Goal: Task Accomplishment & Management: Use online tool/utility

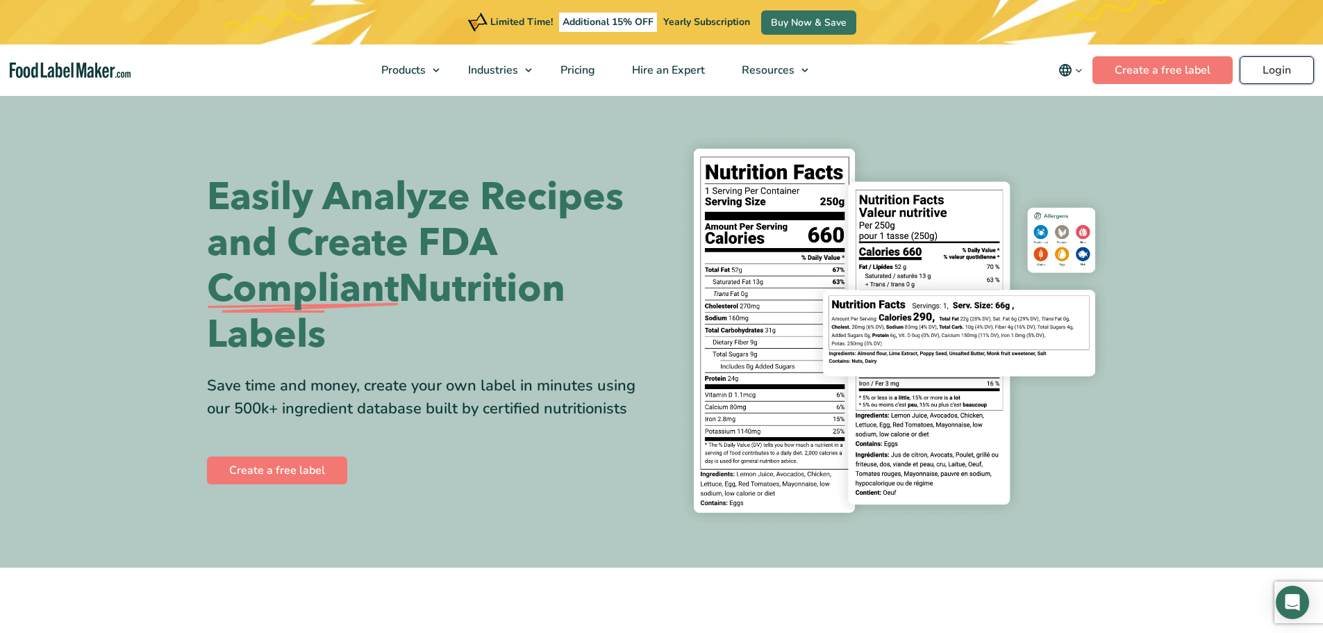
click at [1254, 67] on link "Login" at bounding box center [1277, 70] width 74 height 28
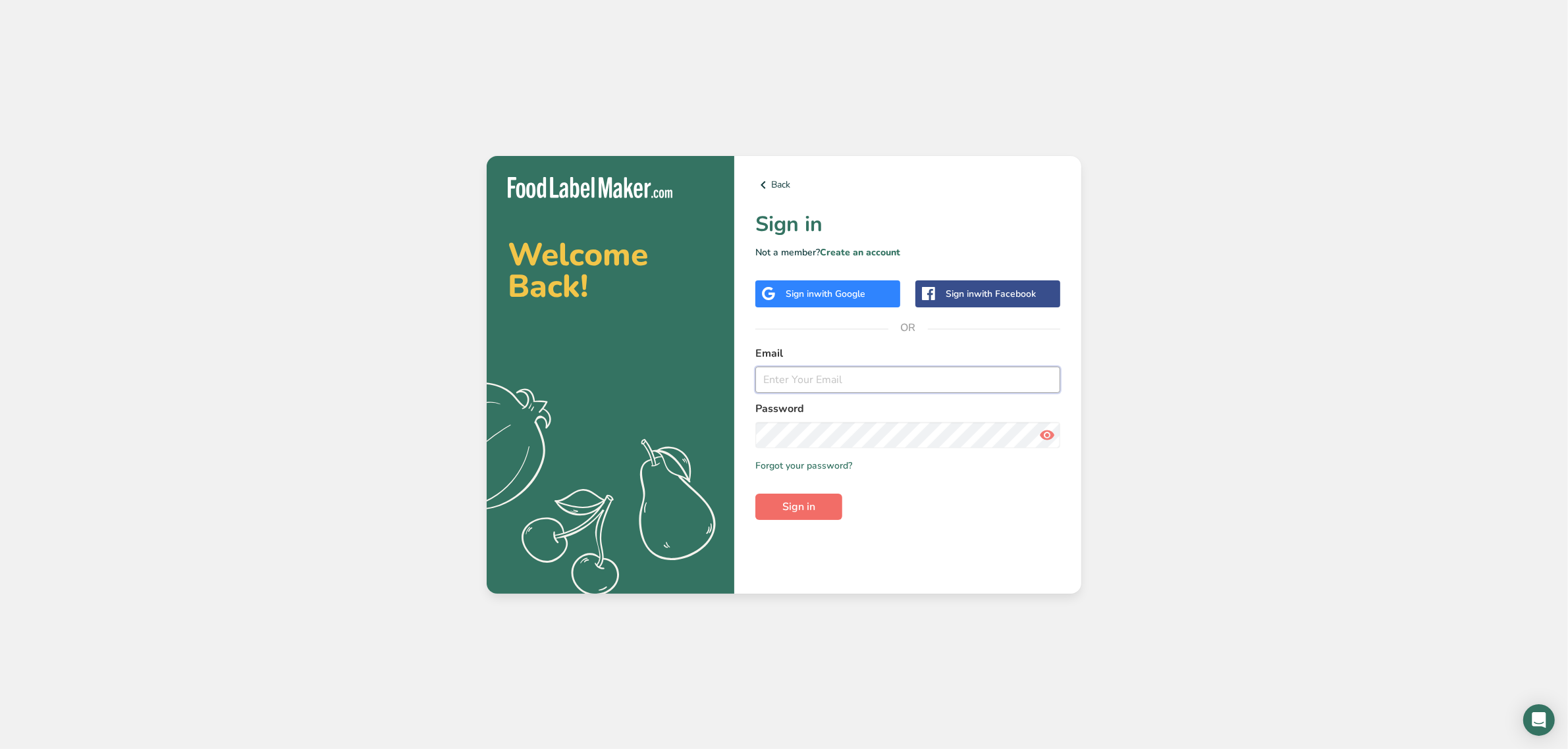
type input "srobinson@stuffed-foods.com"
click at [771, 495] on button "Sign in" at bounding box center [799, 507] width 87 height 27
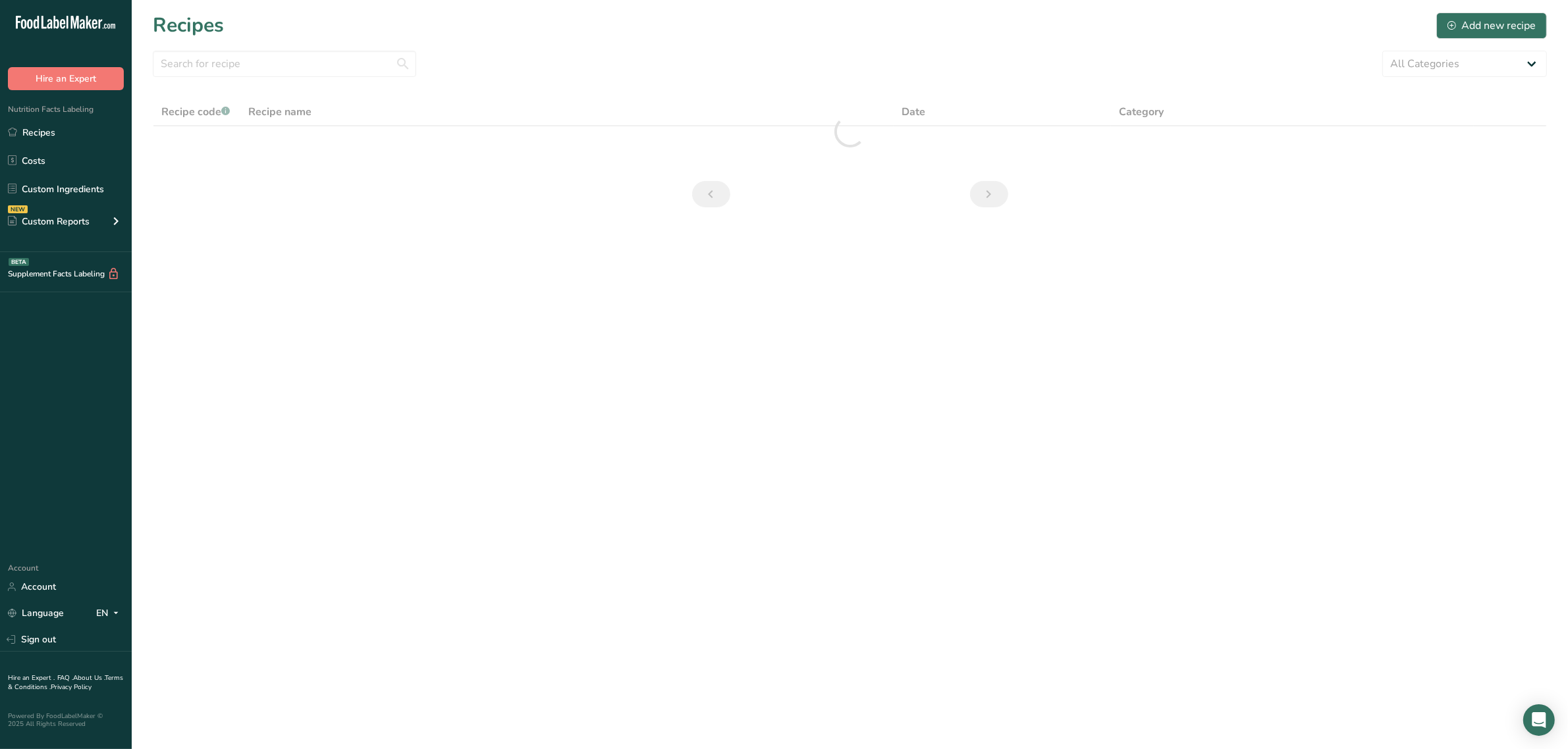
click at [55, 175] on ul "Recipes Costs Custom Ingredients NEW Custom Reports Menu Label Ingredient Compa…" at bounding box center [65, 178] width 132 height 118
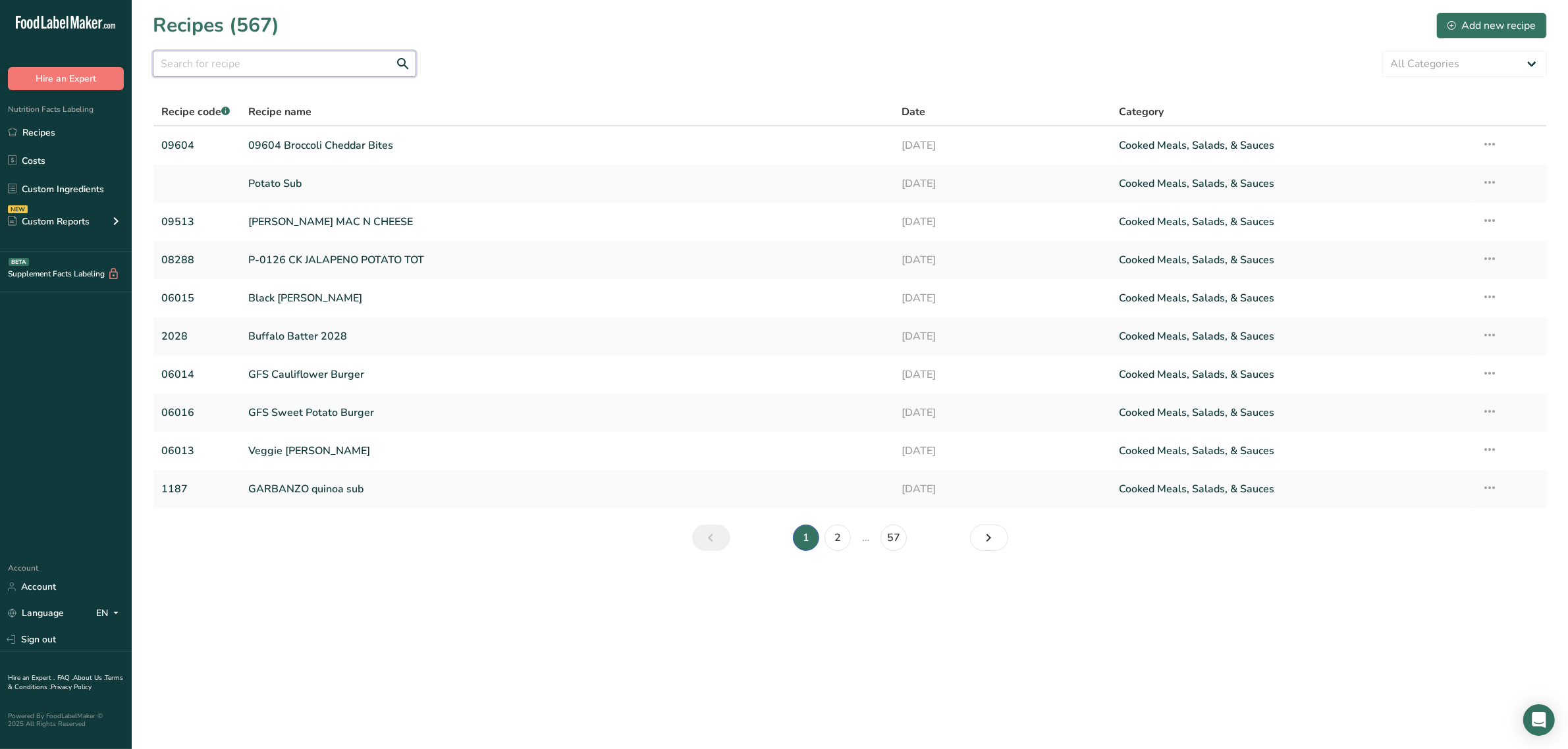
click at [252, 68] on input "text" at bounding box center [284, 64] width 264 height 27
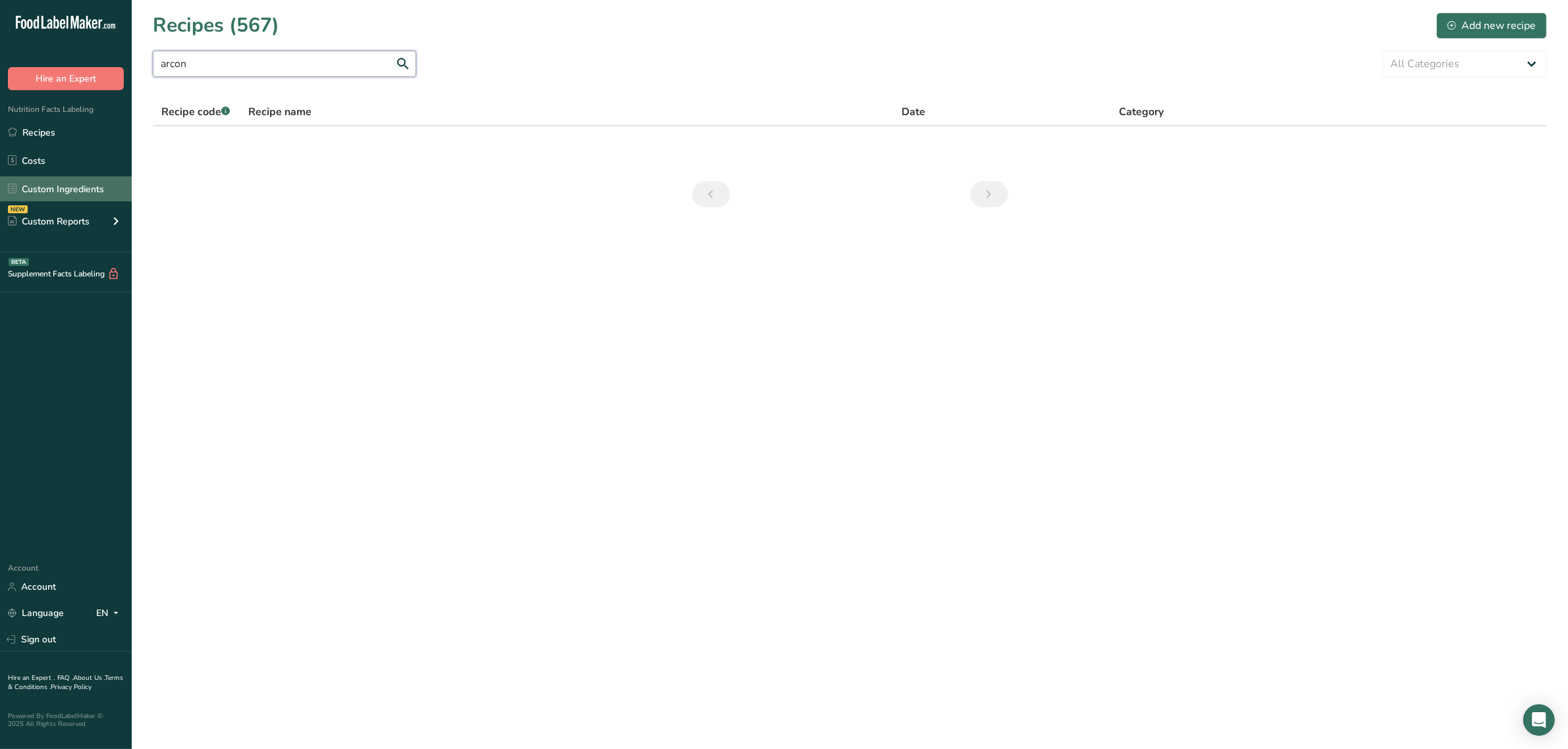
type input "arcon"
click at [64, 186] on link "Custom Ingredients" at bounding box center [65, 189] width 132 height 25
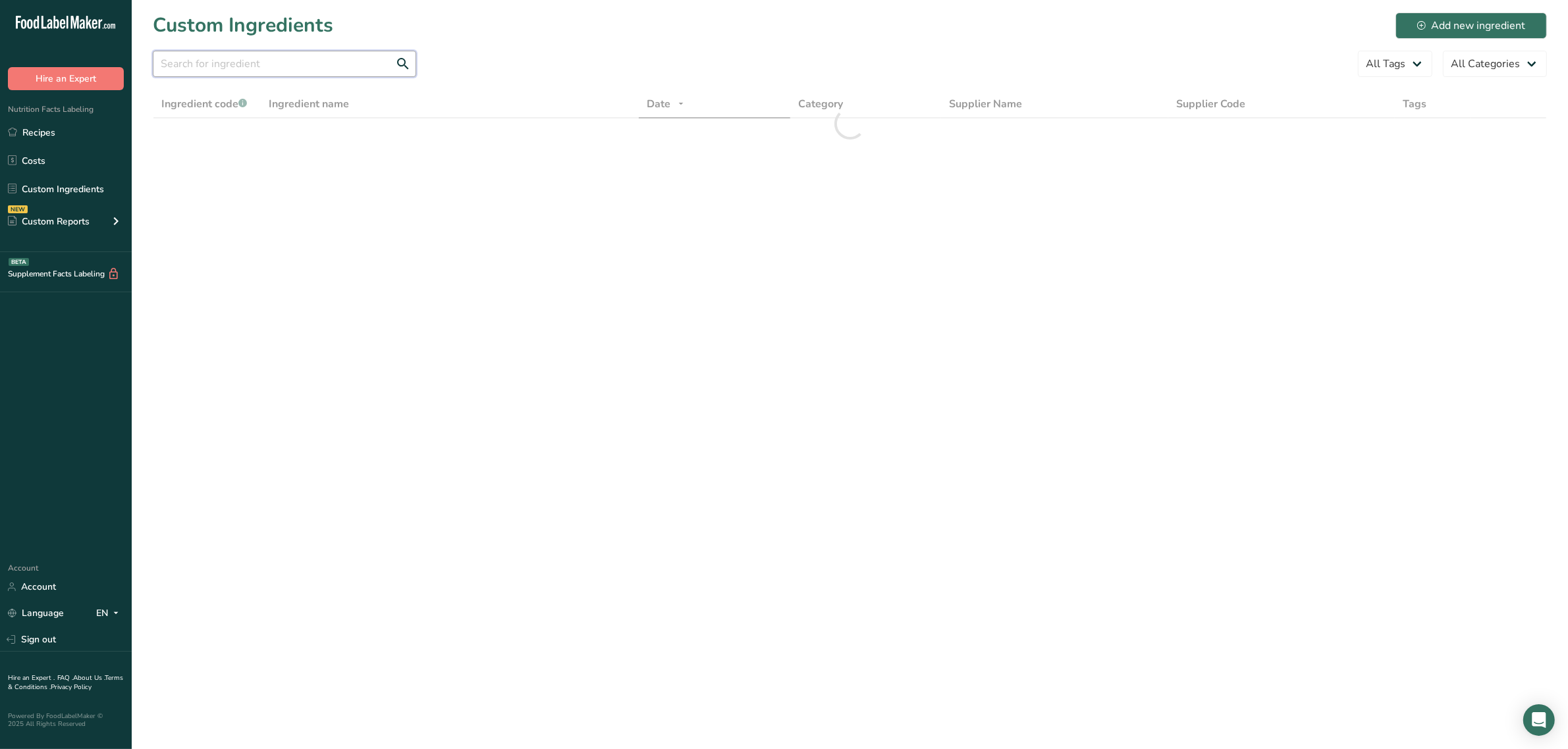
click at [218, 64] on input "text" at bounding box center [284, 64] width 264 height 27
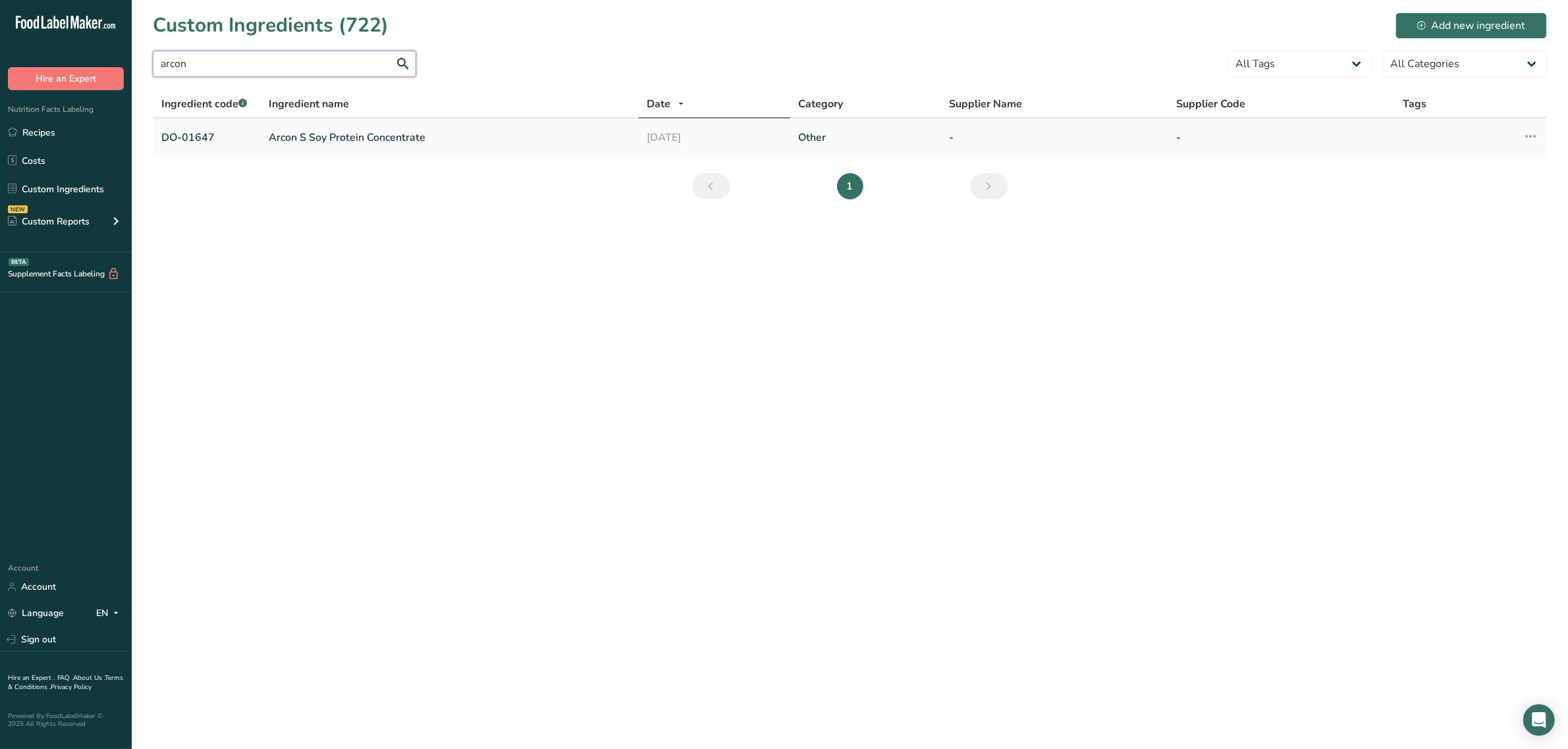
type input "arcon"
click at [294, 136] on link "Arcon S Soy Protein Concentrate" at bounding box center [449, 137] width 362 height 16
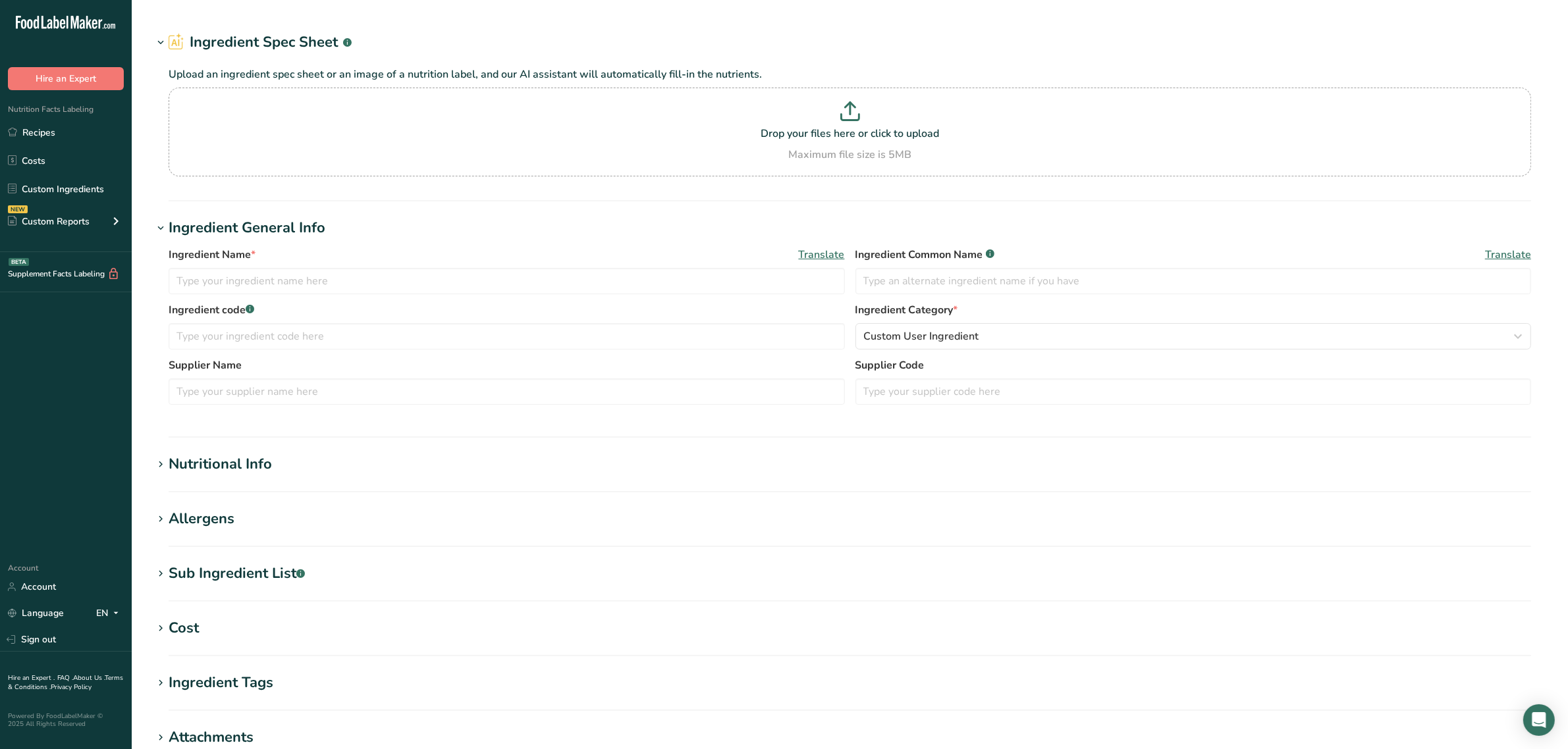
type input "Arcon S Soy Protein Concentrate"
type input "soy protein concentrate"
type input "DO-01647"
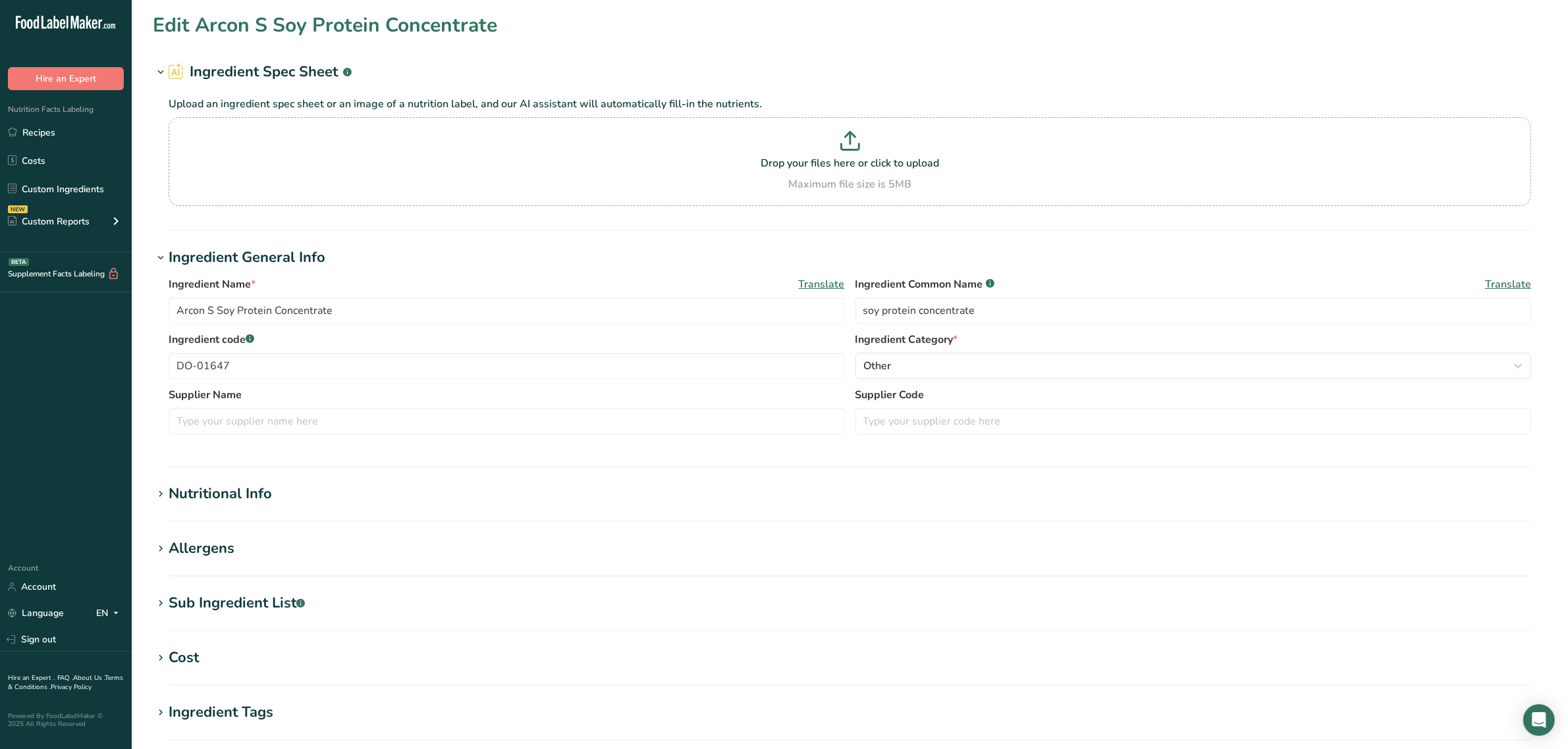
click at [226, 553] on div "Allergens" at bounding box center [201, 548] width 65 height 22
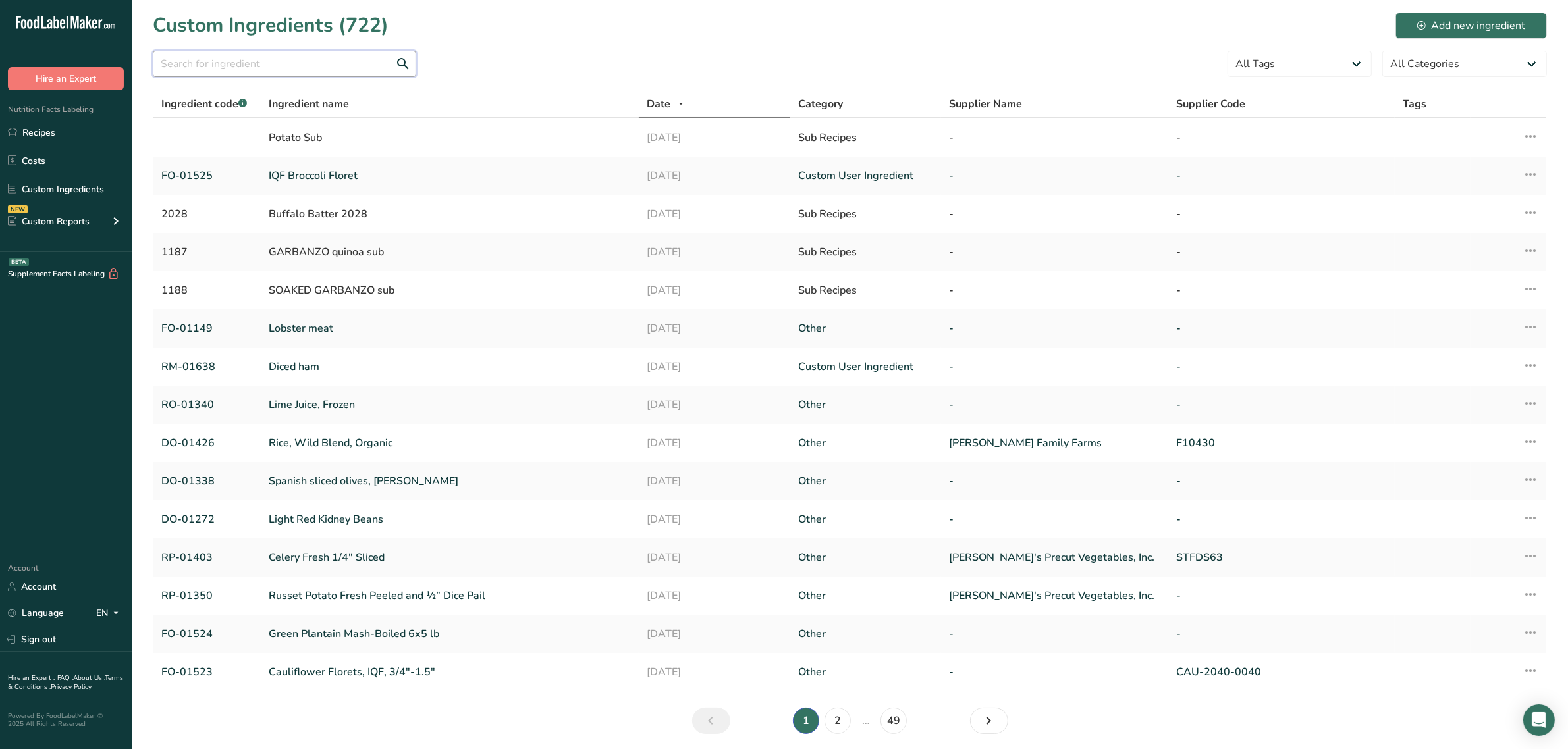
click at [337, 72] on input "text" at bounding box center [284, 64] width 264 height 27
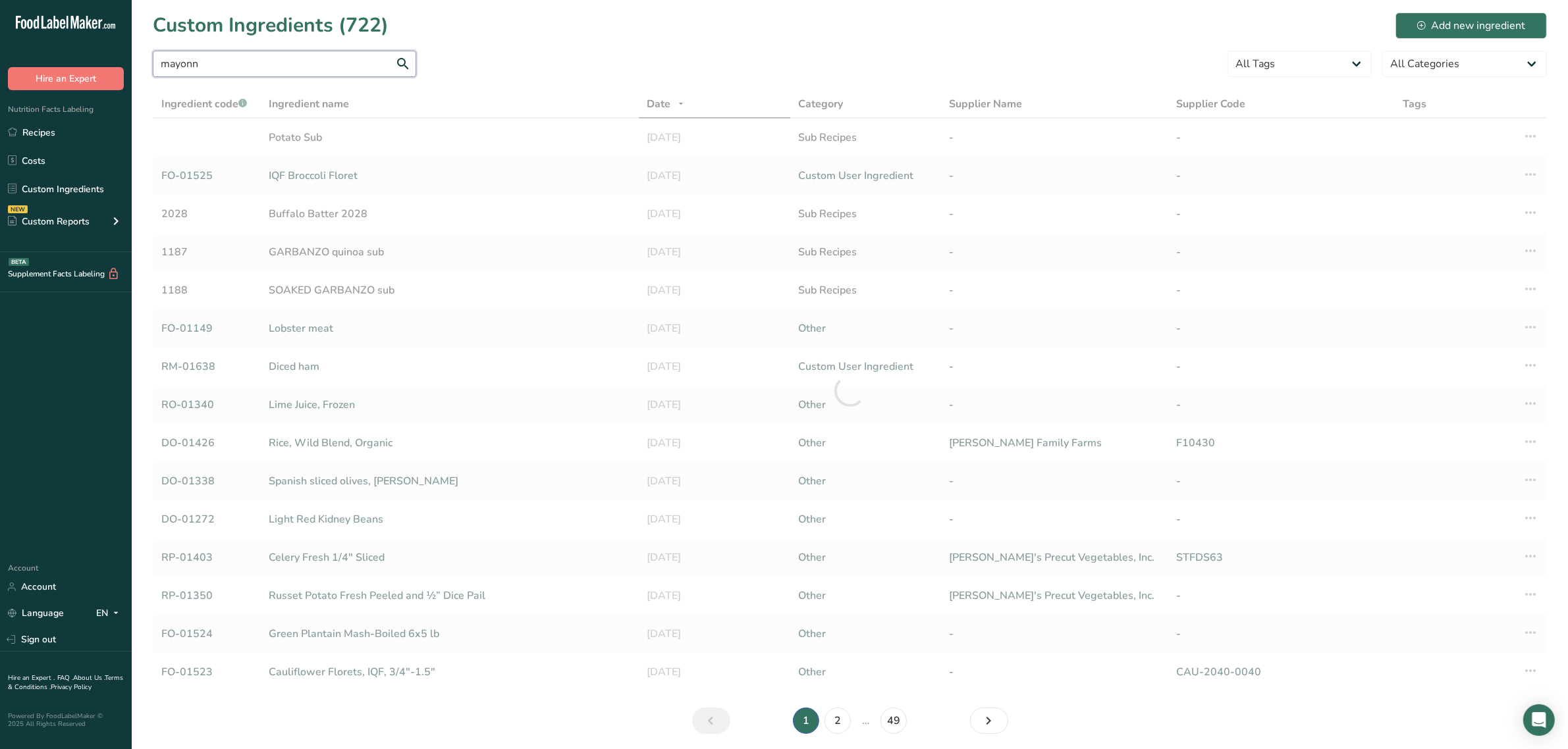
type input "mayonn"
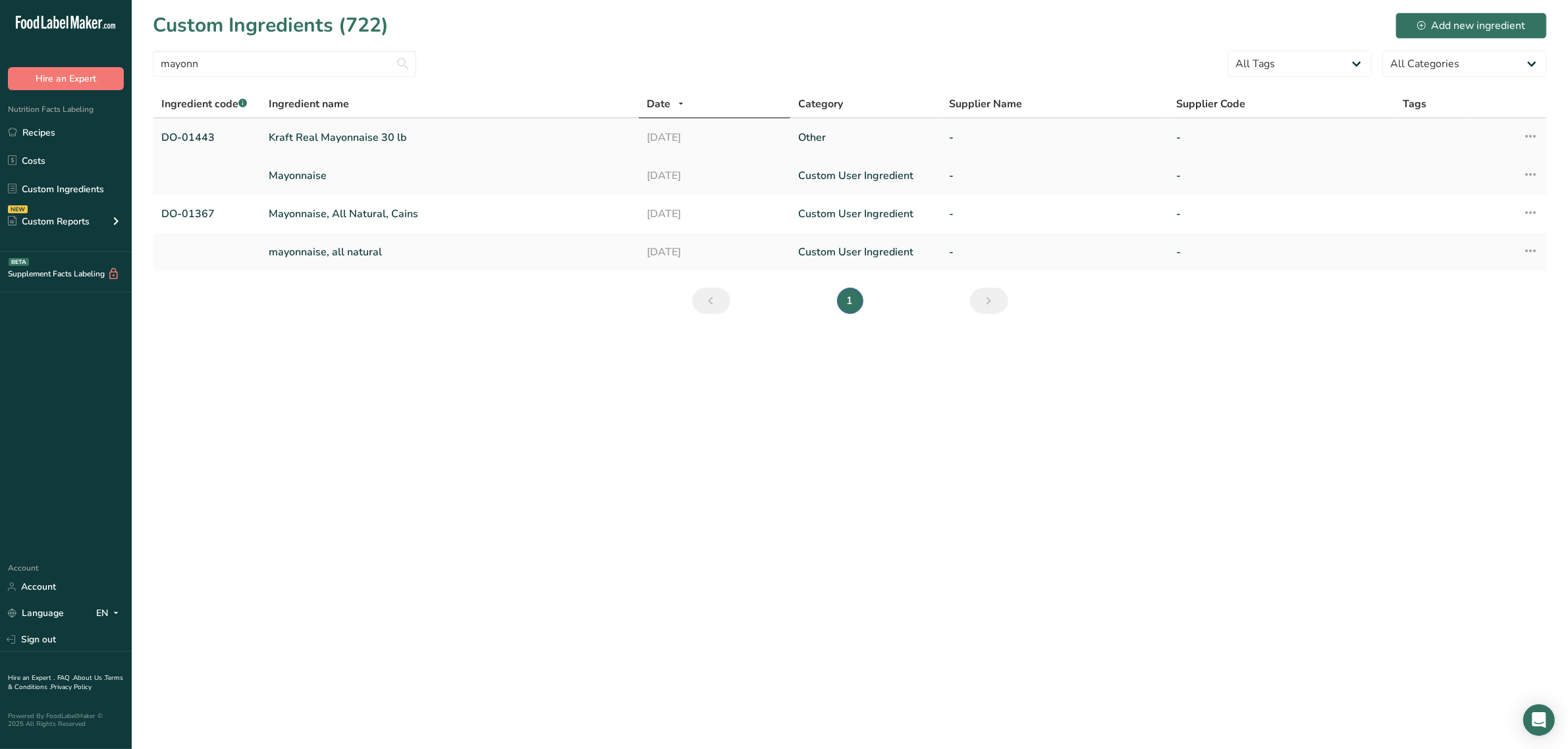
click at [299, 130] on link "Kraft Real Mayonnaise 30 lb" at bounding box center [449, 137] width 362 height 16
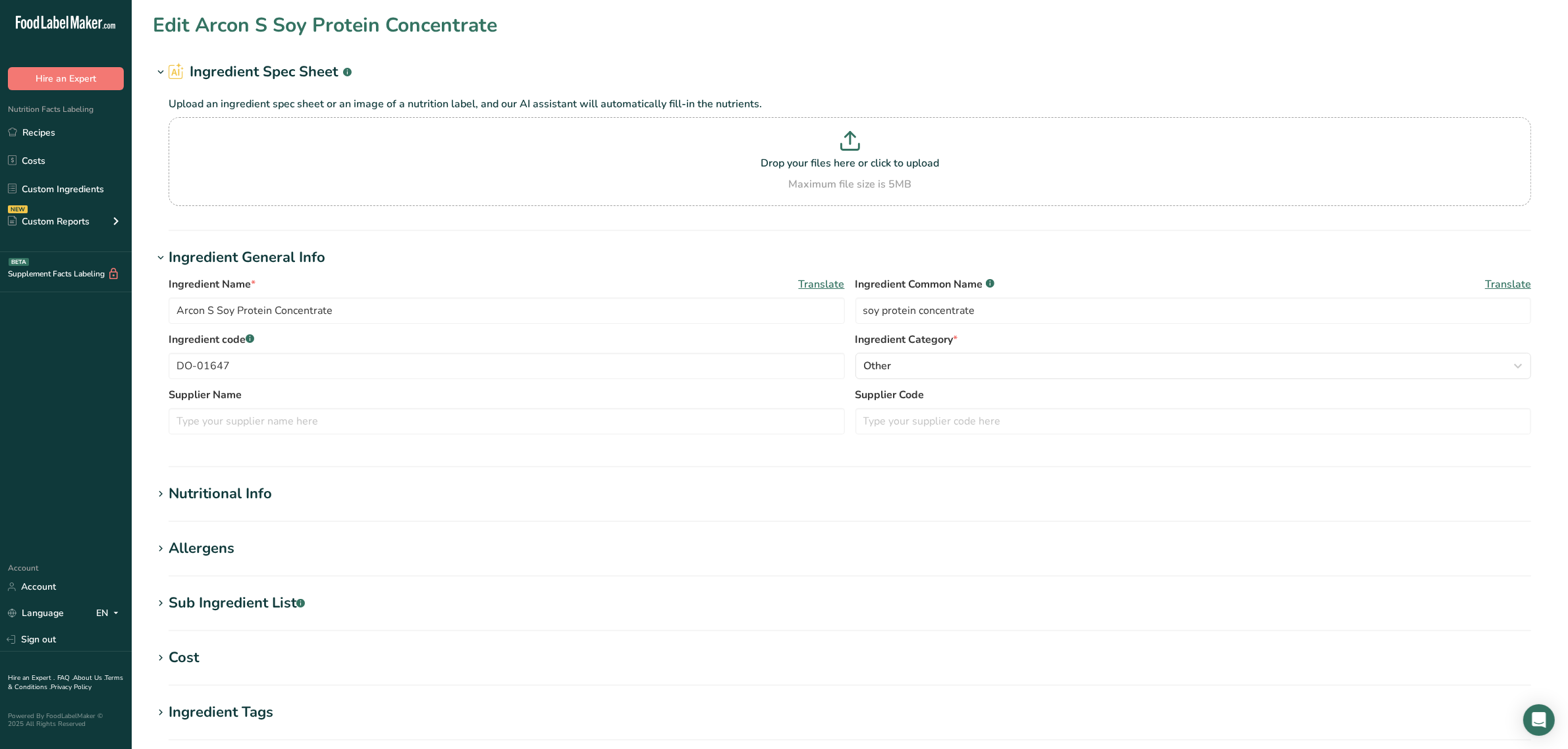
click at [228, 556] on div "Allergens" at bounding box center [201, 548] width 65 height 22
type input "Kraft Real Mayonnaise 30 lb"
type input "mayonnaise"
type input "DO-01443"
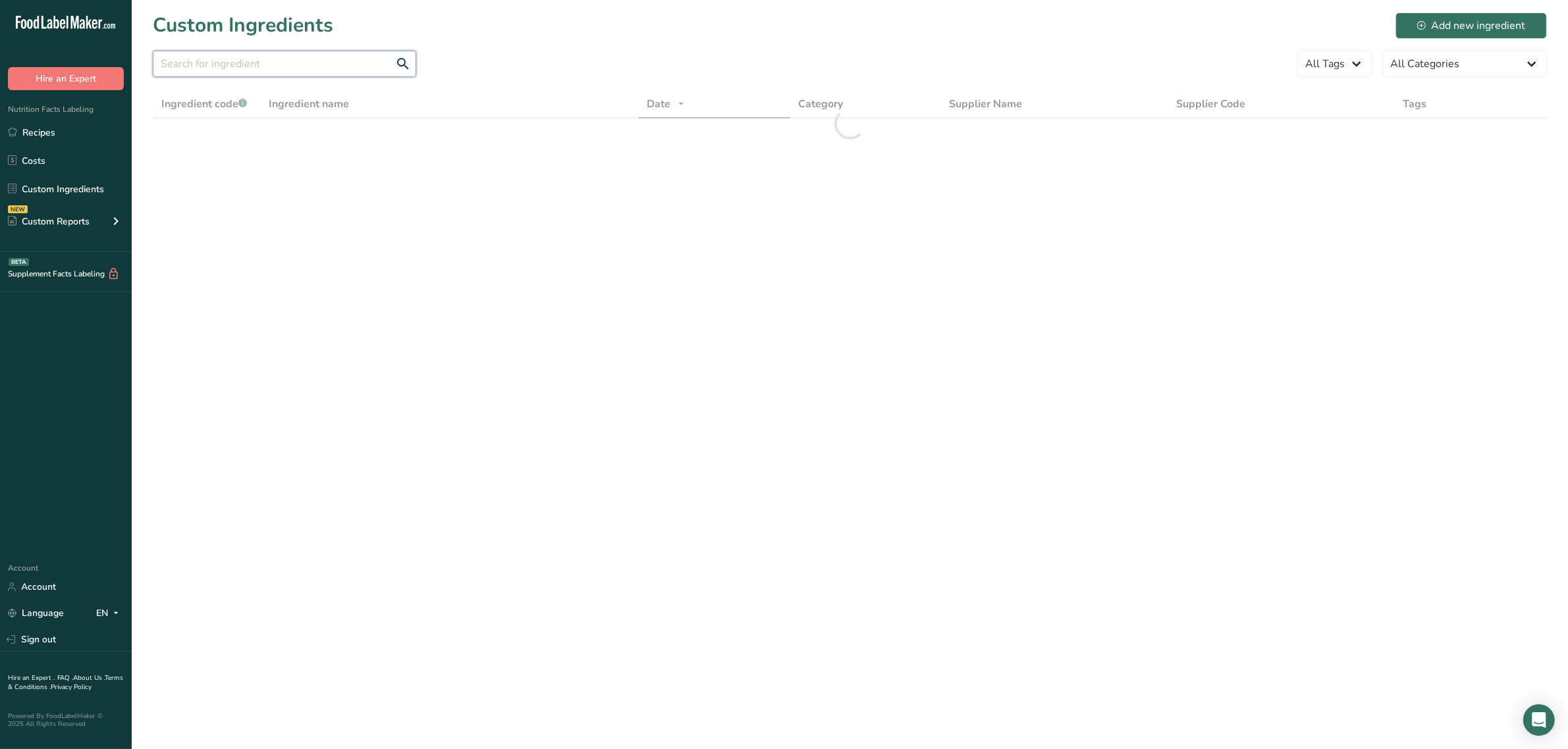
click at [235, 60] on input "text" at bounding box center [284, 64] width 264 height 27
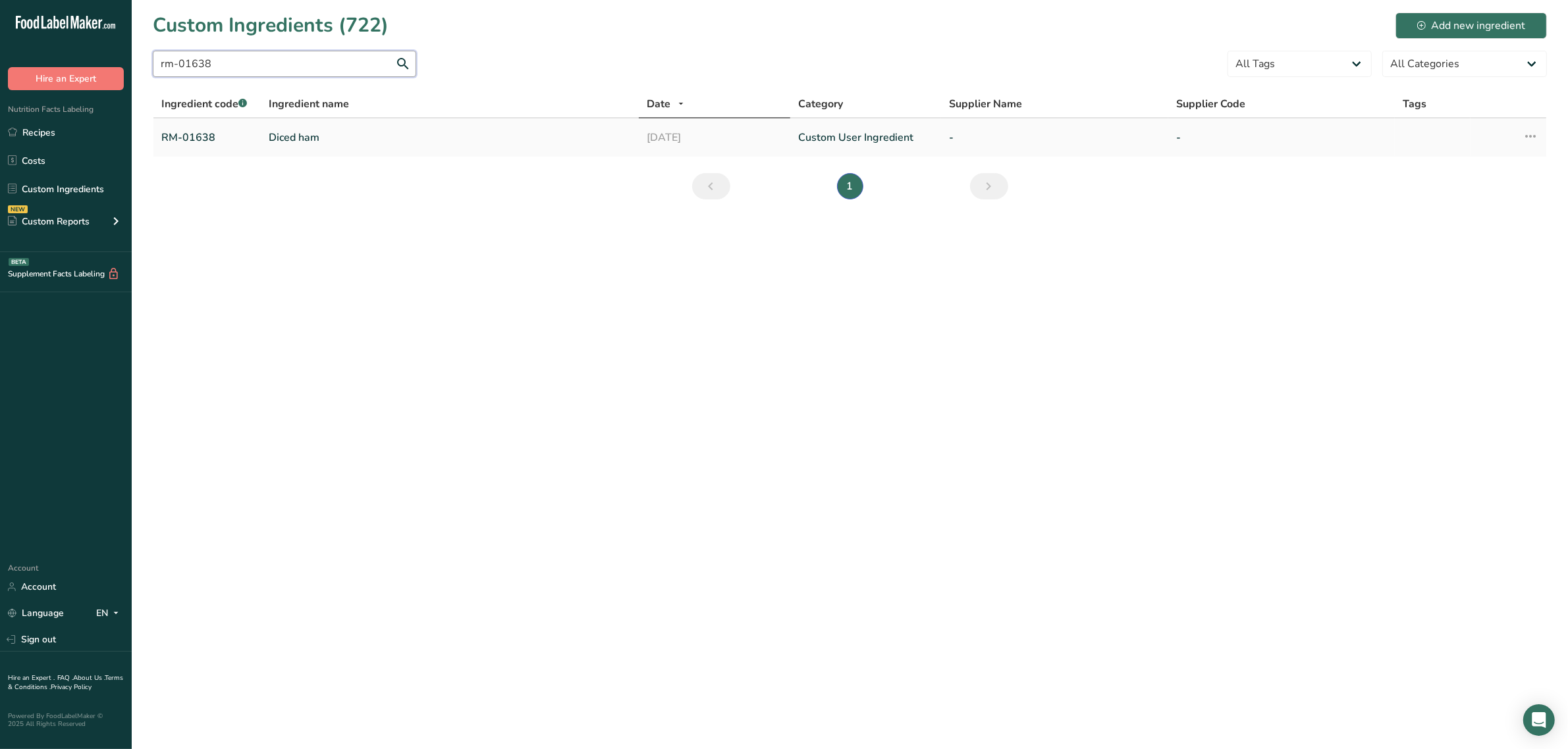
type input "rm-01638"
click at [323, 136] on link "Diced ham" at bounding box center [449, 137] width 362 height 16
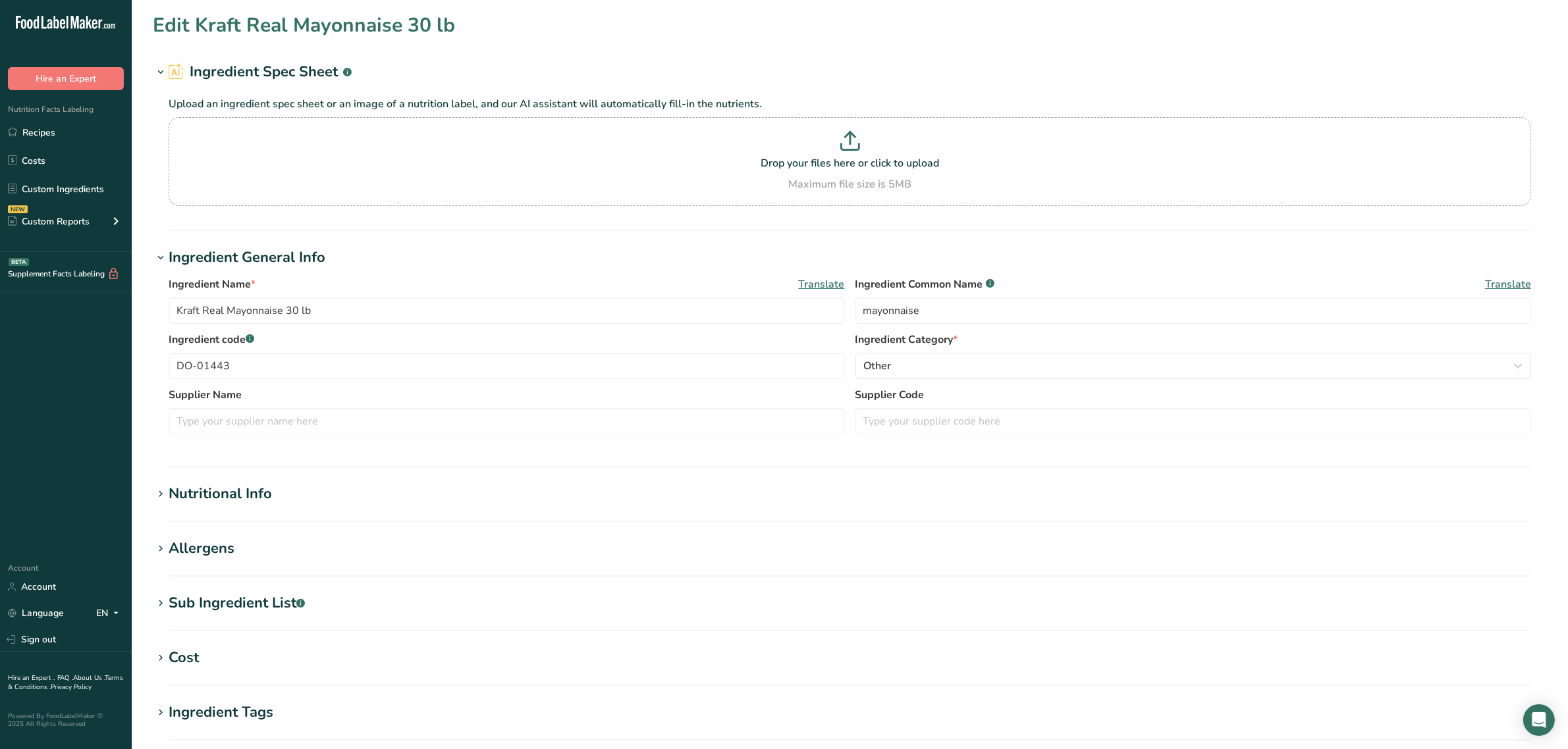
click at [242, 544] on h1 "Allergens" at bounding box center [849, 548] width 1394 height 22
type input "Diced ham"
type input "ham"
type input "RM-01638"
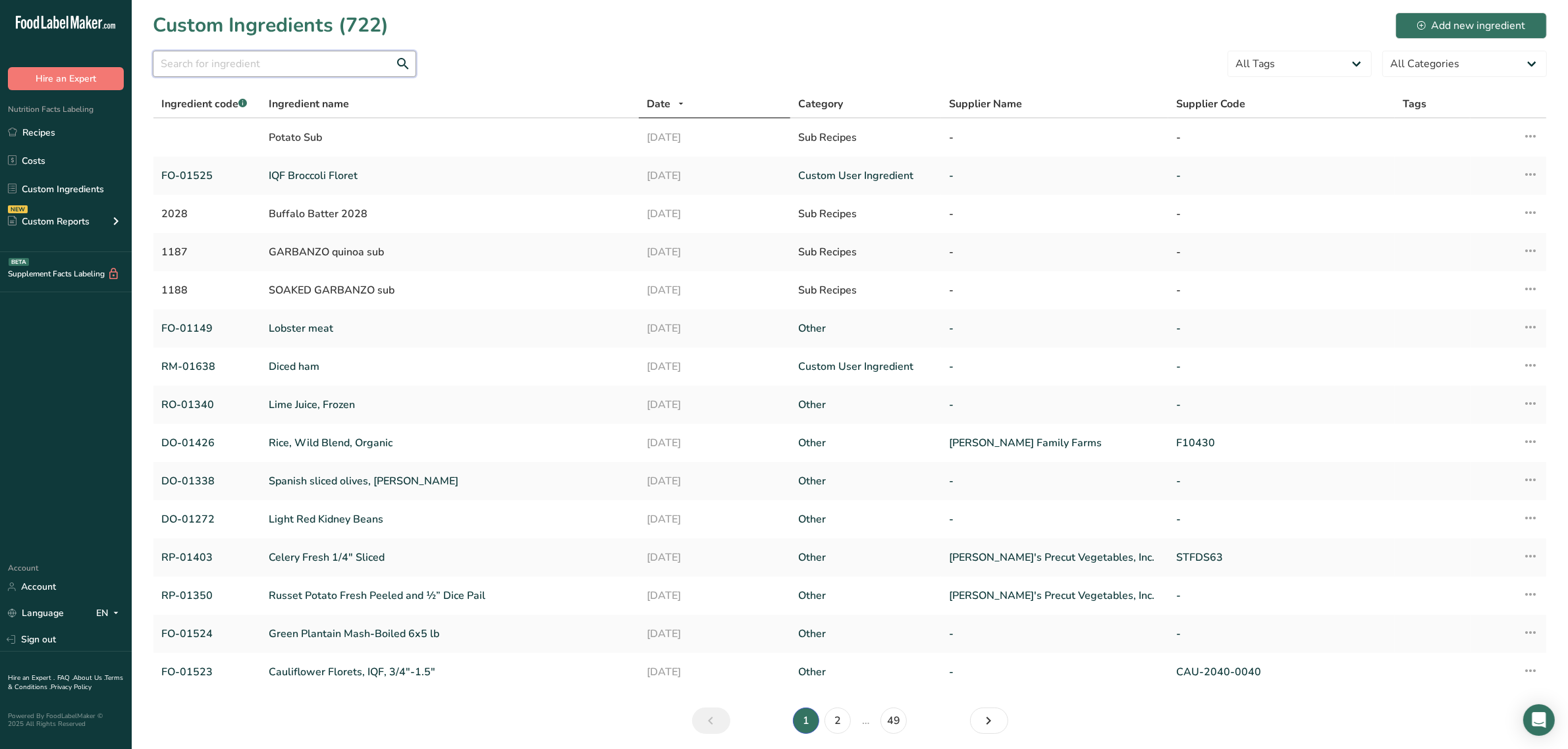
click at [203, 55] on input "text" at bounding box center [284, 64] width 264 height 27
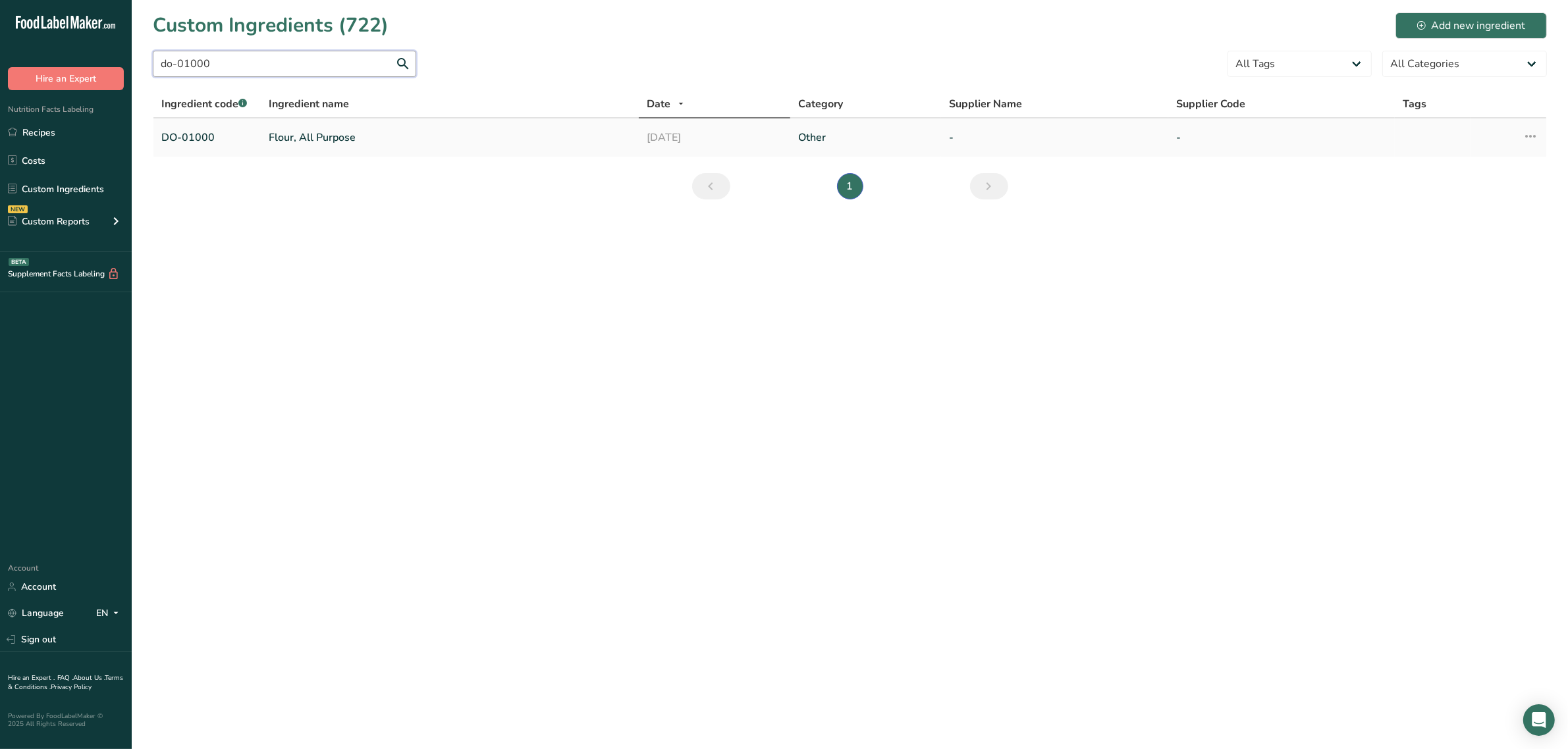
type input "do-01000"
click at [303, 145] on link "Flour, All Purpose" at bounding box center [449, 137] width 362 height 16
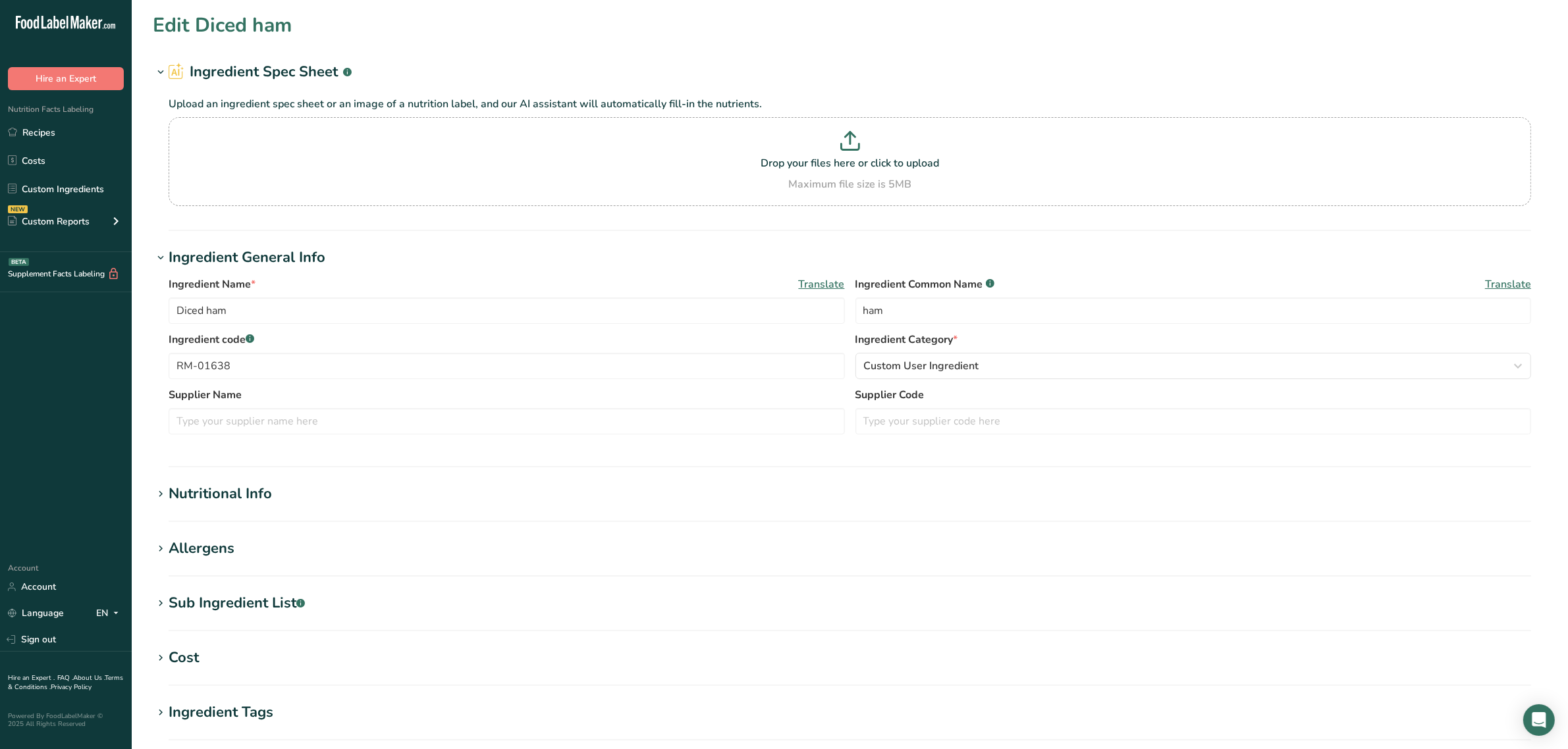
click at [267, 590] on section "Edit Diced ham Ingredient Spec Sheet .a-a{fill:#347362;}.b-a{fill:#fff;} Upload…" at bounding box center [849, 484] width 1436 height 967
type input "Flour, All Purpose"
type input "enriched wheat flour"
type input "DO-01000"
type textarea "wheat flour, malted barley flour, niacin, iron, thiamine mononitrate, riboflavi…"
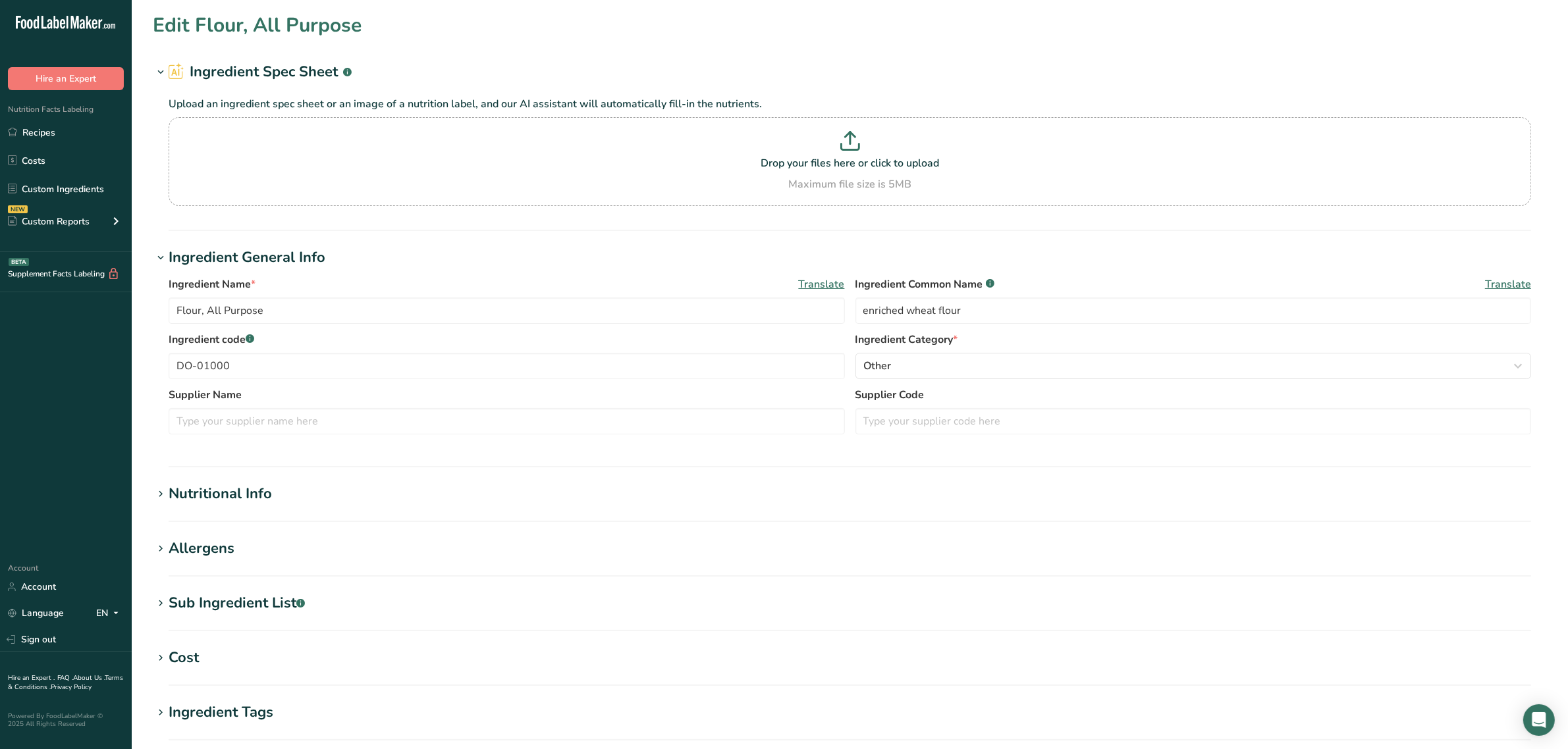
click at [265, 599] on div "Sub Ingredient List .a-a{fill:#347362;}.b-a{fill:#fff;}" at bounding box center [237, 603] width 137 height 22
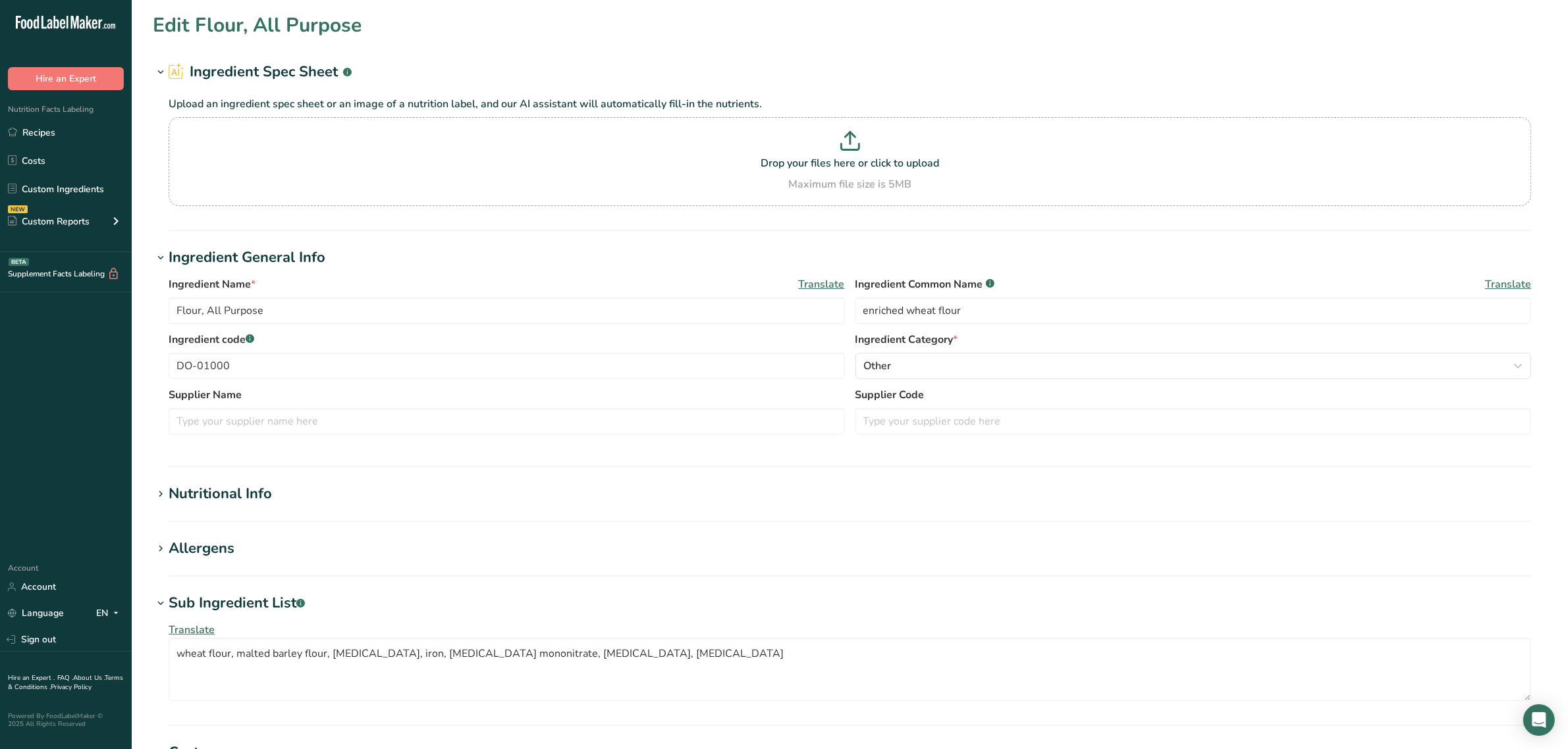
click at [226, 542] on div "Allergens" at bounding box center [201, 548] width 65 height 22
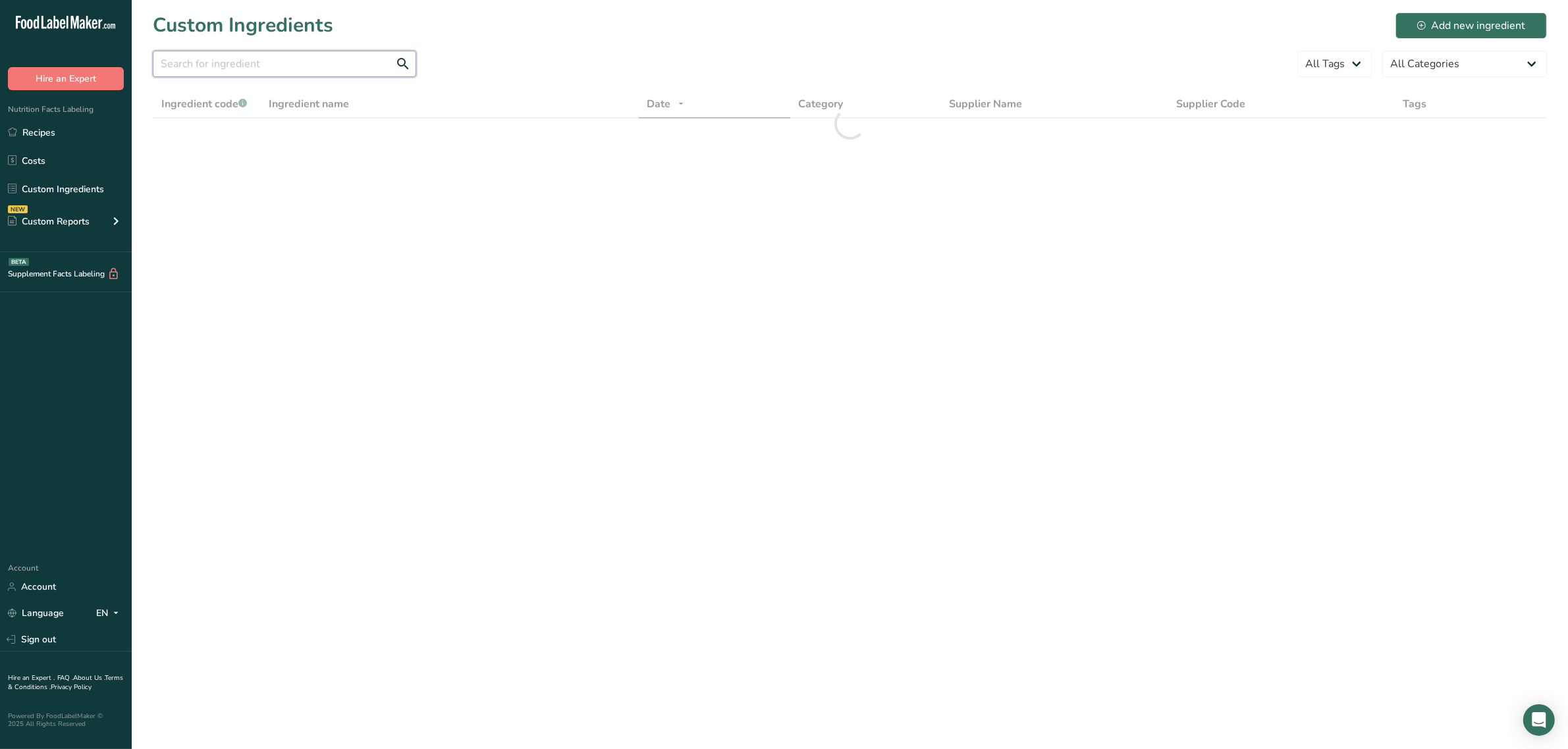
click at [301, 58] on input "text" at bounding box center [284, 64] width 264 height 27
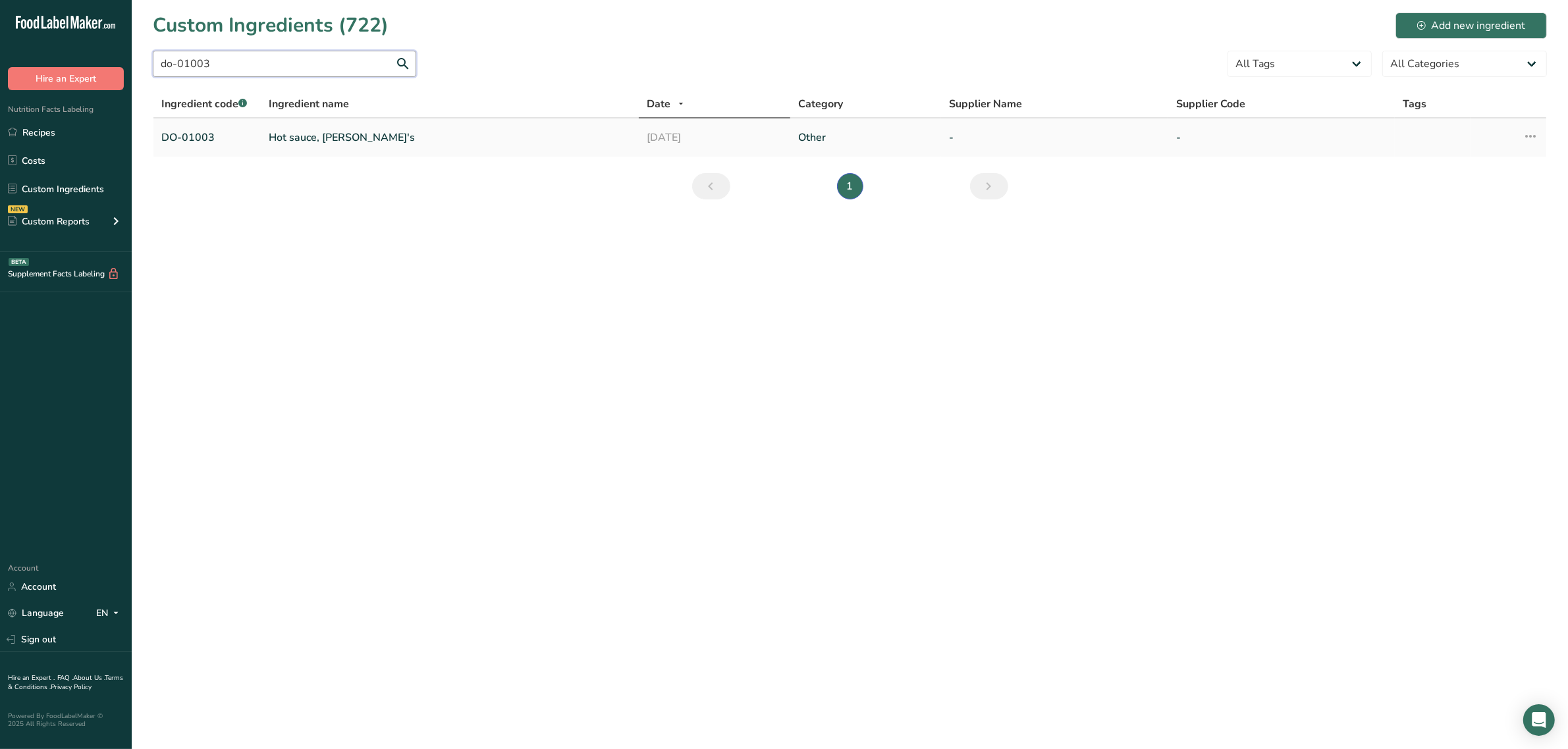
type input "do-01003"
click at [301, 140] on link "Hot sauce, Frank's" at bounding box center [449, 137] width 362 height 16
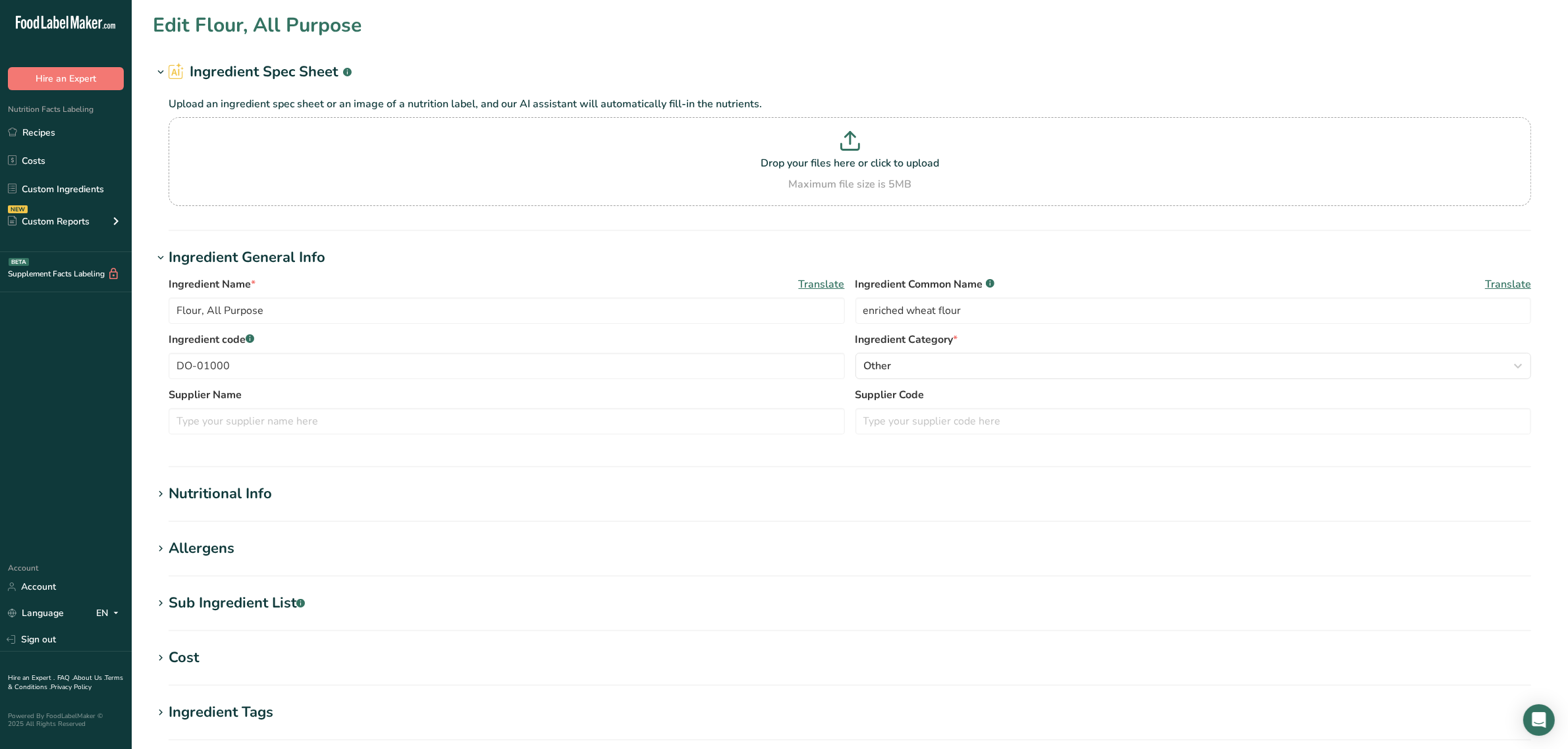
click at [229, 536] on section "Edit Flour, All Purpose Ingredient Spec Sheet .a-a{fill:#347362;}.b-a{fill:#fff…" at bounding box center [849, 484] width 1436 height 967
type input "Hot sauce, Frank's"
type input "cayenne pepper sauce"
type input "DO-01003"
click at [228, 544] on div "Allergens" at bounding box center [201, 548] width 65 height 22
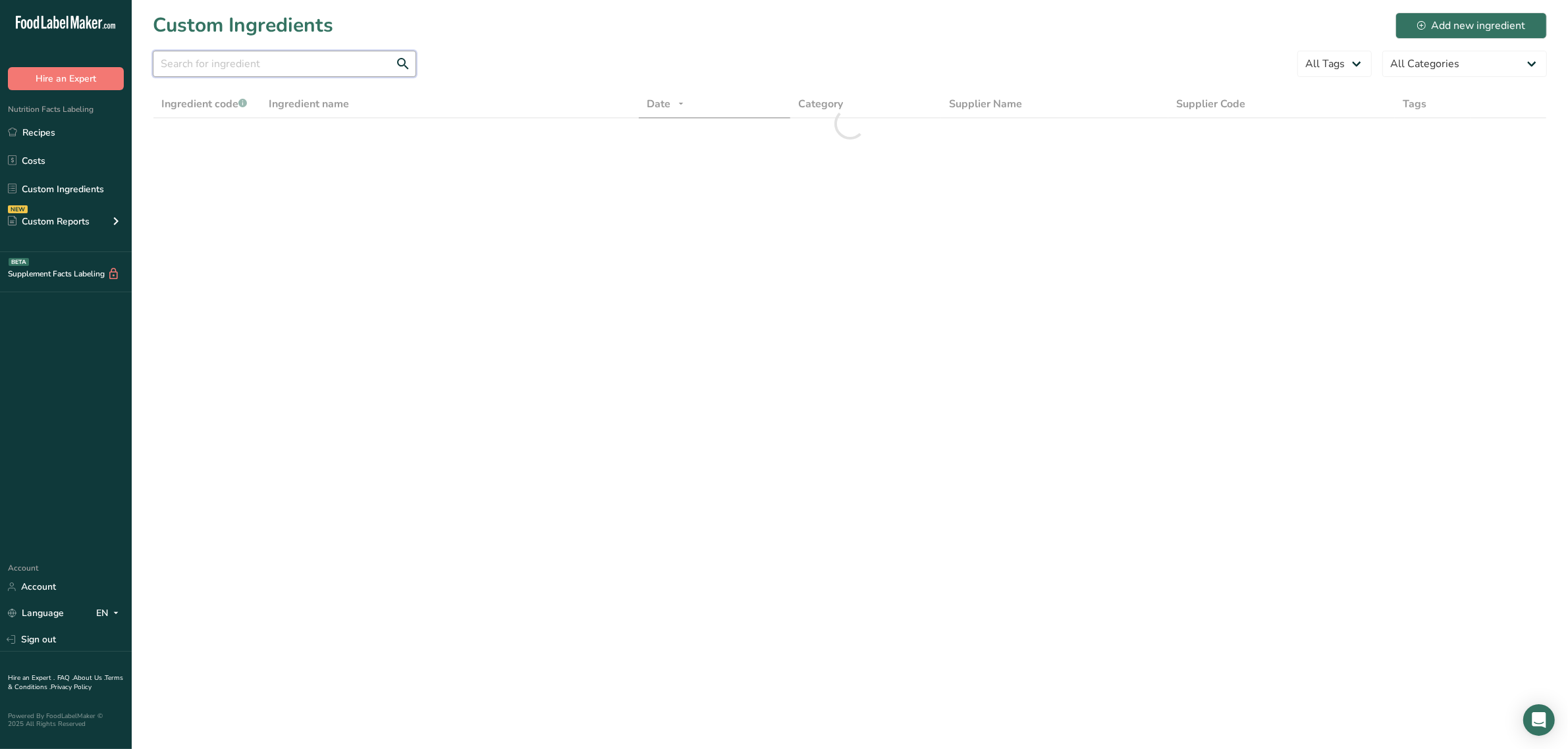
click at [336, 69] on input "text" at bounding box center [284, 64] width 264 height 27
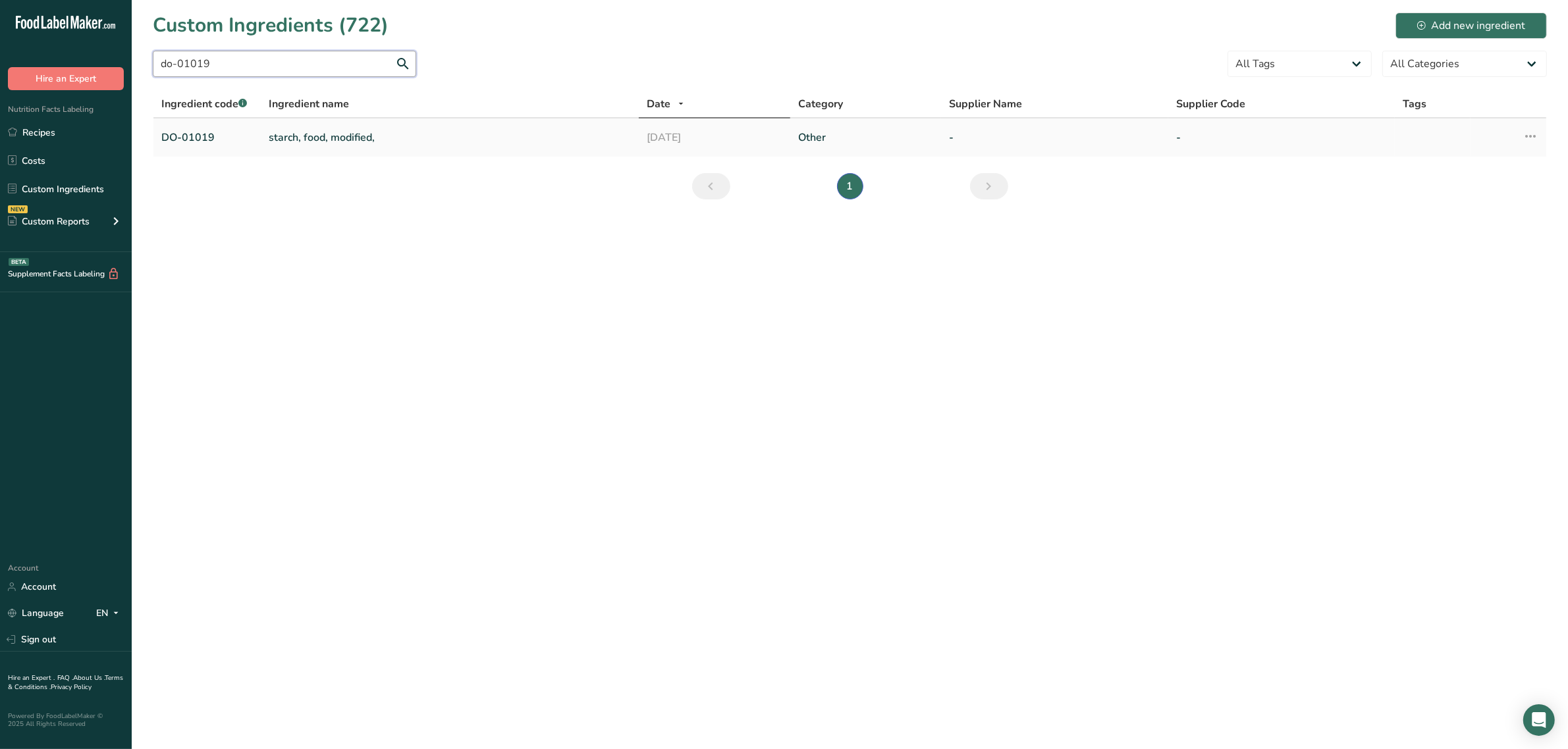
type input "do-01019"
click at [294, 133] on link "starch, food, modified," at bounding box center [449, 137] width 362 height 16
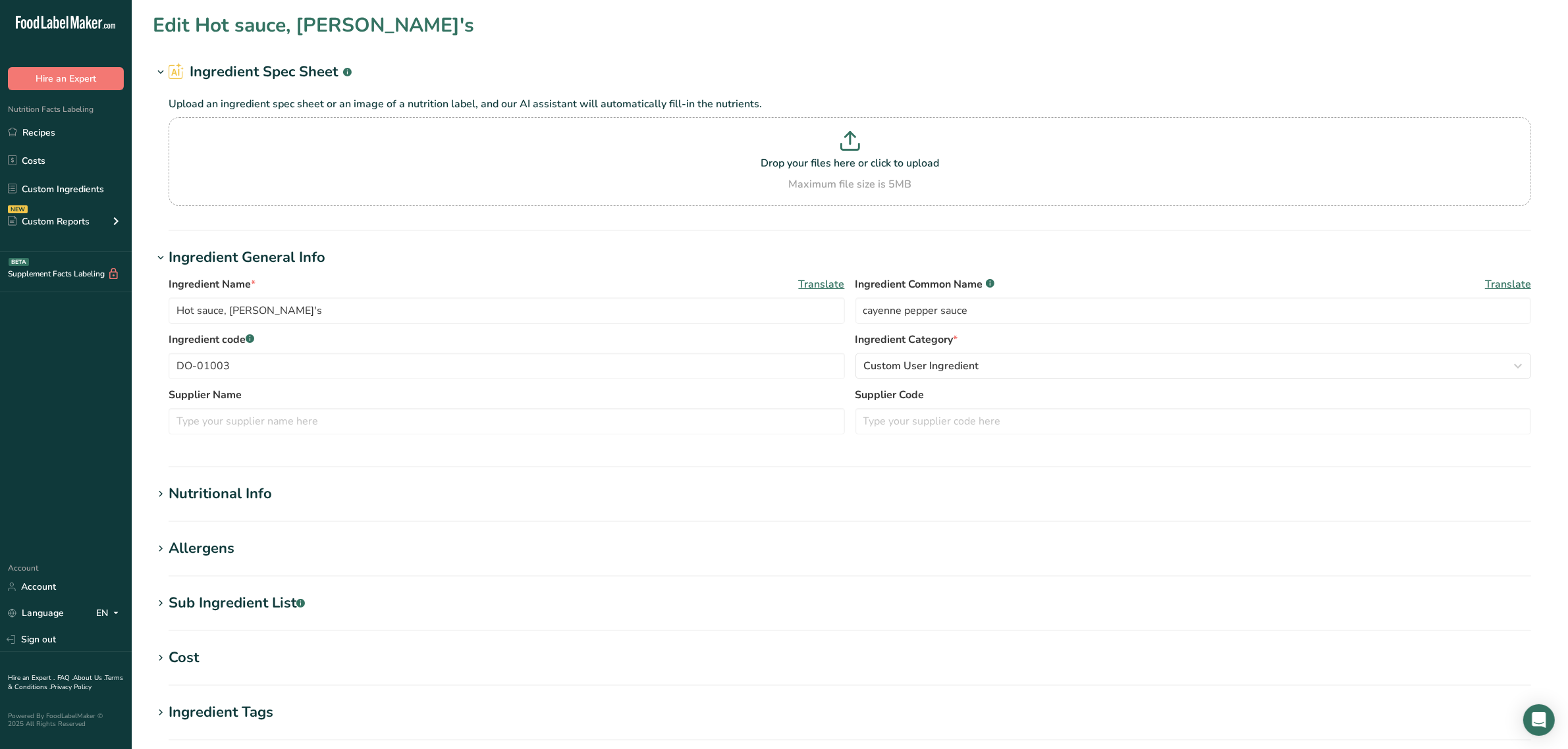
click at [218, 548] on div "Allergens" at bounding box center [201, 548] width 65 height 22
type input "starch, food, modified,"
type input "food starch-modified"
type input "DO-01019"
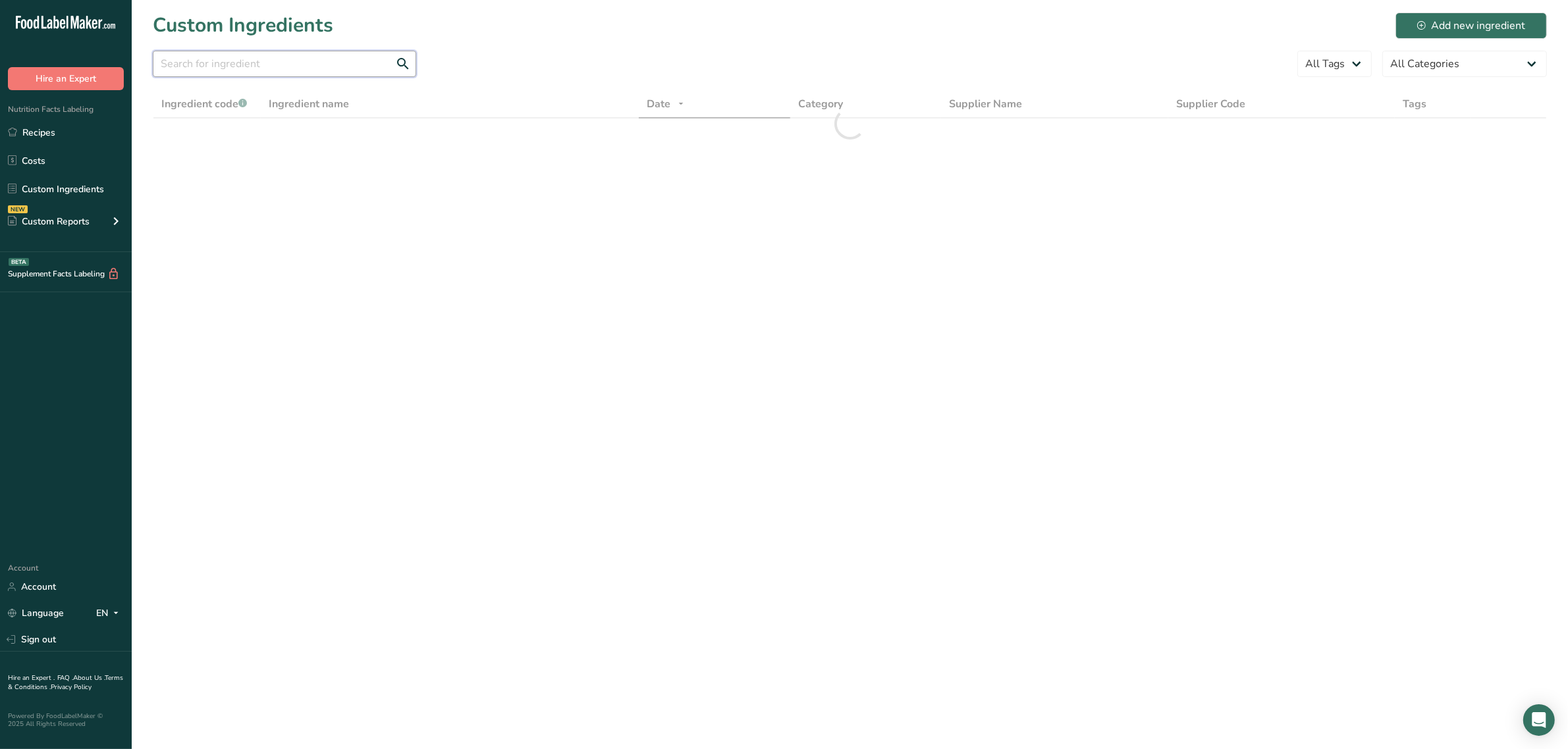
click at [294, 57] on input "text" at bounding box center [284, 64] width 264 height 27
drag, startPoint x: 277, startPoint y: 60, endPoint x: 0, endPoint y: 87, distance: 278.3
click at [0, 87] on div ".a-20{fill:#fff;} Hire an Expert Nutrition Facts Labeling Recipes Costs Custom …" at bounding box center [784, 374] width 1568 height 749
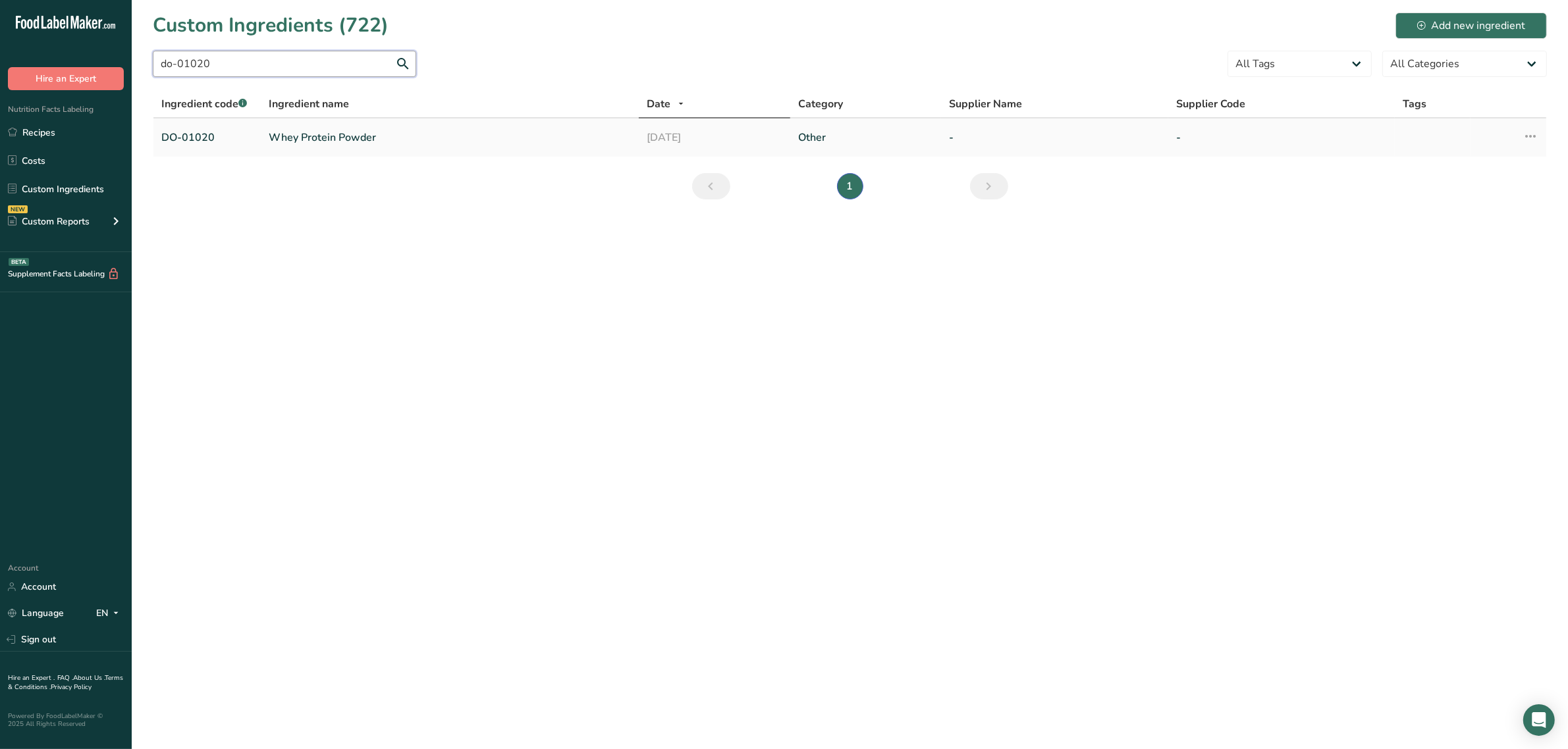
type input "do-01020"
click at [331, 143] on link "Whey Protein Powder" at bounding box center [449, 137] width 362 height 16
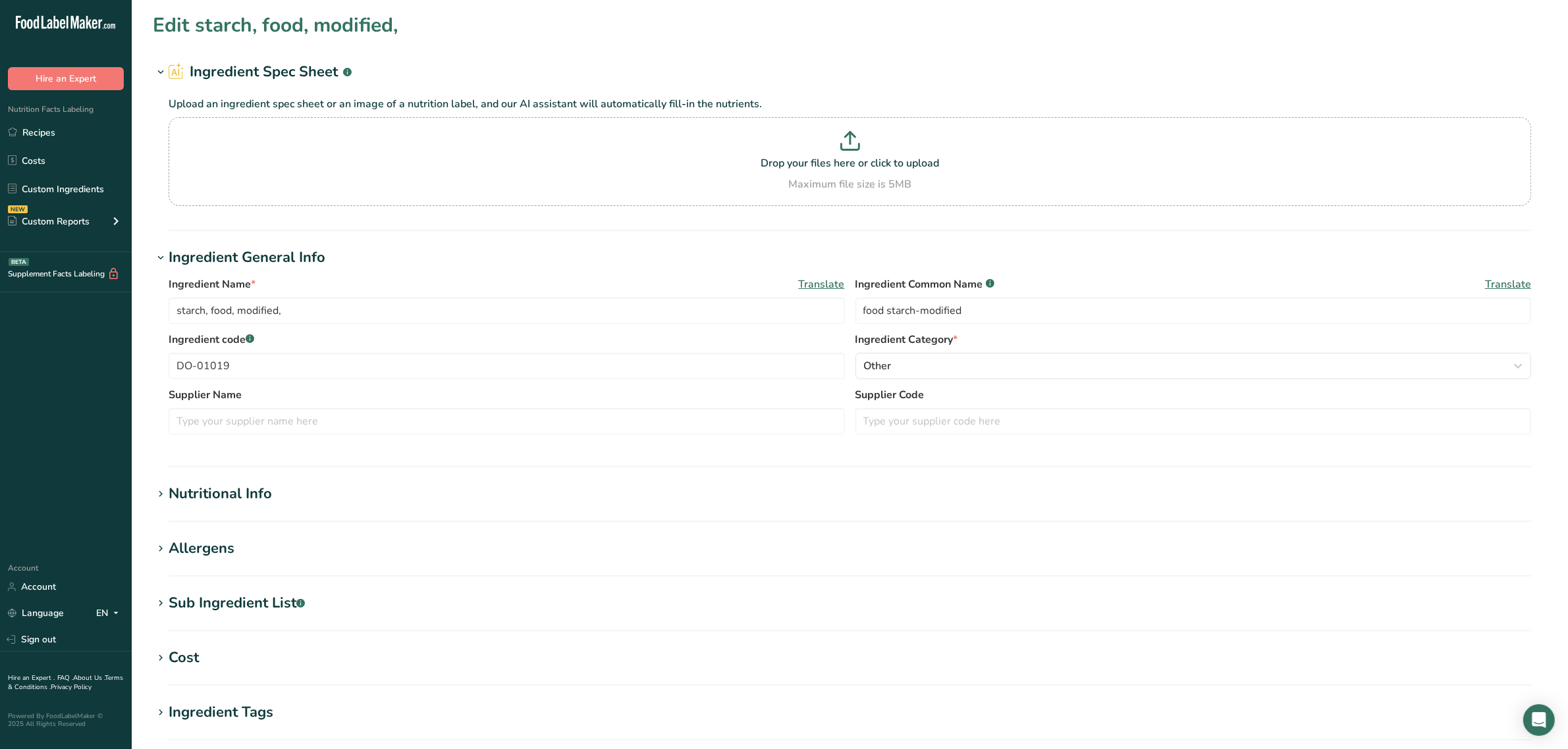
type input "Whey Protein Powder"
type input "whey protein concentrate"
type input "DO-01020"
click at [197, 545] on div "Allergens" at bounding box center [201, 548] width 65 height 22
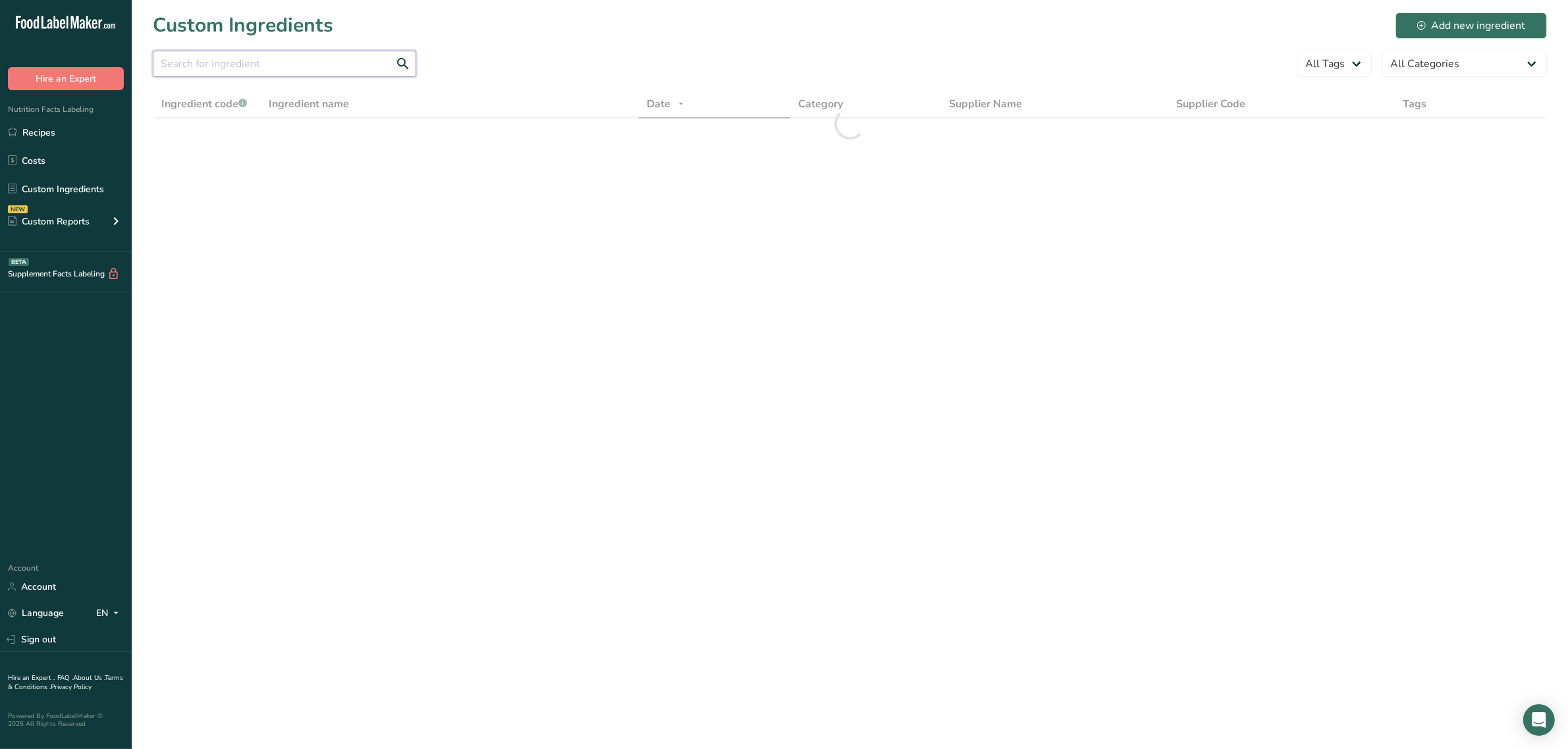
click at [254, 72] on input "text" at bounding box center [284, 64] width 264 height 27
paste input "allerg"
drag, startPoint x: 286, startPoint y: 69, endPoint x: 0, endPoint y: 68, distance: 286.0
click at [0, 68] on div ".a-20{fill:#fff;} Hire an Expert Nutrition Facts Labeling Recipes Costs Custom …" at bounding box center [784, 374] width 1568 height 749
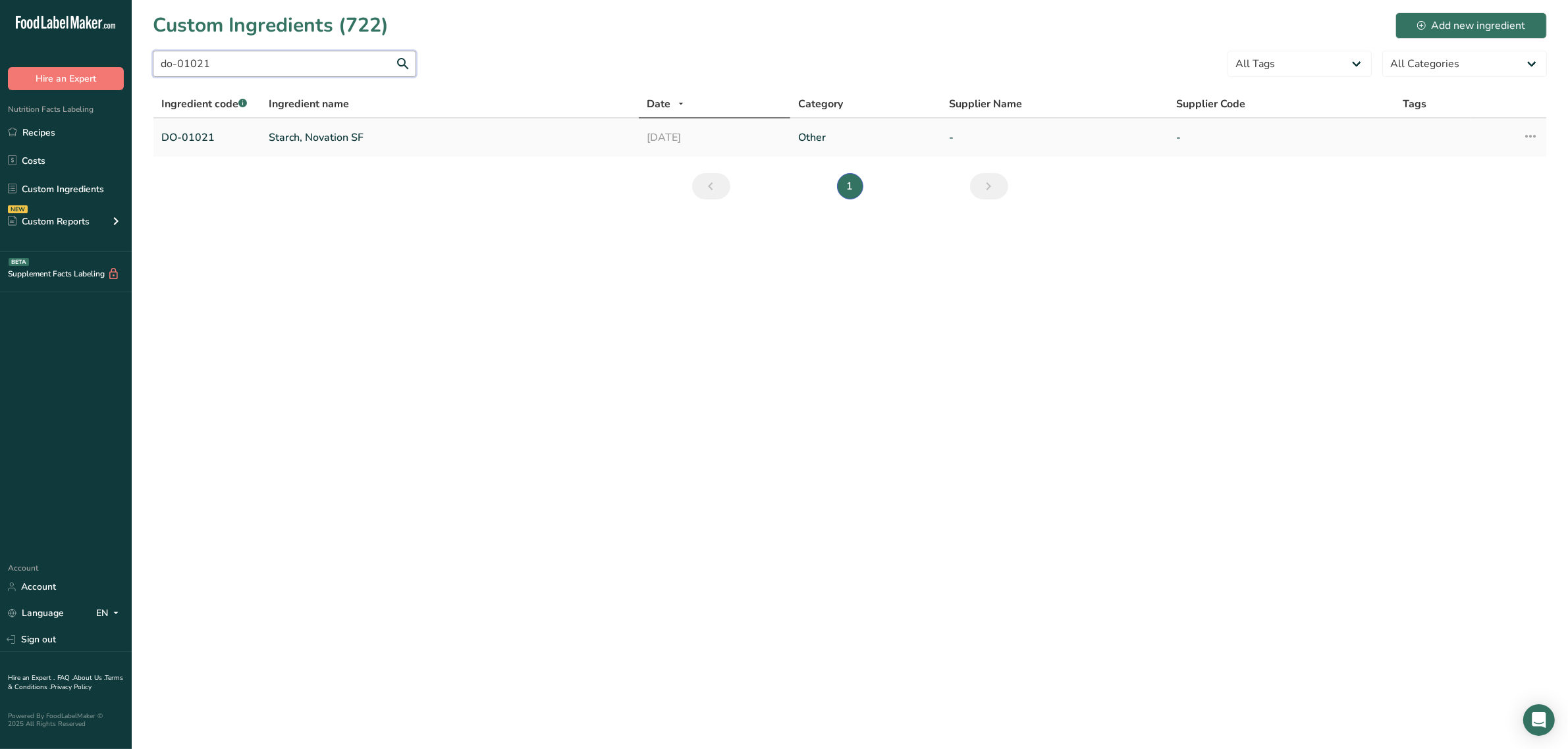
type input "do-01021"
click at [301, 137] on link "Starch, Novation SF" at bounding box center [449, 137] width 362 height 16
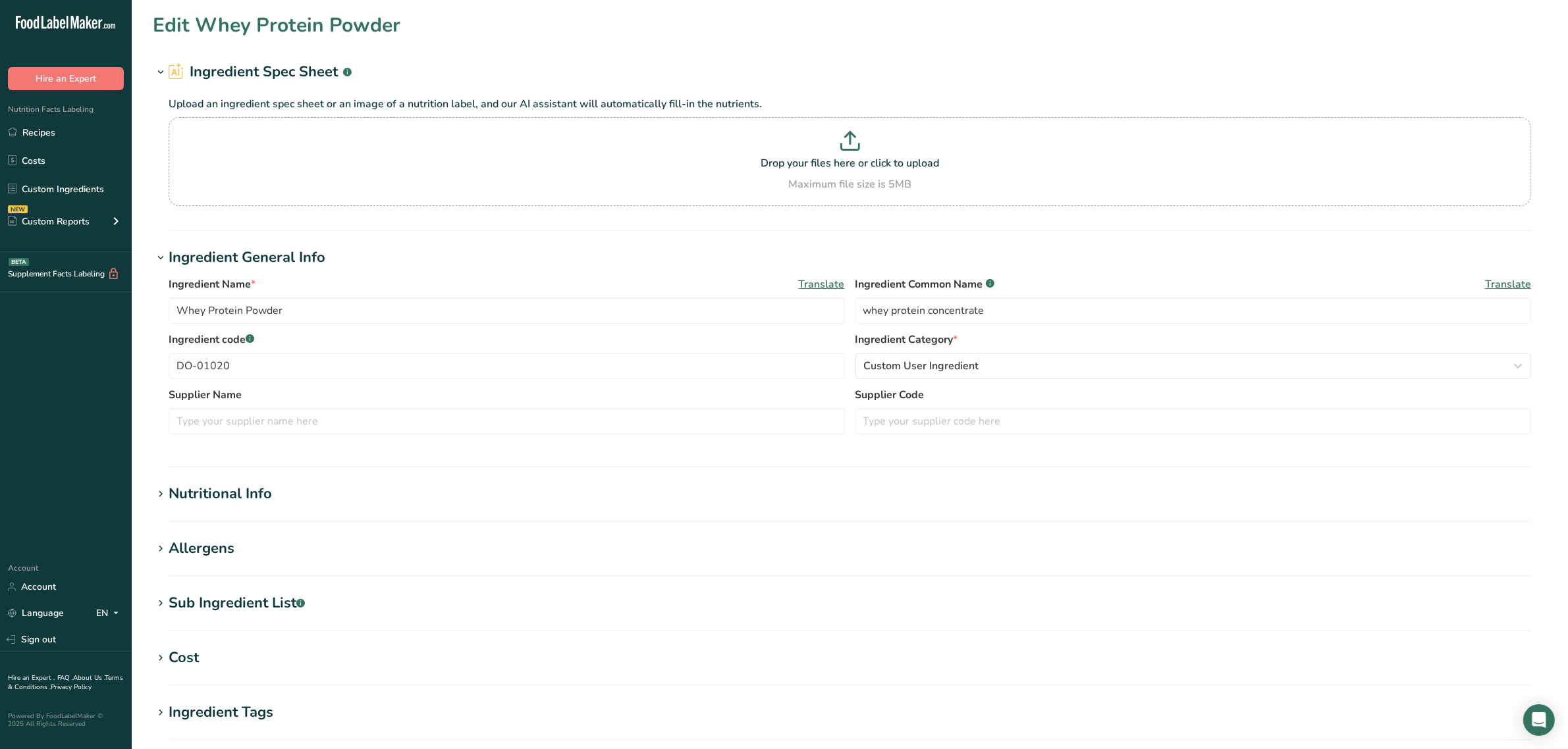
type input "Starch, Novation SF"
type input "rice starch"
type input "DO-01021"
click at [199, 553] on div "Allergens" at bounding box center [201, 548] width 65 height 22
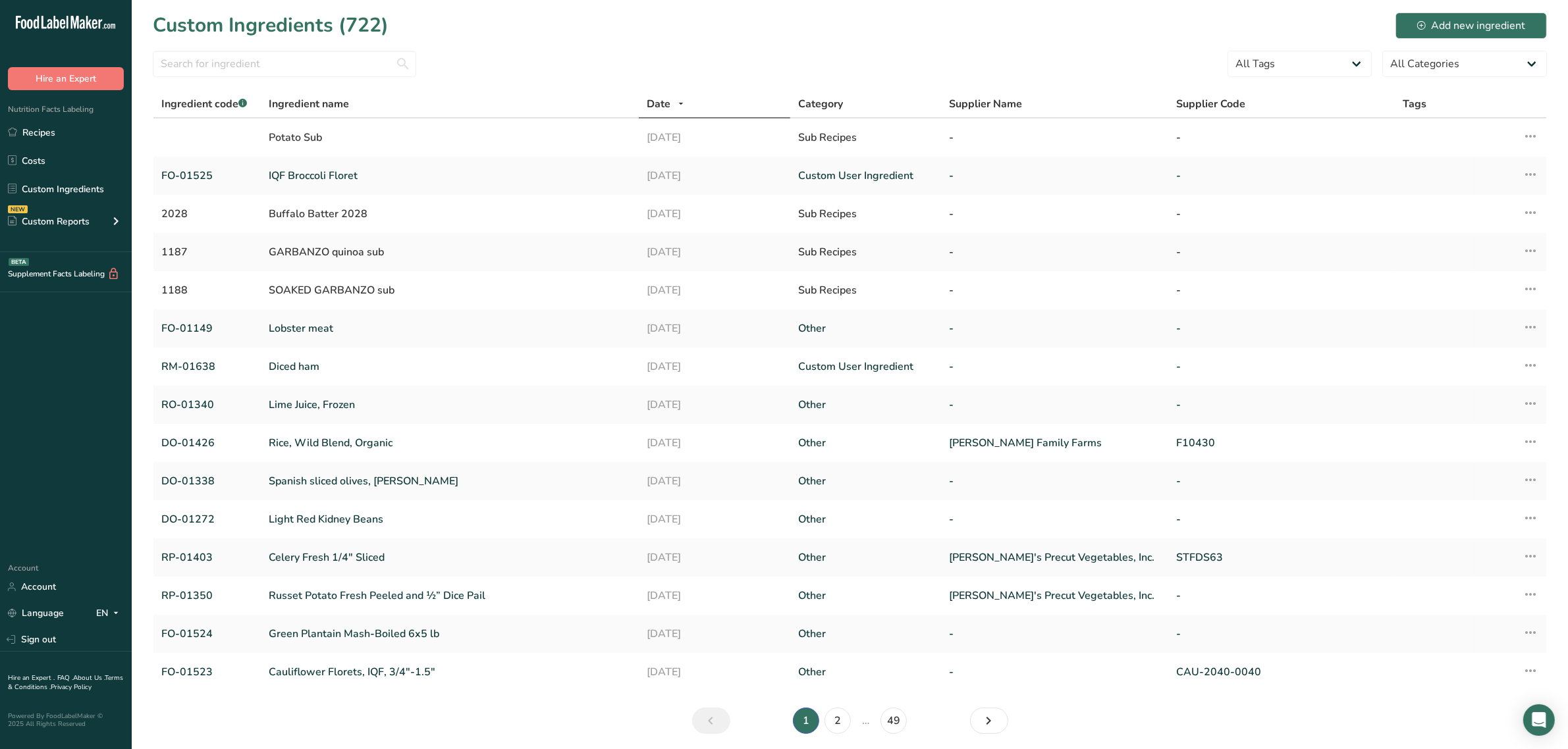
click at [221, 42] on section "Custom Ingredients (722) Add new ingredient All Tags Source of Antioxidants Pre…" at bounding box center [849, 377] width 1436 height 756
click at [221, 51] on input "text" at bounding box center [284, 64] width 264 height 27
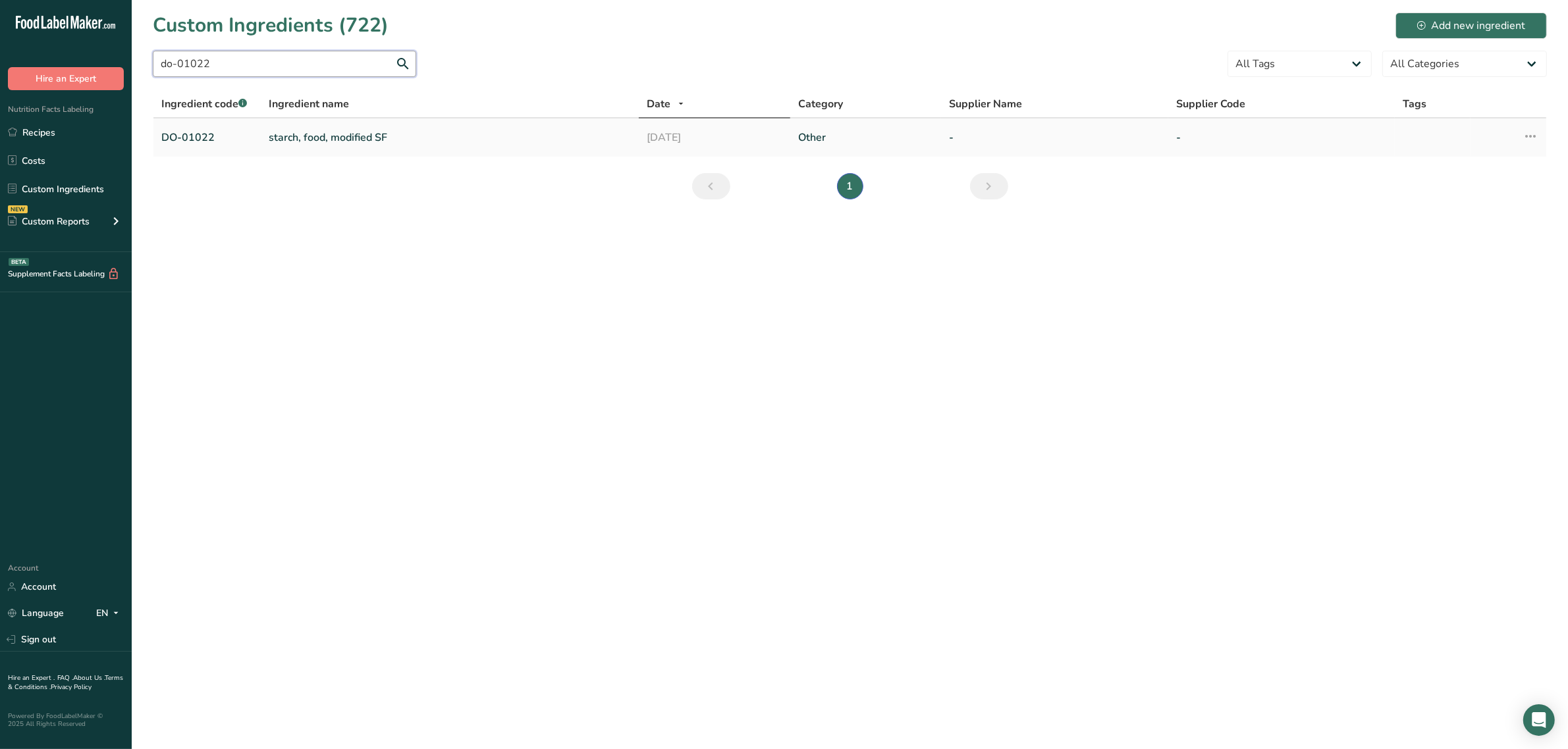
type input "do-01022"
click at [326, 133] on link "starch, food, modified SF" at bounding box center [449, 137] width 362 height 16
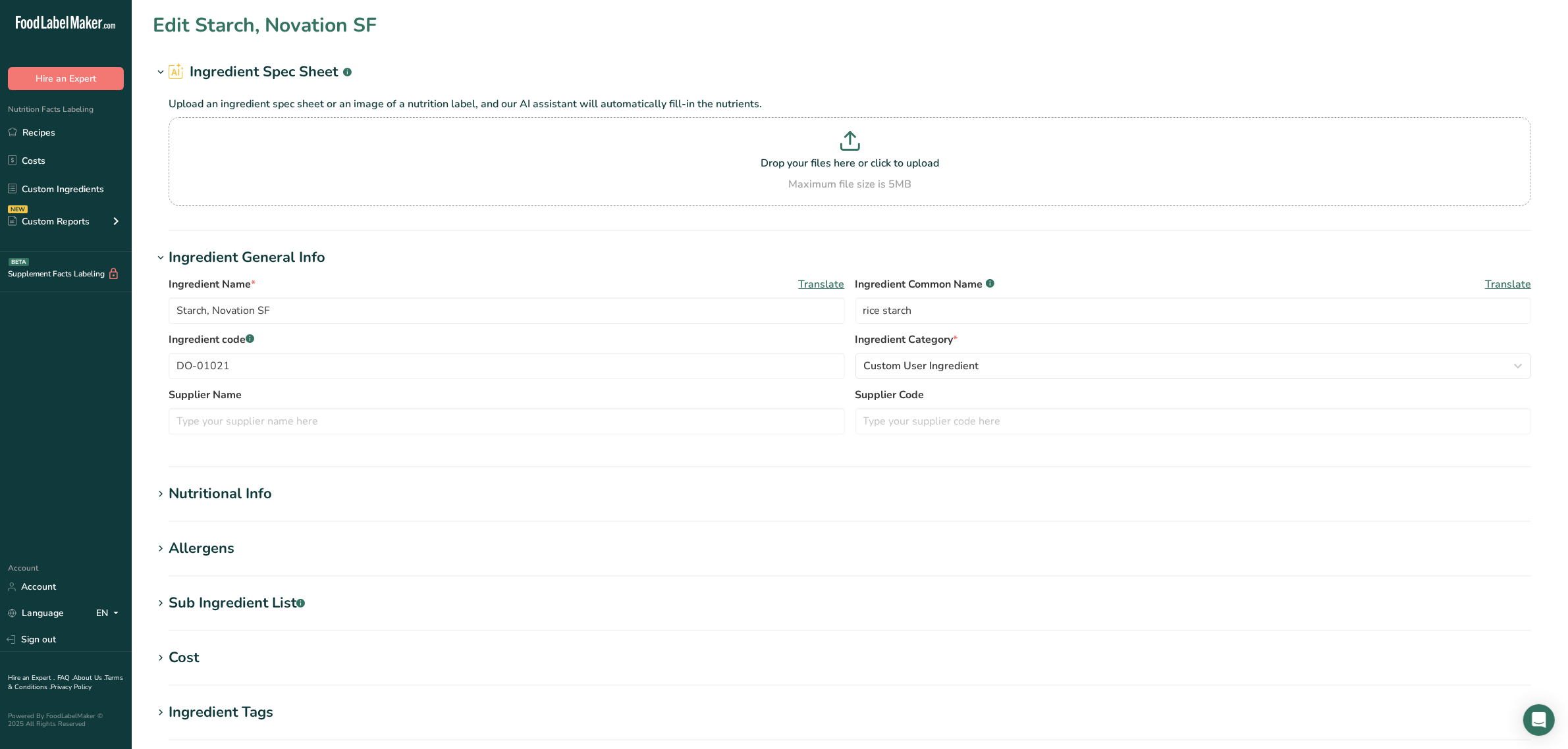
type input "starch, food, modified SF"
type input "food starch-modified"
type input "DO-01022"
click at [224, 539] on div "Allergens" at bounding box center [201, 548] width 65 height 22
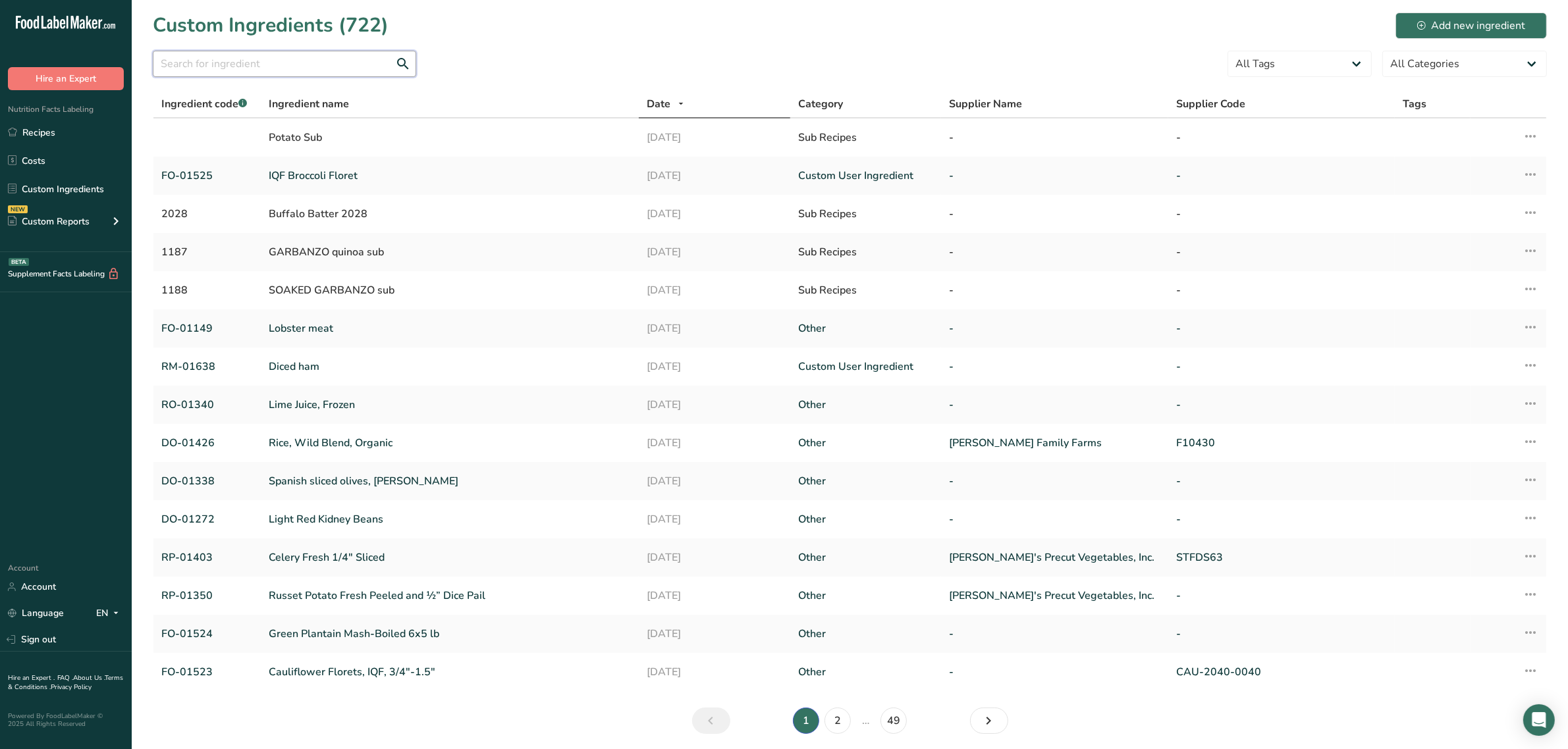
click at [202, 55] on input "text" at bounding box center [284, 64] width 264 height 27
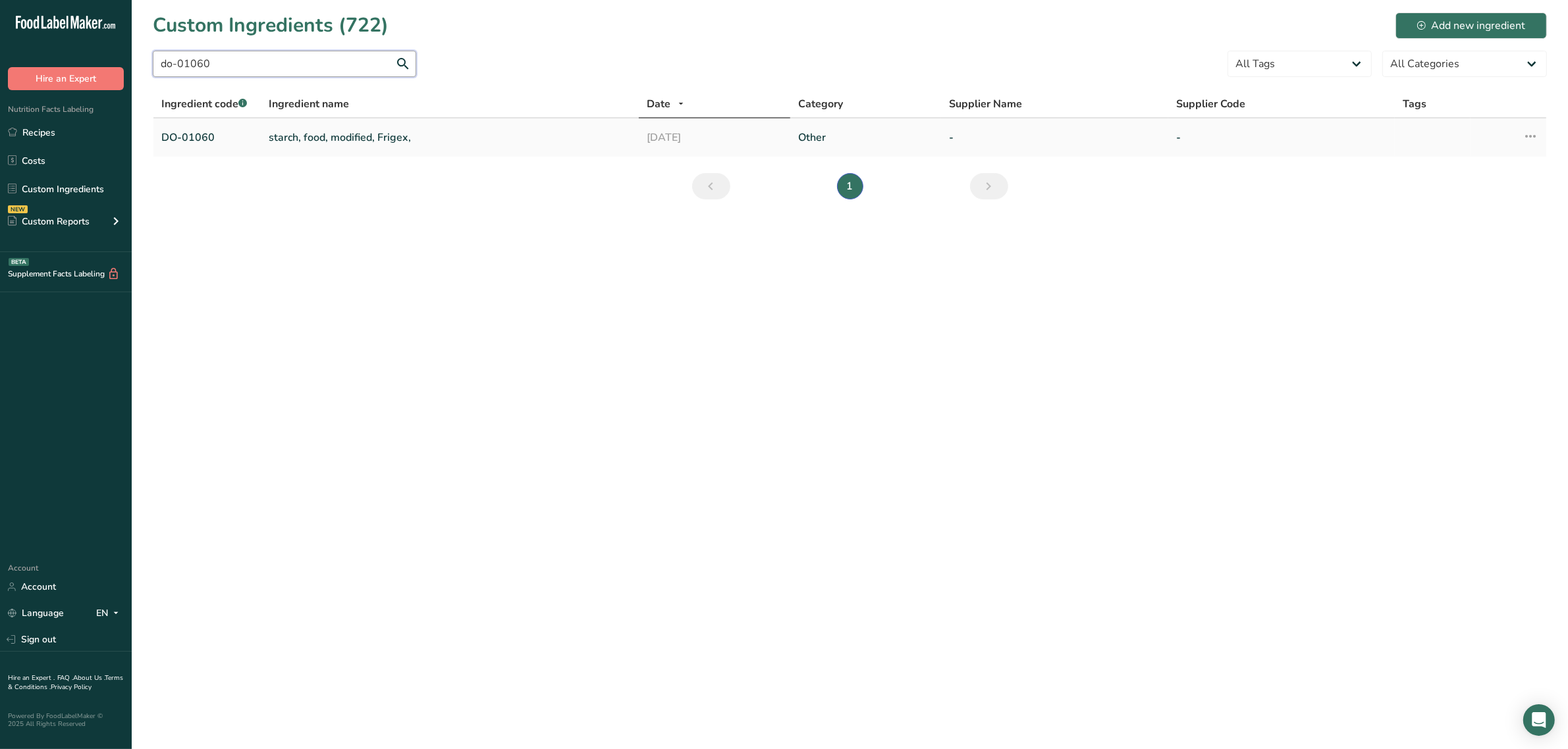
type input "do-01060"
click at [307, 138] on link "starch, food, modified, Frigex," at bounding box center [449, 137] width 362 height 16
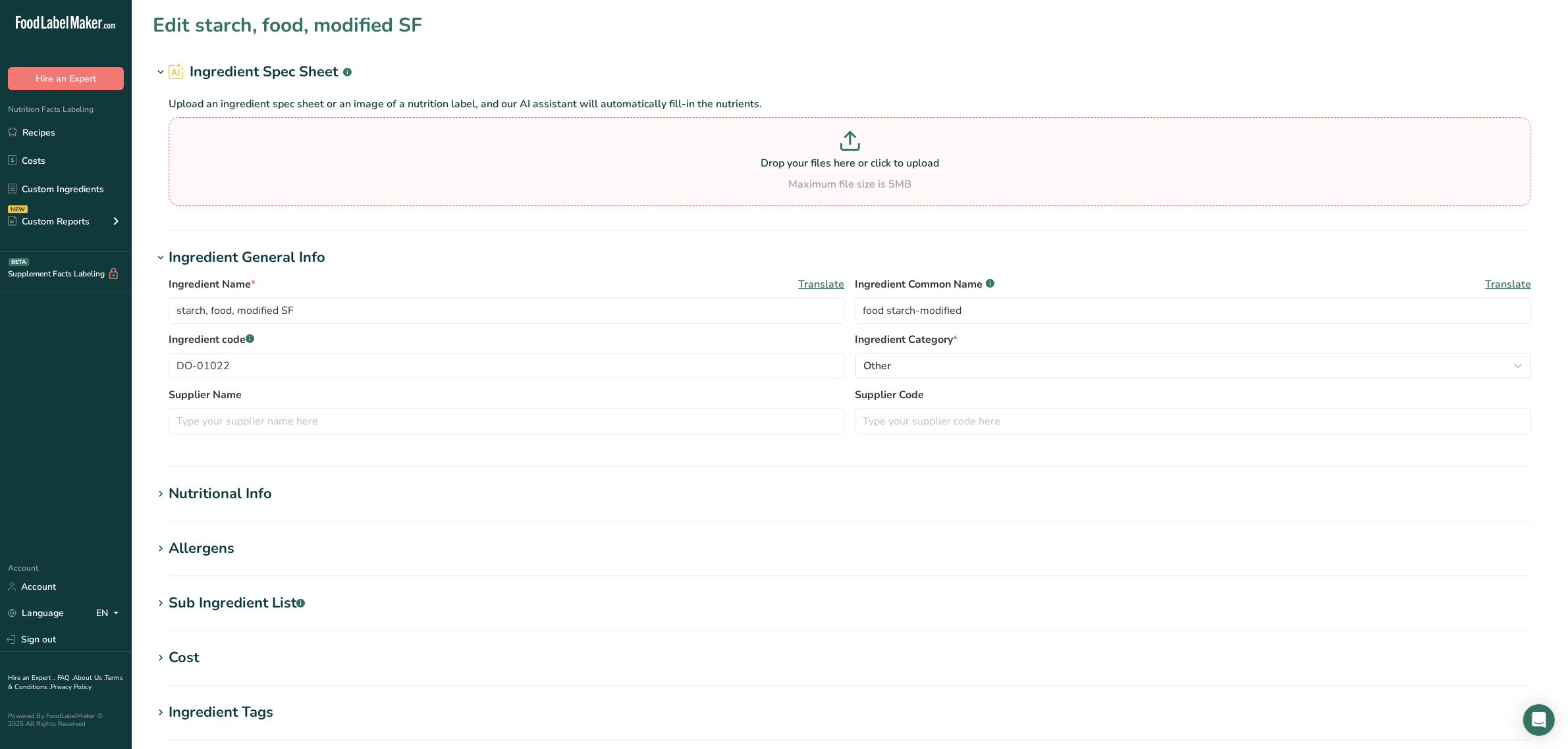
type input "starch, food, modified, Frigex,"
type input "DO-01060"
click at [228, 532] on section "Edit starch, food, modified, Frigex, Ingredient Spec Sheet .a-a{fill:#347362;}.…" at bounding box center [849, 484] width 1436 height 967
click at [225, 537] on section "Edit starch, food, modified, Frigex, Ingredient Spec Sheet .a-a{fill:#347362;}.…" at bounding box center [849, 484] width 1436 height 967
click at [222, 552] on div "Allergens" at bounding box center [201, 548] width 65 height 22
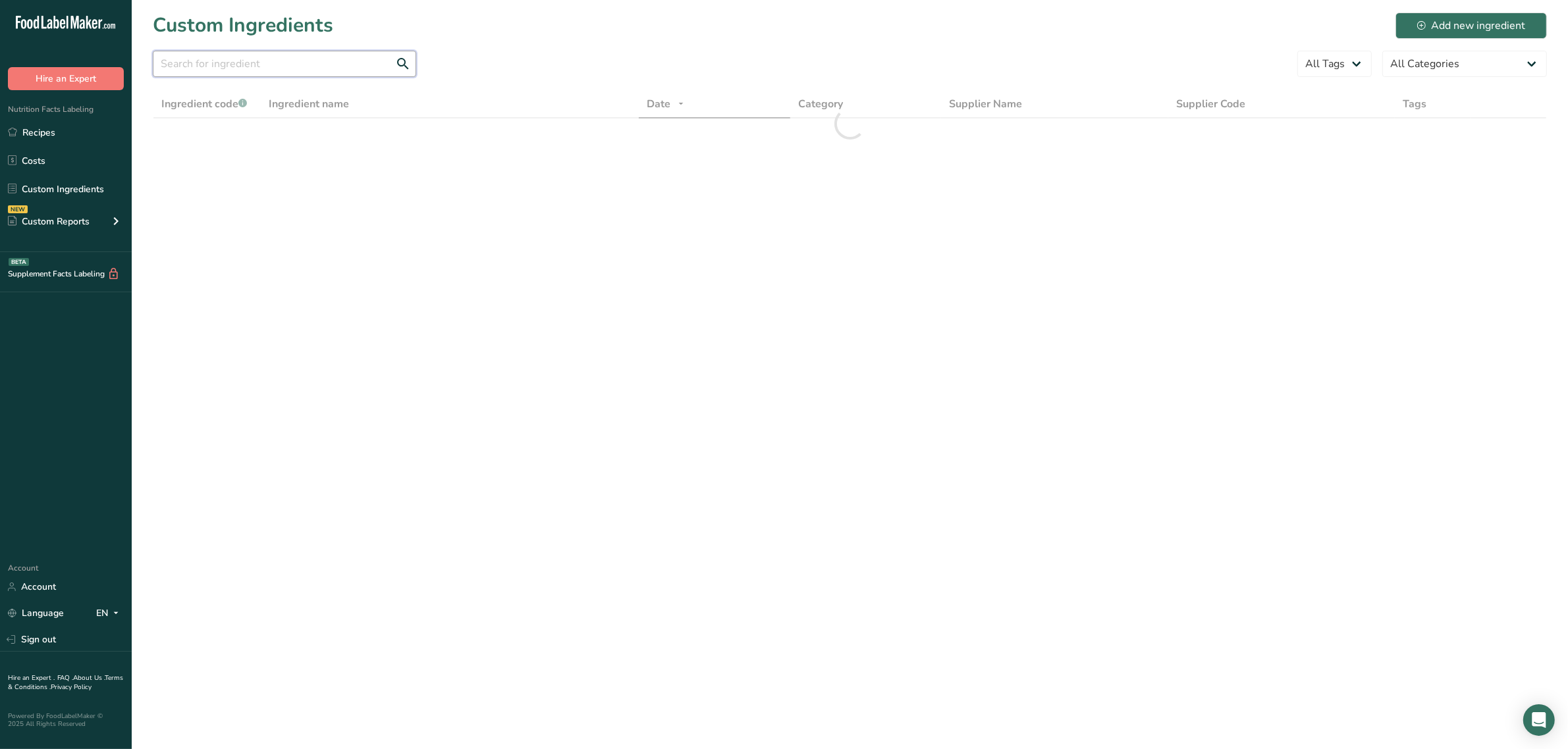
drag, startPoint x: 239, startPoint y: 64, endPoint x: 214, endPoint y: 83, distance: 31.4
click at [244, 64] on input "text" at bounding box center [284, 64] width 264 height 27
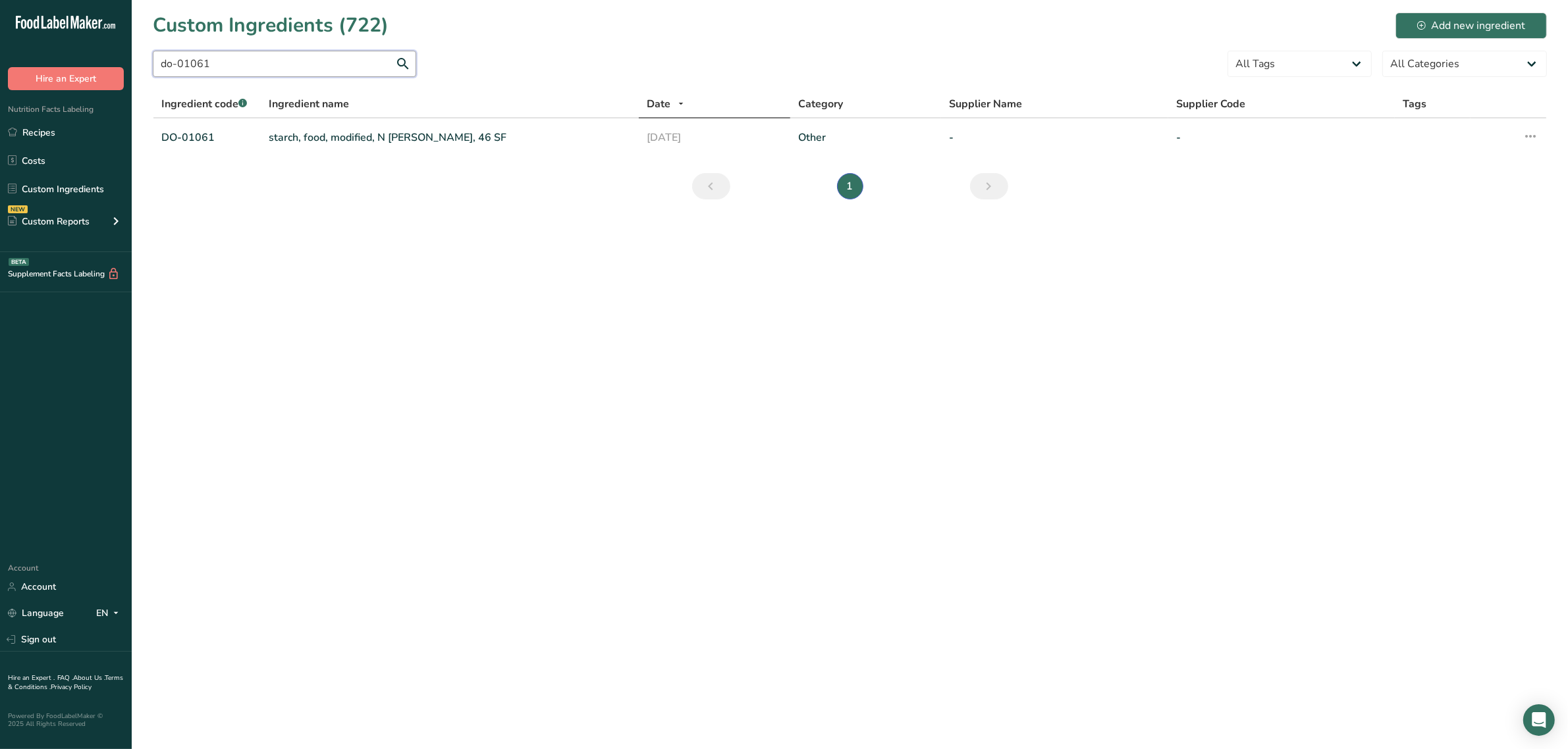
type input "do-01061"
drag, startPoint x: 277, startPoint y: 137, endPoint x: 311, endPoint y: 140, distance: 34.1
click at [311, 140] on link "starch, food, modified, N Creamer, 46 SF" at bounding box center [449, 137] width 362 height 16
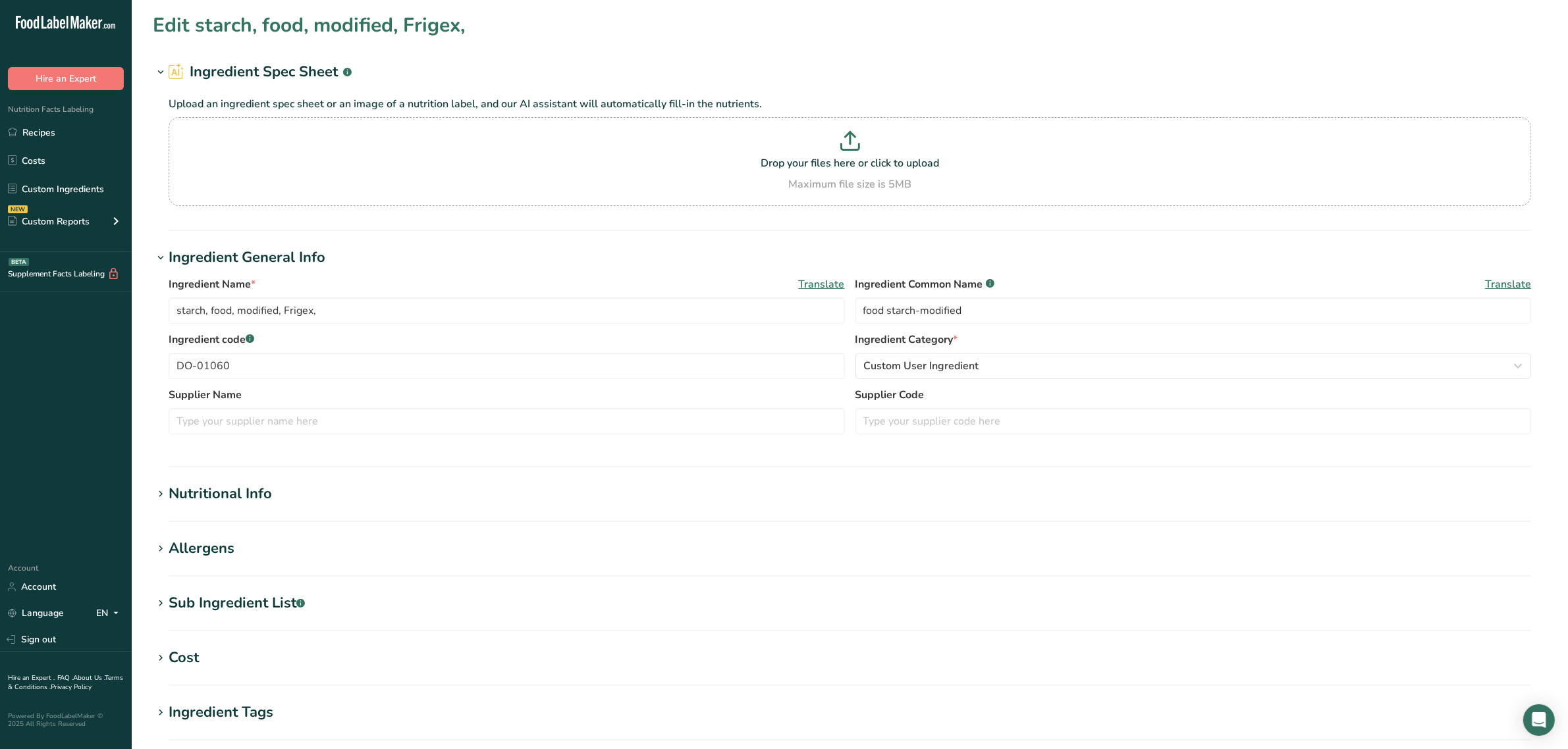
click at [214, 563] on section "Allergens Add any known allergens associated with your ingredient Soy Tree Nuts…" at bounding box center [849, 557] width 1394 height 39
type input "starch, food, modified, N Creamer, 46 SF"
type input "DO-01061"
click at [210, 551] on div "Allergens" at bounding box center [201, 548] width 65 height 22
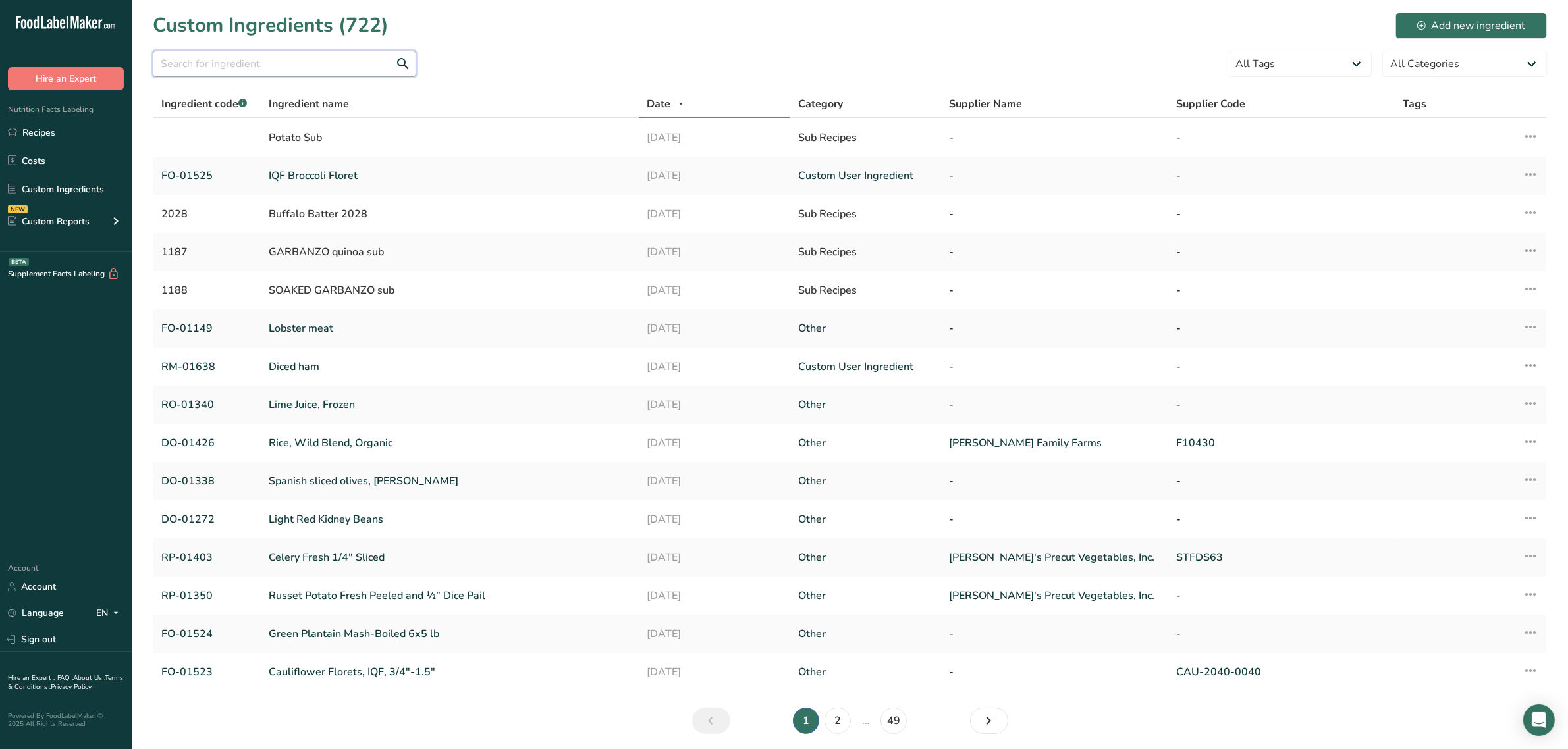
click at [245, 57] on input "text" at bounding box center [284, 64] width 264 height 27
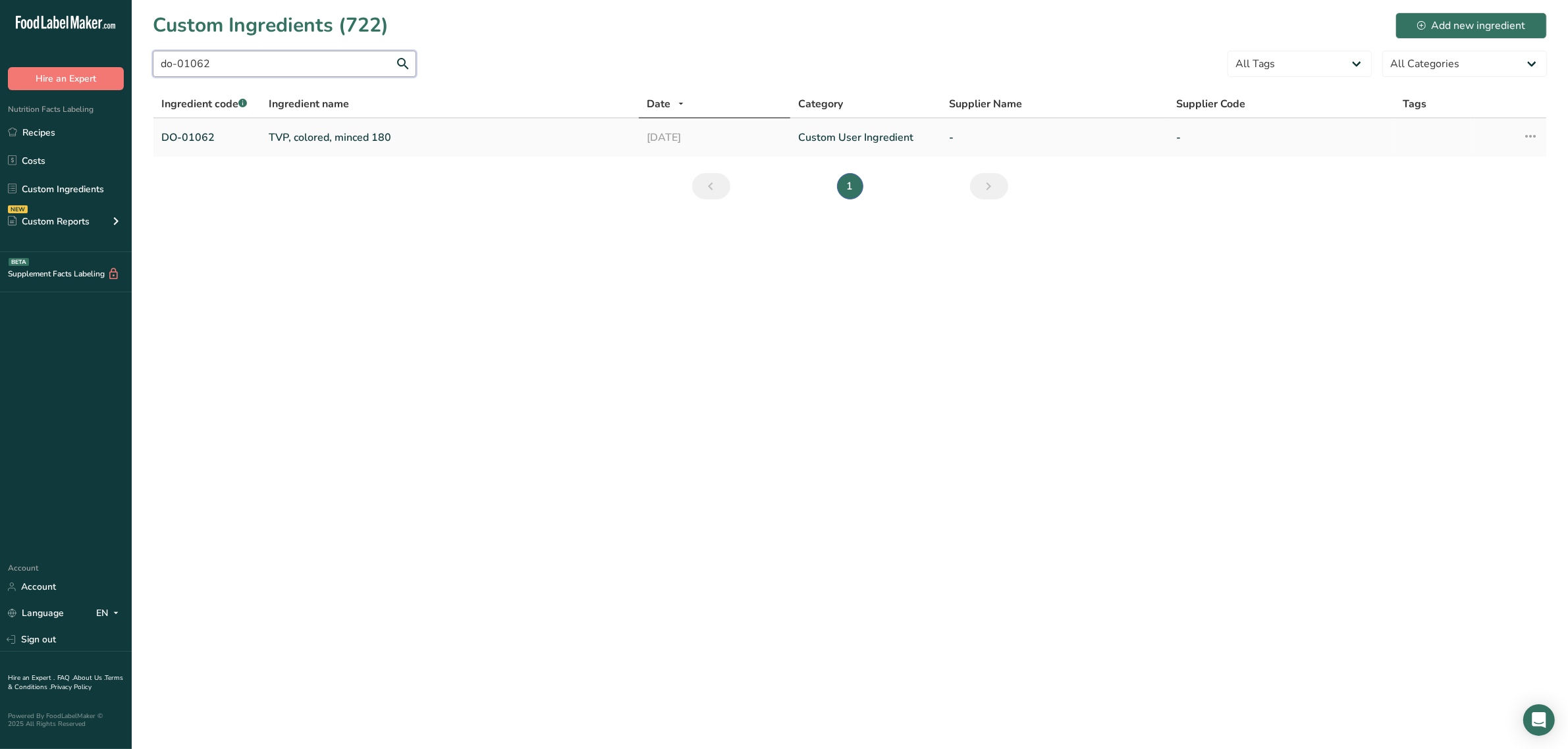
type input "do-01062"
click at [372, 146] on td "TVP, colored, minced 180" at bounding box center [449, 137] width 378 height 38
click at [372, 137] on link "TVP, colored, minced 180" at bounding box center [449, 137] width 362 height 16
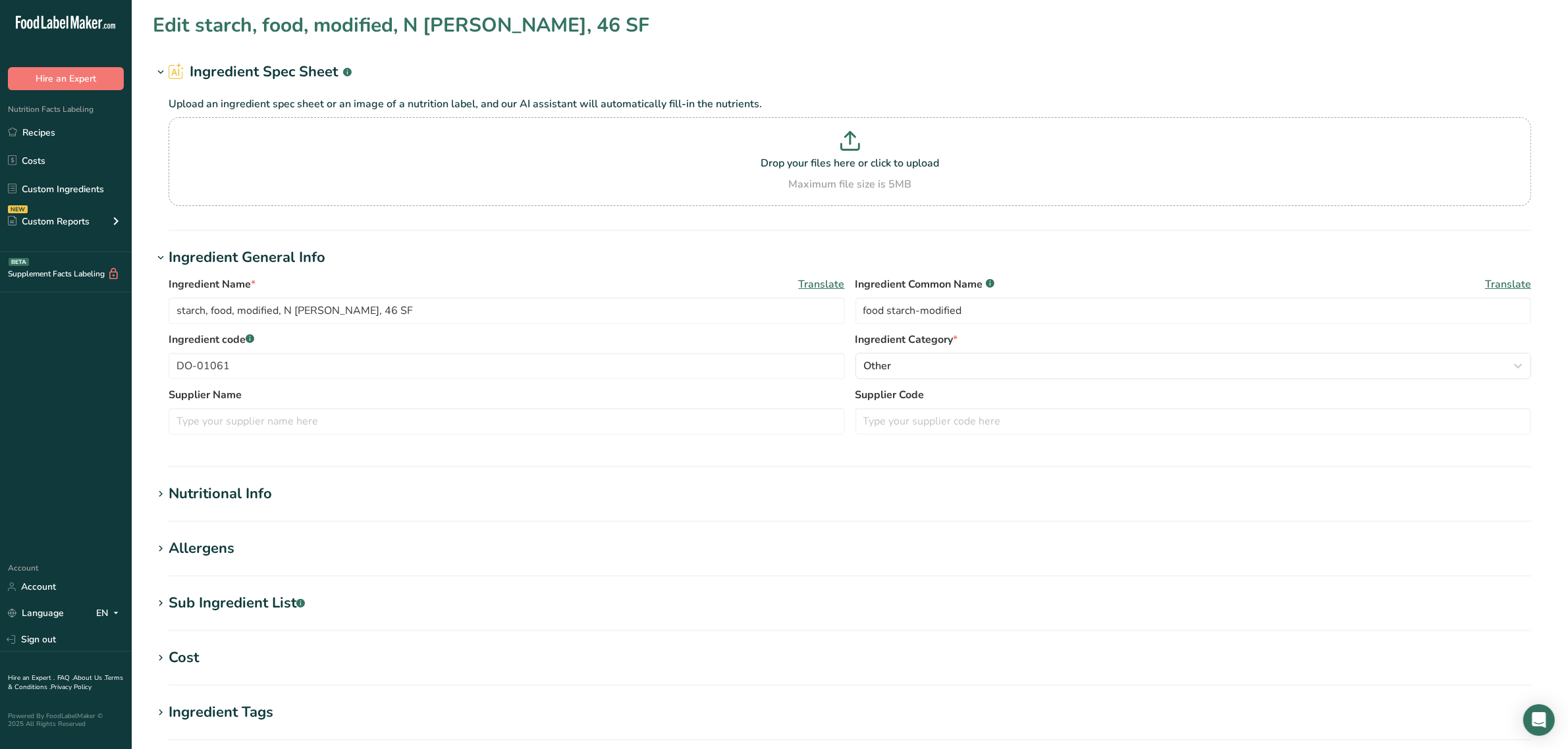
click at [218, 541] on div "Allergens" at bounding box center [201, 548] width 65 height 22
type input "TVP, colored, minced 180"
type input "textured soy flour"
type input "DO-01062"
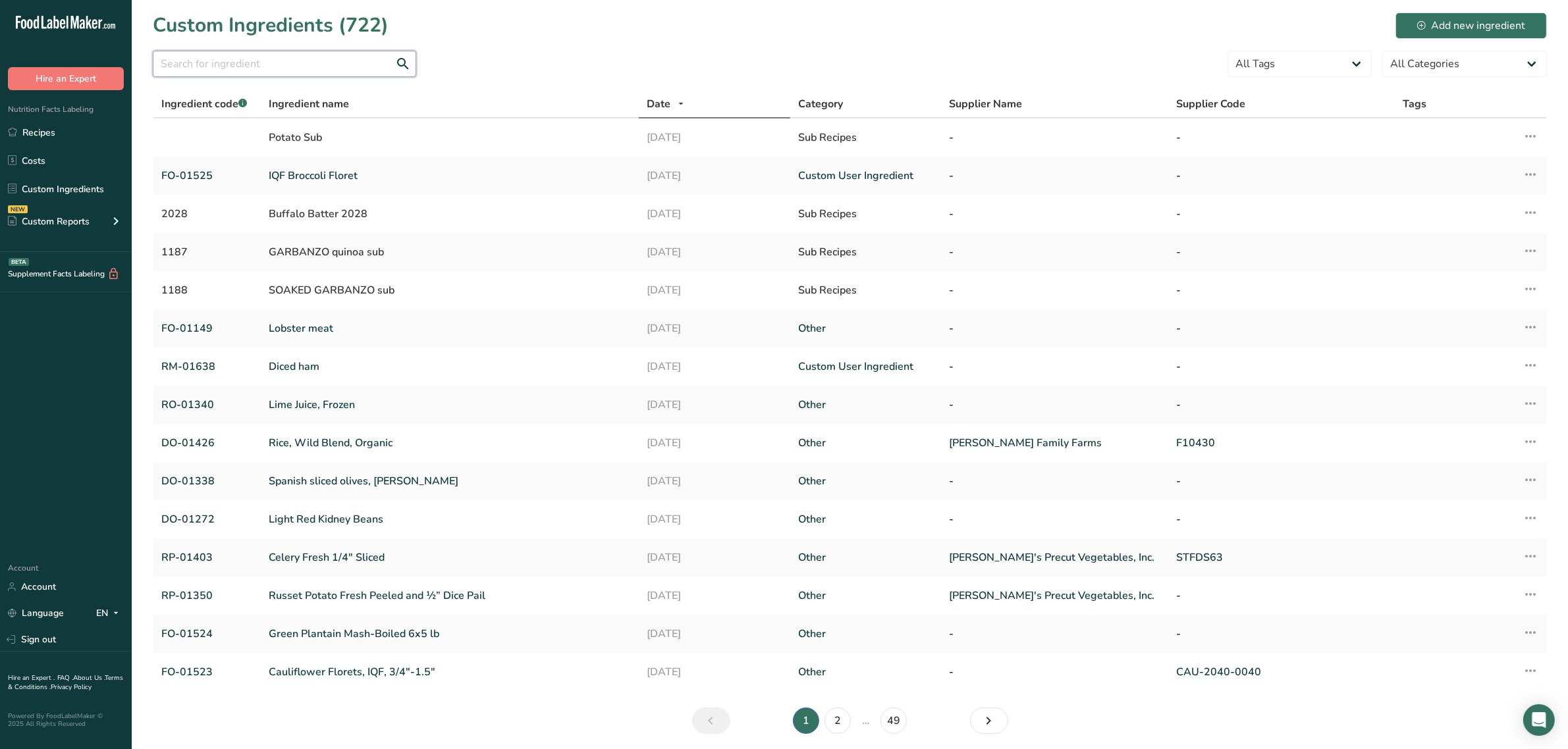
click at [260, 72] on input "text" at bounding box center [284, 64] width 264 height 27
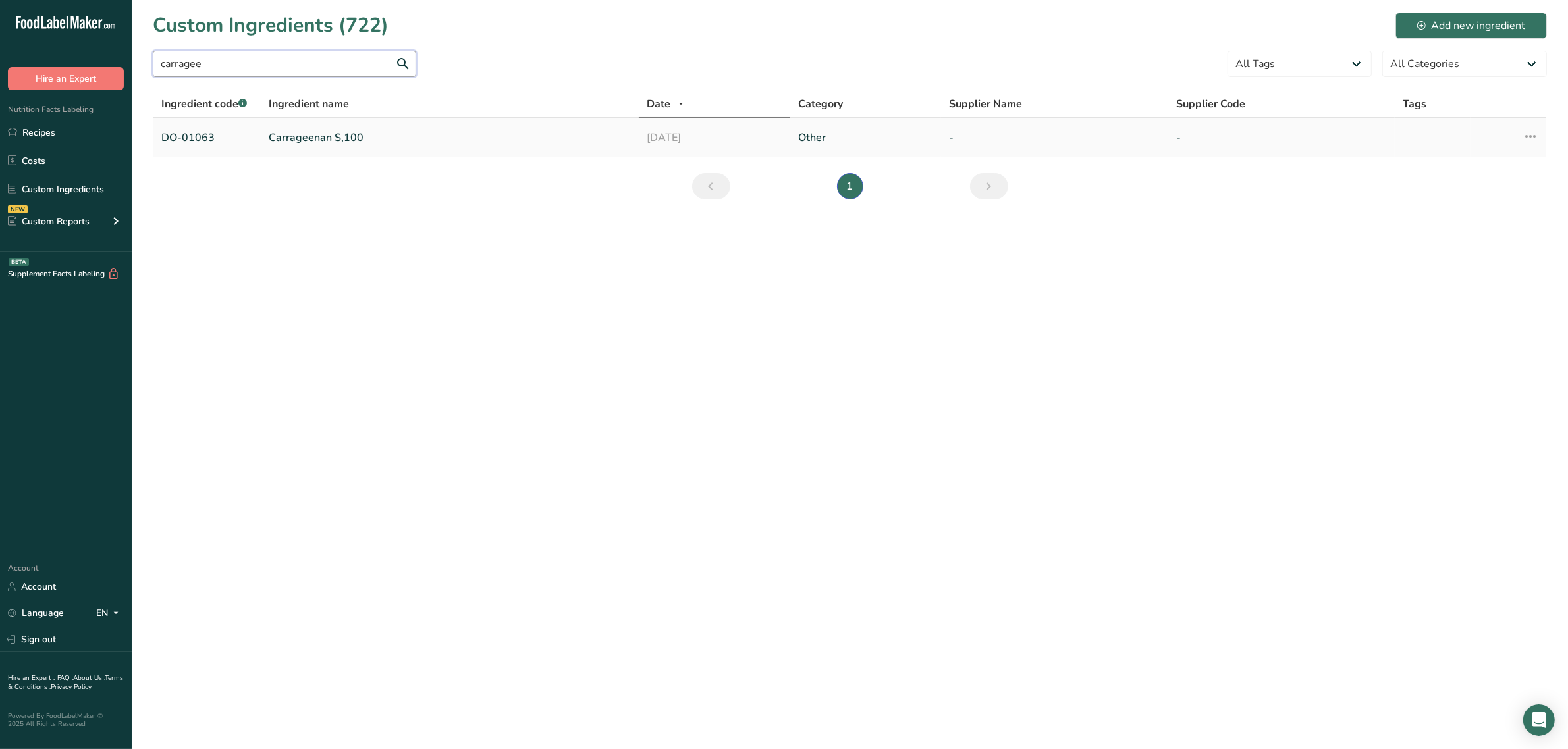
type input "carragee"
click at [285, 132] on link "Carrageenan S,100" at bounding box center [449, 137] width 362 height 16
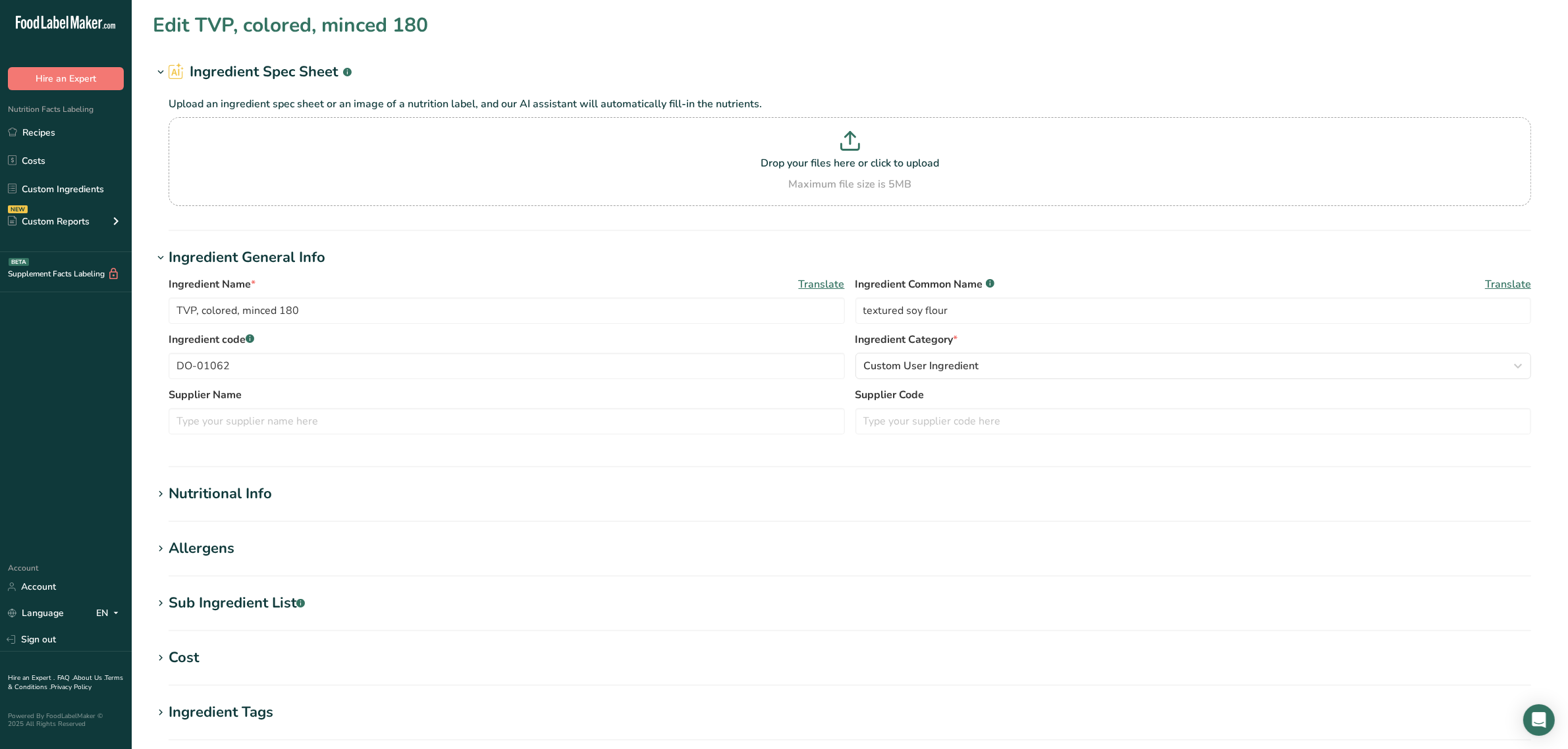
type input "Carrageenan S,100"
type input "carrageenan"
type input "DO-01063"
click at [268, 607] on div "Sub Ingredient List .a-a{fill:#347362;}.b-a{fill:#fff;}" at bounding box center [237, 603] width 137 height 22
click at [231, 540] on div "Allergens" at bounding box center [201, 548] width 65 height 22
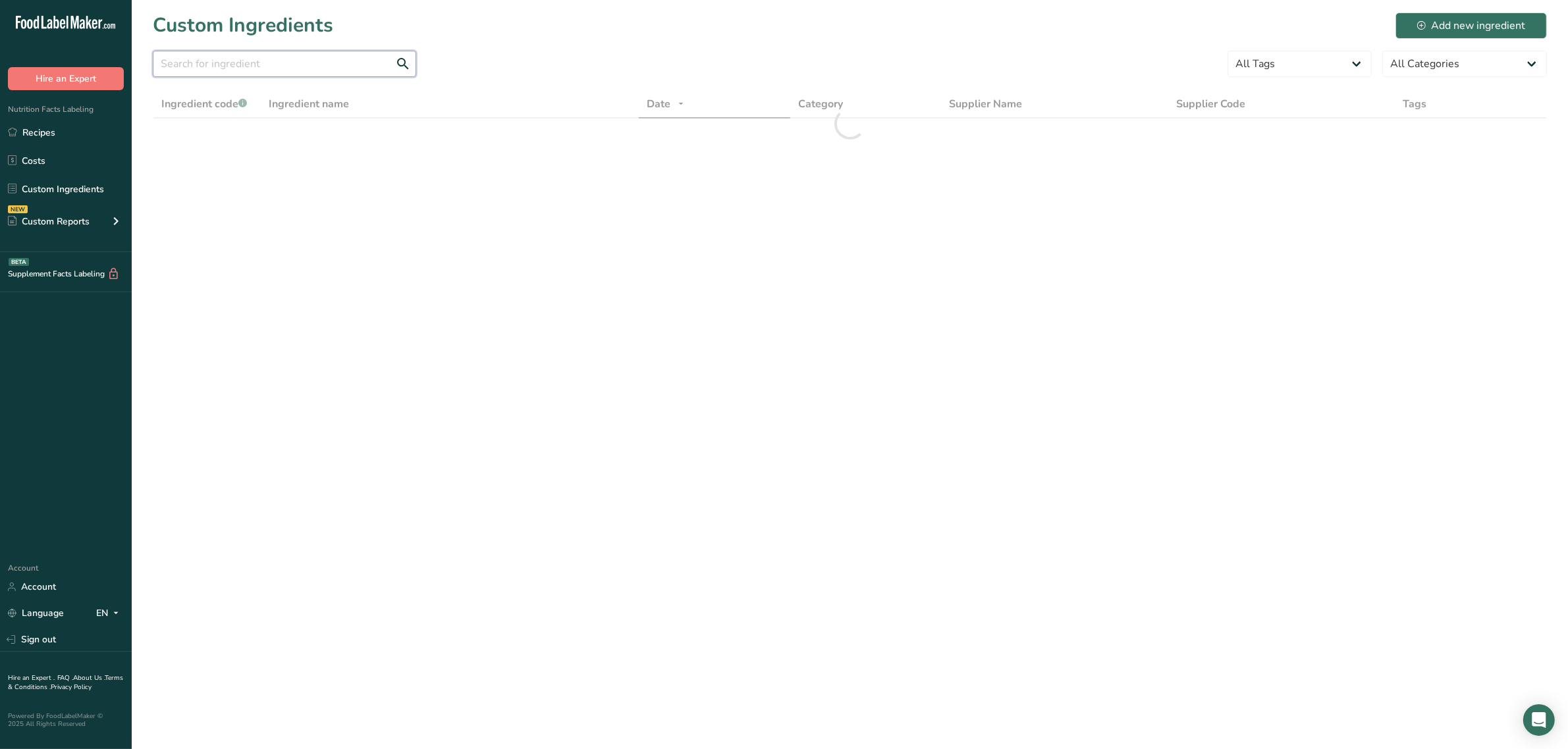
click at [241, 71] on input "text" at bounding box center [284, 64] width 264 height 27
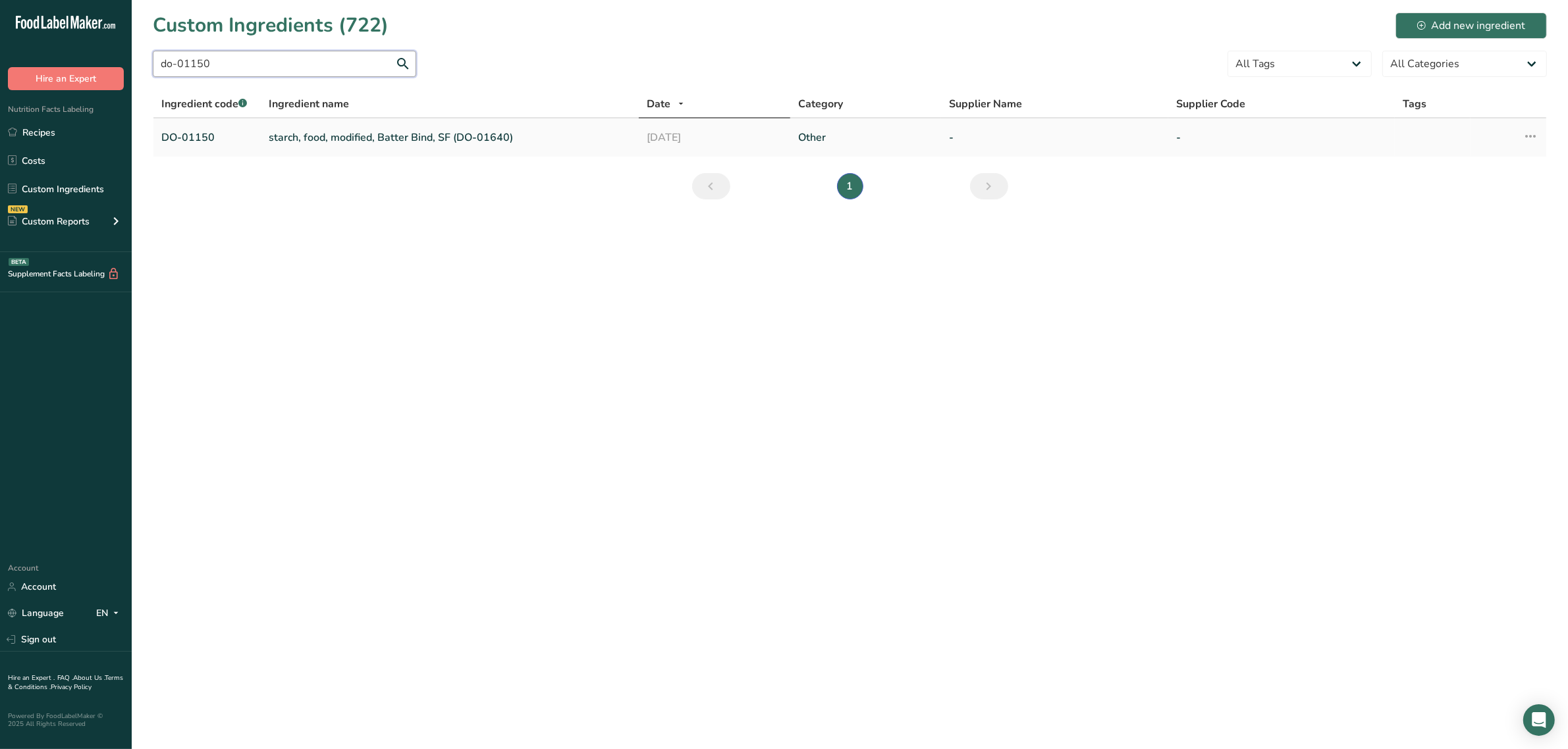
type input "do-01150"
click at [350, 135] on link "starch, food, modified, Batter Bind, SF (DO-01640)" at bounding box center [449, 137] width 362 height 16
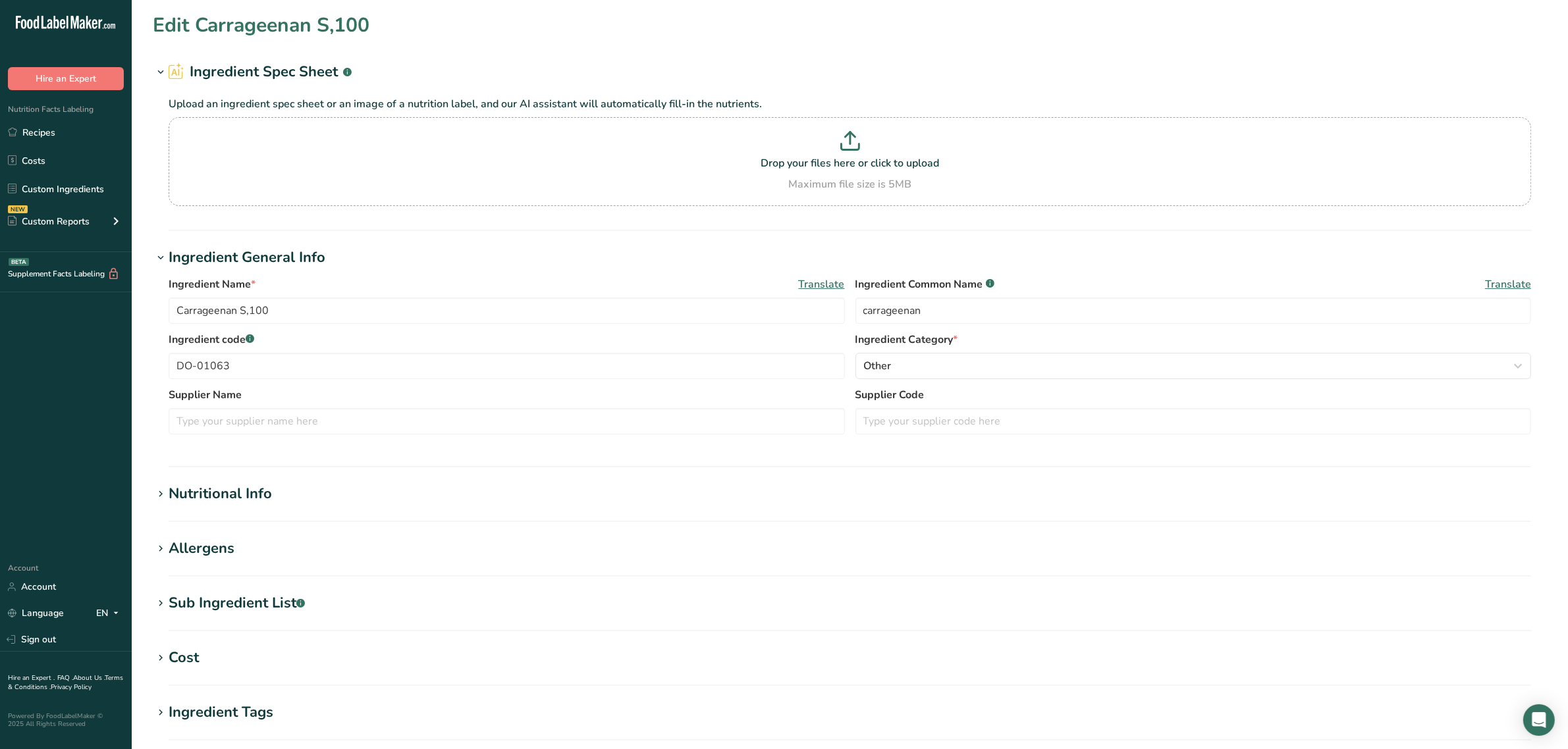
click at [228, 549] on div "Allergens" at bounding box center [201, 548] width 65 height 22
type input "starch, food, modified, Batter Bind, SF (DO-01640)"
type input "food starch-modified"
type input "DO-01150"
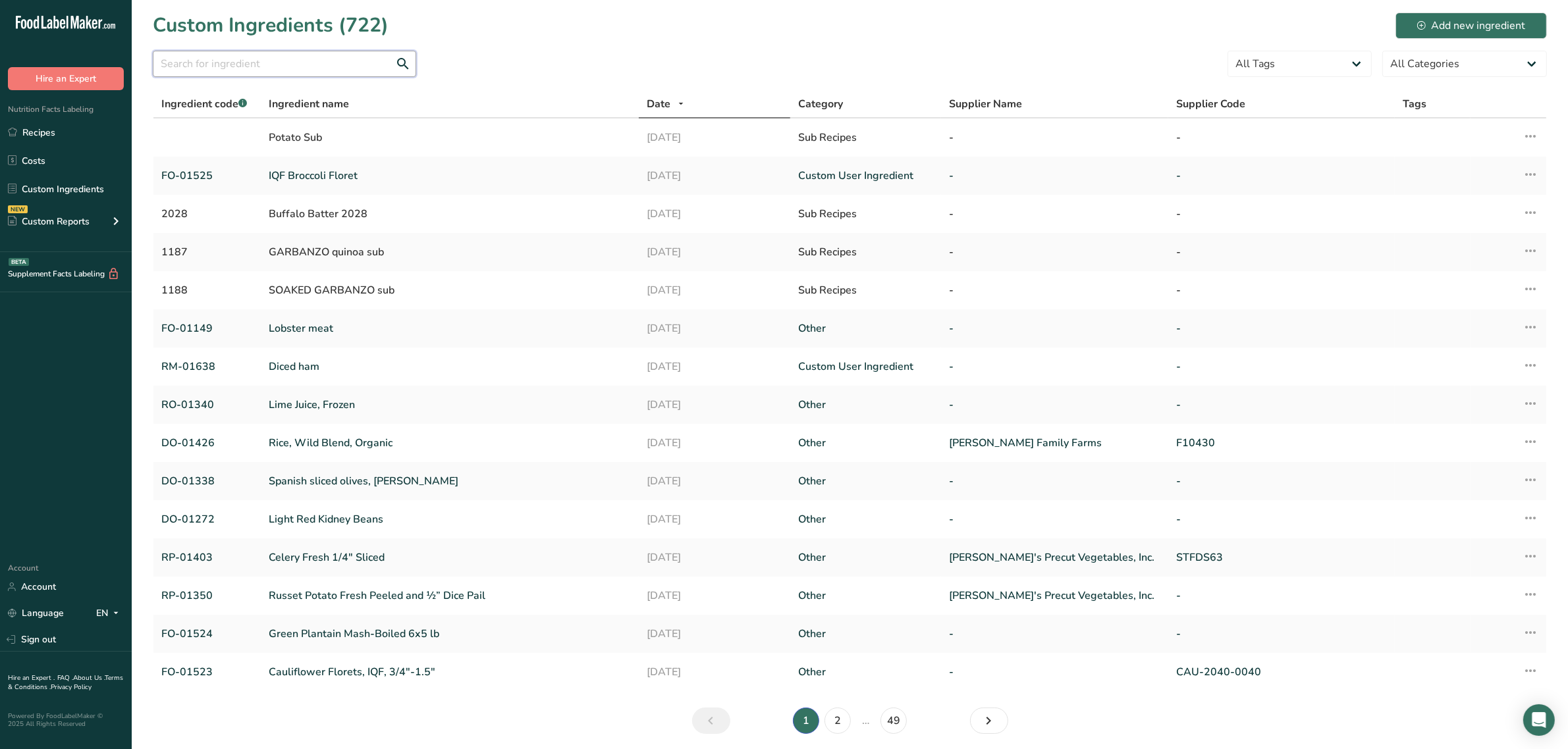
click at [226, 57] on input "text" at bounding box center [284, 64] width 264 height 27
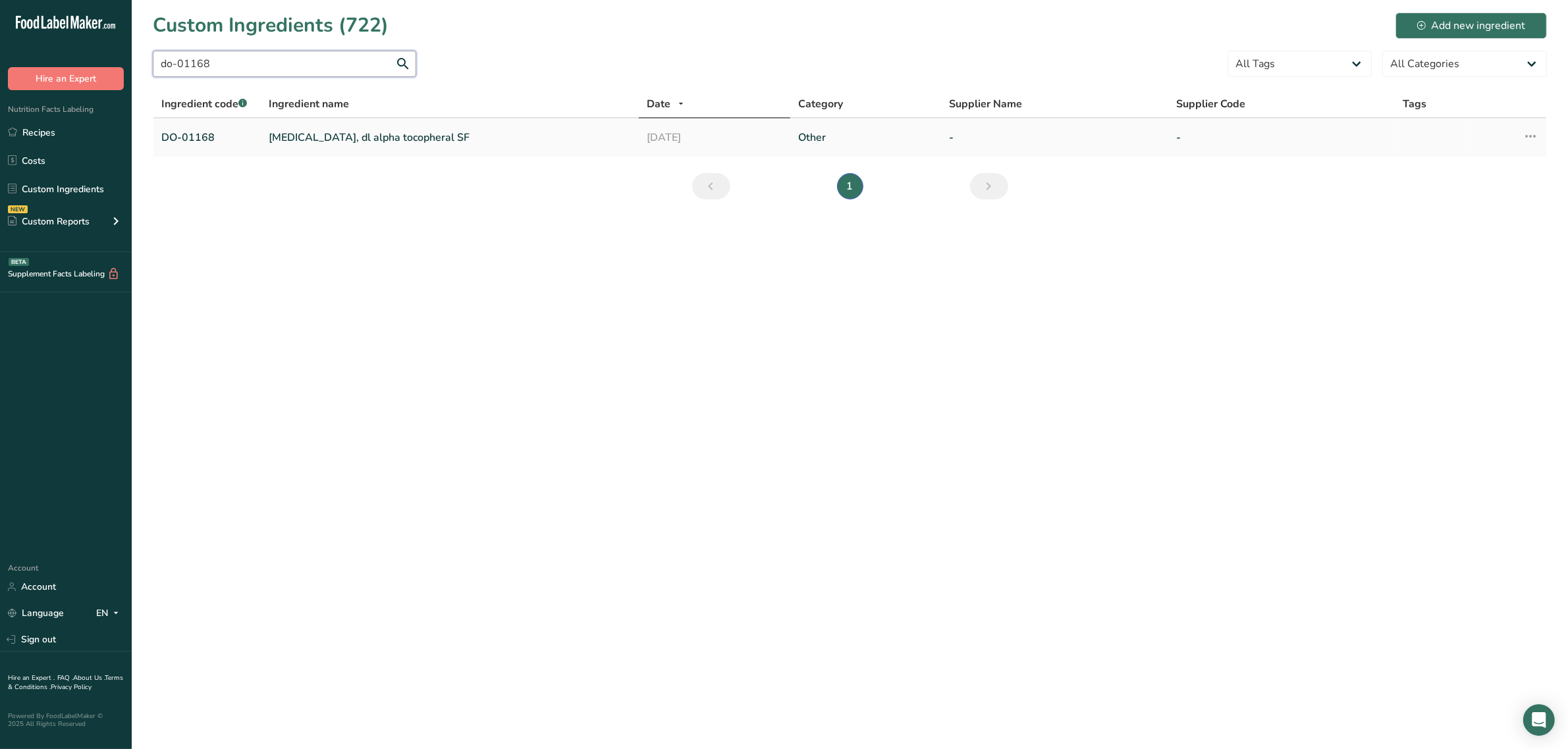
type input "do-01168"
click at [297, 134] on link "vitamin E, dl alpha tocopheral SF" at bounding box center [449, 137] width 362 height 16
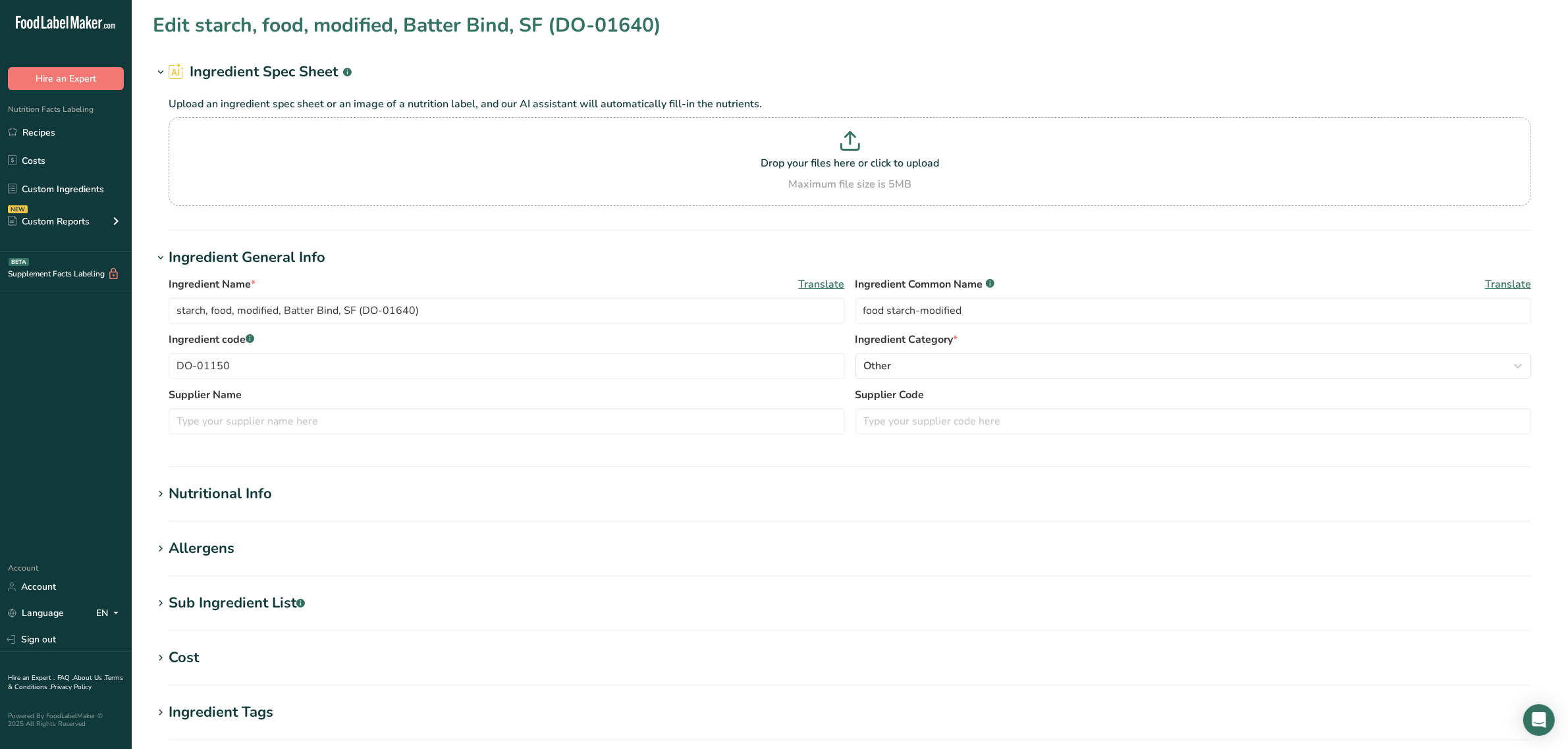
type input "vitamin E, dl alpha tocopheral SF"
type input "natural vitamin E added to protect flavor"
type input "DO-01168"
click at [215, 553] on div "Allergens" at bounding box center [201, 548] width 65 height 22
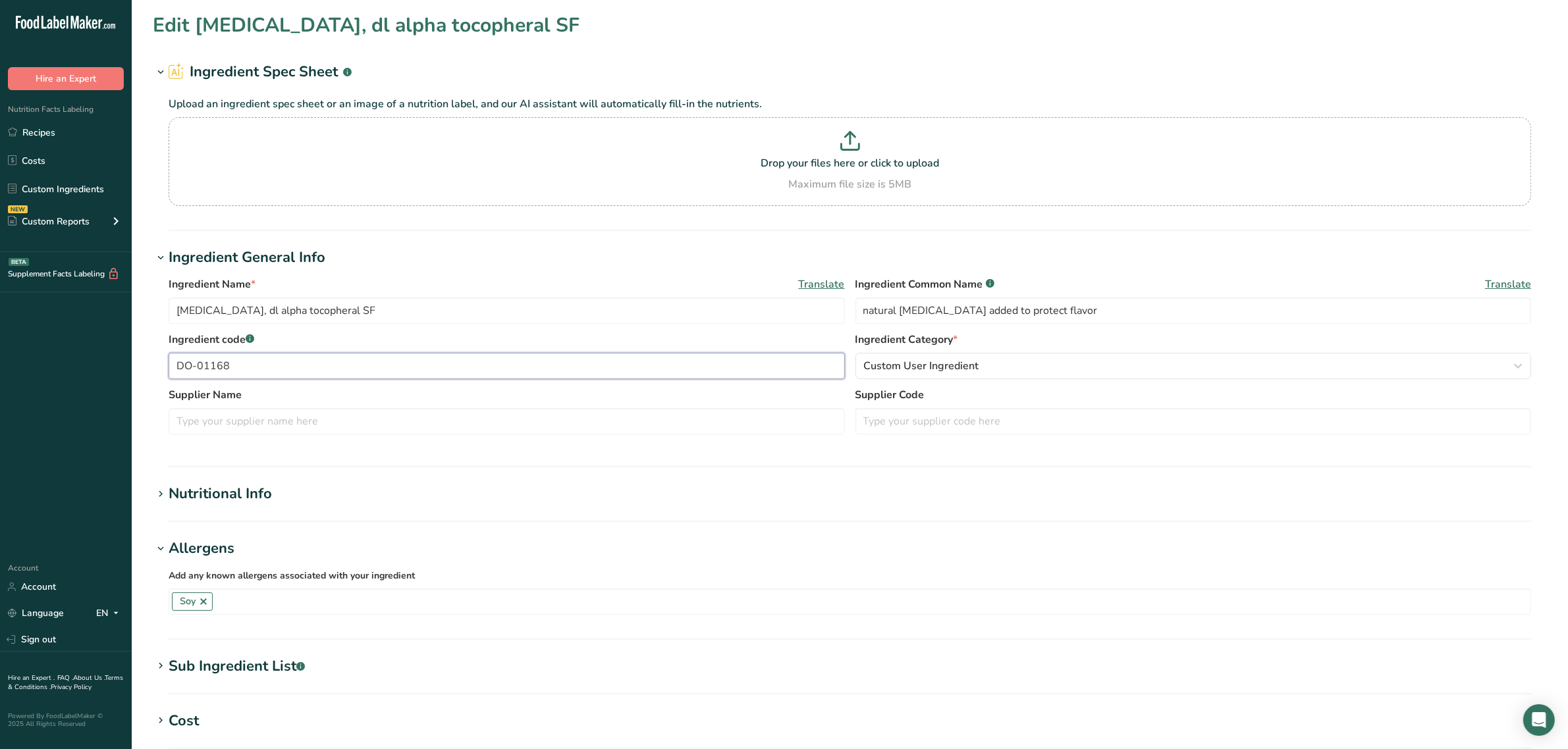
drag, startPoint x: 300, startPoint y: 366, endPoint x: 53, endPoint y: 354, distance: 247.3
click at [53, 354] on div ".a-20{fill:#fff;} Hire an Expert Nutrition Facts Labeling Recipes Costs Custom …" at bounding box center [784, 536] width 1568 height 1072
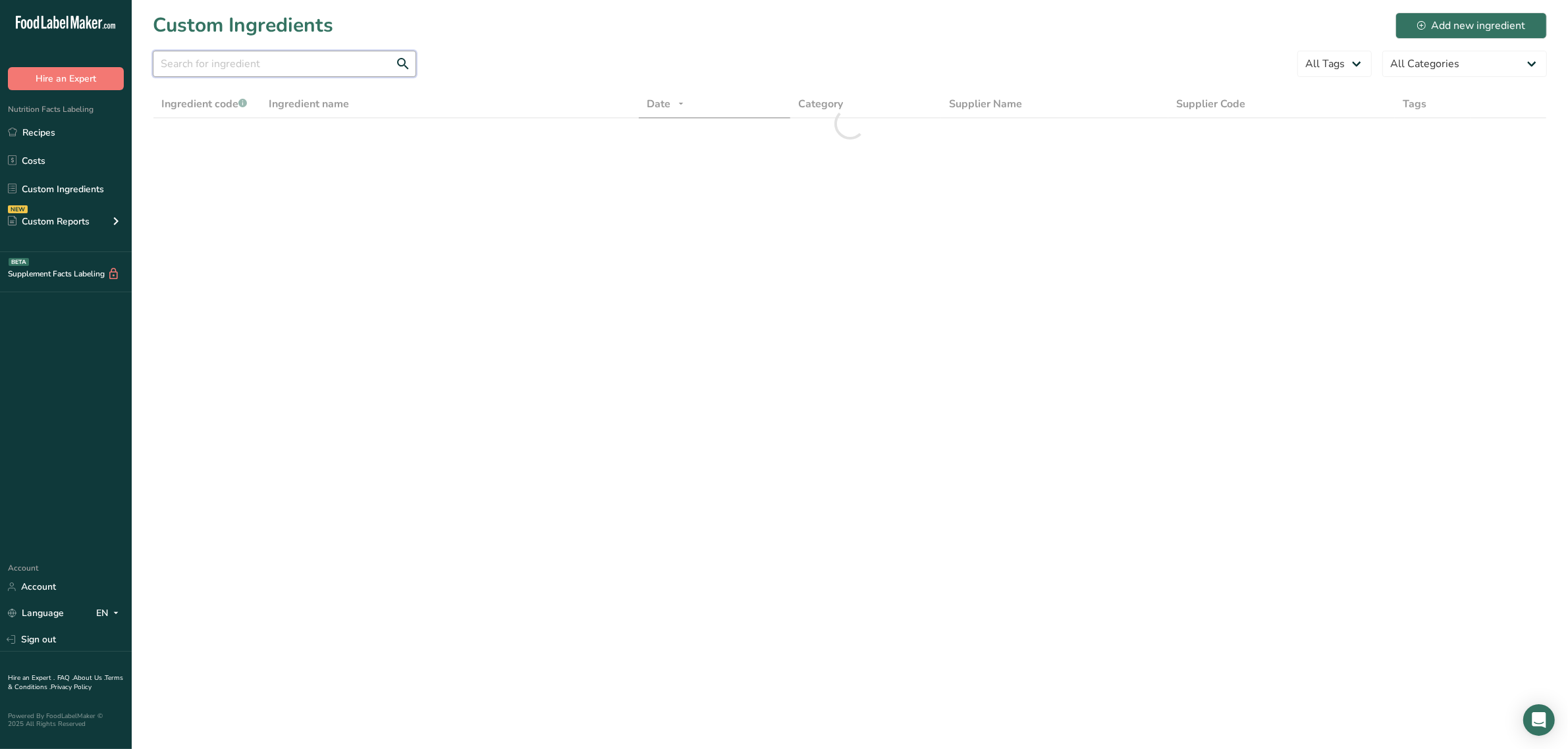
click at [280, 74] on input "text" at bounding box center [284, 64] width 264 height 27
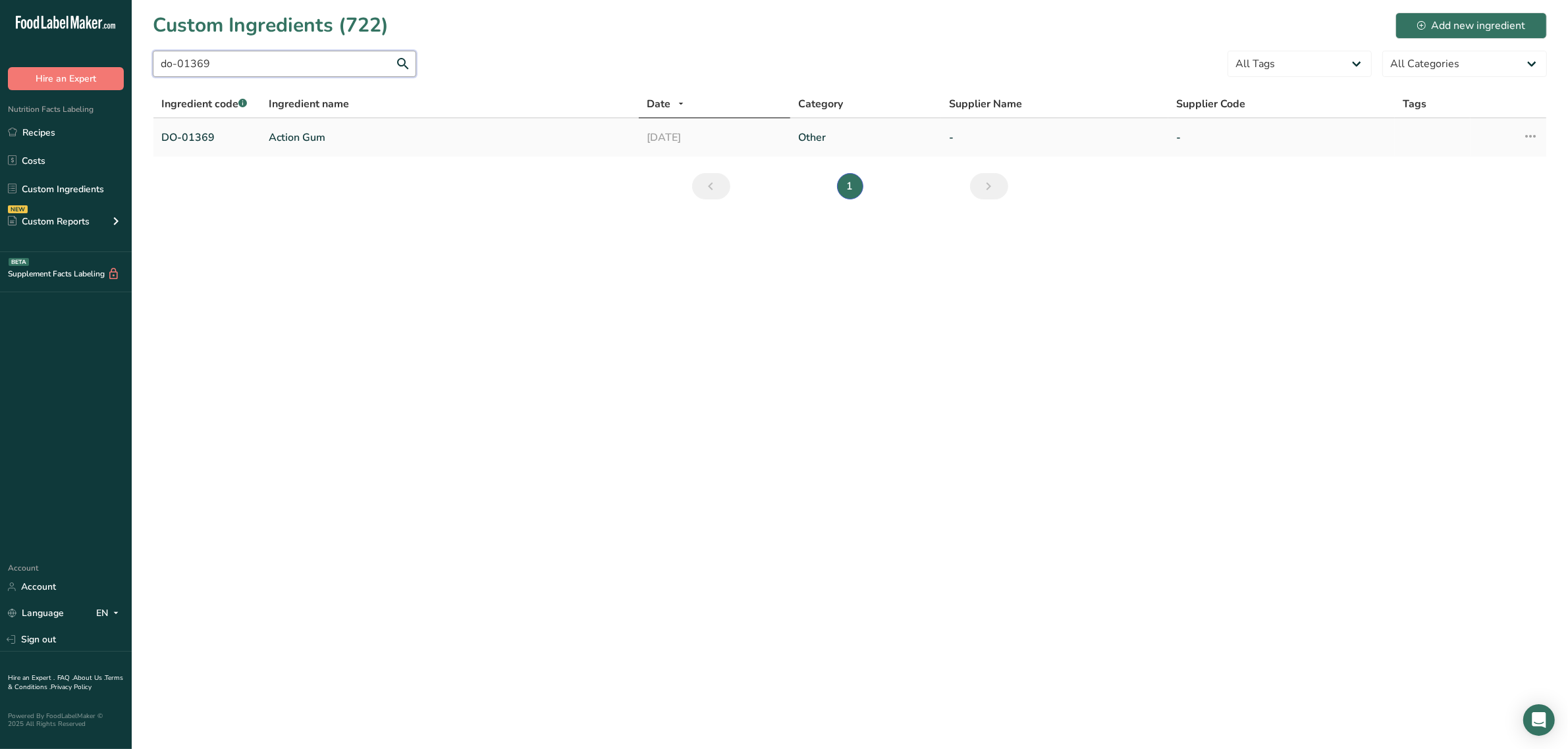
type input "do-01369"
click at [288, 133] on link "Action Gum" at bounding box center [449, 137] width 362 height 16
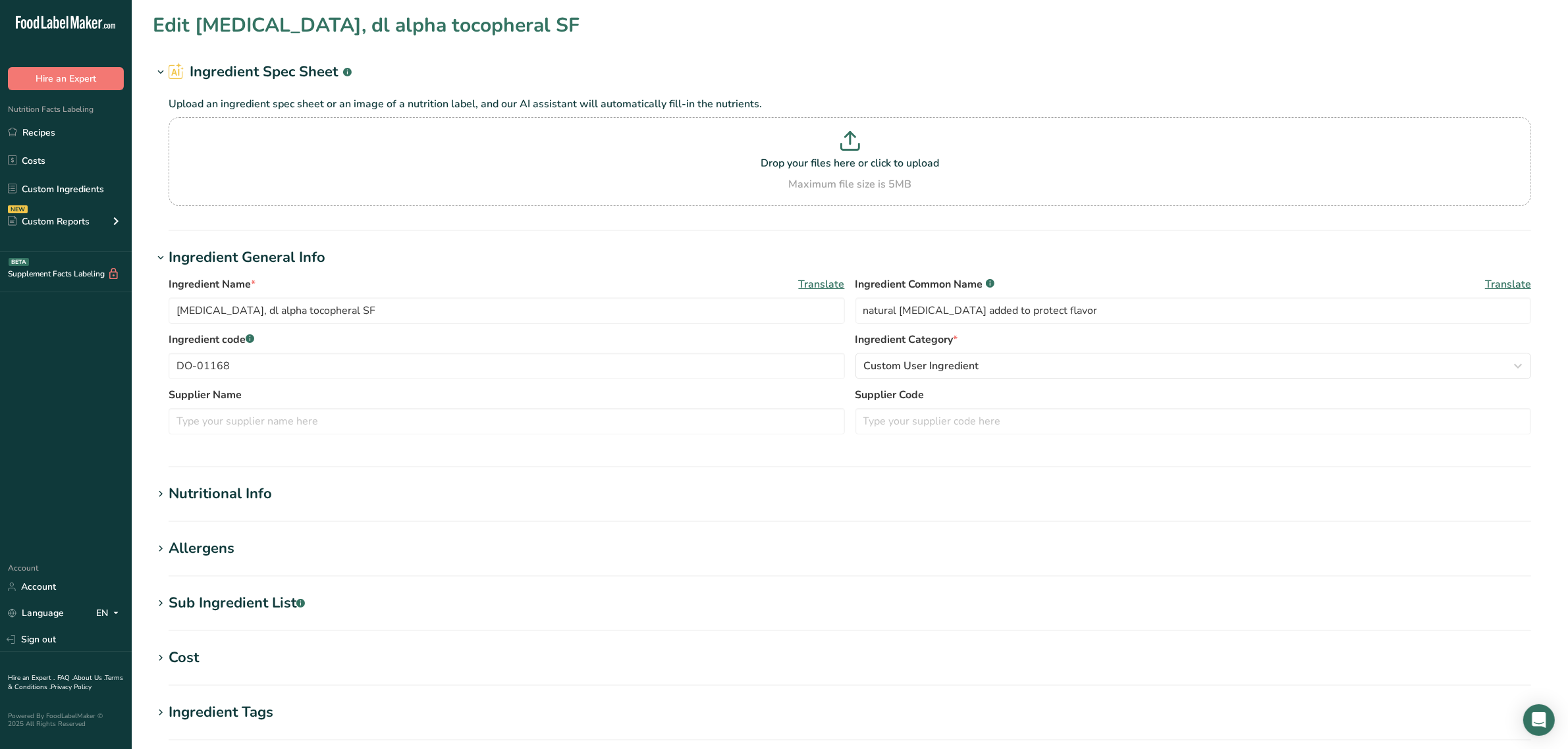
type input "Action Gum"
type input "action gum"
type input "DO-01369"
click at [214, 563] on section "Allergens Add any known allergens associated with your ingredient Soy Tree Nuts…" at bounding box center [849, 557] width 1394 height 39
click at [212, 550] on div "Allergens" at bounding box center [201, 548] width 65 height 22
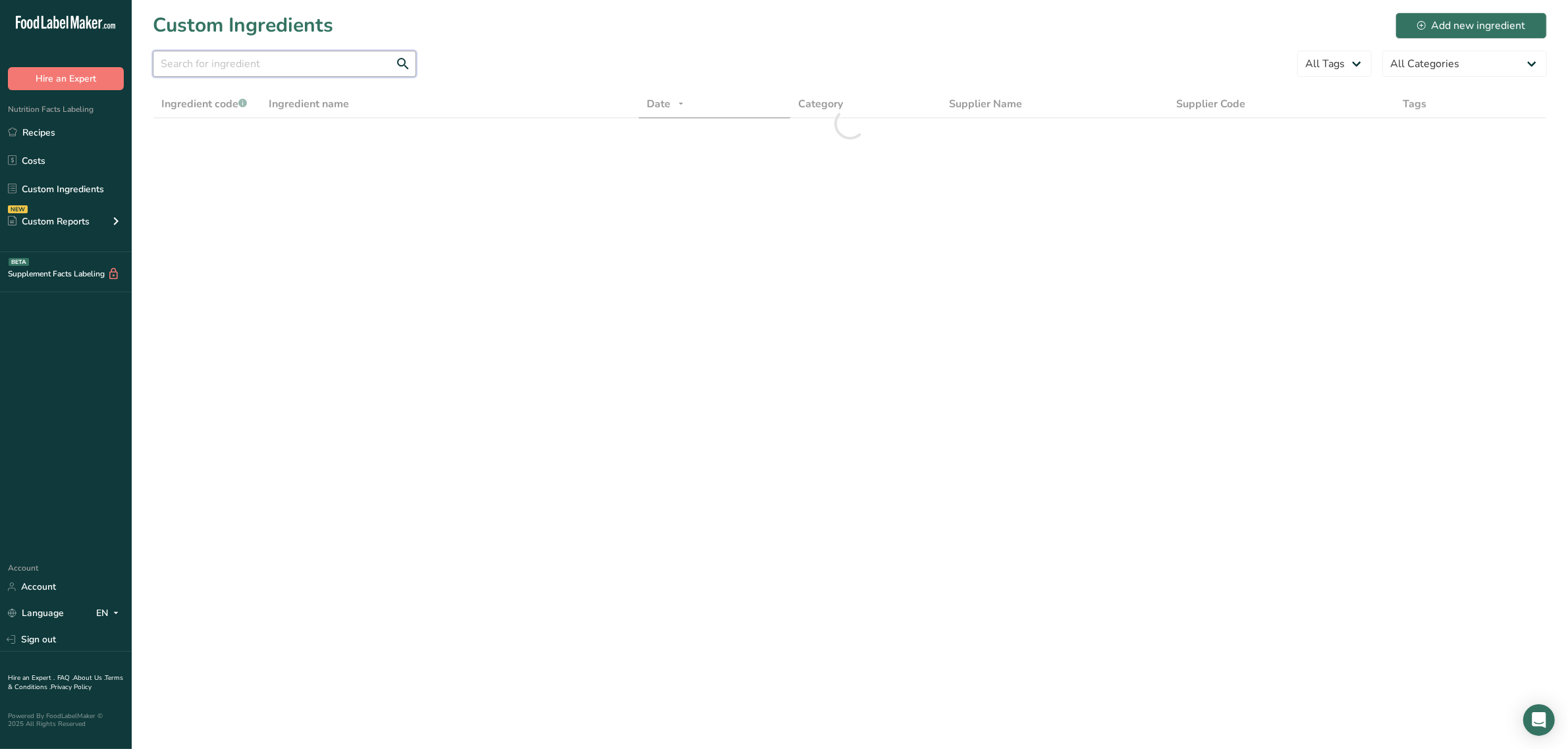
click at [228, 60] on input "text" at bounding box center [284, 64] width 264 height 27
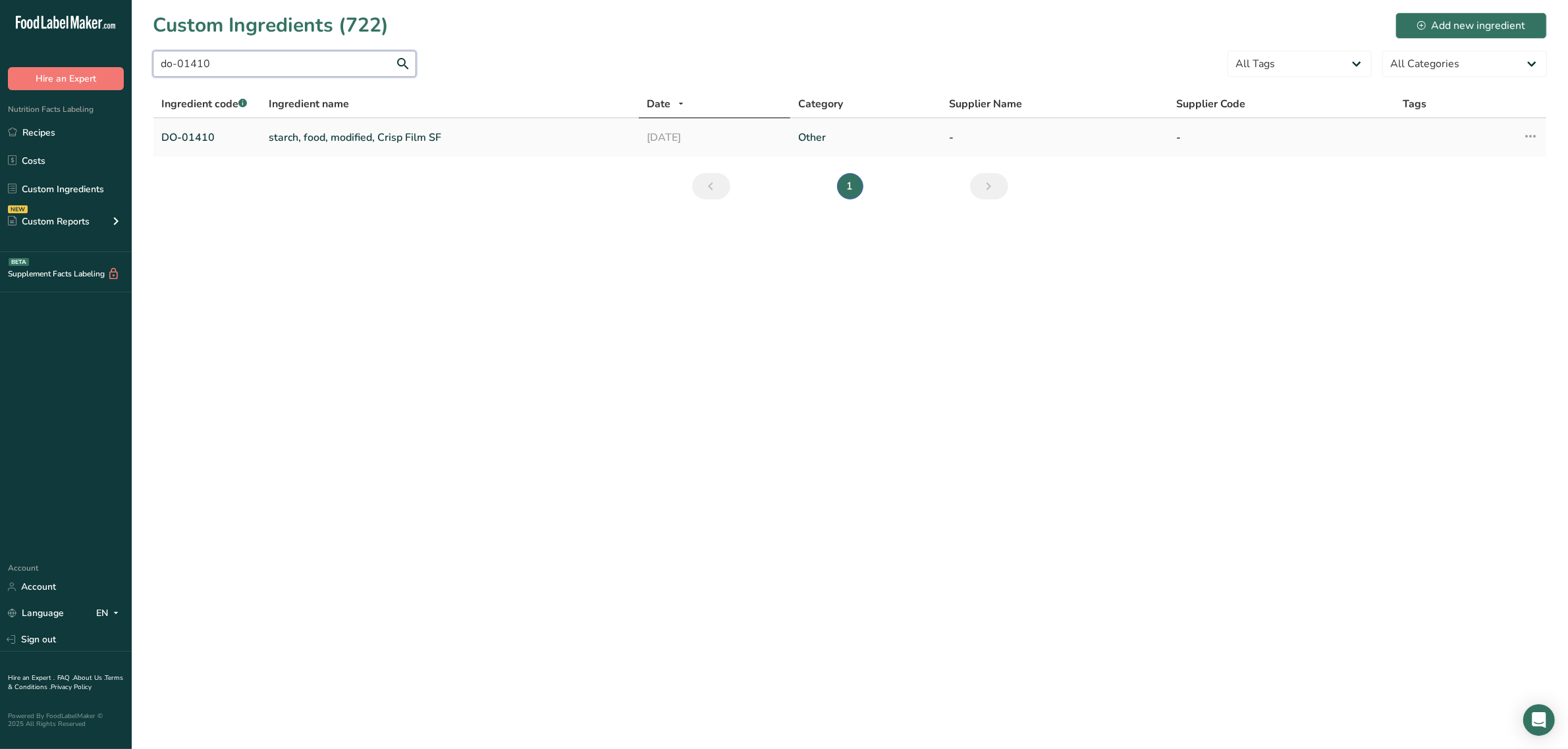
type input "do-01410"
click at [301, 137] on link "starch, food, modified, Crisp Film SF" at bounding box center [449, 137] width 362 height 16
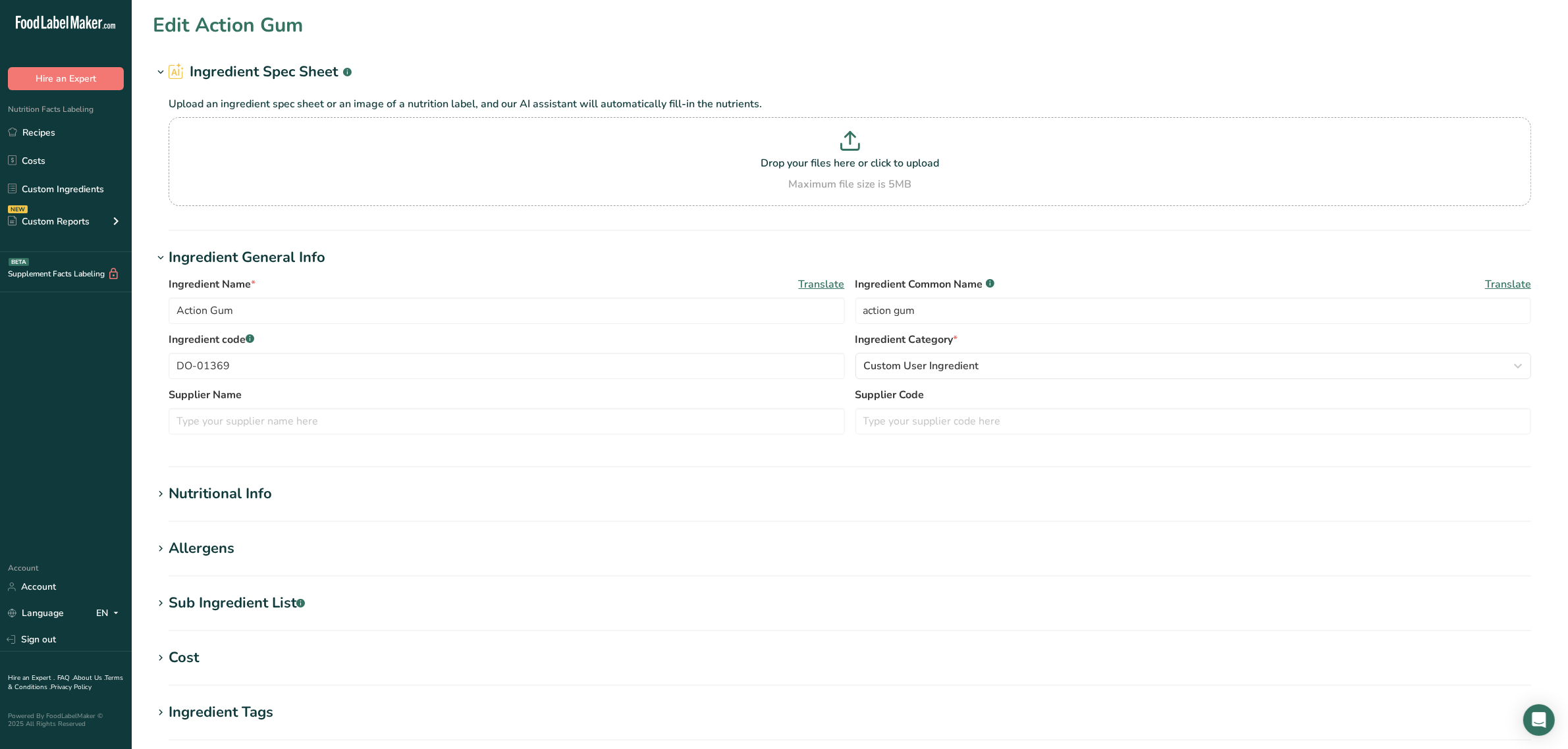
type input "starch, food, modified, Crisp Film SF"
type input "food starch-modified"
type input "DO-01410"
click at [228, 544] on div "Allergens" at bounding box center [201, 548] width 65 height 22
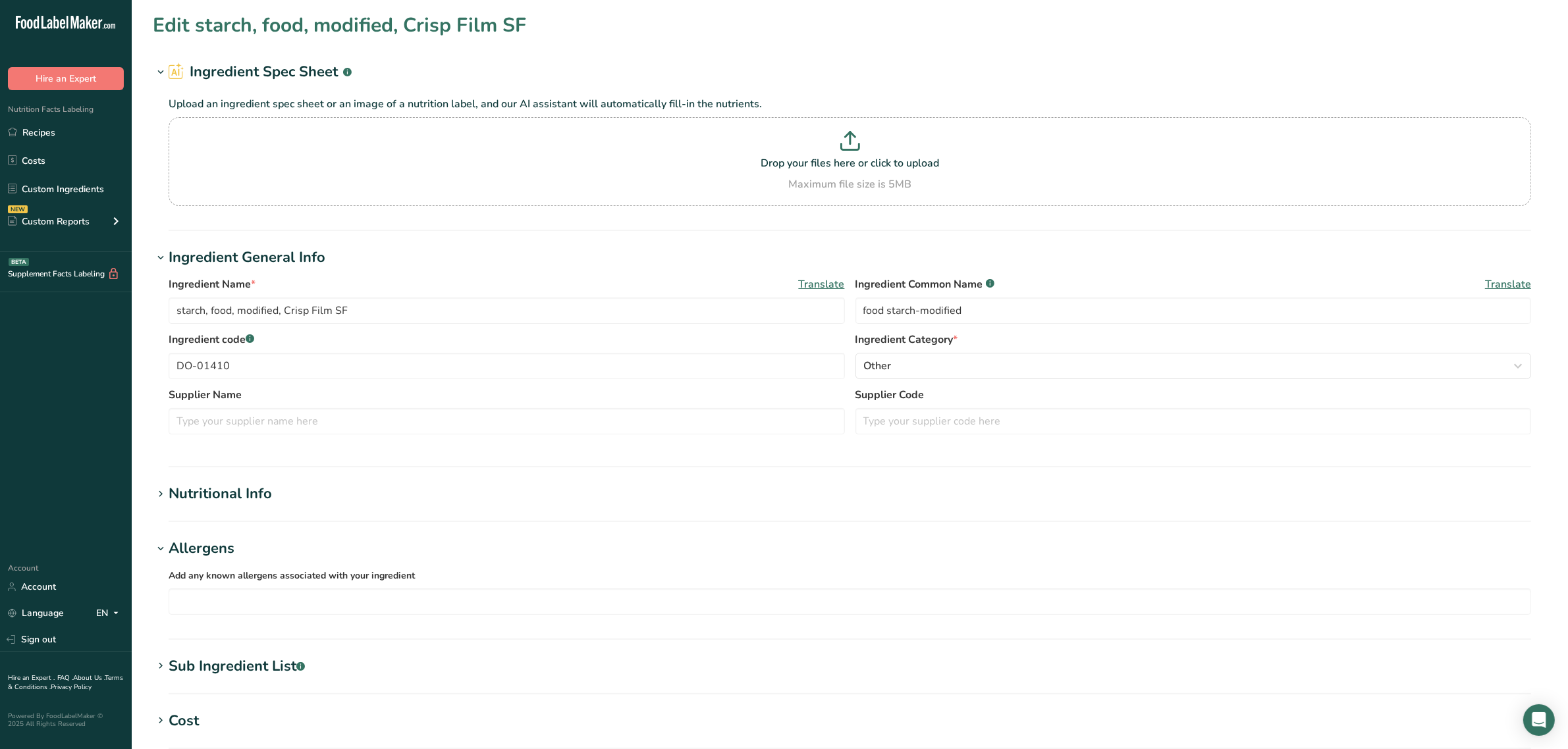
click at [228, 544] on div "Allergens" at bounding box center [201, 548] width 65 height 22
click at [235, 594] on div "Sub Ingredient List .a-a{fill:#347362;}.b-a{fill:#fff;}" at bounding box center [237, 603] width 137 height 22
click at [228, 508] on section "Nutritional Info Serving Size .a-a{fill:#347362;}.b-a{fill:#fff;} Add ingredien…" at bounding box center [849, 502] width 1394 height 39
click at [230, 502] on div "Nutritional Info" at bounding box center [220, 494] width 103 height 22
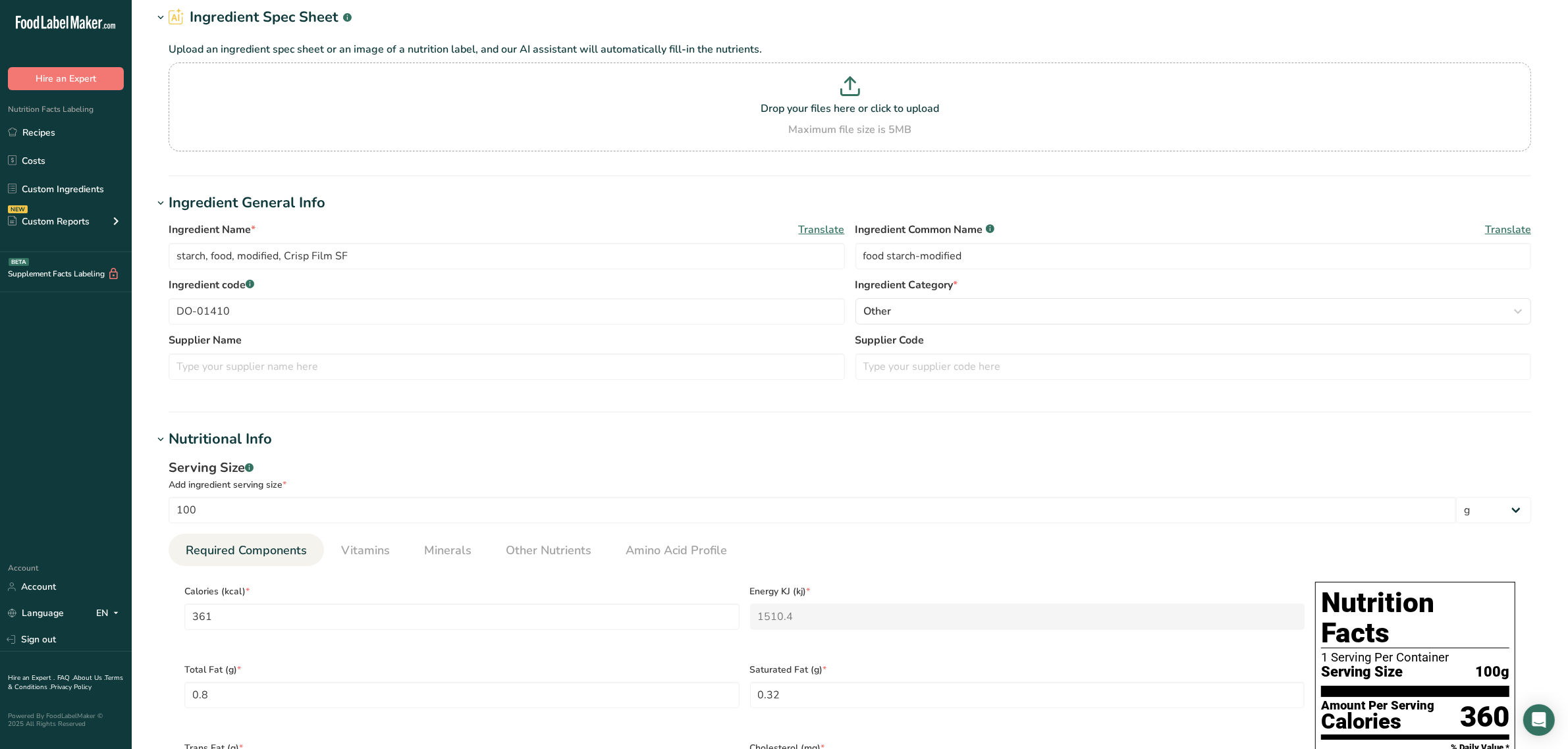
scroll to position [411, 0]
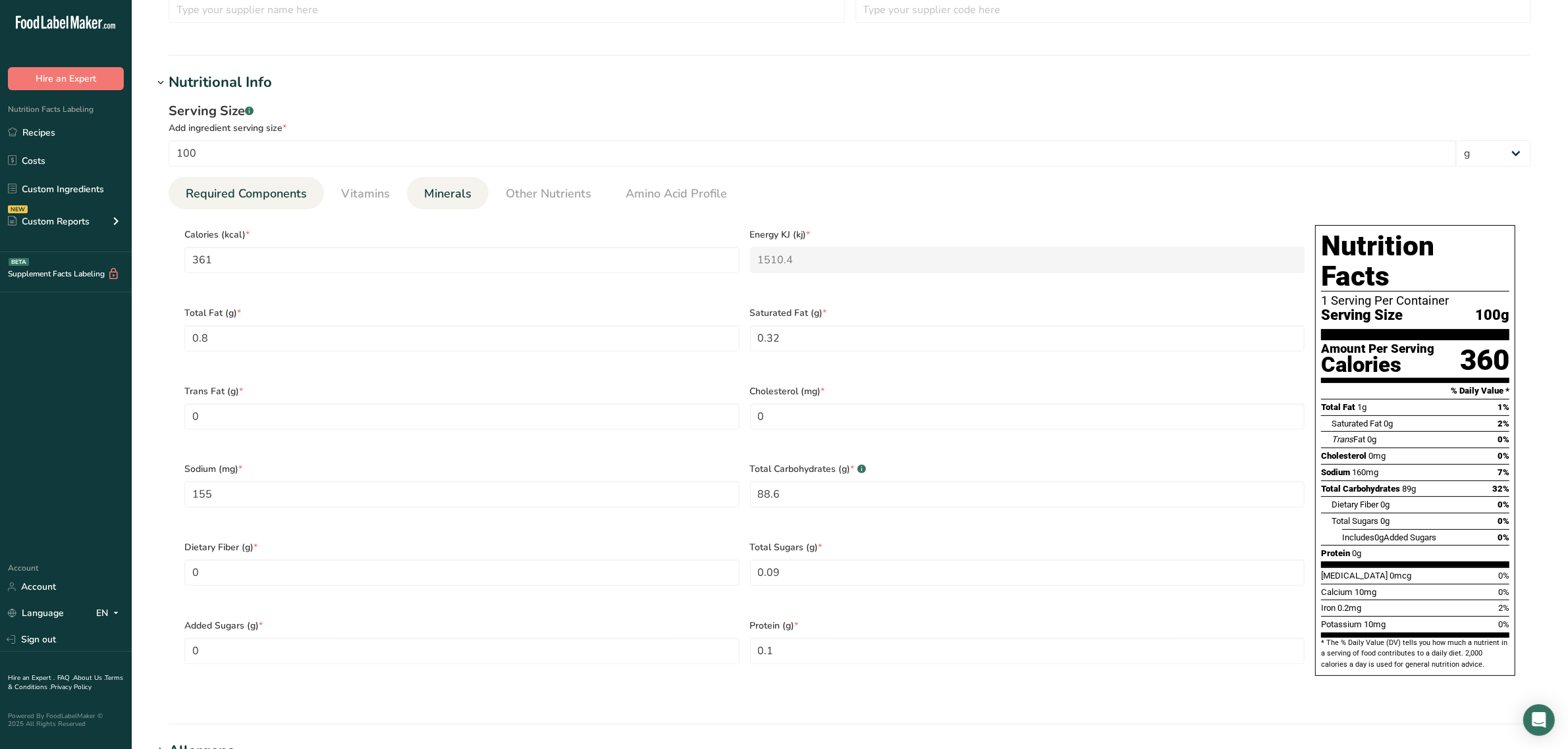
click at [433, 195] on span "Minerals" at bounding box center [447, 193] width 47 height 18
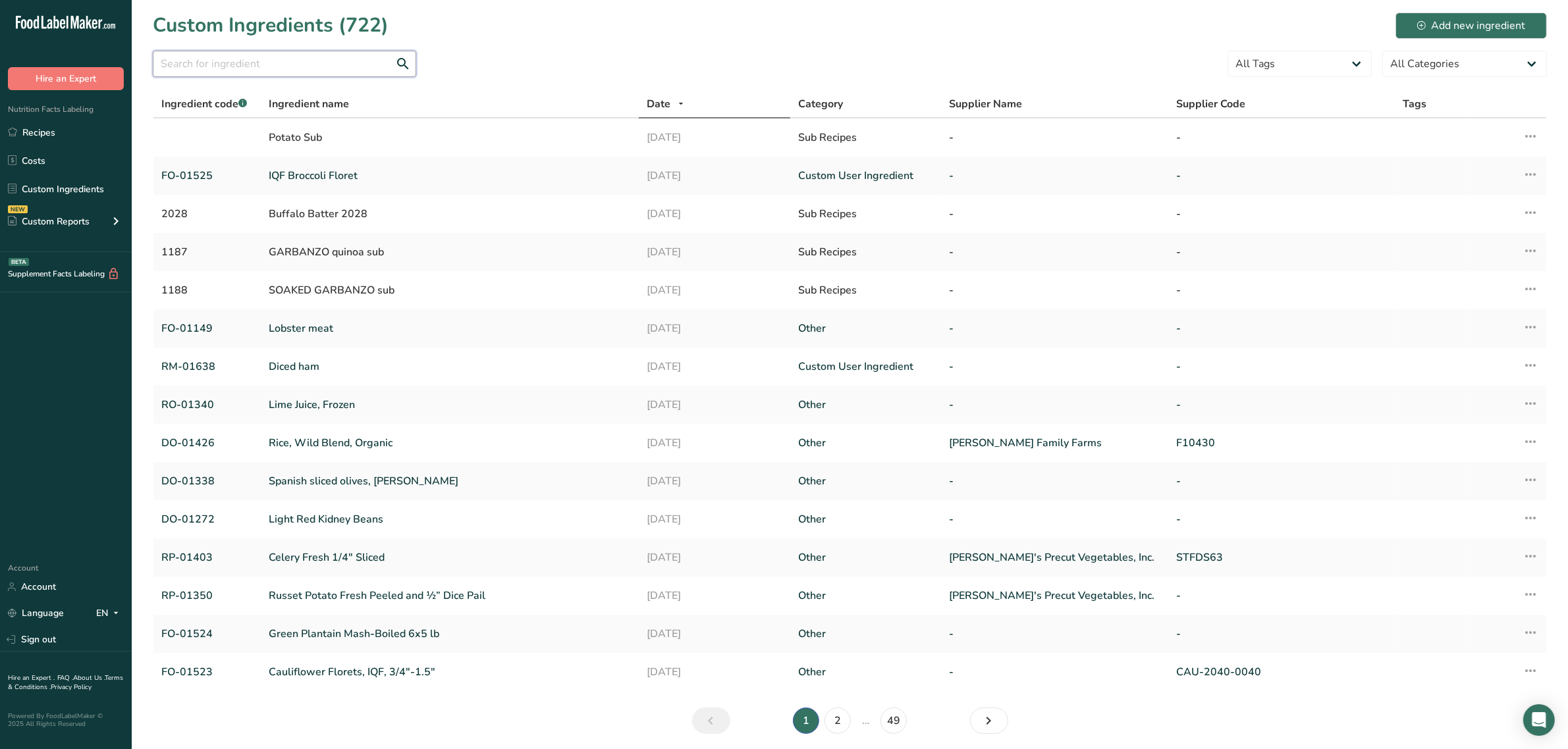
click at [310, 74] on input "text" at bounding box center [284, 64] width 264 height 27
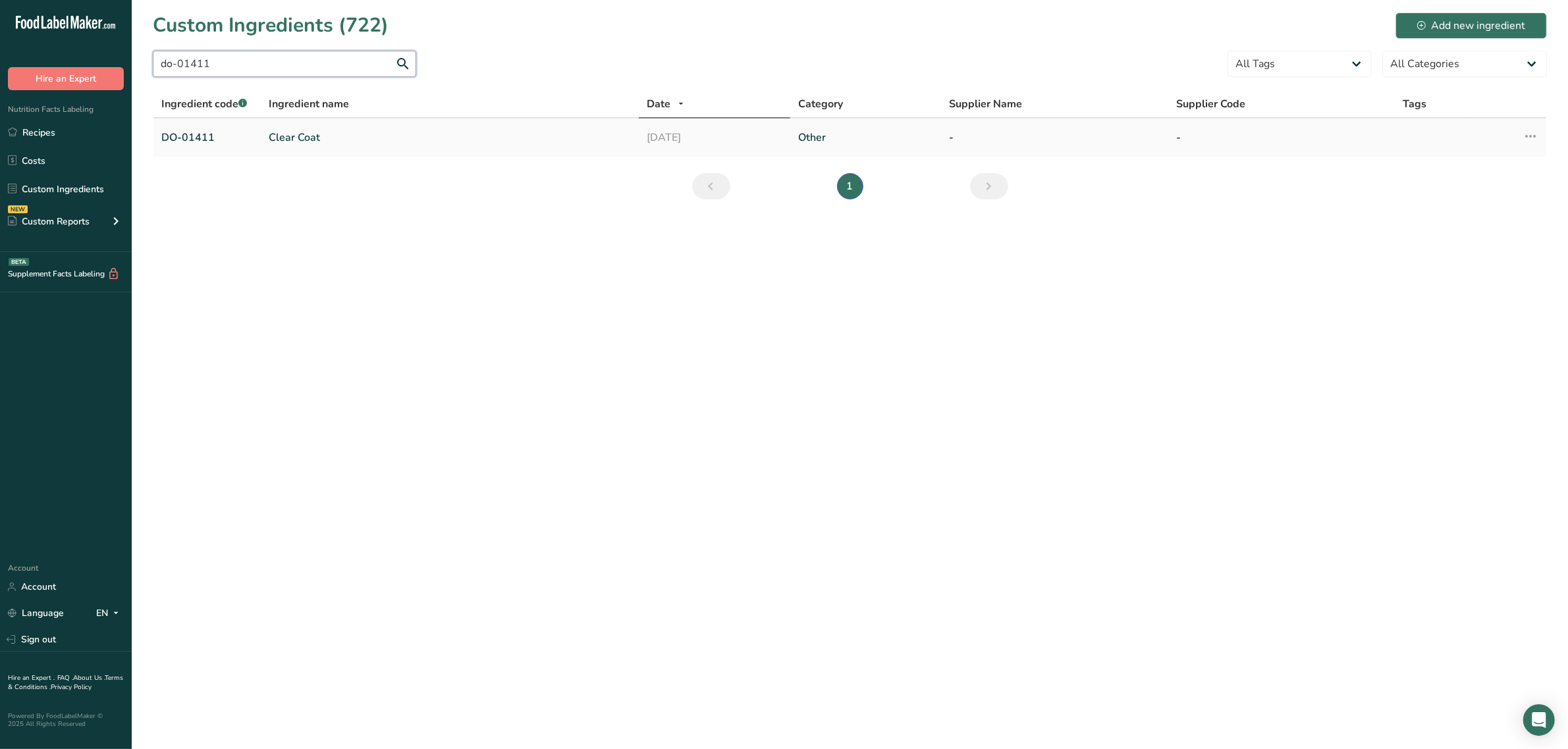
type input "do-01411"
click at [295, 130] on link "Clear Coat" at bounding box center [449, 137] width 362 height 16
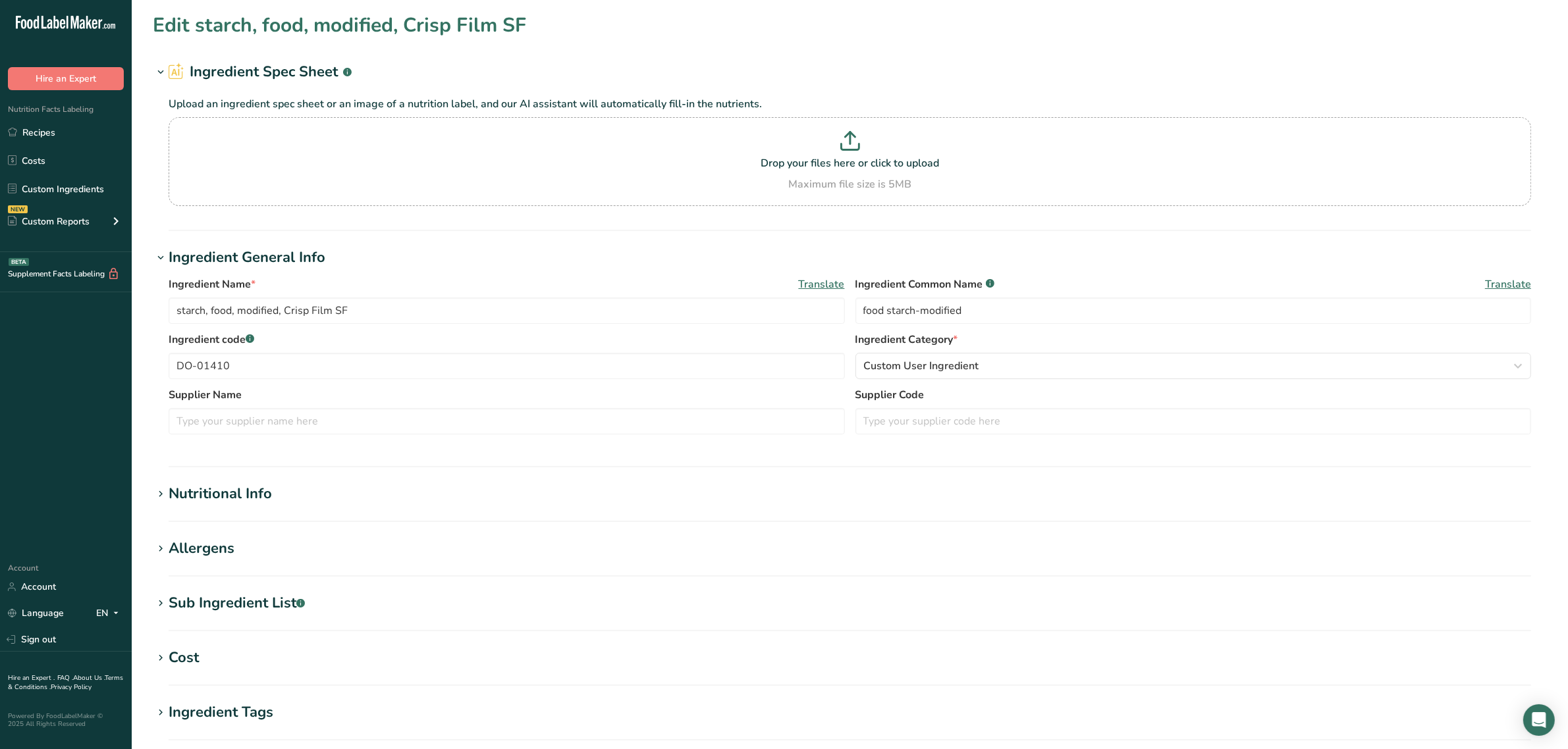
type input "Clear Coat"
type input "rice flour, modified food starch, dextrin (tapioca, corn or potato), tapioca st…"
type input "DO-01411"
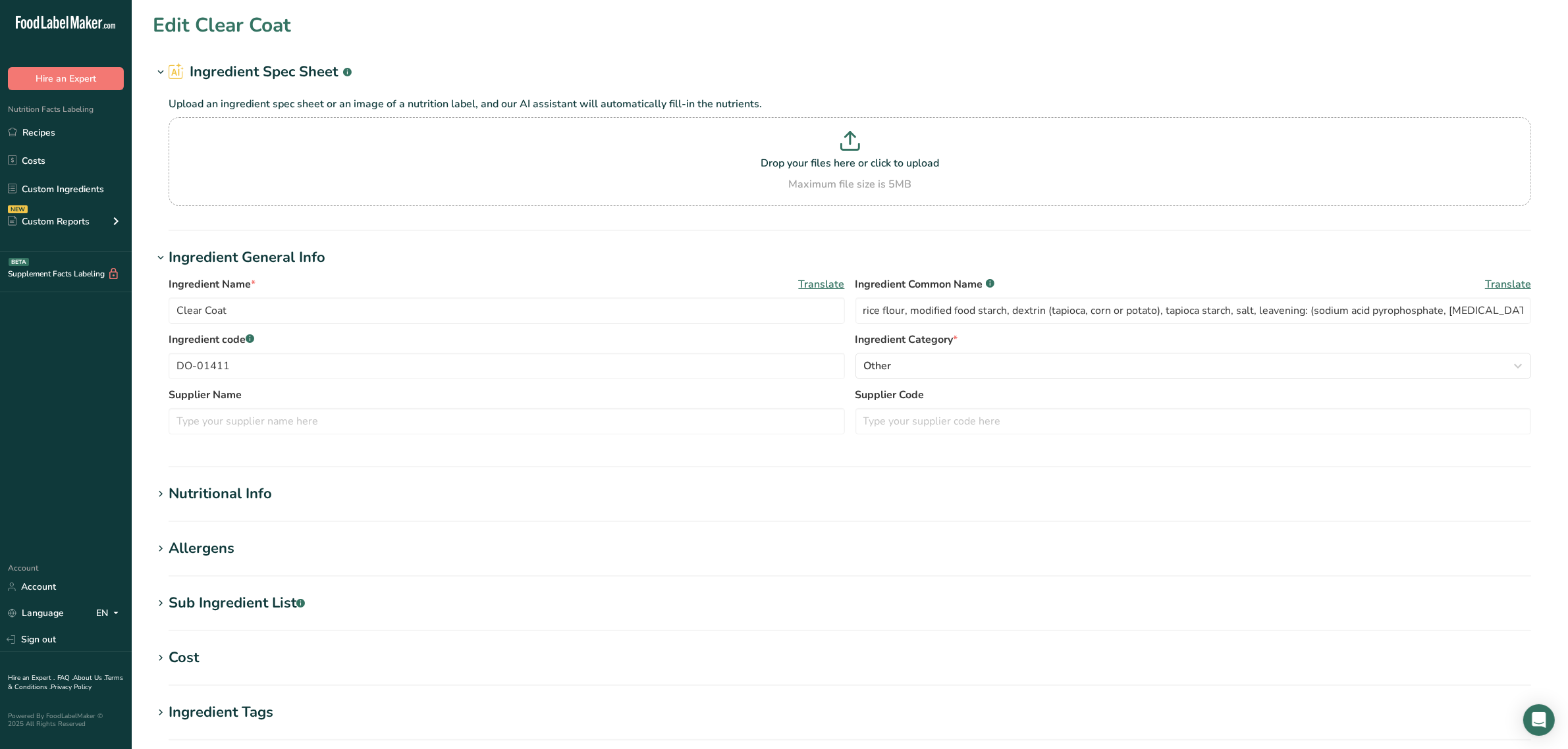
click at [209, 531] on section "Edit Clear Coat Ingredient Spec Sheet .a-a{fill:#347362;}.b-a{fill:#fff;} Uploa…" at bounding box center [849, 484] width 1436 height 967
drag, startPoint x: 198, startPoint y: 539, endPoint x: 183, endPoint y: 541, distance: 15.1
click at [183, 541] on div "Allergens" at bounding box center [201, 548] width 65 height 22
click at [221, 482] on section "Edit Clear Coat Ingredient Spec Sheet .a-a{fill:#347362;}.b-a{fill:#fff;} Uploa…" at bounding box center [849, 484] width 1436 height 967
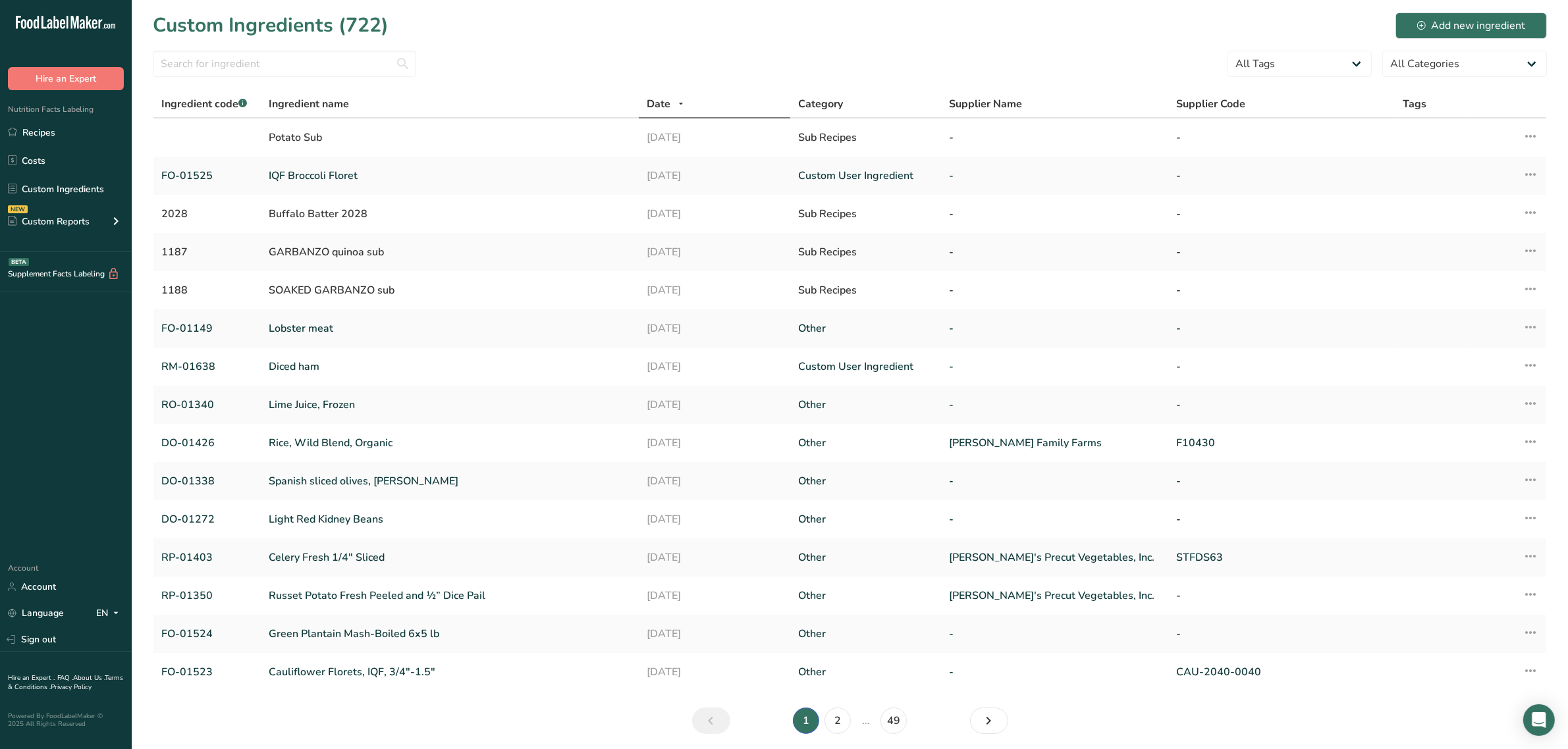
click at [162, 47] on section "Custom Ingredients (722) Add new ingredient All Tags Source of Antioxidants Pre…" at bounding box center [849, 377] width 1436 height 756
click at [179, 53] on input "text" at bounding box center [284, 64] width 264 height 27
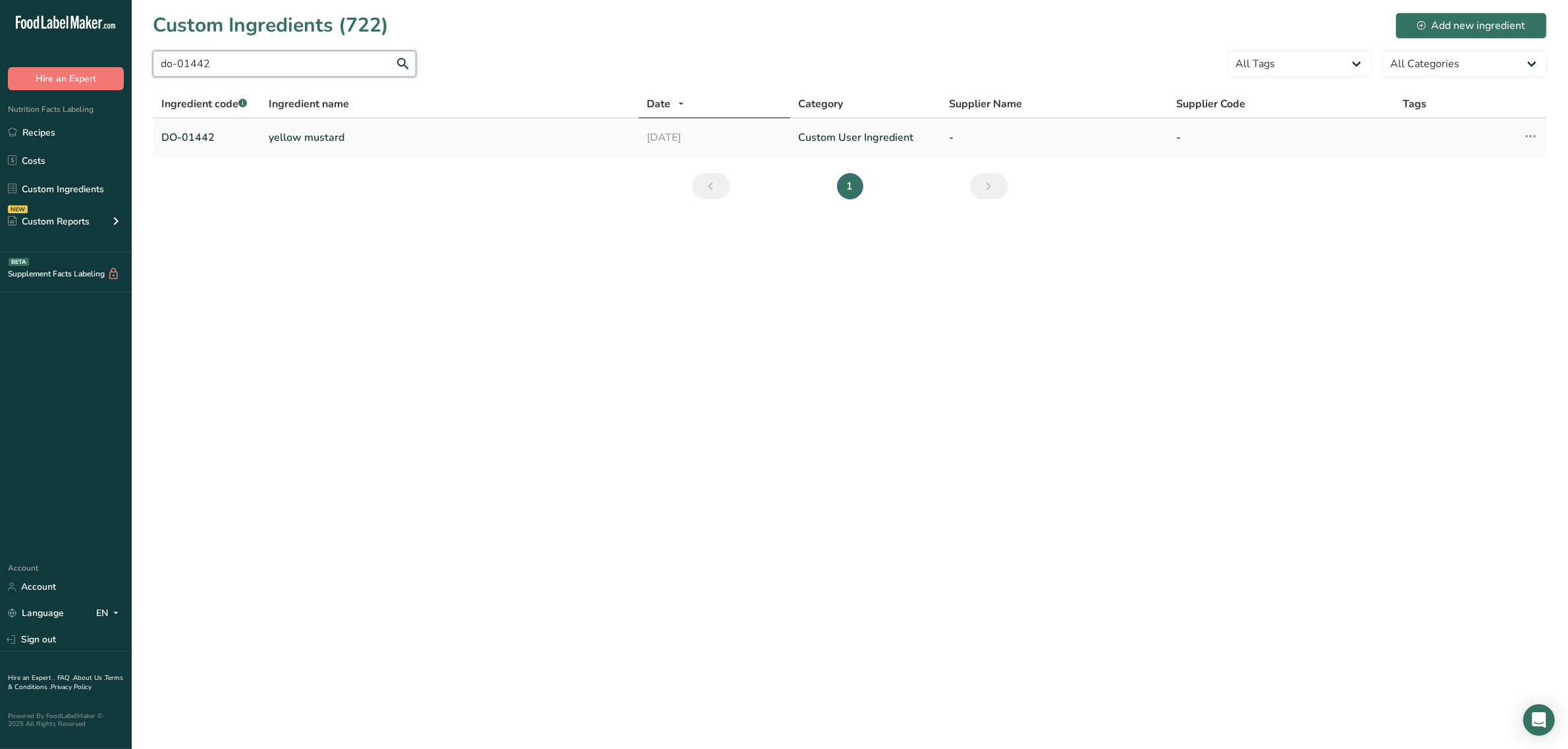
type input "do-01442"
click at [270, 135] on link "yellow mustard" at bounding box center [449, 137] width 362 height 16
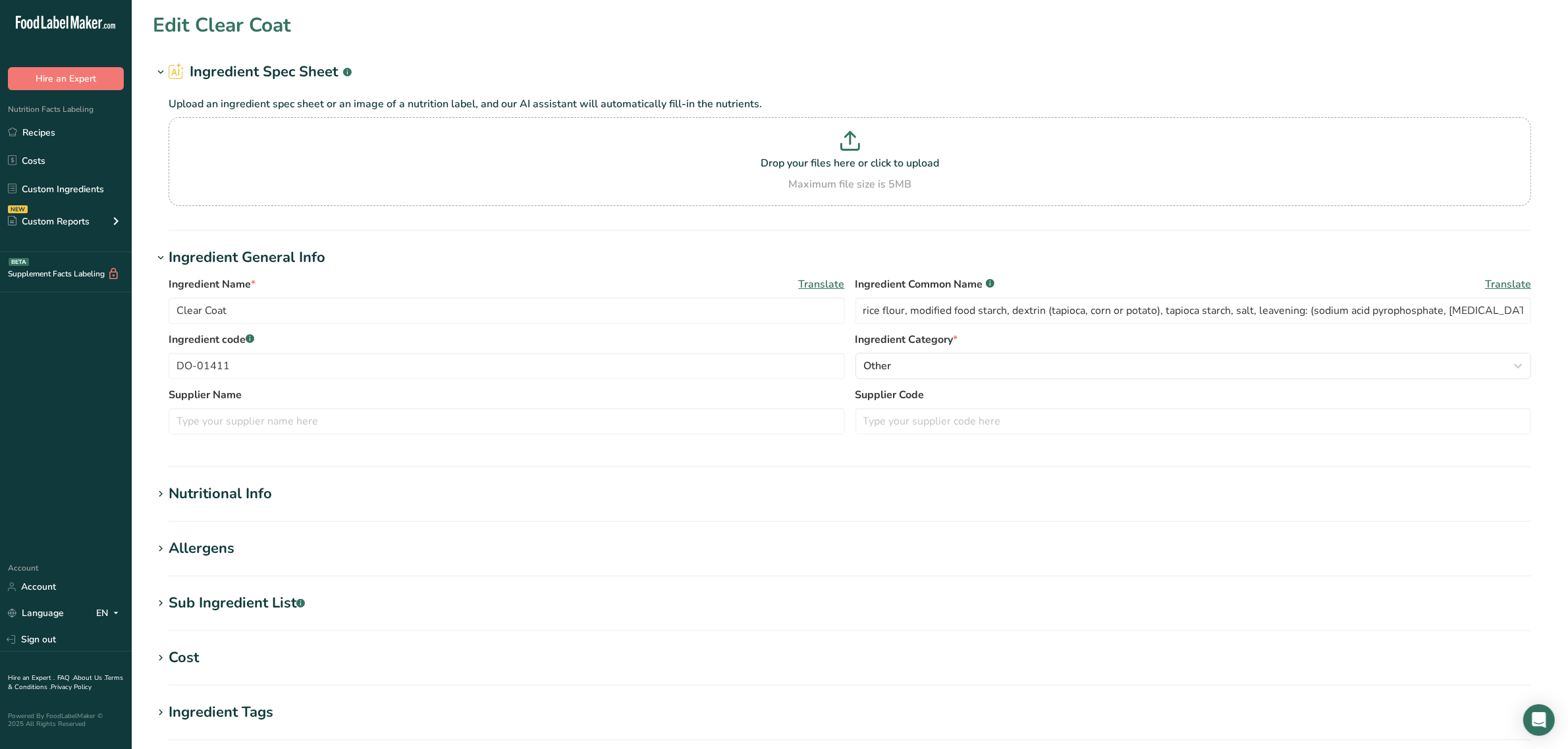
click at [219, 548] on div "Allergens" at bounding box center [201, 548] width 65 height 22
type input "yellow mustard"
type input "DO-01442"
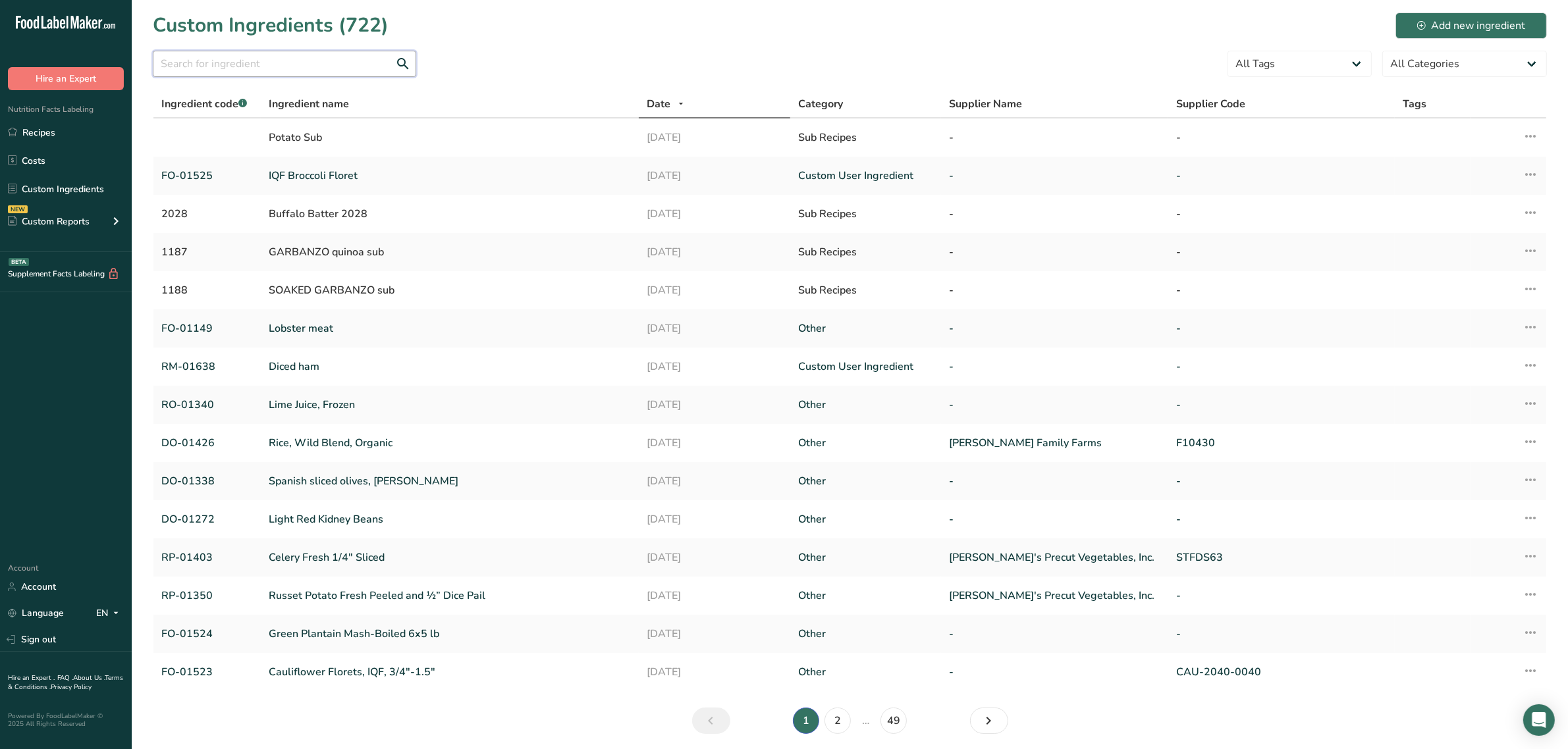
click at [272, 68] on input "text" at bounding box center [284, 64] width 264 height 27
paste input "allerg"
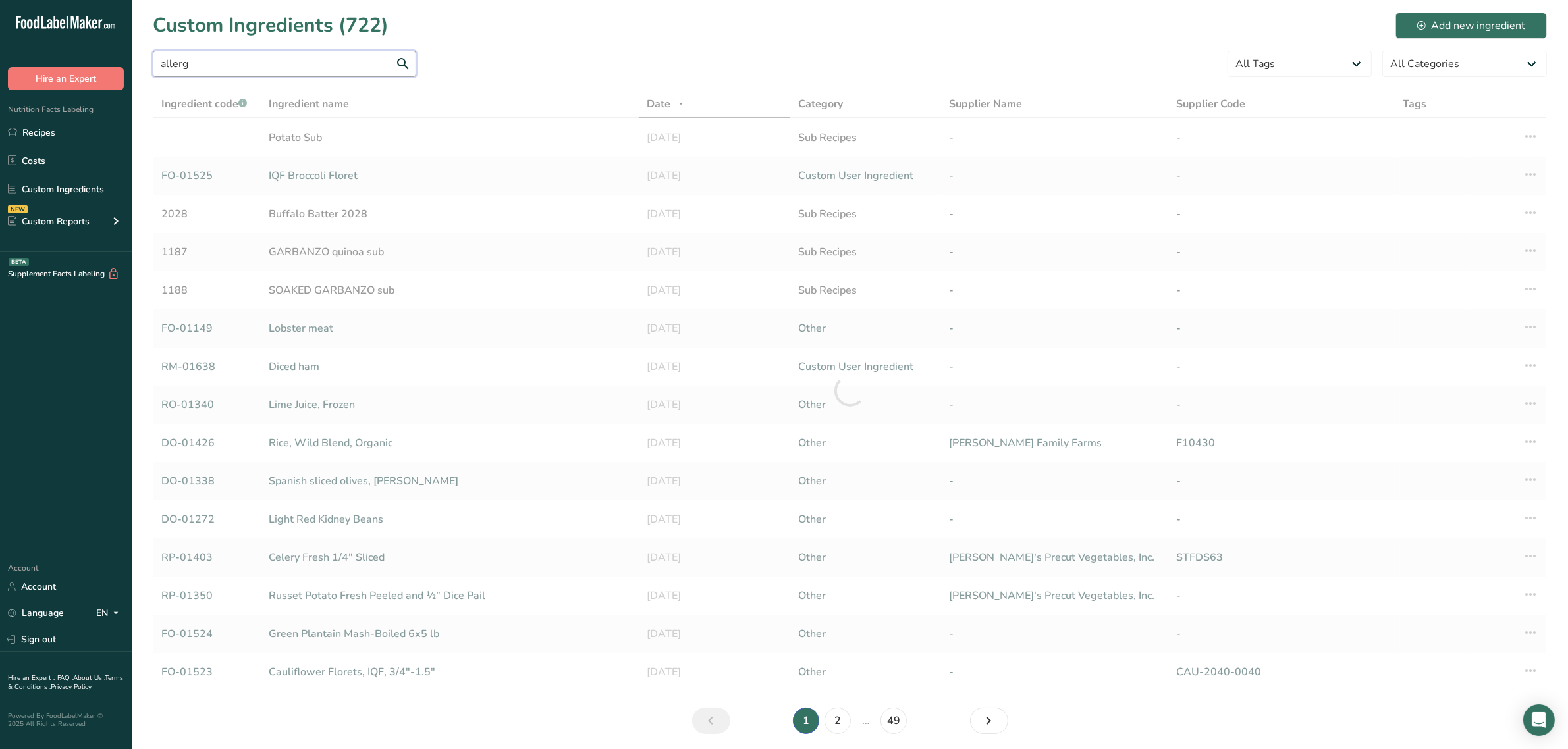
drag, startPoint x: 258, startPoint y: 66, endPoint x: 0, endPoint y: 48, distance: 258.6
click at [0, 63] on div ".a-20{fill:#fff;} Hire an Expert Nutrition Facts Labeling Recipes Costs Custom …" at bounding box center [784, 398] width 1568 height 797
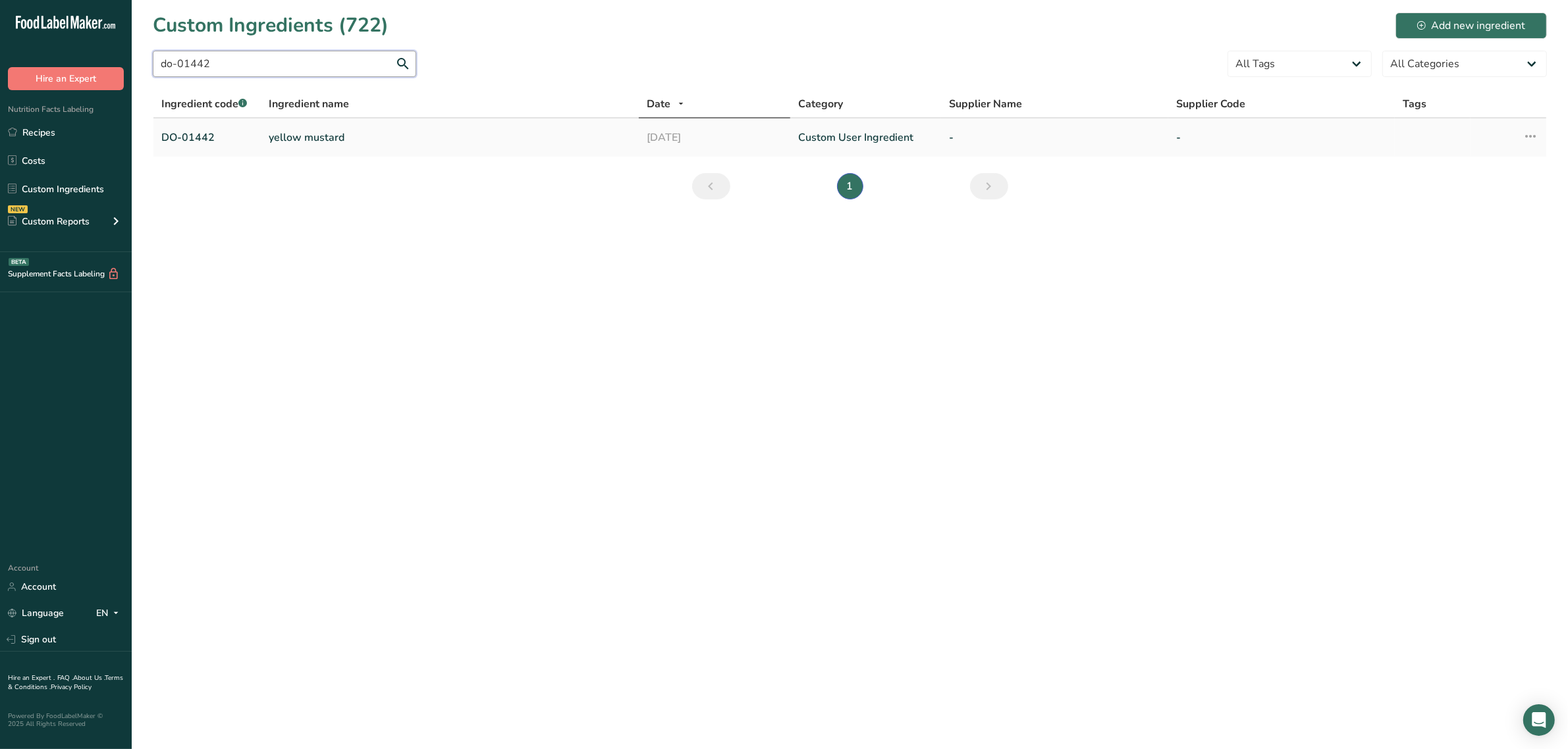
type input "do-01442"
click at [274, 133] on link "yellow mustard" at bounding box center [449, 137] width 362 height 16
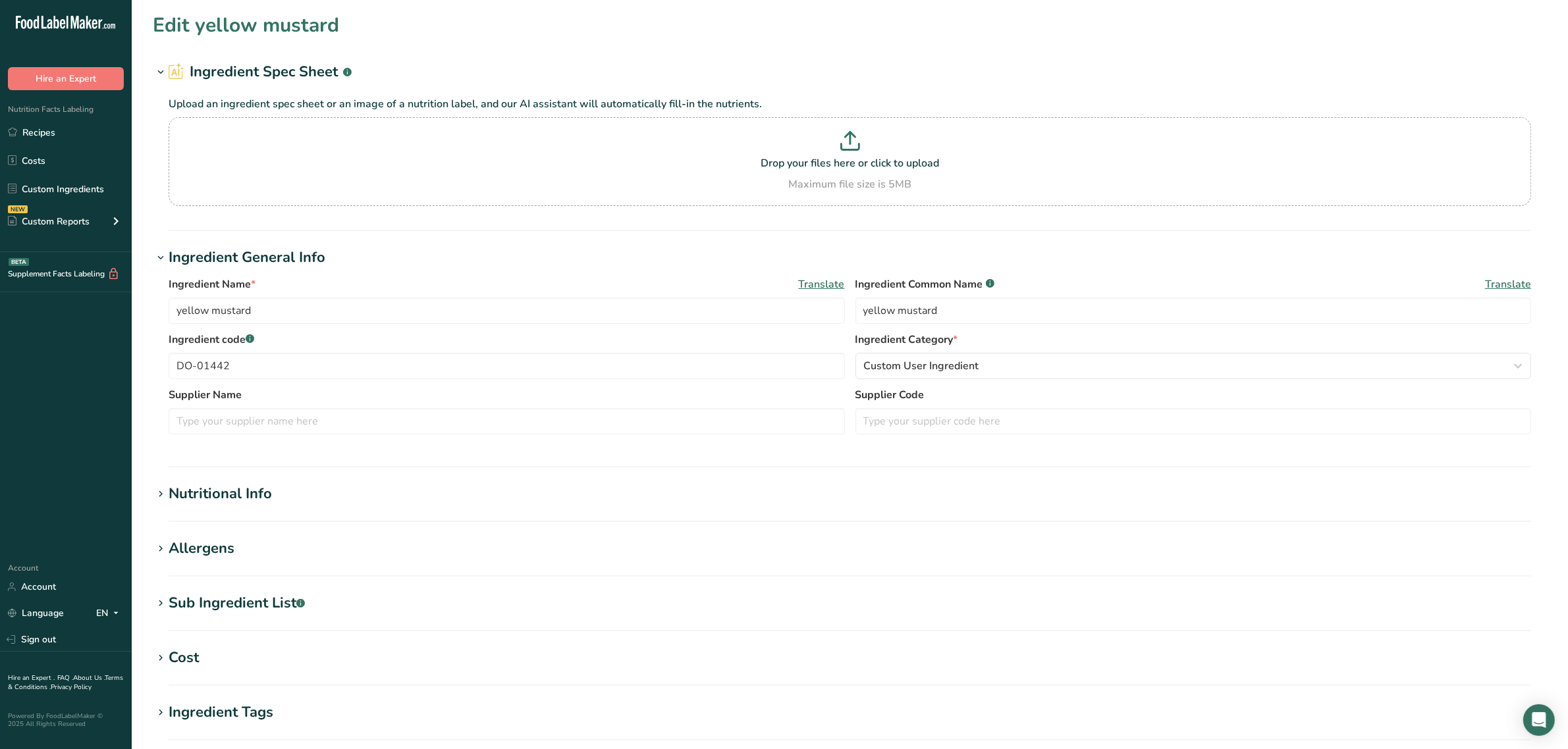
click at [246, 590] on section "Edit yellow mustard Ingredient Spec Sheet .a-a{fill:#347362;}.b-a{fill:#fff;} U…" at bounding box center [849, 484] width 1436 height 967
click at [241, 596] on div "Sub Ingredient List .a-a{fill:#347362;}.b-a{fill:#fff;}" at bounding box center [237, 603] width 137 height 22
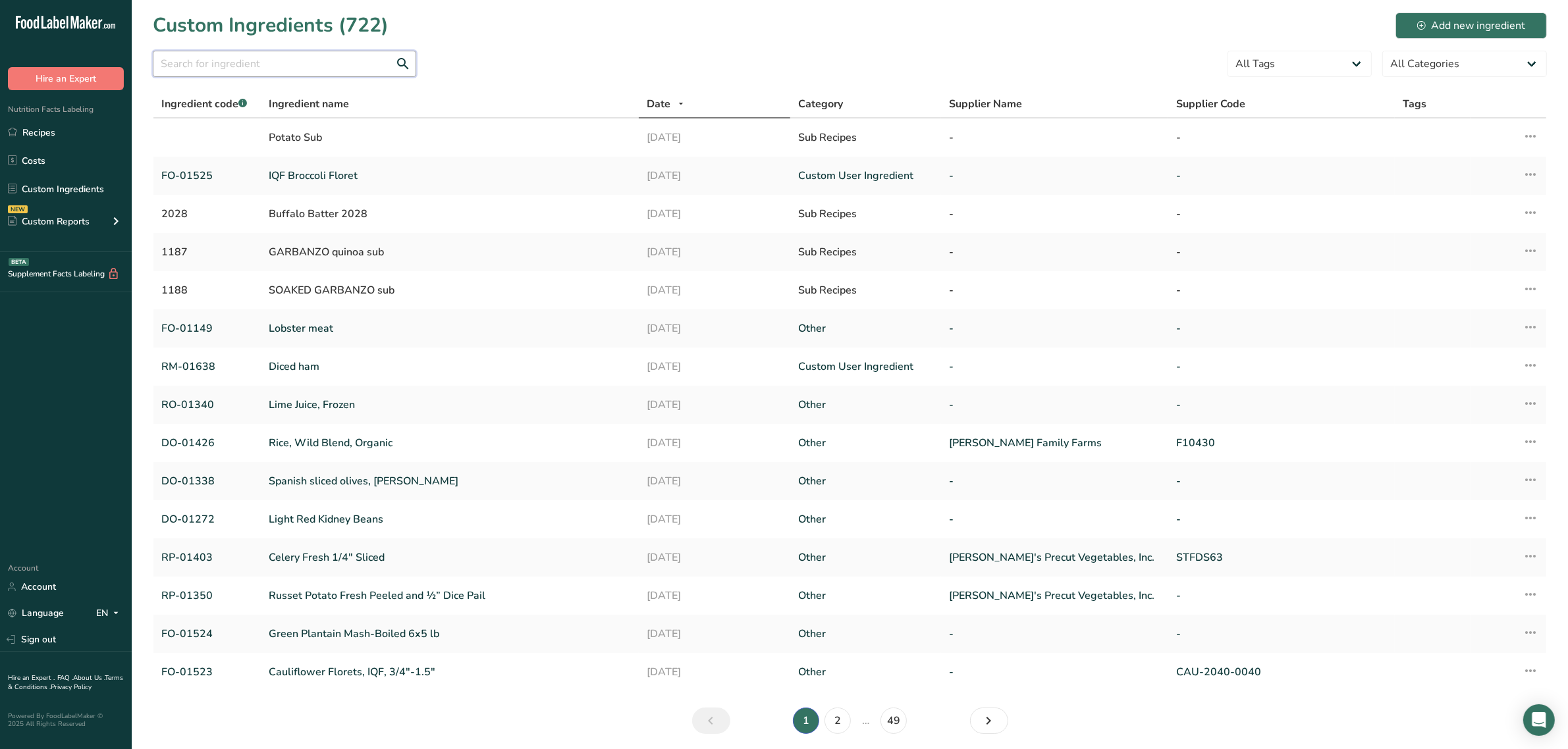
click at [301, 70] on input "text" at bounding box center [284, 64] width 264 height 27
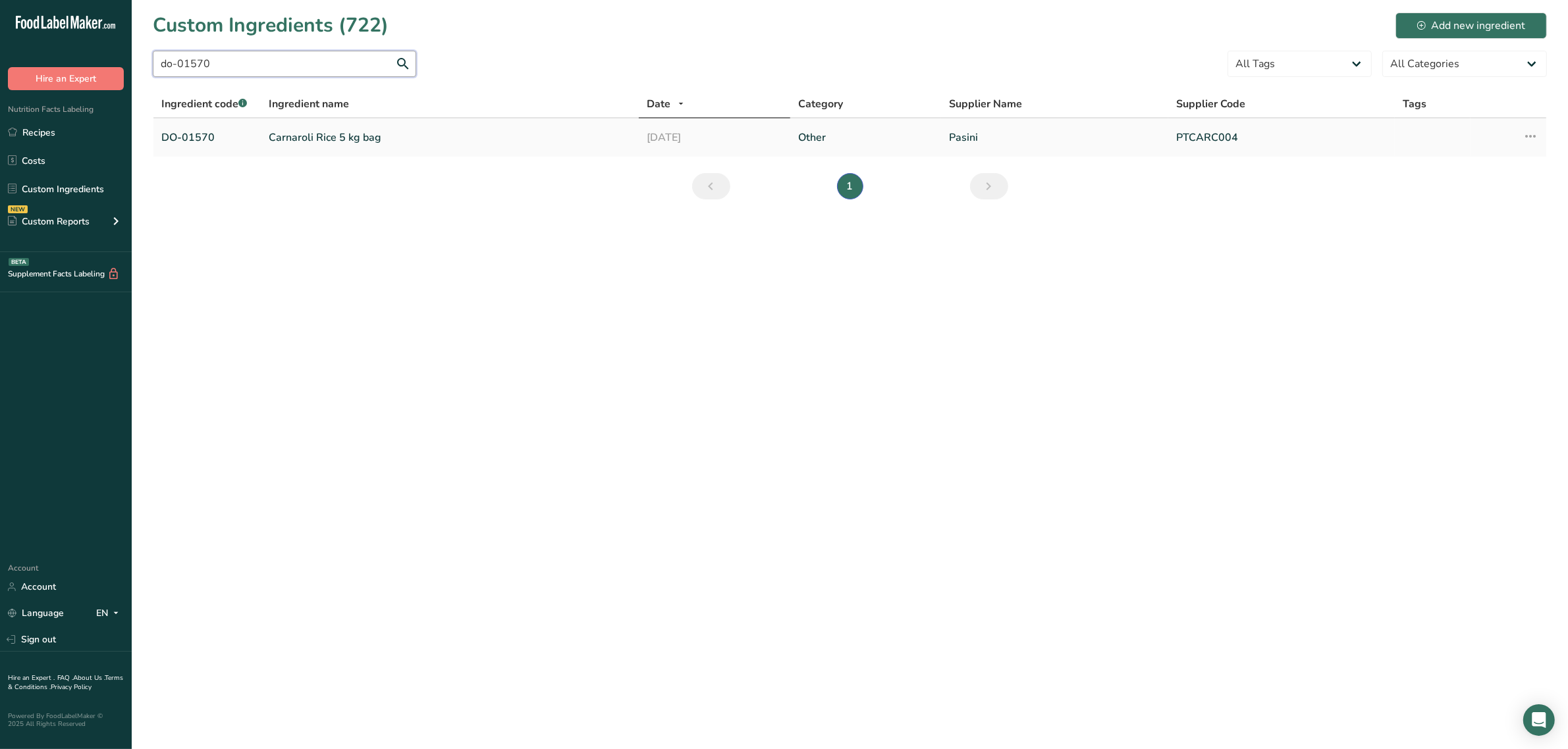
type input "do-01570"
click at [314, 135] on link "Carnaroli Rice 5 kg bag" at bounding box center [449, 137] width 362 height 16
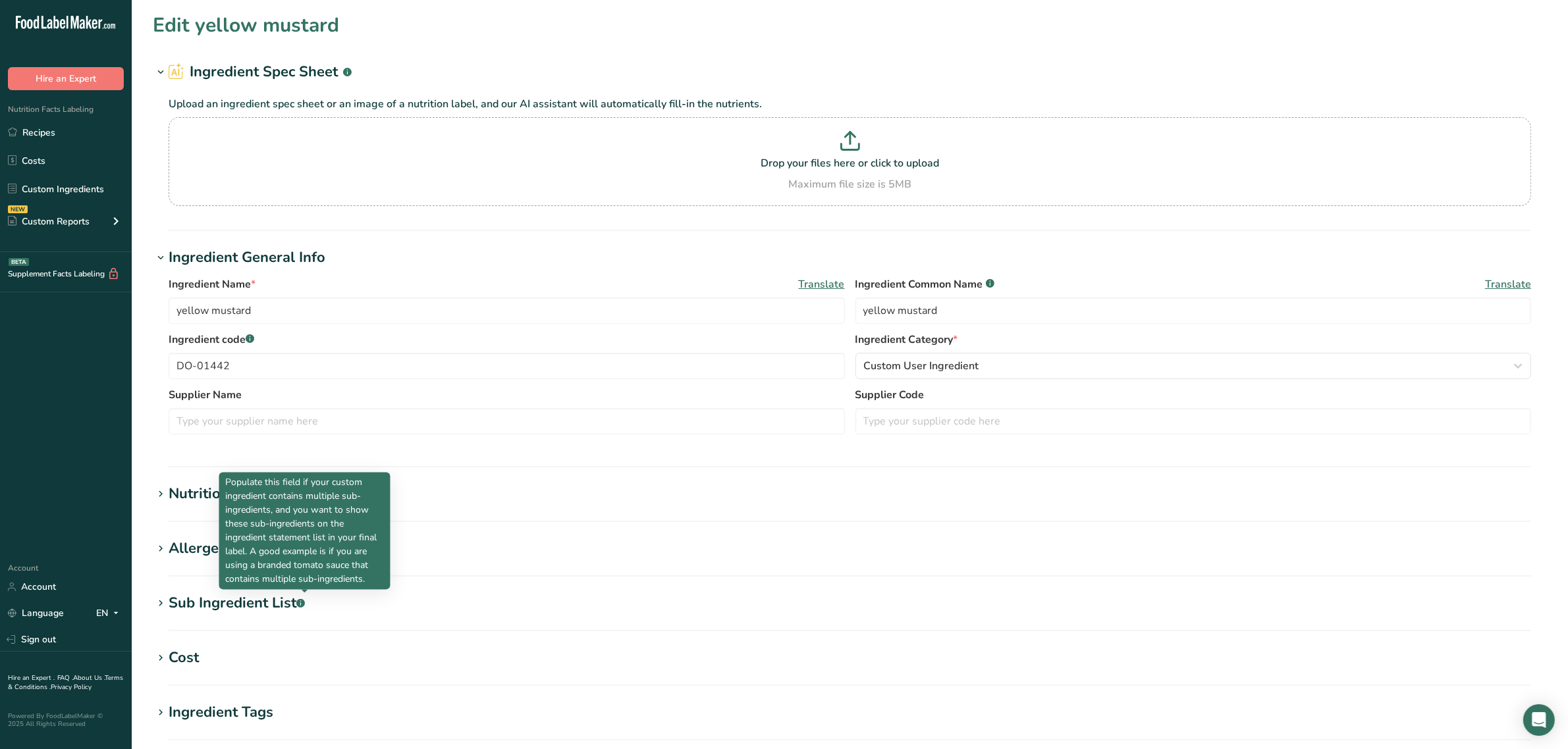
type input "Carnaroli Rice 5 kg bag"
type input "carnaroli rice"
type input "DO-01570"
type input "Pasini"
type input "PTCARC004"
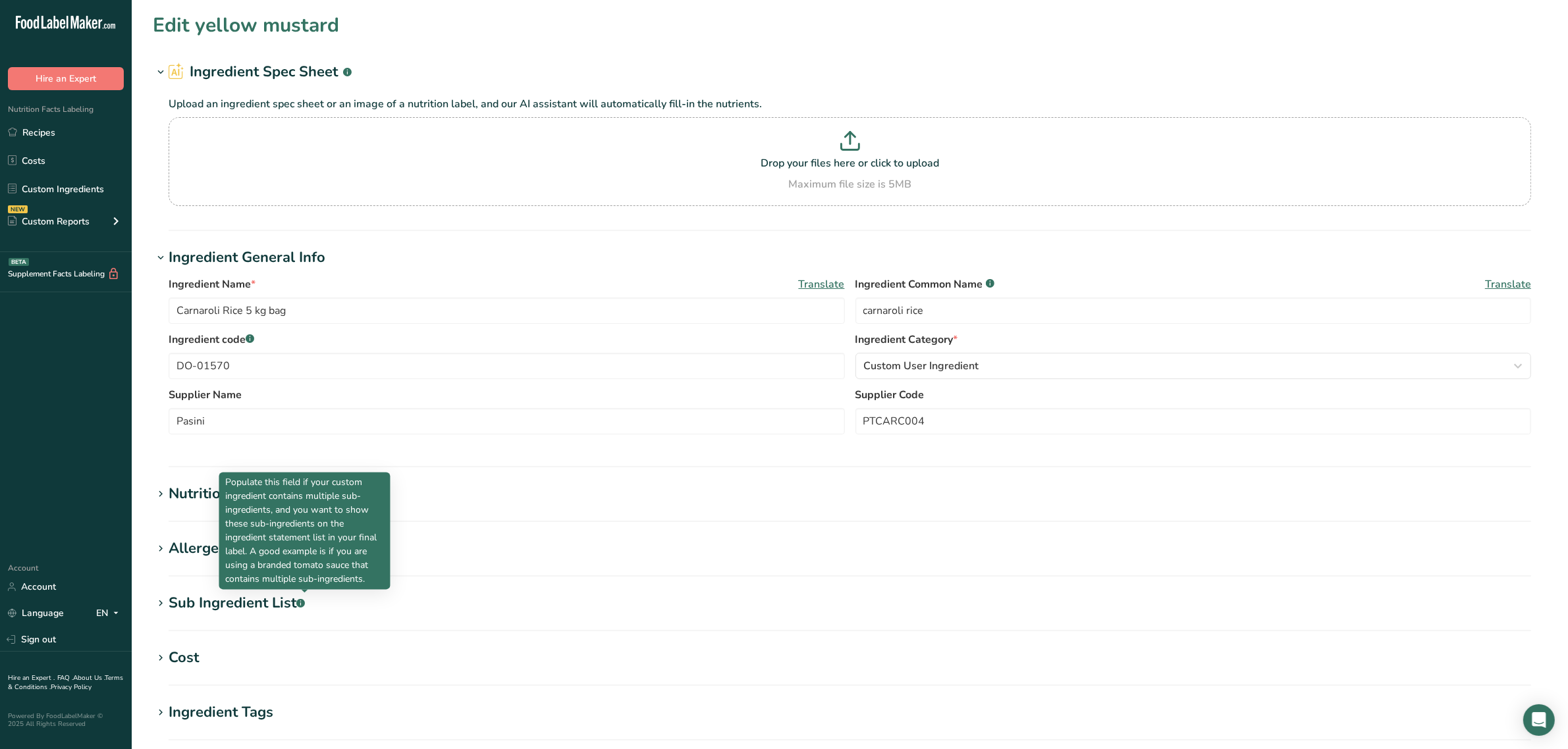
click at [228, 555] on p "Populate this field if your custom ingredient contains multiple sub-ingredients…" at bounding box center [304, 530] width 158 height 111
click at [210, 546] on div "Allergens" at bounding box center [201, 548] width 65 height 22
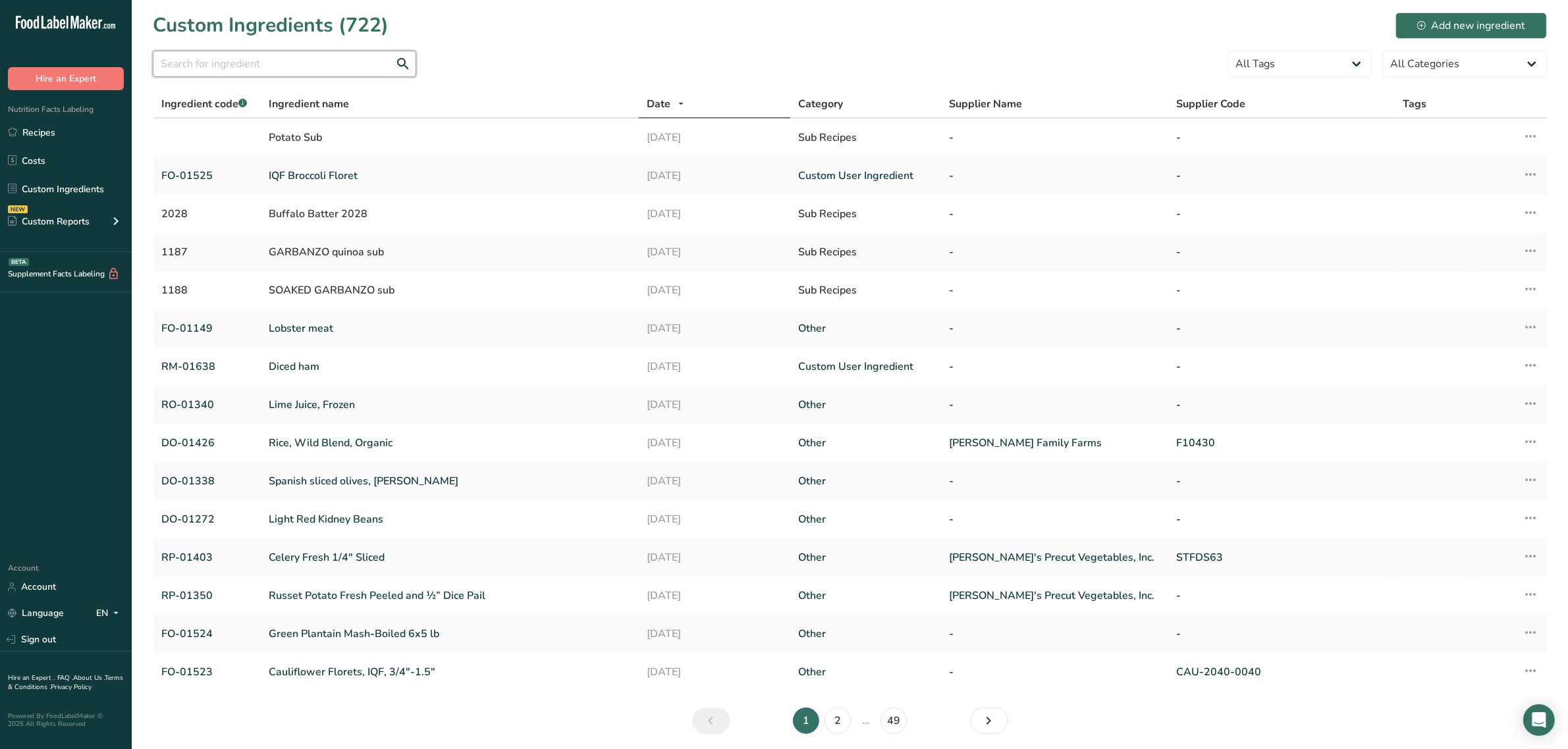
click at [292, 63] on input "text" at bounding box center [284, 64] width 264 height 27
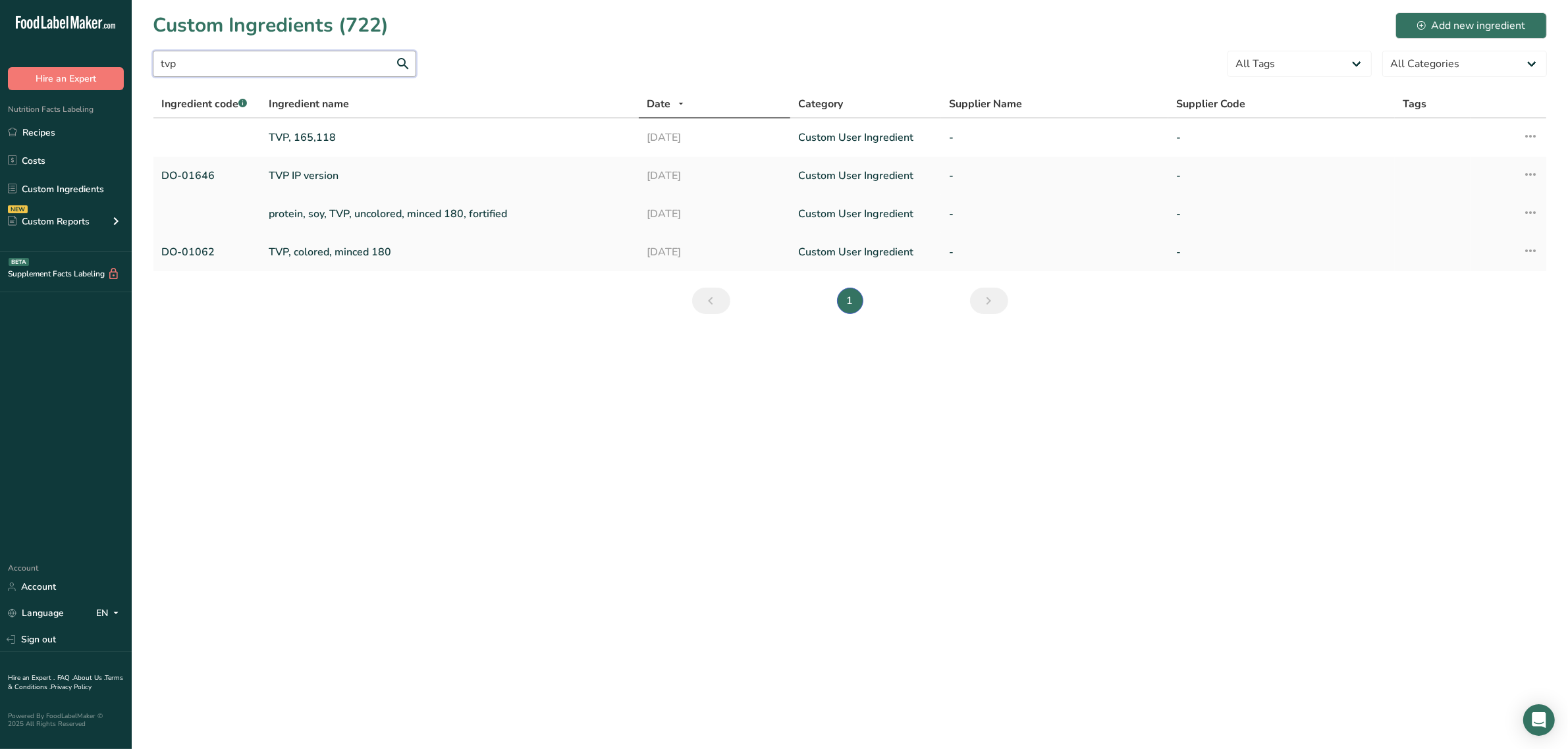
type input "tvp"
click at [264, 195] on td "protein, soy, TVP, uncolored, minced 180, fortified" at bounding box center [449, 214] width 378 height 38
click at [280, 176] on link "TVP IP version" at bounding box center [449, 175] width 362 height 16
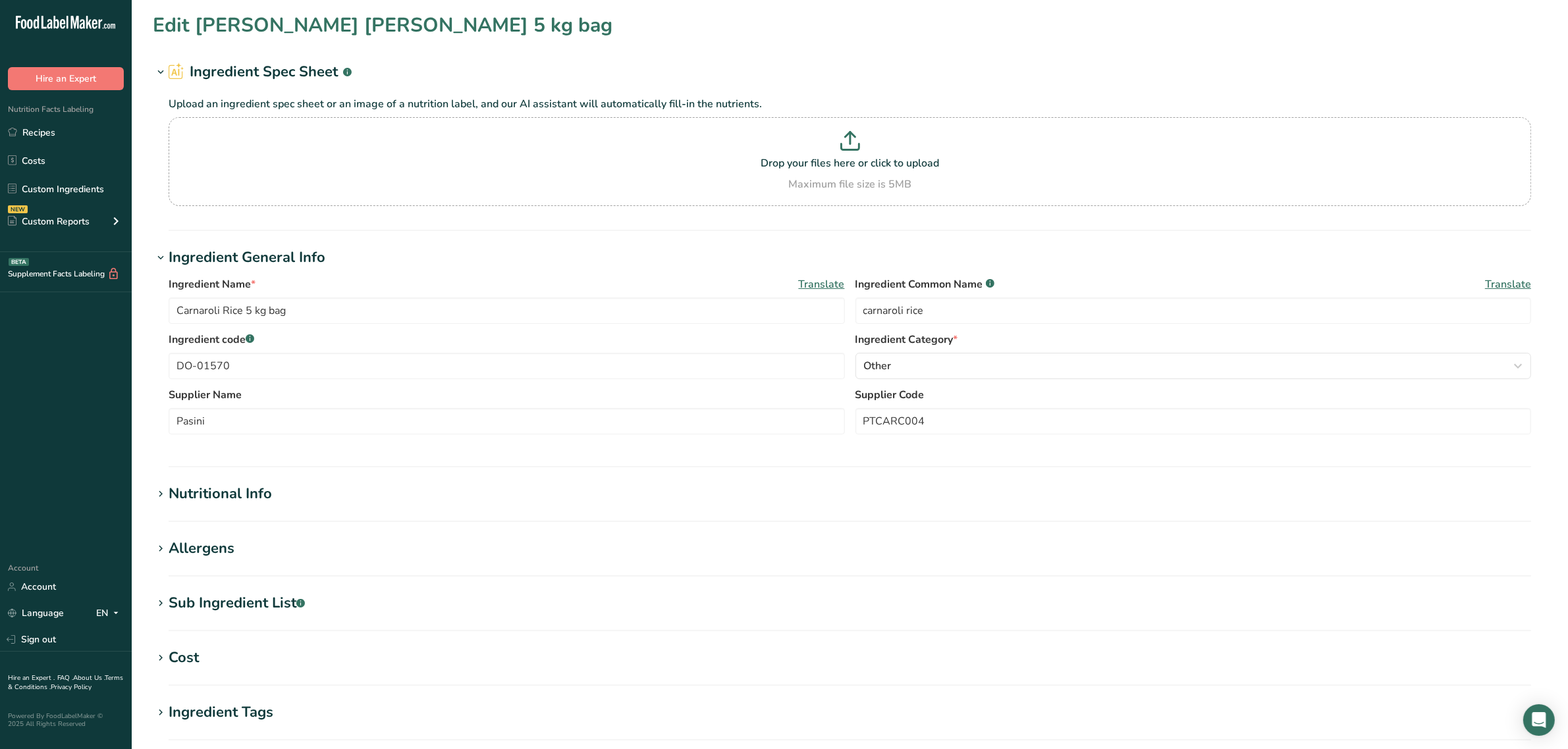
click at [244, 535] on section "Edit Carnaroli Rice 5 kg bag Ingredient Spec Sheet .a-a{fill:#347362;}.b-a{fill…" at bounding box center [849, 484] width 1436 height 967
click at [238, 538] on section "Edit Carnaroli Rice 5 kg bag Ingredient Spec Sheet .a-a{fill:#347362;}.b-a{fill…" at bounding box center [849, 484] width 1436 height 967
type input "TVP IP version"
type input "textured soy flour"
type input "DO-01646"
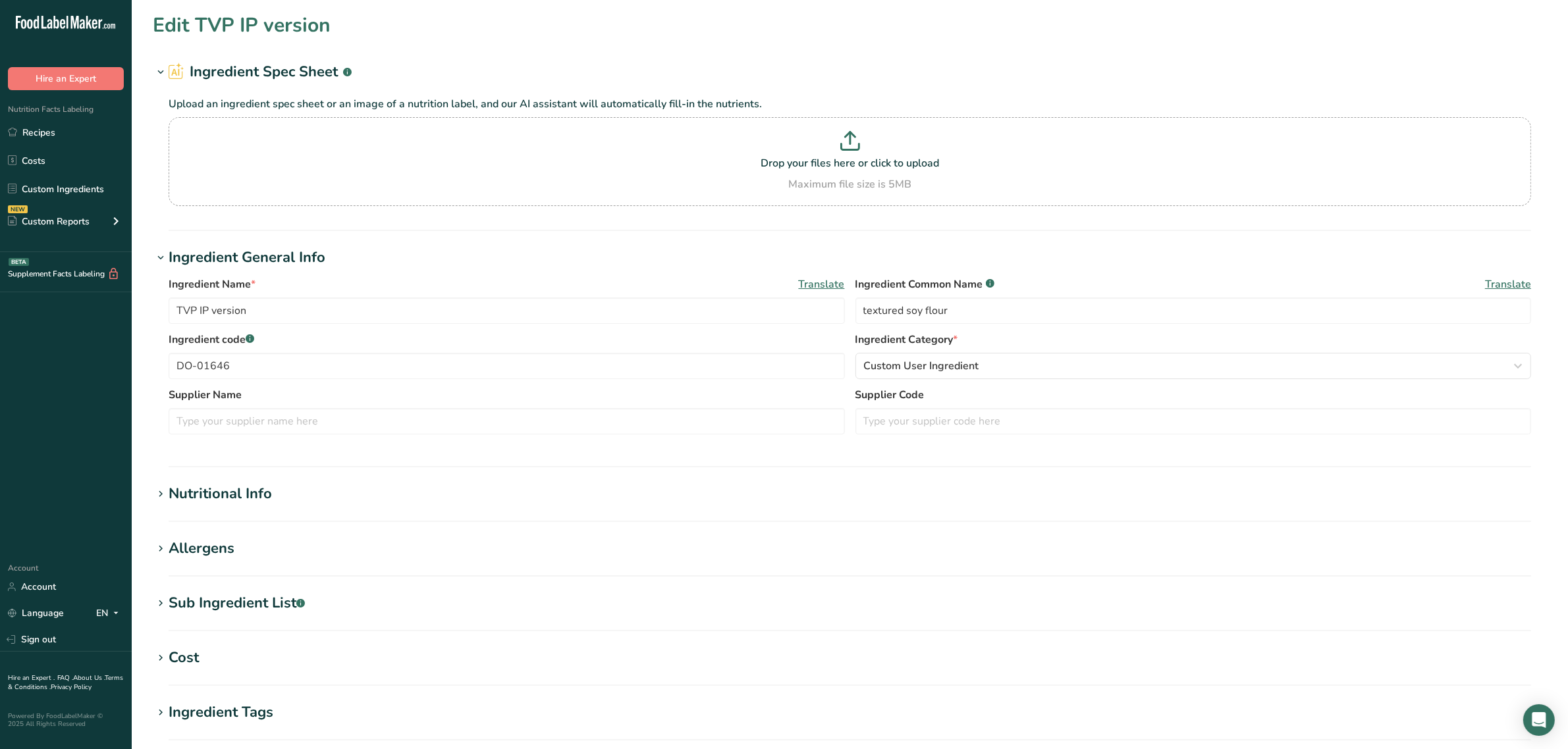
click at [226, 542] on div "Allergens" at bounding box center [201, 548] width 65 height 22
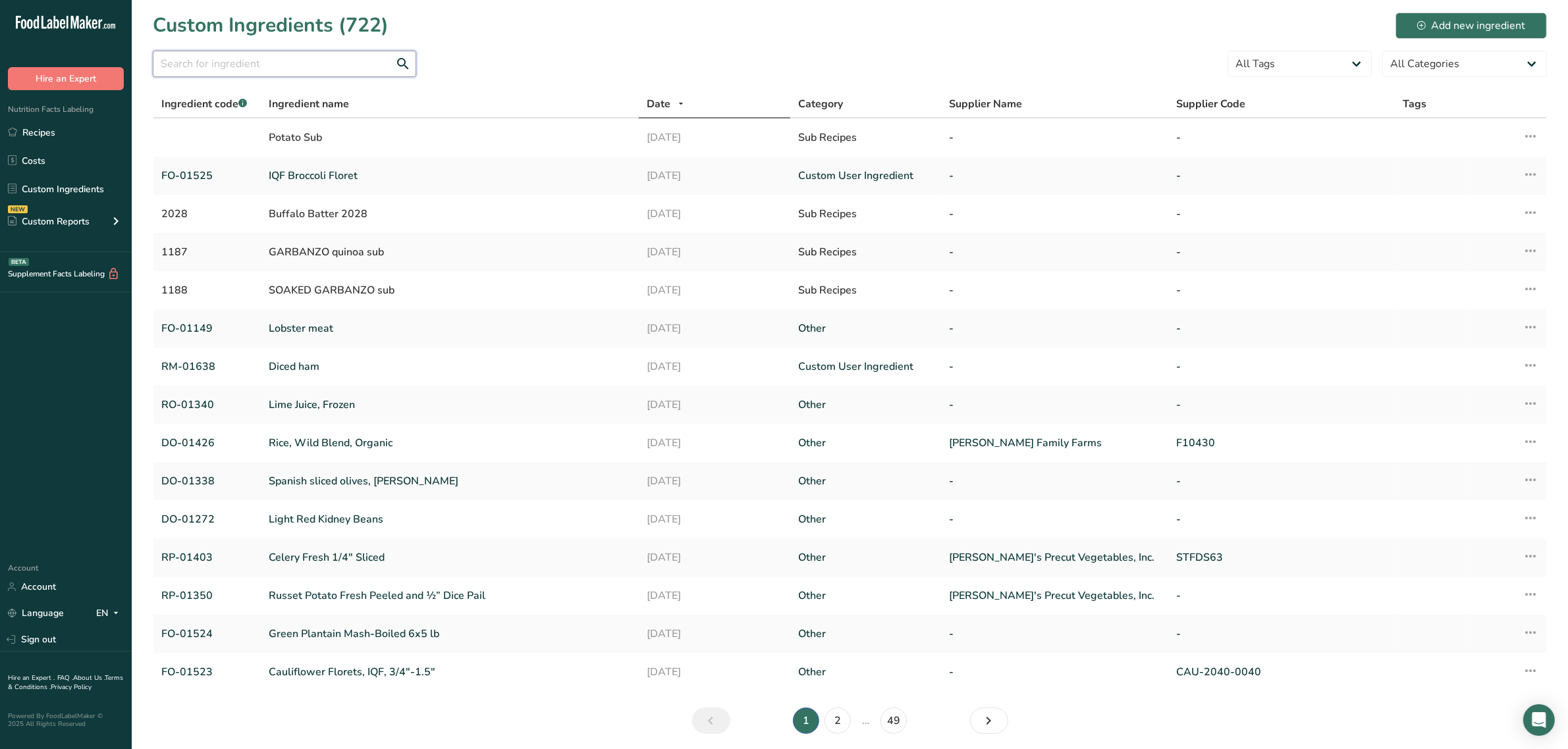
click at [239, 74] on input "text" at bounding box center [284, 64] width 264 height 27
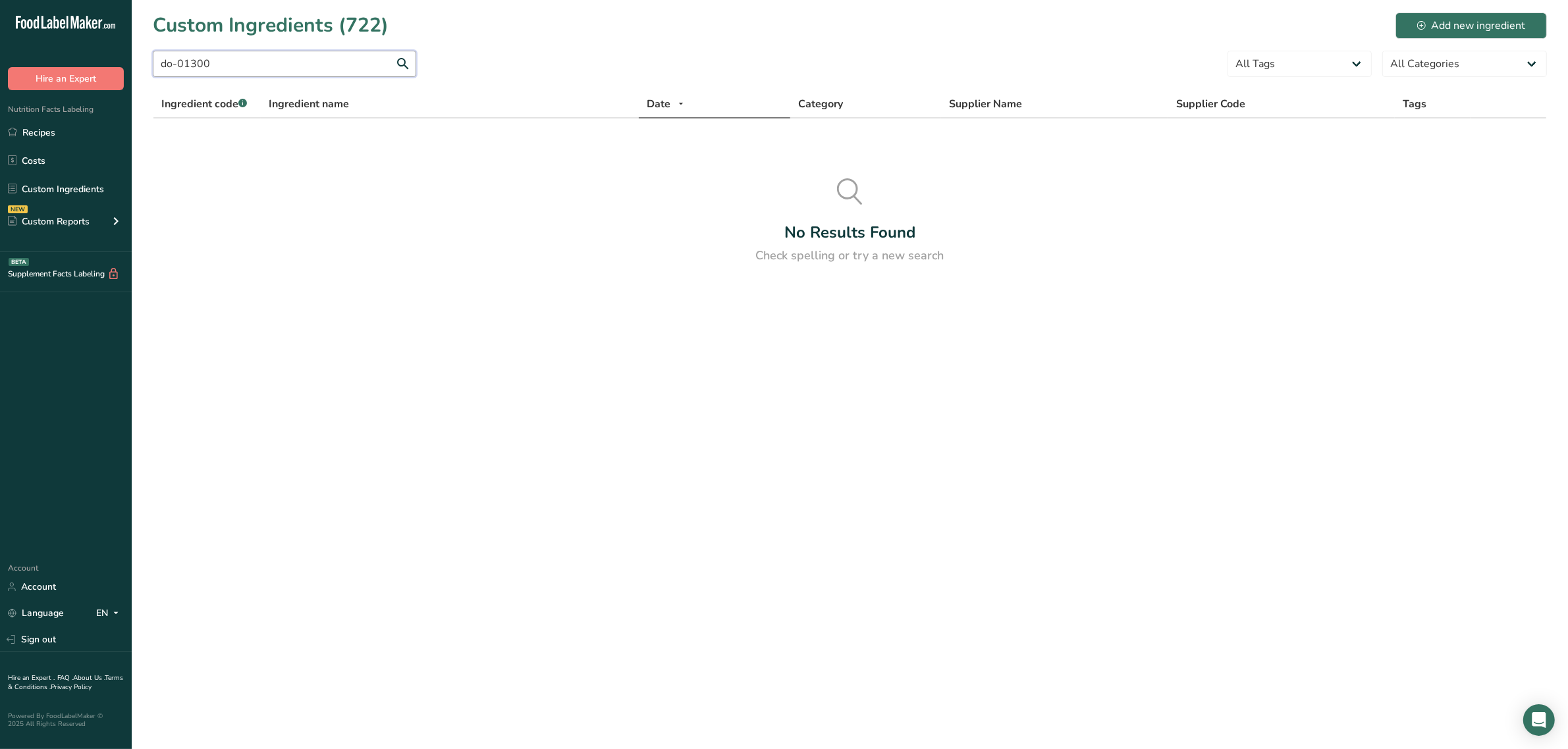
drag, startPoint x: 167, startPoint y: 68, endPoint x: 80, endPoint y: 45, distance: 90.0
click at [86, 48] on div ".a-20{fill:#fff;} Hire an Expert Nutrition Facts Labeling Recipes Costs Custom …" at bounding box center [784, 374] width 1568 height 749
type input "fo-01300"
click at [311, 139] on link "Jeckys Dough" at bounding box center [449, 137] width 362 height 16
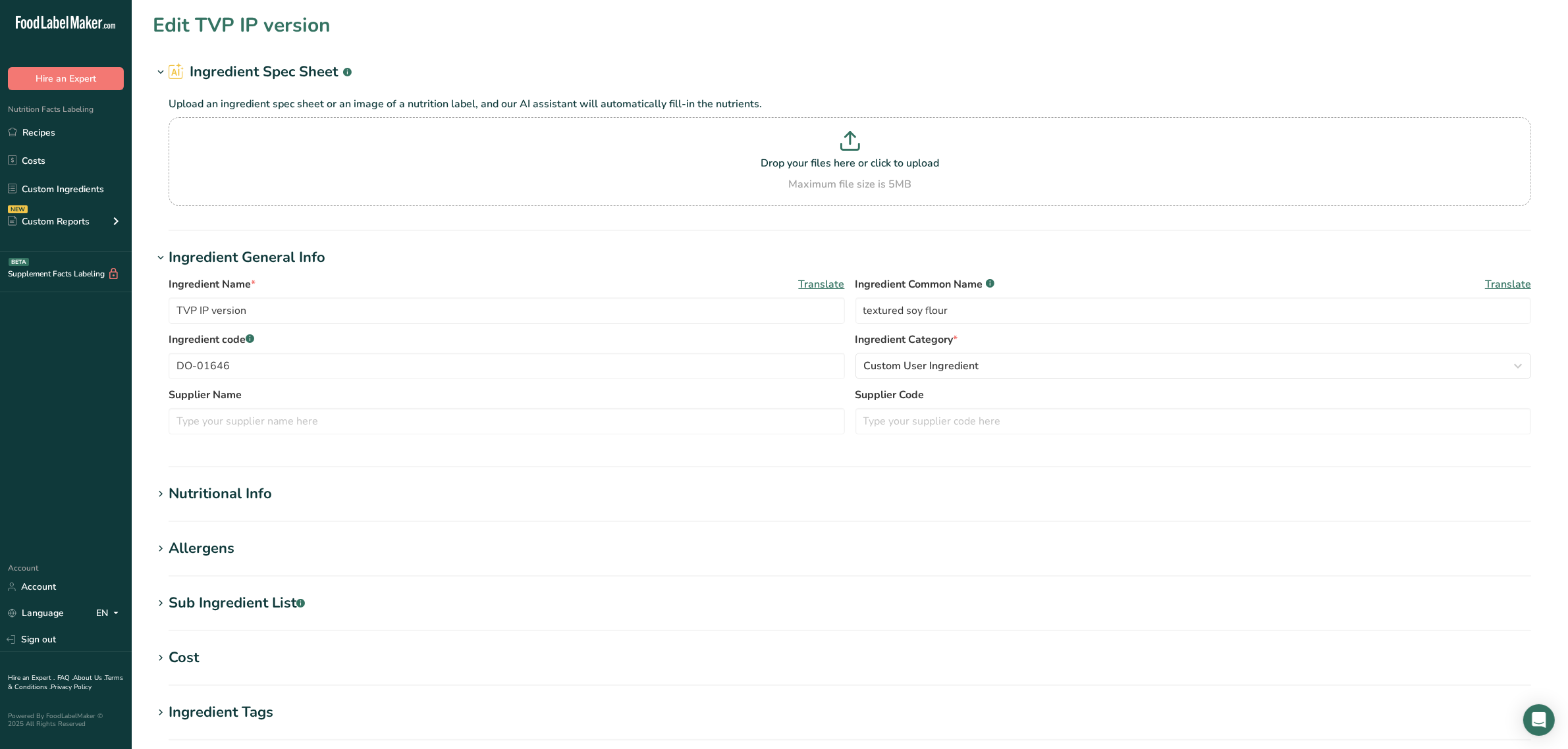
type input "Jeckys Dough"
type input "dough"
type input "FO-01300"
click at [214, 539] on div "Allergens" at bounding box center [201, 548] width 65 height 22
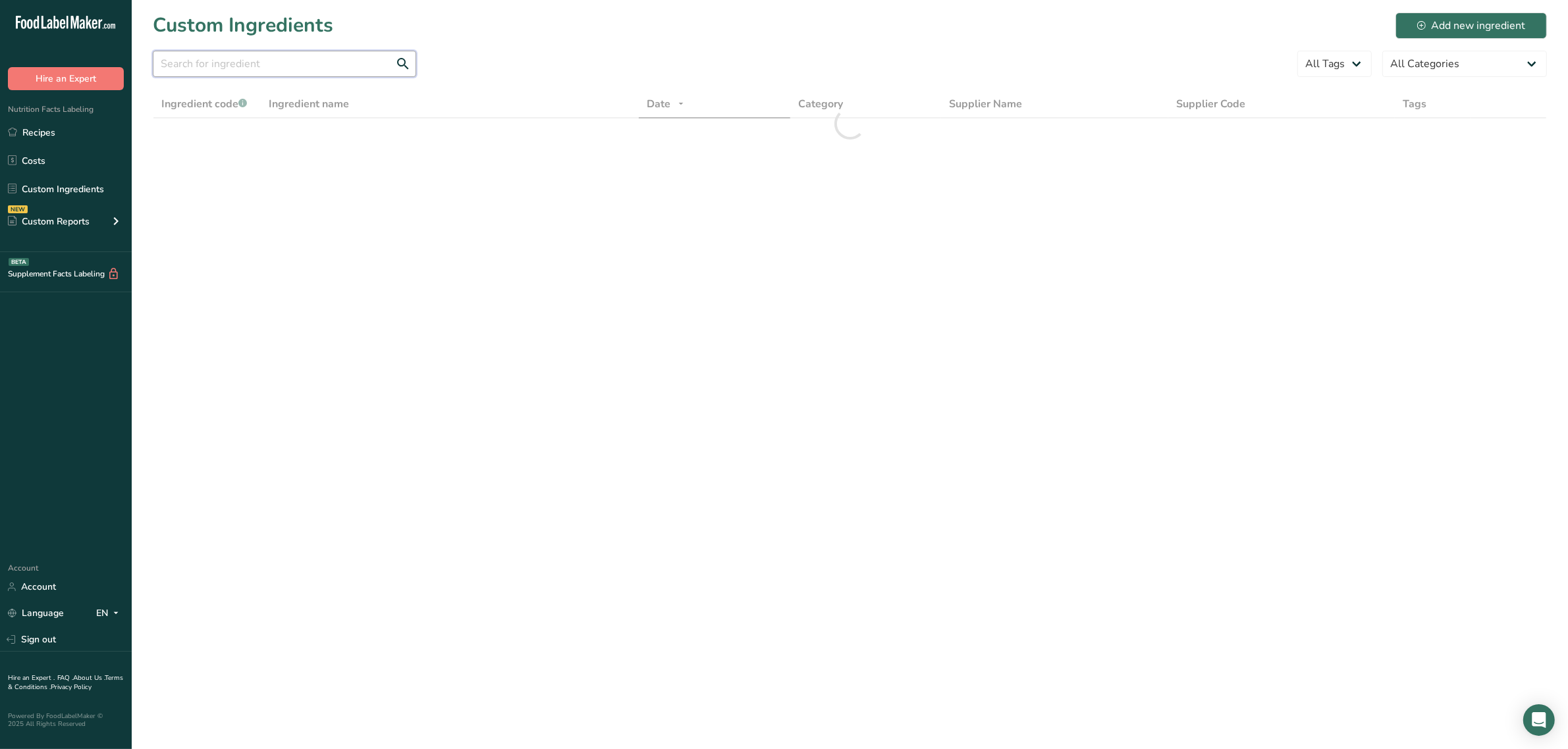
click at [318, 65] on input "text" at bounding box center [284, 64] width 264 height 27
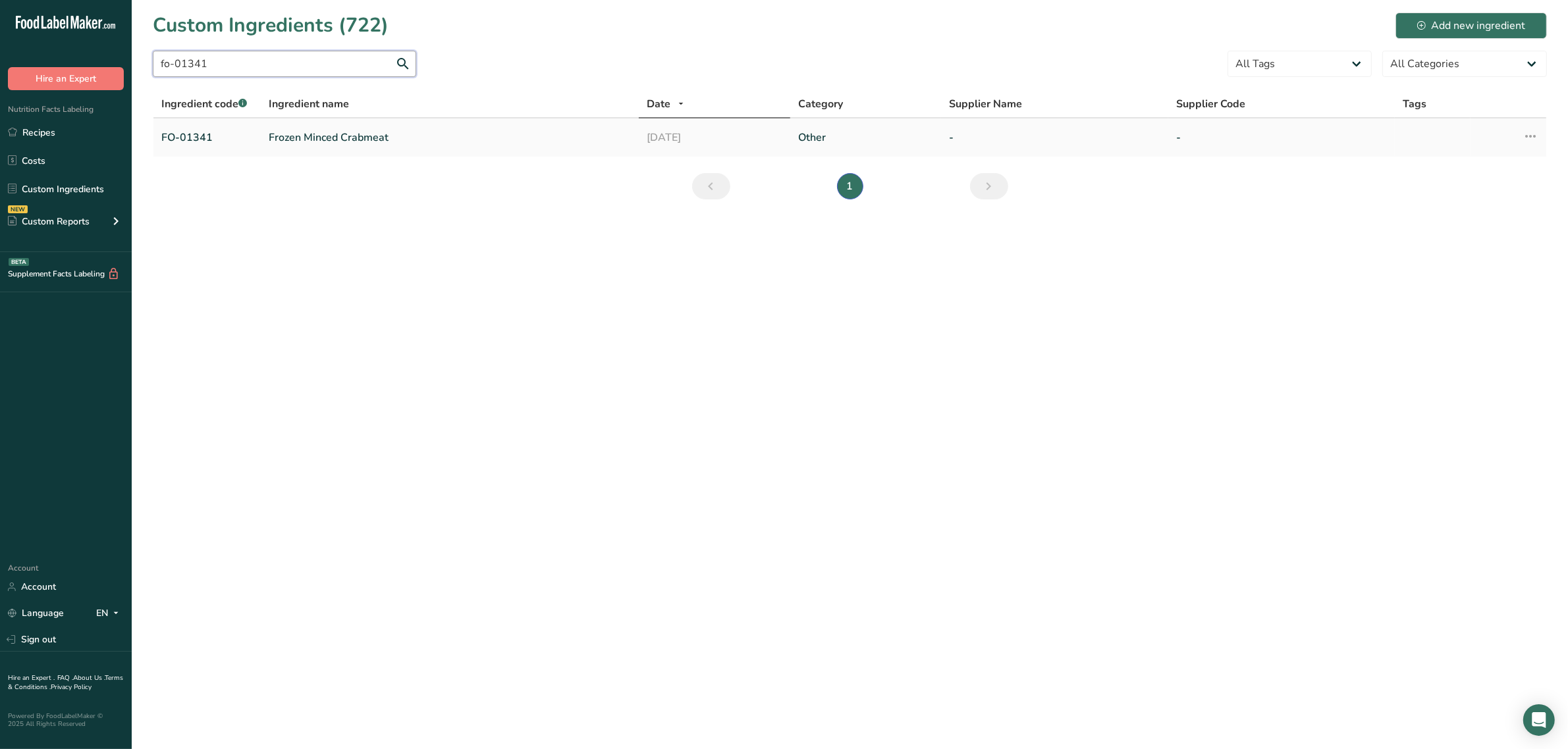
type input "fo-01341"
click at [348, 135] on link "Frozen Minced Crabmeat" at bounding box center [449, 137] width 362 height 16
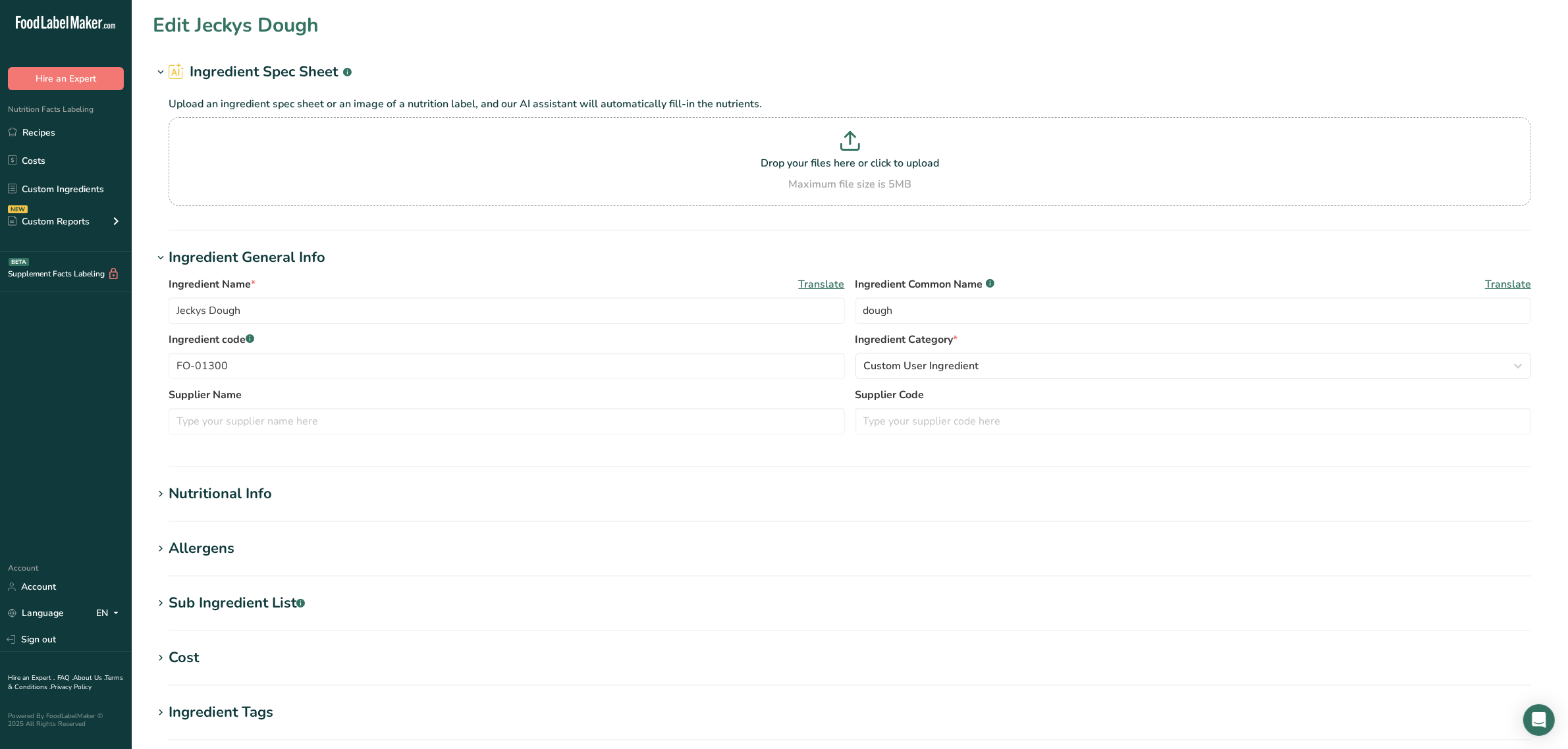
type input "Frozen Minced Crabmeat"
type input "crabmeat"
type input "FO-01341"
click at [239, 594] on div "Sub Ingredient List .a-a{fill:#347362;}.b-a{fill:#fff;}" at bounding box center [237, 603] width 137 height 22
click at [224, 545] on div "Allergens" at bounding box center [201, 548] width 65 height 22
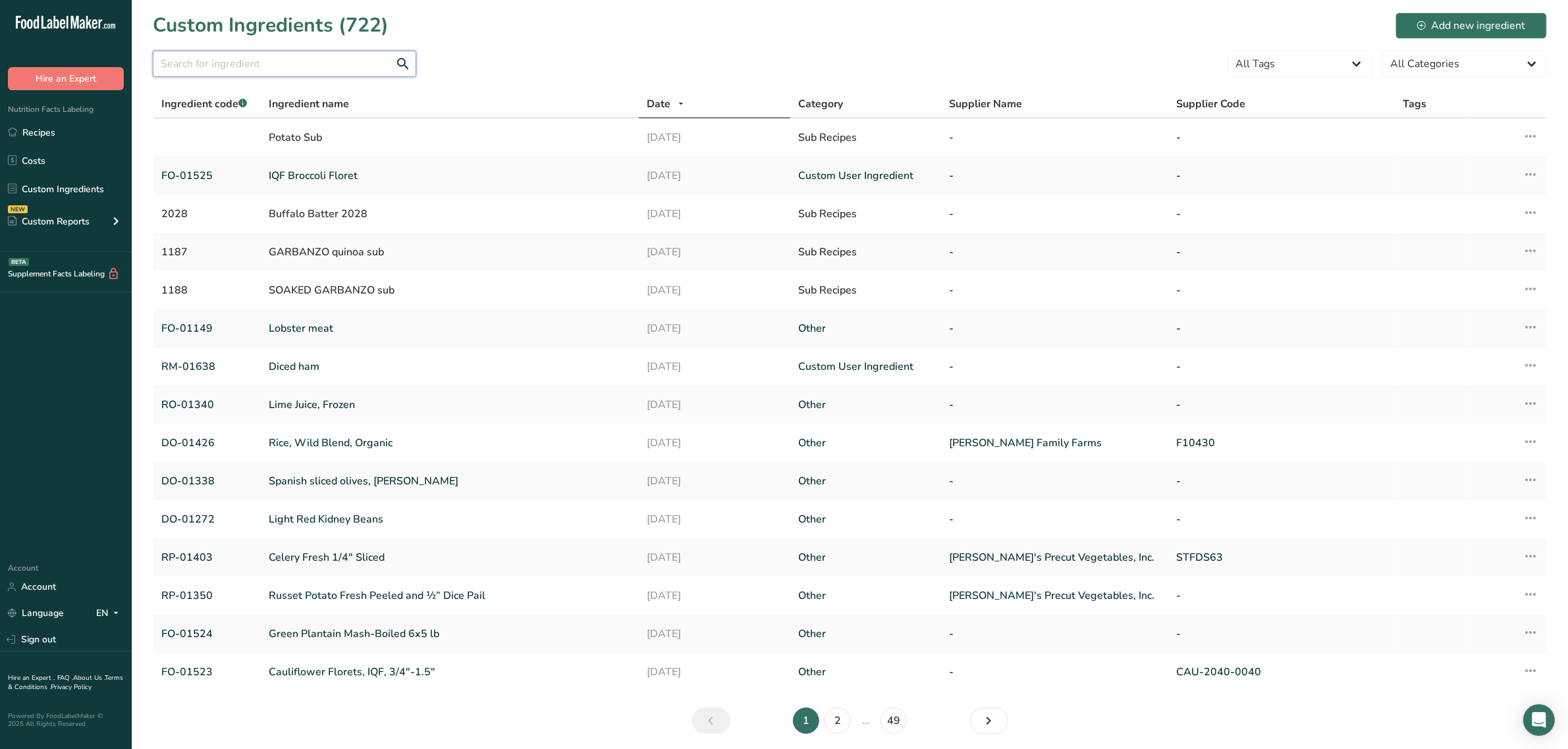
click at [306, 64] on input "text" at bounding box center [284, 64] width 264 height 27
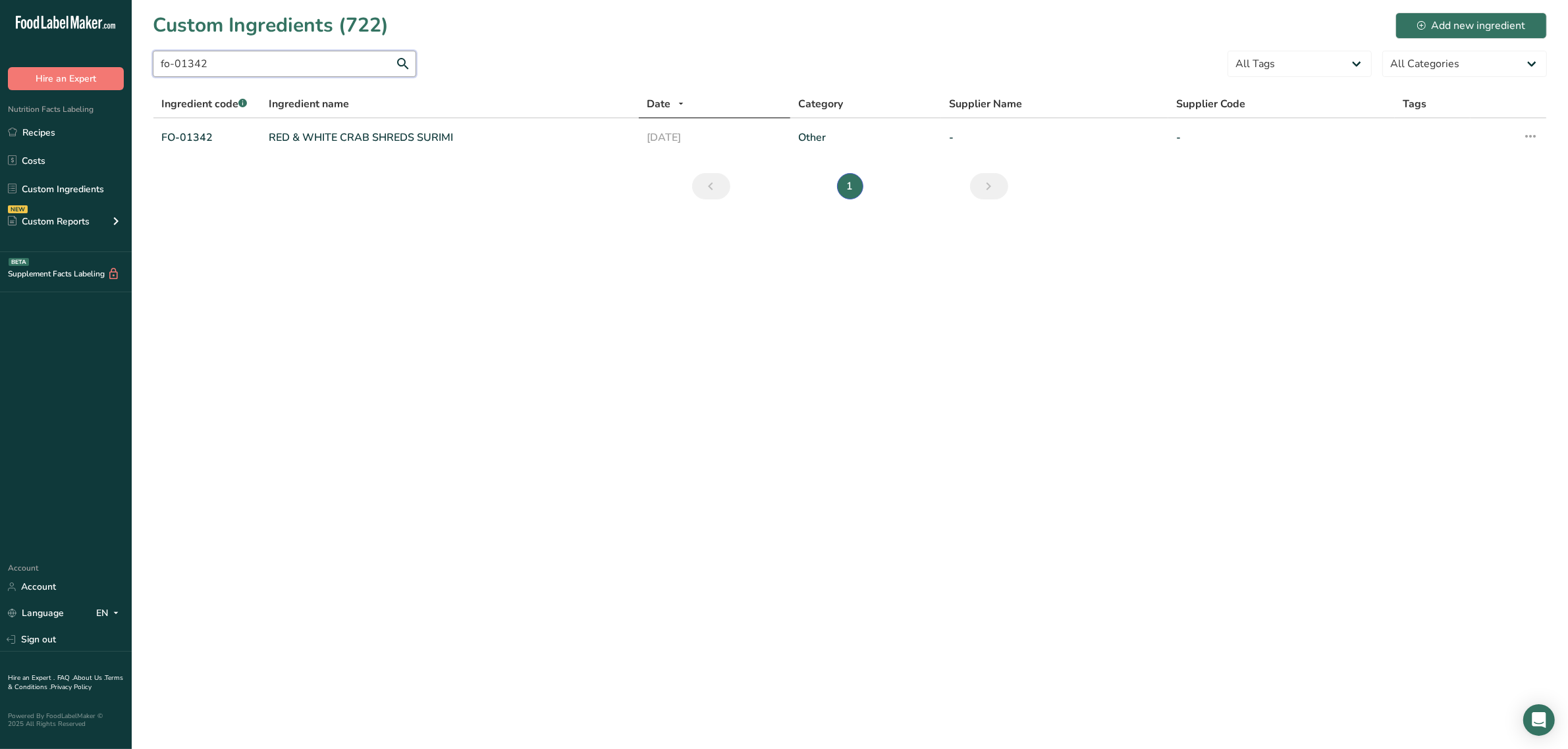
type input "fo-01342"
click at [301, 133] on link "RED & WHITE CRAB SHREDS SURIMI" at bounding box center [449, 137] width 362 height 16
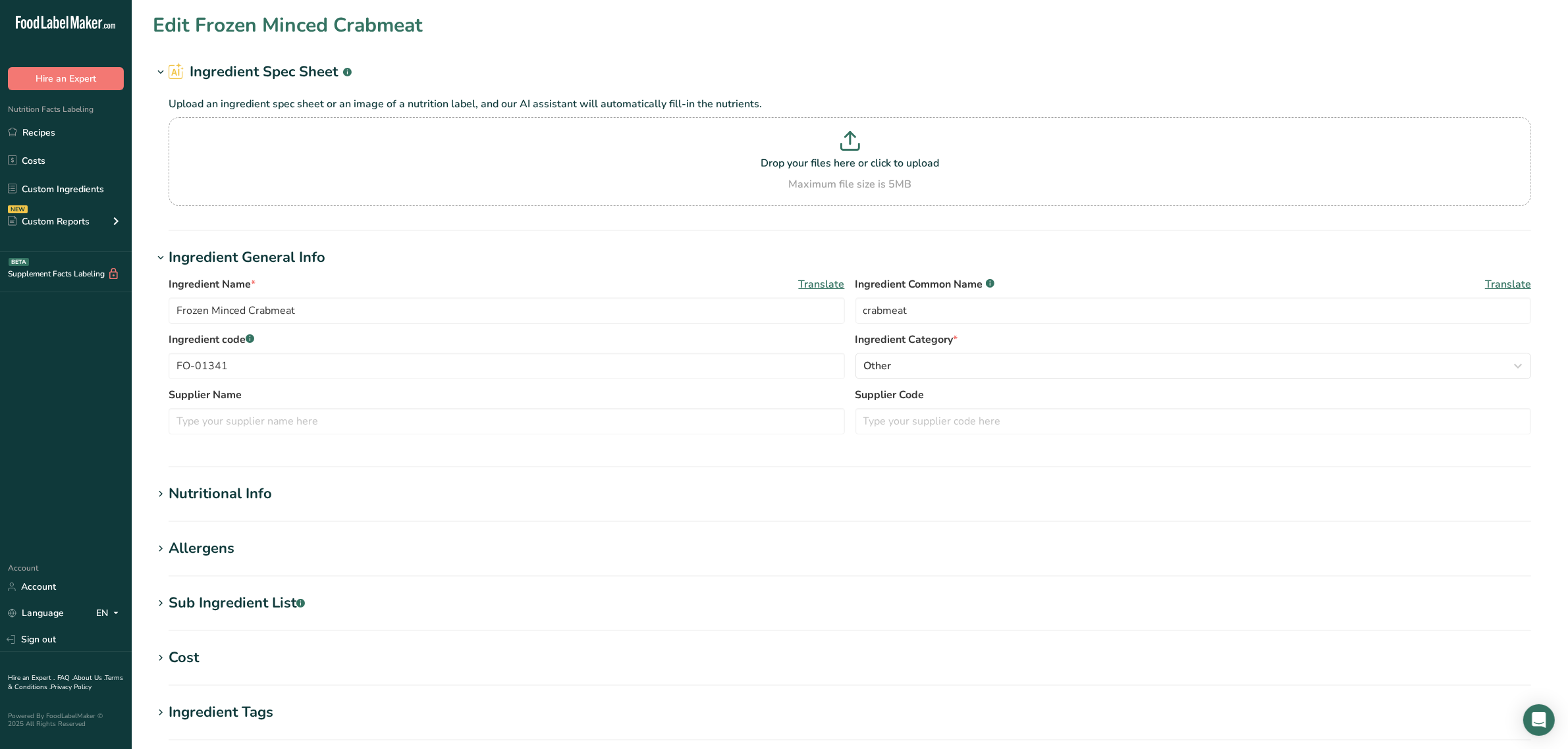
type input "RED & WHITE CRAB SHREDS SURIMI"
type input "red & white crab shreds surimi"
type input "FO-01342"
click at [199, 539] on section "Edit Frozen Minced Crabmeat Ingredient Spec Sheet .a-a{fill:#347362;}.b-a{fill:…" at bounding box center [849, 484] width 1436 height 967
click at [201, 539] on div "Allergens" at bounding box center [201, 548] width 65 height 22
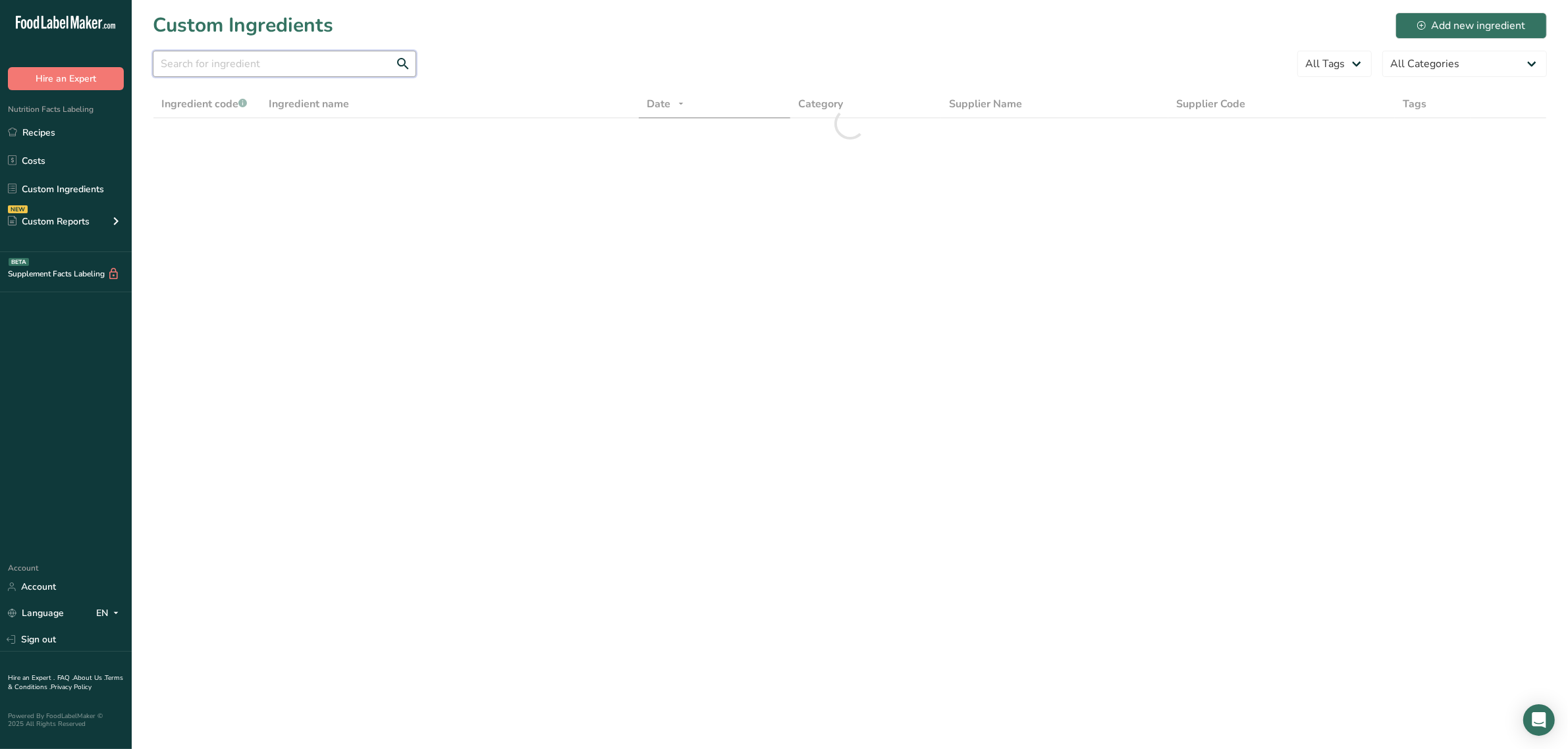
click at [251, 66] on input "text" at bounding box center [284, 64] width 264 height 27
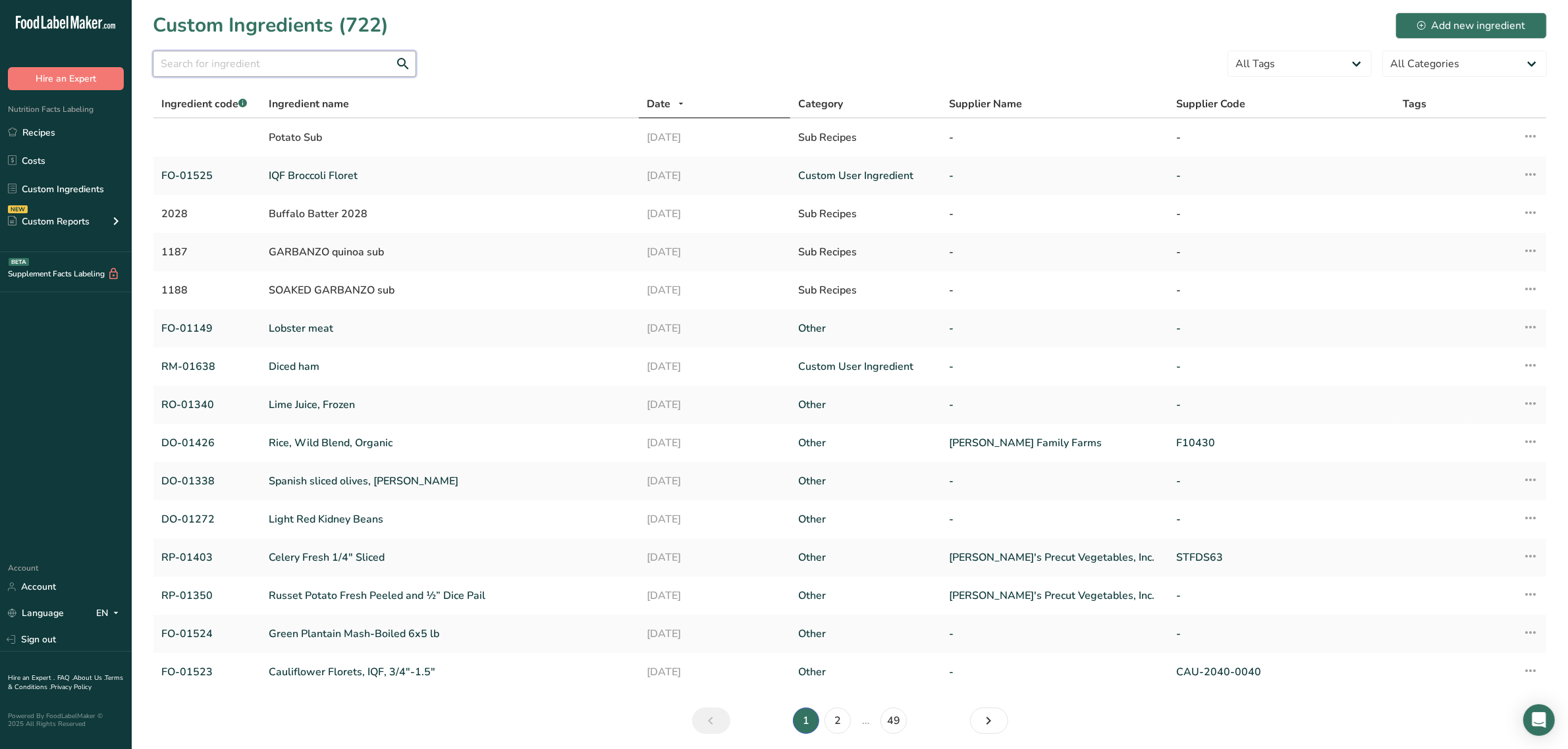
type input "t"
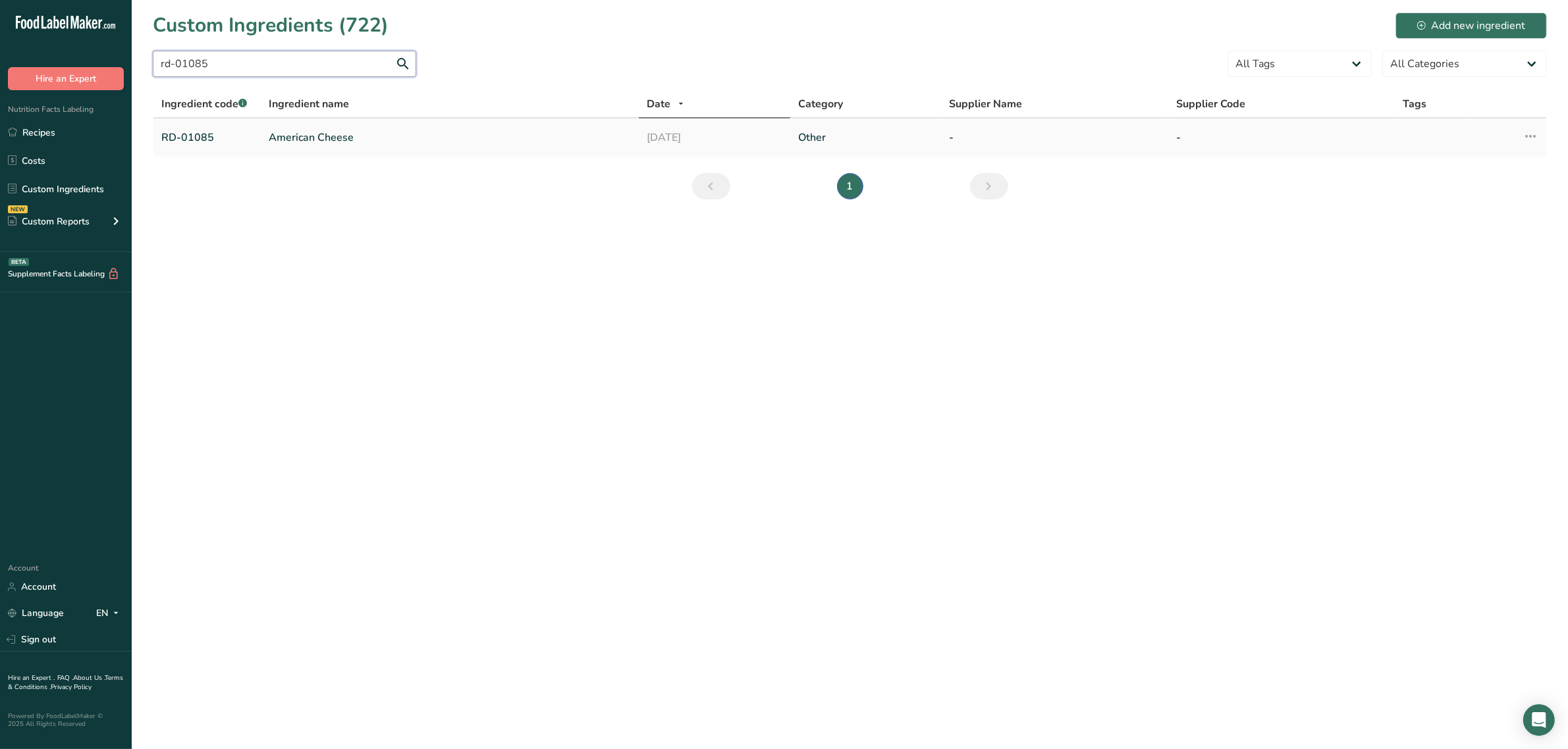
type input "rd-01085"
click at [351, 133] on link "American Cheese" at bounding box center [449, 137] width 362 height 16
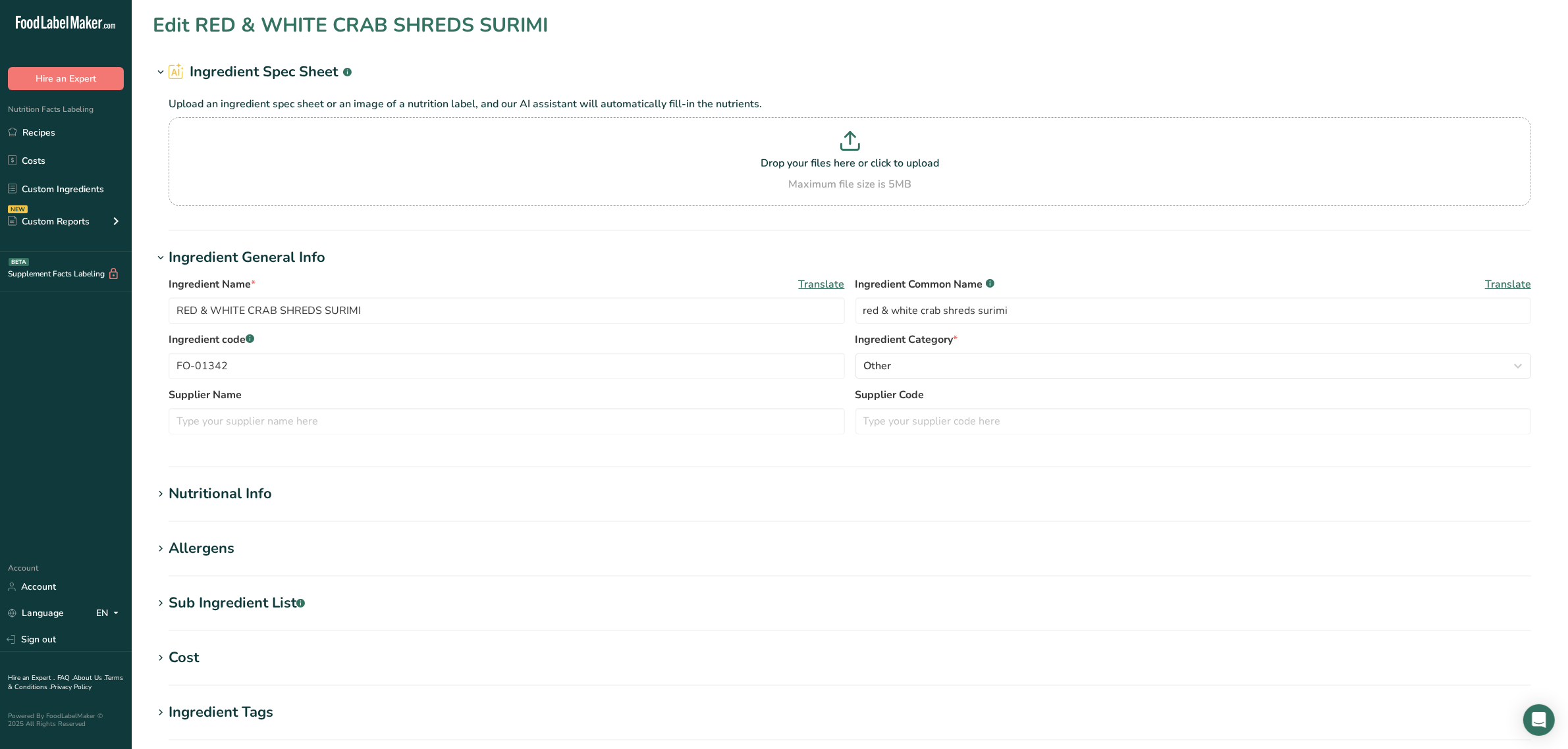
click at [235, 541] on h1 "Allergens" at bounding box center [849, 548] width 1394 height 22
type input "American Cheese"
type input "american cheese"
type input "RD-01085"
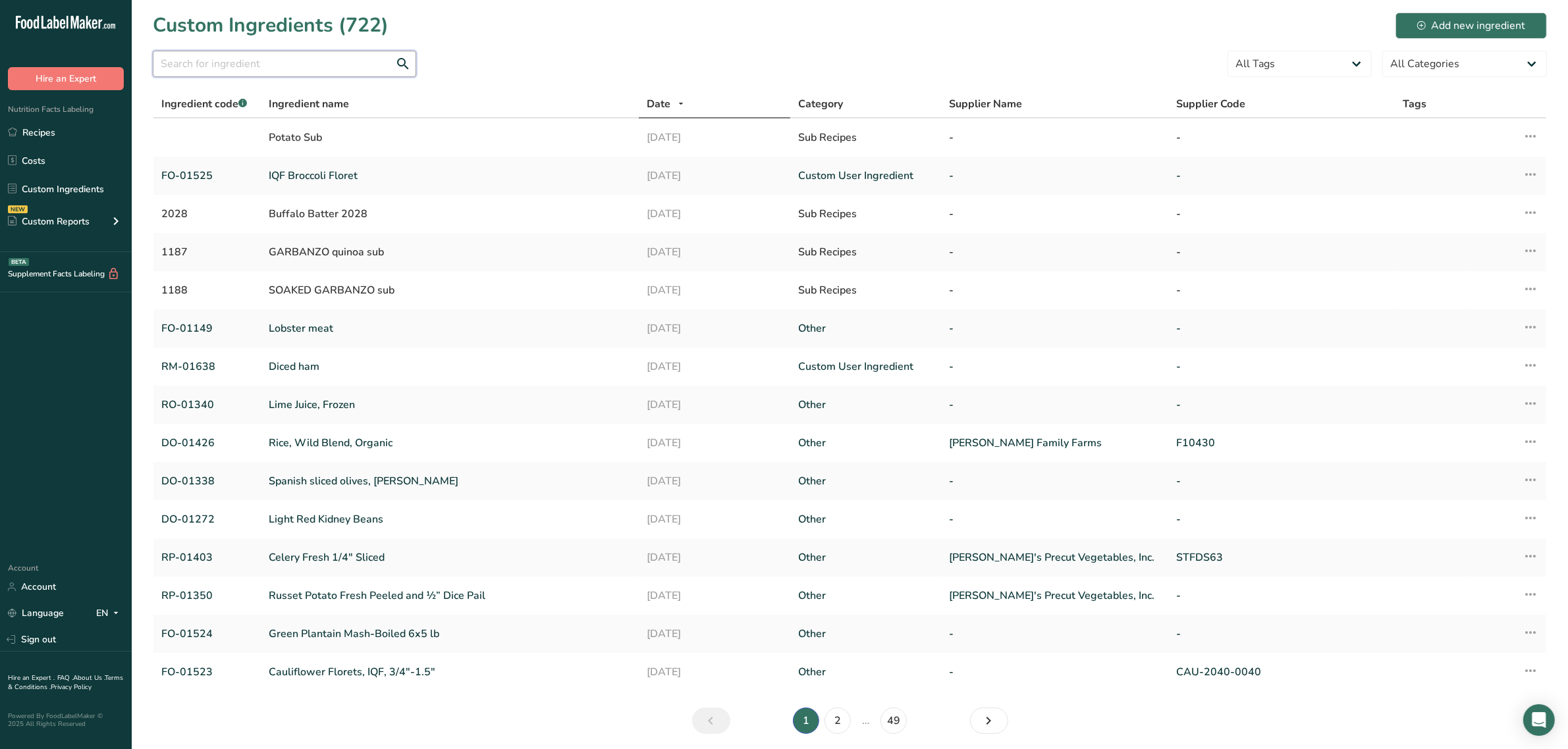
click at [195, 73] on input "text" at bounding box center [284, 64] width 264 height 27
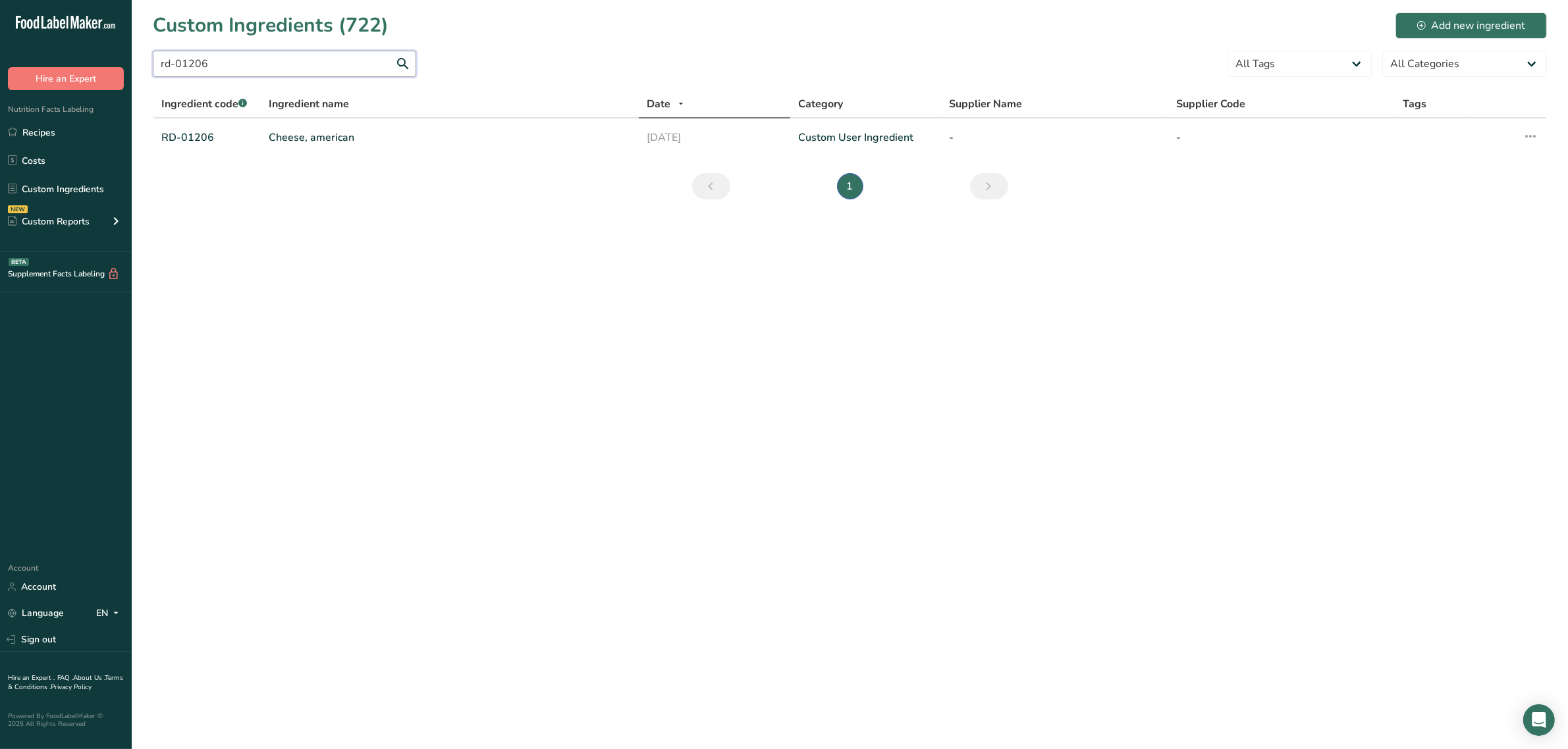
type input "rd-01206"
click at [290, 131] on link "Cheese, american" at bounding box center [449, 137] width 362 height 16
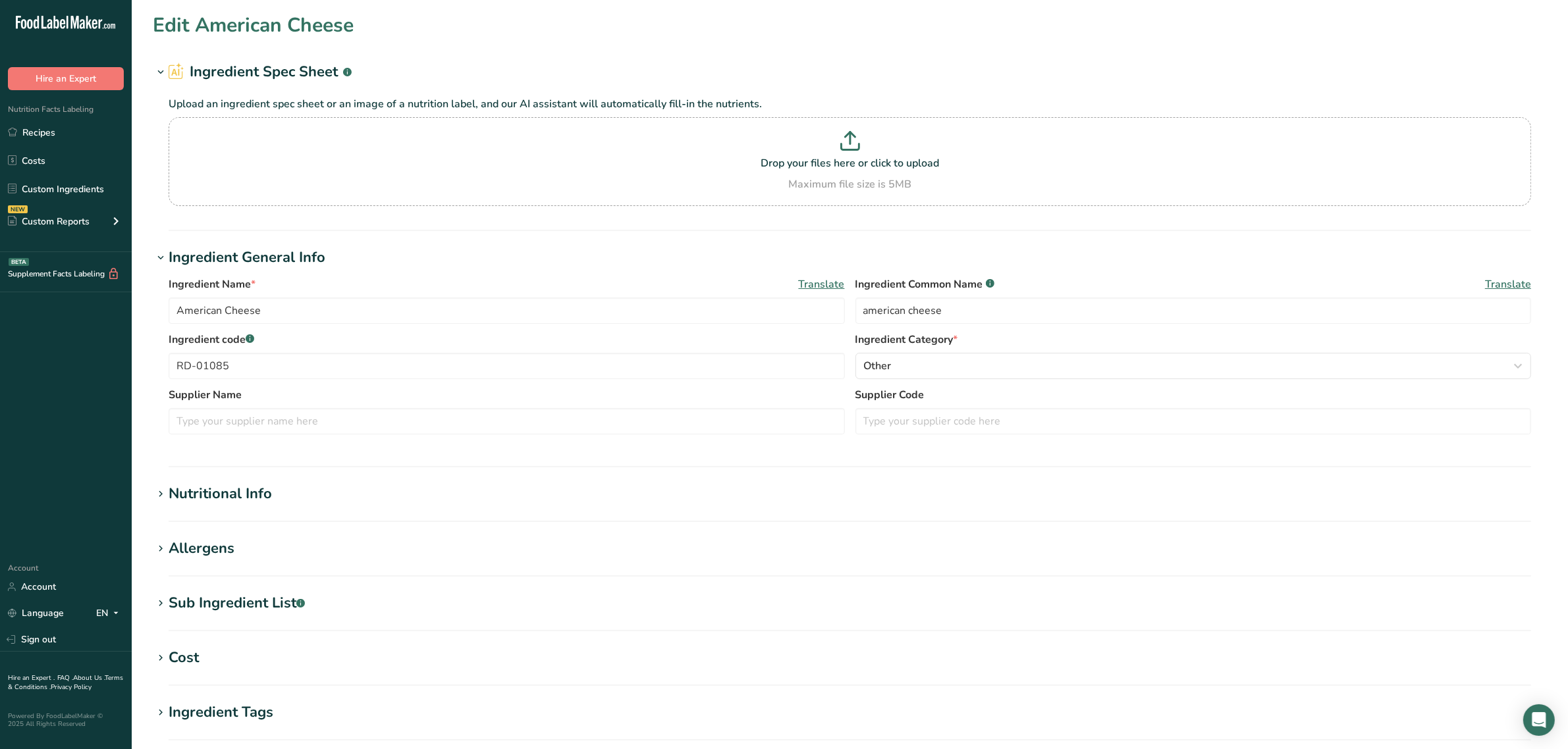
click at [197, 539] on div "Allergens" at bounding box center [201, 548] width 65 height 22
type input "Cheese, american"
type input "American Cheese"
type input "RD-01206"
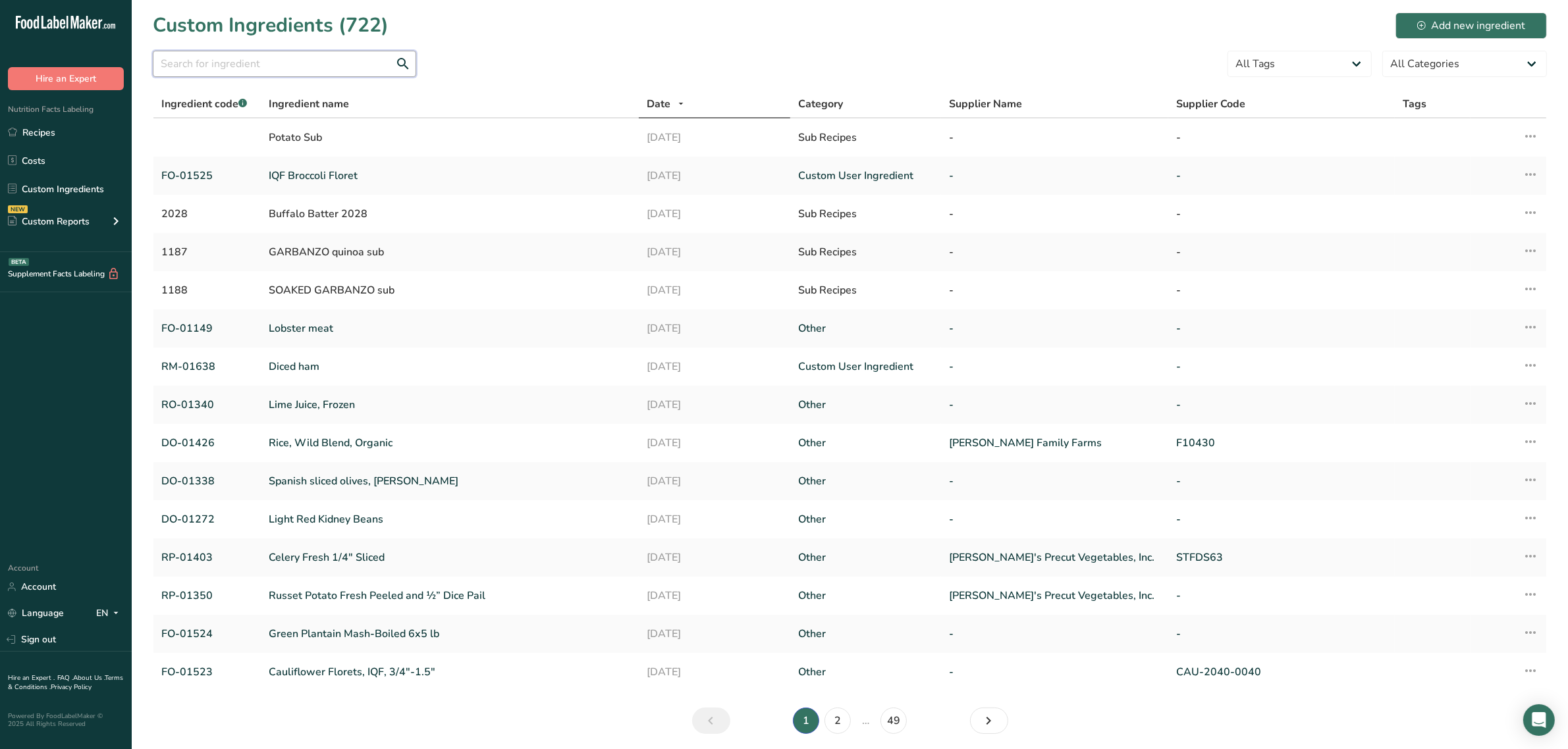
click at [273, 57] on input "text" at bounding box center [284, 64] width 264 height 27
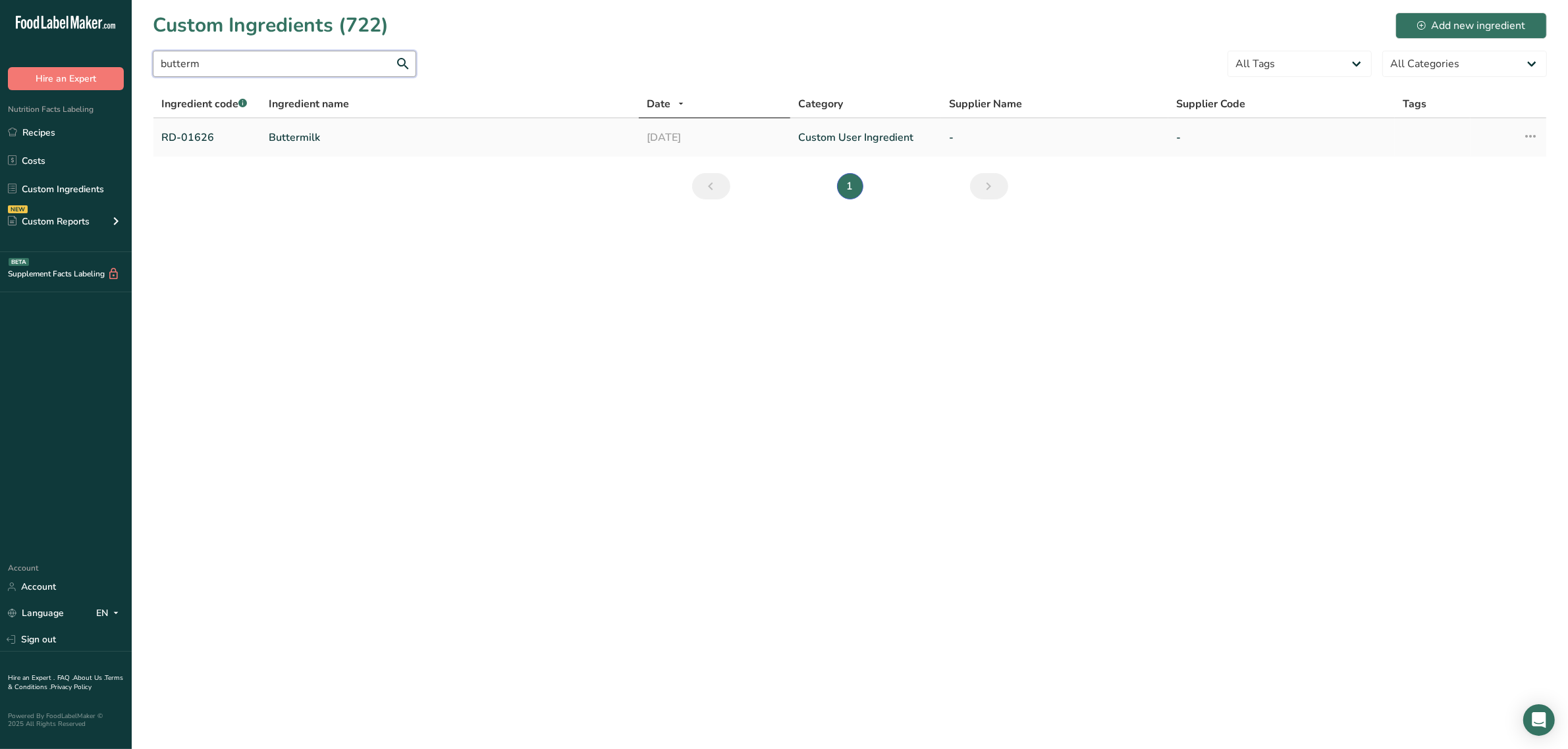
type input "butterm"
click at [301, 134] on link "Buttermilk" at bounding box center [449, 137] width 362 height 16
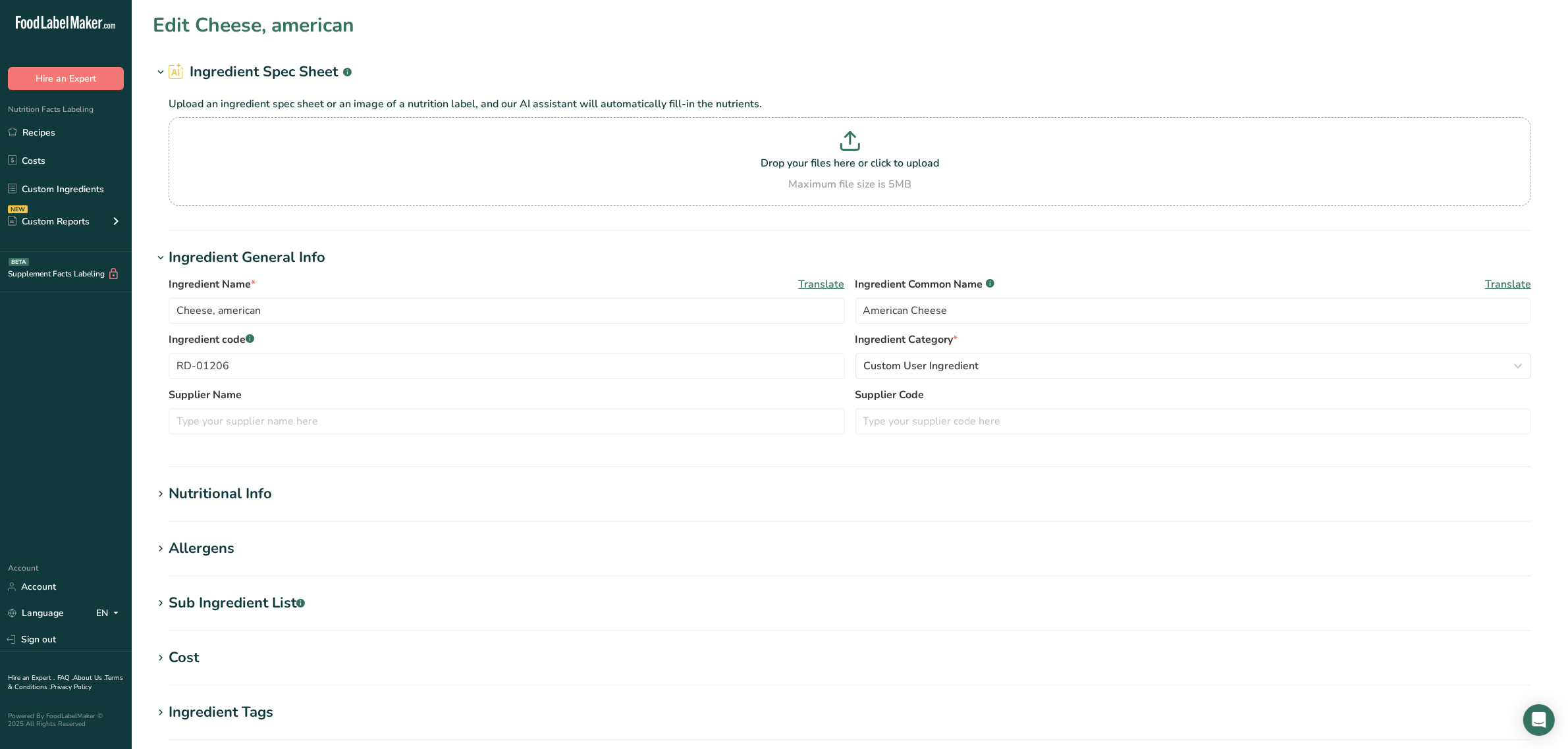
type input "Buttermilk"
type input "buttermilk"
type input "RD-01626"
click at [203, 541] on div "Allergens" at bounding box center [201, 548] width 65 height 22
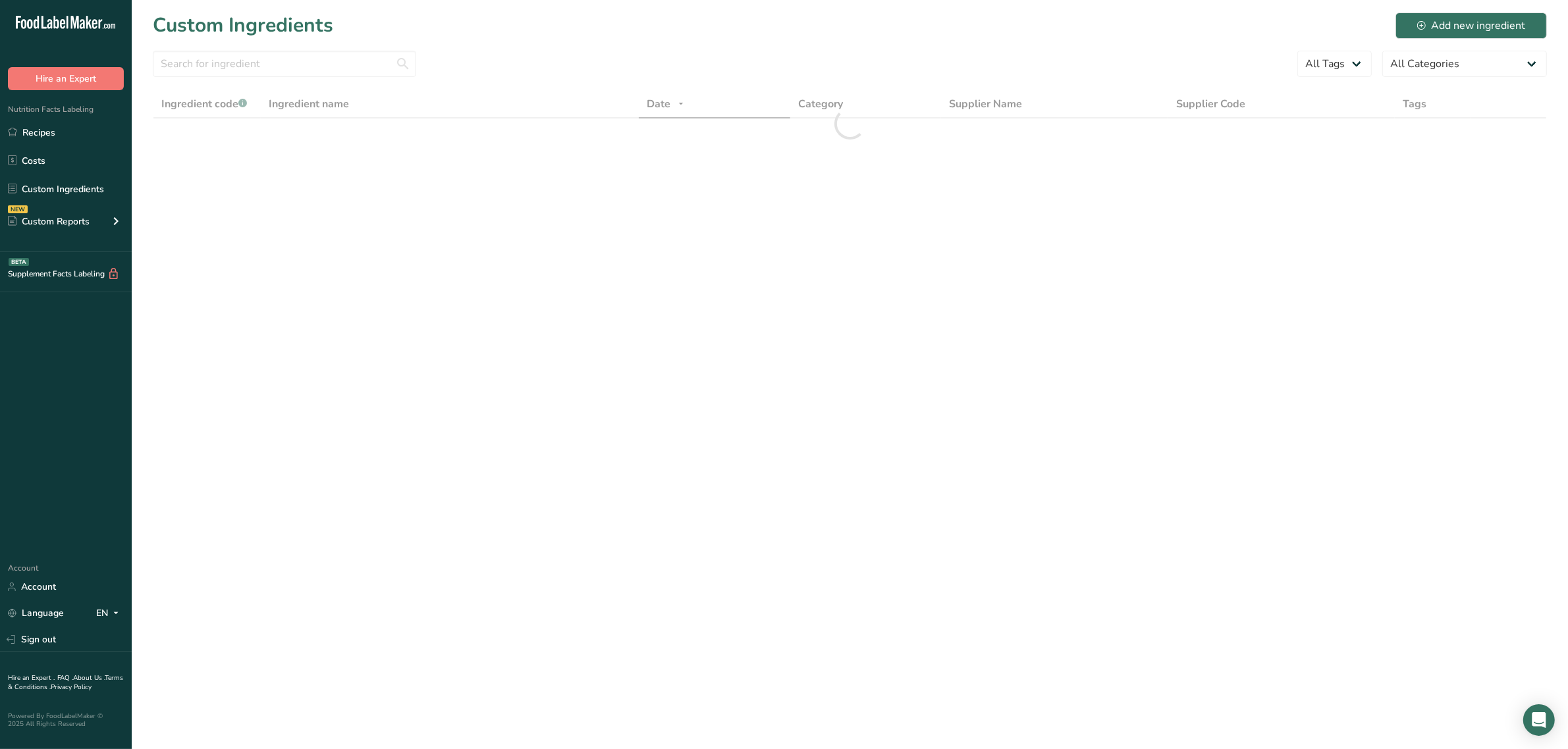
click at [270, 31] on h1 "Custom Ingredients" at bounding box center [243, 25] width 180 height 29
click at [272, 57] on input "text" at bounding box center [284, 64] width 264 height 27
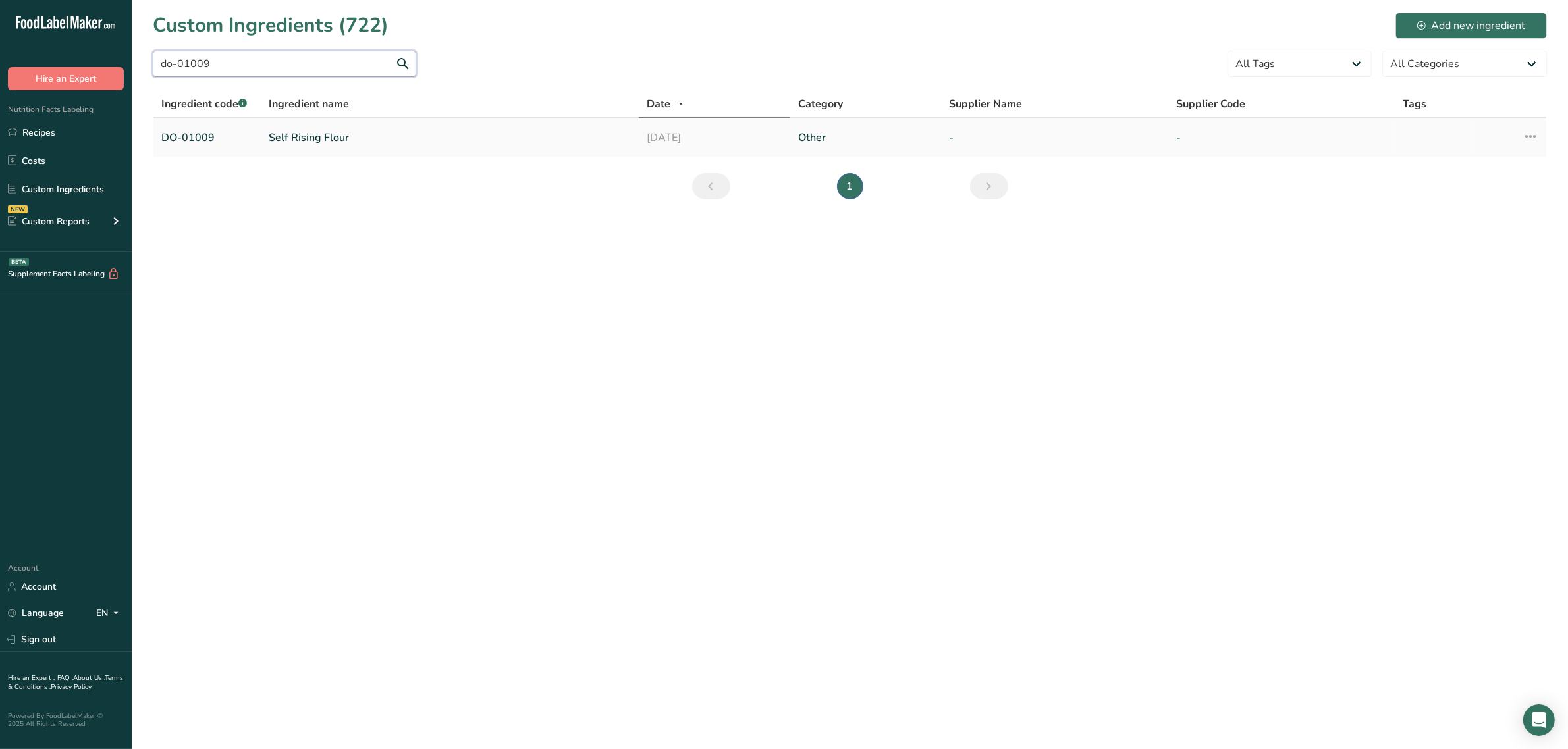
type input "do-01009"
click at [307, 136] on link "Self Rising Flour" at bounding box center [449, 137] width 362 height 16
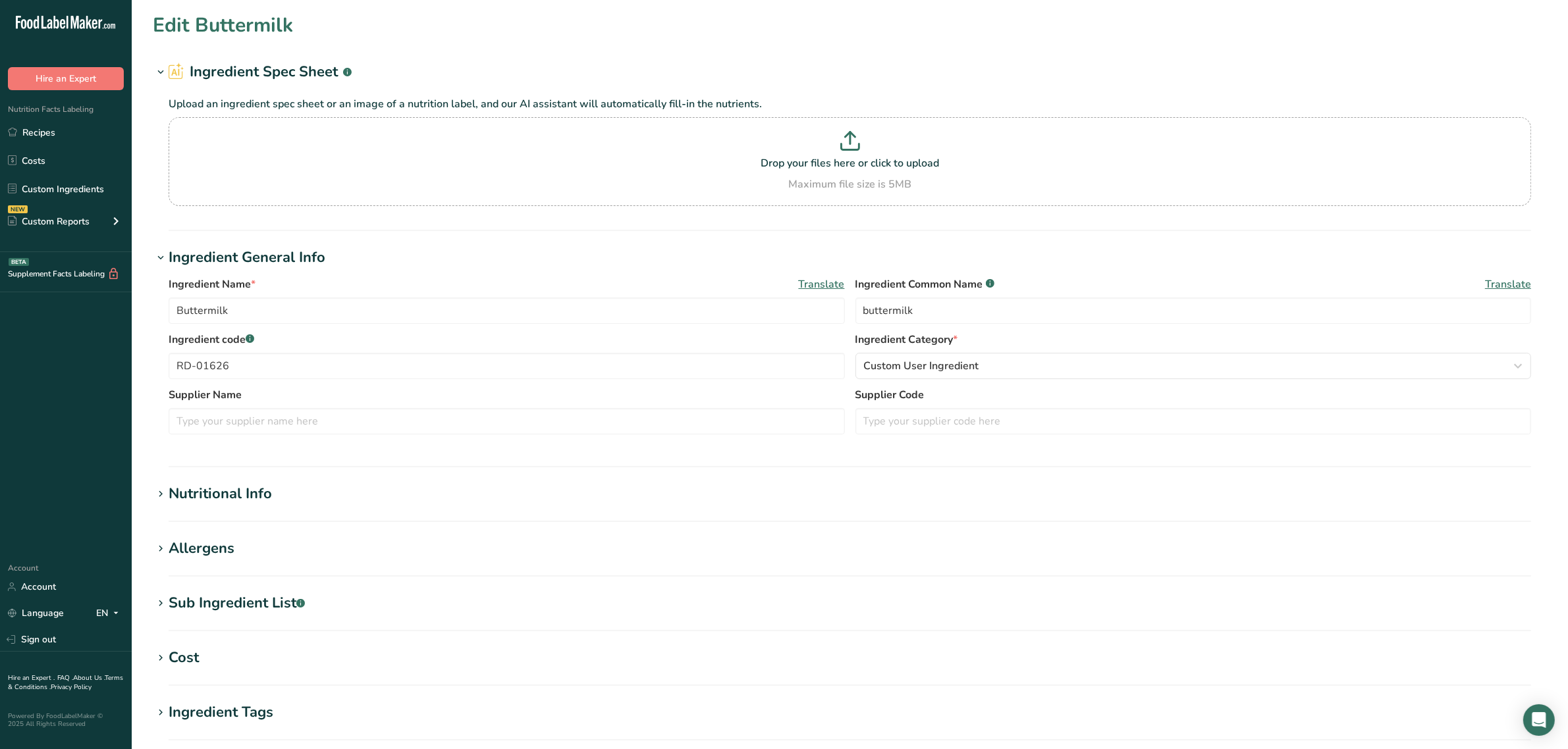
type input "Self Rising Flour"
type input "enriched self rising flour"
type input "DO-01009"
click at [215, 553] on div "Allergens" at bounding box center [201, 548] width 65 height 22
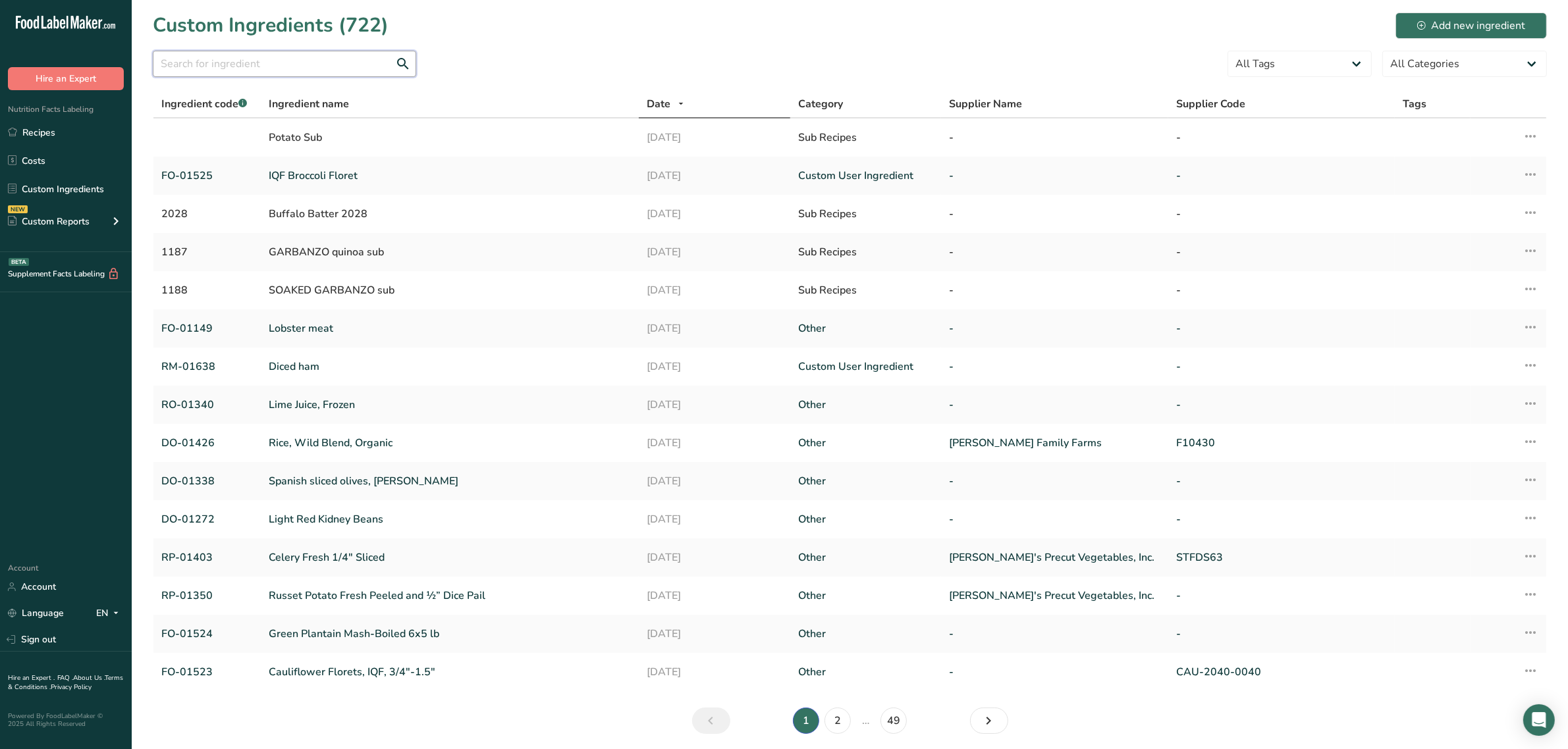
click at [249, 64] on input "text" at bounding box center [284, 64] width 264 height 27
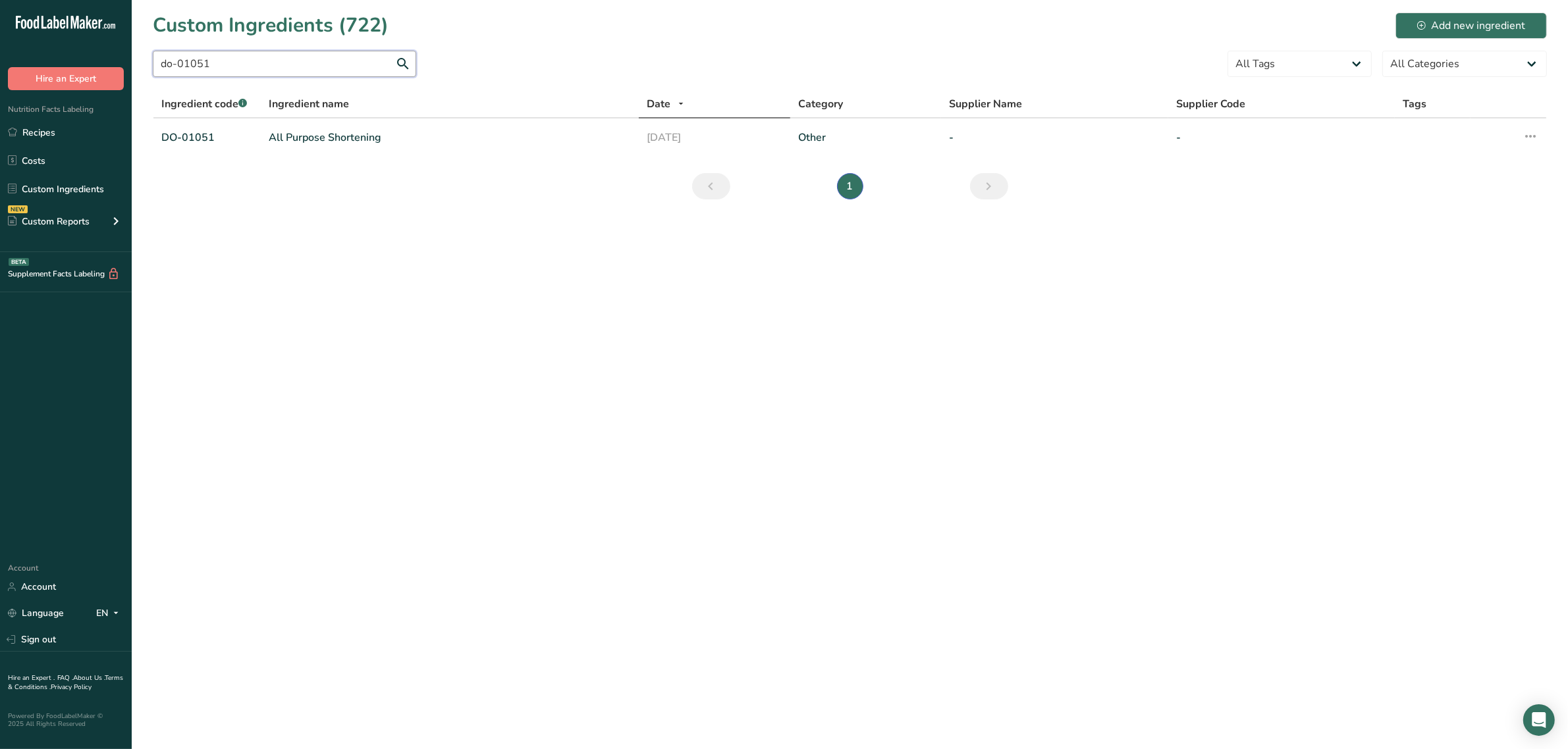
type input "do-01051"
click at [299, 133] on link "All Purpose Shortening" at bounding box center [449, 137] width 362 height 16
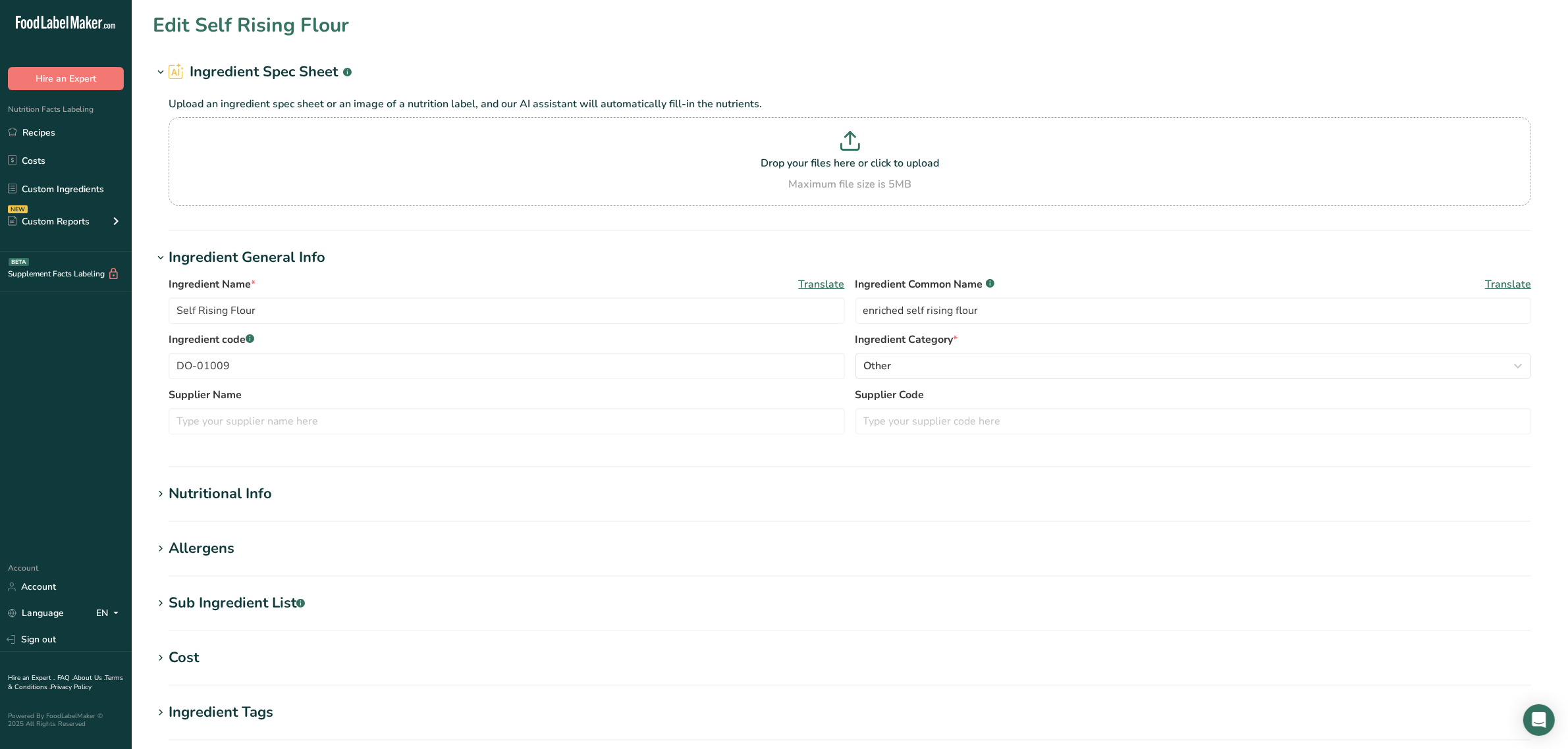
type input "All Purpose Shortening"
type input "all purpose shortening"
type input "DO-01051"
click at [211, 551] on div "Allergens" at bounding box center [201, 548] width 65 height 22
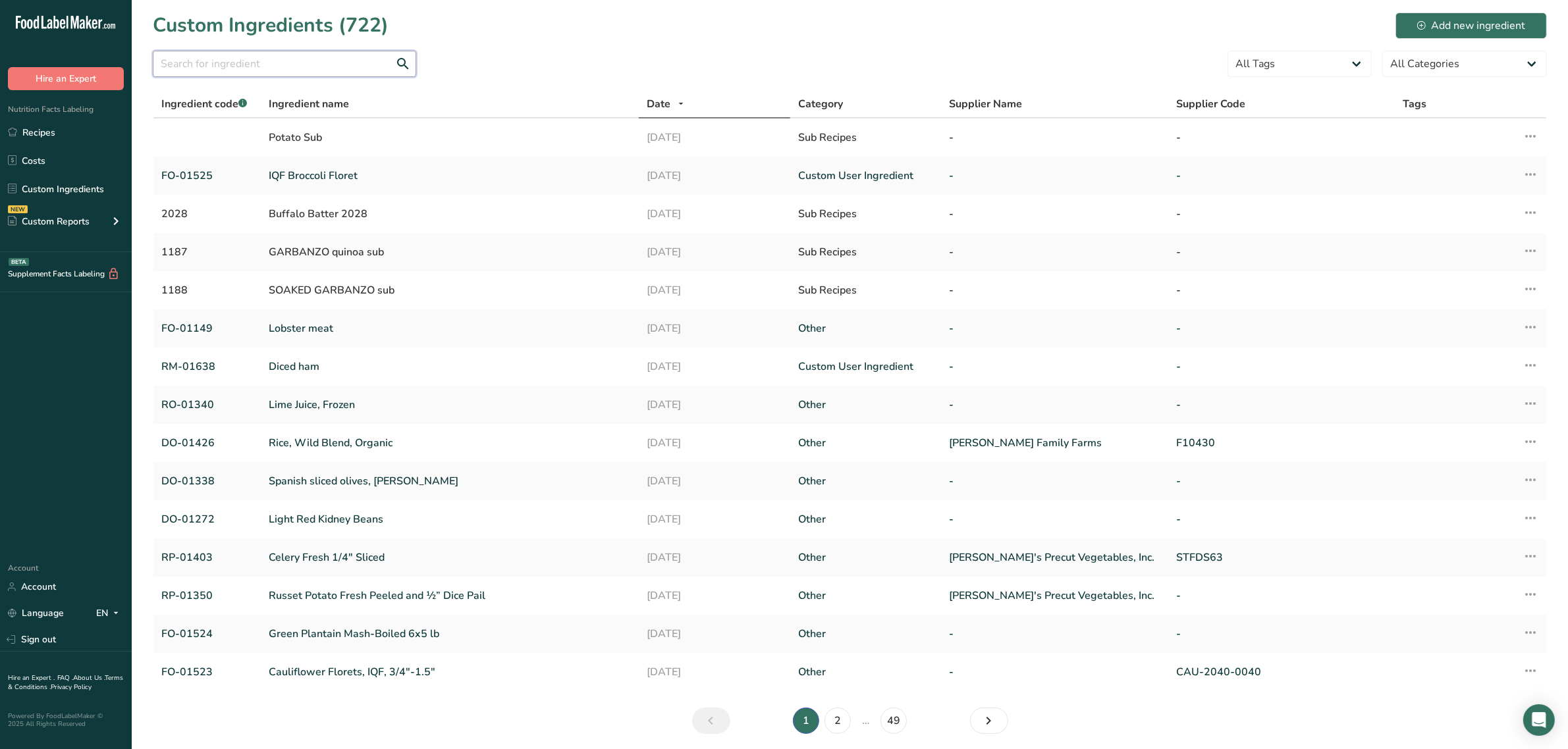
click at [179, 69] on input "text" at bounding box center [284, 64] width 264 height 27
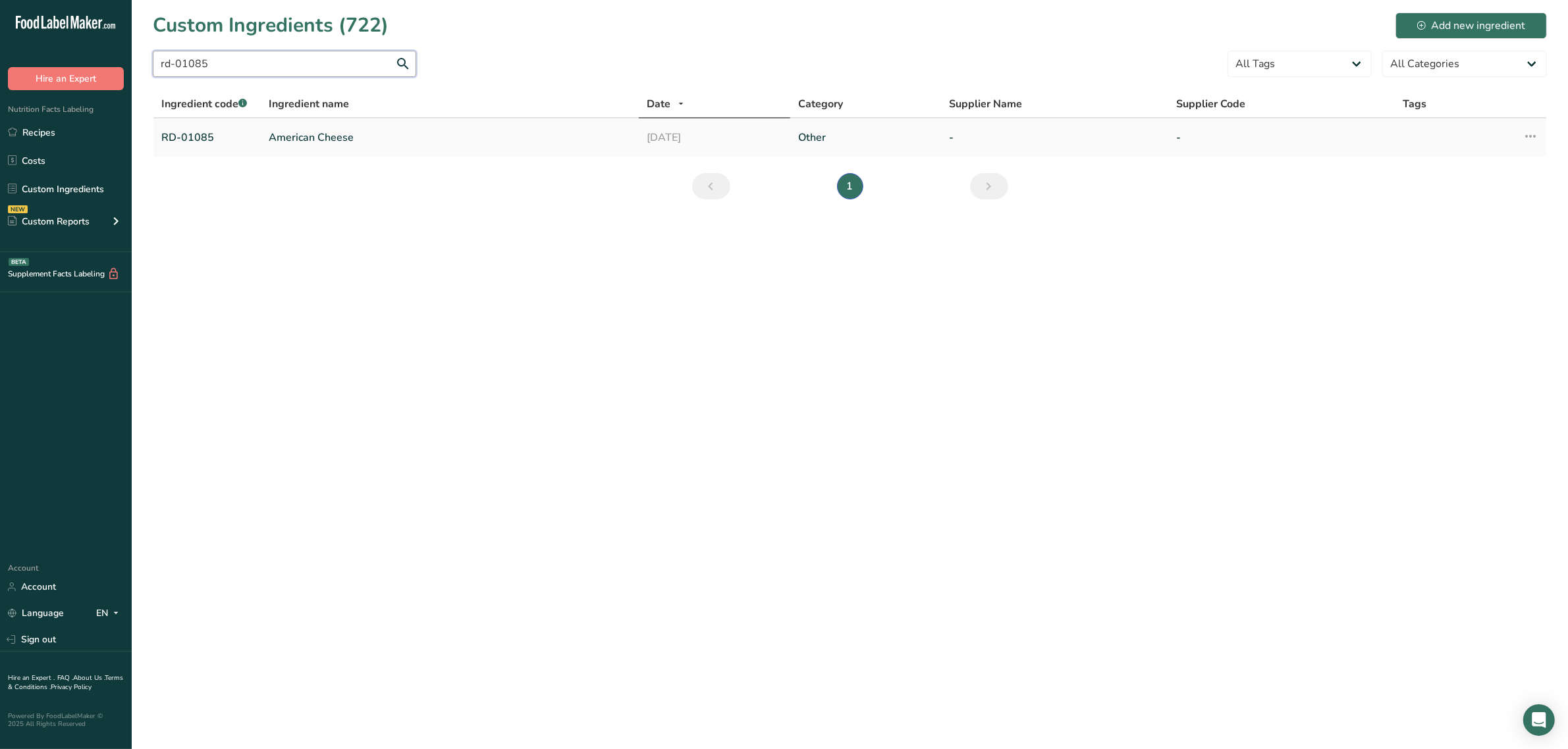
type input "rd-01085"
click at [307, 132] on link "American Cheese" at bounding box center [449, 137] width 362 height 16
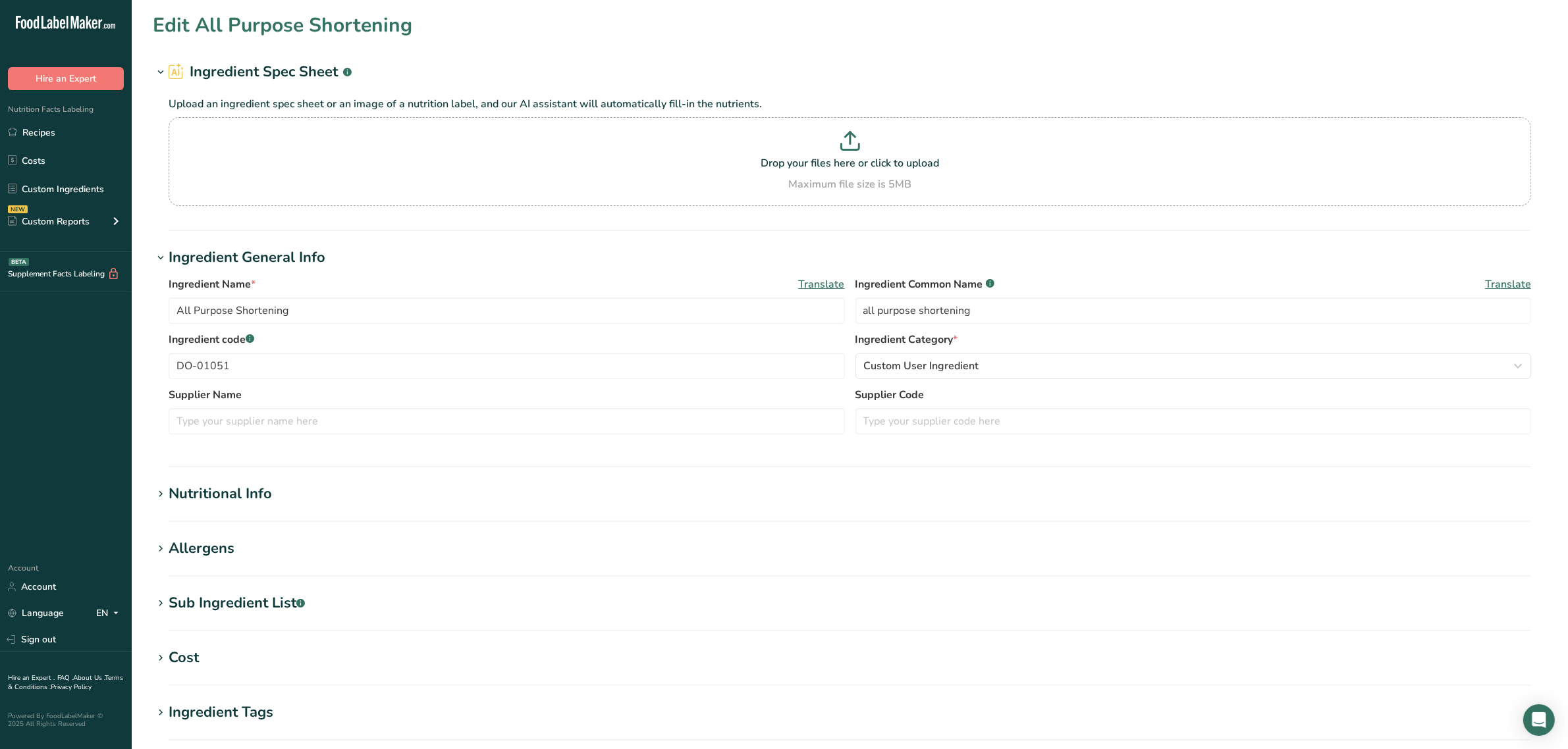
click at [212, 546] on div "Allergens" at bounding box center [201, 548] width 65 height 22
type input "American Cheese"
type input "american cheese"
type input "RD-01085"
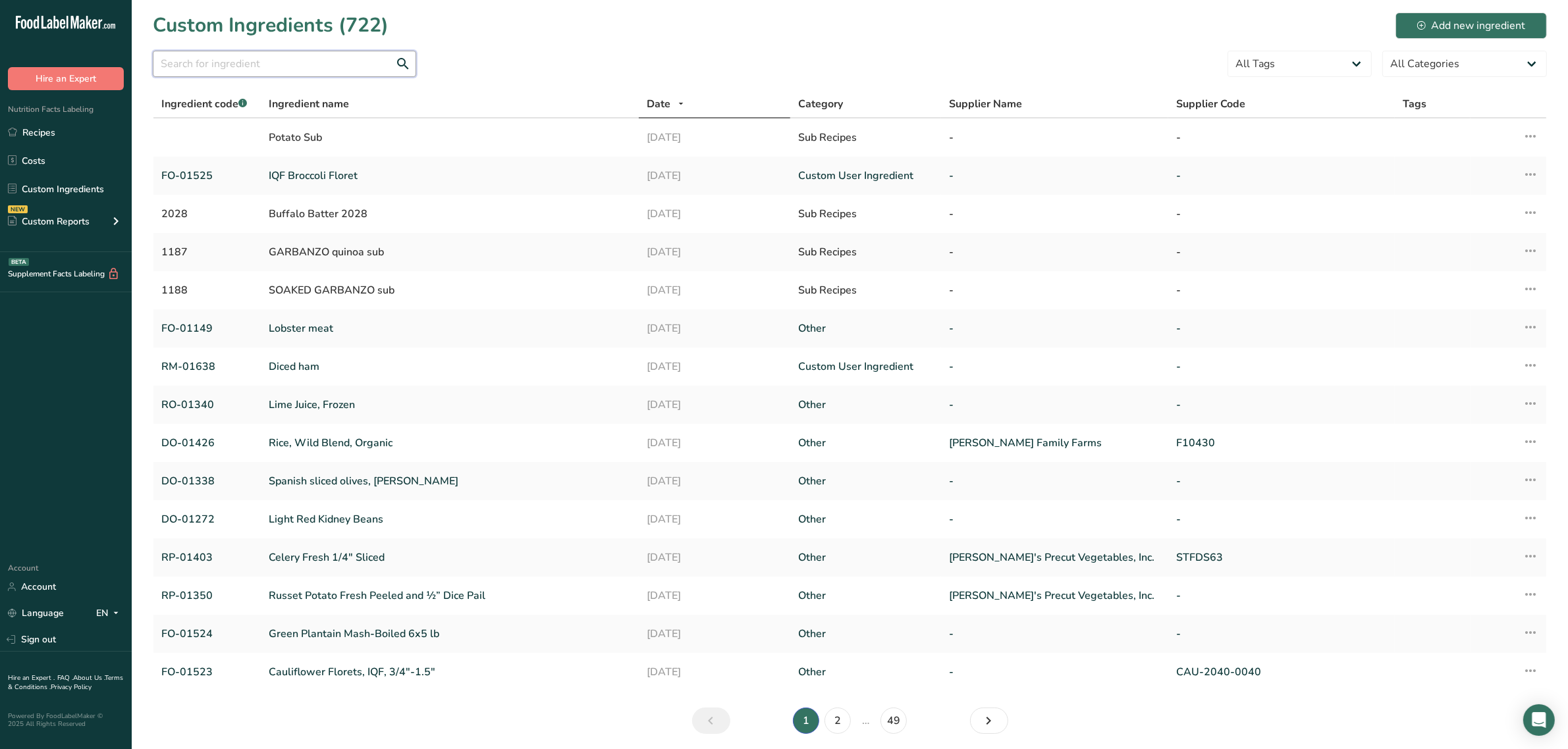
click at [303, 65] on input "text" at bounding box center [284, 64] width 264 height 27
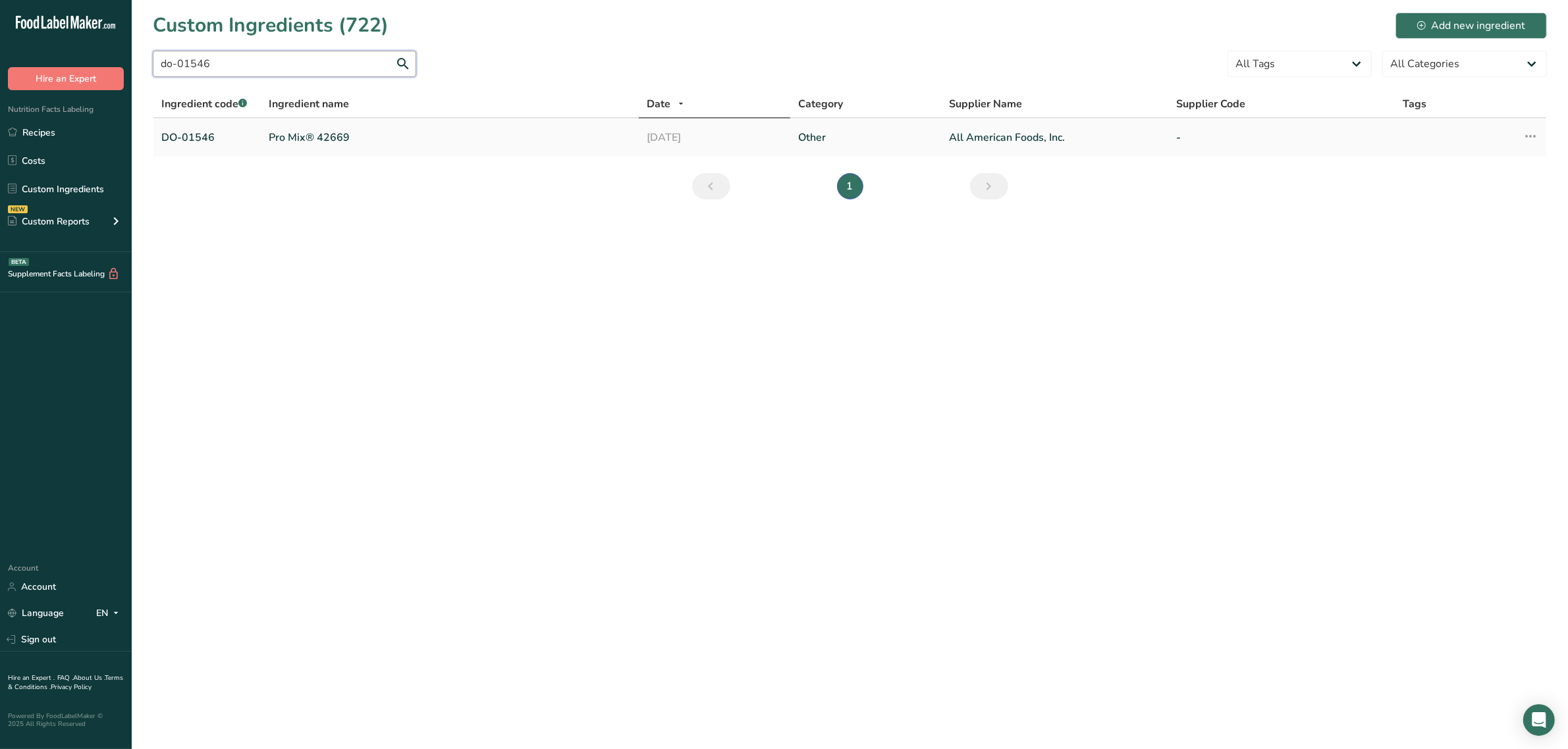
type input "do-01546"
click at [308, 133] on link "Pro Mix® 42669" at bounding box center [449, 137] width 362 height 16
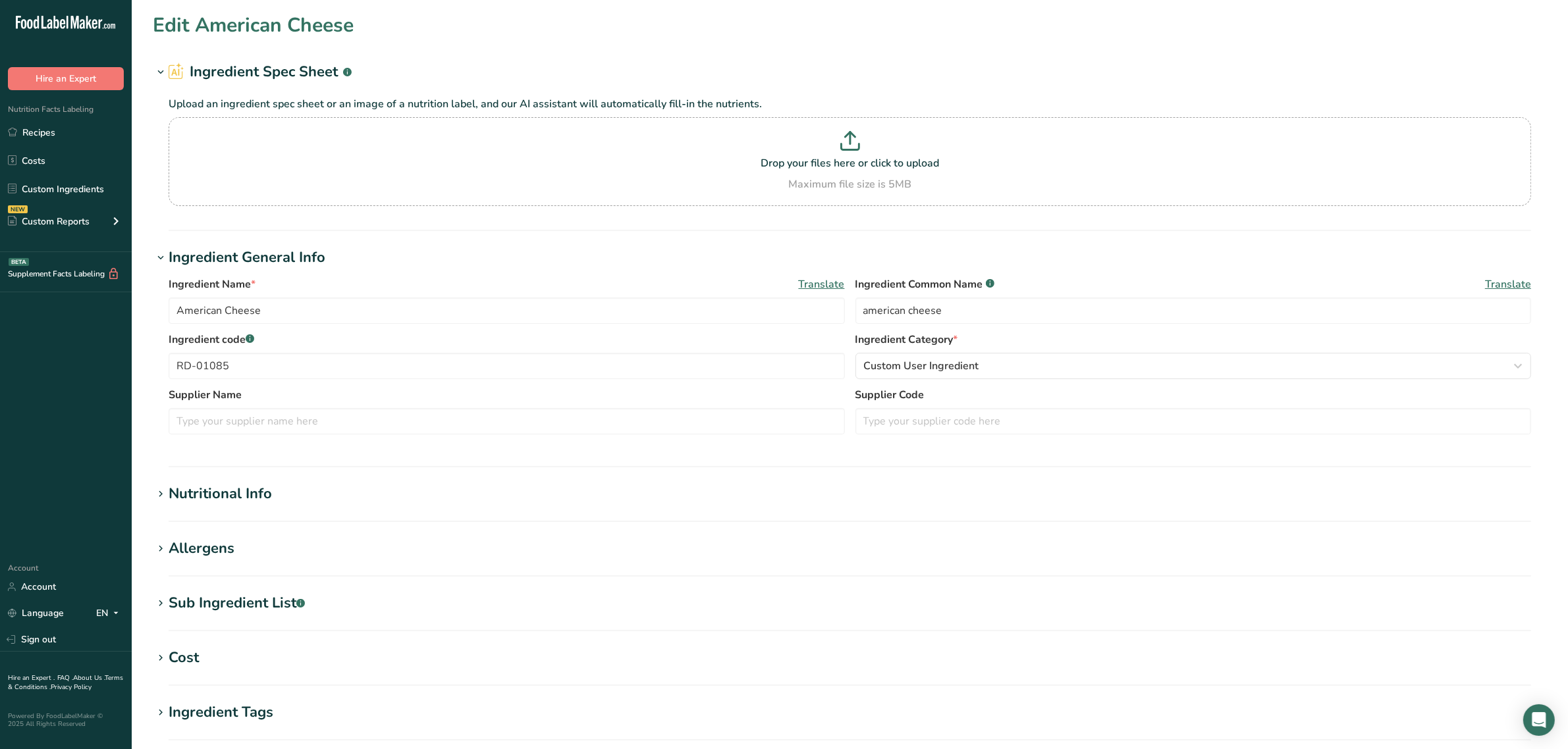
type input "Pro Mix® 42669"
type input "cheese powder"
type input "DO-01546"
type input "All American Foods, Inc."
click at [209, 549] on div "Allergens" at bounding box center [201, 548] width 65 height 22
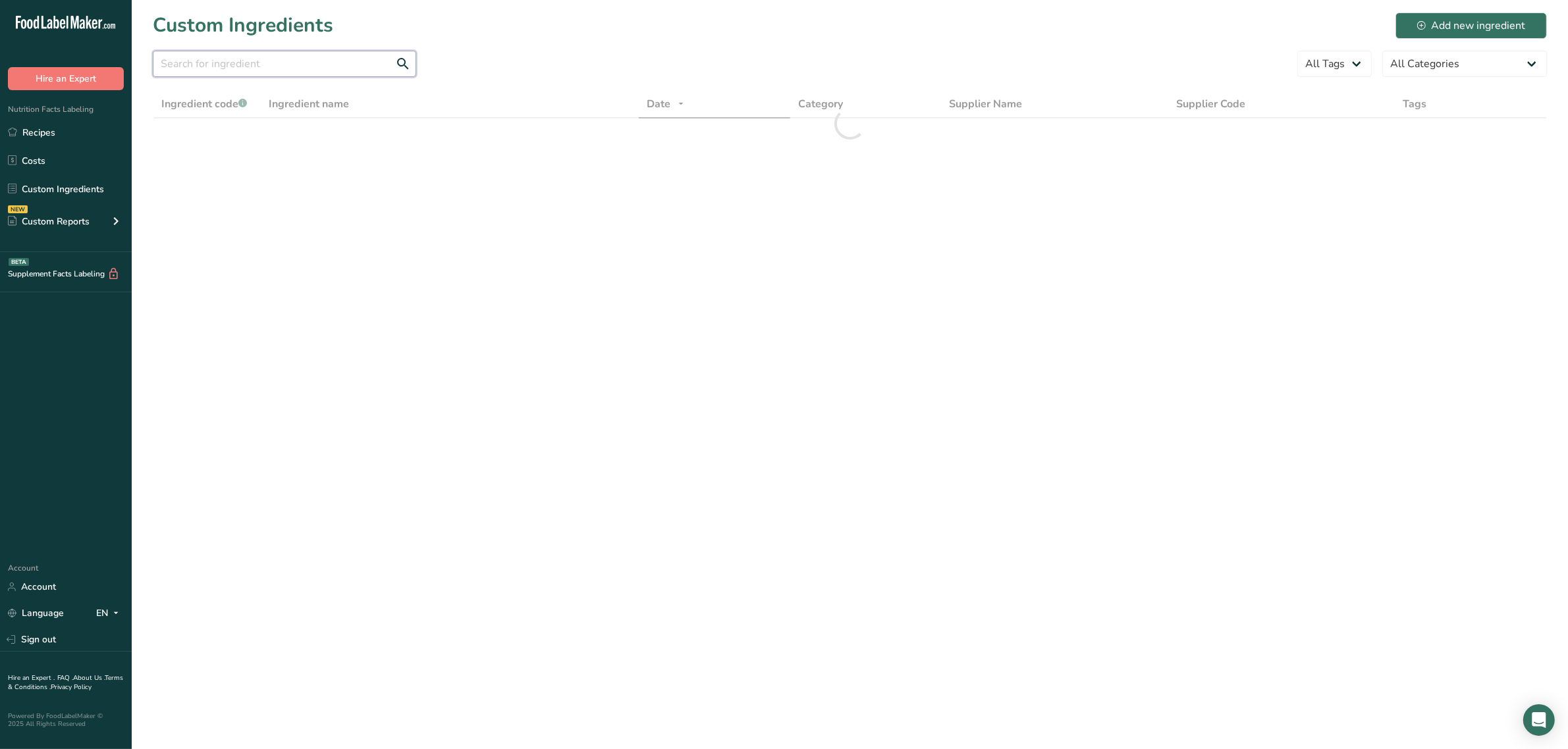
click at [314, 70] on input "text" at bounding box center [284, 64] width 264 height 27
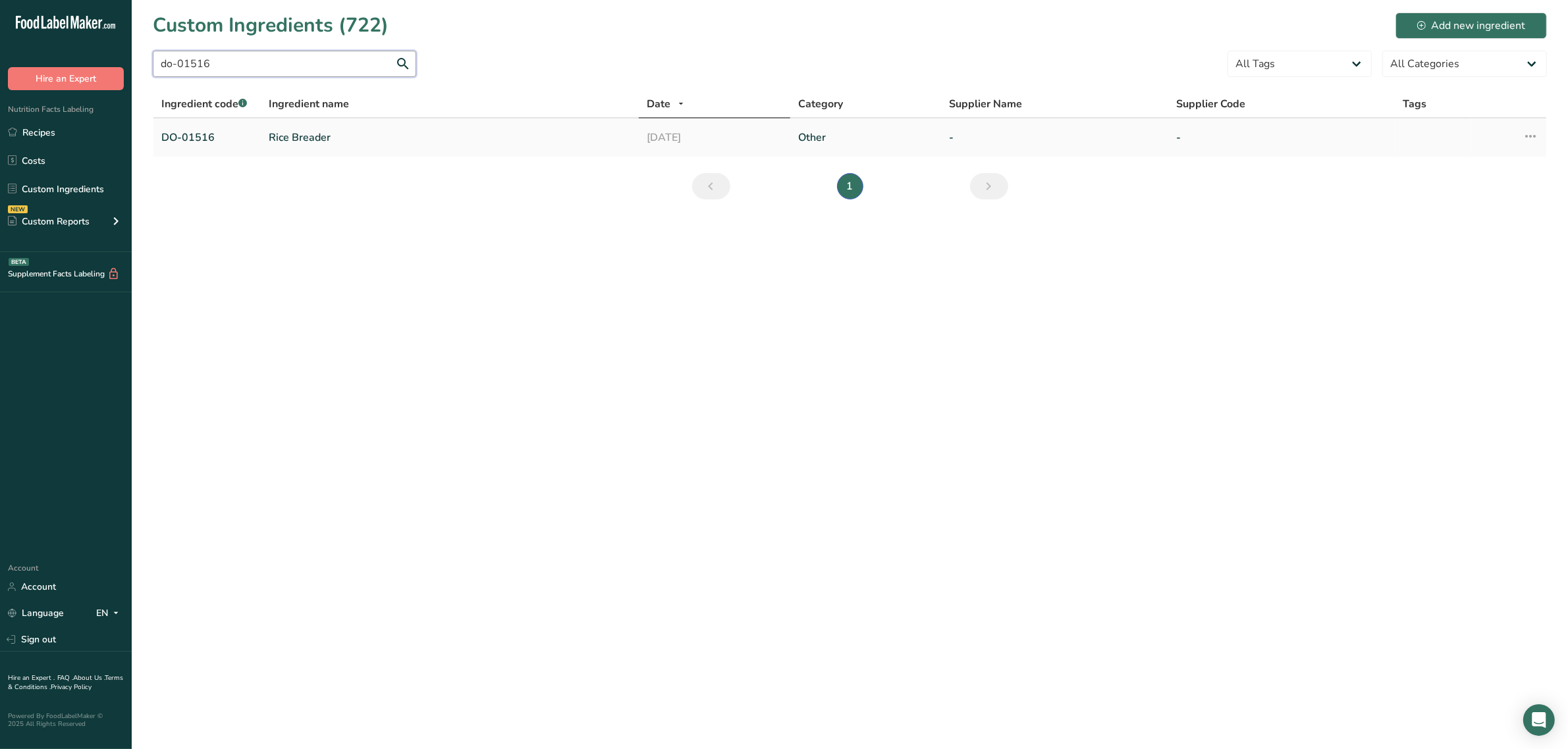
type input "do-01516"
click at [291, 142] on link "Rice Breader" at bounding box center [449, 137] width 362 height 16
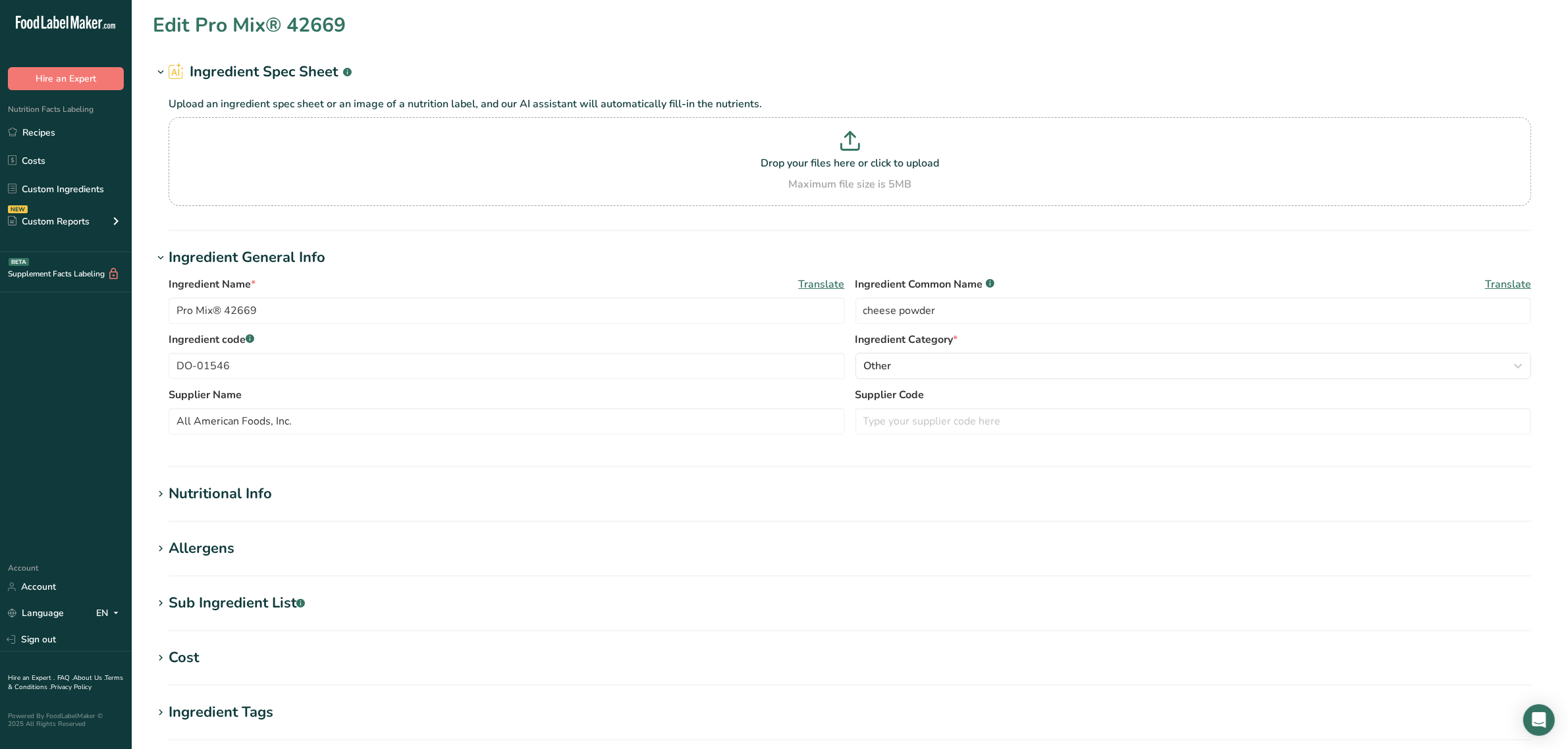
type input "Rice Breader"
type input "rice breading"
type input "DO-01516"
click at [208, 554] on div "Allergens" at bounding box center [201, 548] width 65 height 22
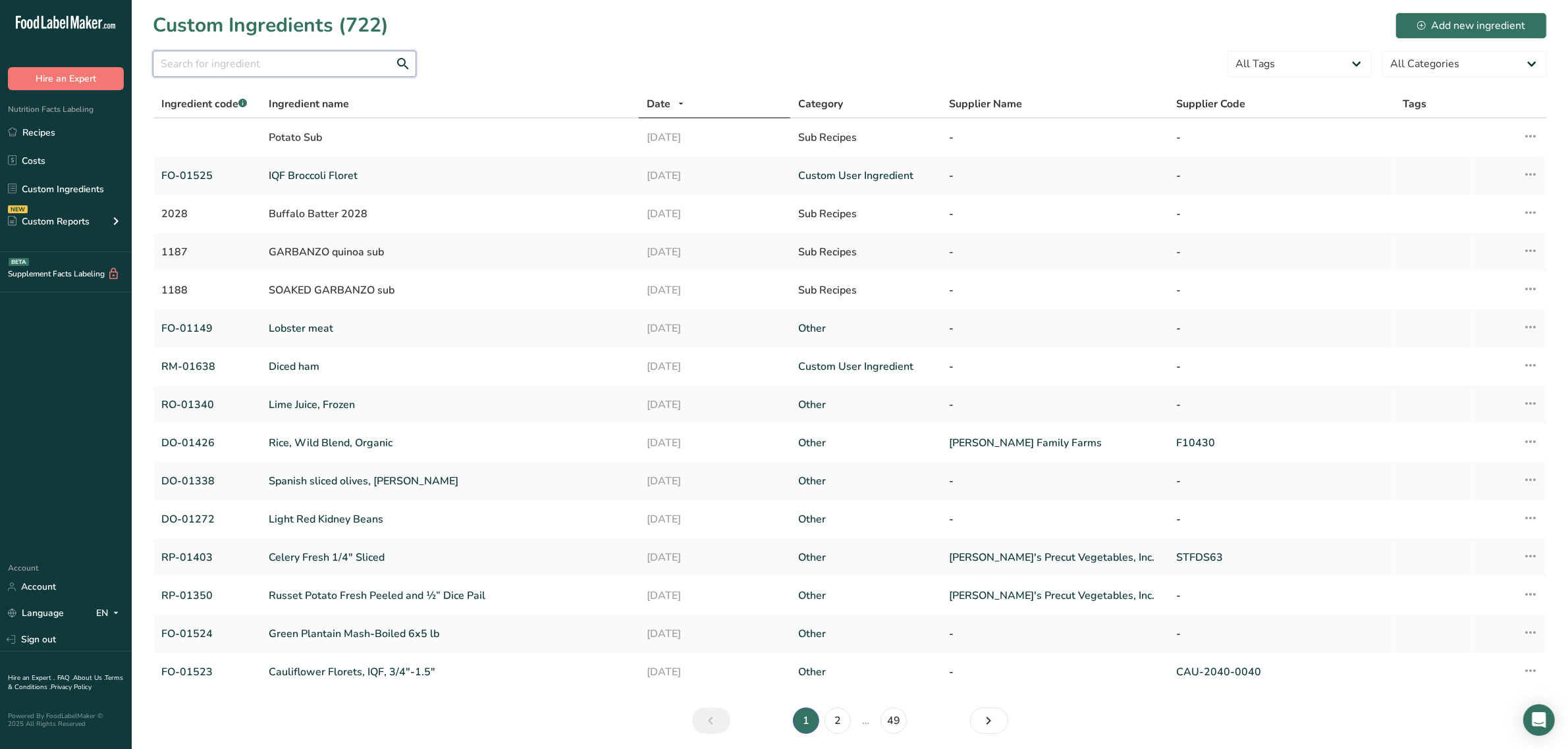
click at [301, 68] on input "text" at bounding box center [284, 64] width 264 height 27
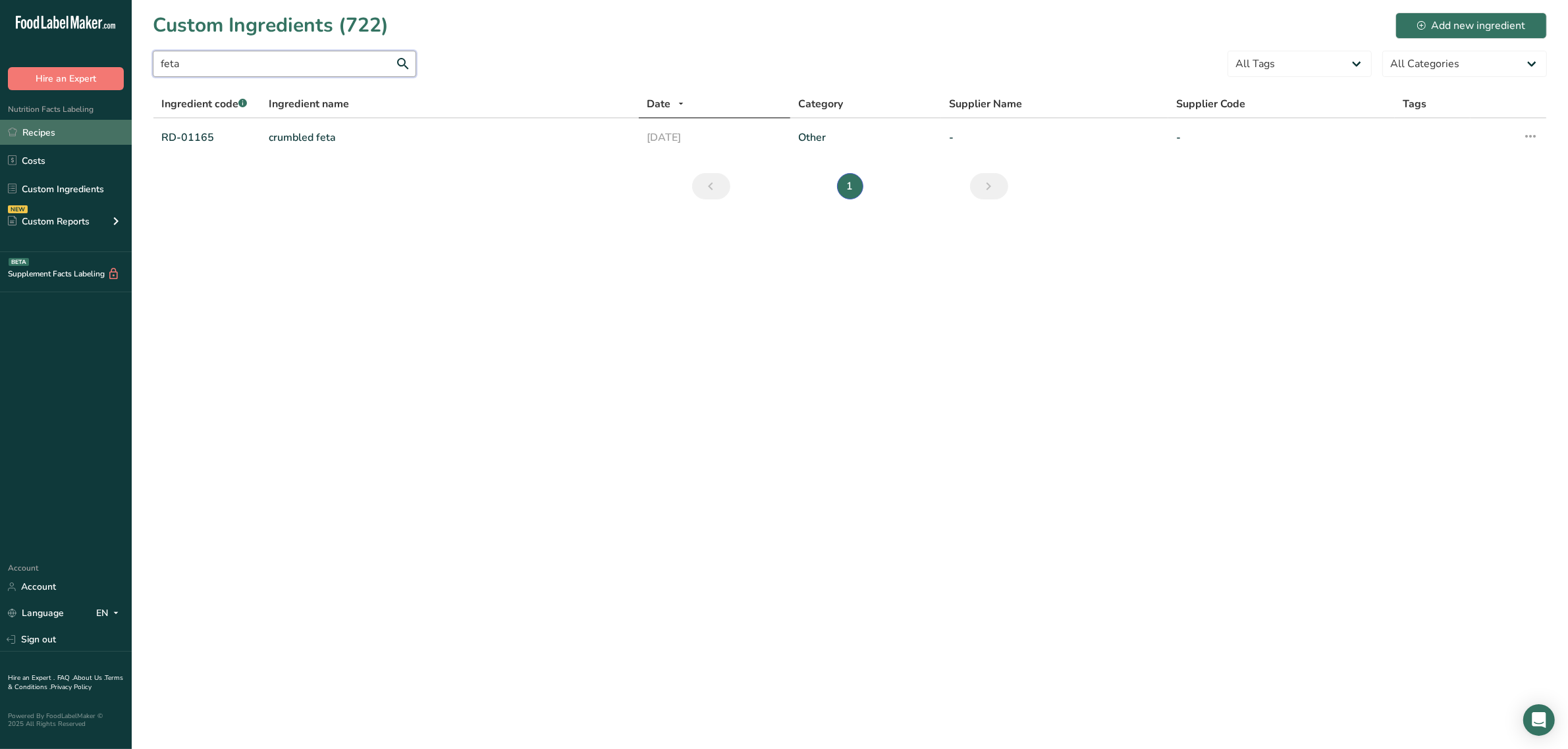
type input "feta"
click at [264, 150] on td "crumbled feta" at bounding box center [449, 137] width 378 height 38
click at [283, 130] on link "crumbled feta" at bounding box center [449, 137] width 362 height 16
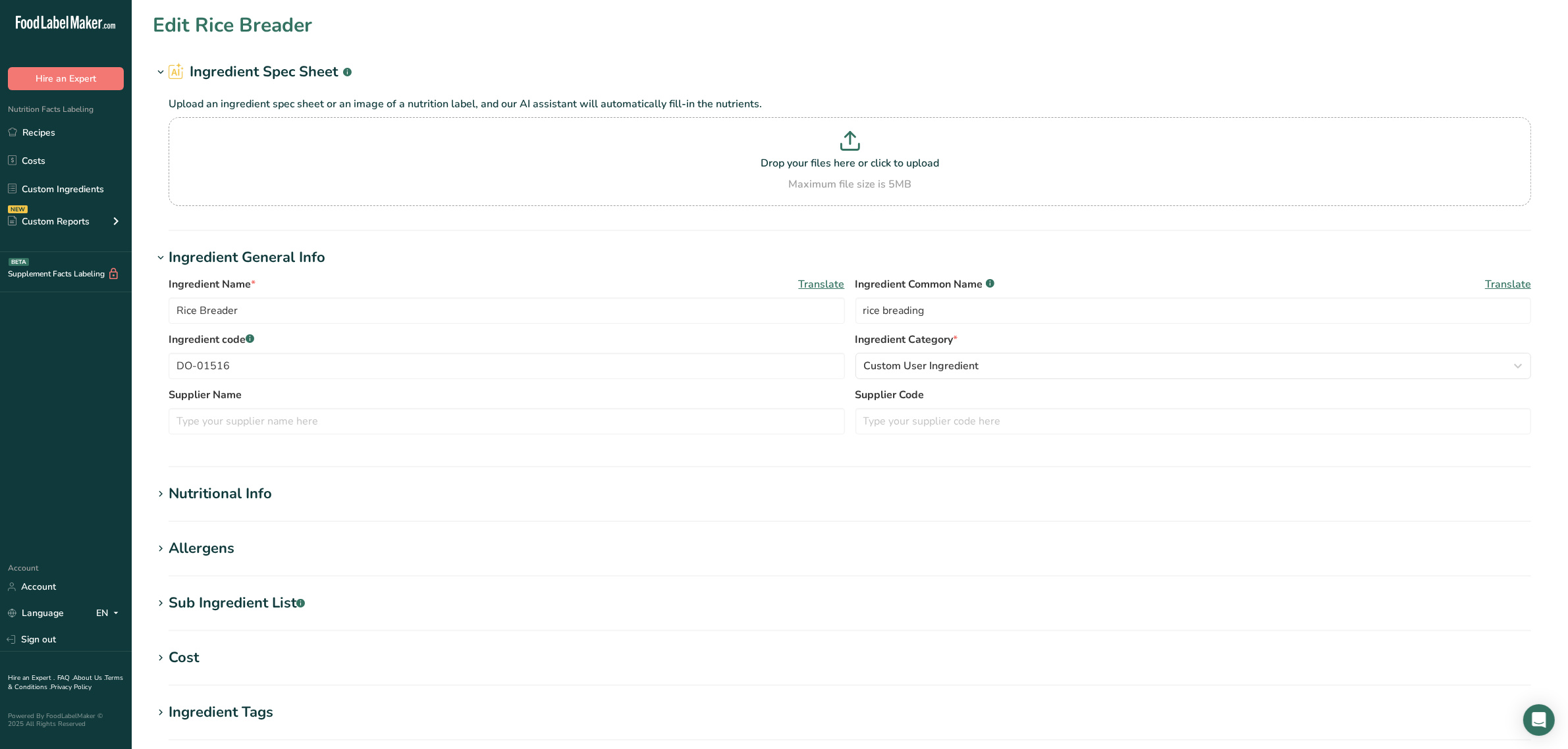
type input "crumbled feta"
type input "feta cheese"
type input "RD-01165"
click at [187, 552] on div "Allergens" at bounding box center [201, 548] width 65 height 22
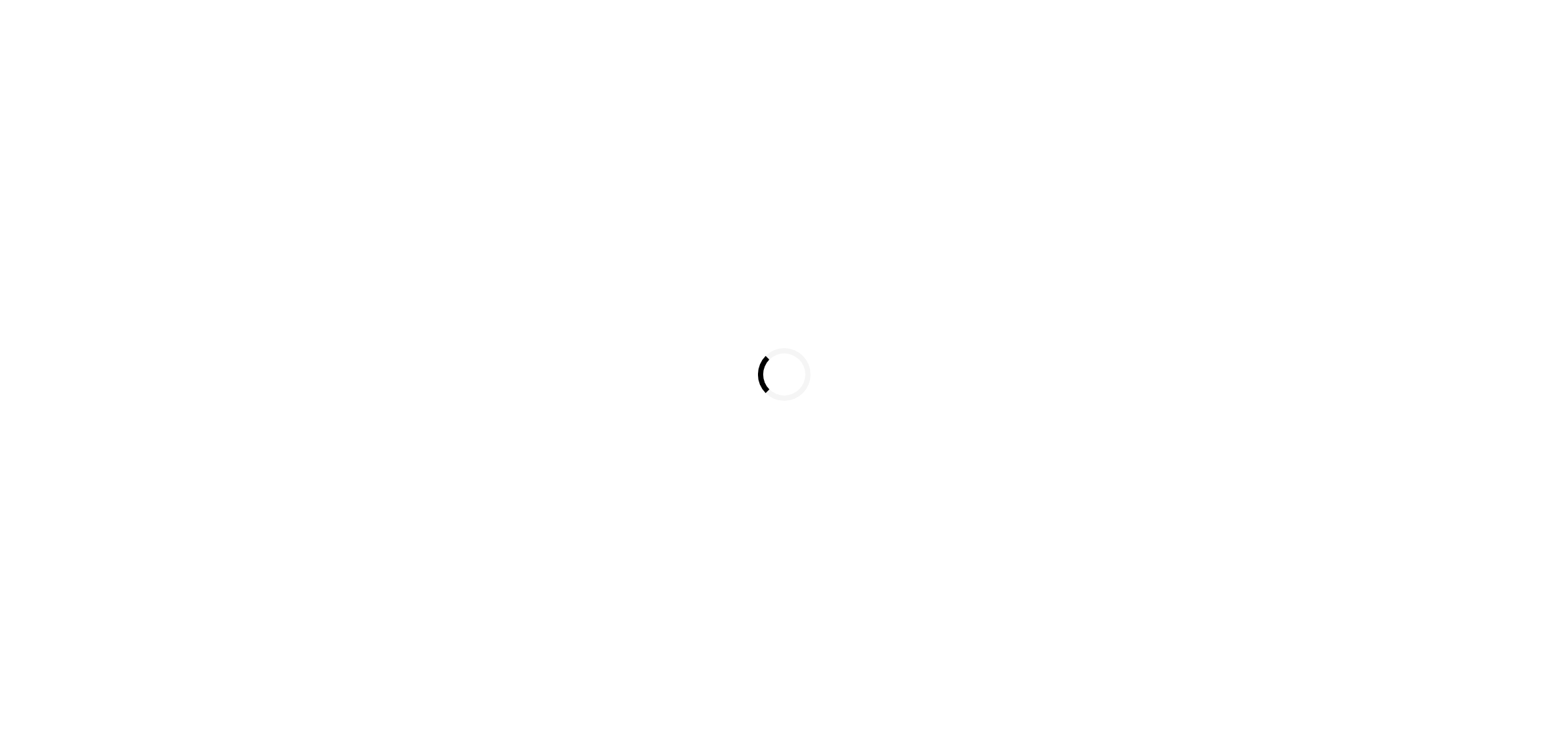
click at [367, 22] on div "Loading..." at bounding box center [784, 374] width 1568 height 749
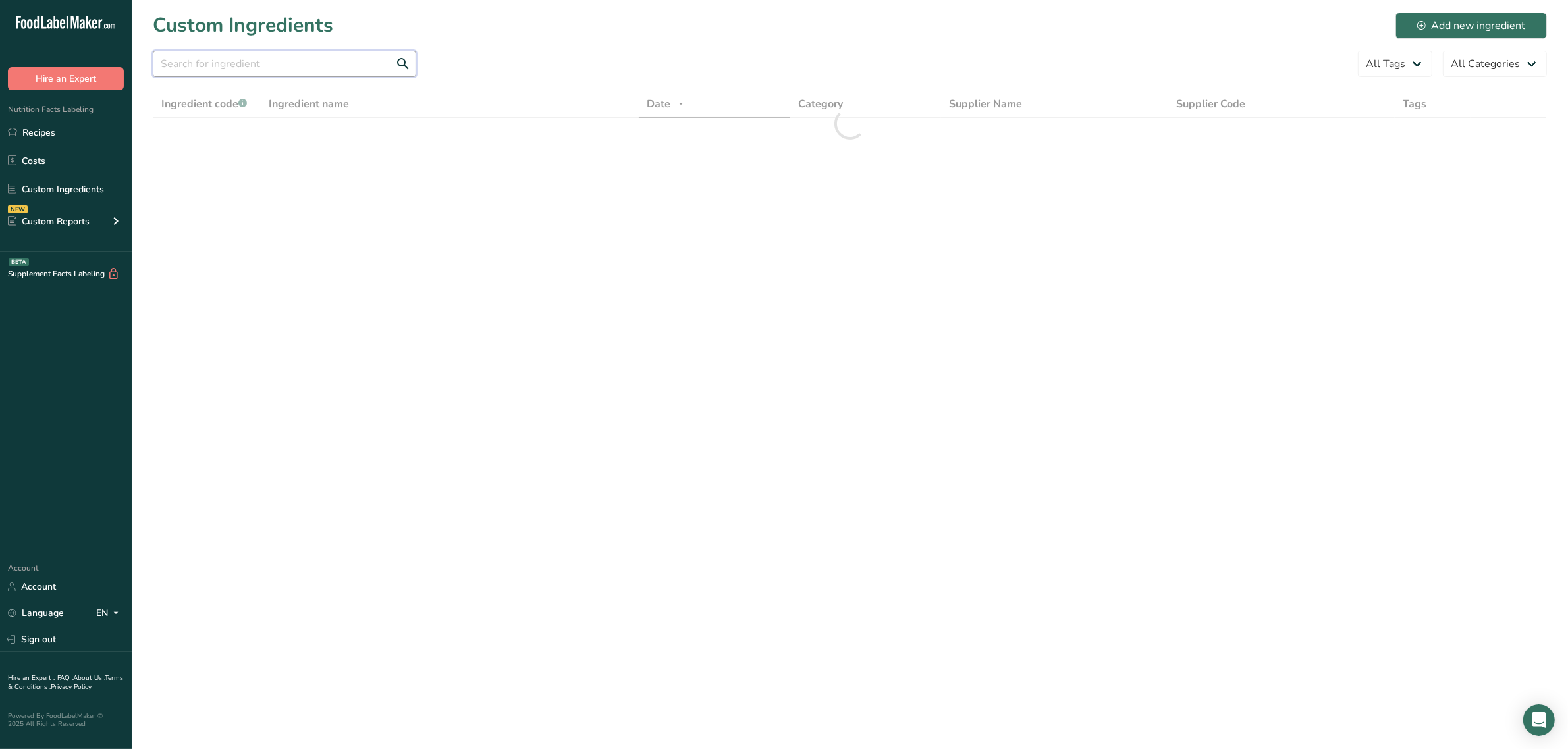
click at [300, 65] on input "text" at bounding box center [284, 64] width 264 height 27
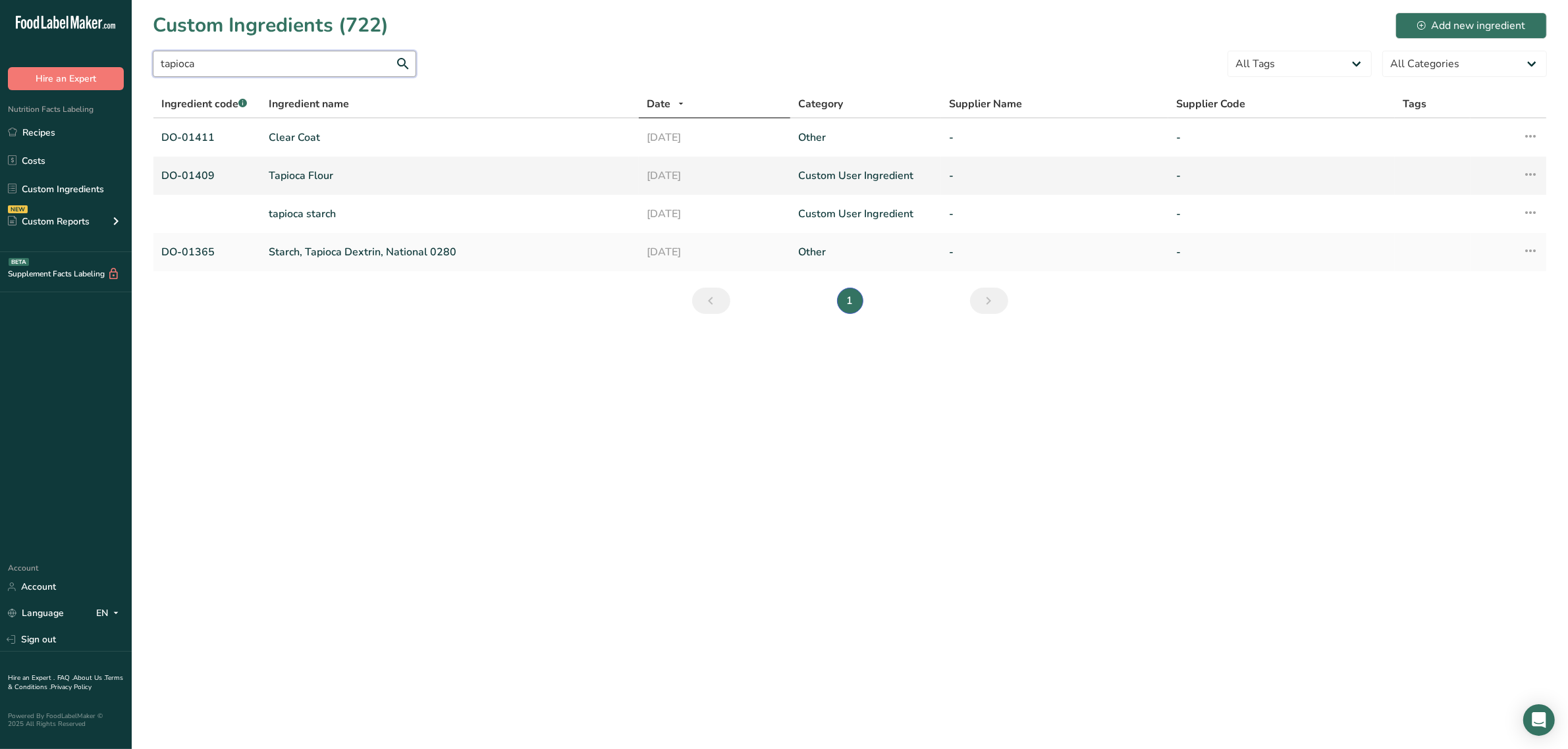
type input "tapioca"
click at [300, 175] on link "Tapioca Flour" at bounding box center [449, 175] width 362 height 16
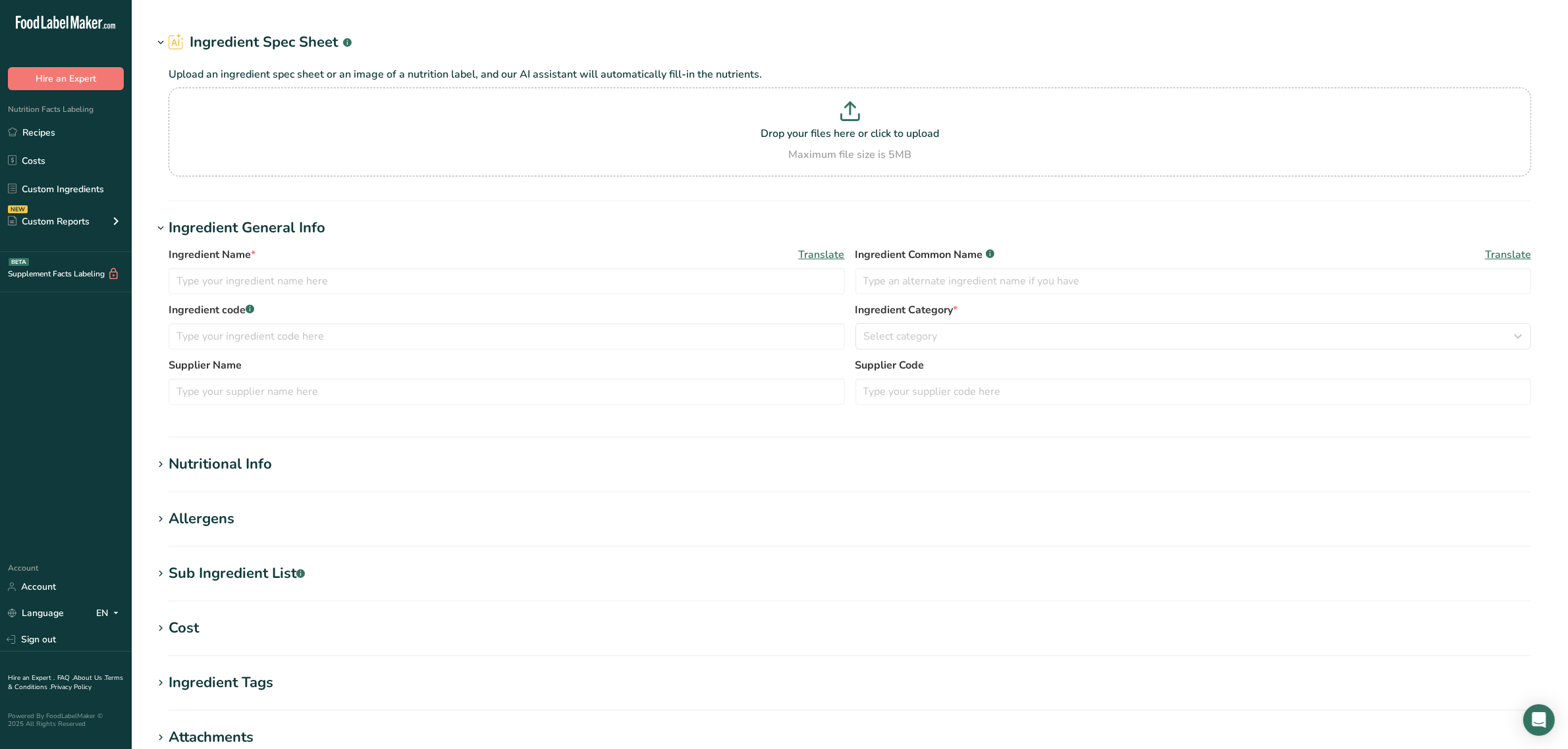
type input "Tapioca Flour"
type input "DO-01409"
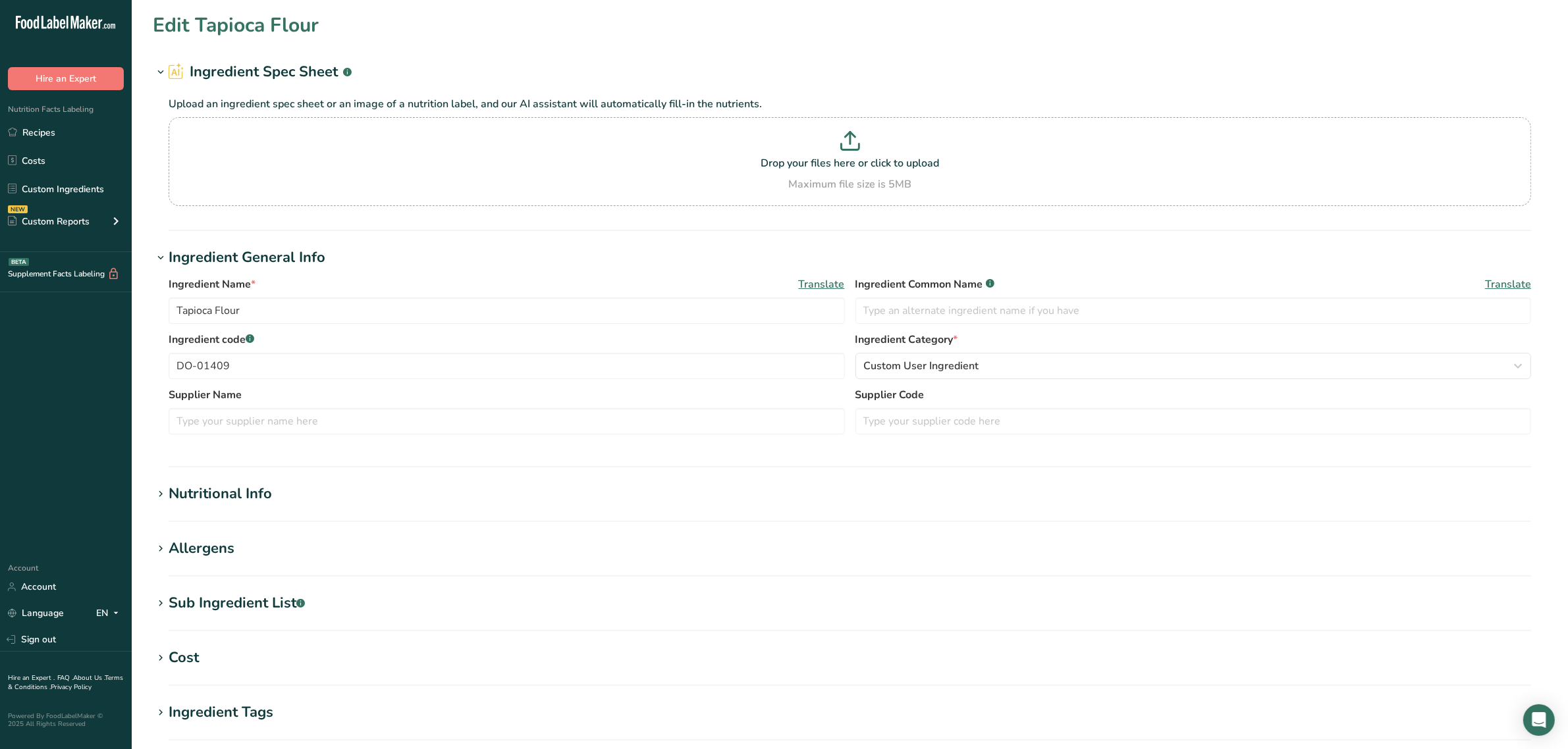
click at [199, 549] on div "Allergens" at bounding box center [201, 548] width 65 height 22
click at [204, 601] on div "Sub Ingredient List .a-a{fill:#347362;}.b-a{fill:#fff;}" at bounding box center [237, 603] width 137 height 22
drag, startPoint x: 267, startPoint y: 362, endPoint x: 0, endPoint y: 312, distance: 271.6
click at [0, 314] on div ".a-20{fill:#fff;} Hire an Expert Nutrition Facts Labeling Recipes Costs Custom …" at bounding box center [784, 552] width 1568 height 1105
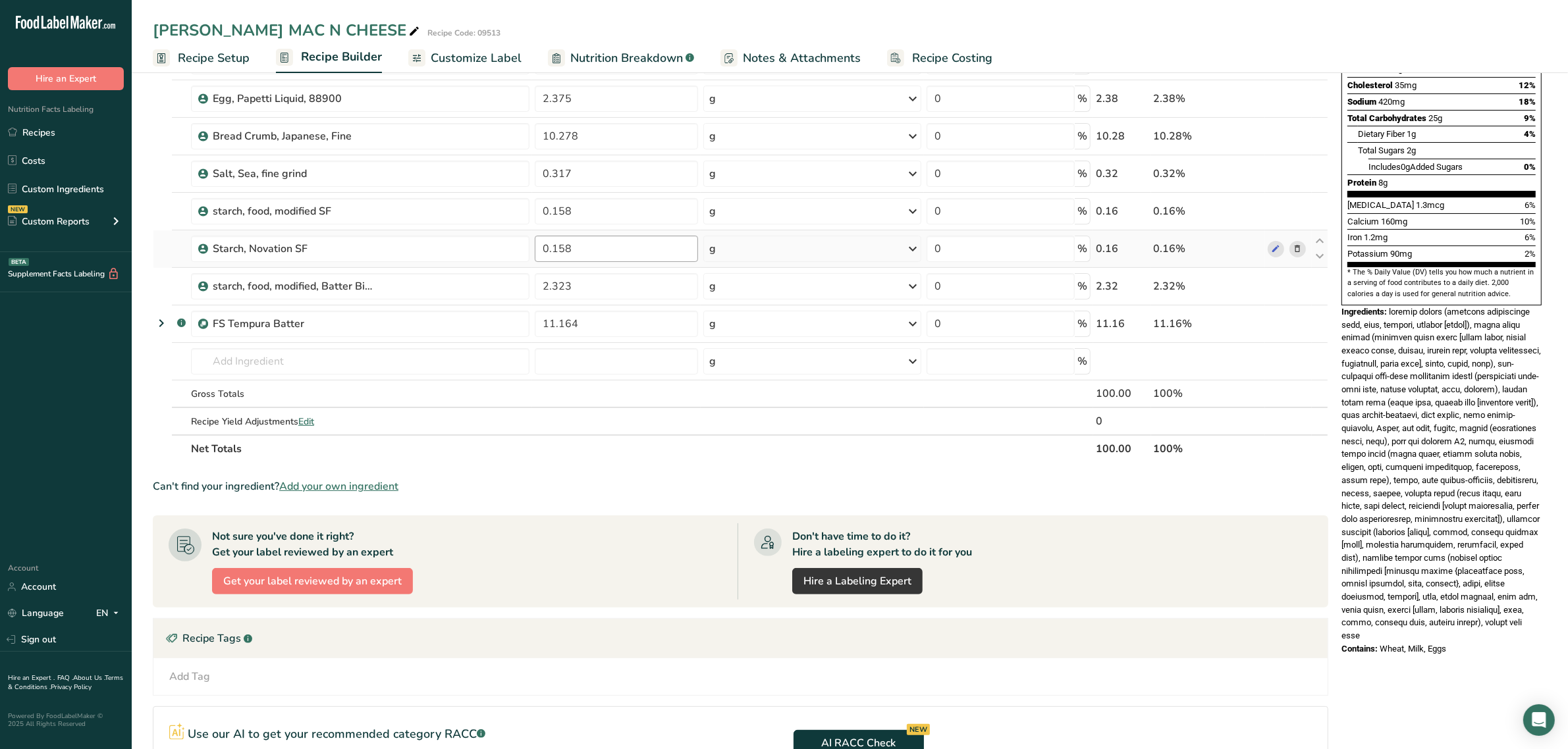
scroll to position [247, 0]
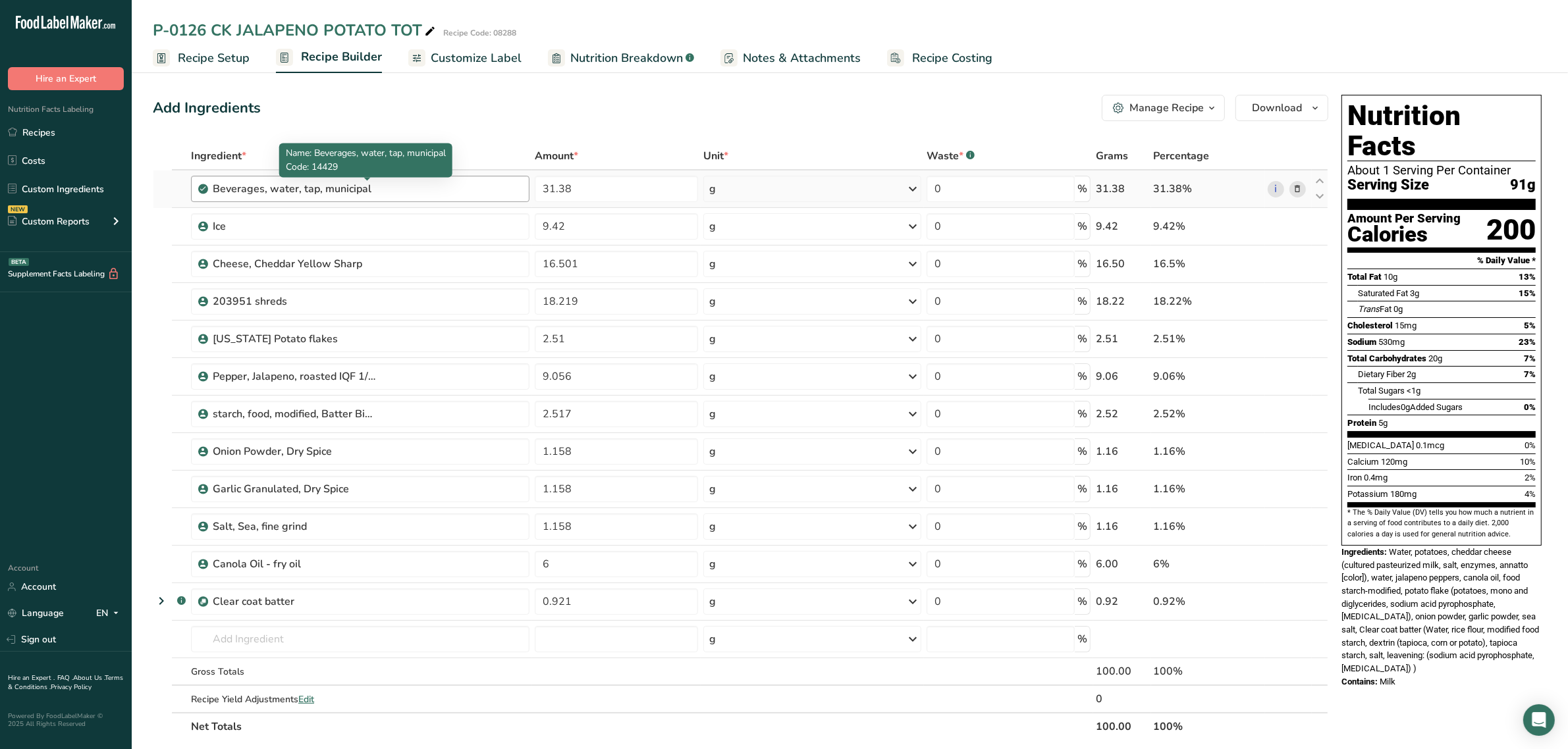
click at [339, 194] on div "Beverages, water, tap, municipal" at bounding box center [295, 189] width 165 height 16
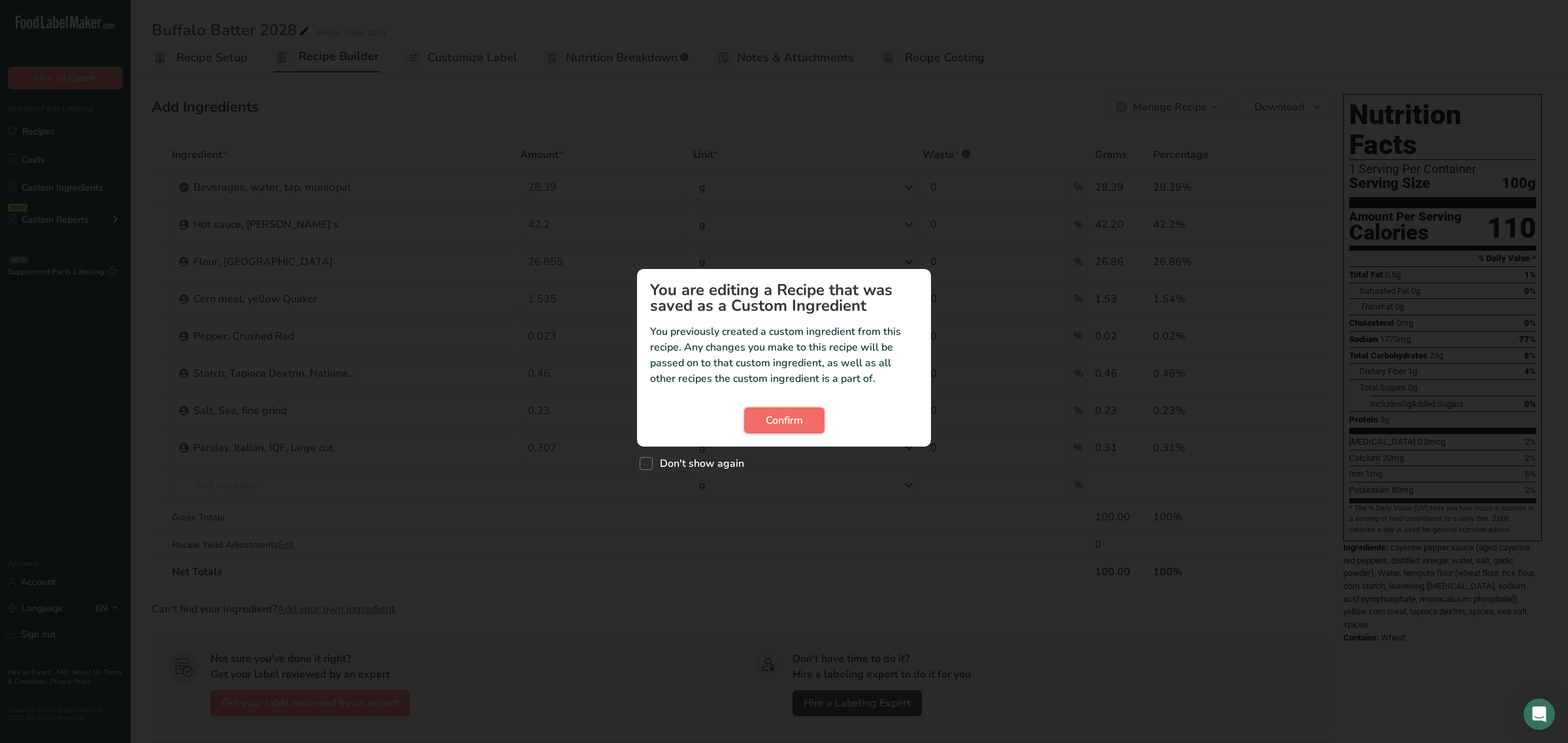
click at [799, 416] on span "Confirm" at bounding box center [784, 420] width 38 height 16
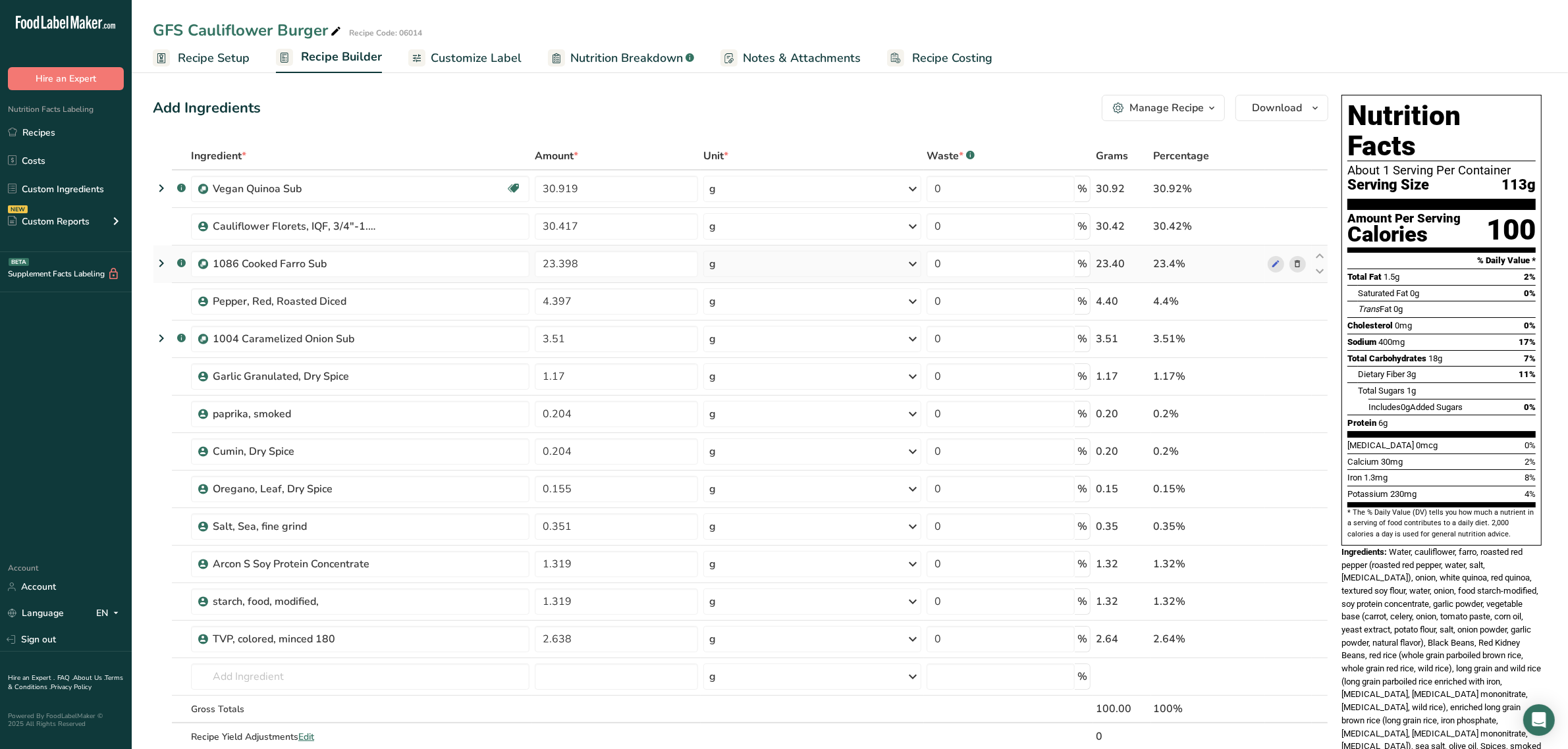
click at [163, 265] on icon at bounding box center [161, 263] width 16 height 24
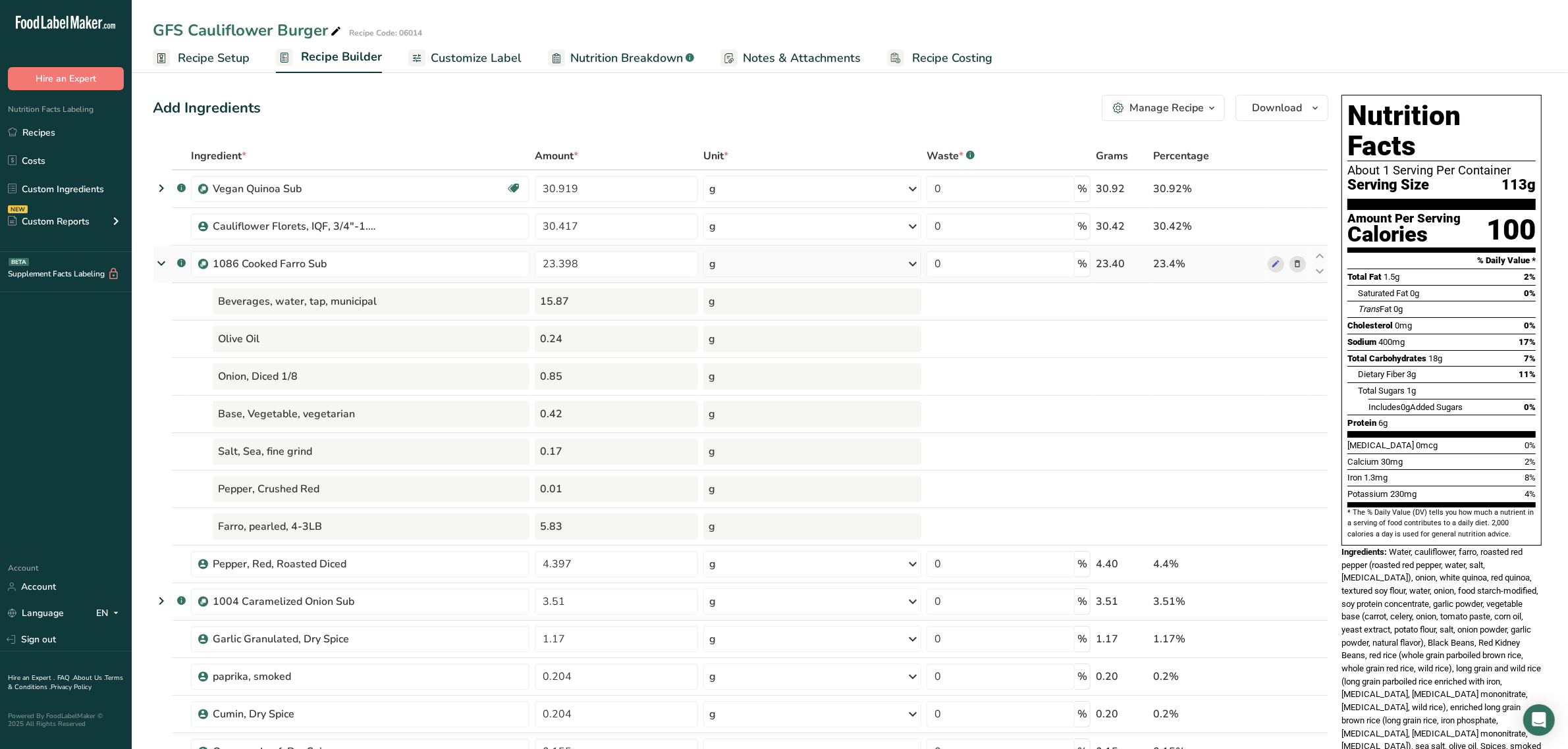
click at [163, 265] on icon at bounding box center [161, 263] width 24 height 16
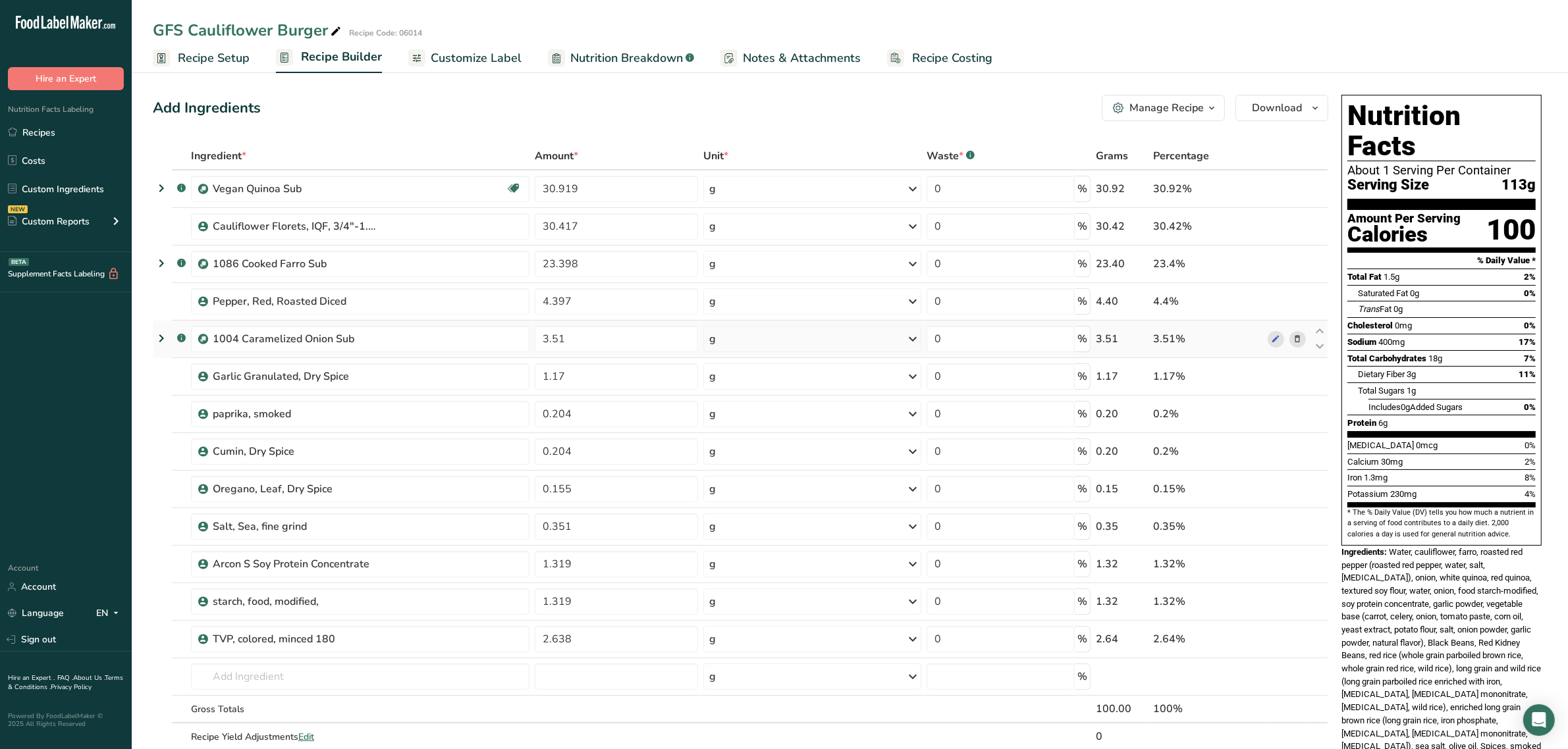
click at [165, 338] on icon at bounding box center [161, 338] width 16 height 24
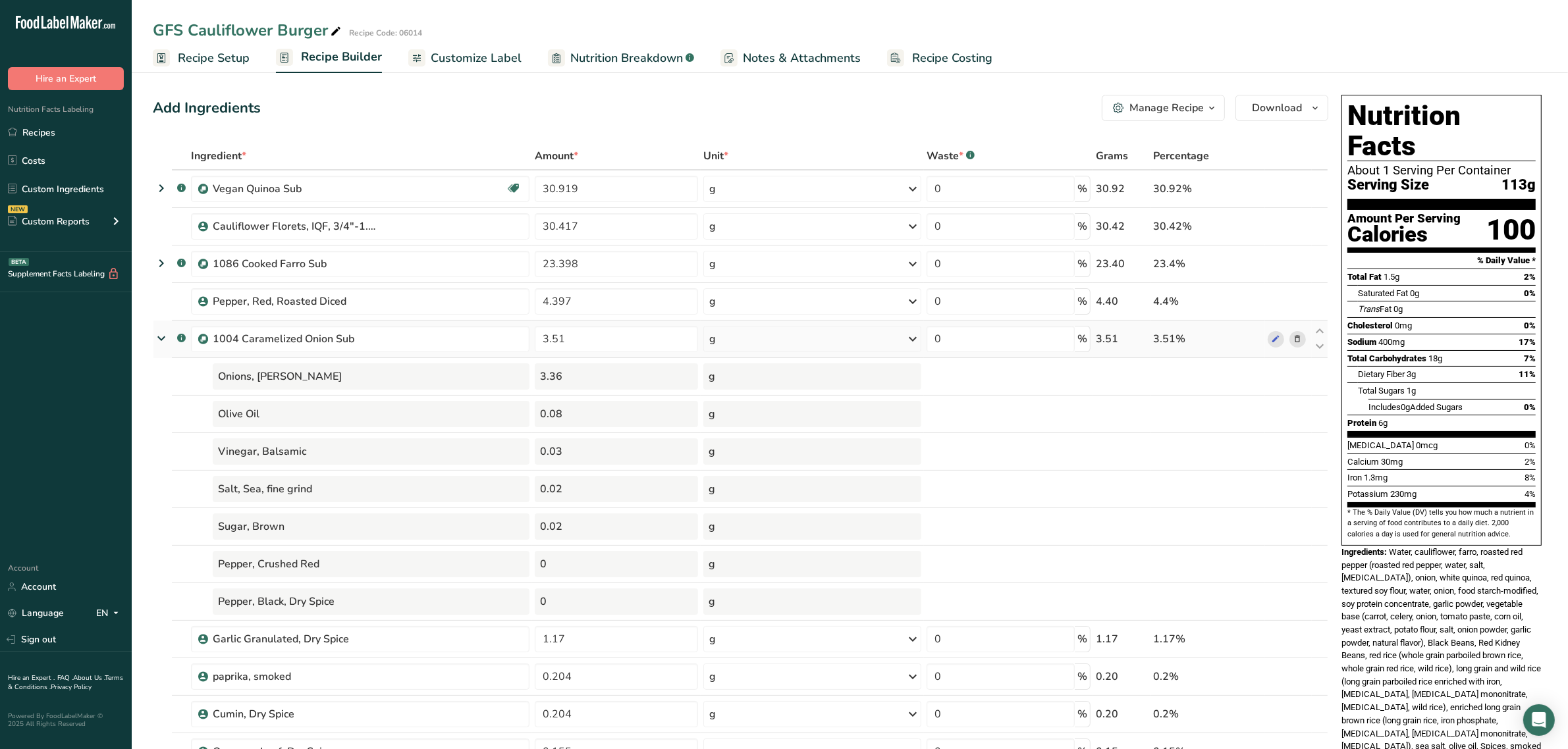
click at [165, 338] on icon at bounding box center [161, 338] width 24 height 16
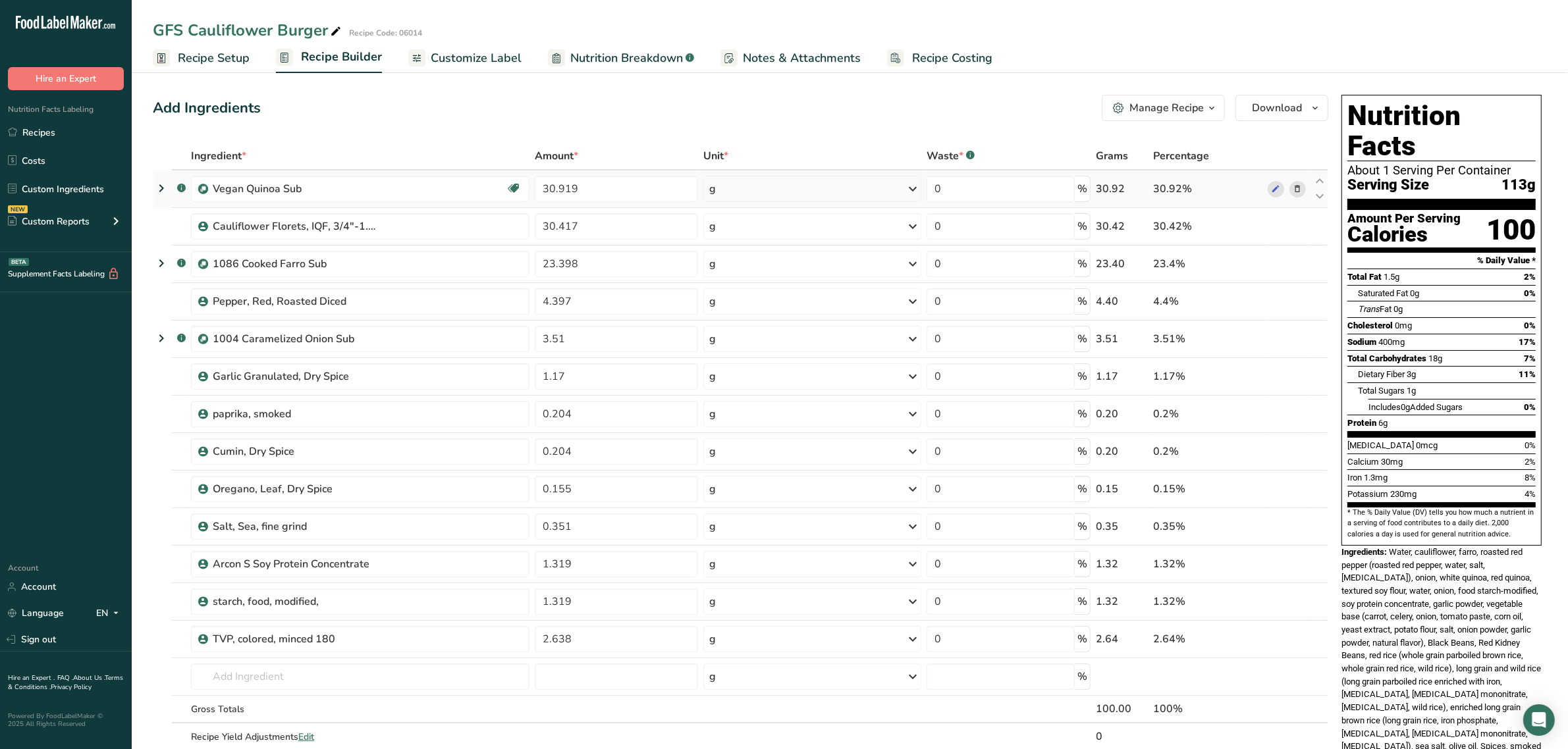
click at [161, 186] on icon at bounding box center [161, 188] width 16 height 24
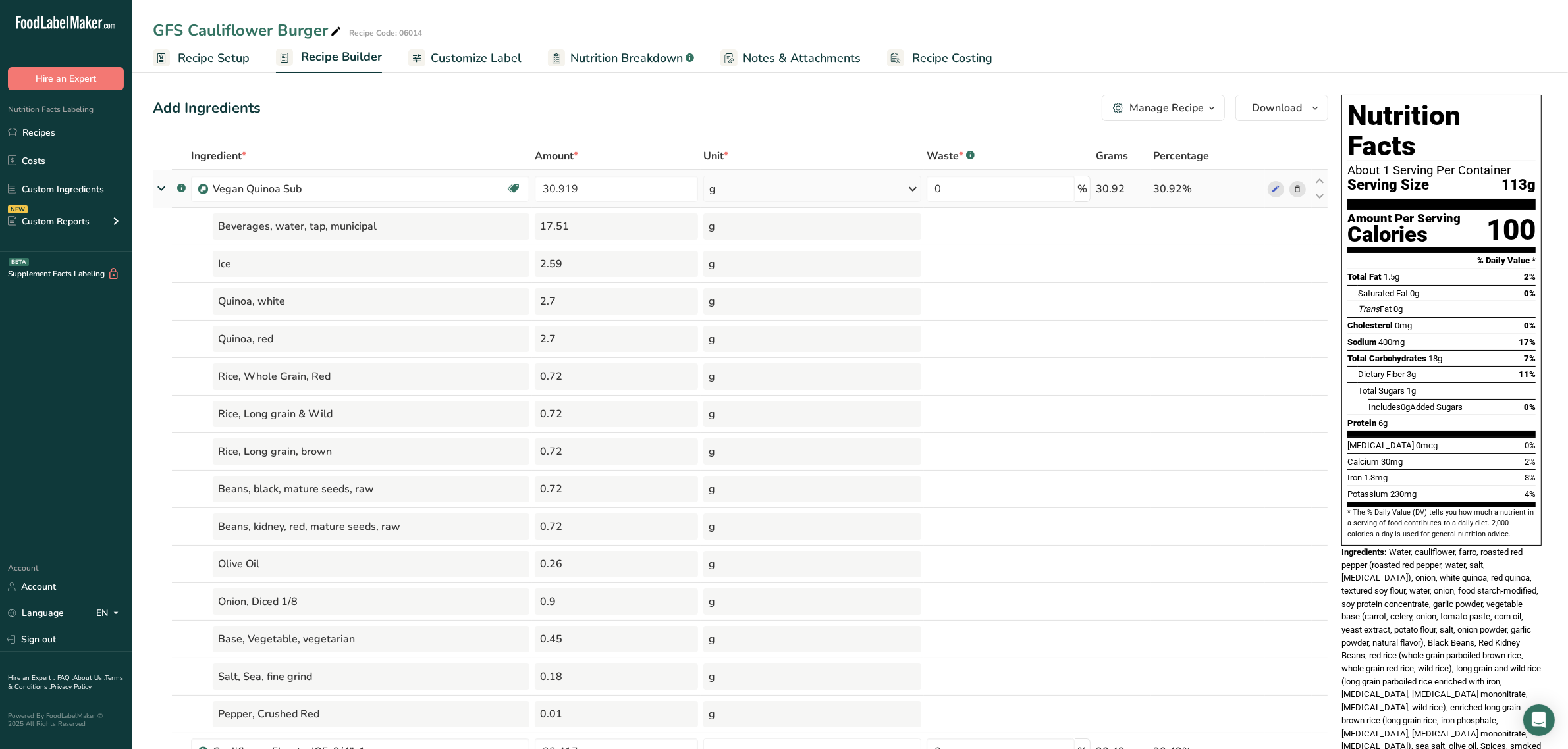
click at [163, 188] on icon at bounding box center [161, 188] width 24 height 16
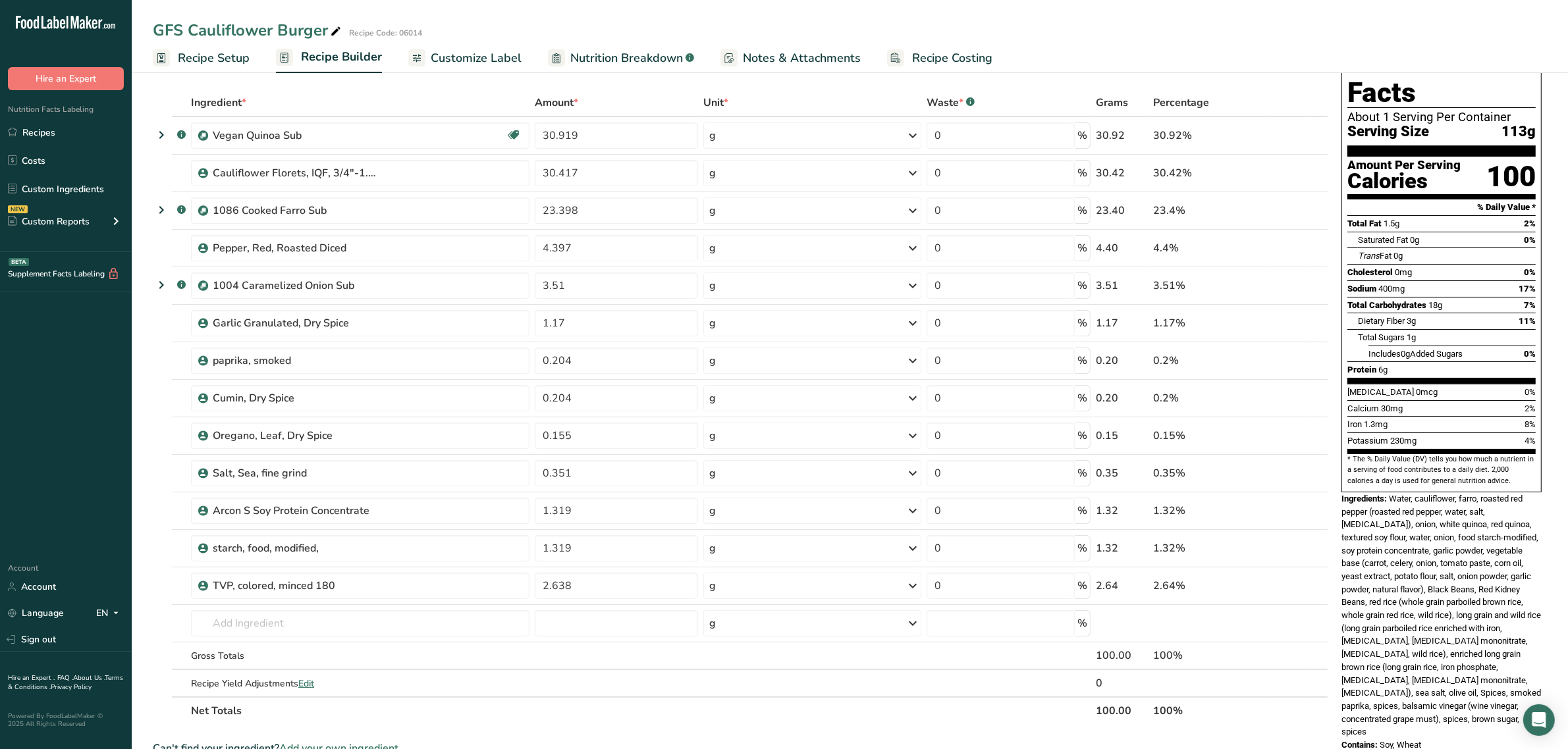
scroll to position [82, 0]
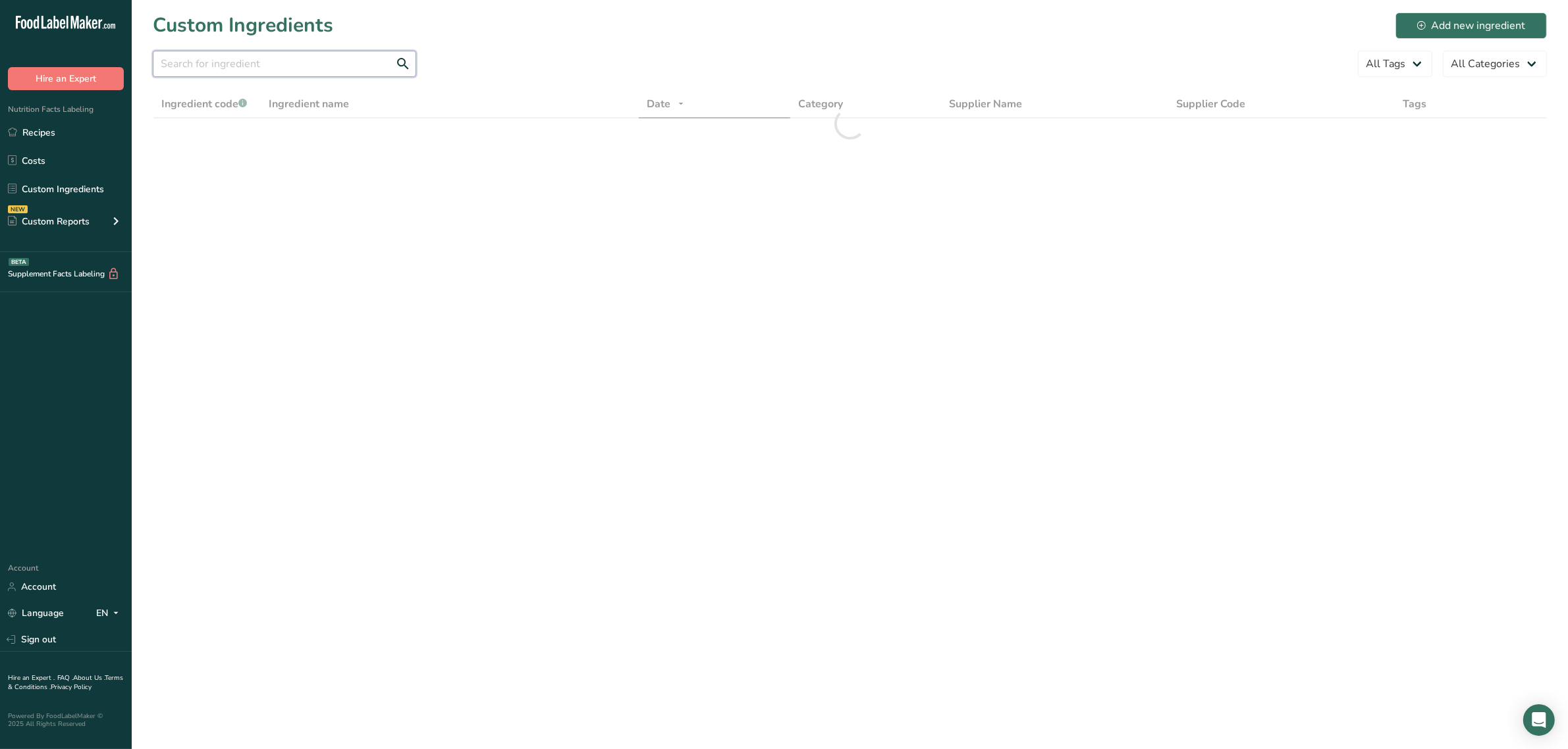
click at [351, 66] on input "text" at bounding box center [284, 64] width 264 height 27
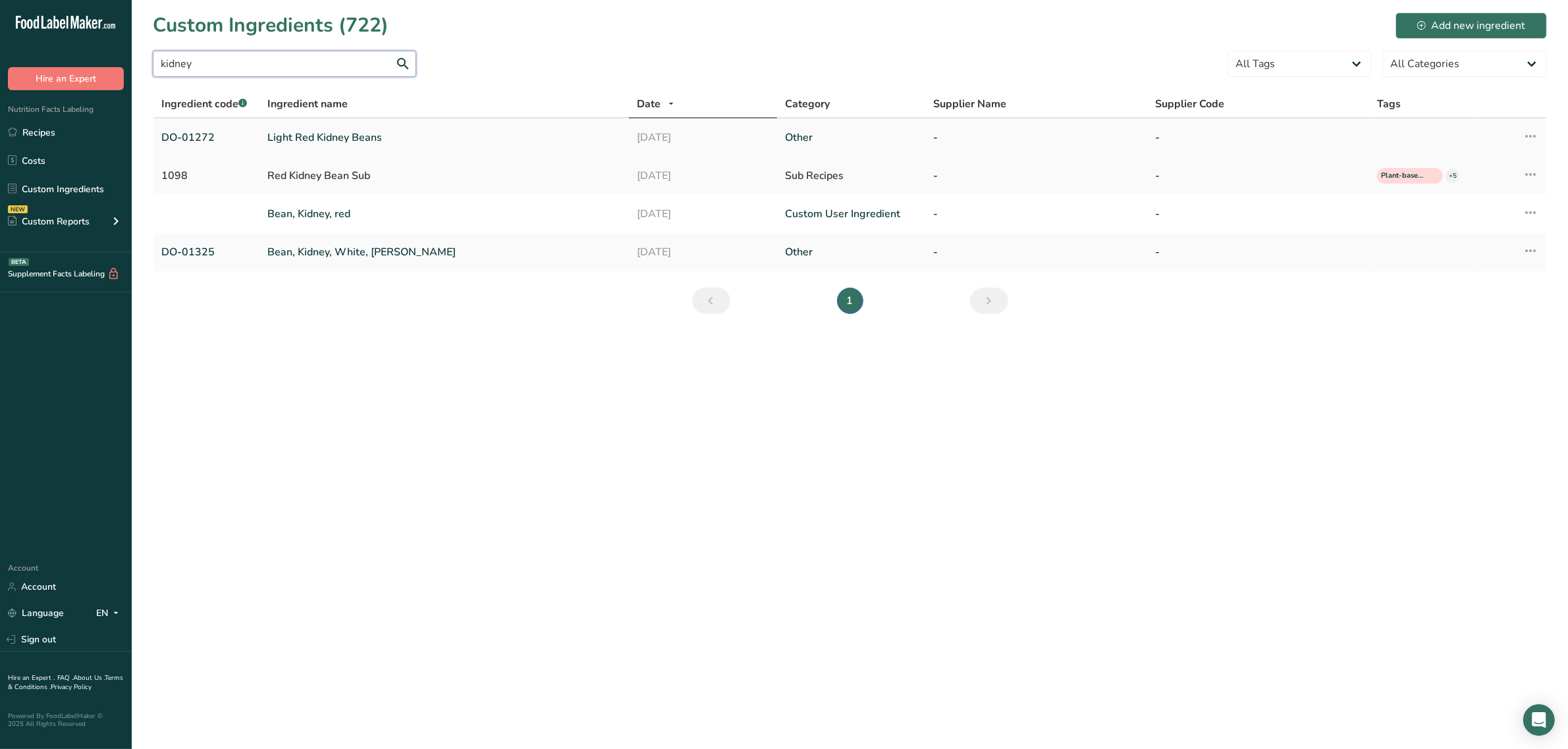
type input "kidney"
click at [366, 137] on link "Light Red Kidney Beans" at bounding box center [445, 137] width 355 height 16
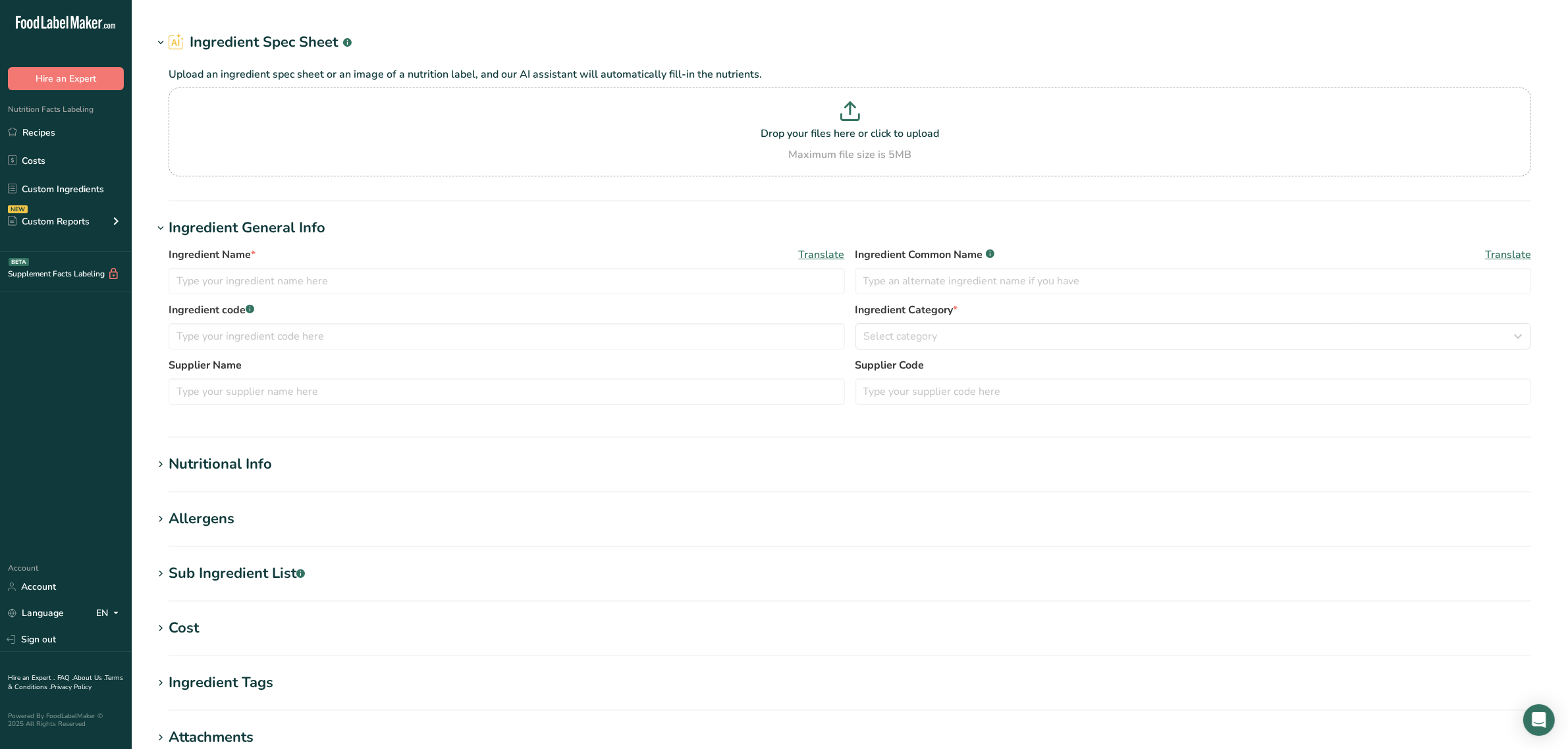
type input "Light Red Kidney Beans"
type input "red kidney beans"
type input "DO-01272"
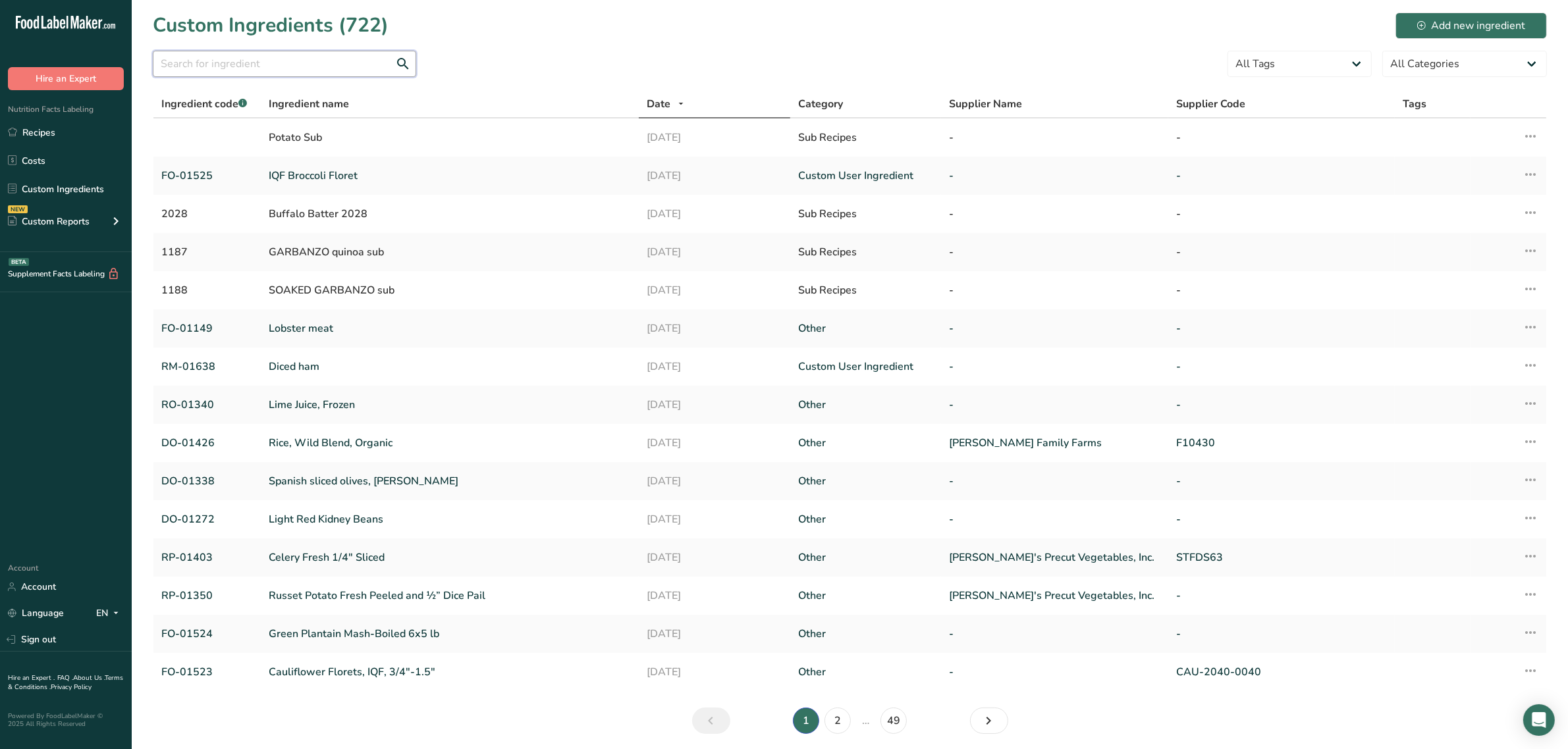
click at [226, 50] on input "text" at bounding box center [284, 64] width 264 height 27
type input ","
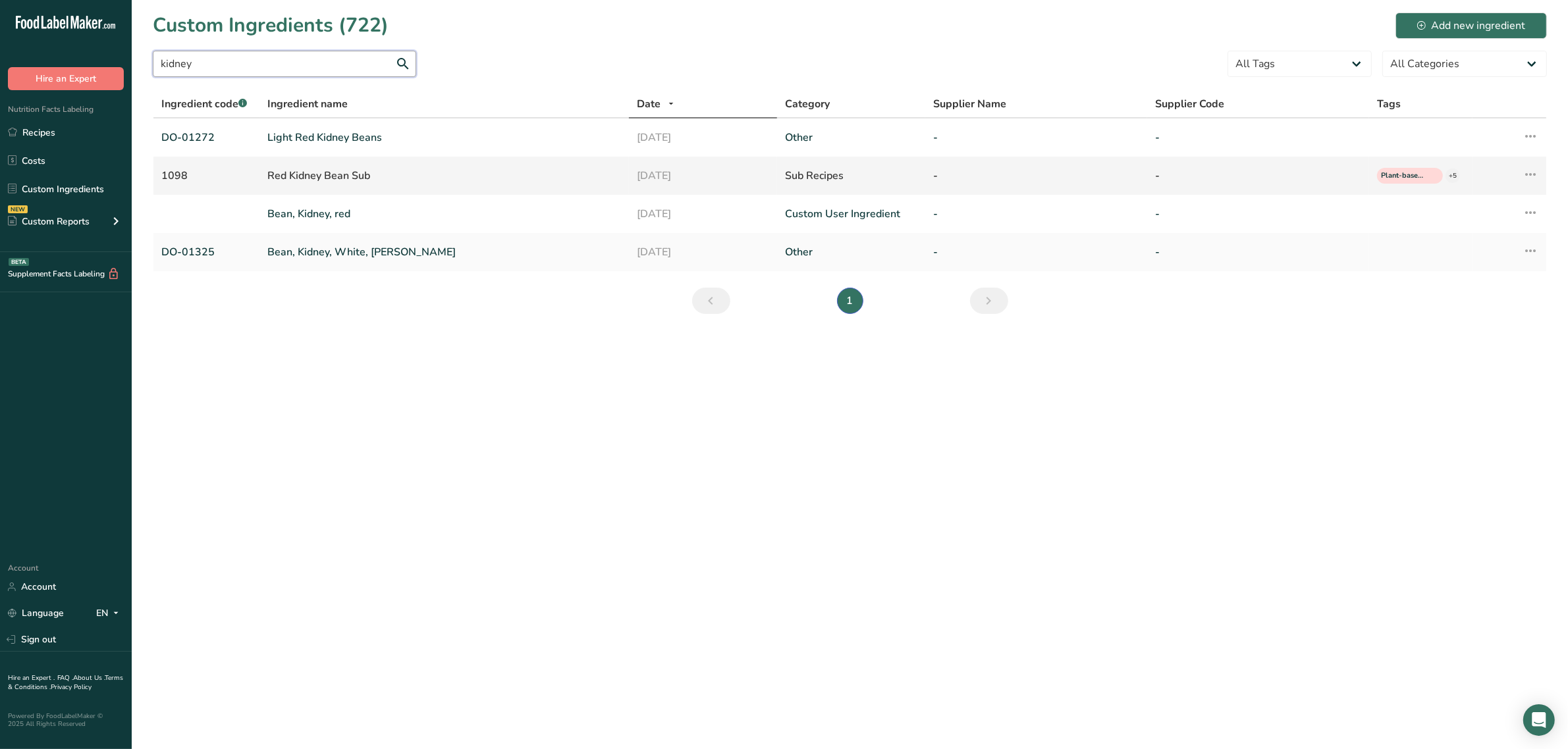
type input "kidney"
click at [292, 178] on div "Red Kidney Bean Sub" at bounding box center [445, 175] width 355 height 16
click at [288, 173] on div "Red Kidney Bean Sub" at bounding box center [445, 175] width 355 height 16
click at [218, 174] on div "1098" at bounding box center [206, 175] width 90 height 16
click at [278, 211] on link "Bean, Kidney, red" at bounding box center [445, 213] width 355 height 16
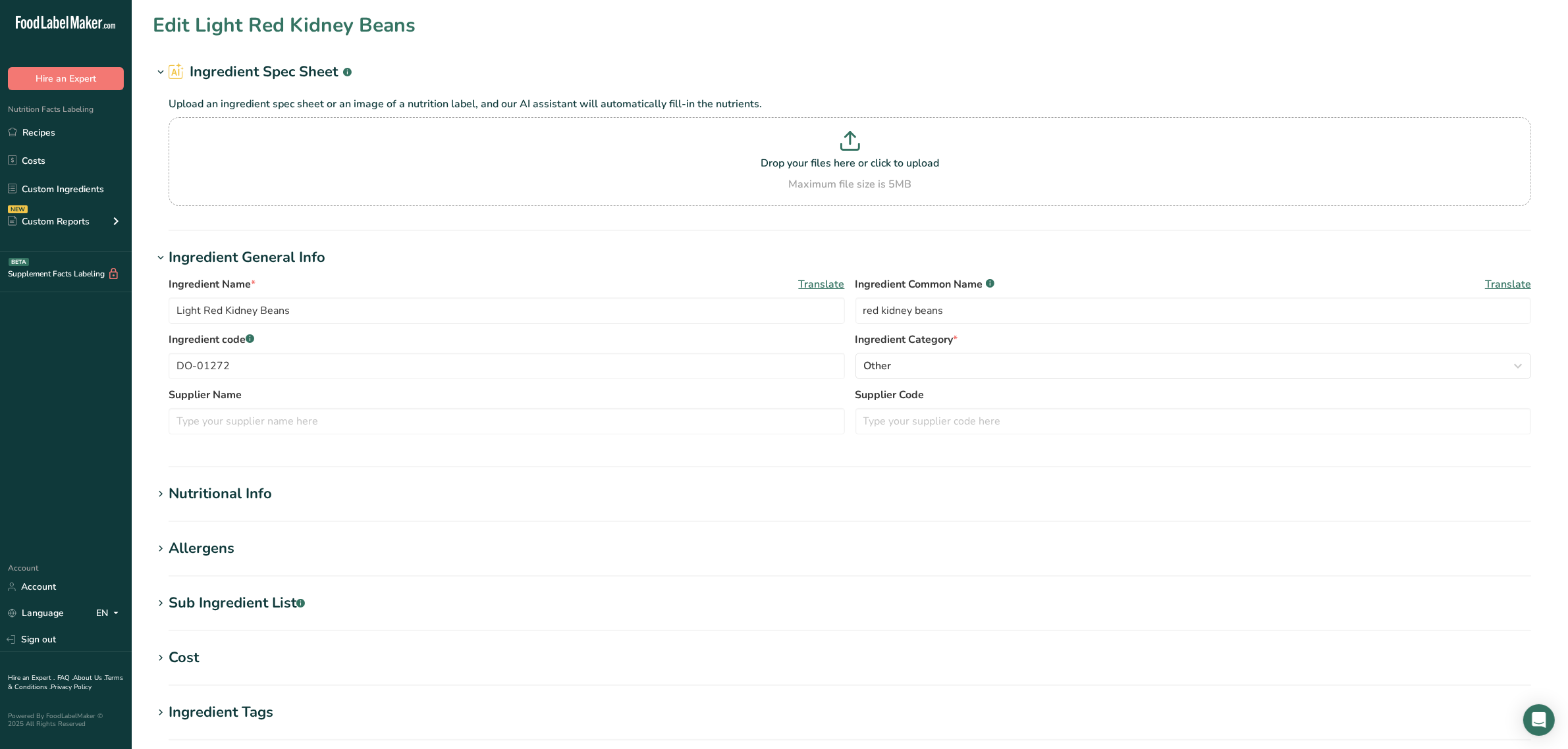
type input "Bean, Kidney, red"
type input "Red Kidney Bean"
click at [251, 594] on div "Sub Ingredient List .a-a{fill:#347362;}.b-a{fill:#fff;}" at bounding box center [237, 603] width 137 height 22
click at [231, 509] on section "Nutritional Info Serving Size .a-a{fill:#347362;}.b-a{fill:#fff;} Add ingredien…" at bounding box center [849, 502] width 1394 height 39
click at [229, 495] on div "Nutritional Info" at bounding box center [220, 494] width 103 height 22
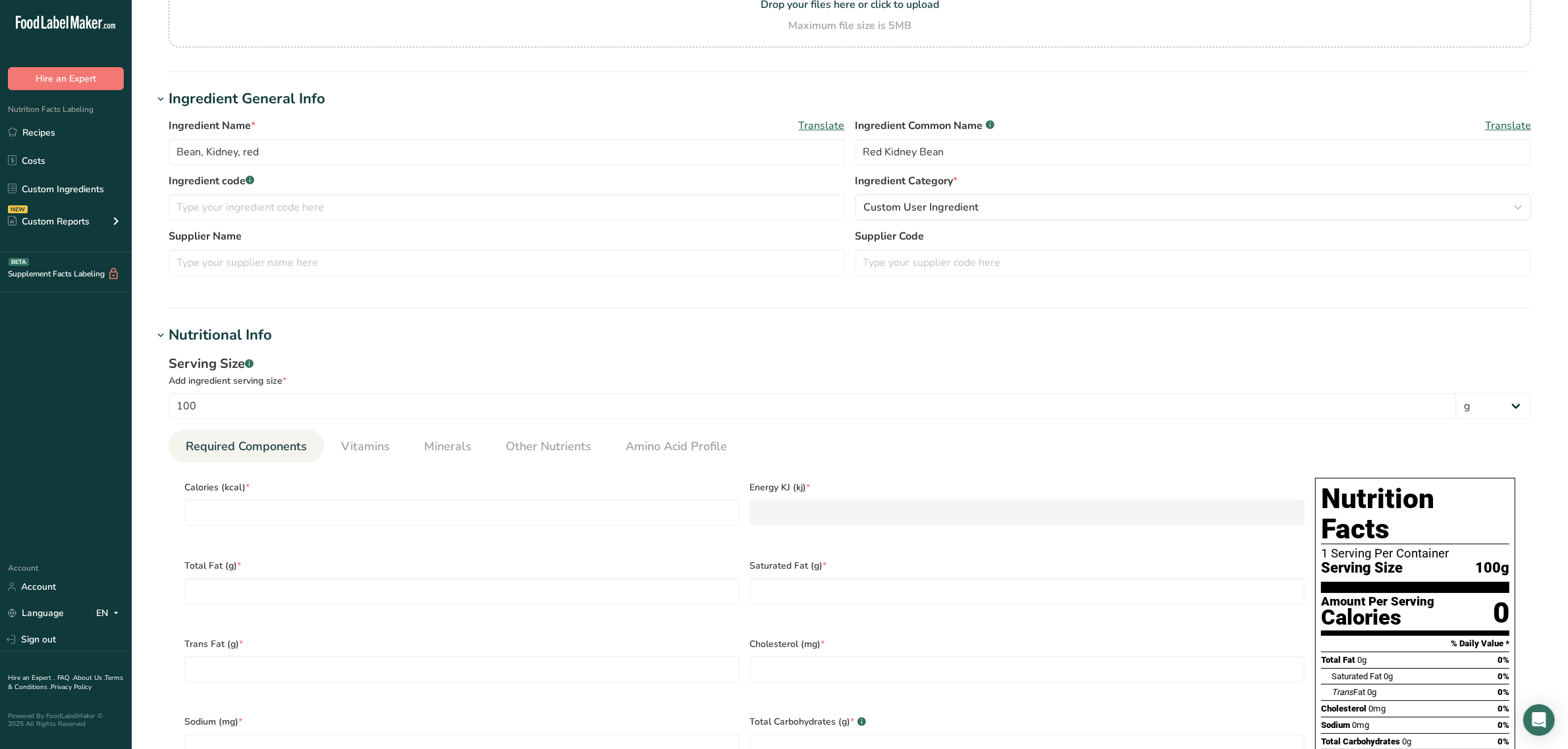
scroll to position [165, 0]
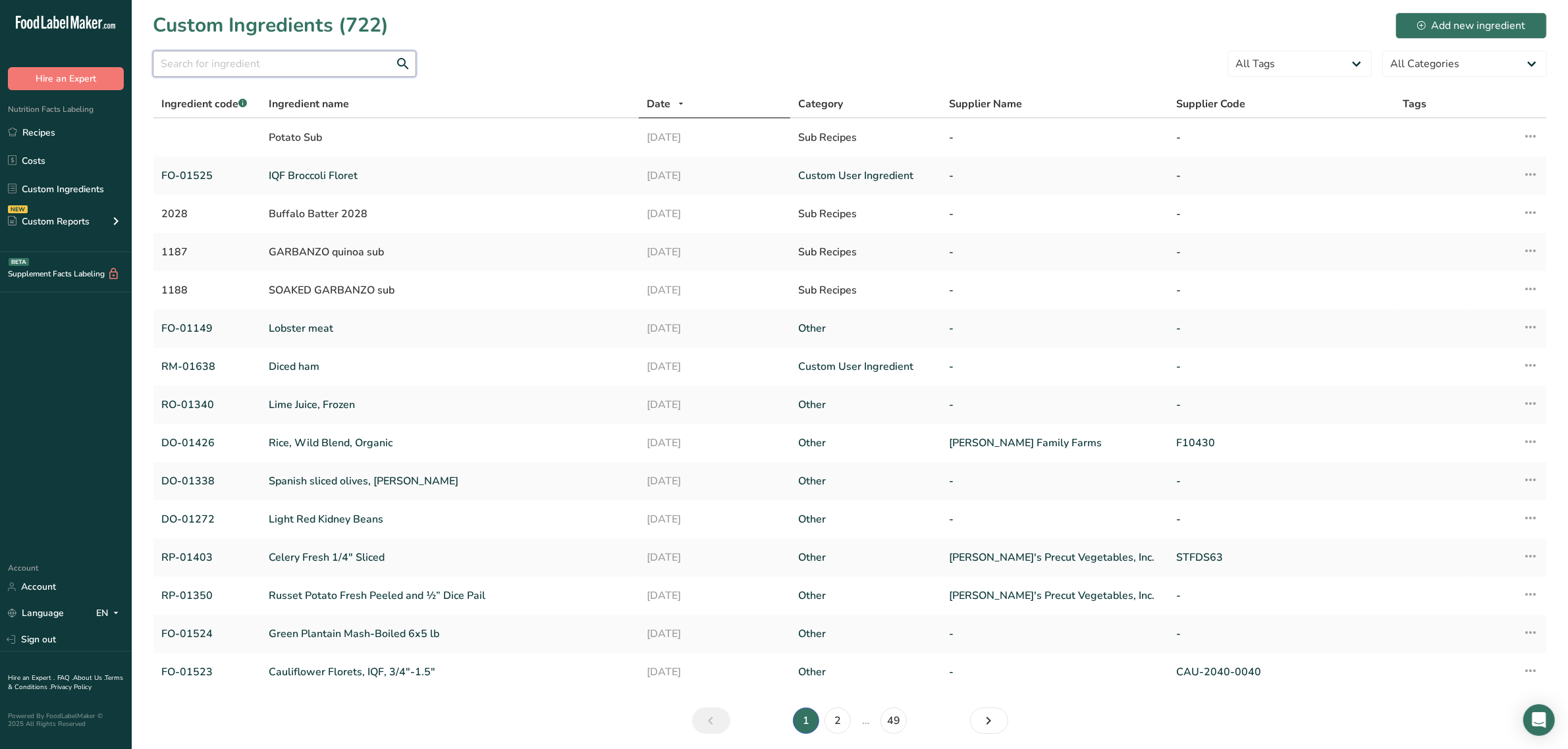
click at [262, 57] on input "text" at bounding box center [284, 64] width 264 height 27
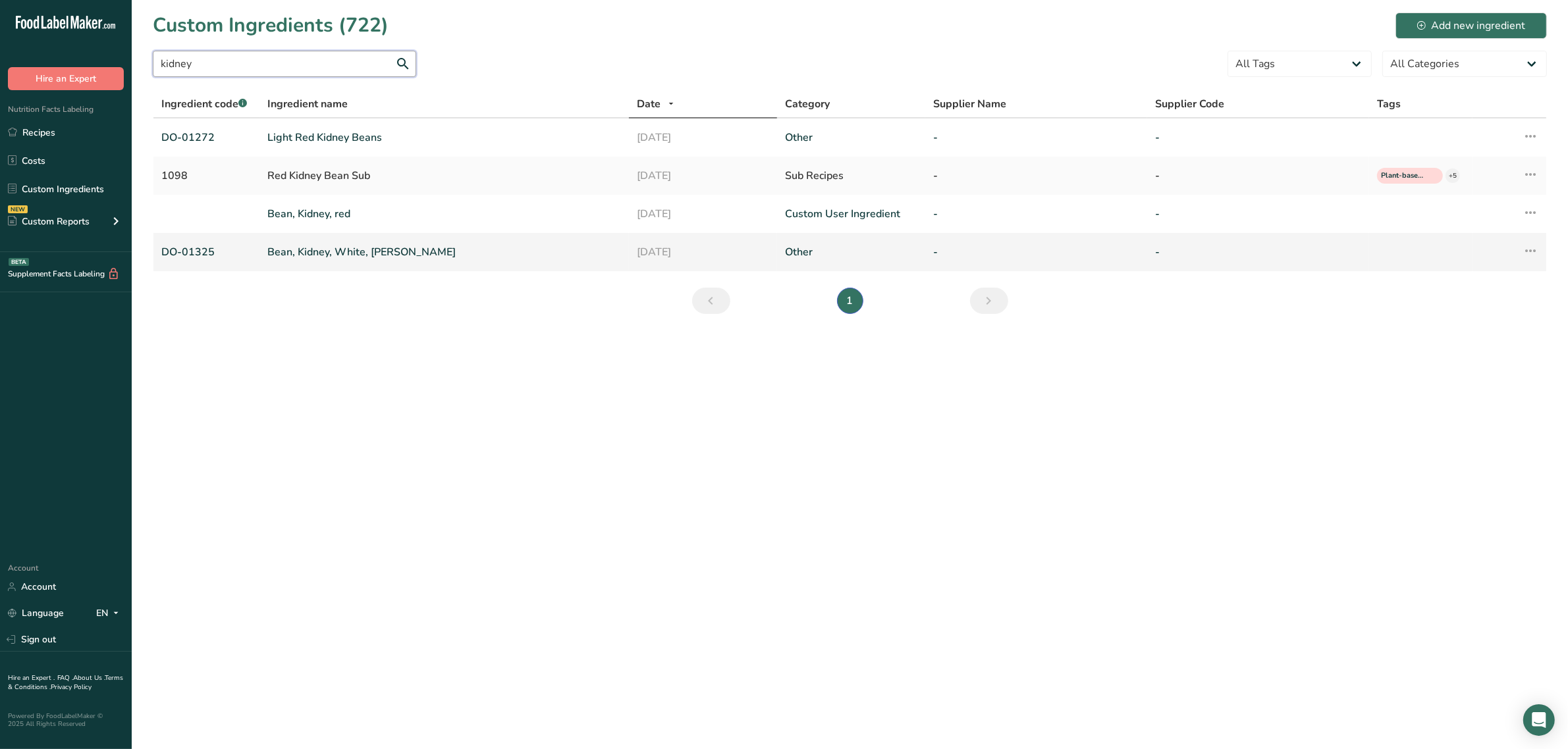
type input "kidney"
click at [389, 247] on link "Bean, Kidney, White, Cannellini" at bounding box center [445, 252] width 355 height 16
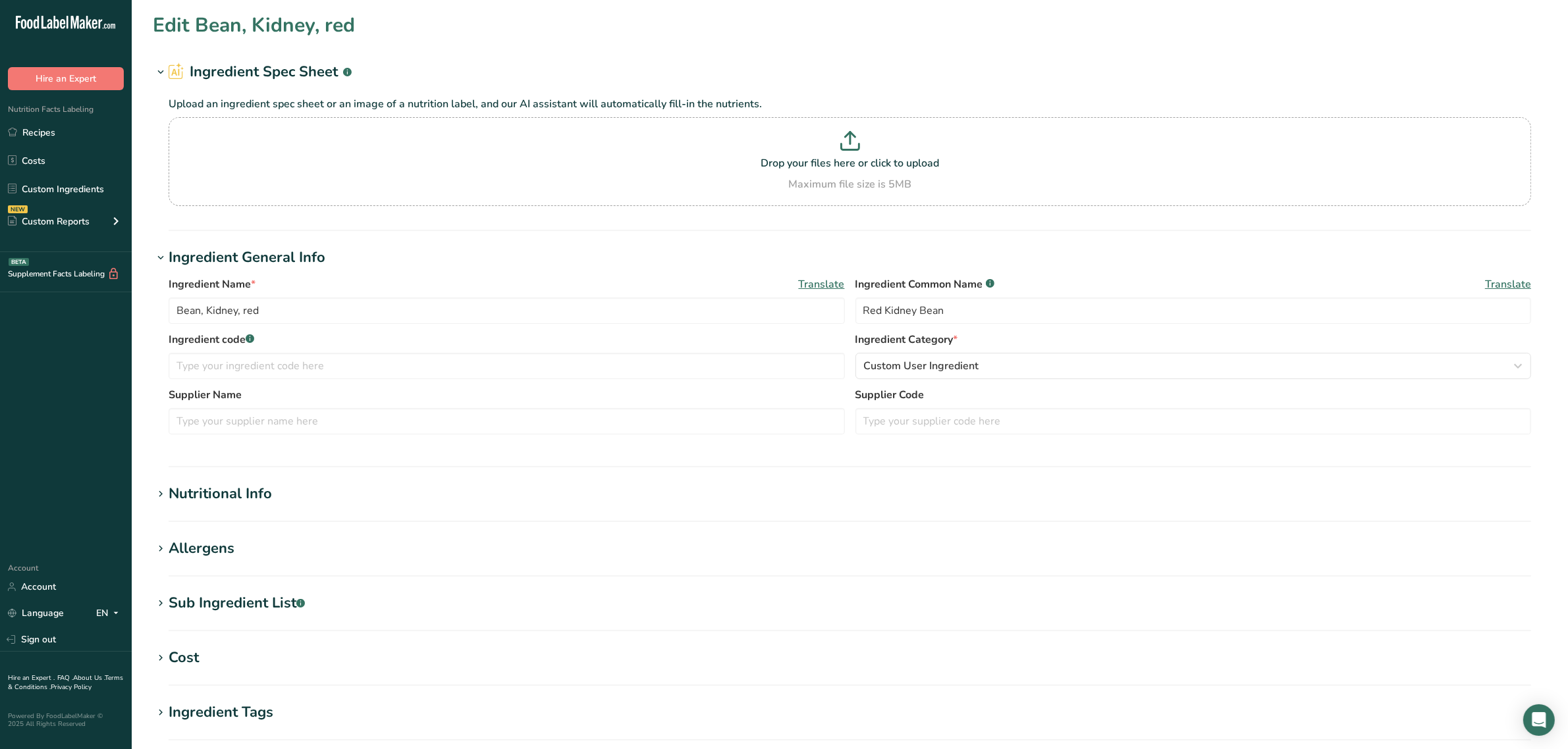
type input "Bean, Kidney, White, Cannellini"
type input "white kidney beans"
type input "DO-01325"
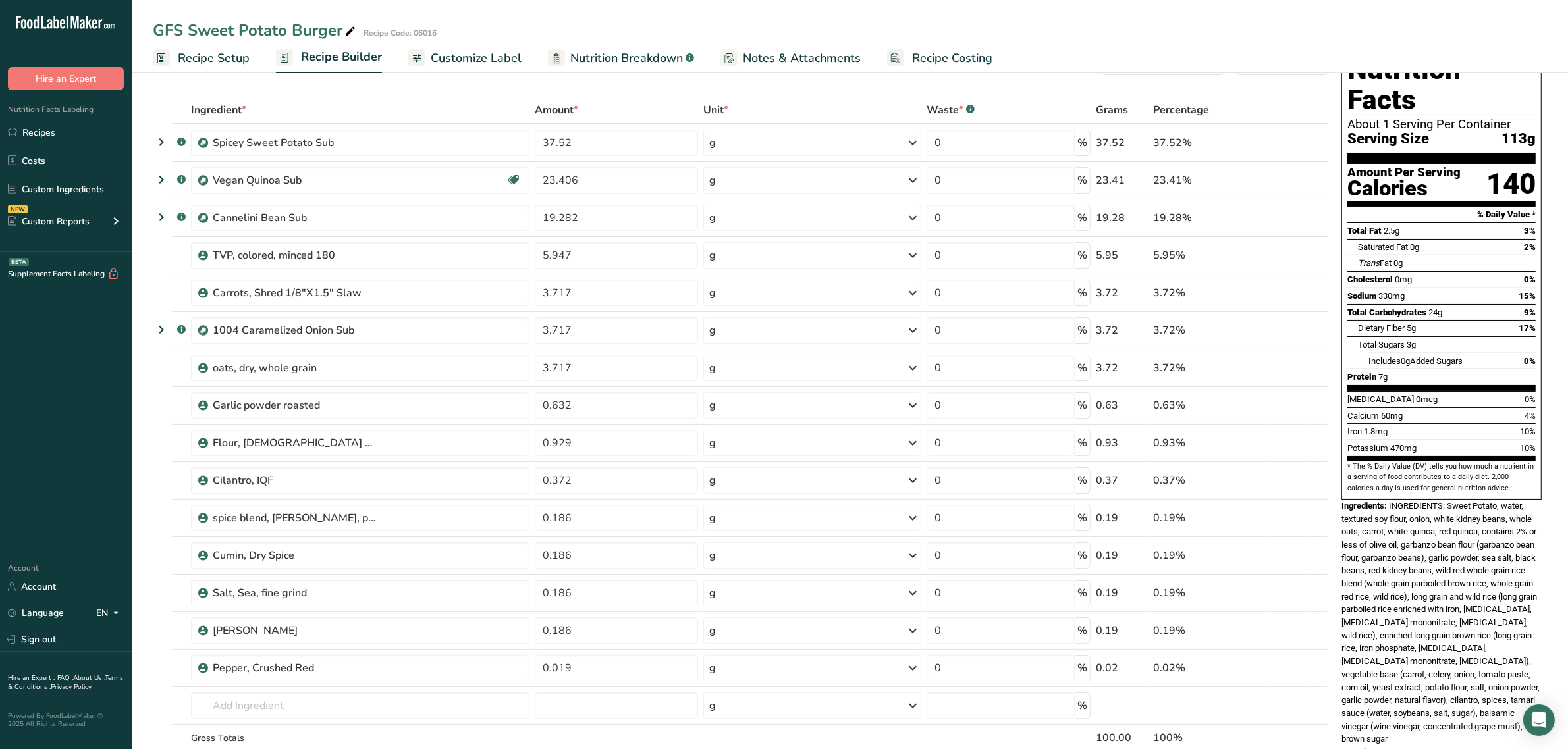
scroll to position [17, 0]
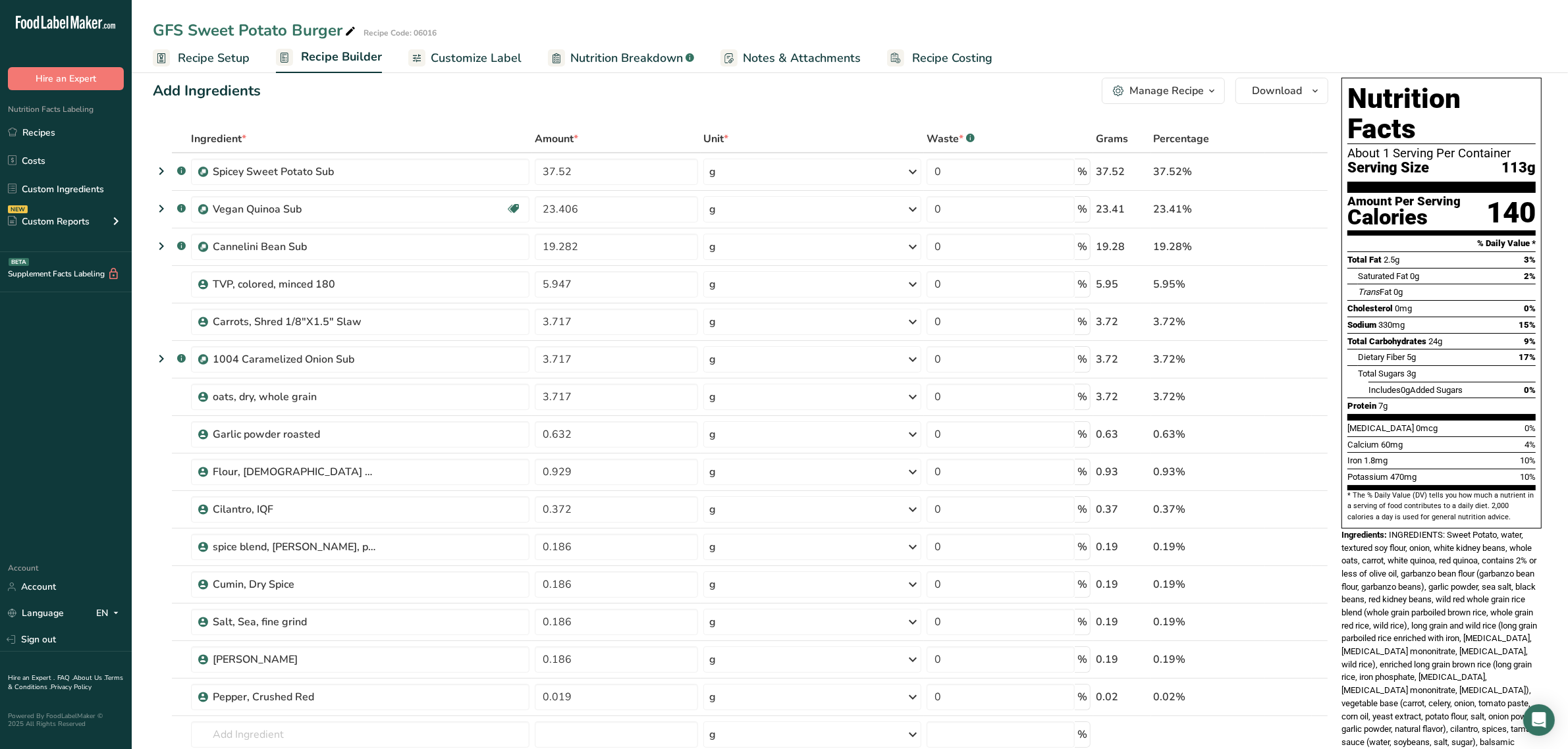
click at [1429, 530] on span "INGREDIENTS: Sweet Potato, water, textured soy flour, onion, white kidney beans…" at bounding box center [1440, 651] width 198 height 243
click at [149, 172] on section "Add Ingredients Manage Recipe Delete Recipe Duplicate Recipe Scale Recipe Save …" at bounding box center [849, 687] width 1436 height 1272
click at [165, 163] on icon at bounding box center [161, 171] width 16 height 24
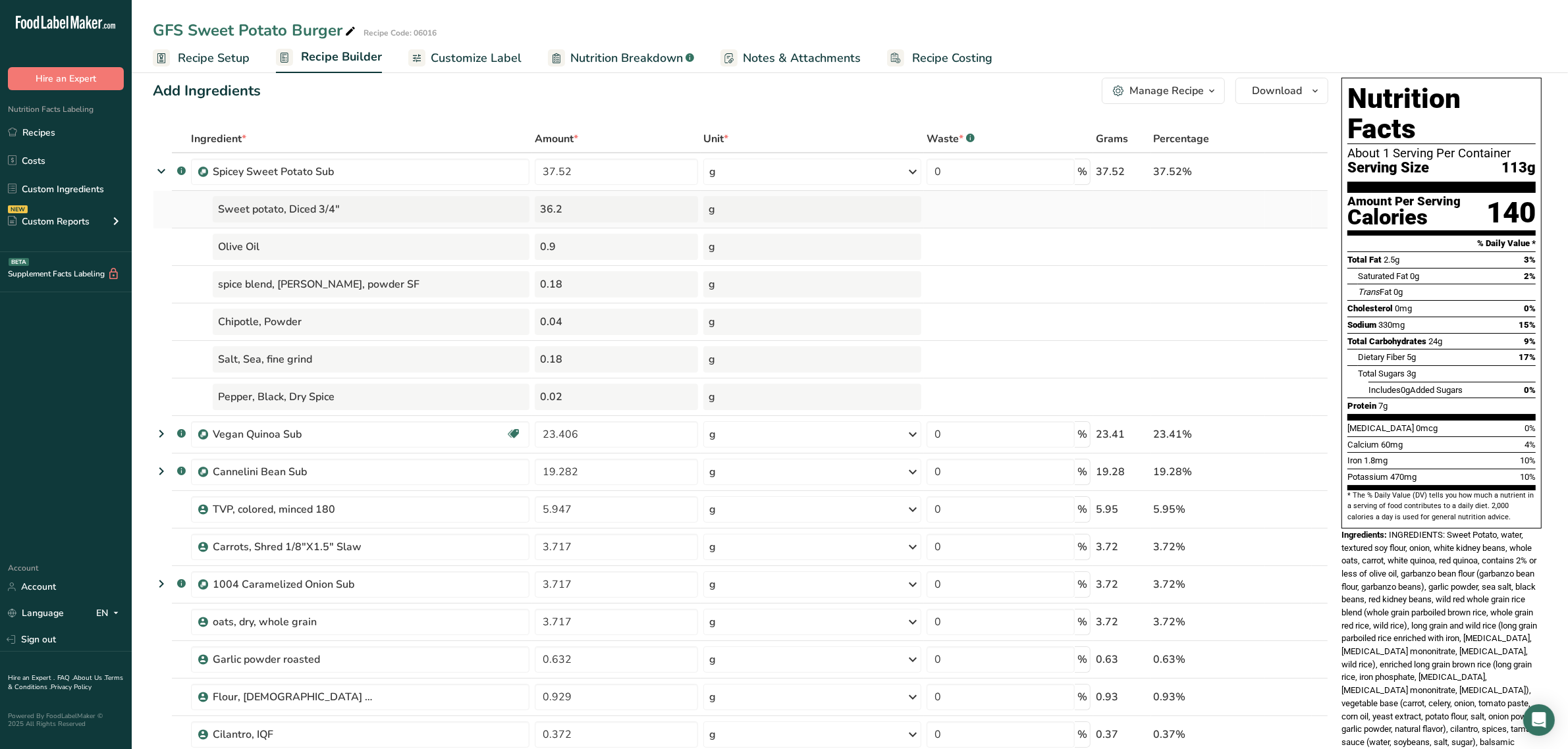
click at [271, 202] on div "Sweet potato, Diced 3/4"" at bounding box center [371, 210] width 317 height 27
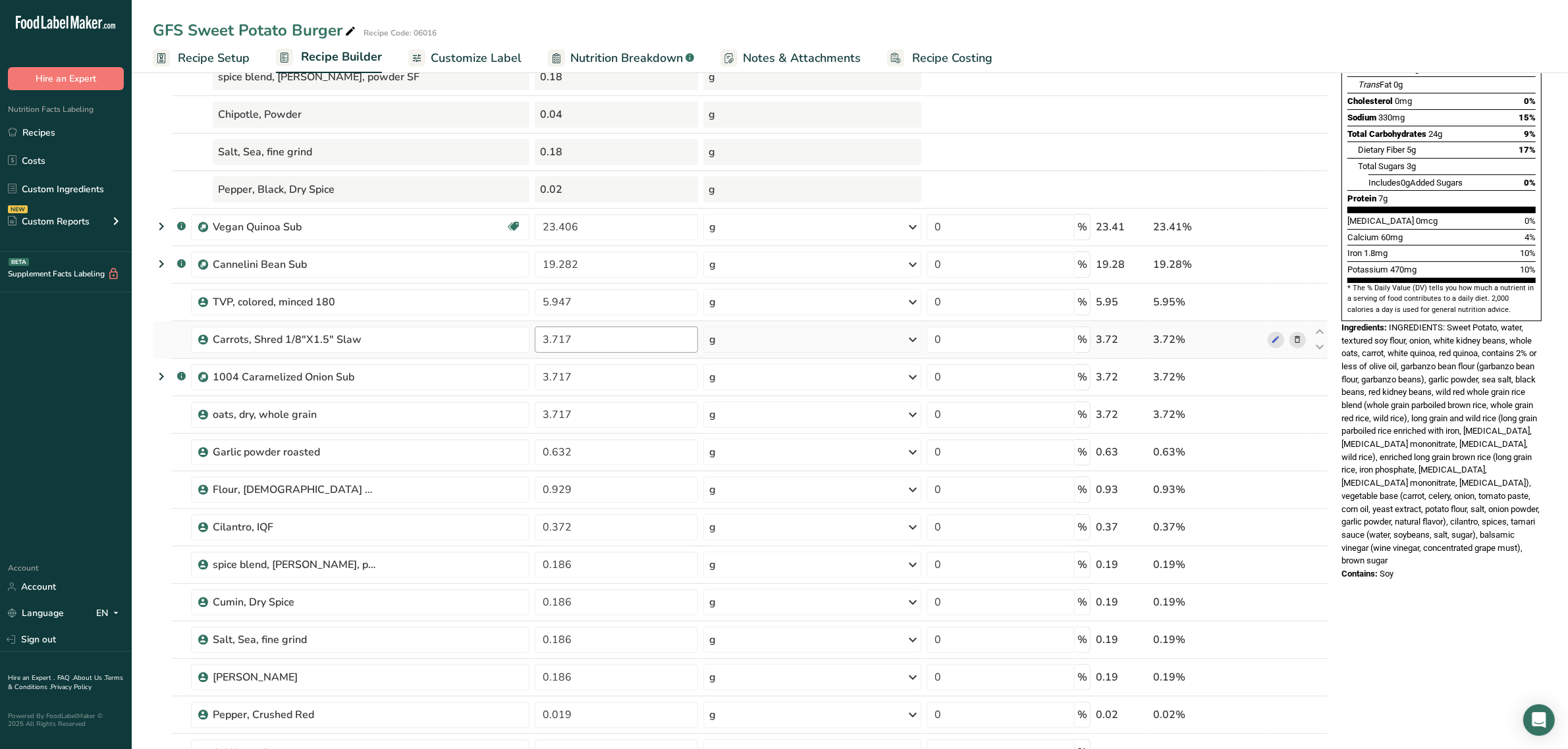
scroll to position [100, 0]
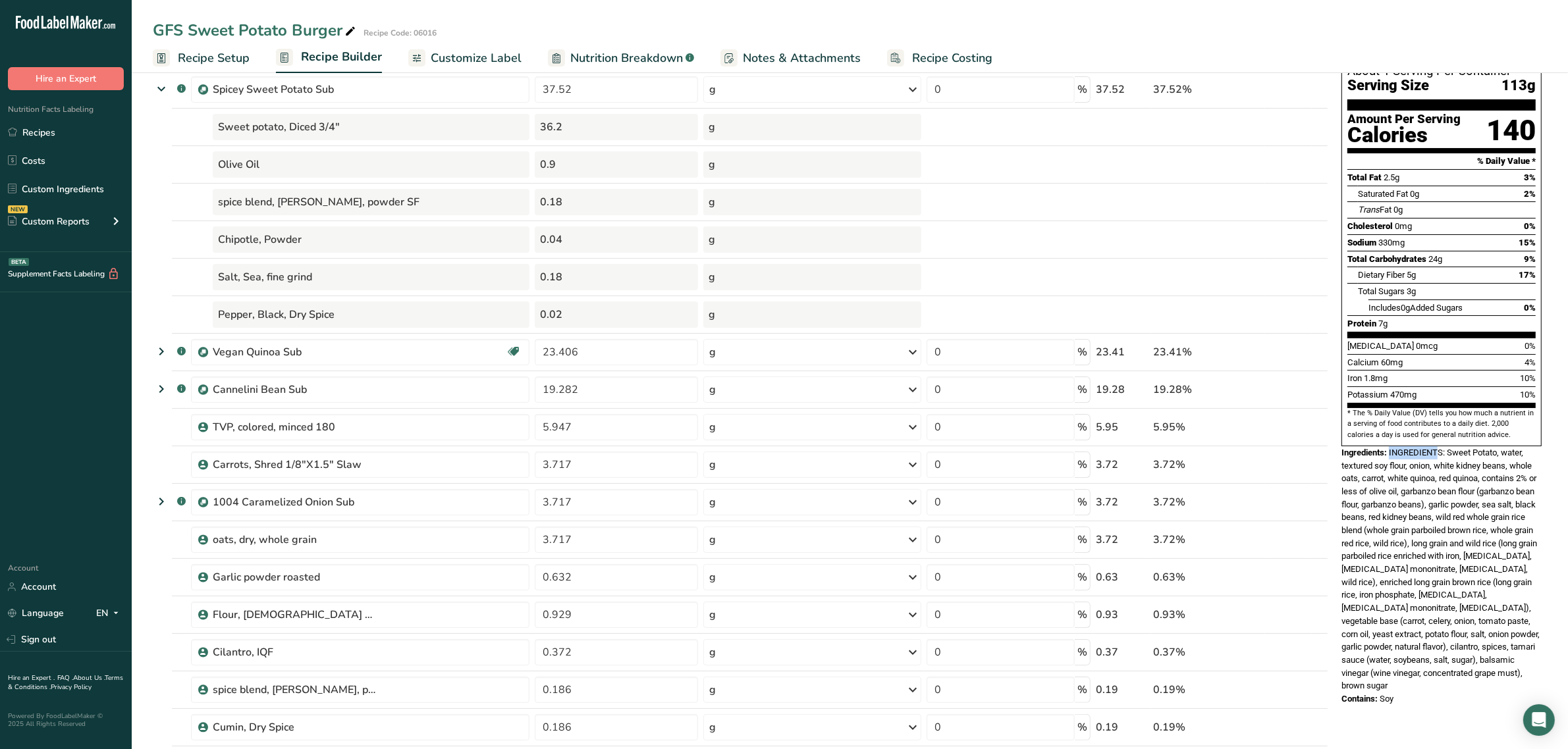
drag, startPoint x: 1391, startPoint y: 424, endPoint x: 1440, endPoint y: 426, distance: 49.0
click at [1440, 448] on span "INGREDIENTS: Sweet Potato, water, textured soy flour, onion, white kidney beans…" at bounding box center [1440, 569] width 198 height 243
click at [156, 87] on icon at bounding box center [161, 88] width 24 height 16
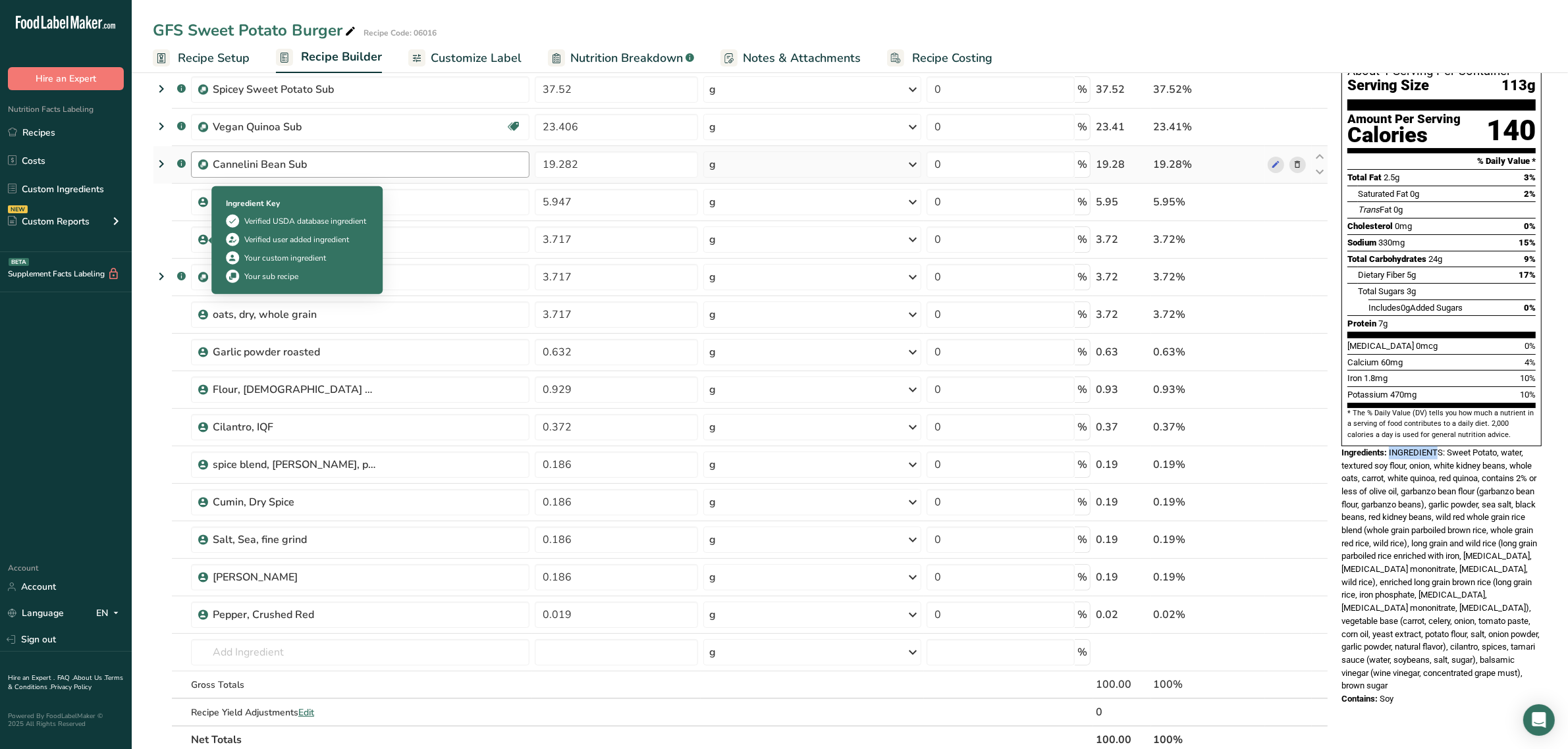
scroll to position [0, 0]
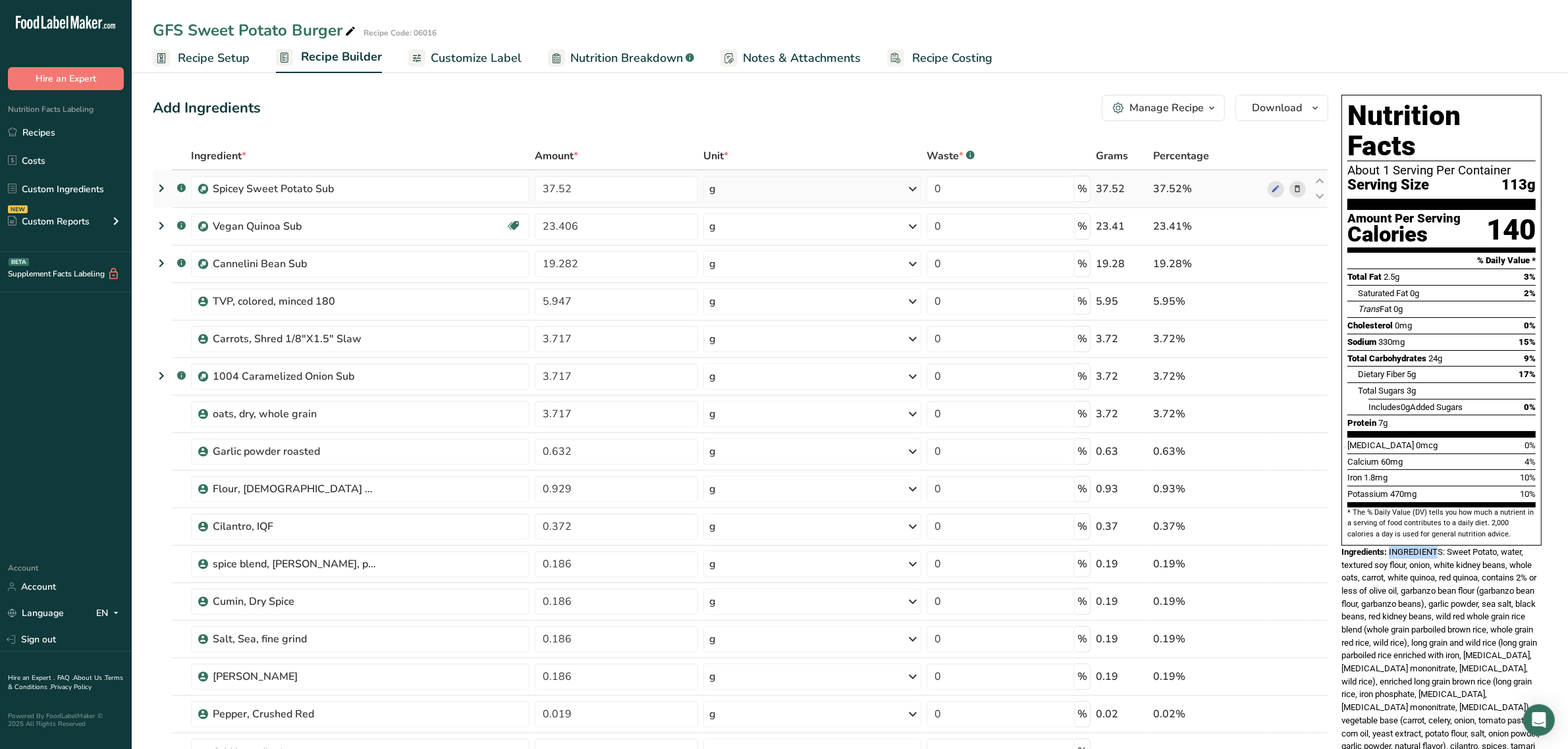
click at [162, 182] on icon at bounding box center [161, 188] width 16 height 24
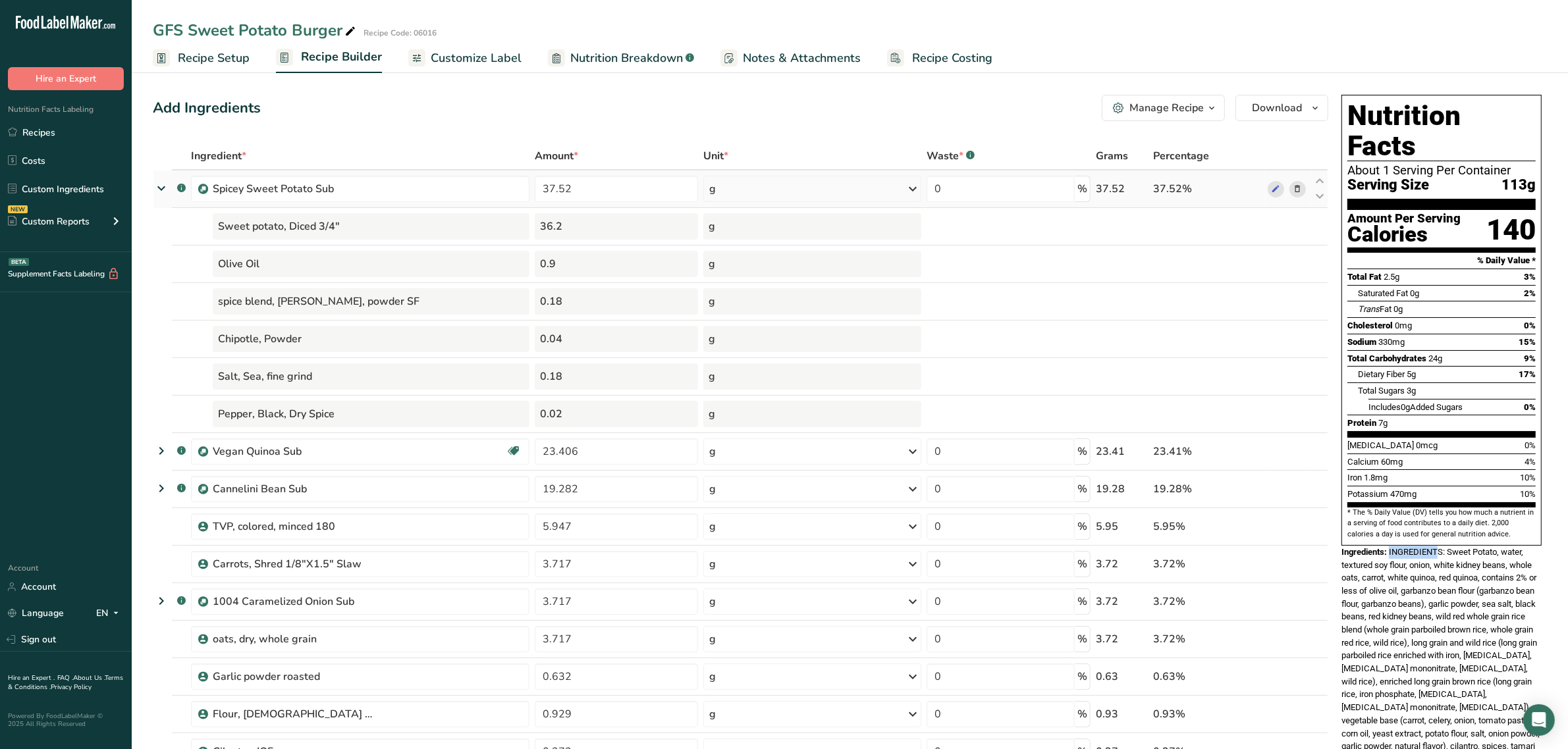
click at [162, 182] on icon at bounding box center [161, 188] width 24 height 16
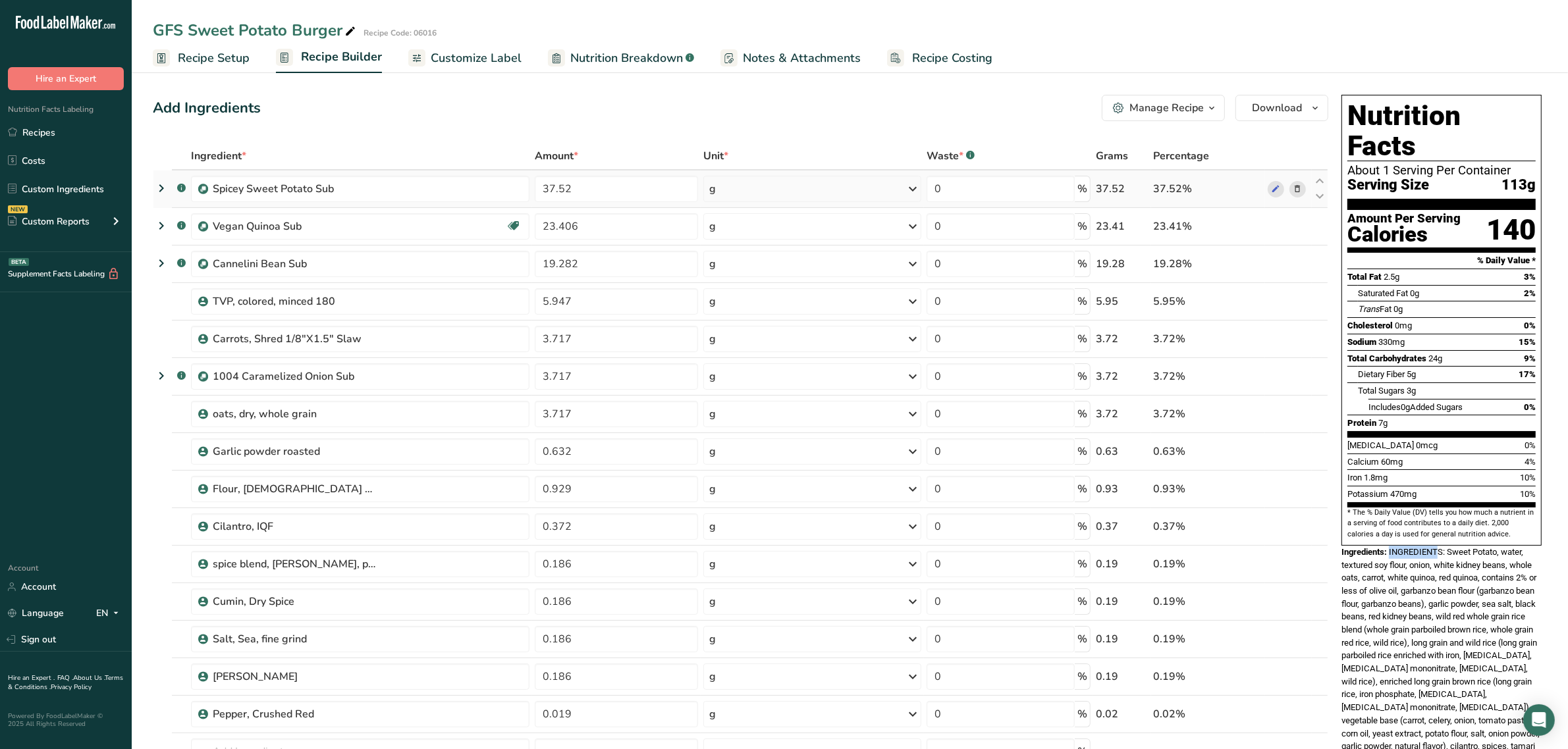
click at [156, 184] on icon at bounding box center [161, 188] width 16 height 24
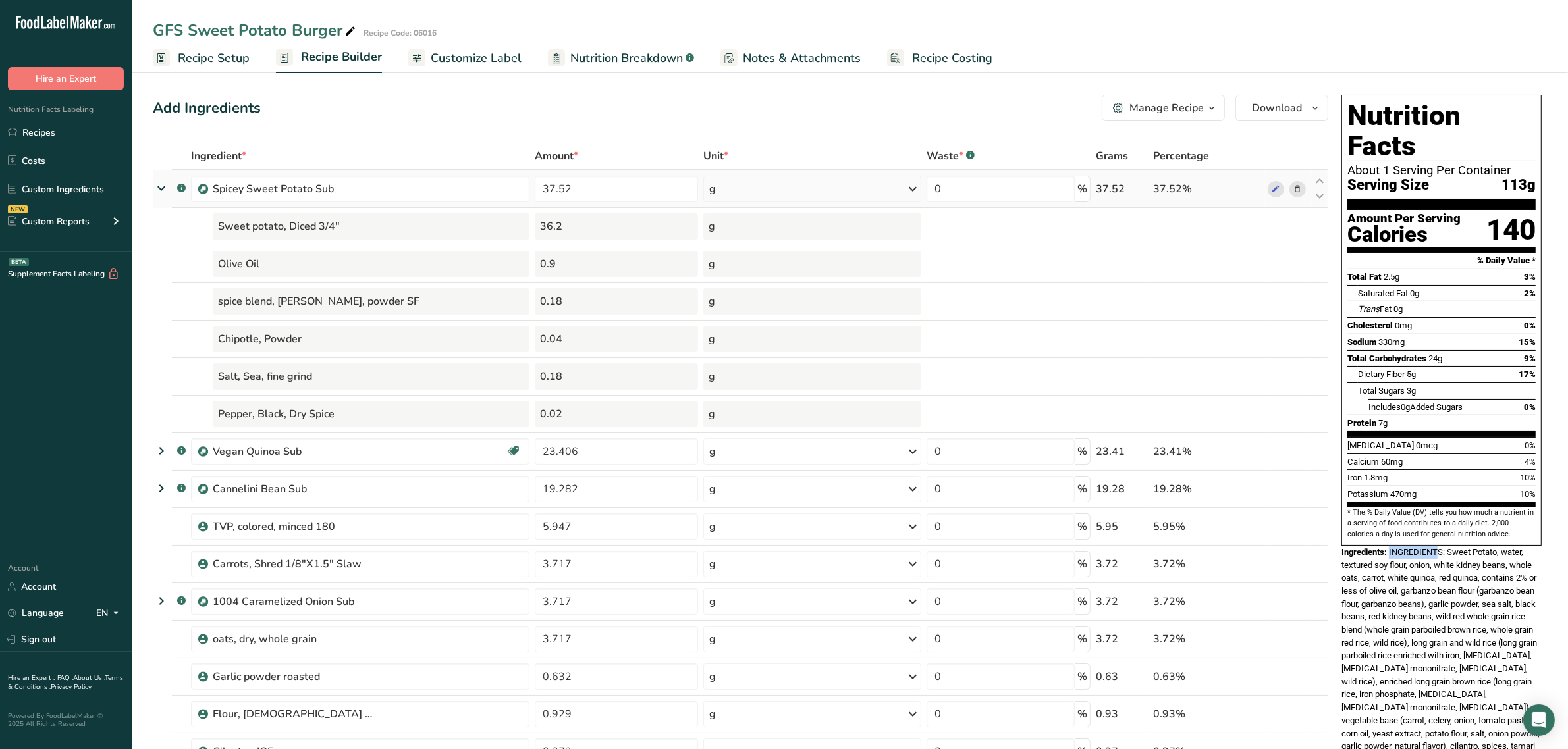
click at [165, 188] on icon at bounding box center [161, 188] width 24 height 16
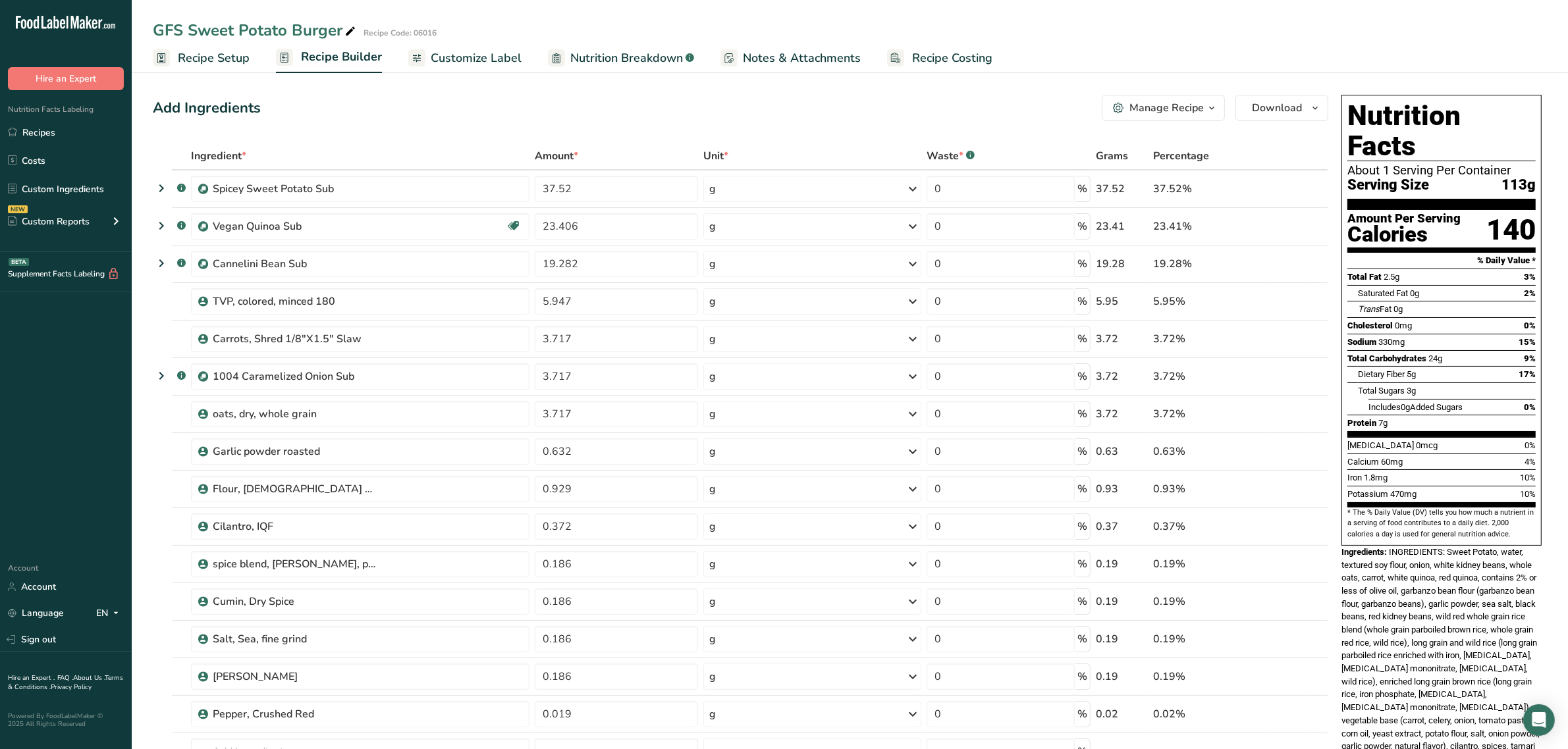
click at [1388, 564] on span "INGREDIENTS: Sweet Potato, water, textured soy flour, onion, white kidney beans…" at bounding box center [1440, 668] width 198 height 243
click at [165, 196] on icon at bounding box center [161, 188] width 16 height 24
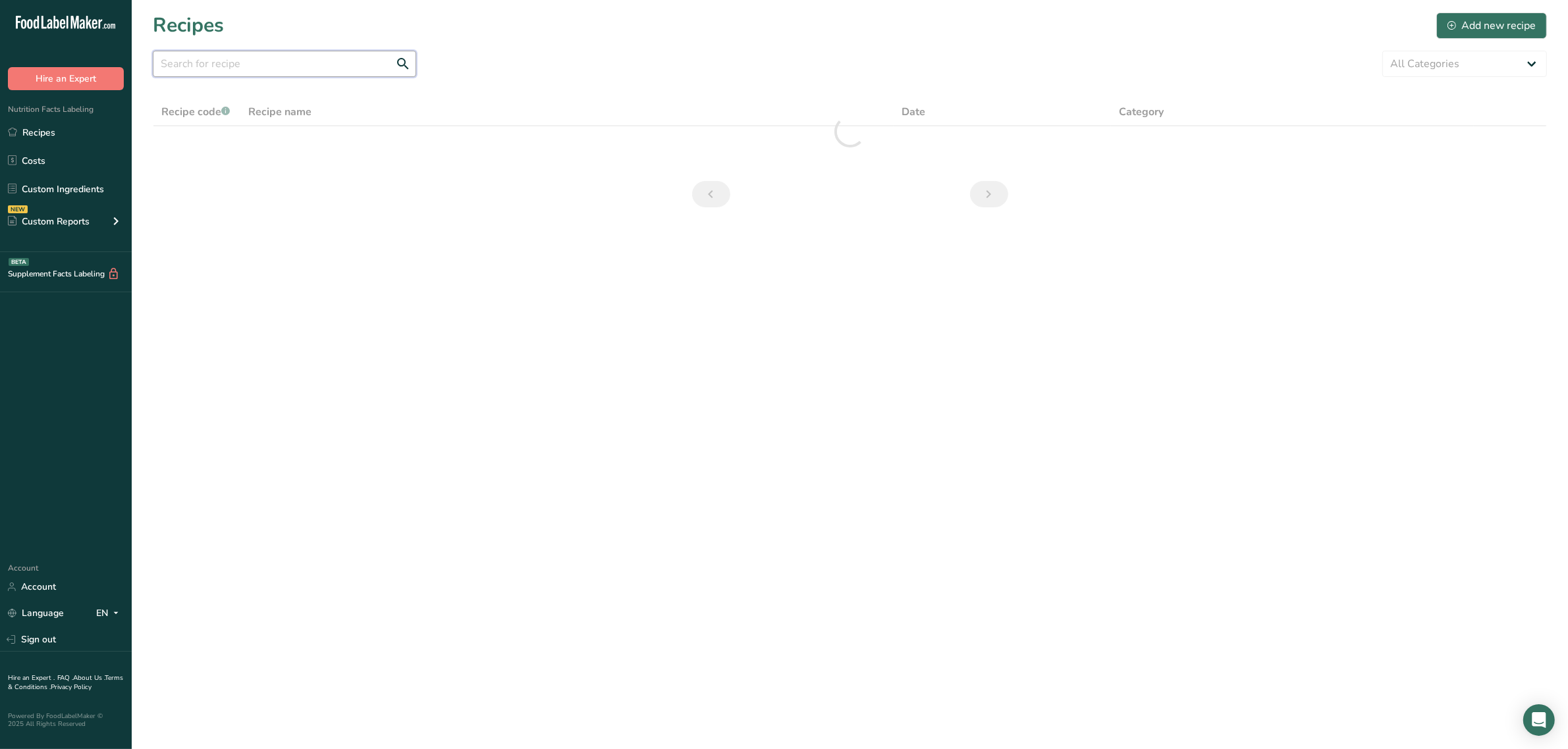
click at [333, 60] on input "text" at bounding box center [284, 64] width 264 height 27
type input "spicey swee"
click at [260, 146] on link "Spicey Sweet Potato Sub" at bounding box center [567, 145] width 637 height 27
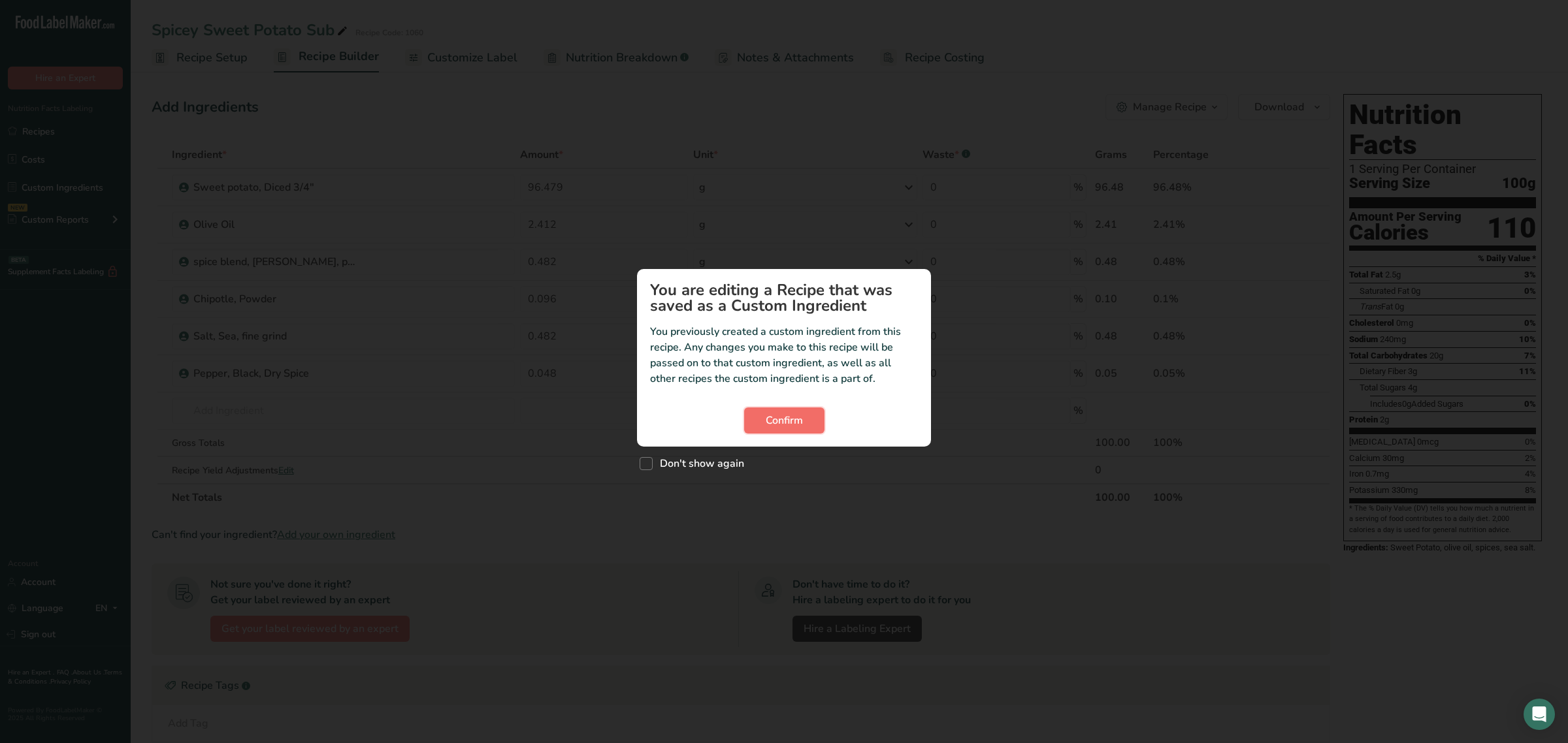
click at [768, 413] on span "Confirm" at bounding box center [784, 420] width 38 height 16
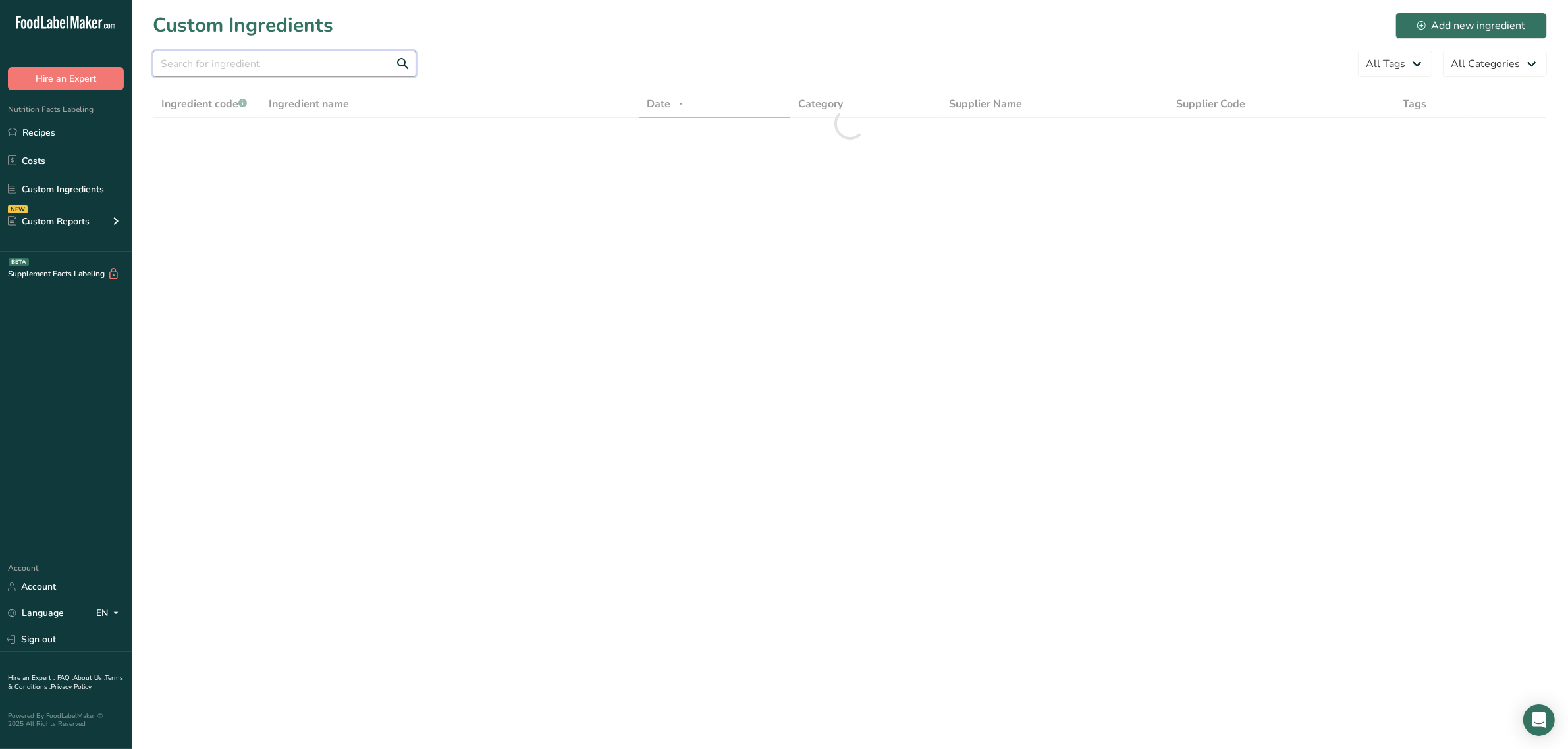
click at [389, 57] on input "text" at bounding box center [284, 64] width 264 height 27
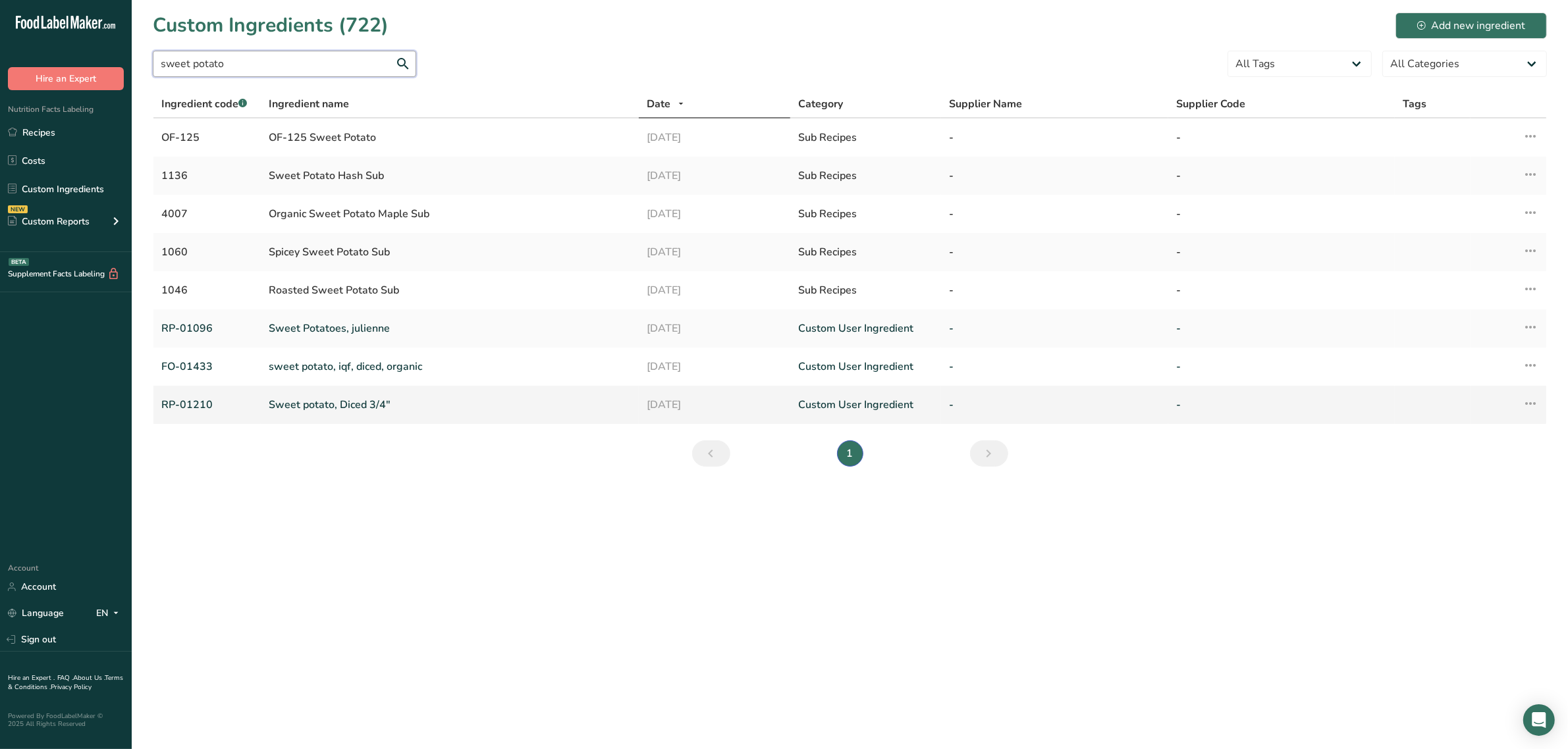
type input "sweet potato"
drag, startPoint x: 363, startPoint y: 391, endPoint x: 361, endPoint y: 398, distance: 7.3
click at [363, 391] on td "Sweet potato, Diced 3/4"" at bounding box center [449, 405] width 378 height 38
click at [361, 405] on link "Sweet potato, Diced 3/4"" at bounding box center [449, 405] width 362 height 16
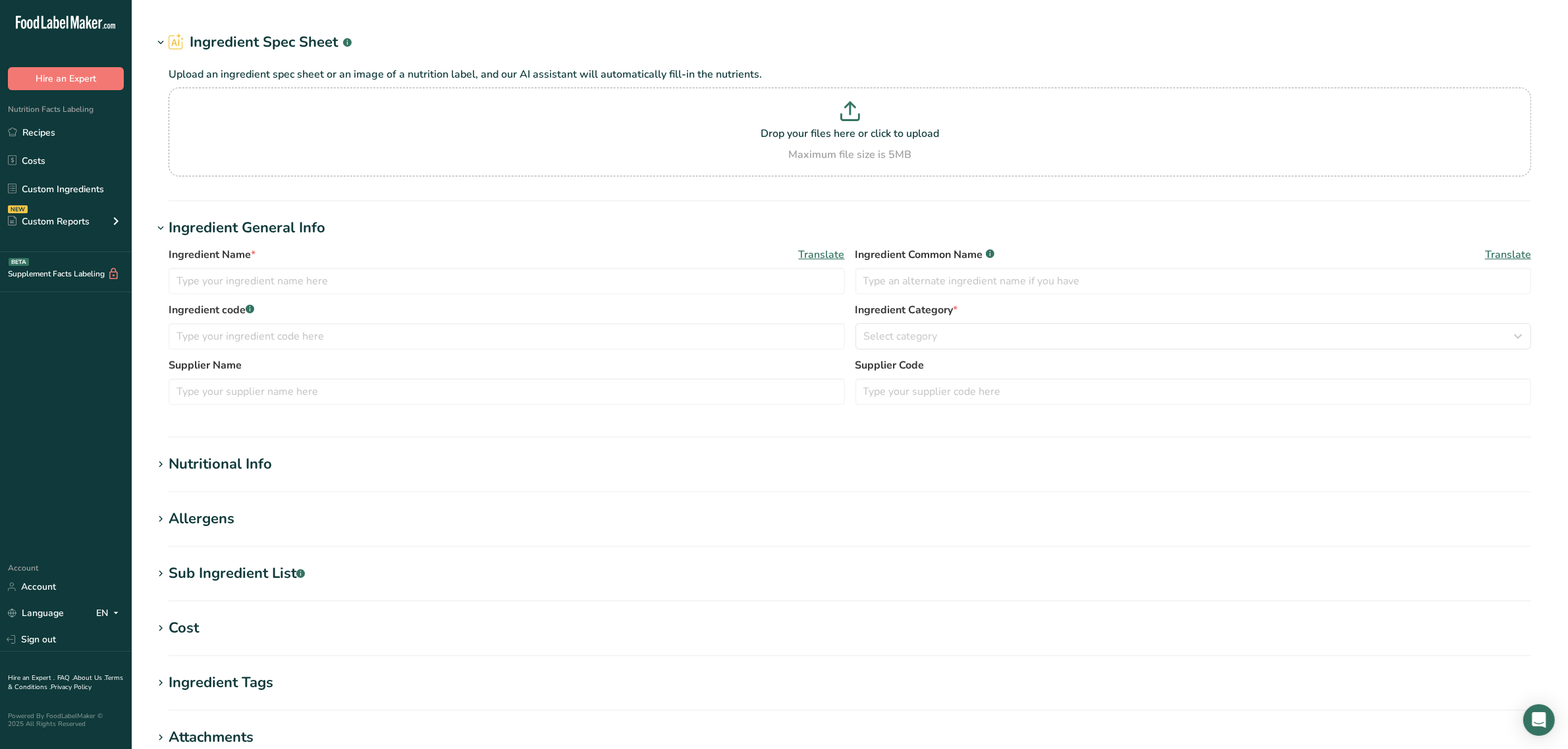
type input "Sweet potato, Diced 3/4""
type input "sweet potato"
type input "RP-01210"
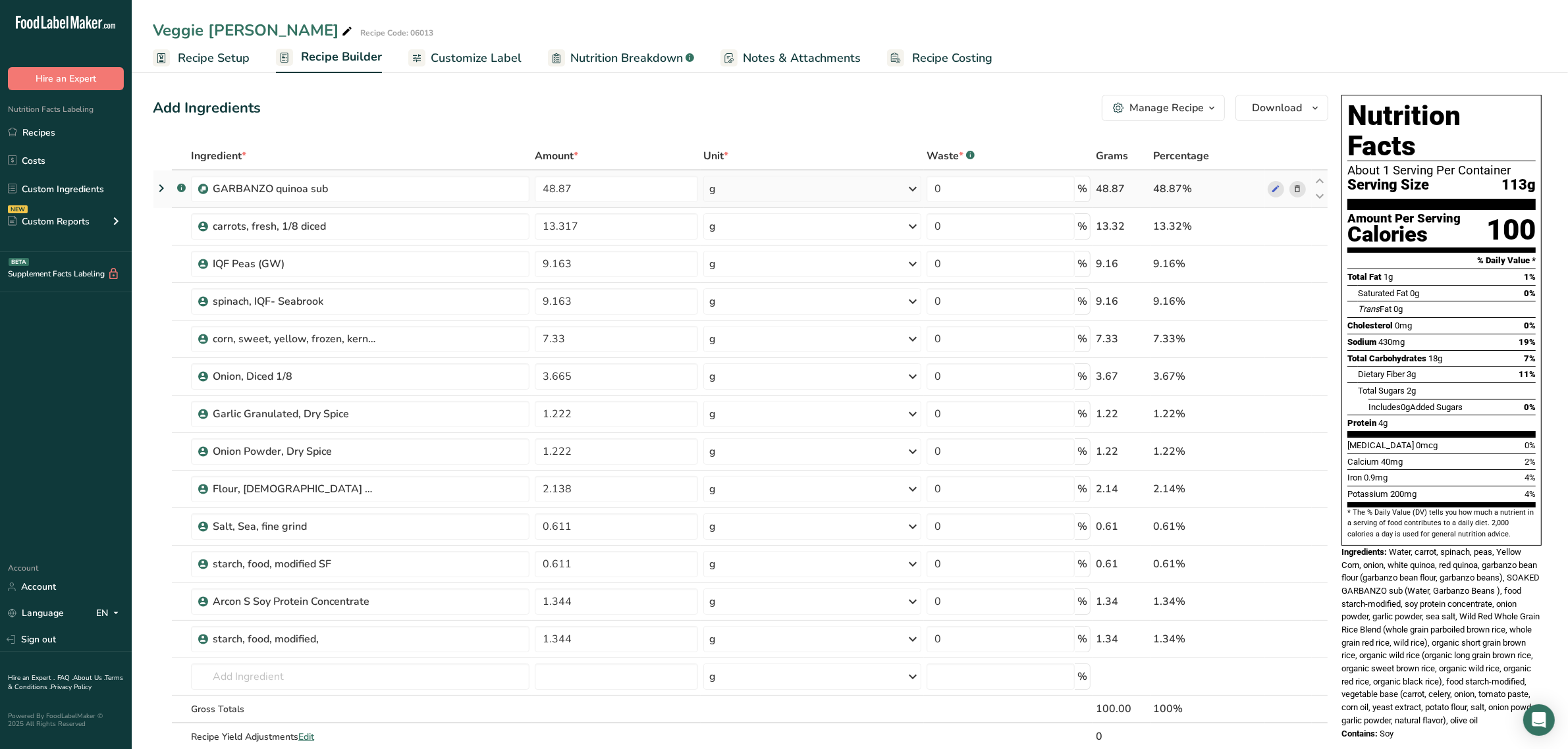
click at [162, 181] on icon at bounding box center [161, 188] width 16 height 24
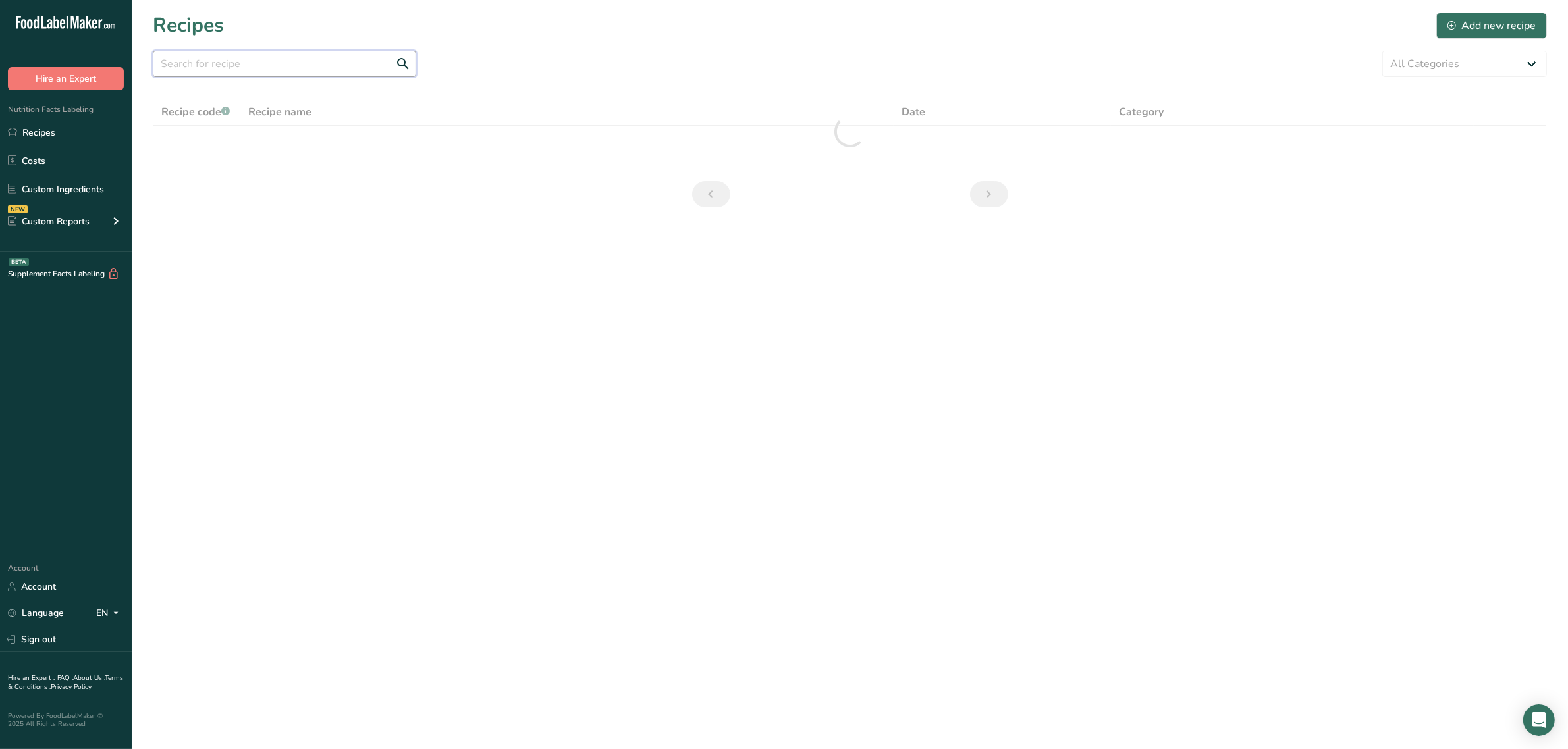
click at [301, 73] on input "text" at bounding box center [284, 64] width 264 height 27
type input "spicey"
click at [317, 143] on link "Spicey Sweet Potato Sub" at bounding box center [567, 145] width 637 height 27
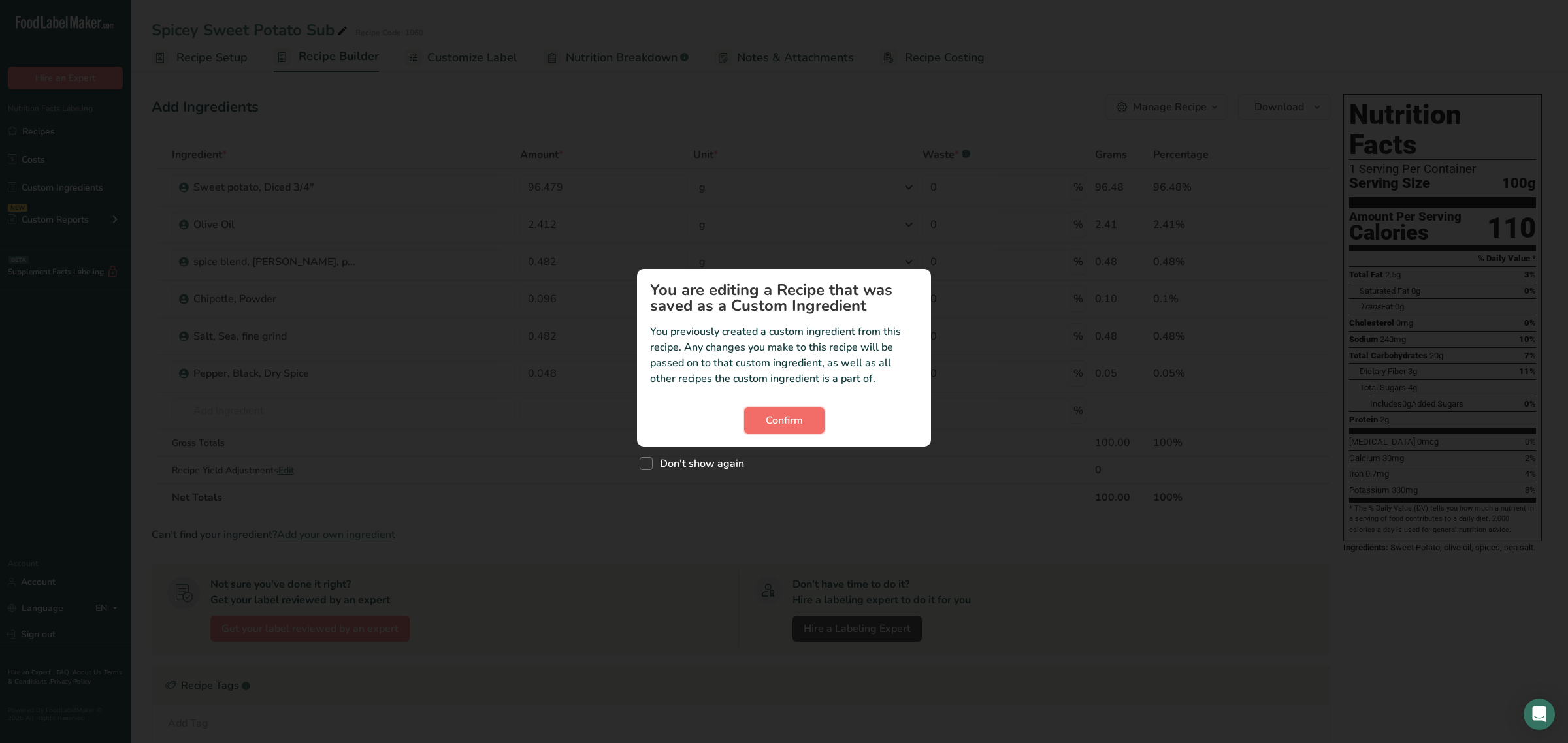
click at [788, 419] on span "Confirm" at bounding box center [784, 420] width 38 height 16
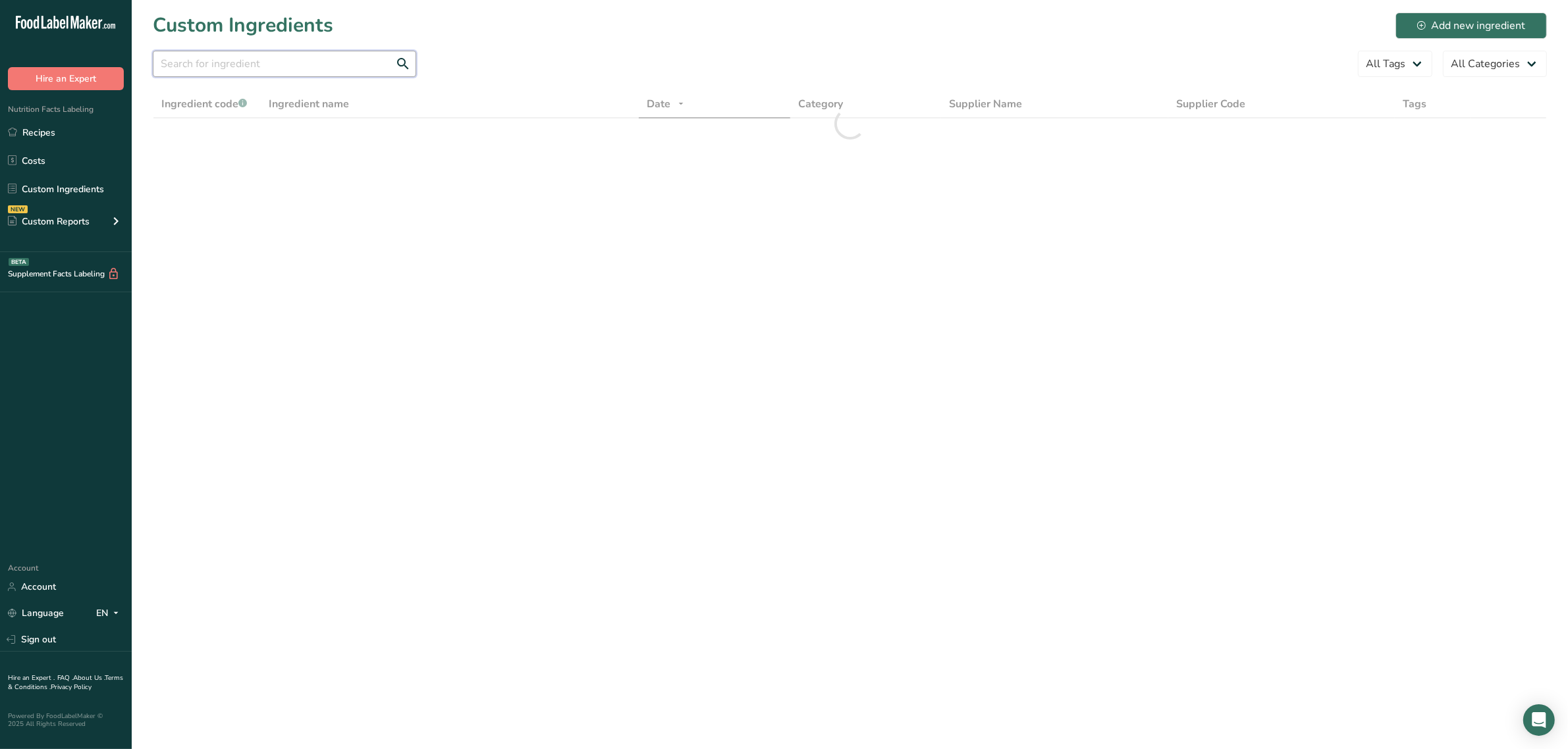
click at [355, 56] on input "text" at bounding box center [284, 64] width 264 height 27
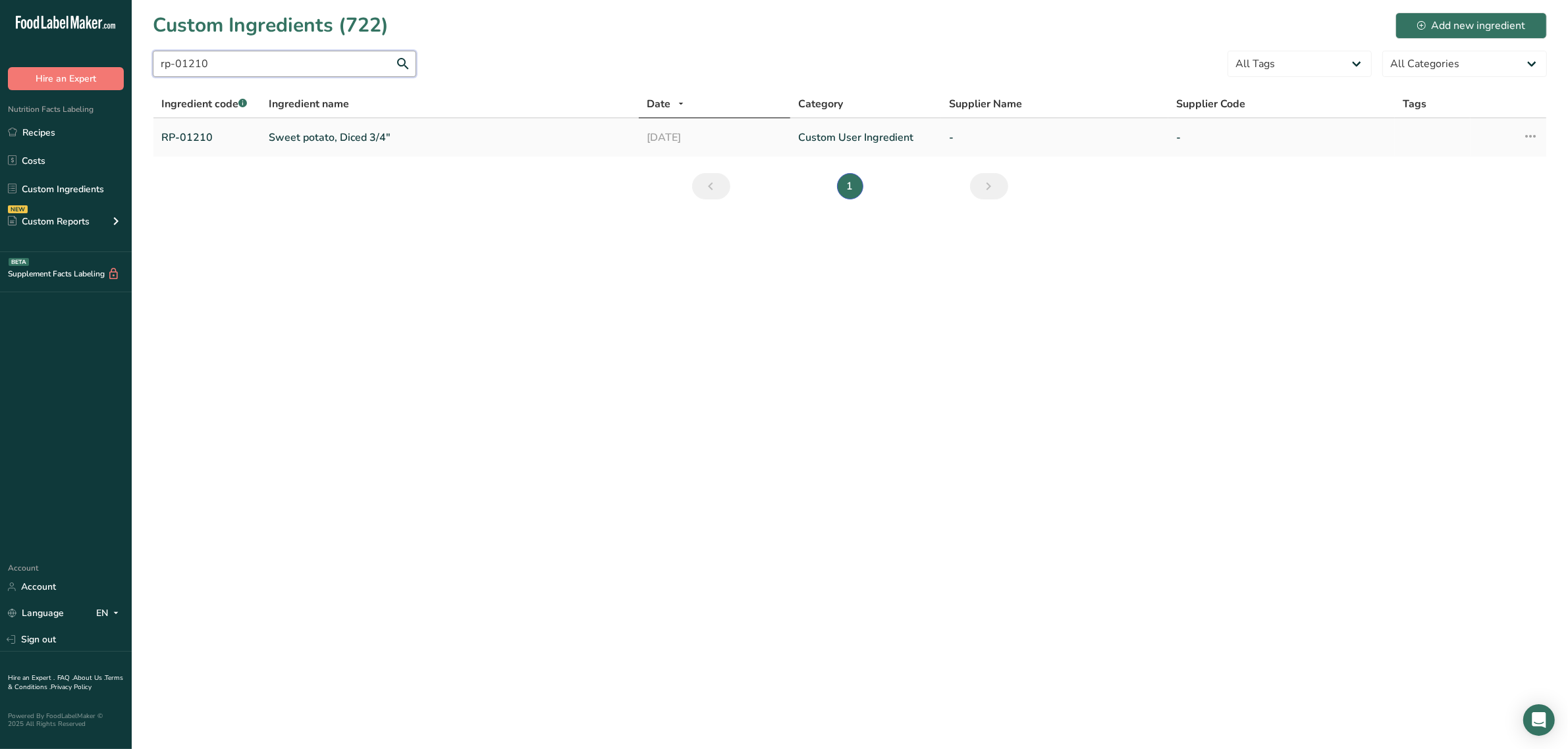
type input "rp-01210"
click at [318, 138] on link "Sweet potato, Diced 3/4"" at bounding box center [449, 137] width 362 height 16
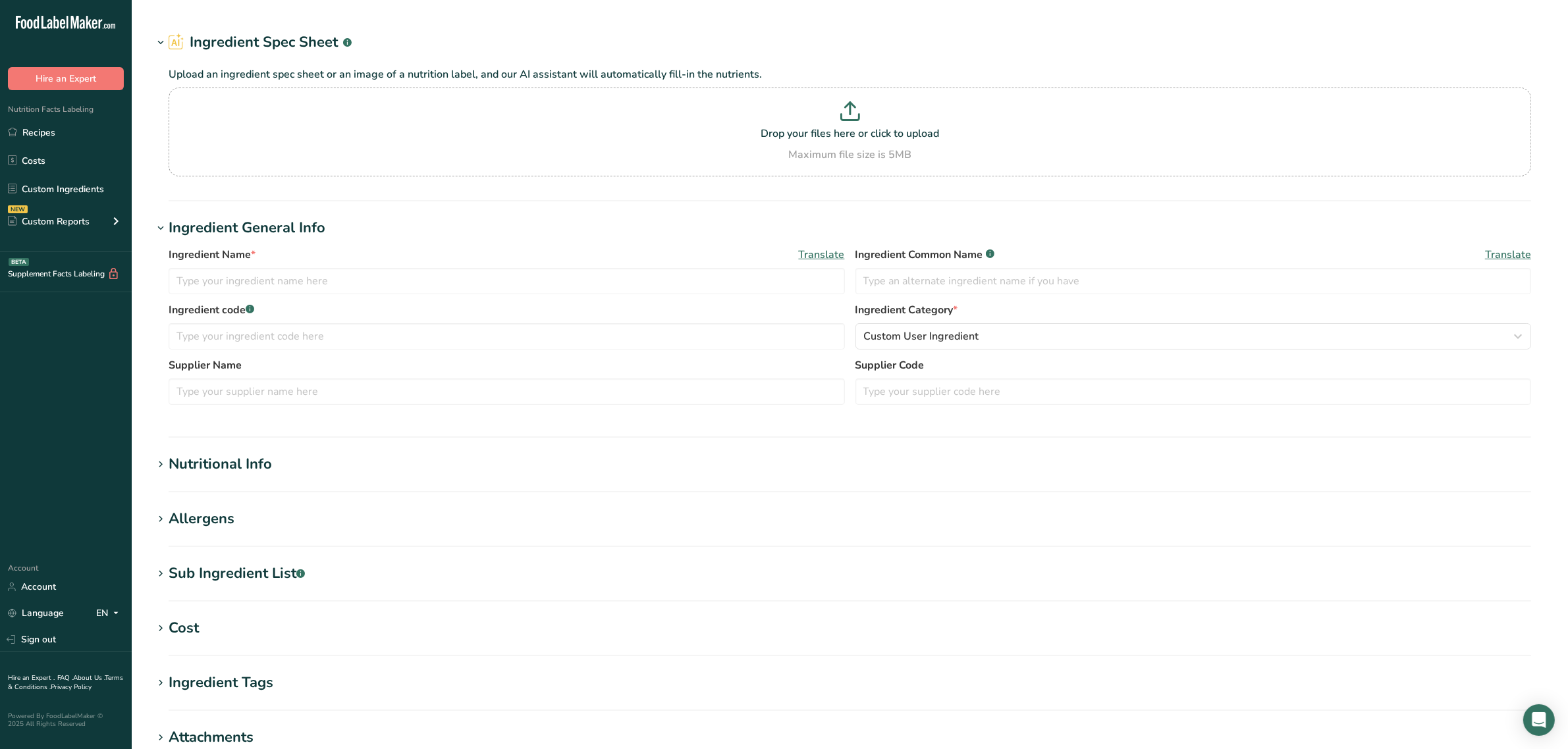
type input "Sweet potato, Diced 3/4""
type input "sweet potato"
type input "RP-01210"
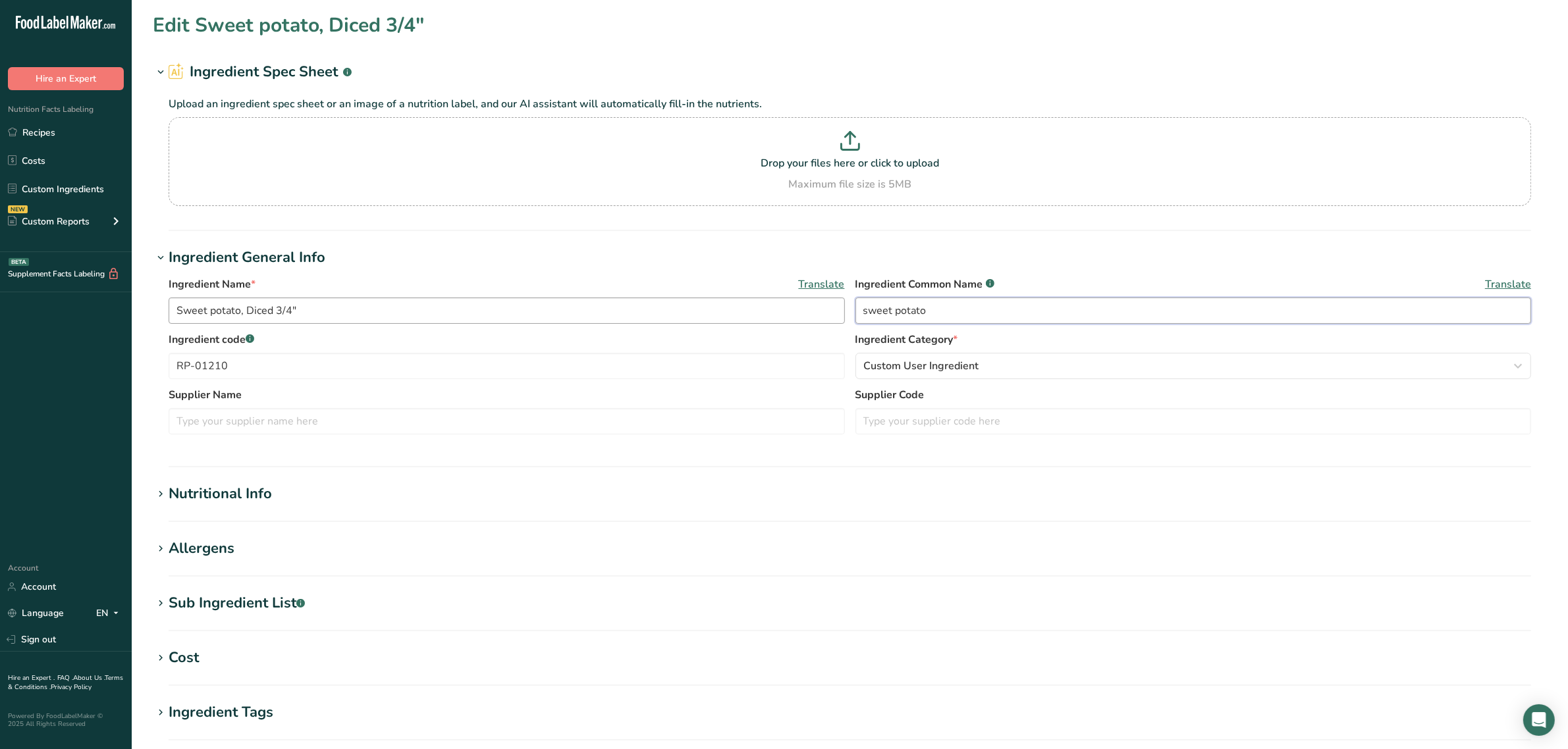
drag, startPoint x: 930, startPoint y: 320, endPoint x: 733, endPoint y: 312, distance: 197.2
click at [753, 313] on div "Ingredient Name * Translate Sweet potato, Diced 3/4" Ingredient Common Name .a-…" at bounding box center [849, 304] width 1362 height 55
type input "sweet potato"
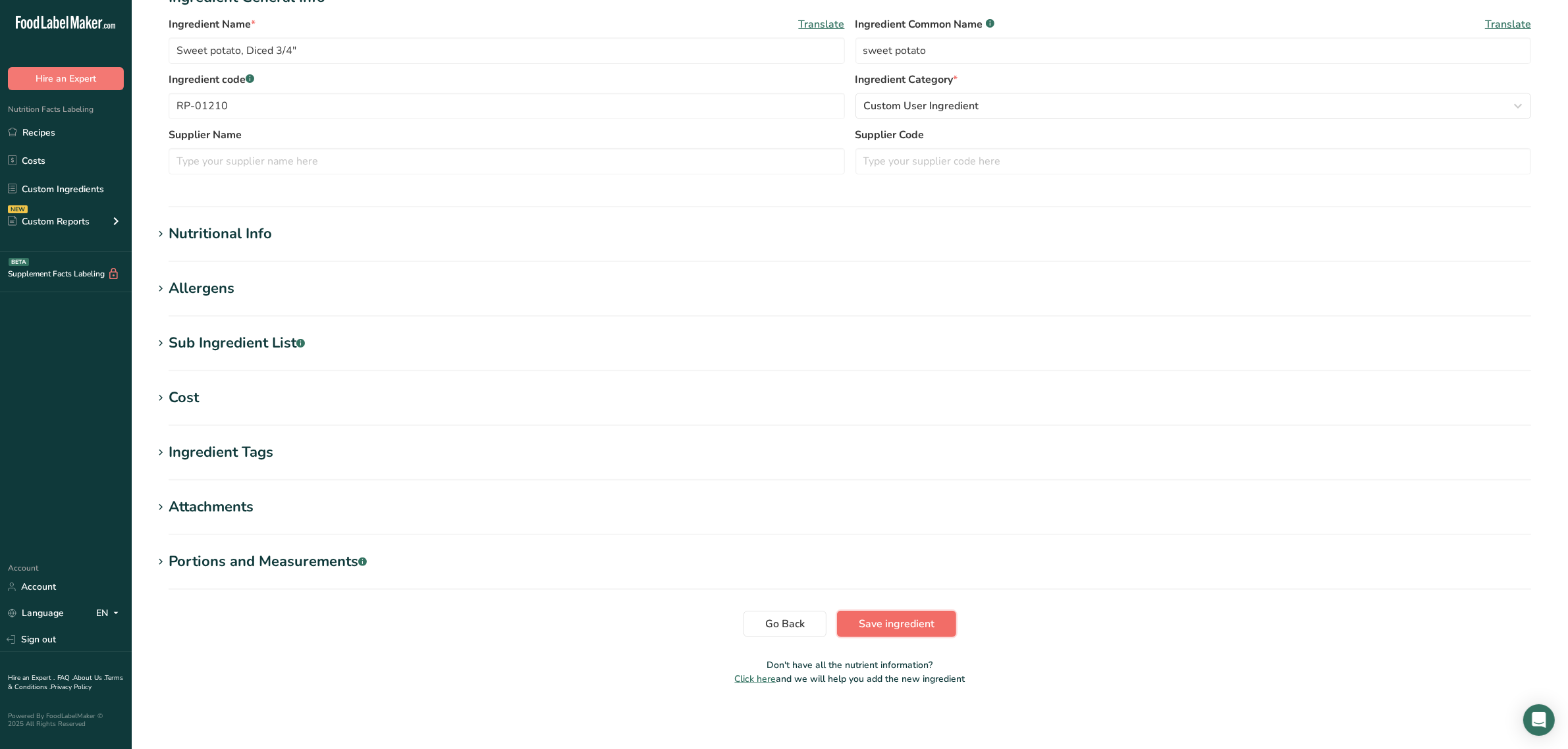
click at [874, 620] on span "Save ingredient" at bounding box center [897, 624] width 76 height 16
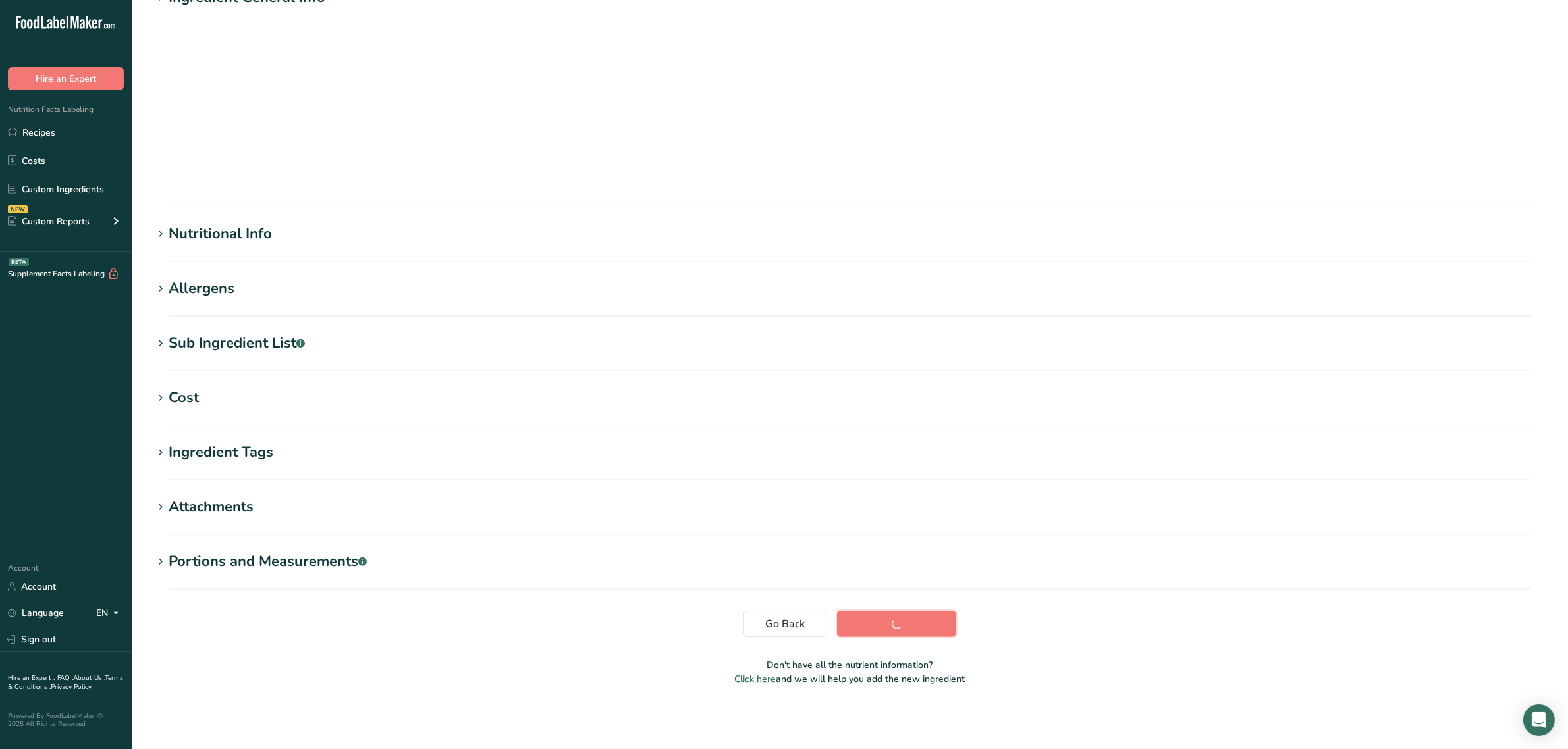
scroll to position [0, 0]
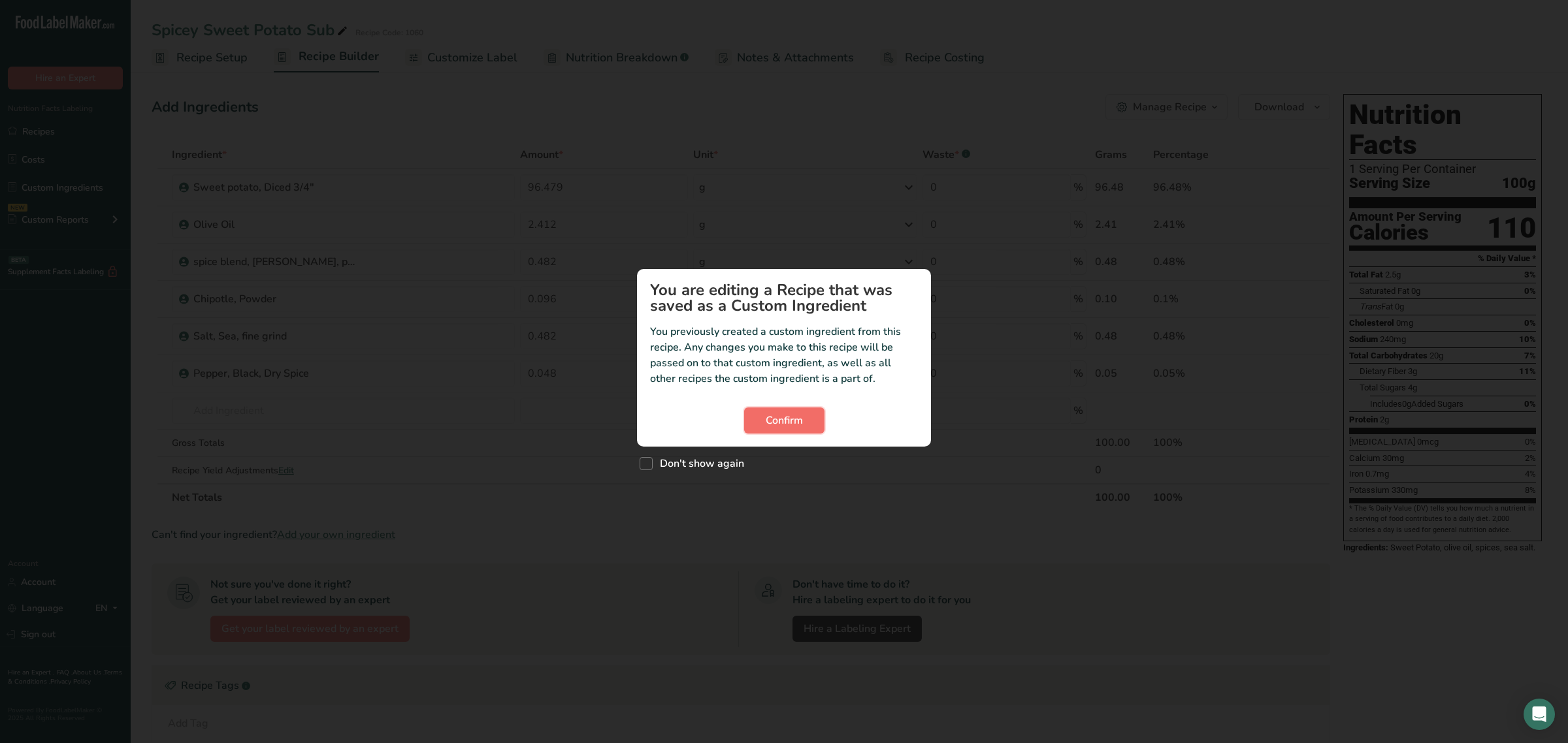
click at [780, 413] on span "Confirm" at bounding box center [784, 420] width 38 height 16
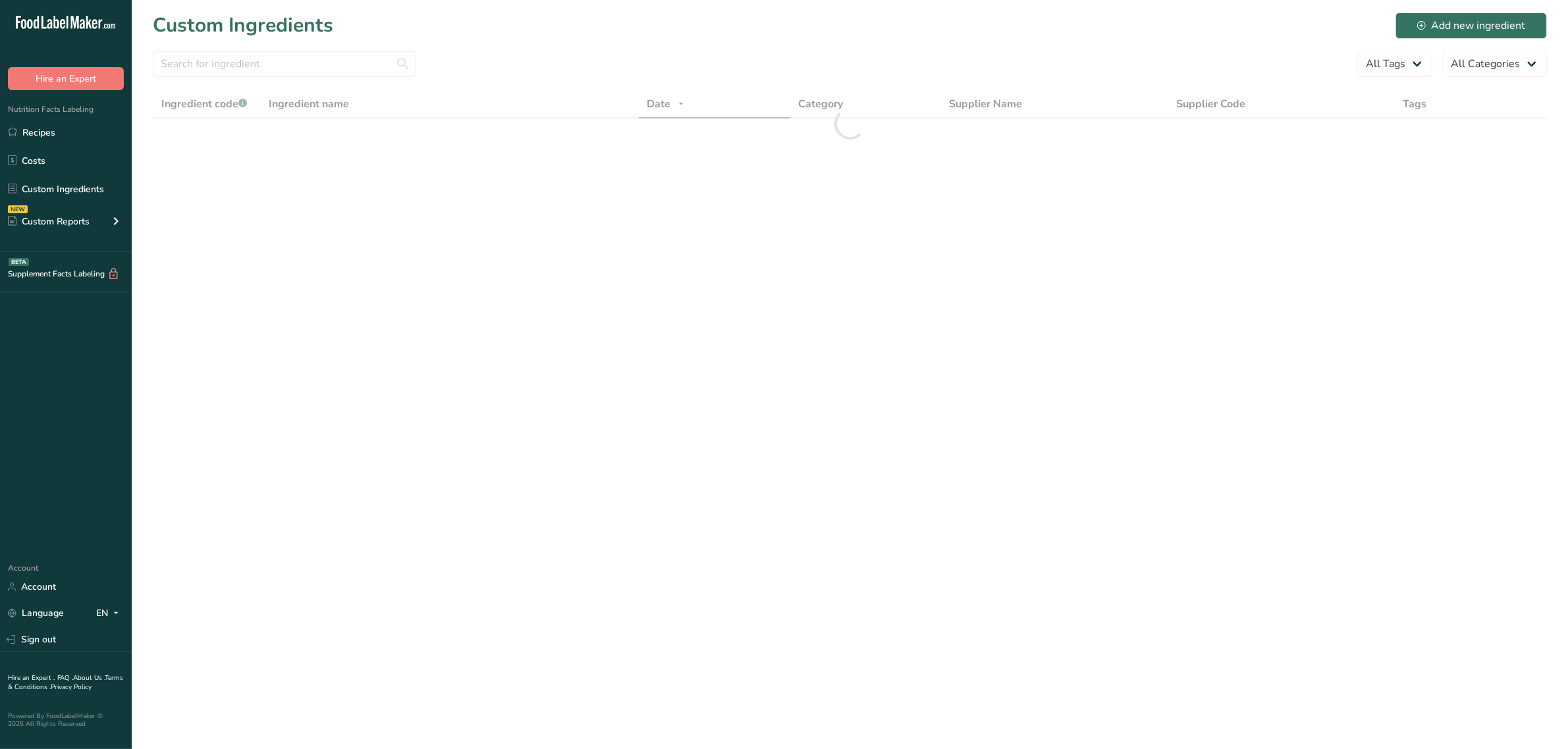
click at [429, 27] on div "Custom Ingredients Add new ingredient" at bounding box center [849, 25] width 1394 height 29
click at [339, 48] on section "Custom Ingredients Add new ingredient All Tags All Categories Ingredient code .…" at bounding box center [849, 89] width 1436 height 178
click at [315, 68] on input "text" at bounding box center [284, 64] width 264 height 27
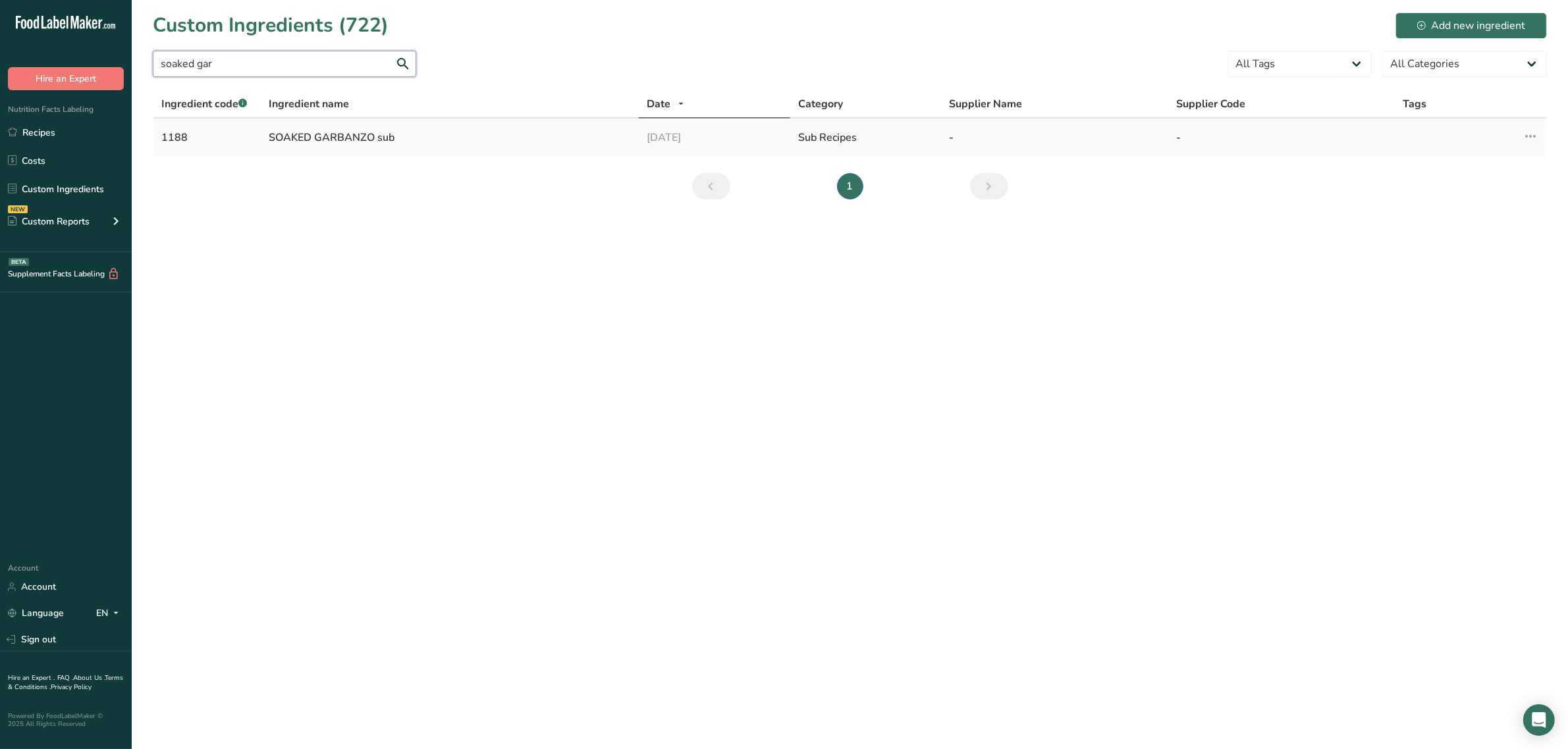
type input "soaked gar"
click at [347, 124] on td "SOAKED GARBANZO sub" at bounding box center [449, 137] width 378 height 38
click at [346, 134] on div "SOAKED GARBANZO sub" at bounding box center [449, 137] width 362 height 16
click at [274, 136] on div "SOAKED GARBANZO sub" at bounding box center [449, 137] width 362 height 16
click at [204, 139] on div "1188" at bounding box center [207, 137] width 92 height 16
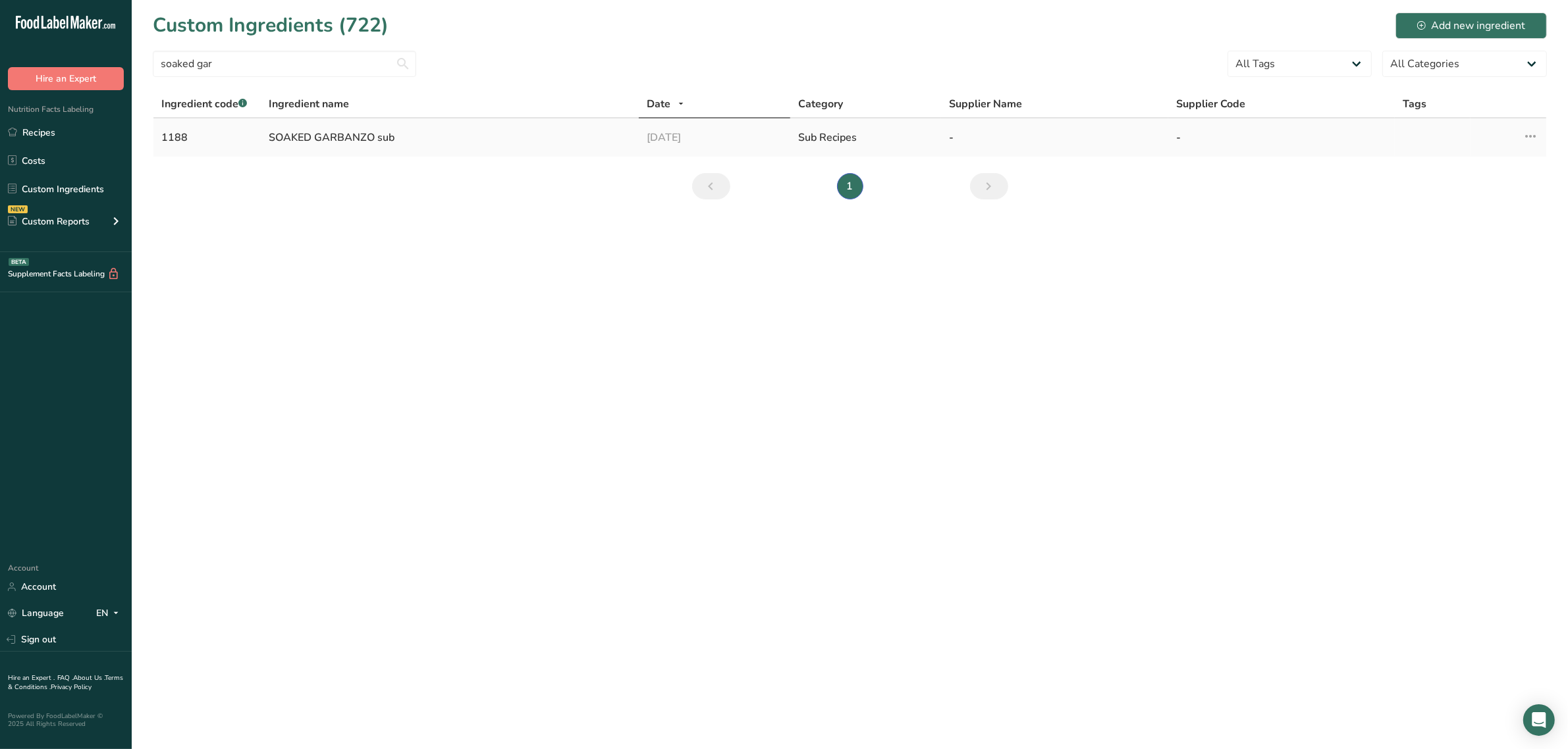
click at [182, 139] on div "1188" at bounding box center [207, 137] width 92 height 16
click at [36, 133] on link "Recipes" at bounding box center [65, 132] width 132 height 25
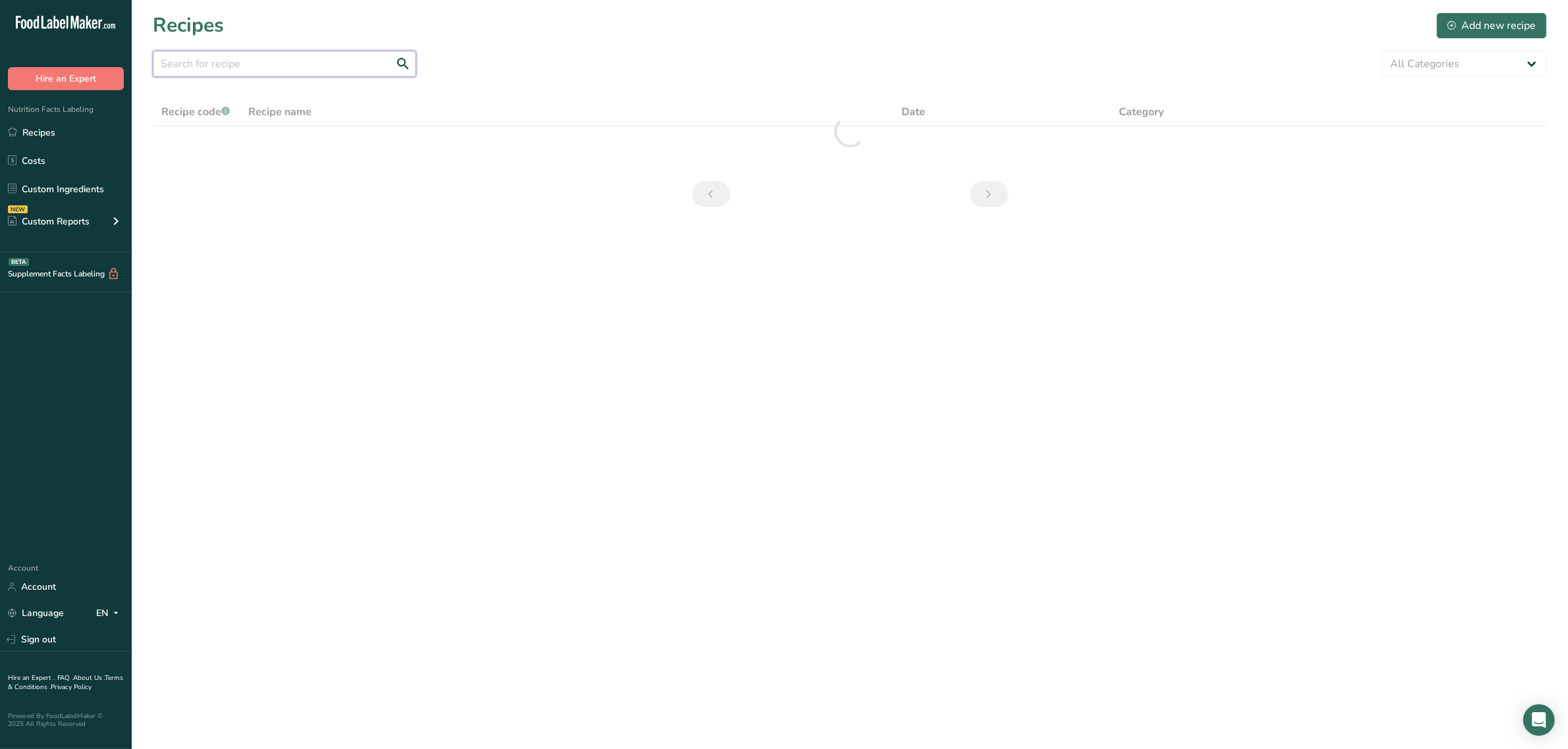
click at [275, 53] on input "text" at bounding box center [284, 64] width 264 height 27
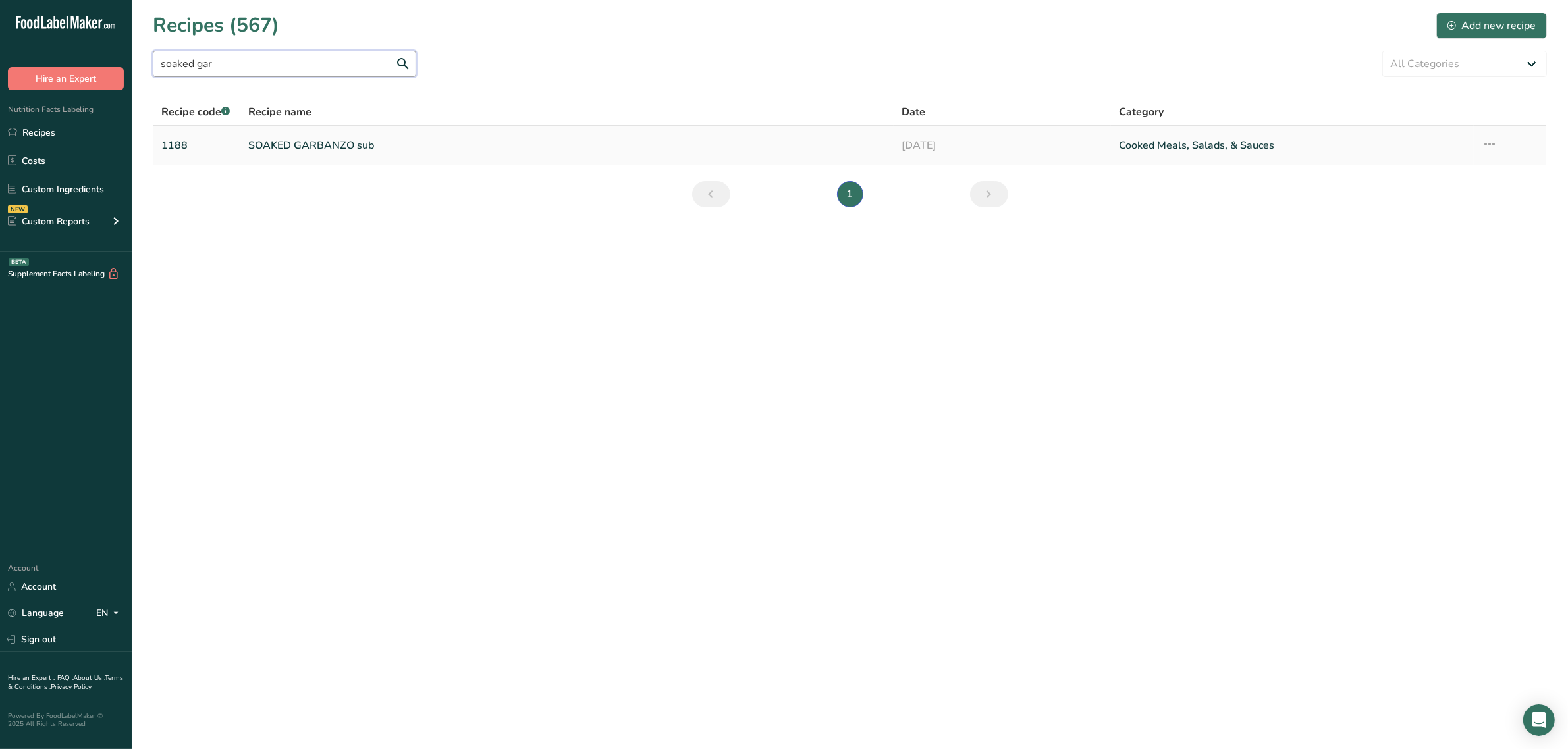
type input "soaked gar"
click at [347, 147] on link "SOAKED GARBANZO sub" at bounding box center [567, 145] width 637 height 27
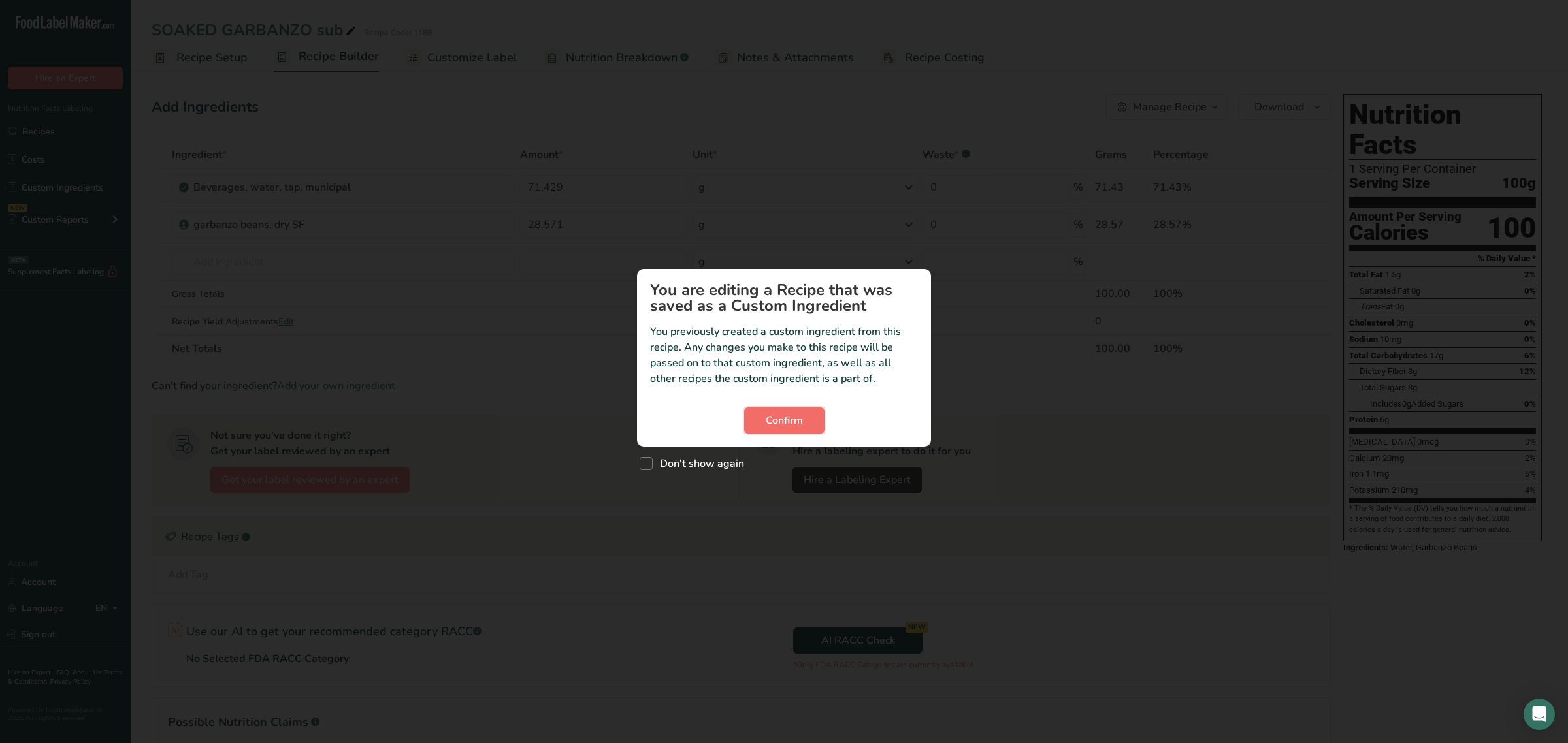
click at [779, 410] on button "Confirm" at bounding box center [784, 420] width 80 height 26
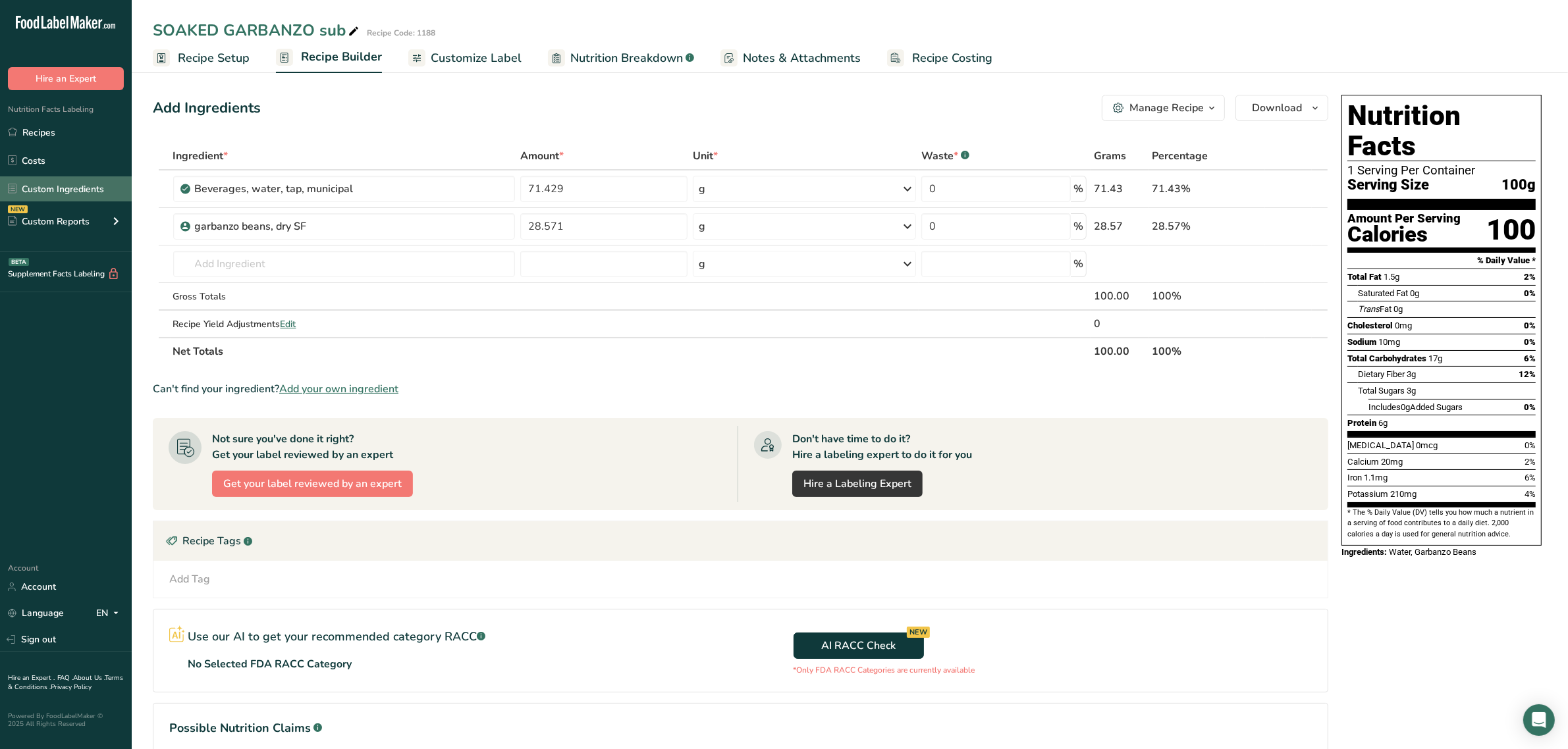
drag, startPoint x: 74, startPoint y: 183, endPoint x: 82, endPoint y: 182, distance: 8.1
click at [74, 183] on link "Custom Ingredients" at bounding box center [65, 189] width 132 height 25
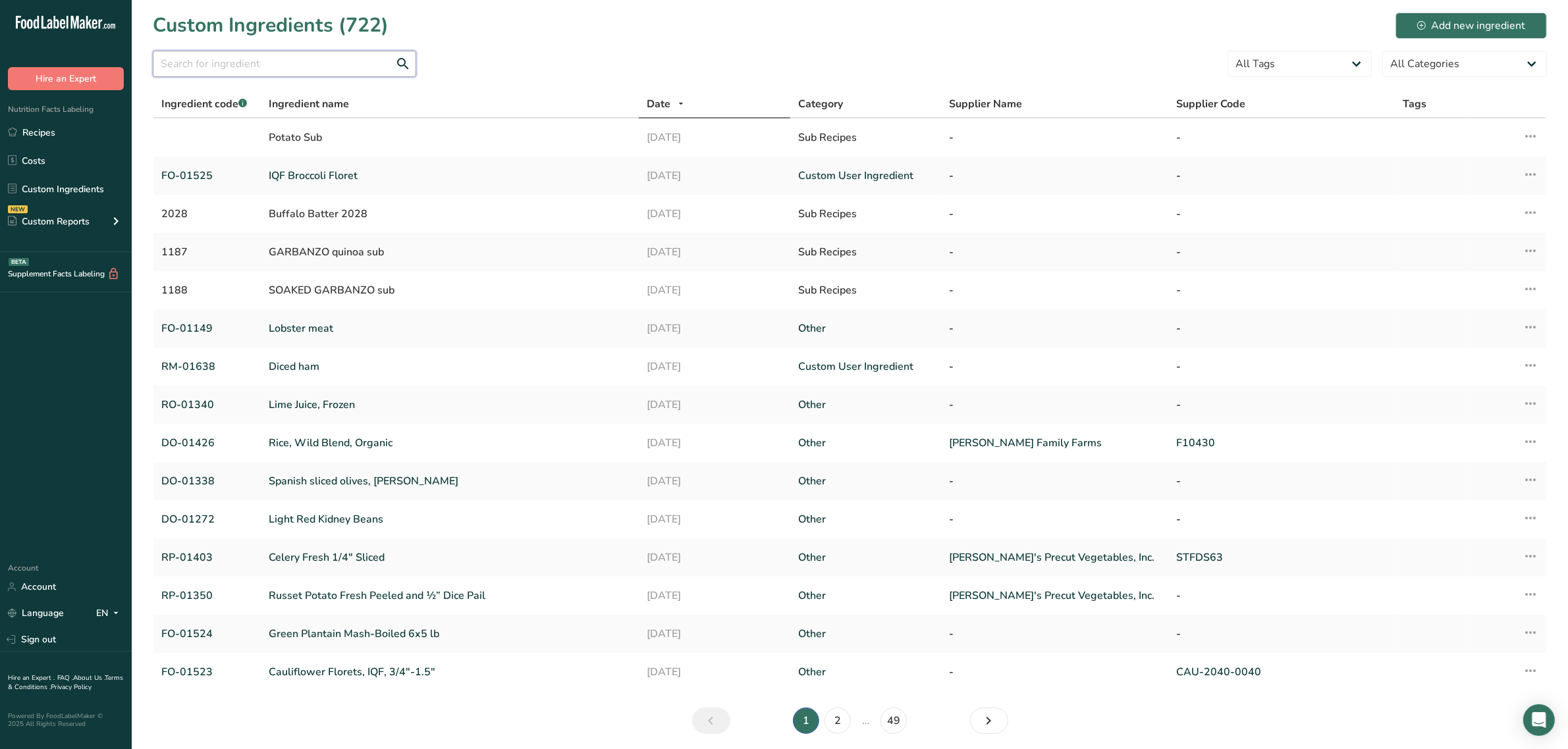
click at [343, 60] on input "text" at bounding box center [284, 64] width 264 height 27
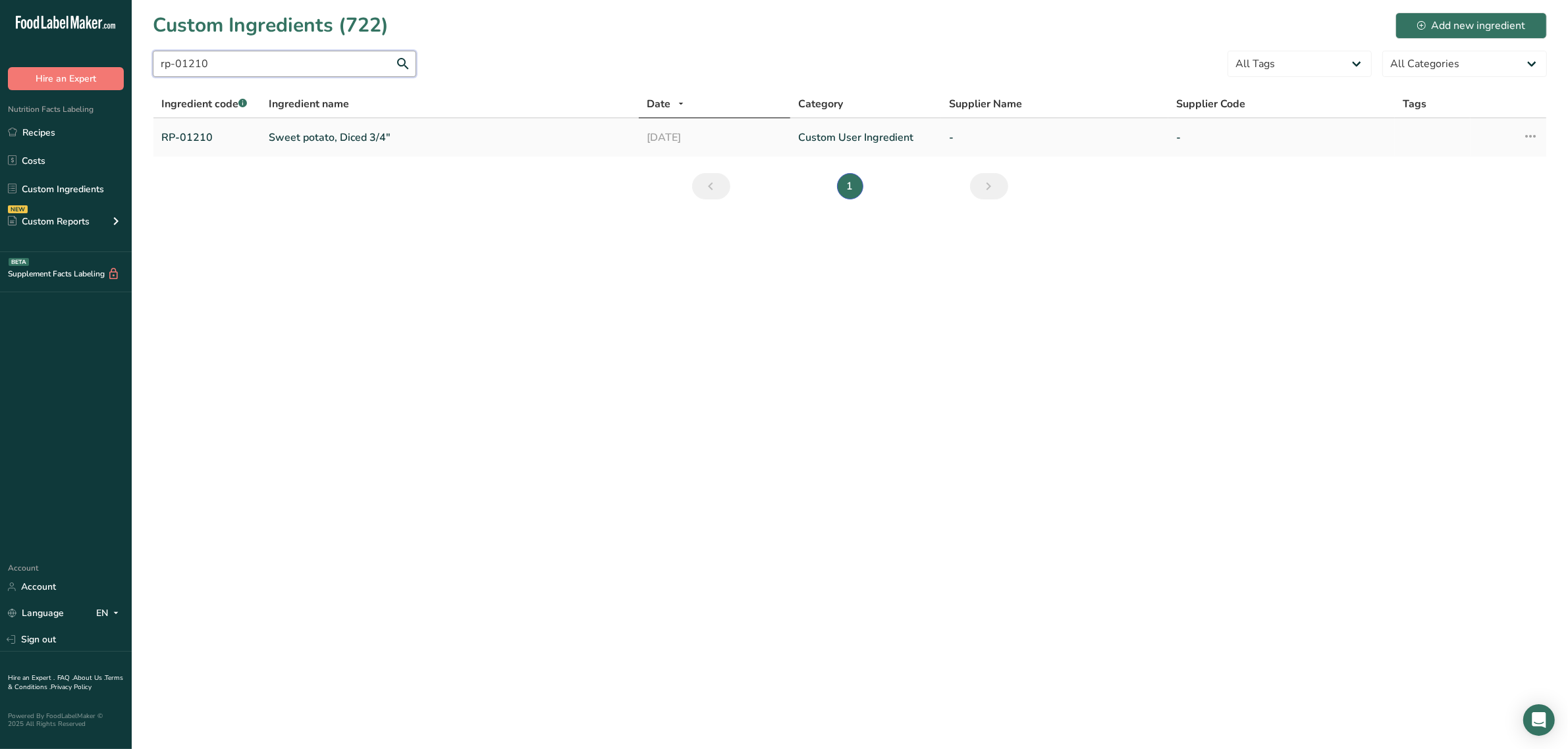
type input "rp-01210"
click at [326, 139] on link "Sweet potato, Diced 3/4"" at bounding box center [449, 137] width 362 height 16
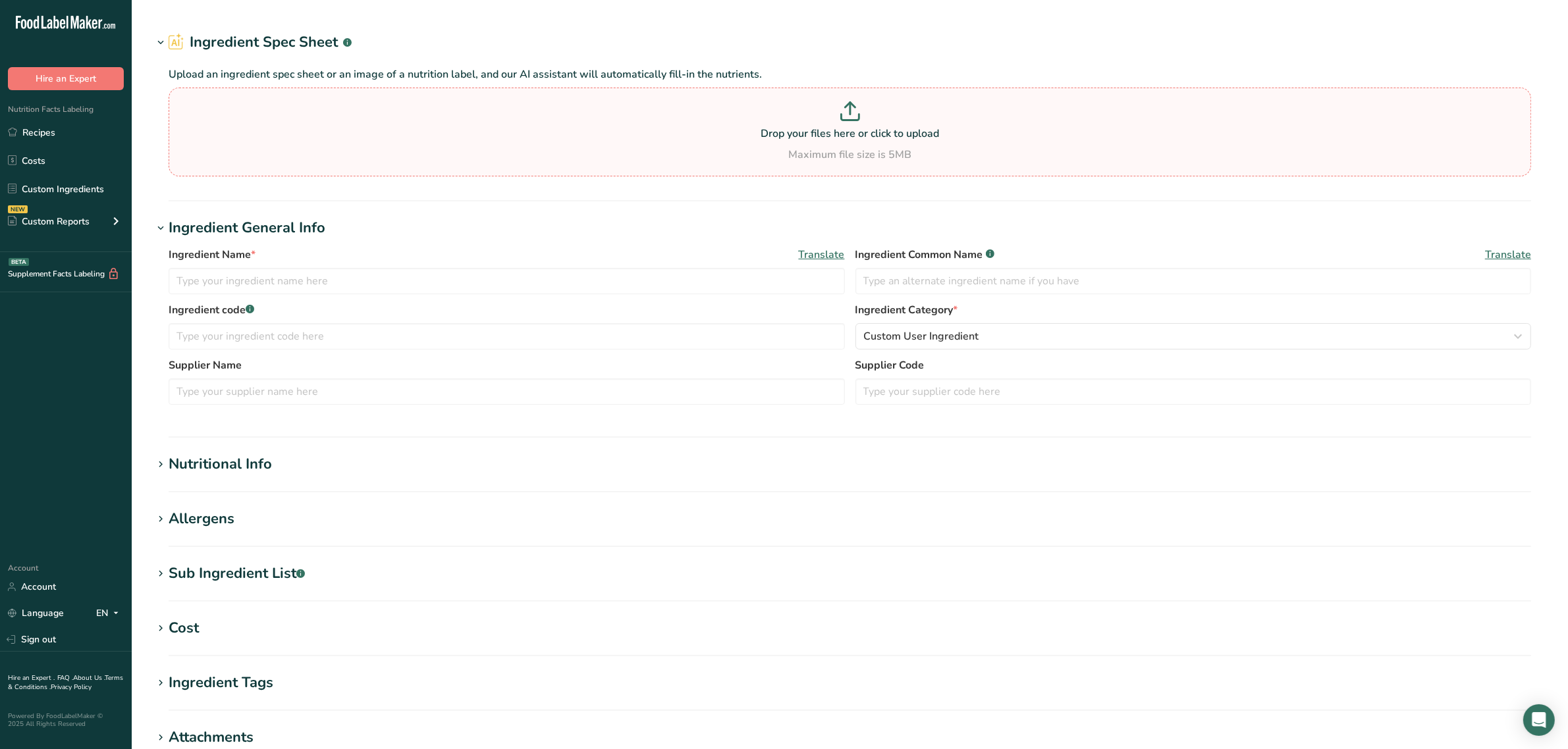
type input "Sweet potato, Diced 3/4""
type input "sweet potato"
type input "RP-01210"
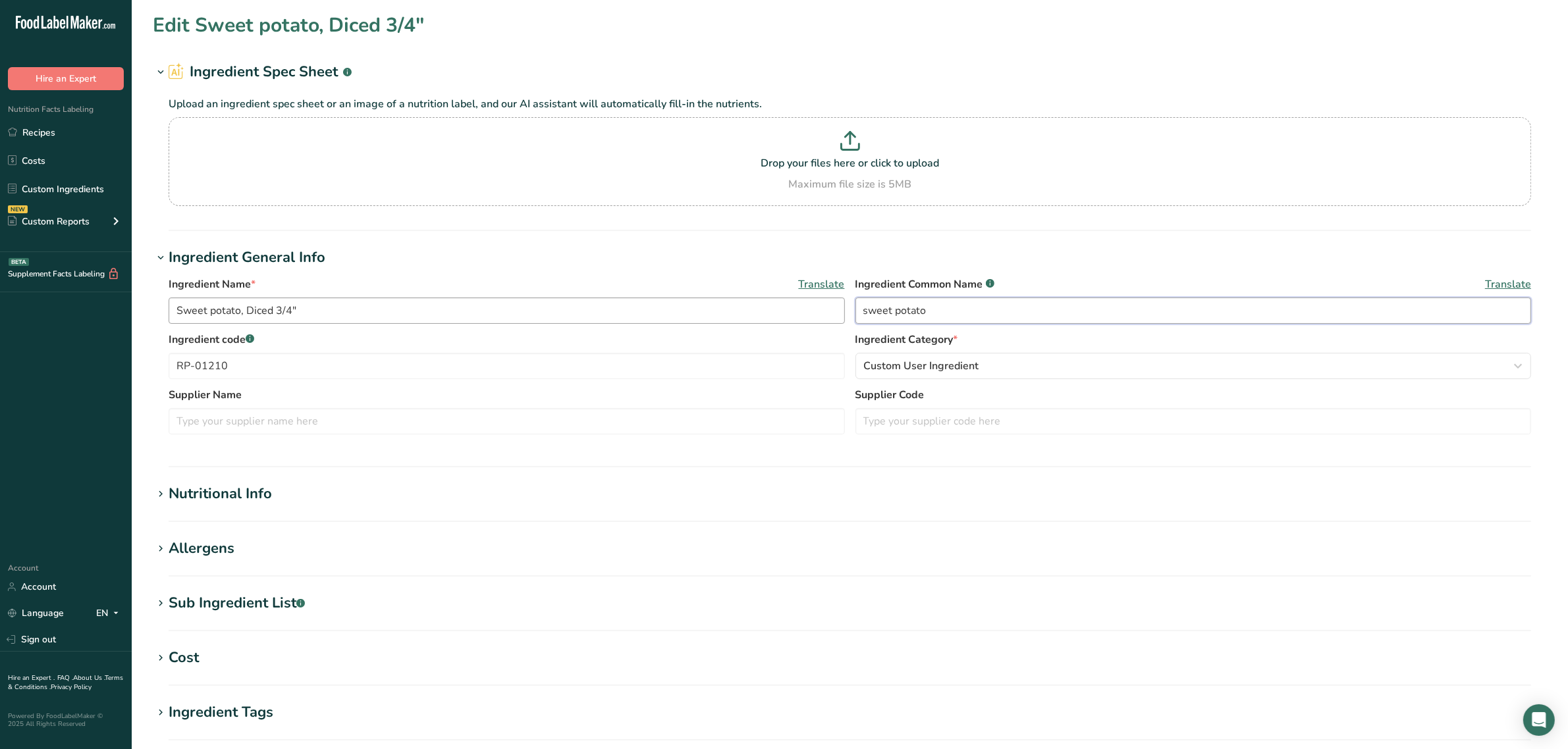
drag, startPoint x: 983, startPoint y: 303, endPoint x: 523, endPoint y: 304, distance: 460.0
click at [523, 304] on div "Ingredient Name * Translate Sweet potato, Diced 3/4" Ingredient Common Name .a-…" at bounding box center [849, 304] width 1362 height 55
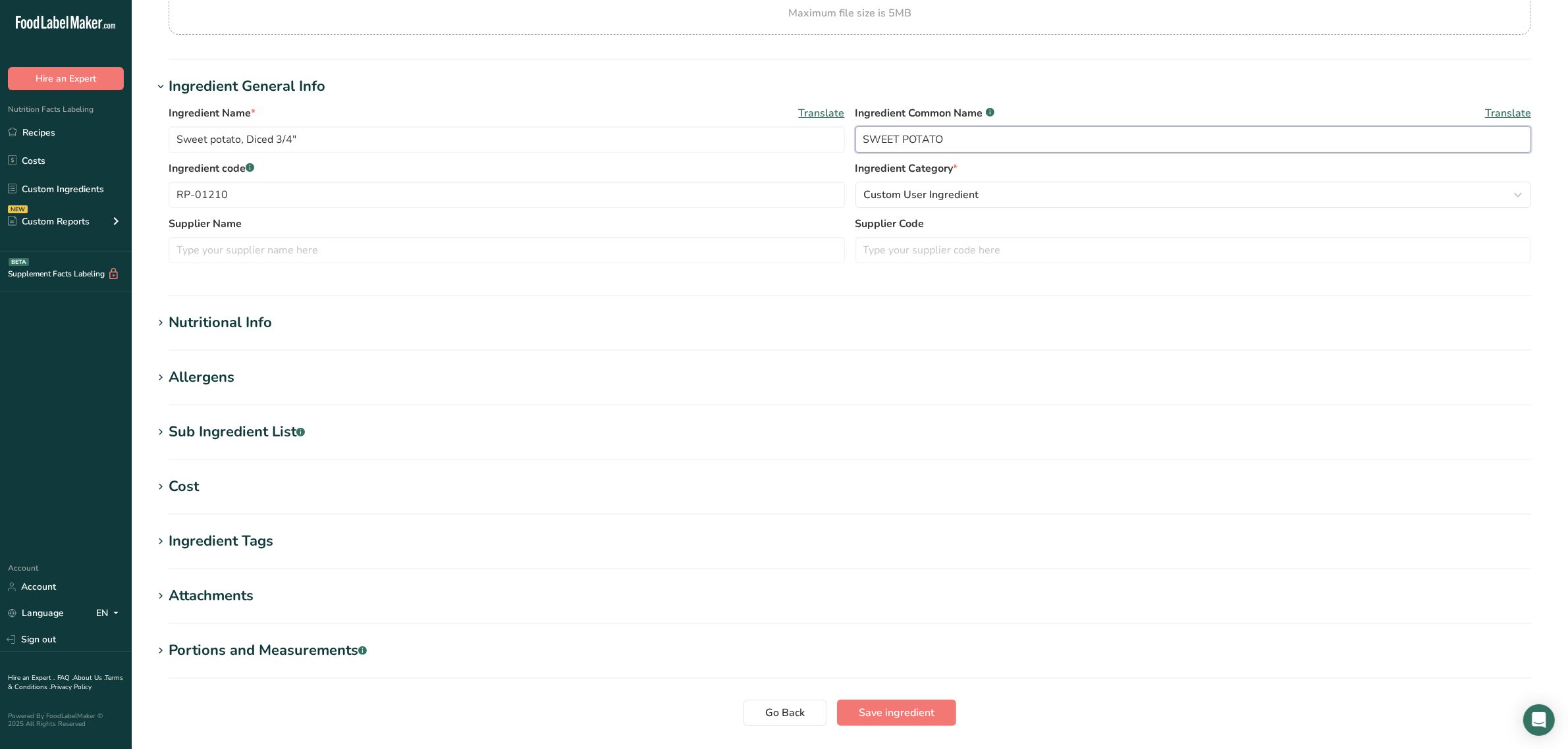
scroll to position [260, 0]
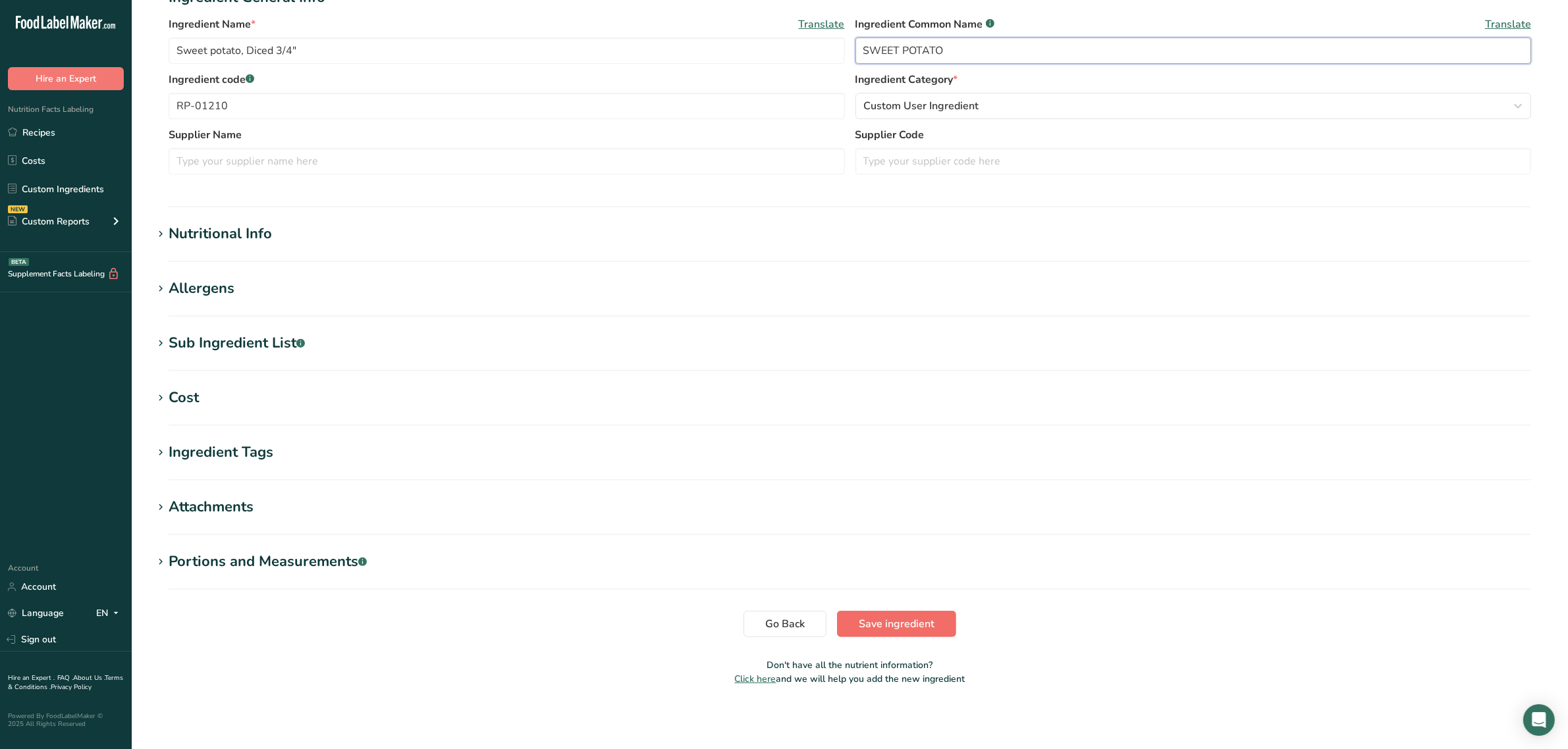
type input "SWEET POTATO"
click at [910, 620] on span "Save ingredient" at bounding box center [897, 624] width 76 height 16
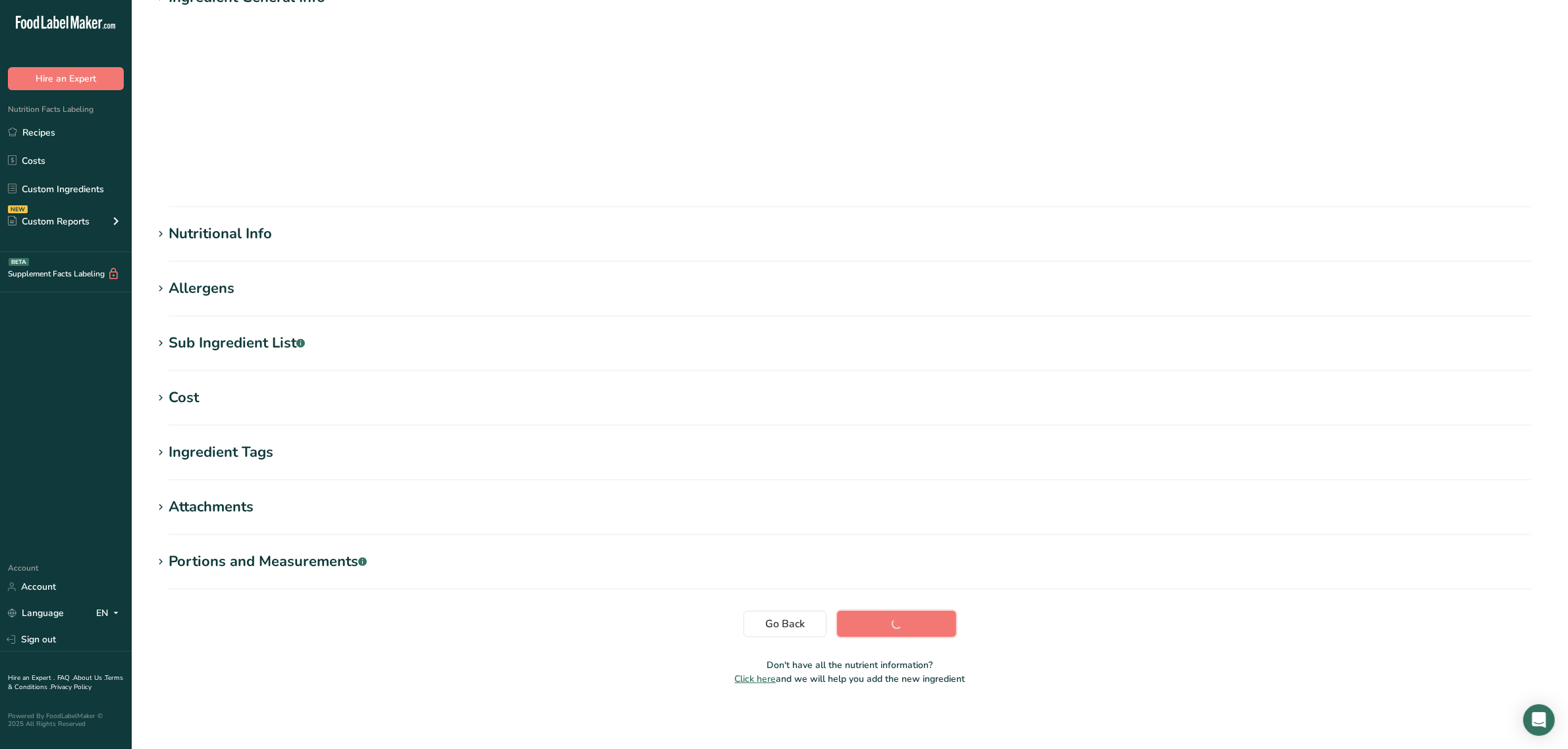
scroll to position [0, 0]
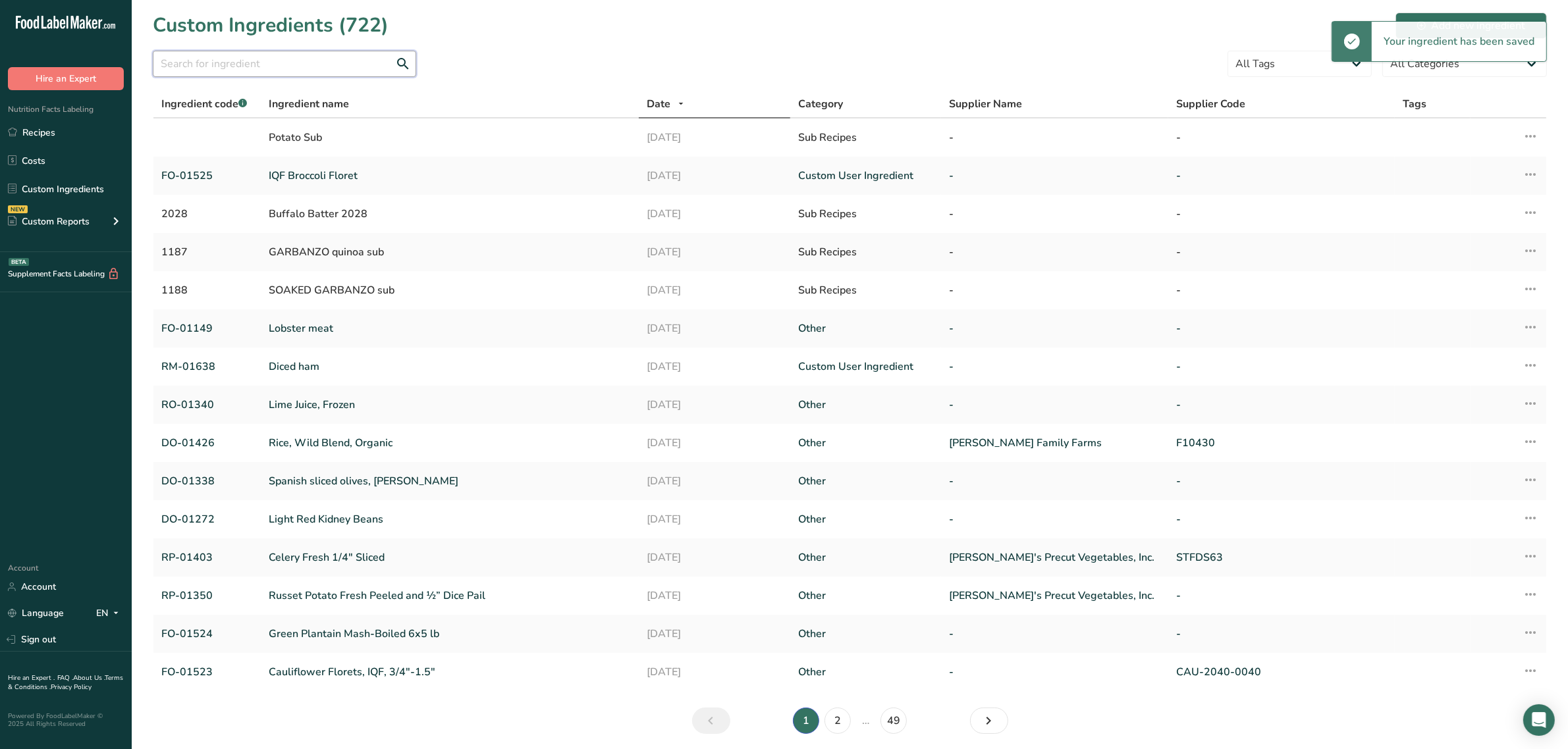
click at [318, 66] on input "text" at bounding box center [284, 64] width 264 height 27
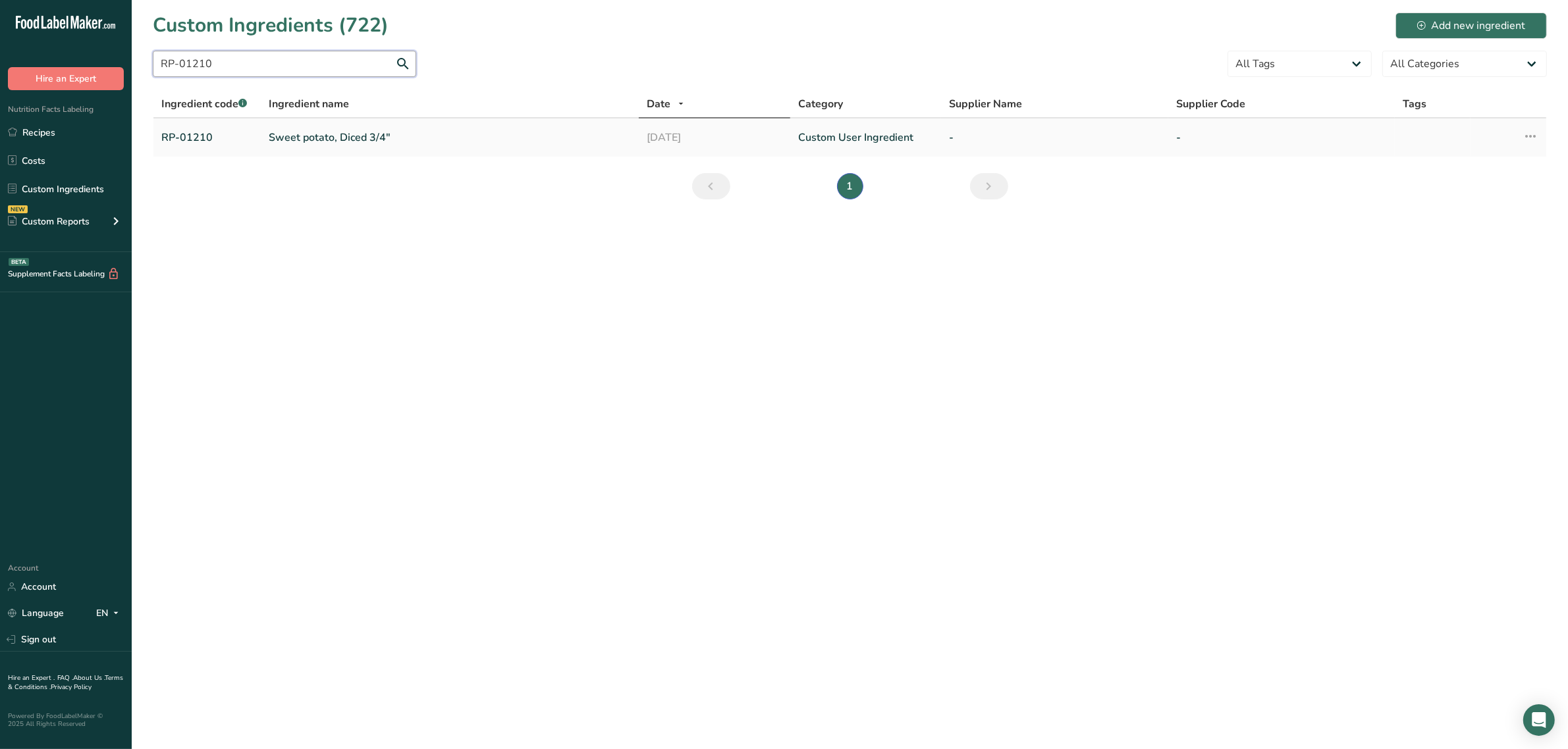
type input "RP-01210"
click at [298, 134] on link "Sweet potato, Diced 3/4"" at bounding box center [449, 137] width 362 height 16
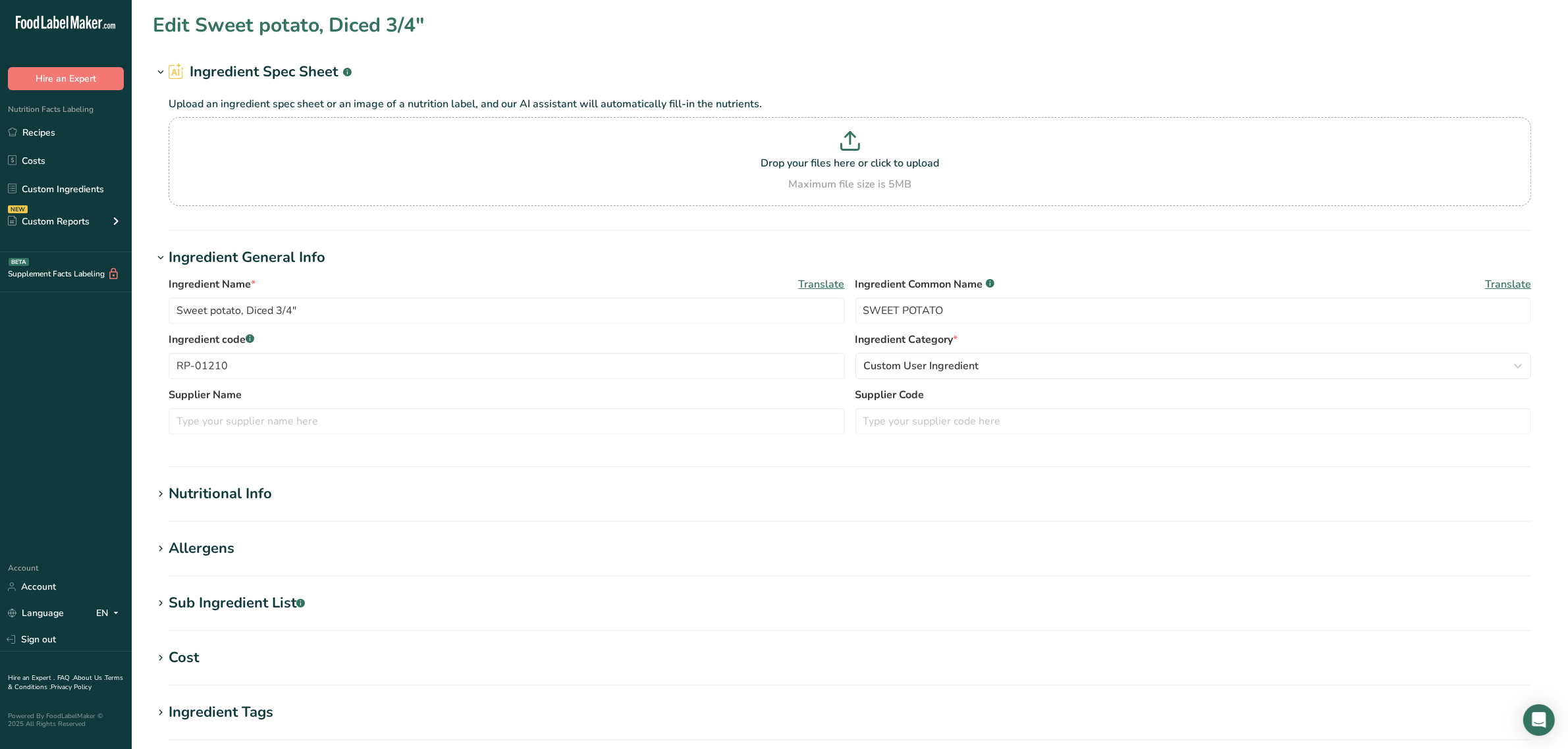
click at [245, 606] on div "Sub Ingredient List .a-a{fill:#347362;}.b-a{fill:#fff;}" at bounding box center [237, 603] width 137 height 22
drag, startPoint x: 1012, startPoint y: 310, endPoint x: 652, endPoint y: 293, distance: 360.4
click at [652, 293] on div "Ingredient Name * Translate Sweet potato, Diced 3/4" Ingredient Common Name .a-…" at bounding box center [849, 304] width 1362 height 55
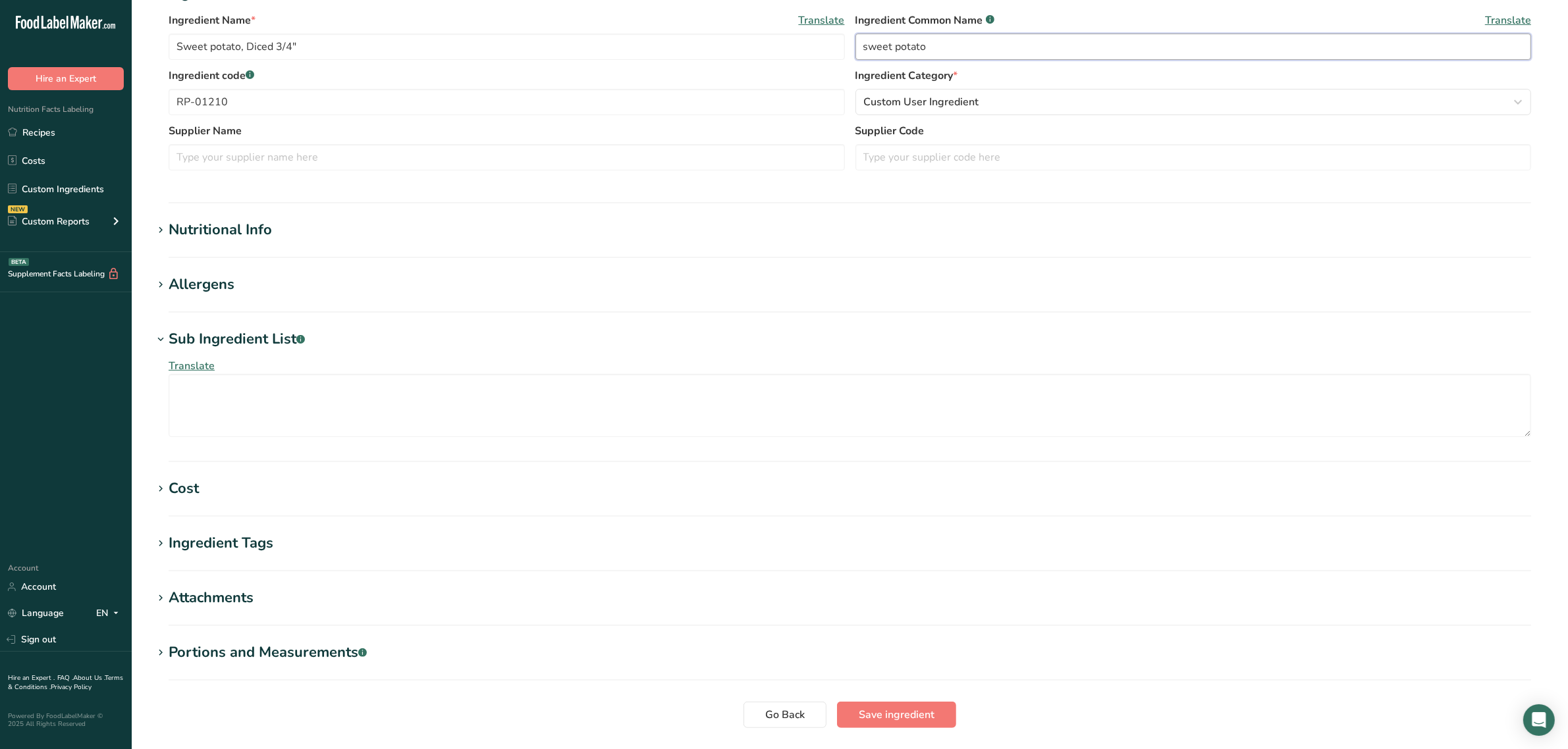
scroll to position [355, 0]
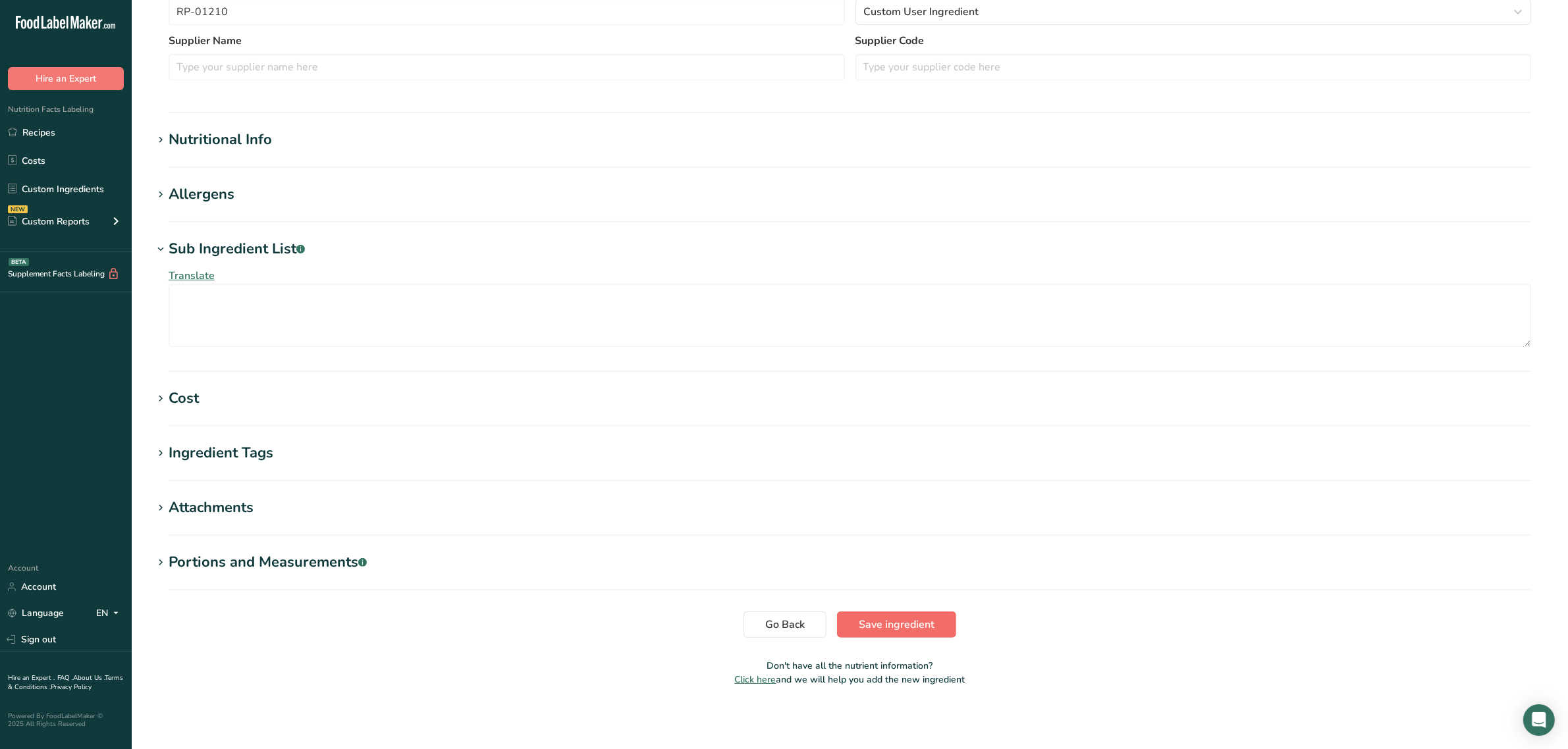
type input "sweet potato"
click at [896, 619] on span "Save ingredient" at bounding box center [897, 625] width 76 height 16
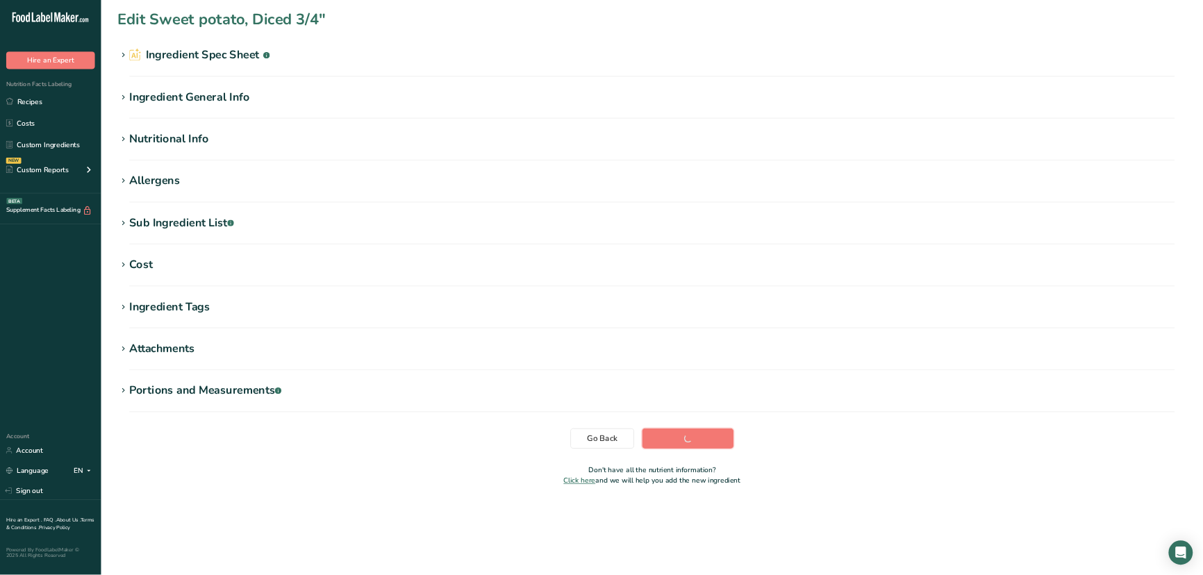
scroll to position [0, 0]
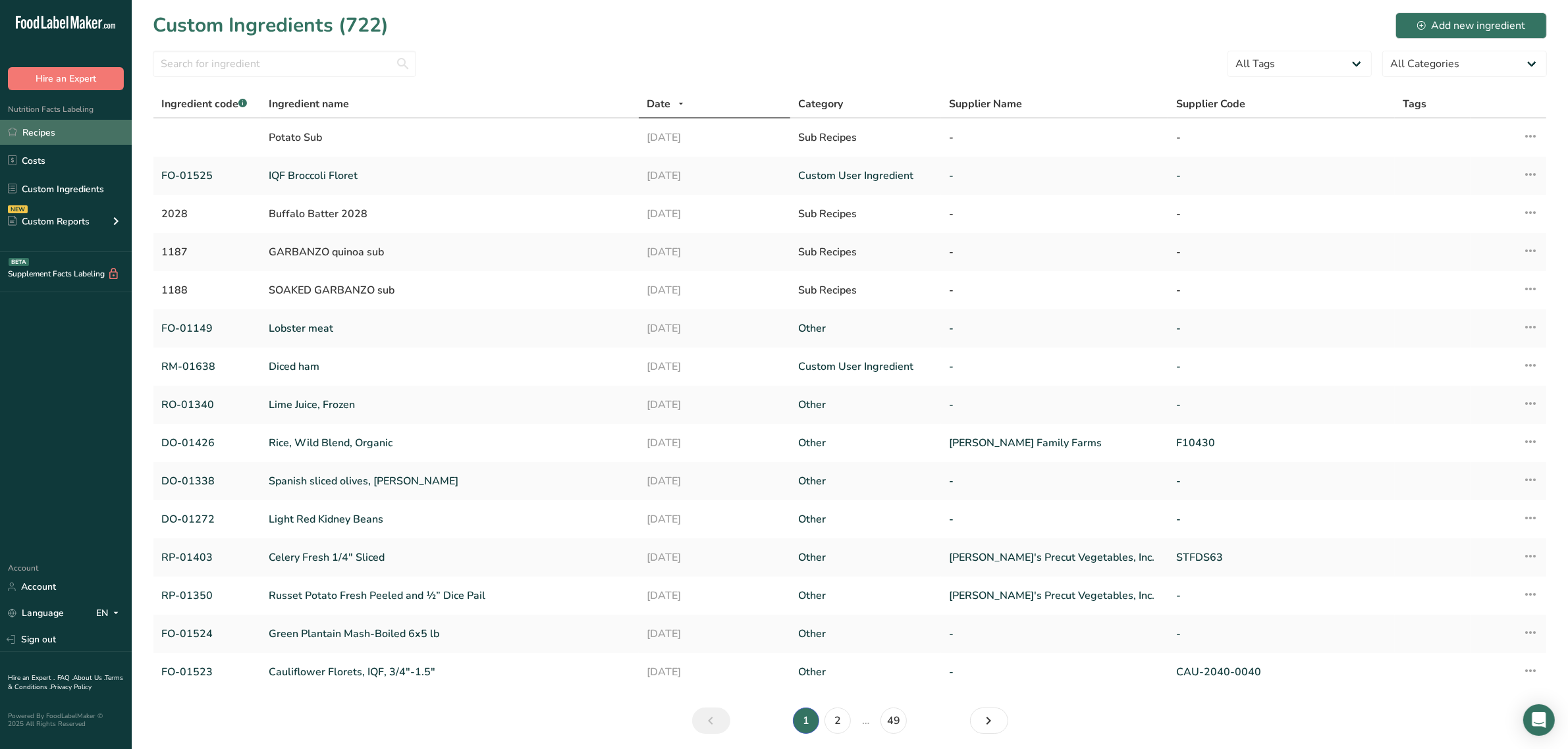
click at [50, 133] on link "Recipes" at bounding box center [65, 132] width 132 height 25
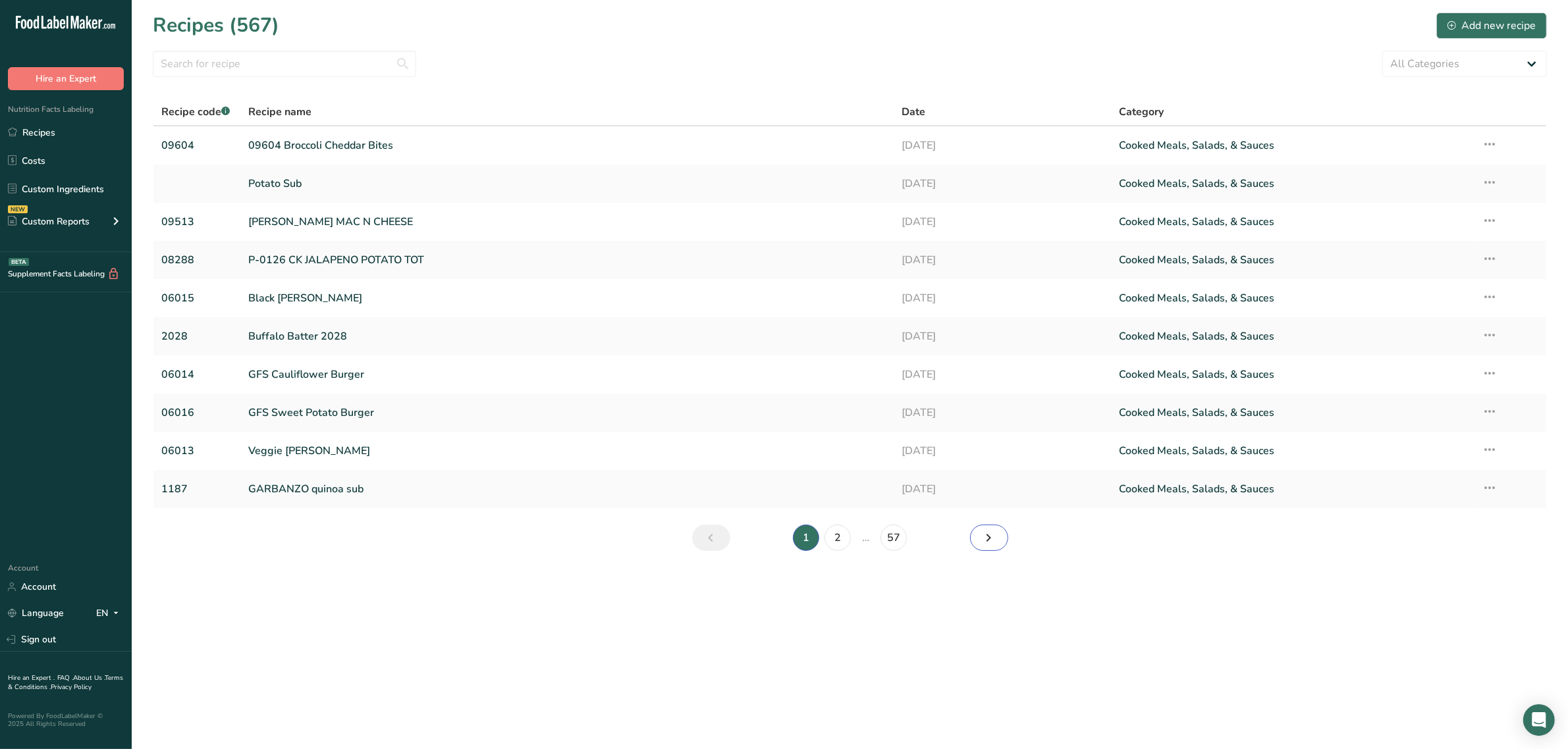
click at [975, 535] on link "Next page" at bounding box center [989, 539] width 38 height 27
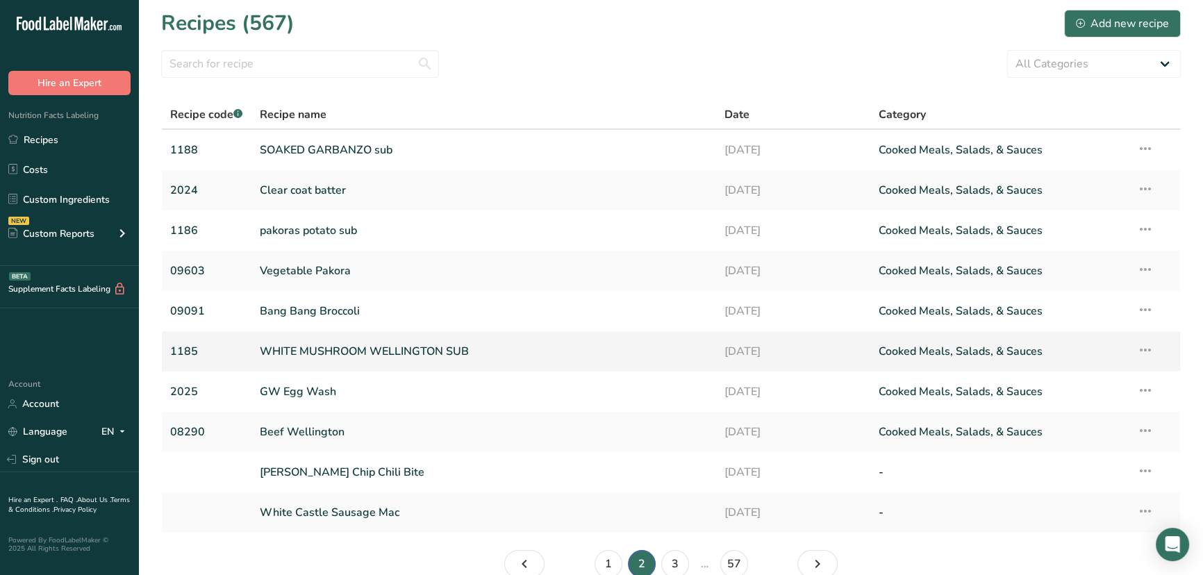
scroll to position [63, 0]
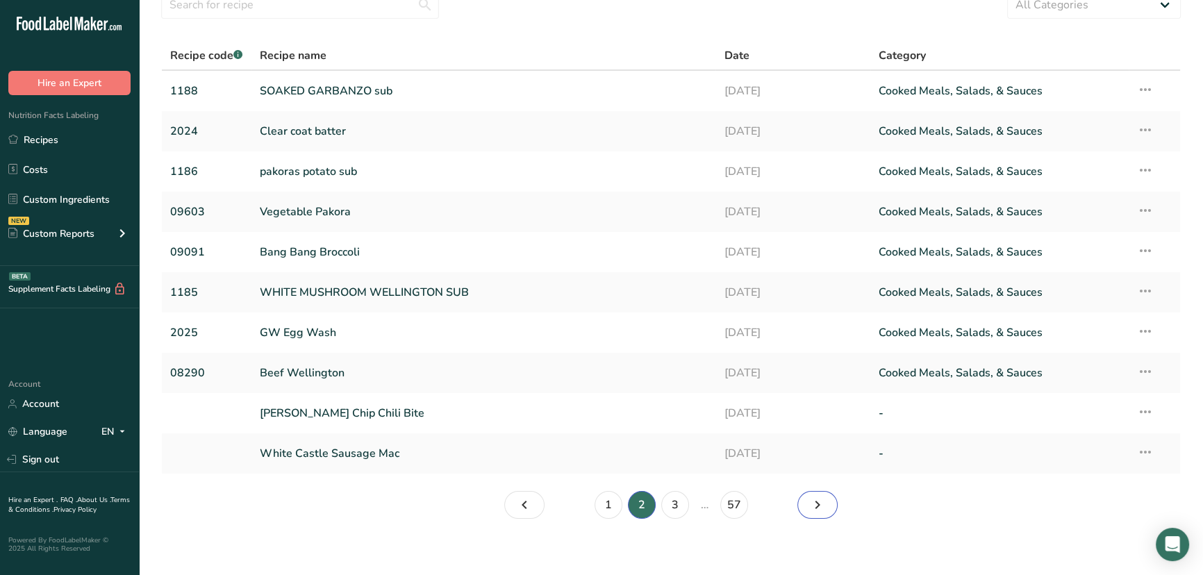
click at [822, 499] on icon "Page 3." at bounding box center [817, 504] width 17 height 25
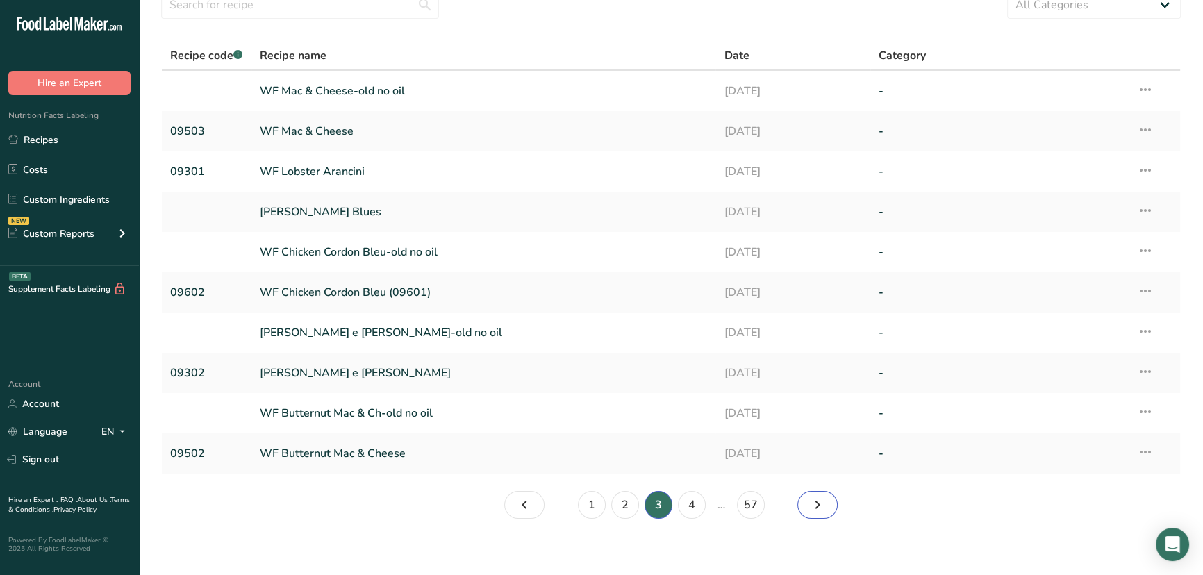
click at [829, 495] on link "Page 4." at bounding box center [817, 505] width 40 height 28
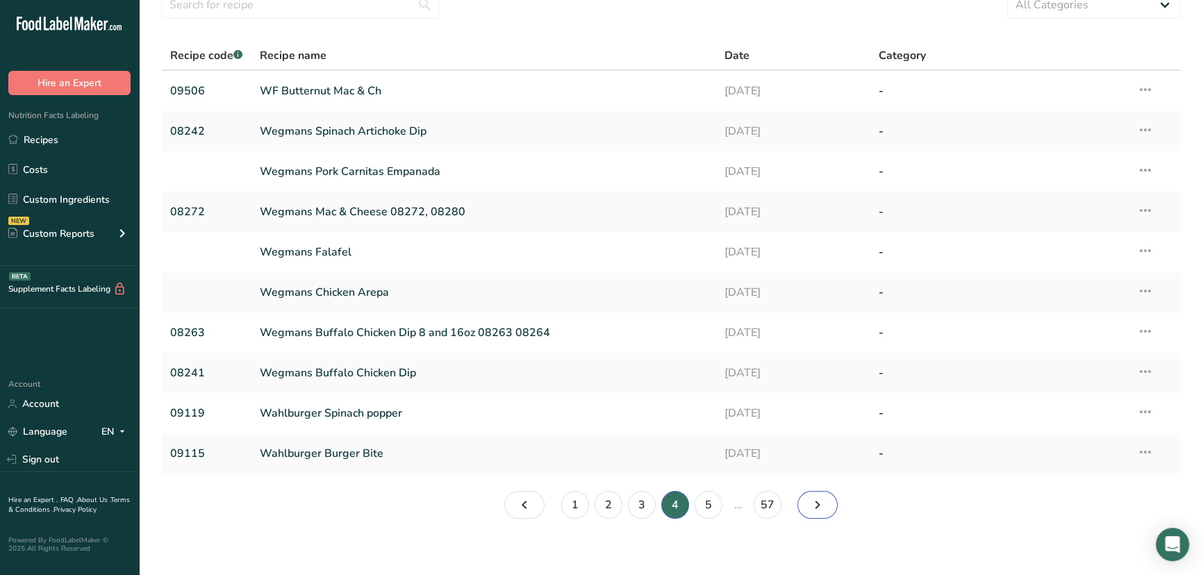
click at [806, 497] on link "Page 5." at bounding box center [817, 505] width 40 height 28
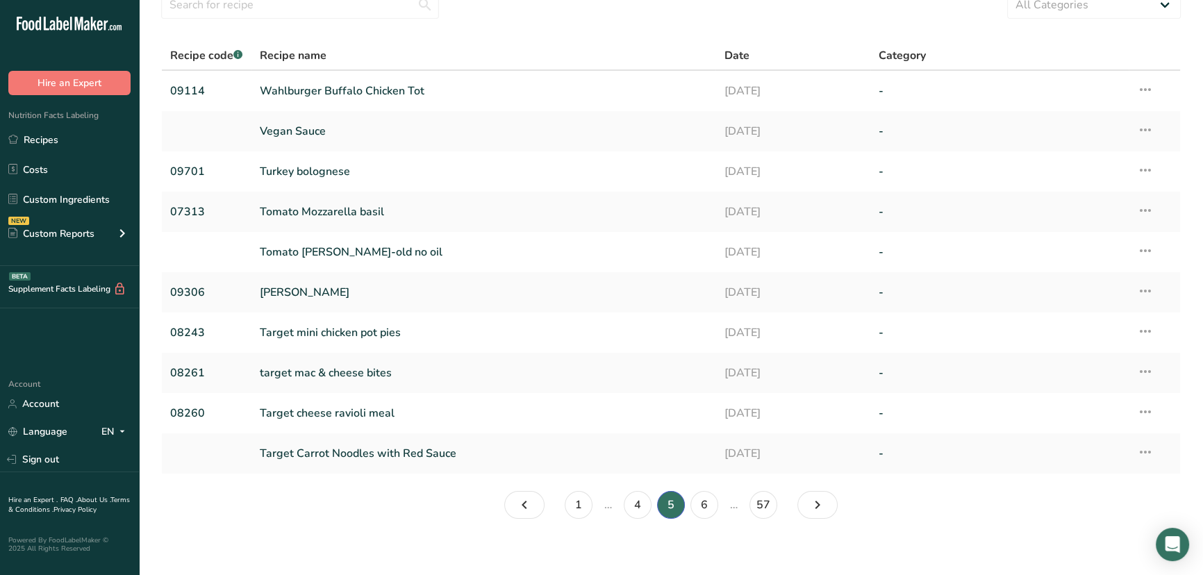
click at [476, 519] on section "Recipes (567) Add new recipe All Categories Baked Goods Beverages Confectionery…" at bounding box center [671, 239] width 1064 height 604
click at [768, 500] on link "57" at bounding box center [763, 505] width 28 height 28
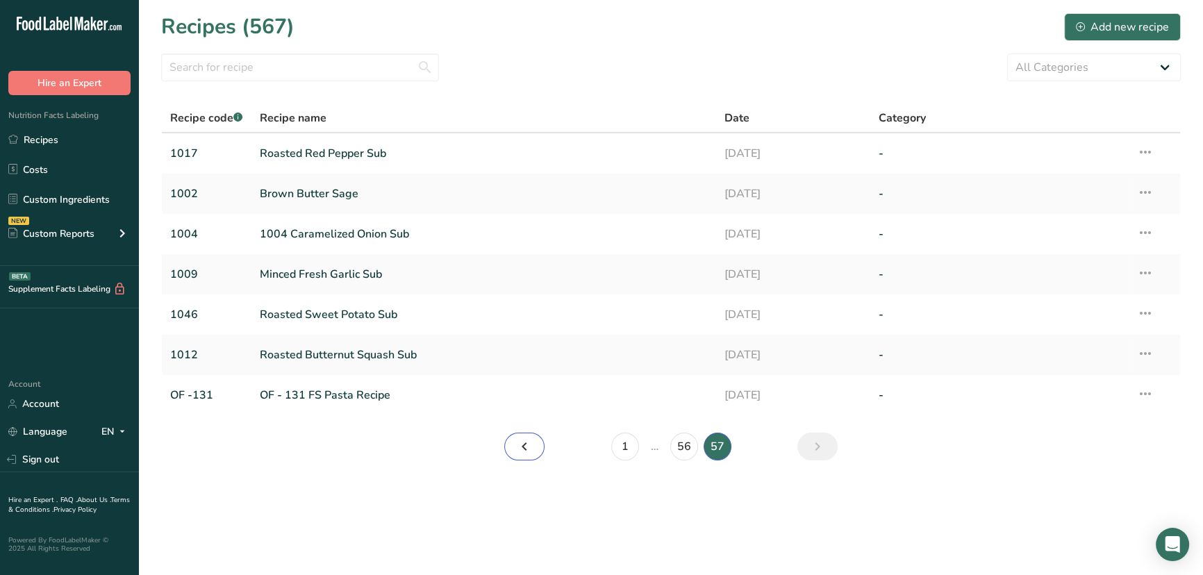
click at [542, 439] on link "Page 56." at bounding box center [524, 447] width 40 height 28
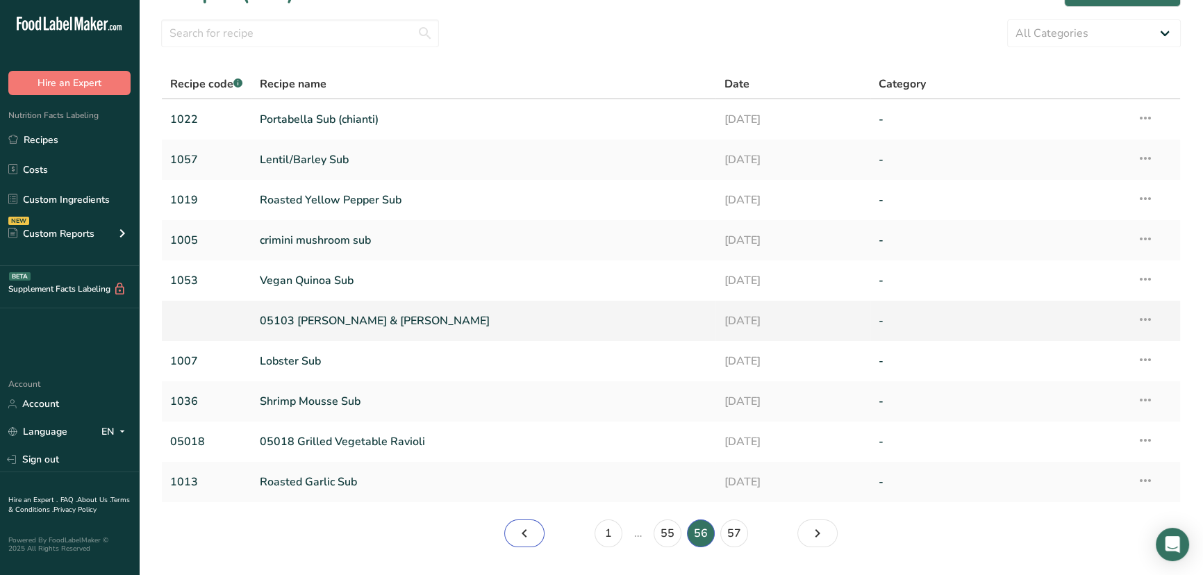
scroll to position [63, 0]
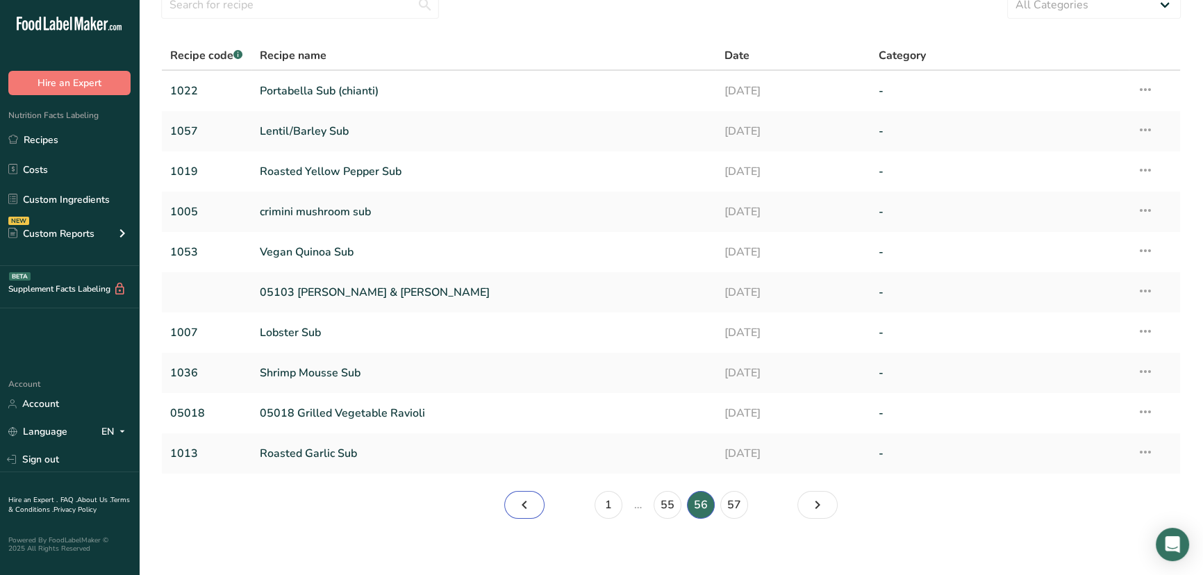
click at [535, 507] on link "Page 55." at bounding box center [524, 505] width 40 height 28
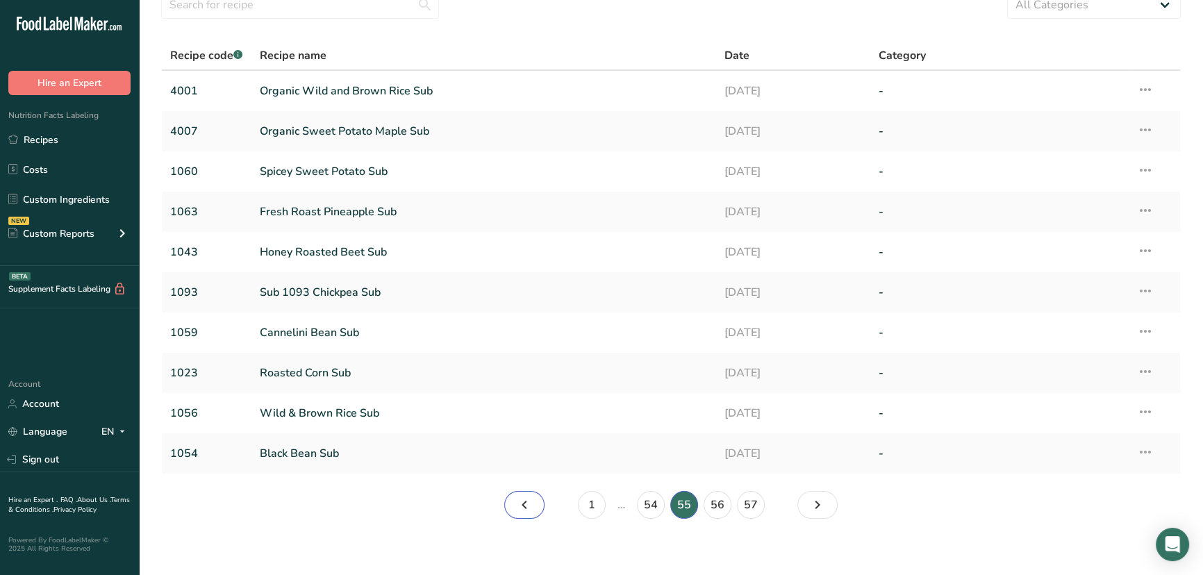
click at [522, 512] on icon "Page 54." at bounding box center [524, 504] width 17 height 25
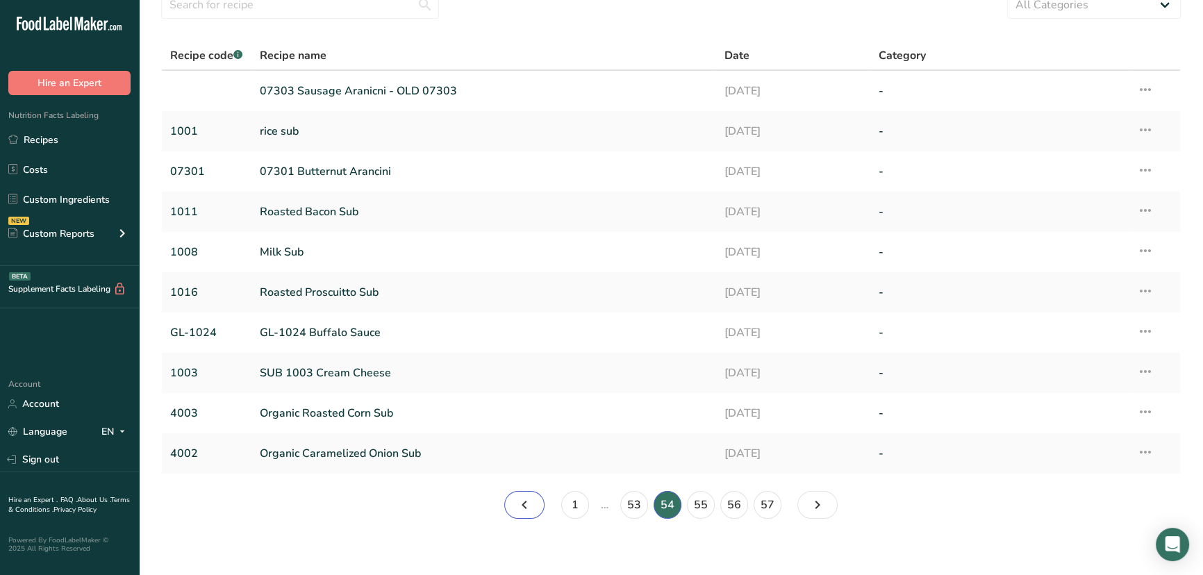
click at [529, 495] on icon "Page 53." at bounding box center [524, 504] width 17 height 25
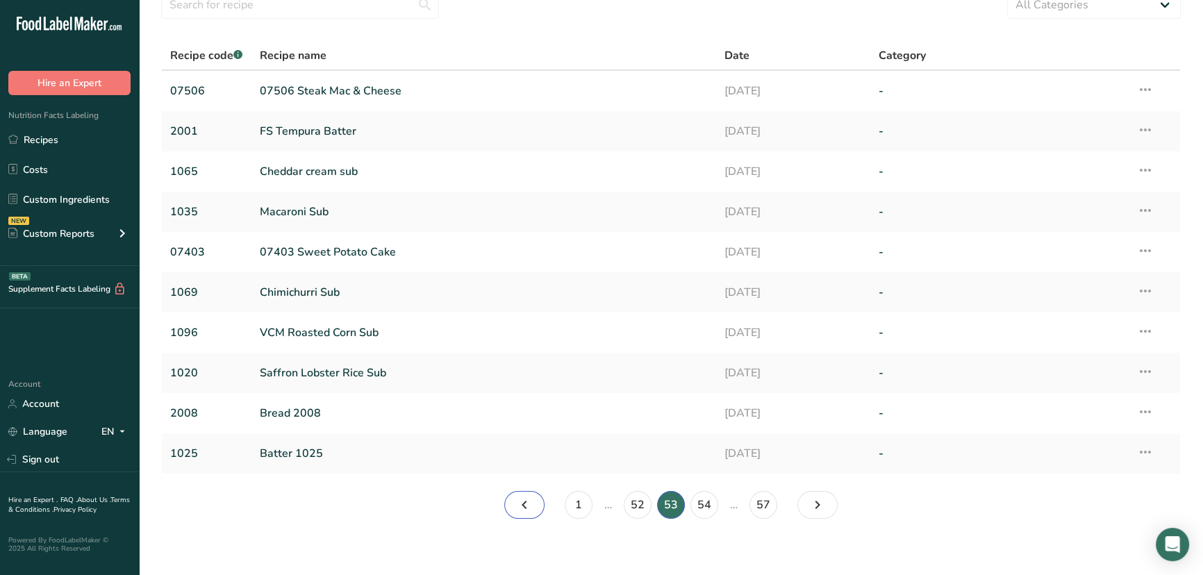
click at [515, 506] on link "Page 52." at bounding box center [524, 505] width 40 height 28
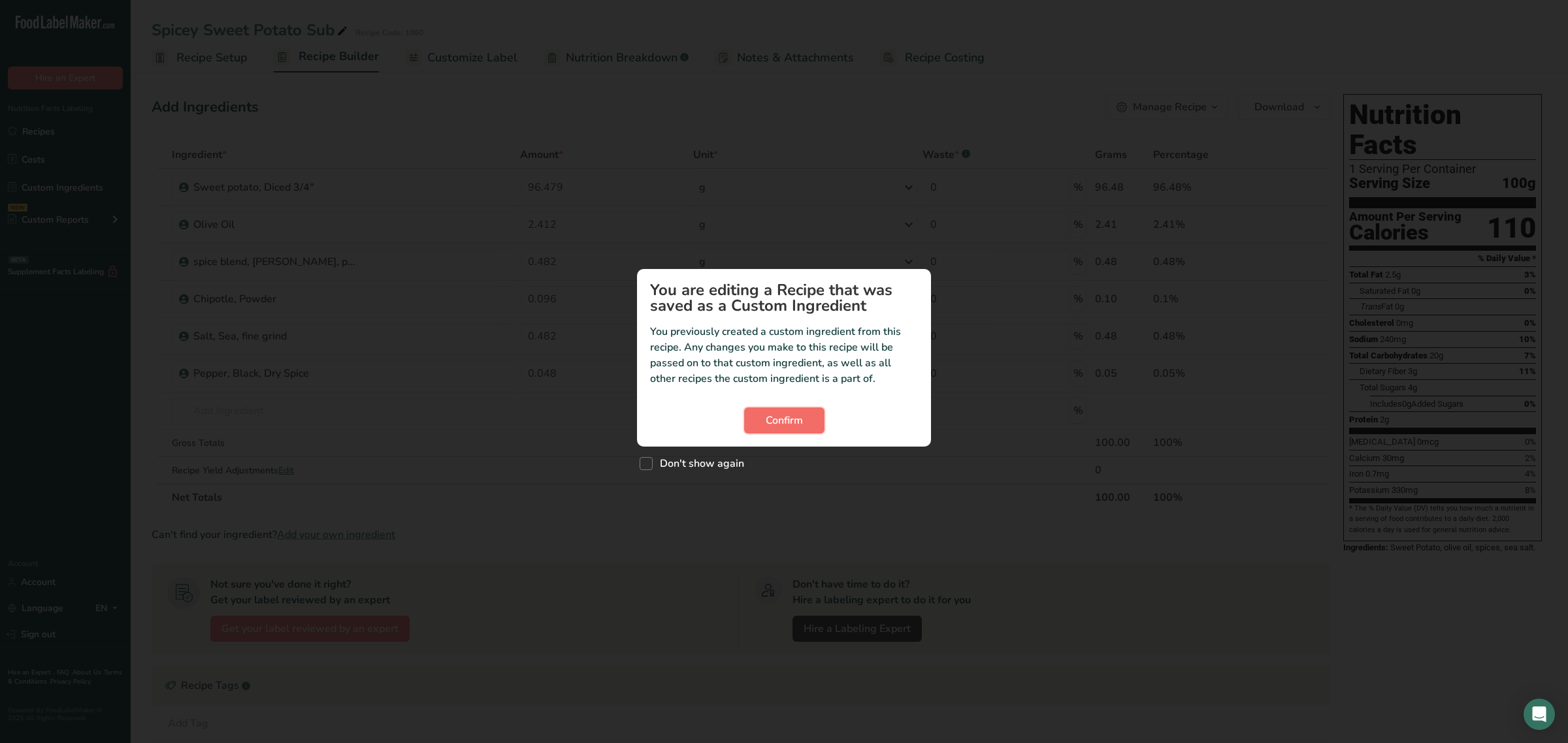
click at [792, 422] on span "Confirm" at bounding box center [784, 420] width 38 height 16
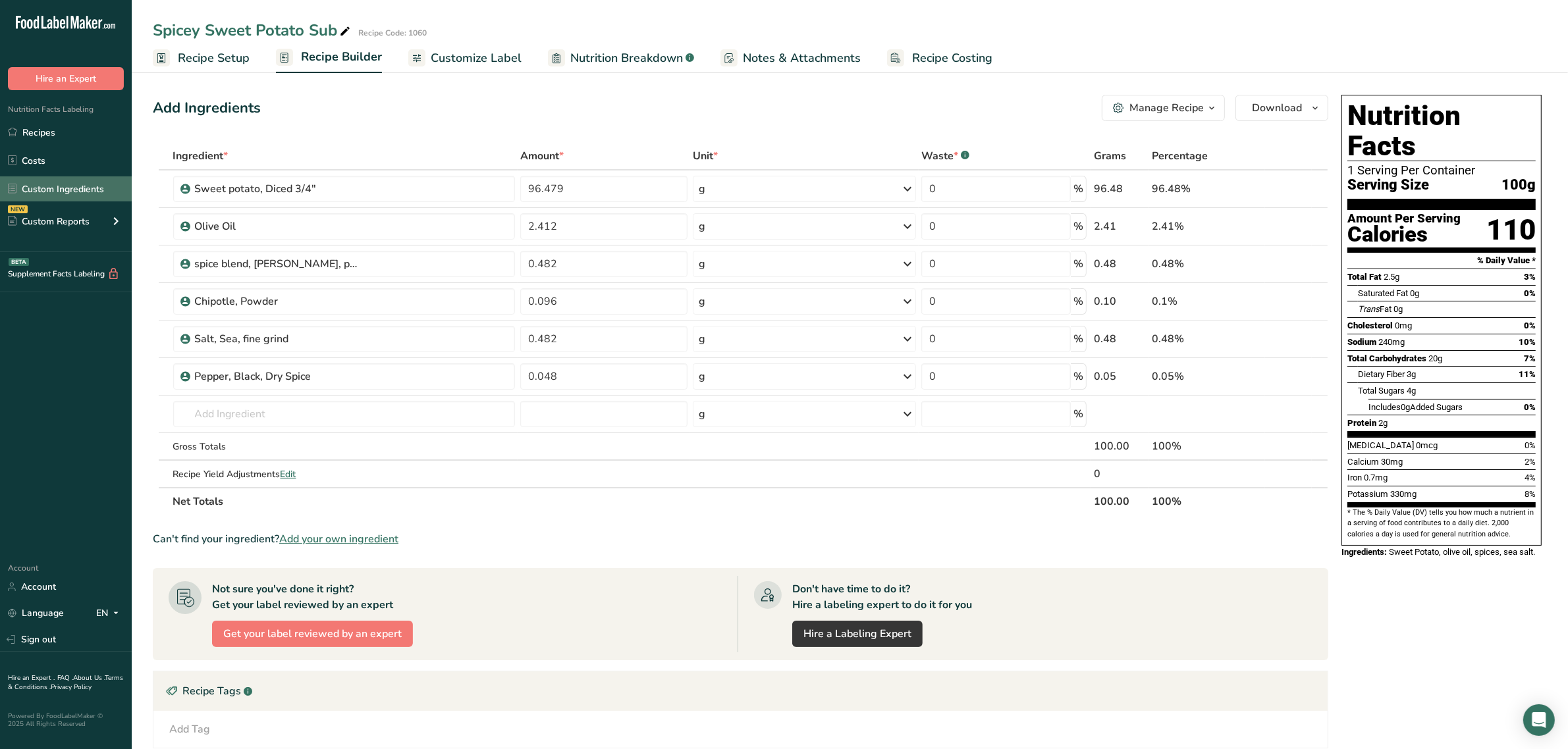
click at [86, 184] on link "Custom Ingredients" at bounding box center [65, 189] width 132 height 25
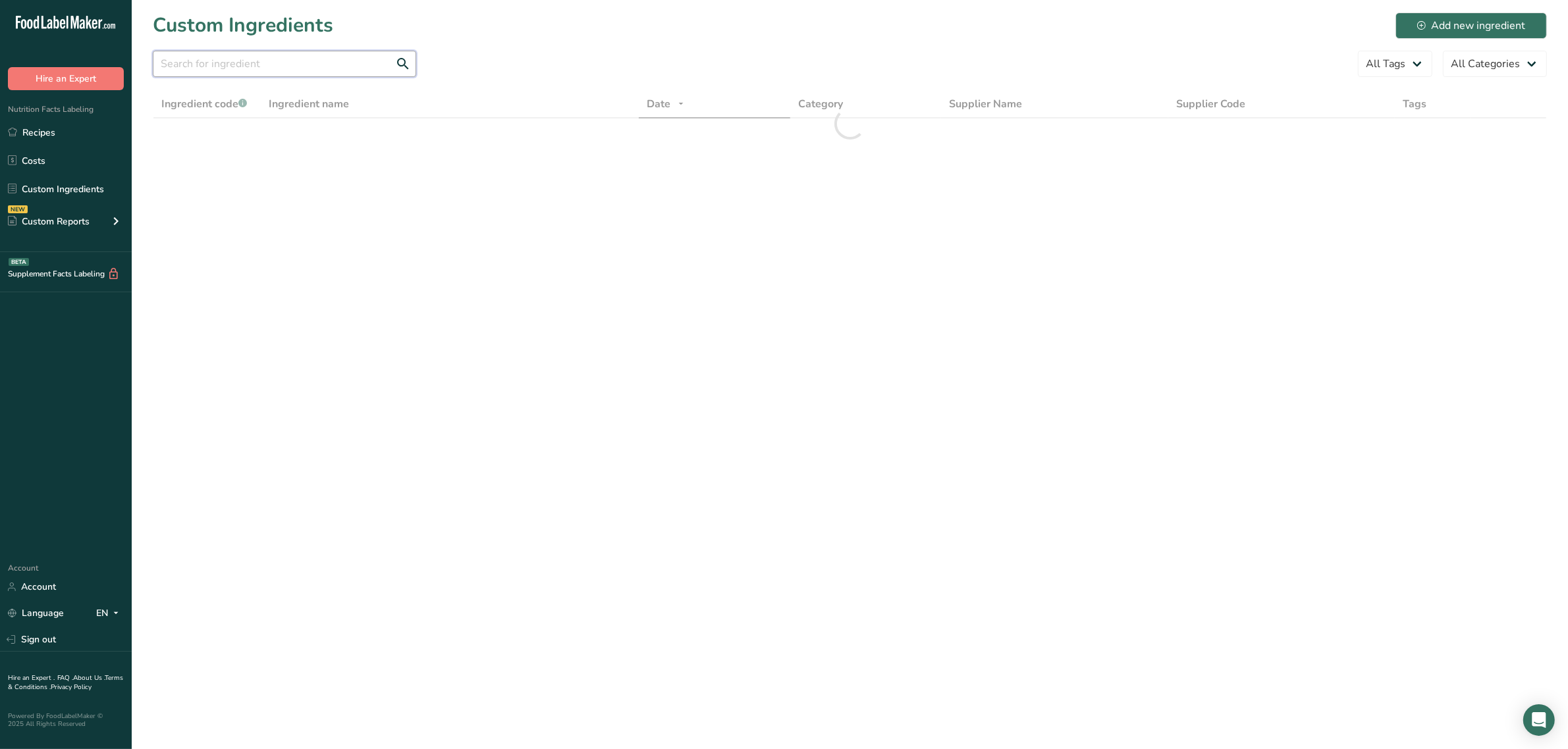
click at [258, 62] on input "text" at bounding box center [284, 64] width 264 height 27
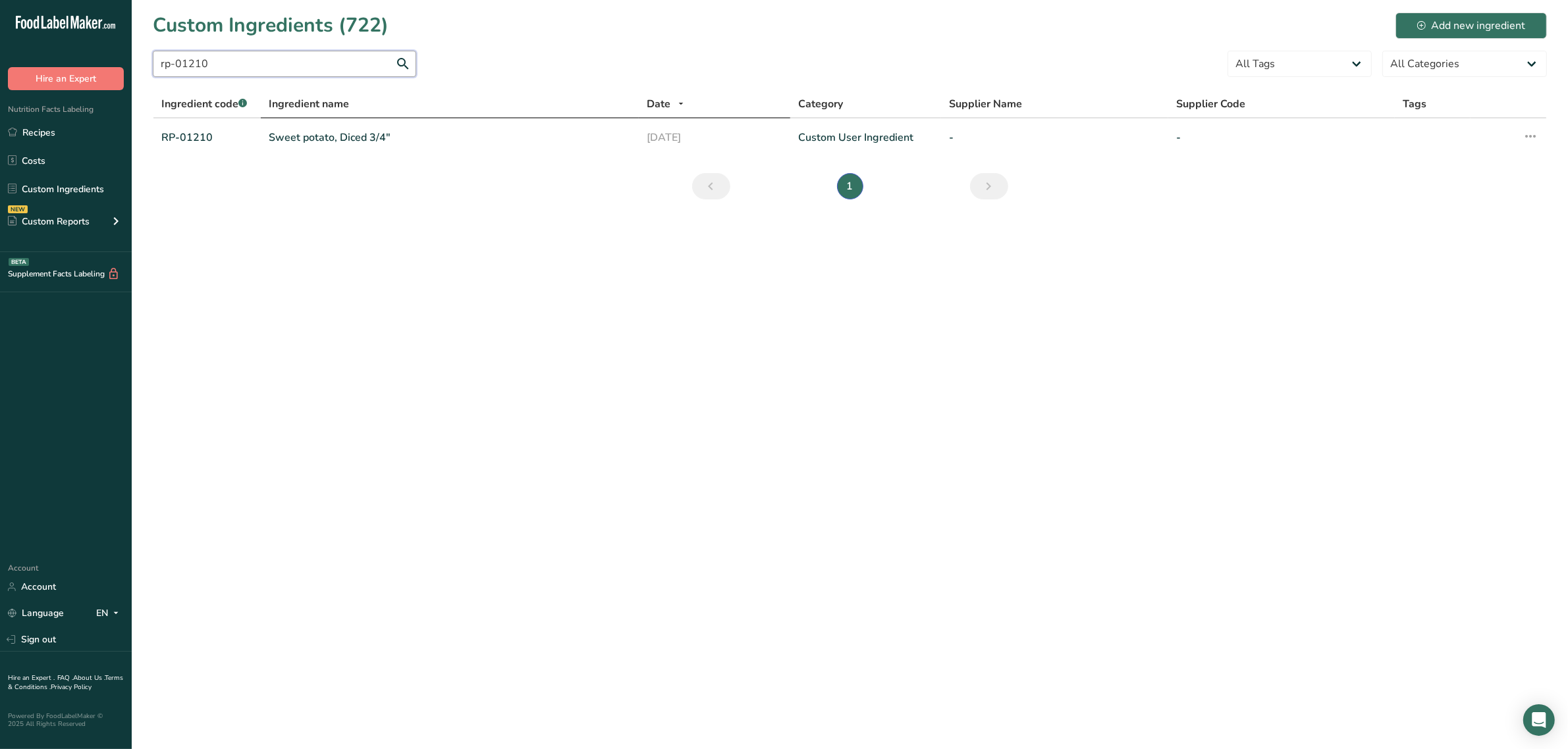
type input "rp-01210"
click at [318, 111] on span "Ingredient name" at bounding box center [308, 103] width 81 height 16
click at [327, 126] on div at bounding box center [849, 123] width 1394 height 67
click at [322, 136] on link "Sweet potato, Diced 3/4"" at bounding box center [449, 137] width 362 height 16
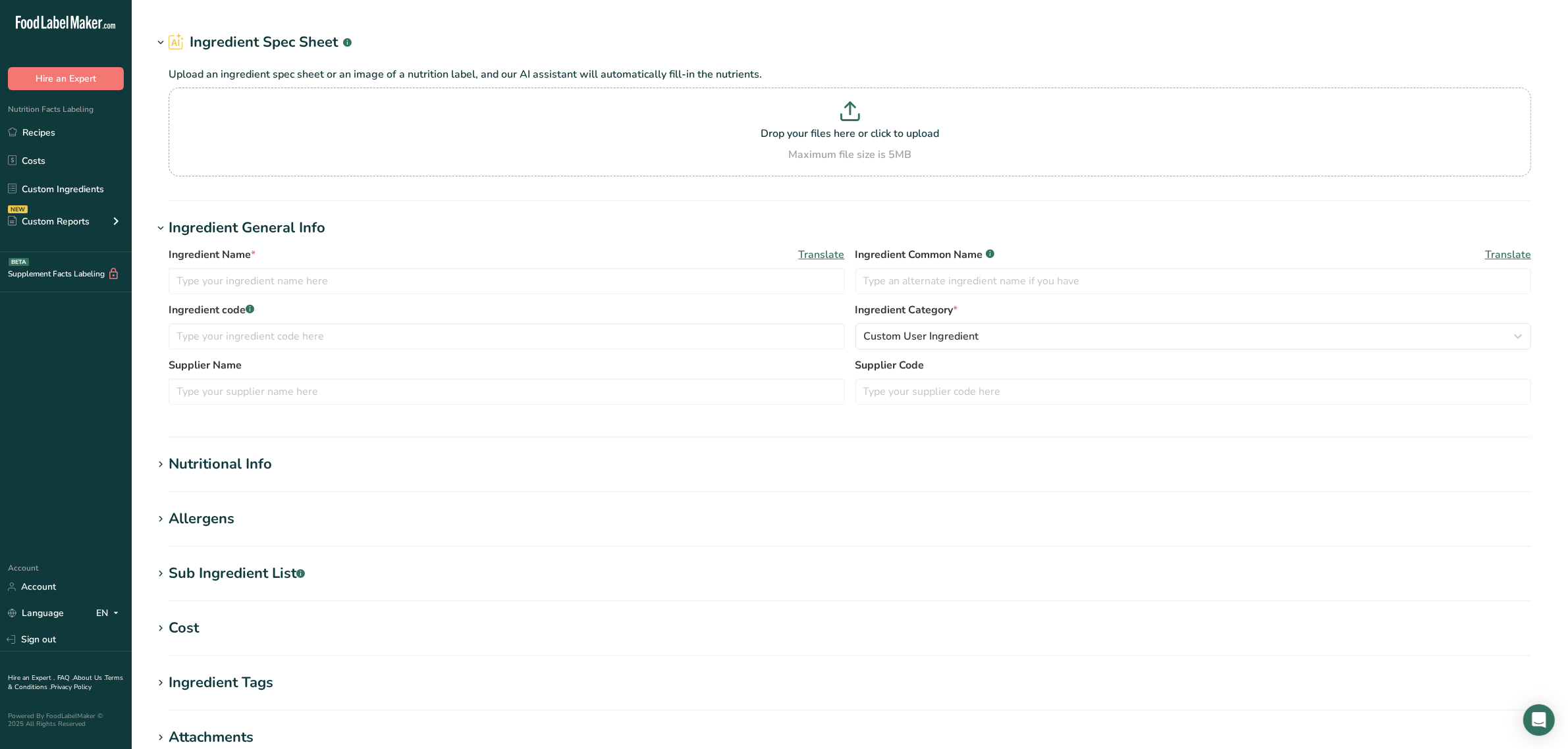
type input "Sweet potato, Diced 3/4""
type input "sweet potato"
type input "RP-01210"
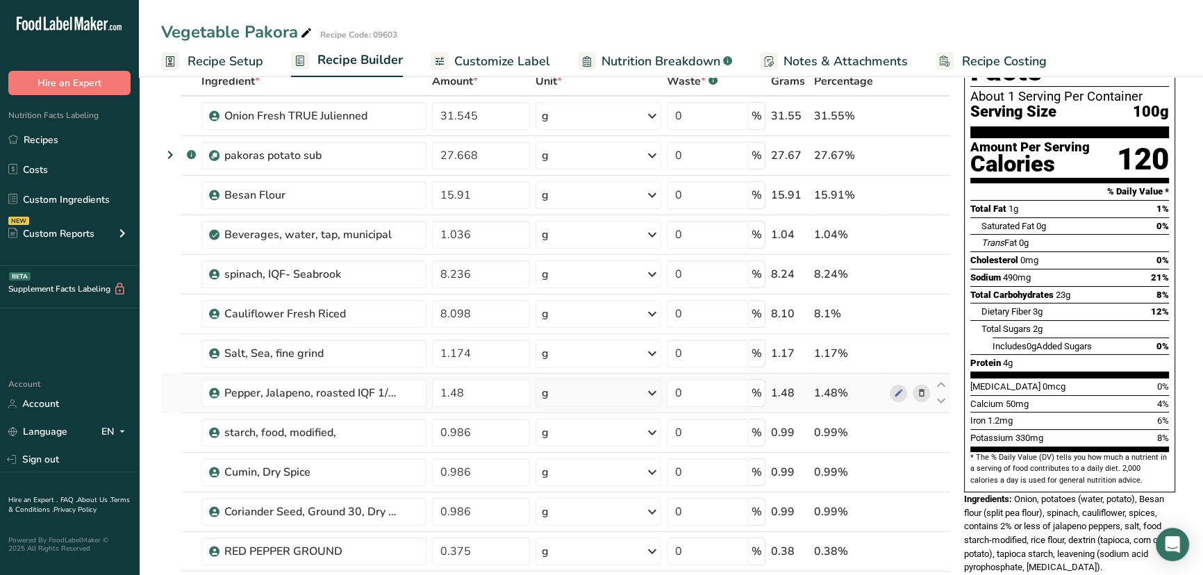
scroll to position [189, 0]
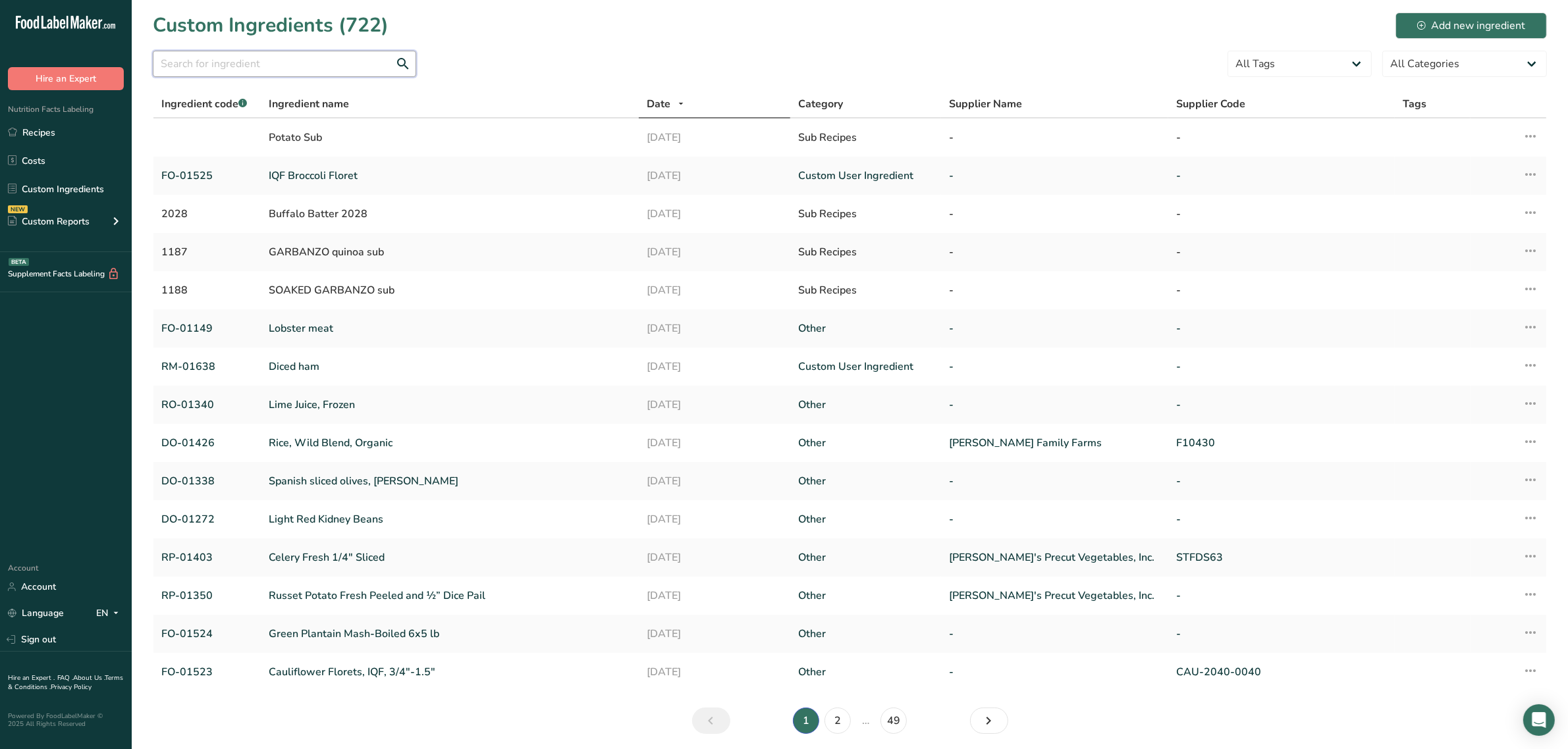
click at [317, 71] on input "text" at bounding box center [284, 64] width 264 height 27
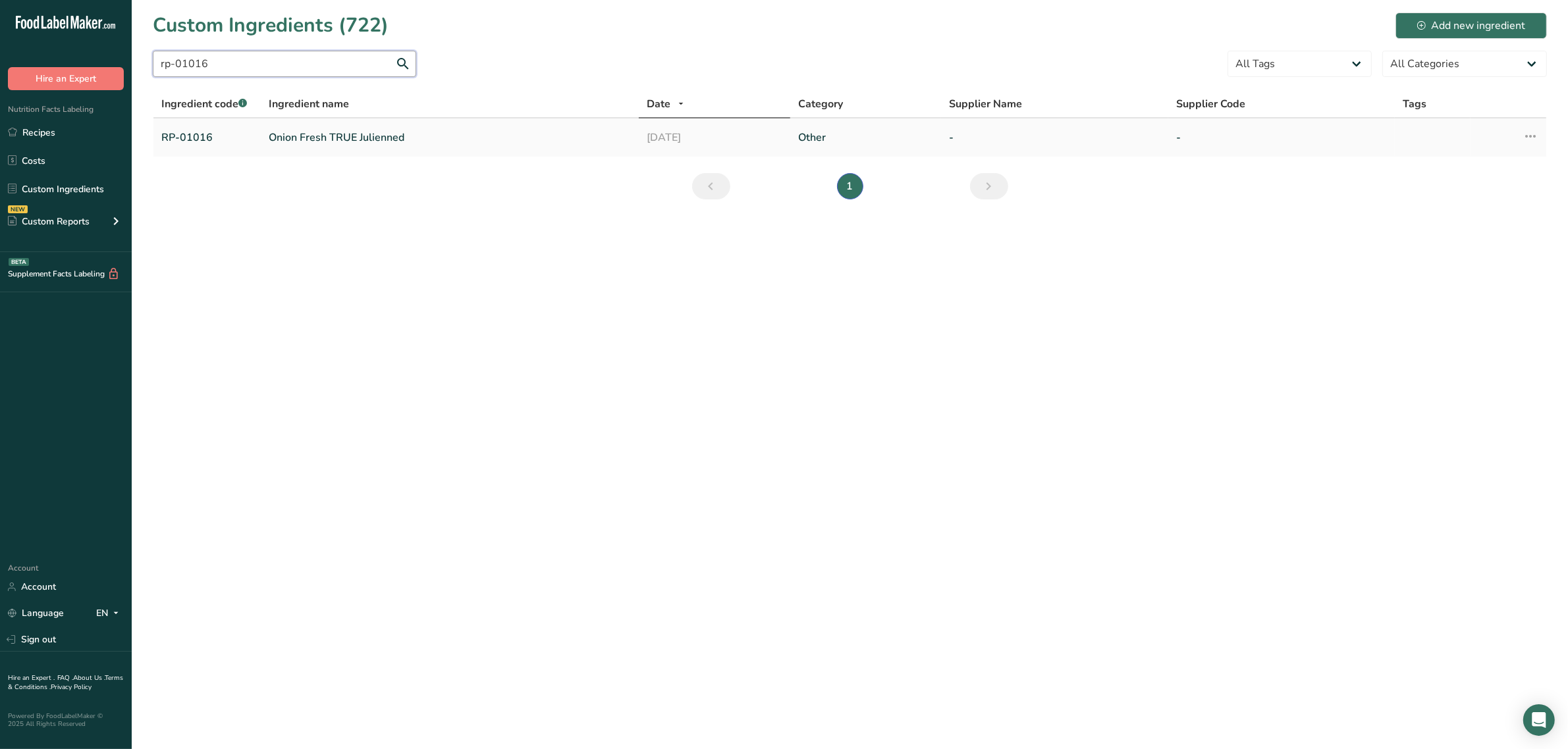
type input "rp-01016"
click at [322, 130] on link "Onion Fresh TRUE Julienned" at bounding box center [449, 137] width 362 height 16
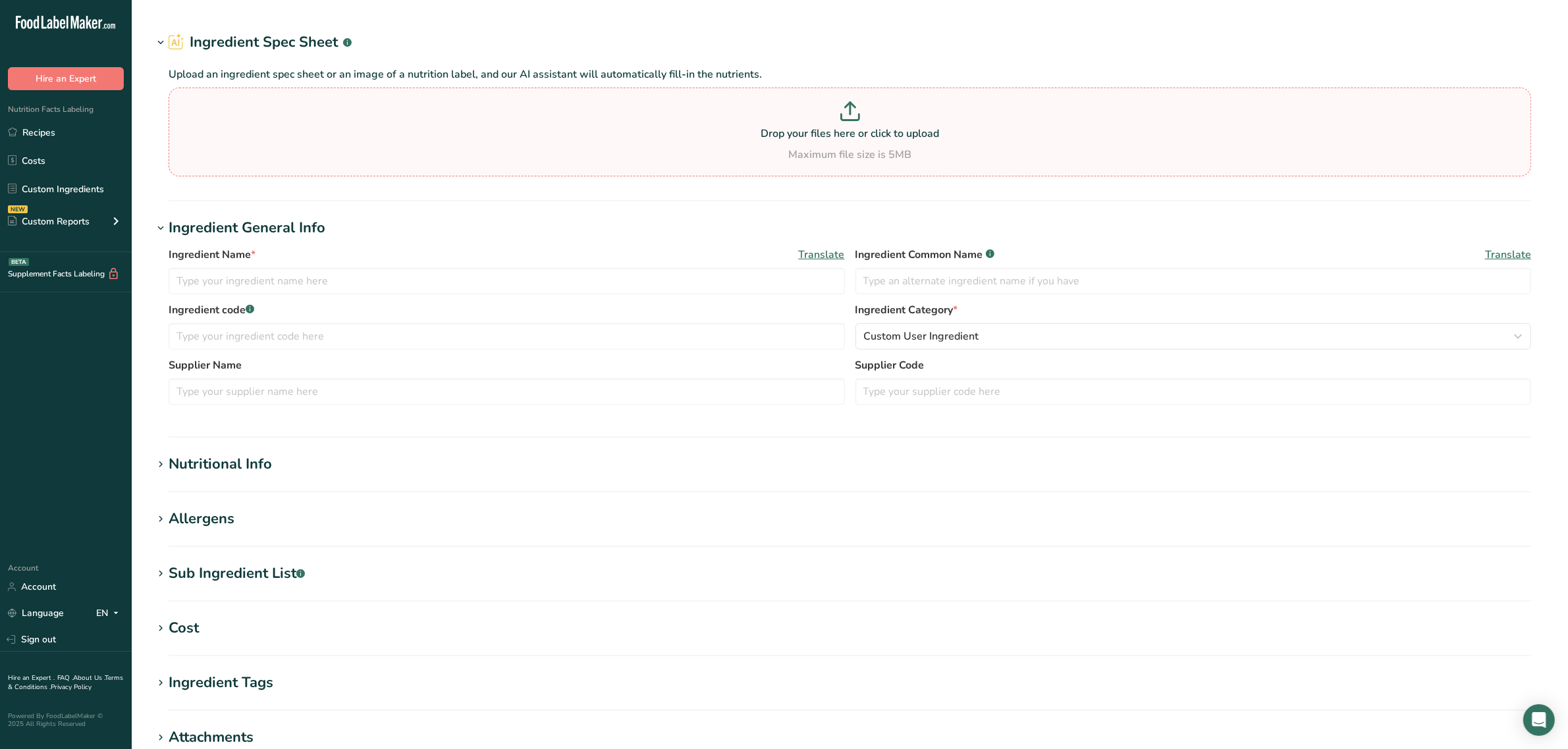
type input "Onion Fresh TRUE Julienned"
type input "onion"
type input "RP-01016"
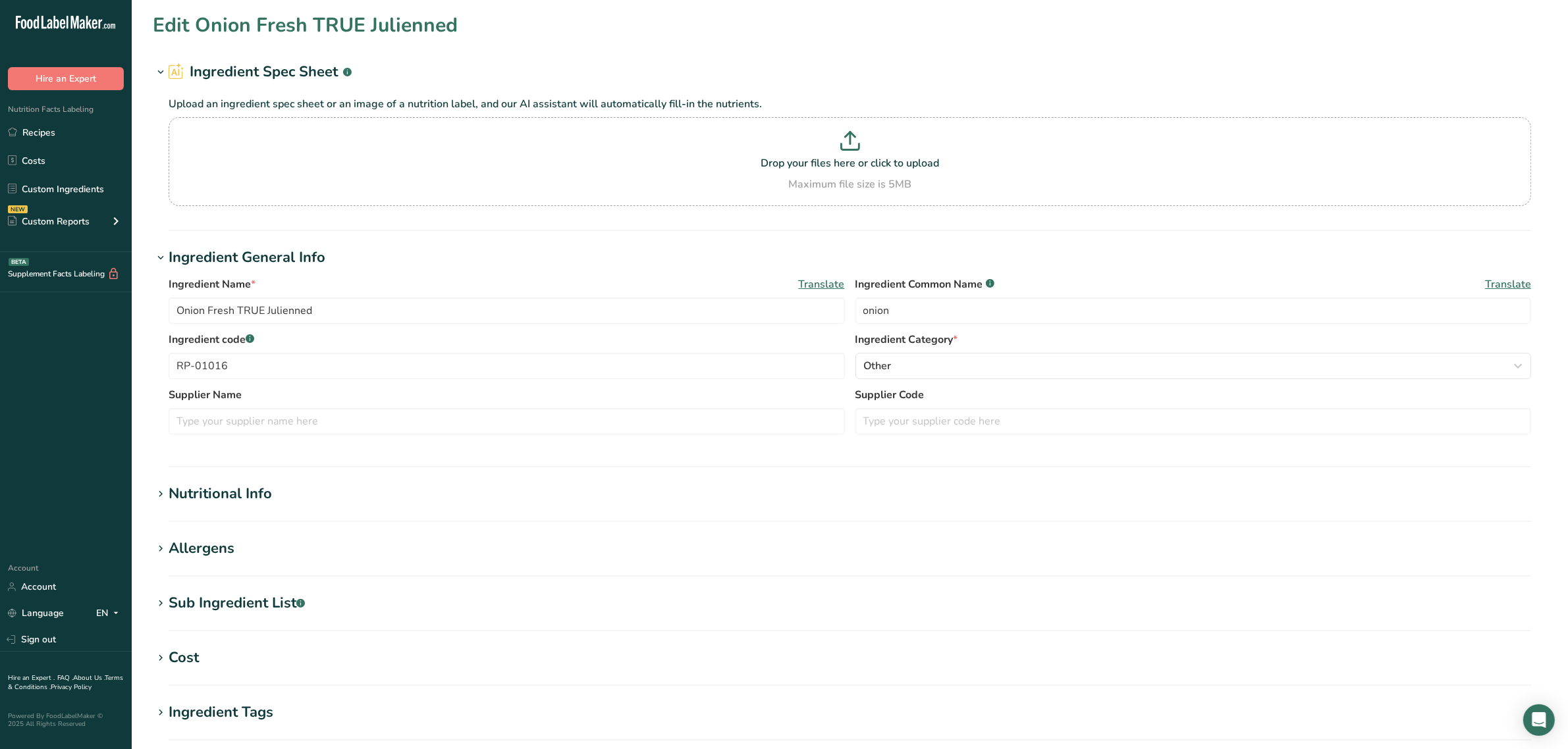
click at [214, 601] on div "Sub Ingredient List .a-a{fill:#347362;}.b-a{fill:#fff;}" at bounding box center [237, 603] width 137 height 22
click at [216, 555] on div "Allergens" at bounding box center [201, 548] width 65 height 22
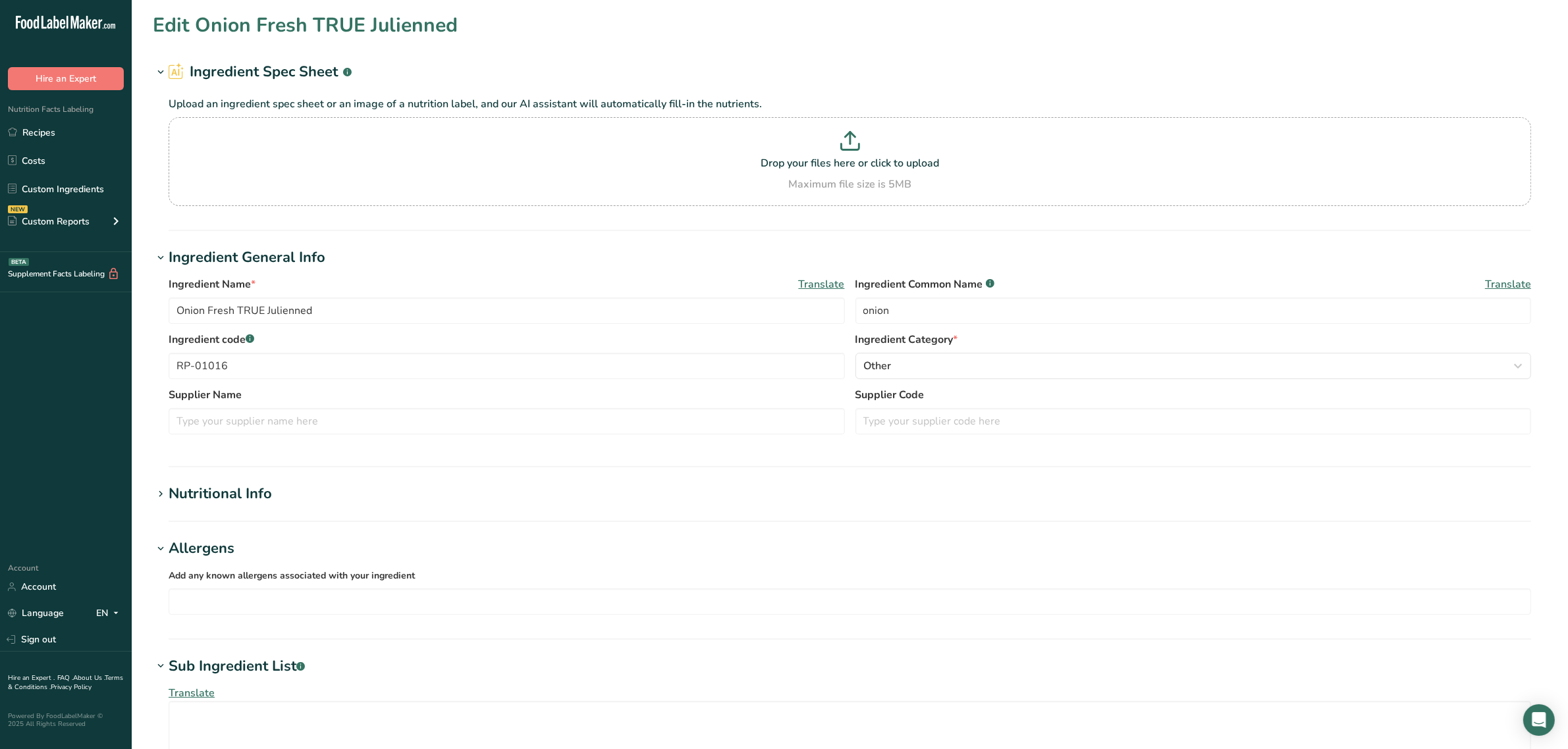
click at [232, 502] on div "Nutritional Info" at bounding box center [220, 494] width 103 height 22
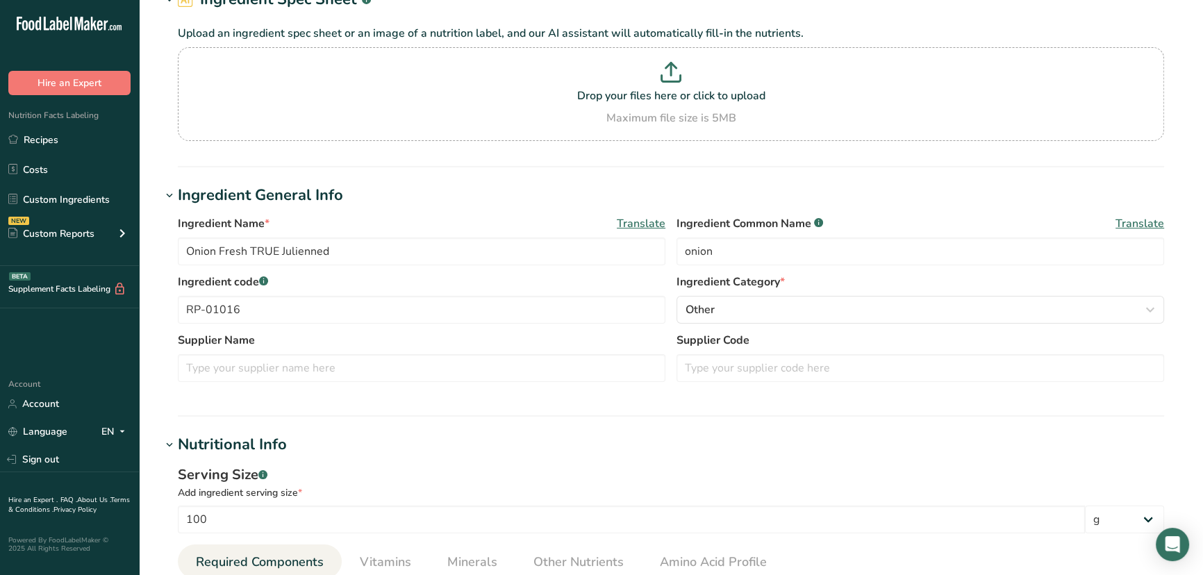
scroll to position [189, 0]
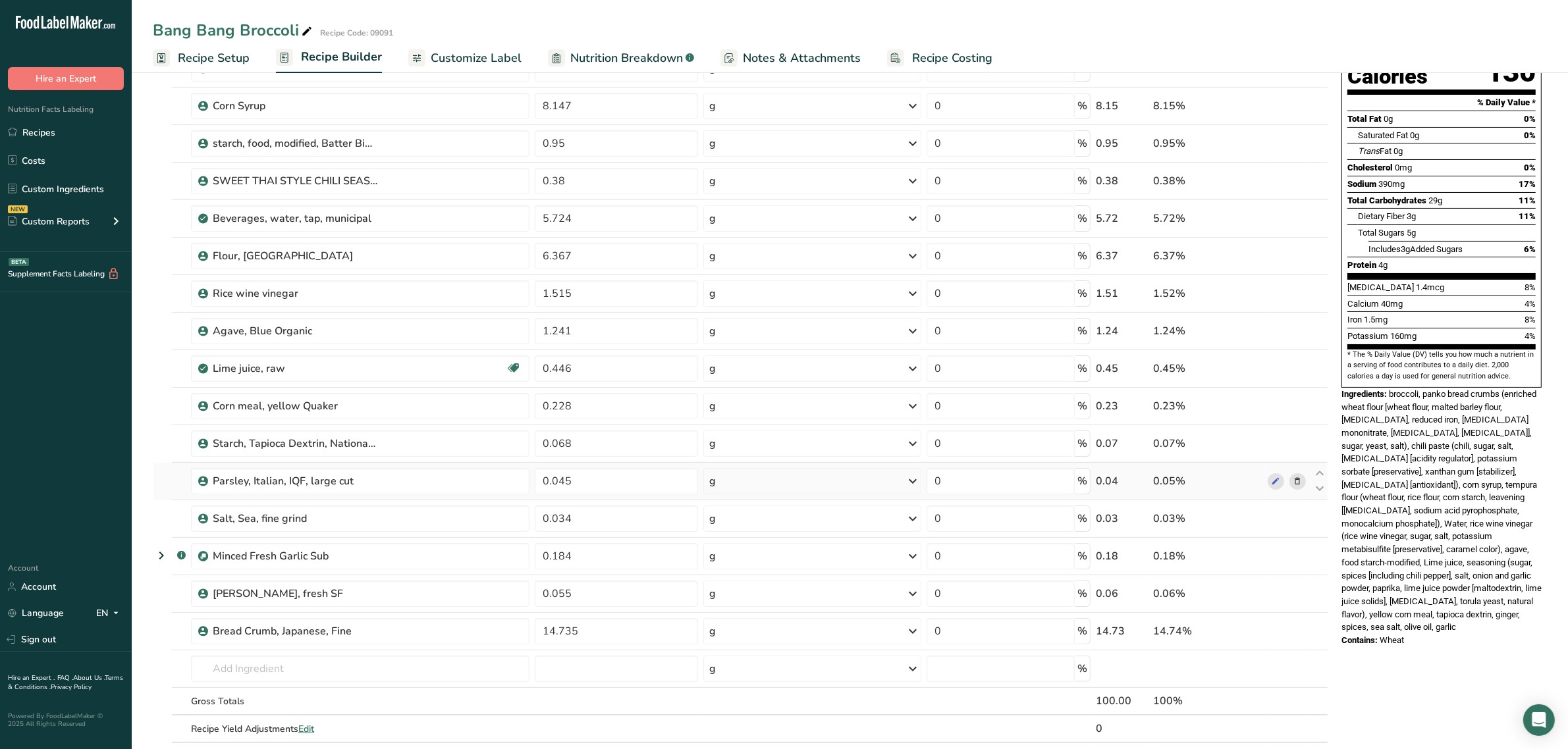
scroll to position [165, 0]
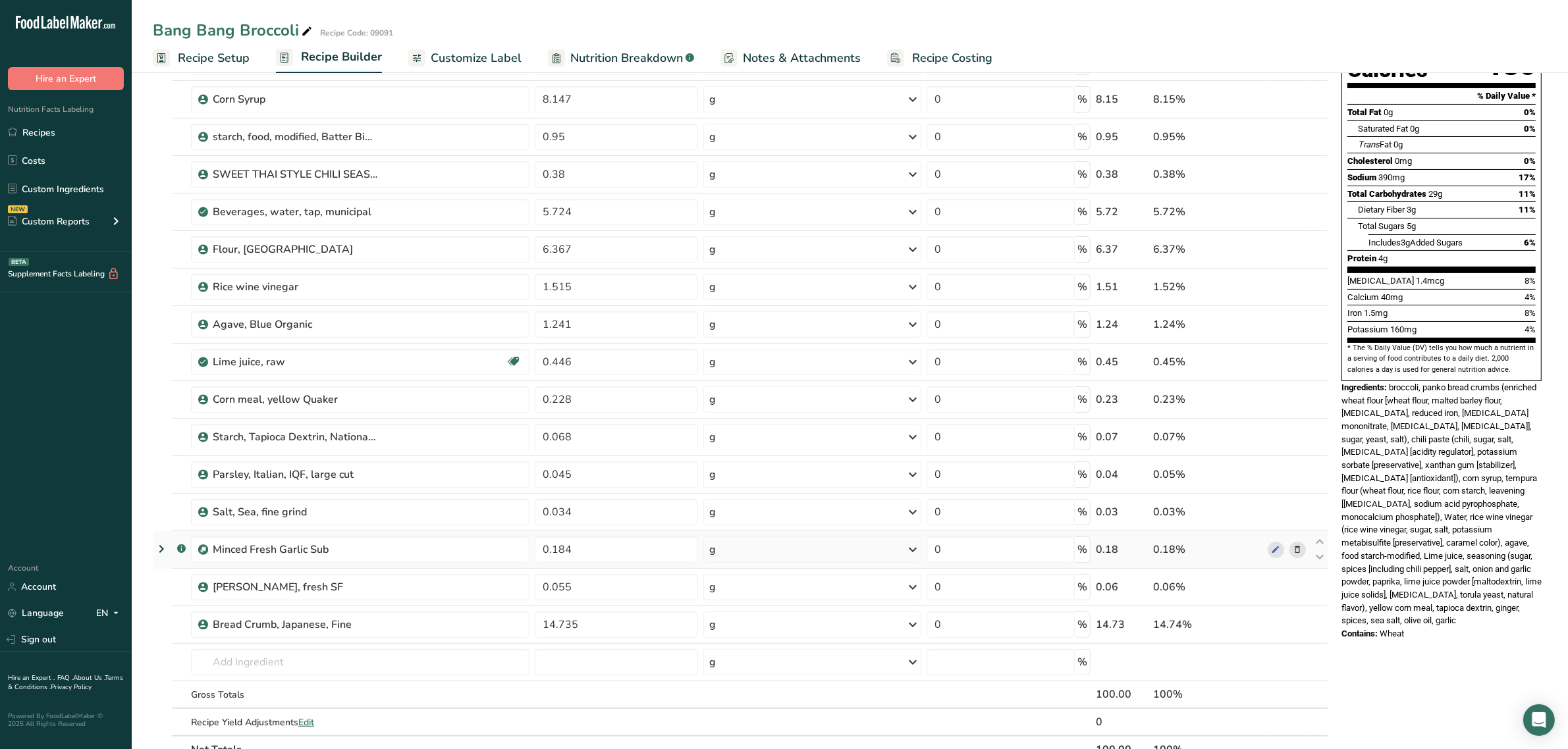
click at [160, 549] on icon at bounding box center [161, 549] width 16 height 24
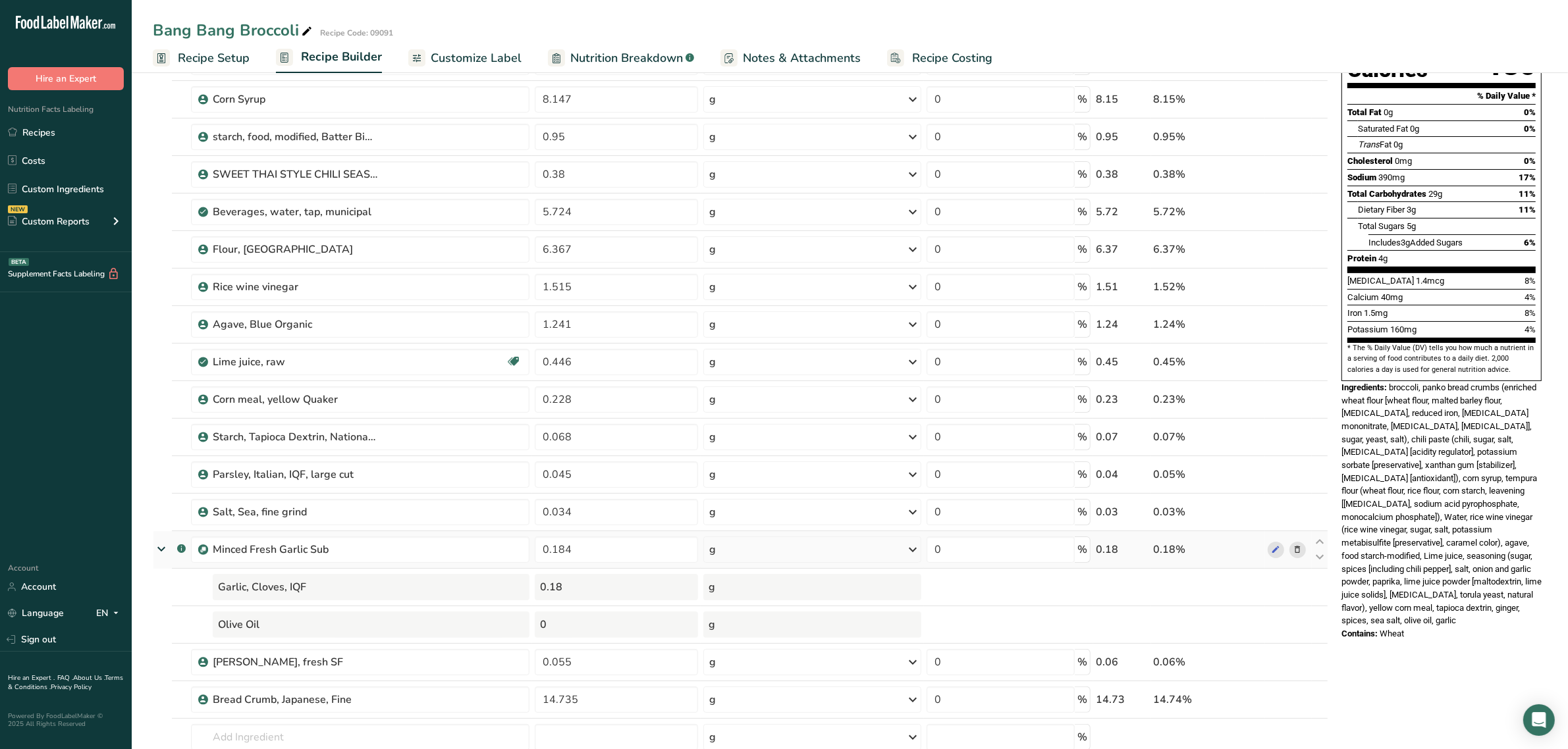
click at [163, 549] on icon at bounding box center [161, 549] width 24 height 16
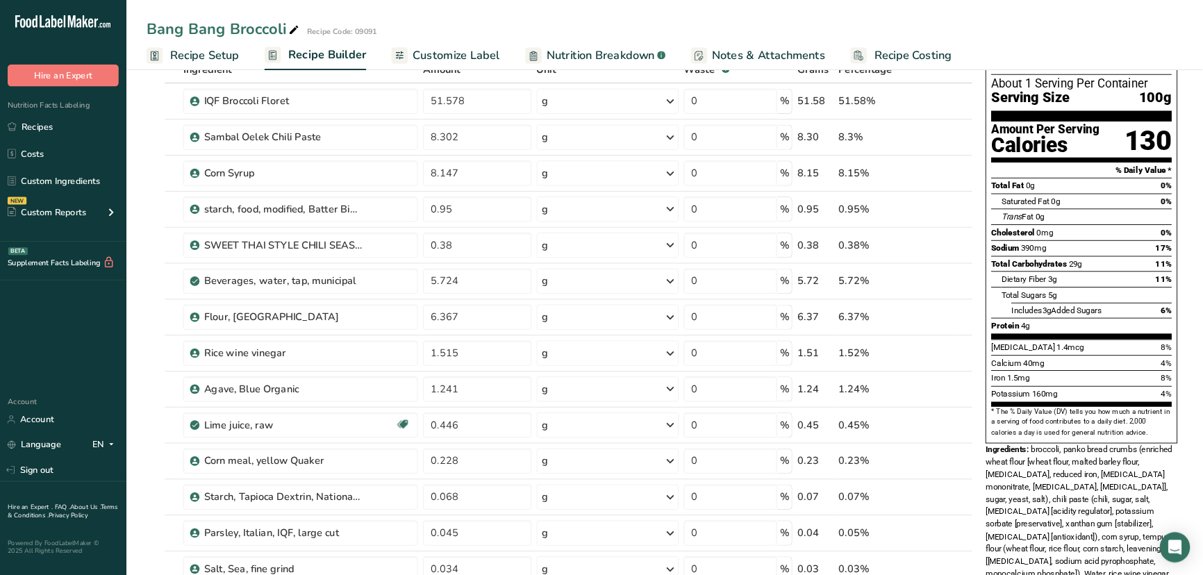
scroll to position [88, 0]
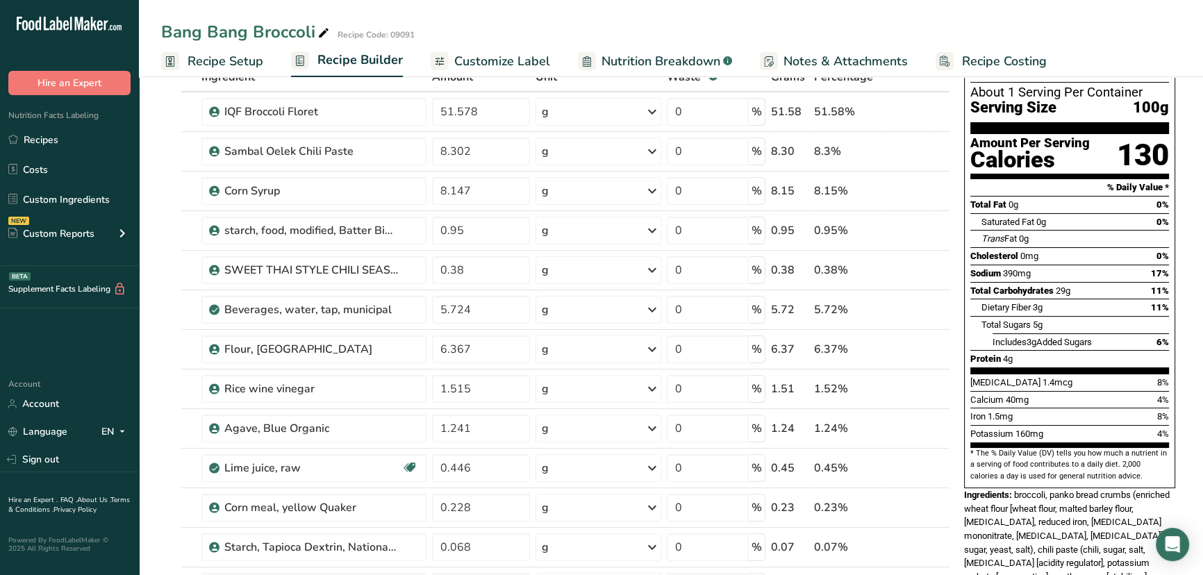
drag, startPoint x: 1612, startPoint y: 1, endPoint x: 1110, endPoint y: 509, distance: 714.1
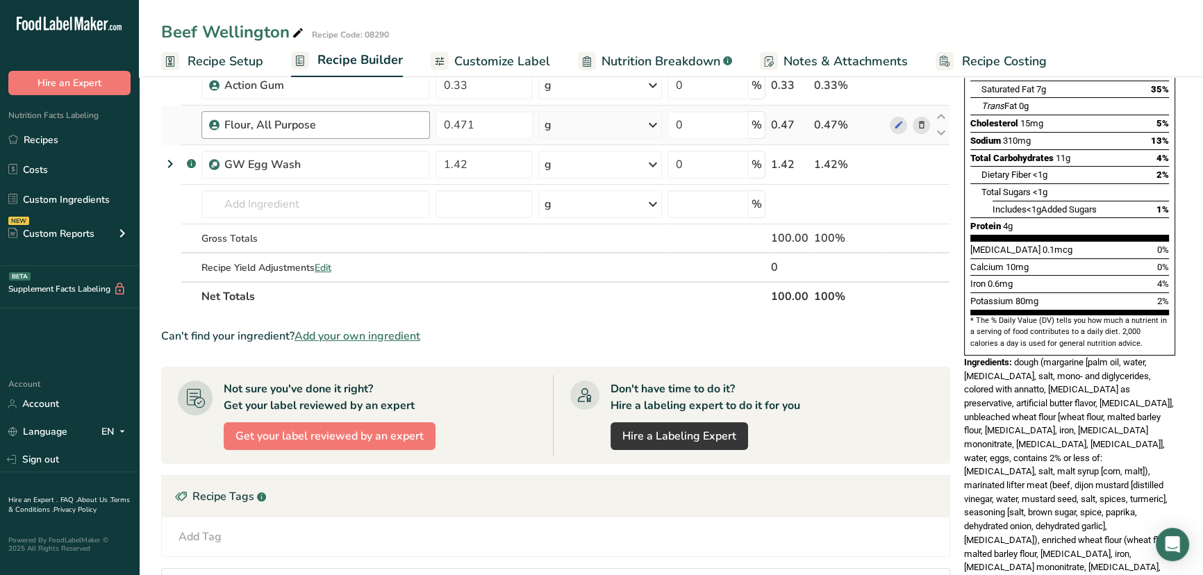
scroll to position [63, 0]
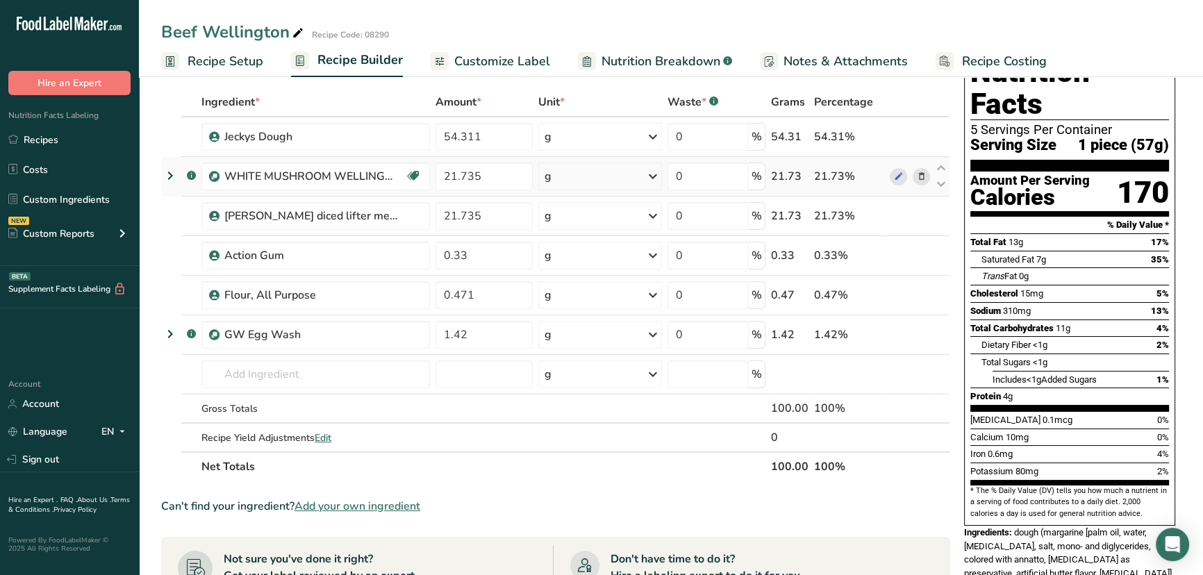
click at [171, 173] on icon at bounding box center [170, 175] width 17 height 25
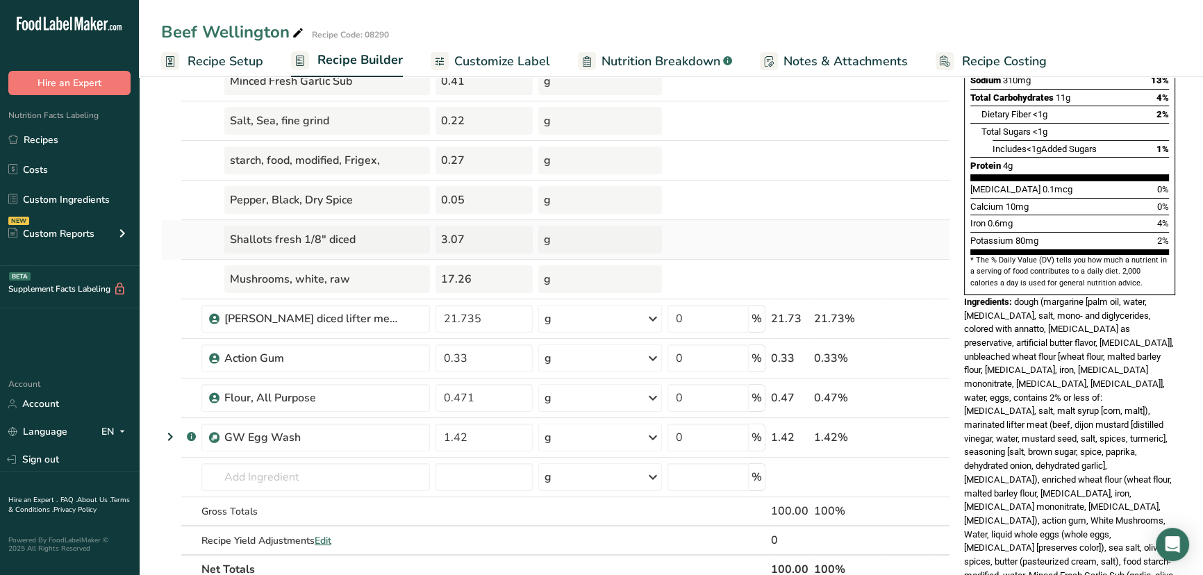
scroll to position [315, 0]
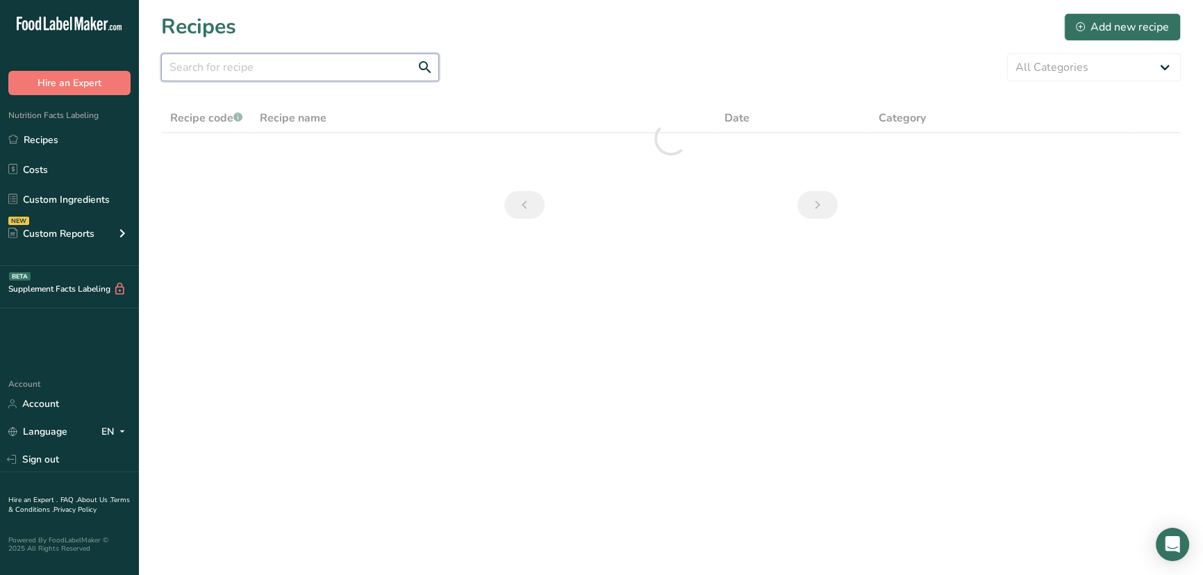
drag, startPoint x: 300, startPoint y: 78, endPoint x: 310, endPoint y: 74, distance: 10.9
click at [302, 78] on input "text" at bounding box center [300, 67] width 278 height 28
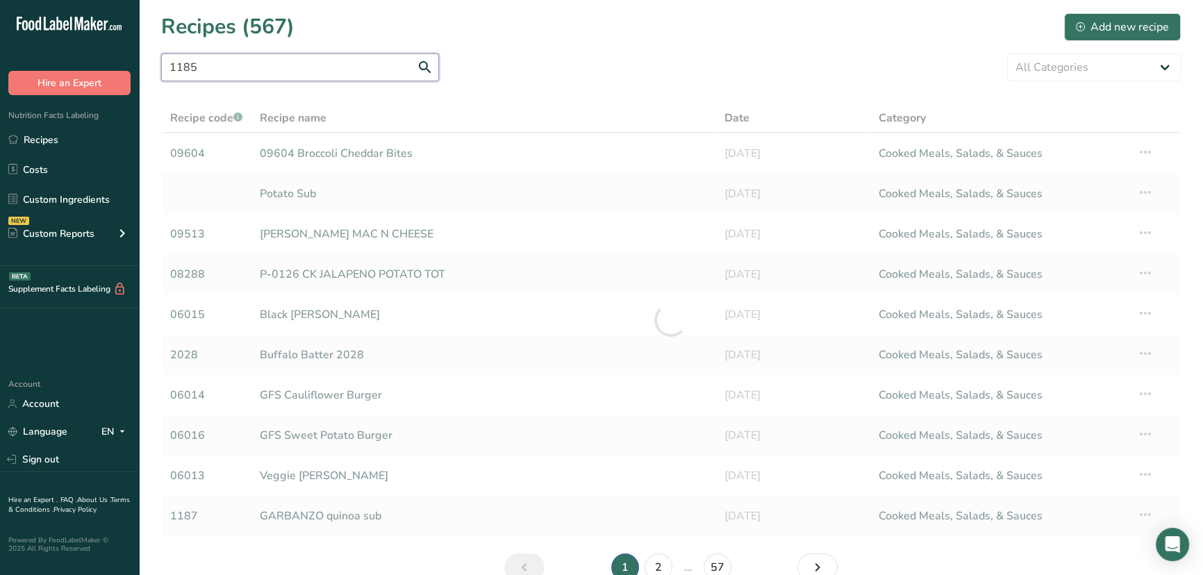
type input "1185"
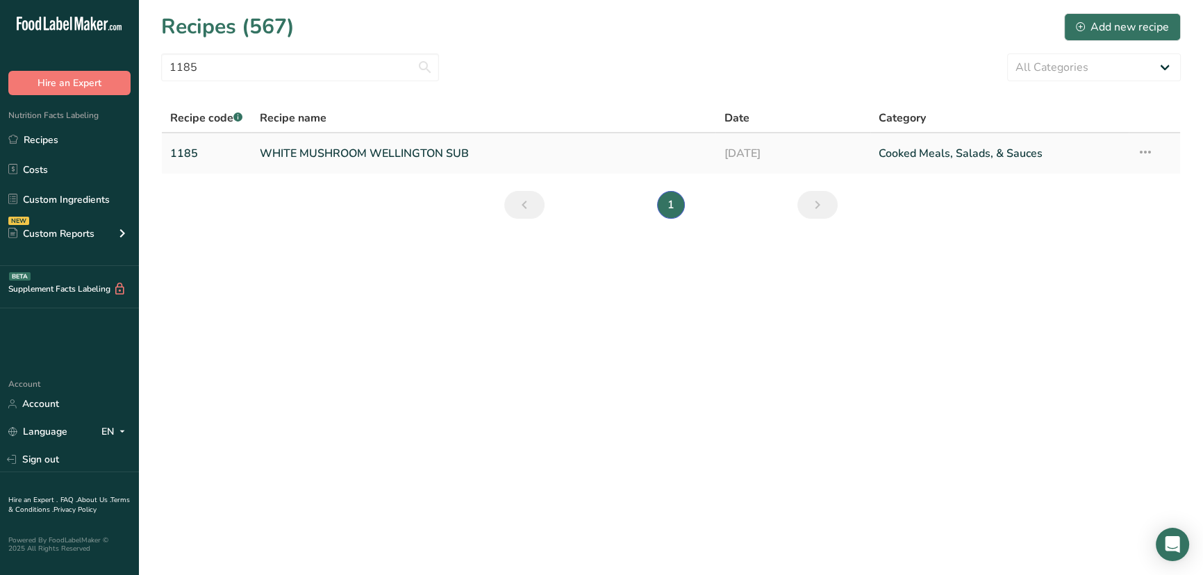
click at [291, 146] on link "WHITE MUSHROOM WELLINGTON SUB" at bounding box center [484, 153] width 448 height 29
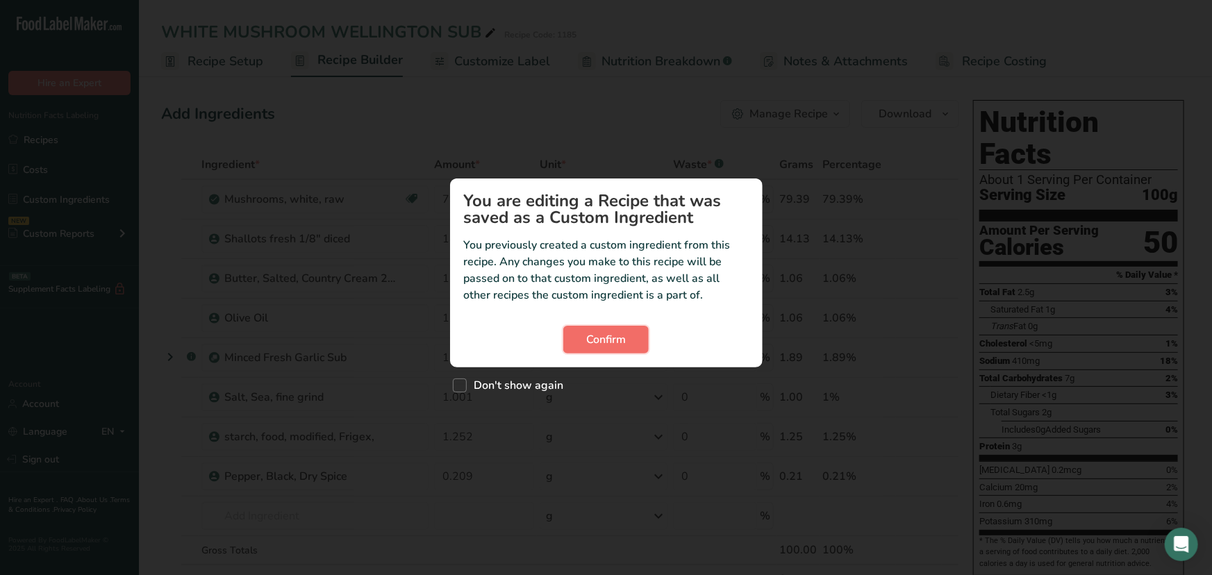
click at [595, 345] on span "Confirm" at bounding box center [606, 339] width 40 height 17
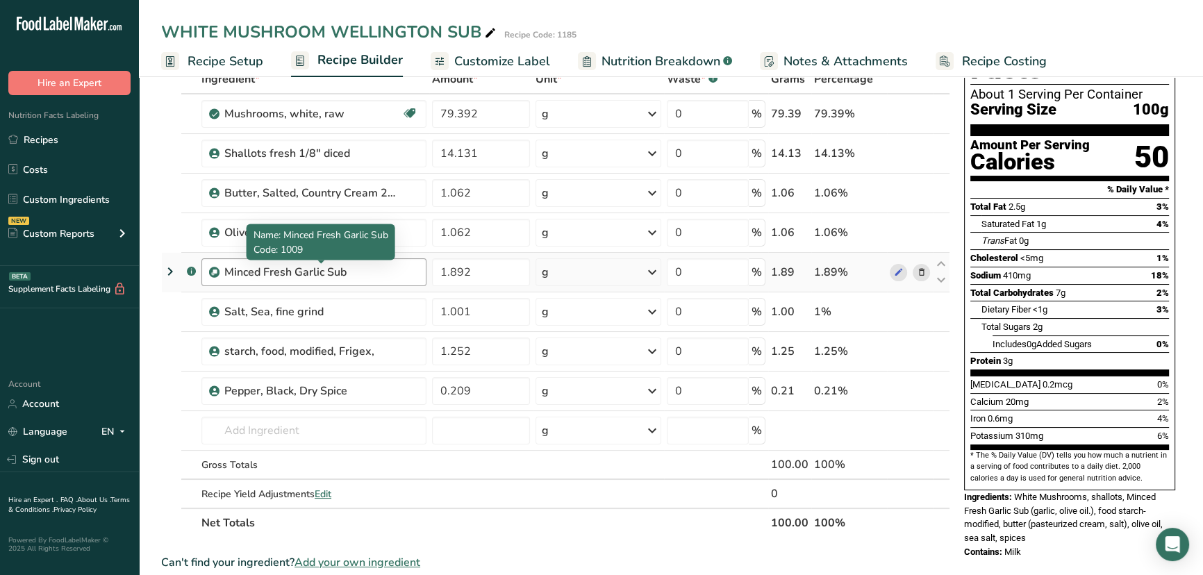
scroll to position [63, 0]
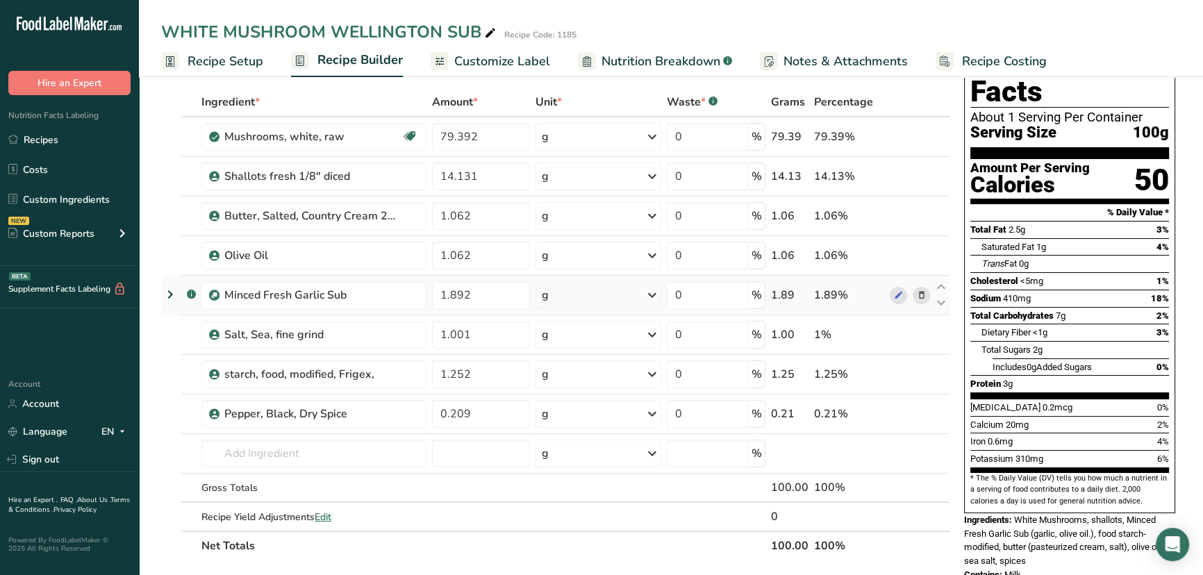
click at [166, 288] on icon at bounding box center [170, 294] width 17 height 25
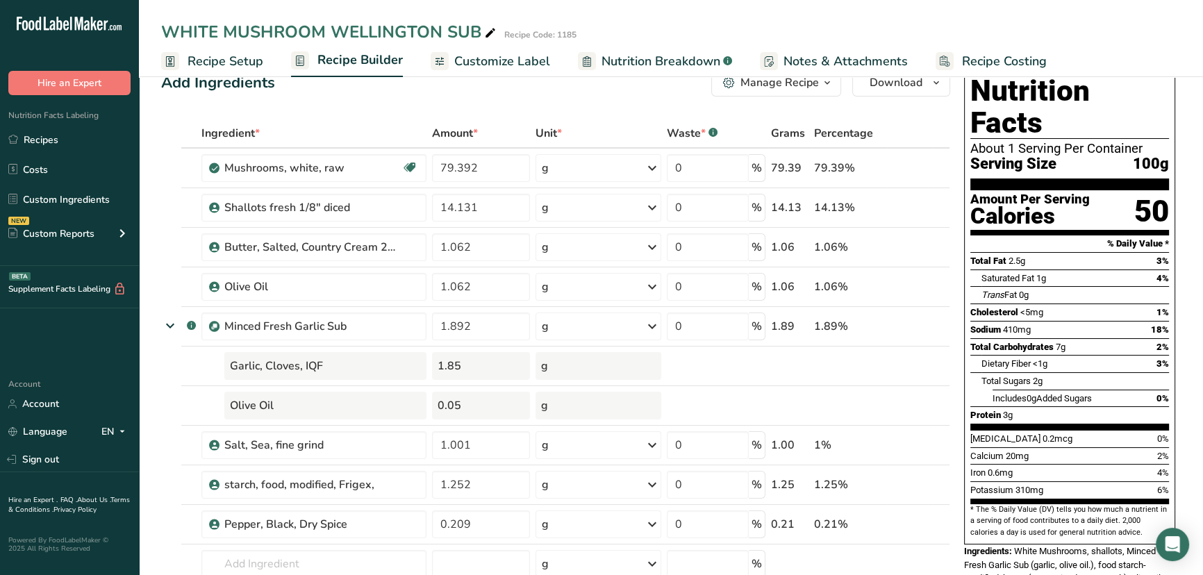
scroll to position [0, 0]
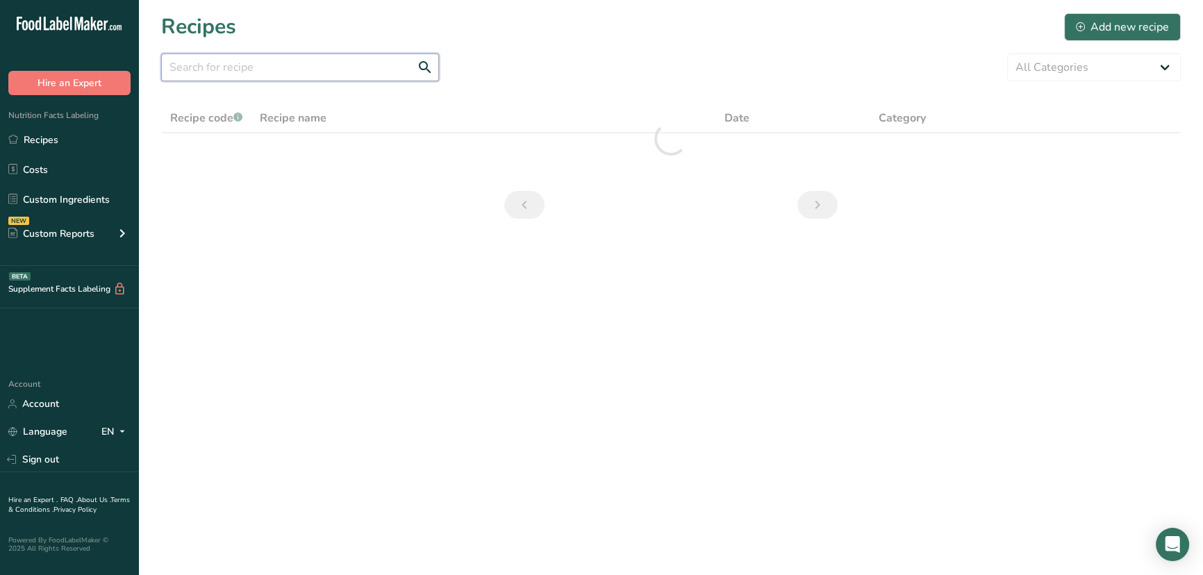
click at [342, 61] on input "text" at bounding box center [300, 67] width 278 height 28
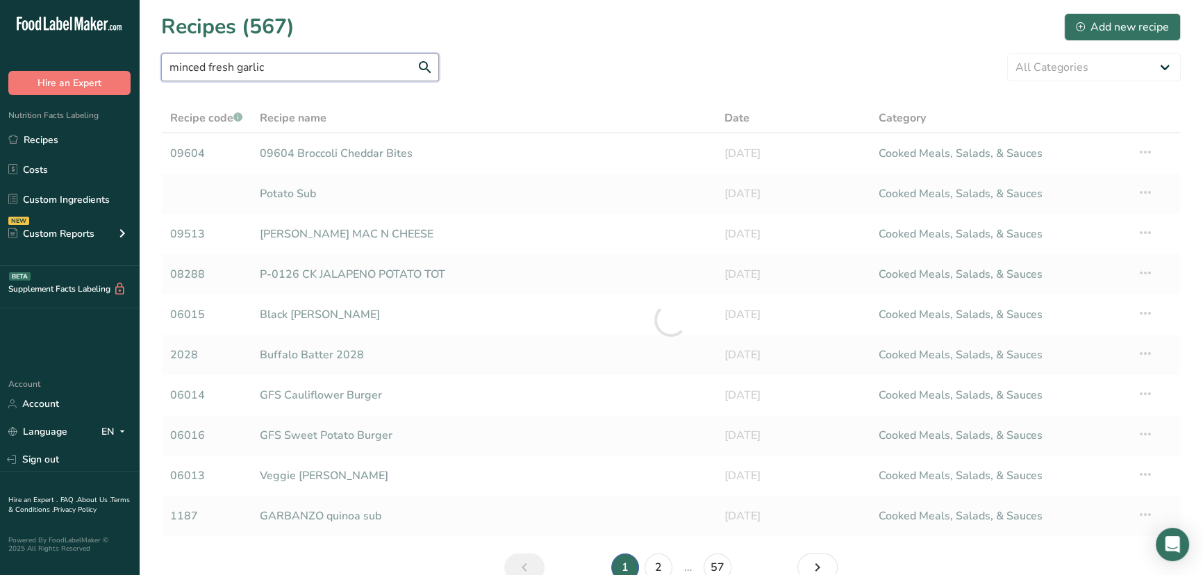
type input "minced fresh garlic"
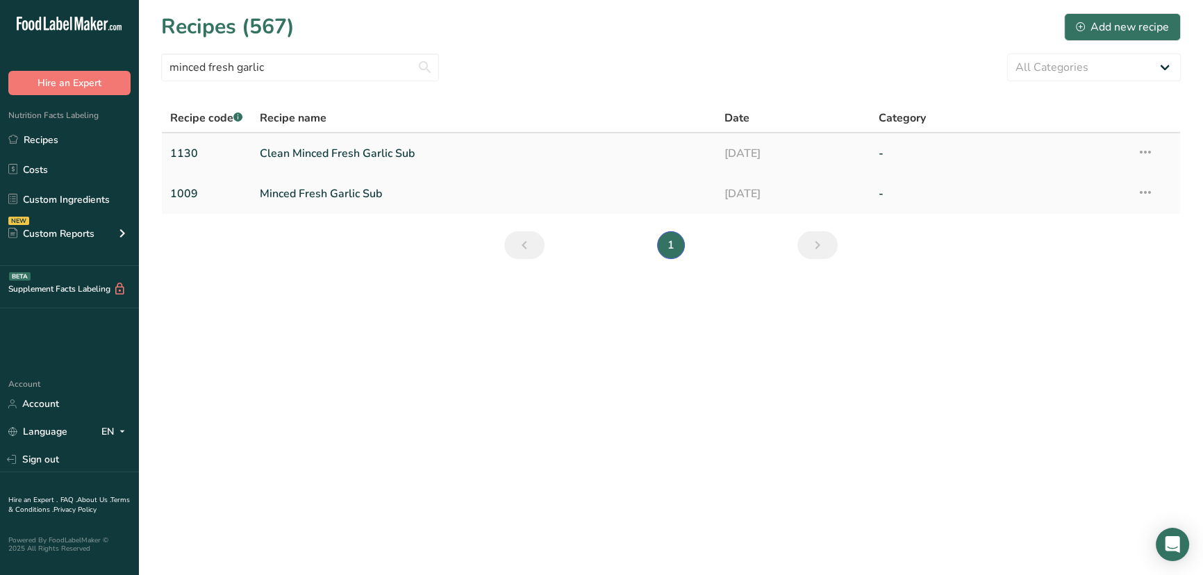
click at [313, 153] on link "Clean Minced Fresh Garlic Sub" at bounding box center [484, 153] width 448 height 29
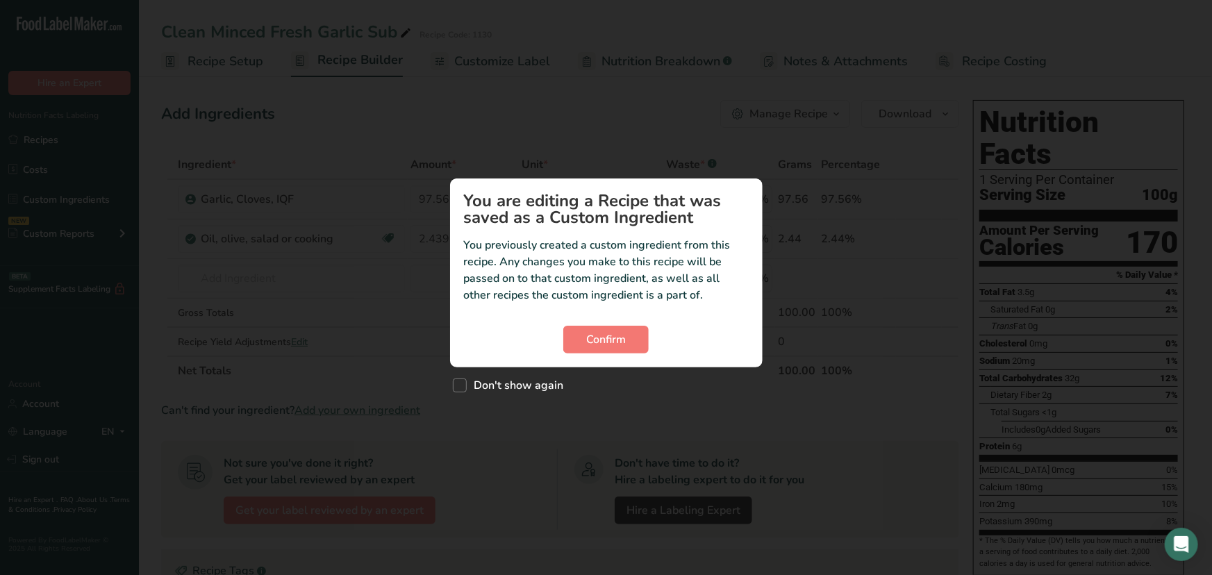
click at [559, 331] on div "Confirm" at bounding box center [606, 340] width 285 height 28
click at [570, 331] on button "Confirm" at bounding box center [605, 340] width 85 height 28
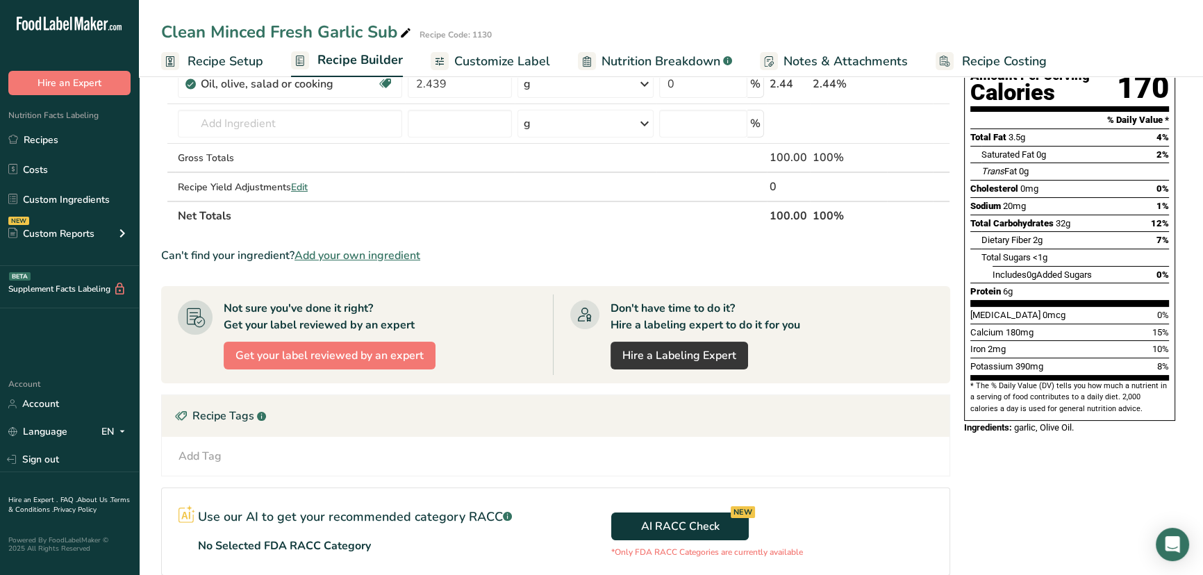
scroll to position [252, 0]
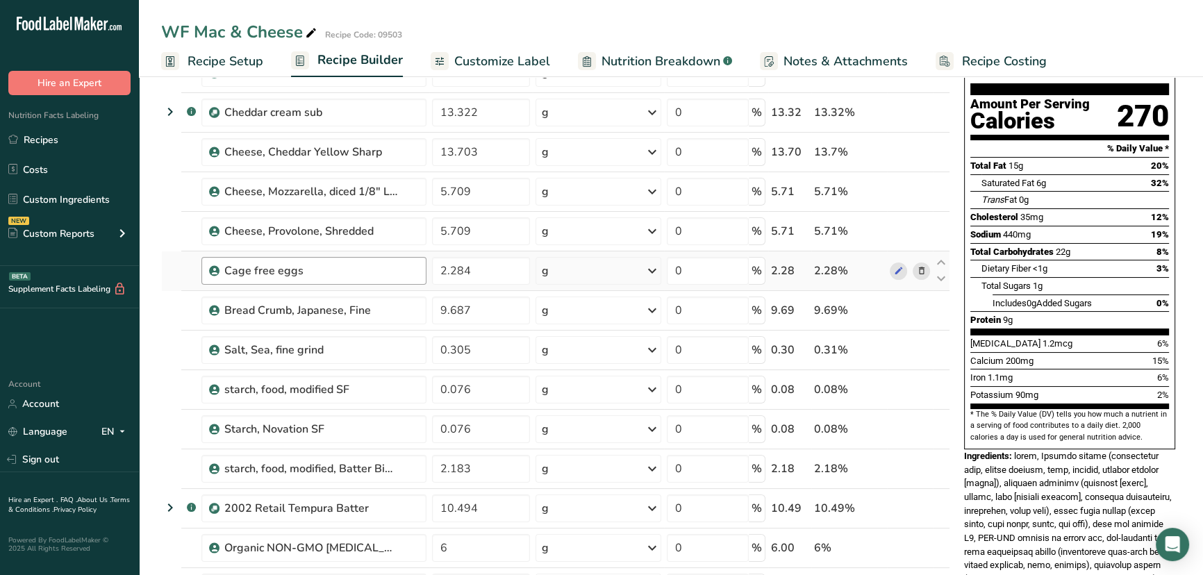
scroll to position [126, 0]
click at [175, 118] on icon at bounding box center [170, 112] width 17 height 25
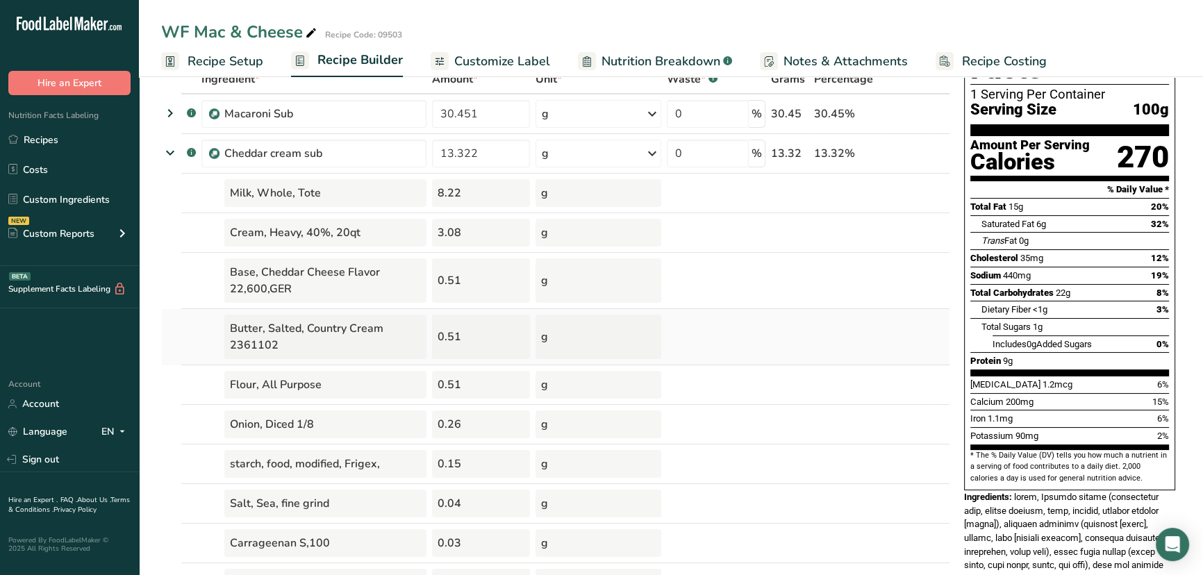
scroll to position [63, 0]
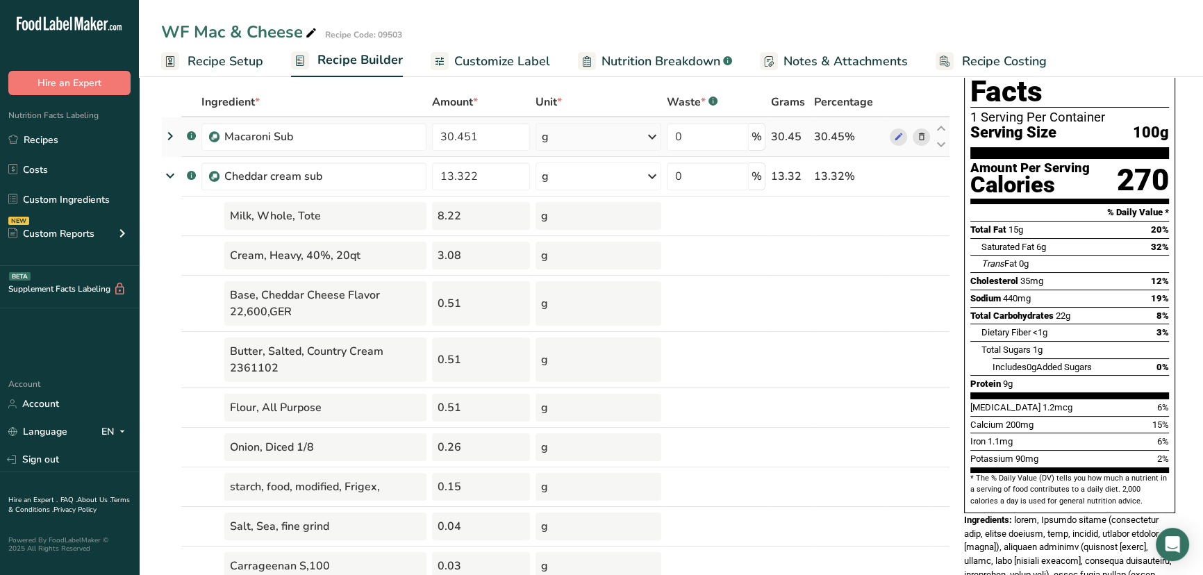
click at [171, 135] on icon at bounding box center [170, 136] width 17 height 25
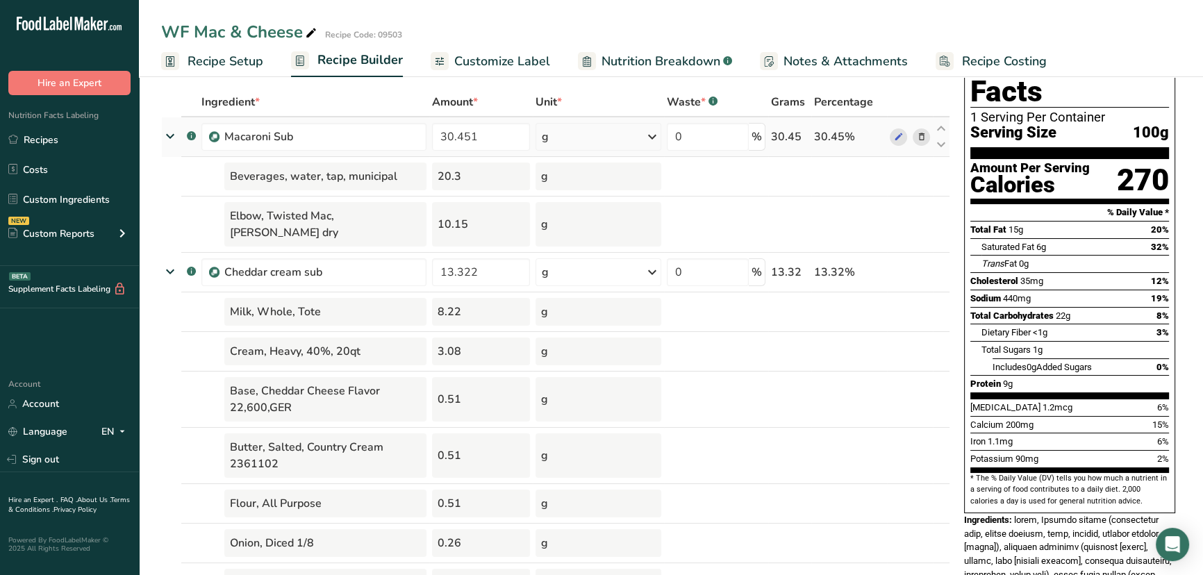
click at [165, 137] on icon at bounding box center [170, 136] width 25 height 17
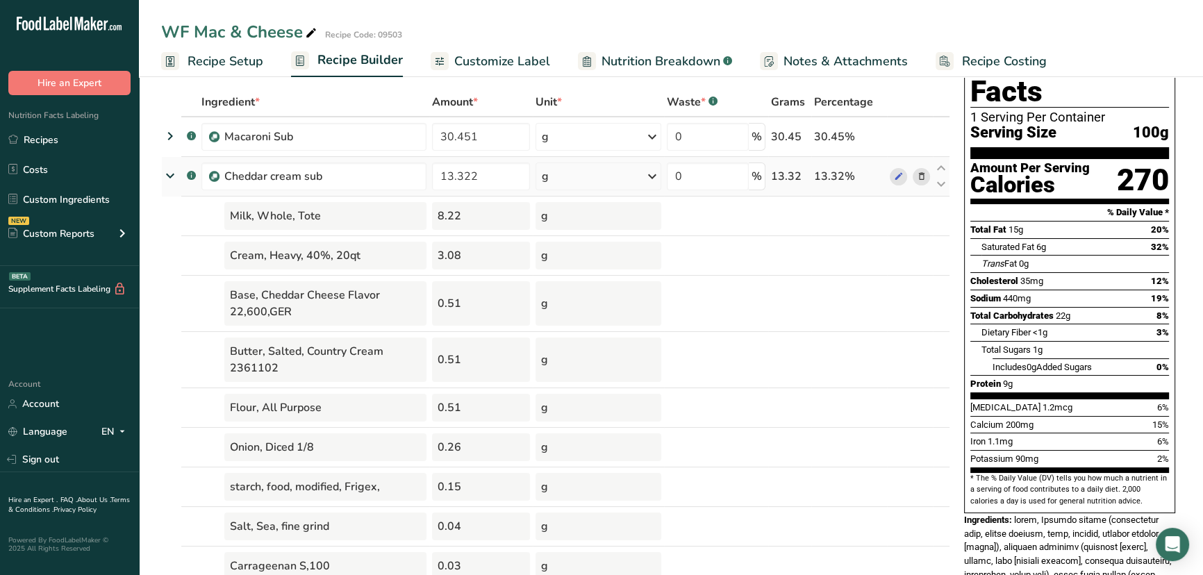
click at [172, 175] on icon at bounding box center [170, 175] width 25 height 17
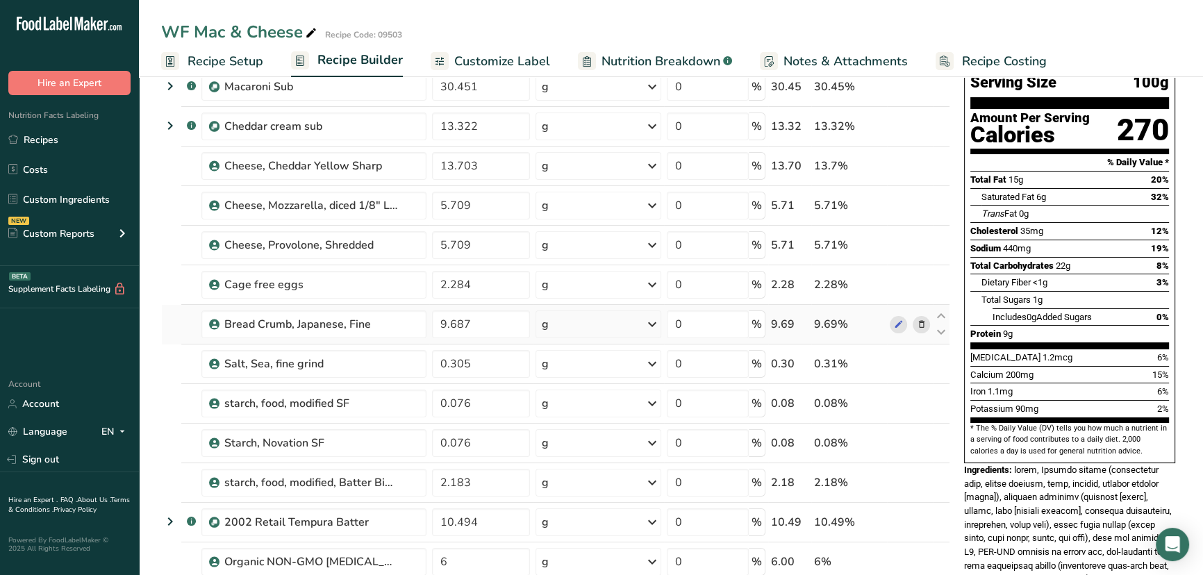
scroll to position [189, 0]
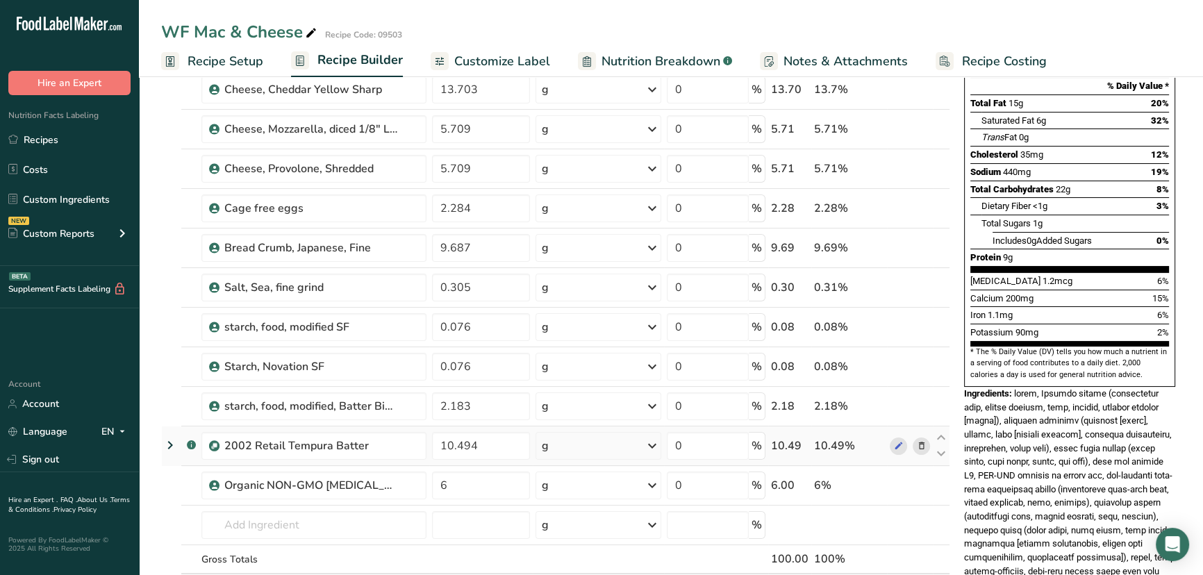
click at [163, 433] on icon at bounding box center [170, 445] width 17 height 25
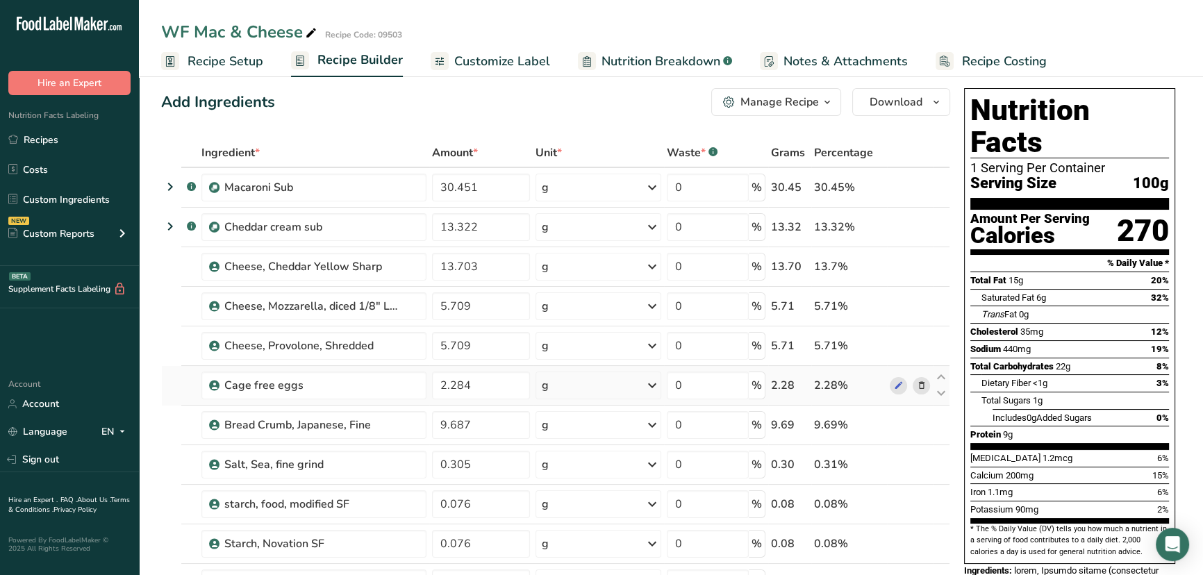
scroll to position [0, 0]
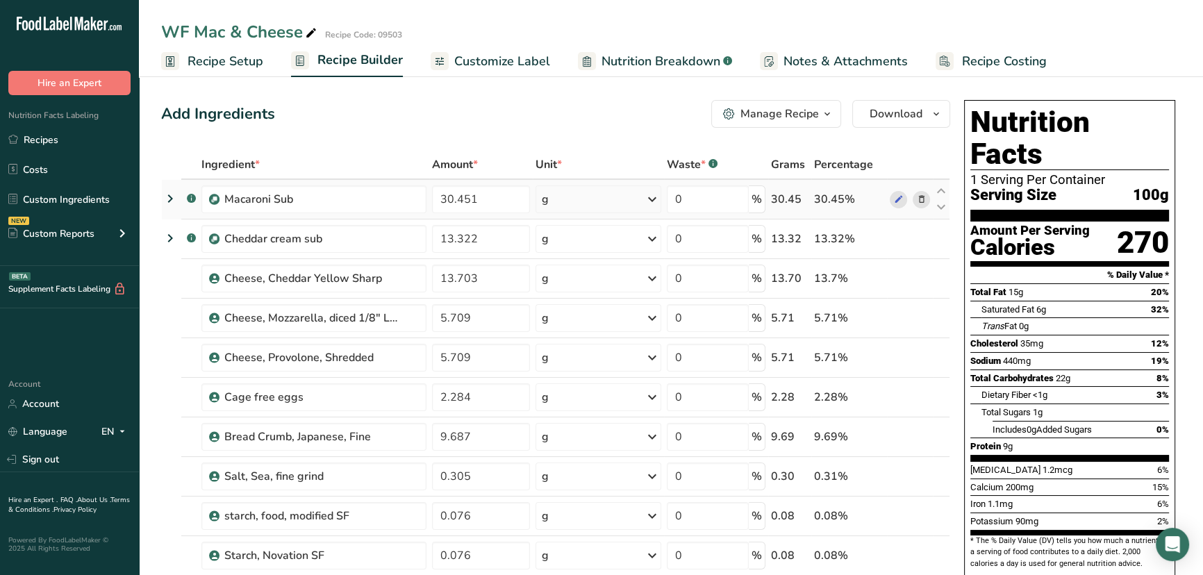
click at [172, 194] on icon at bounding box center [170, 198] width 17 height 25
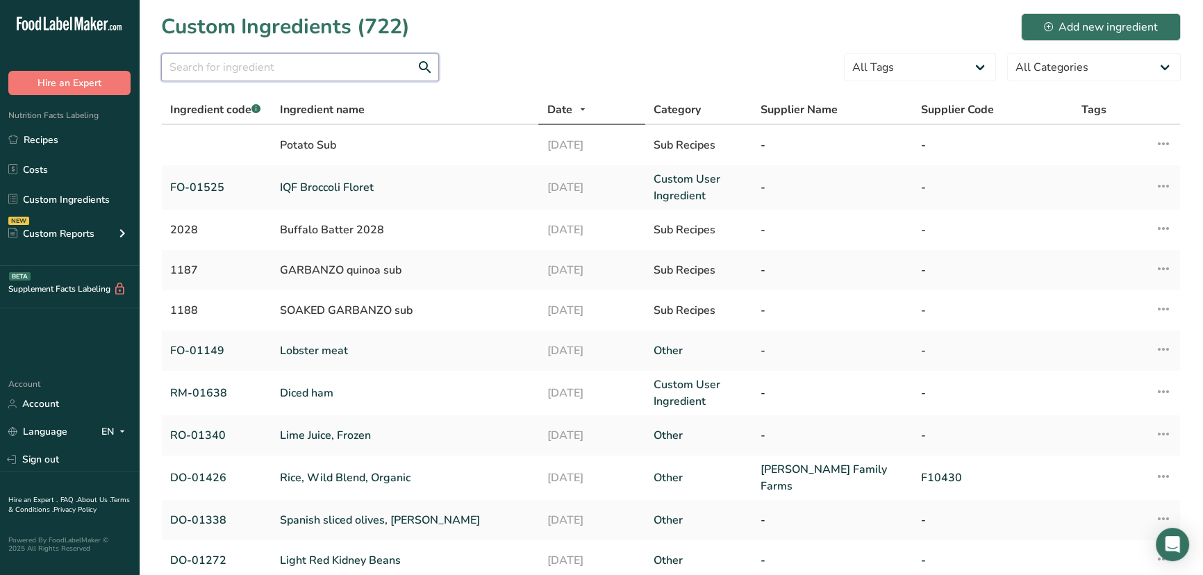
click at [297, 60] on input "text" at bounding box center [300, 67] width 278 height 28
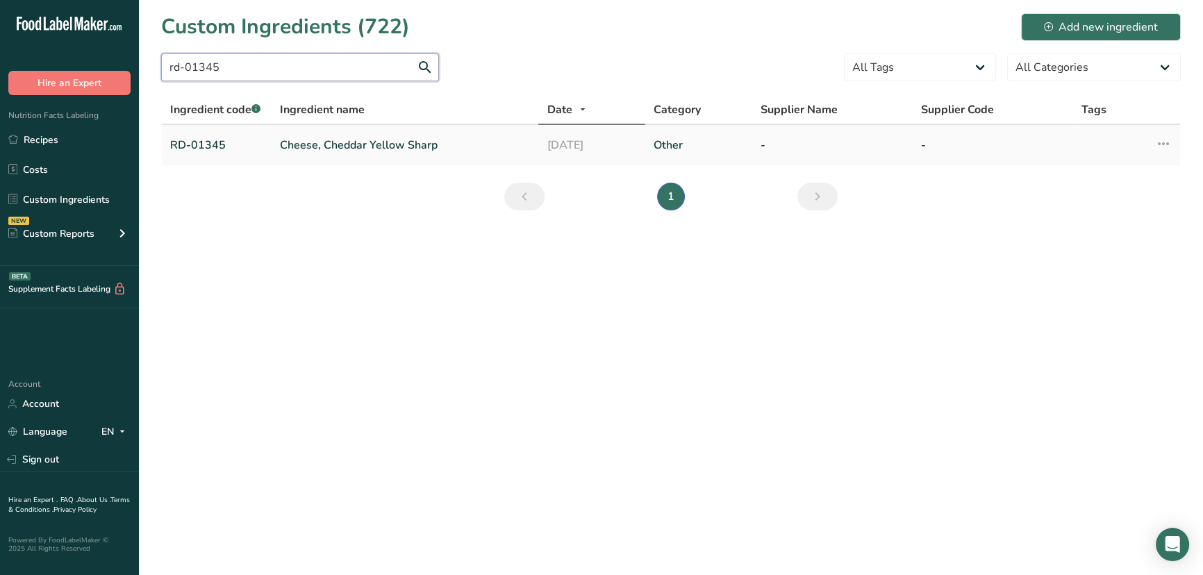
type input "rd-01345"
click at [330, 144] on link "Cheese, Cheddar Yellow Sharp" at bounding box center [405, 145] width 251 height 17
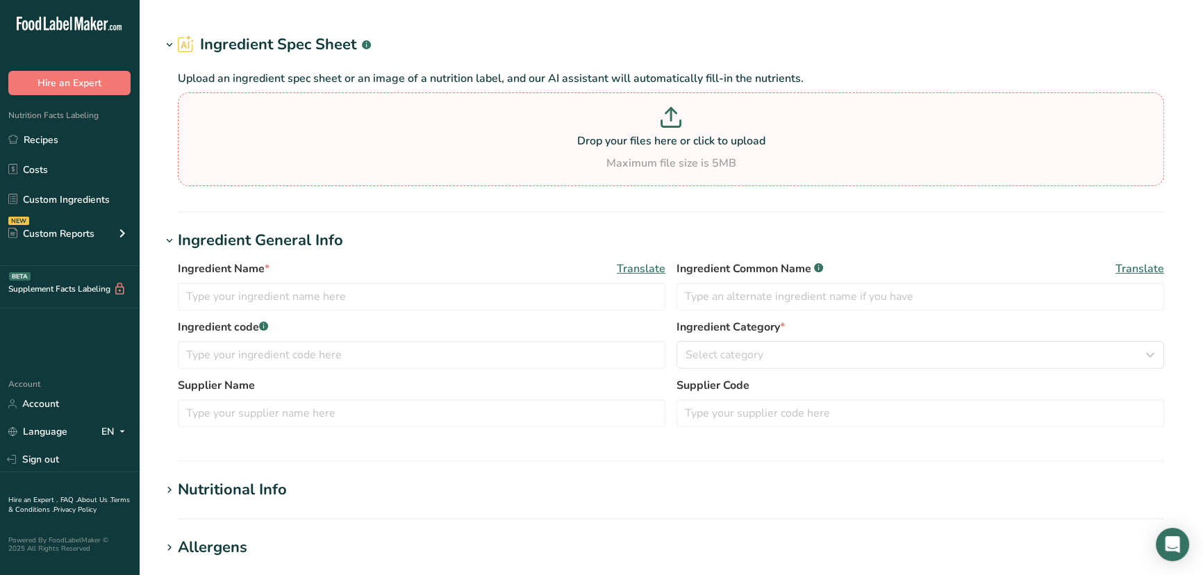
type input "Cheese, Cheddar Yellow Sharp"
type input "cheddar cheese"
type input "RD-01345"
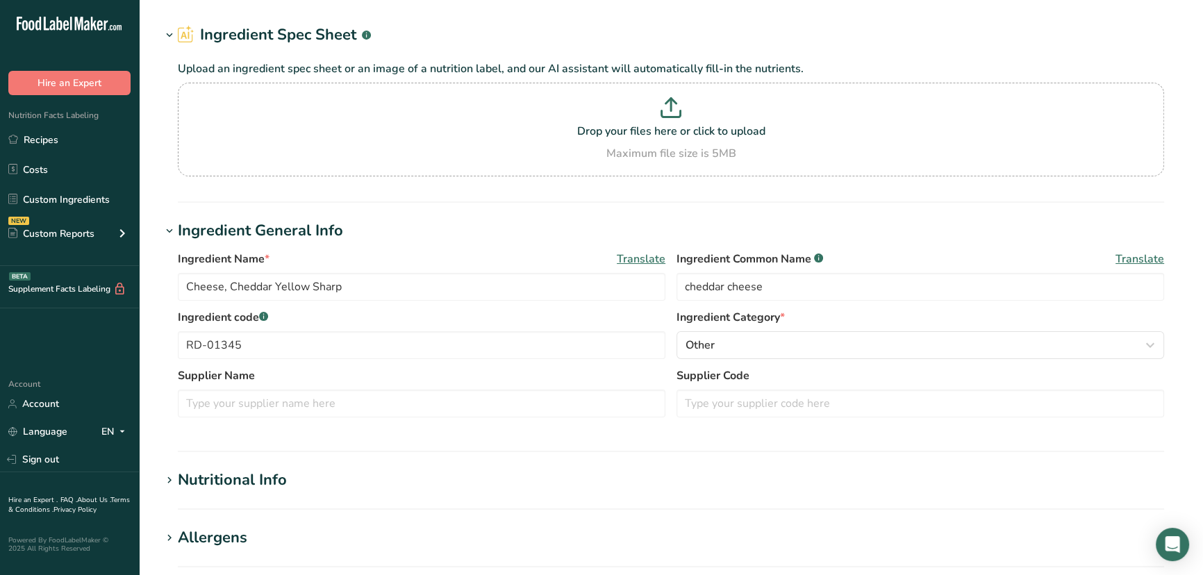
scroll to position [63, 0]
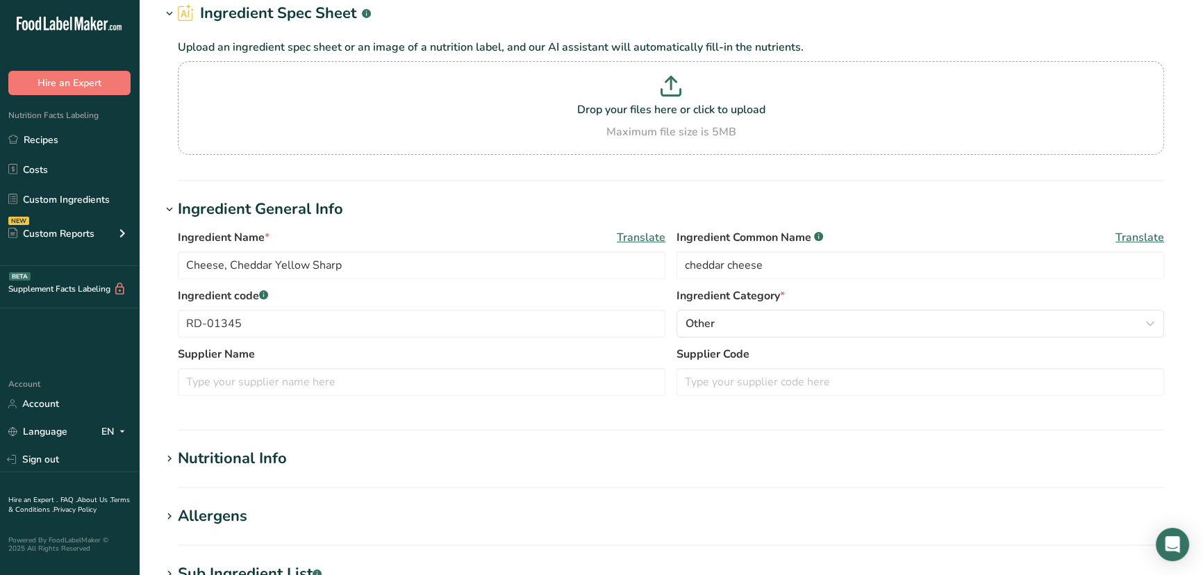
click at [255, 564] on div "Sub Ingredient List .a-a{fill:#347362;}.b-a{fill:#fff;}" at bounding box center [250, 574] width 144 height 23
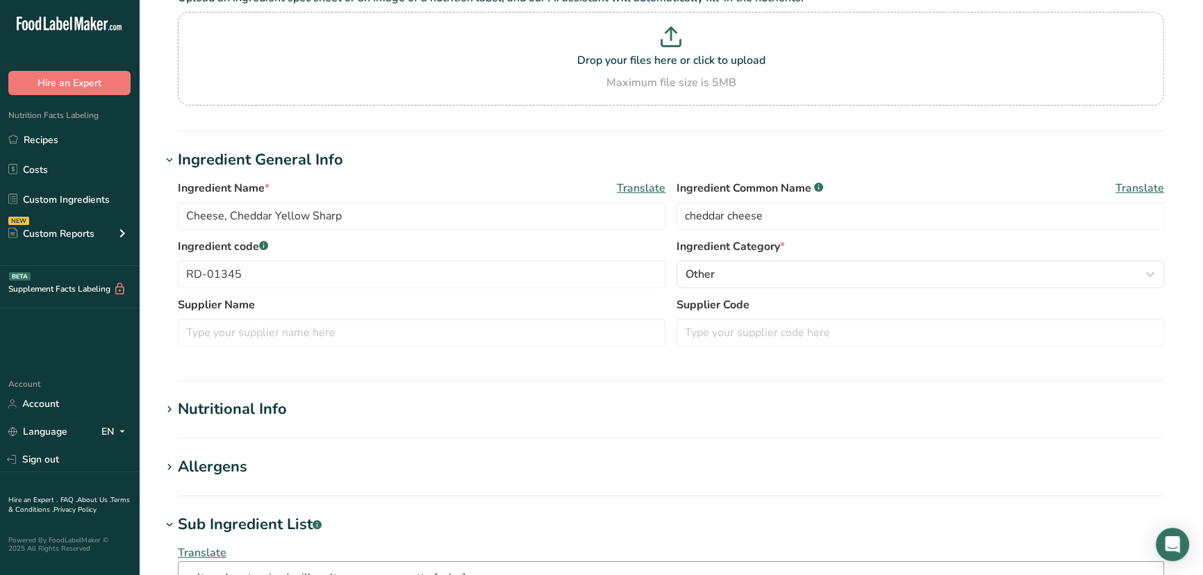
scroll to position [189, 0]
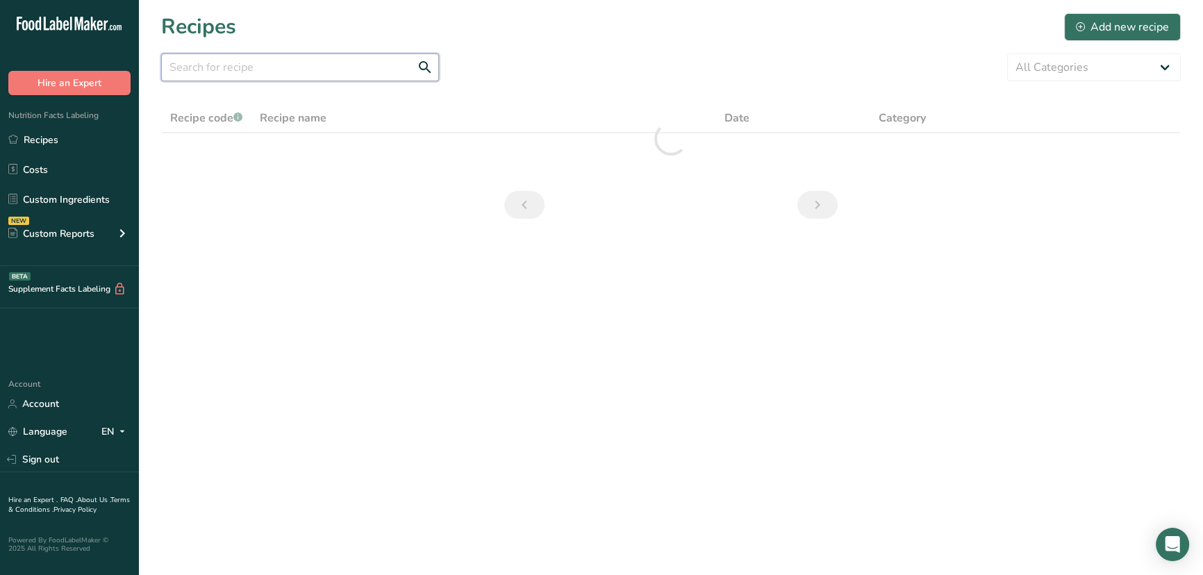
click at [306, 61] on input "text" at bounding box center [300, 67] width 278 height 28
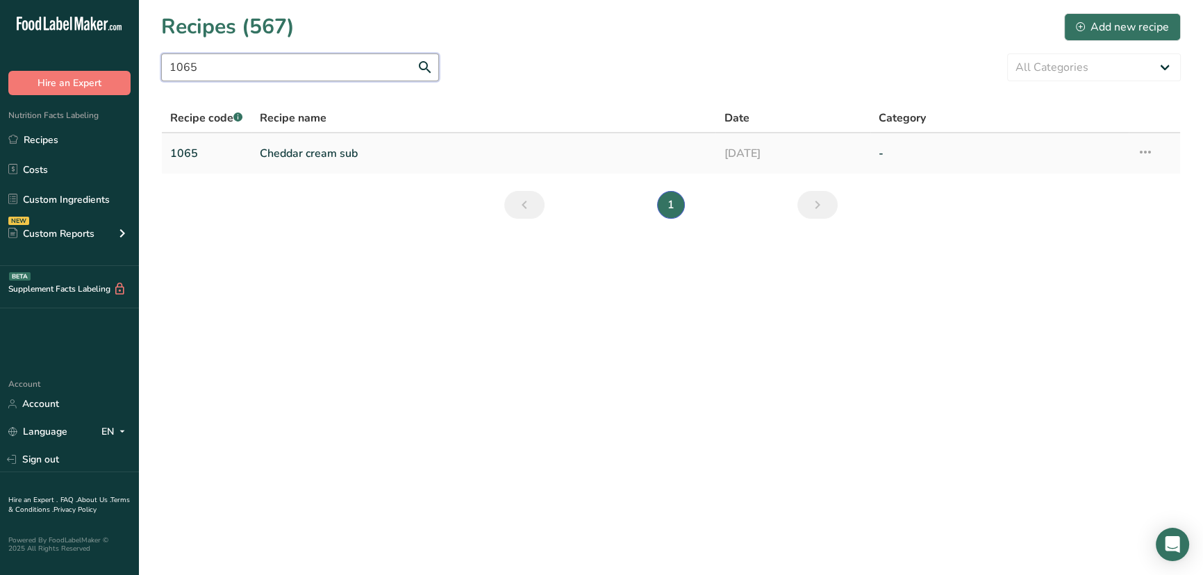
type input "1065"
drag, startPoint x: 317, startPoint y: 148, endPoint x: 313, endPoint y: 140, distance: 9.1
click at [319, 147] on link "Cheddar cream sub" at bounding box center [484, 153] width 448 height 29
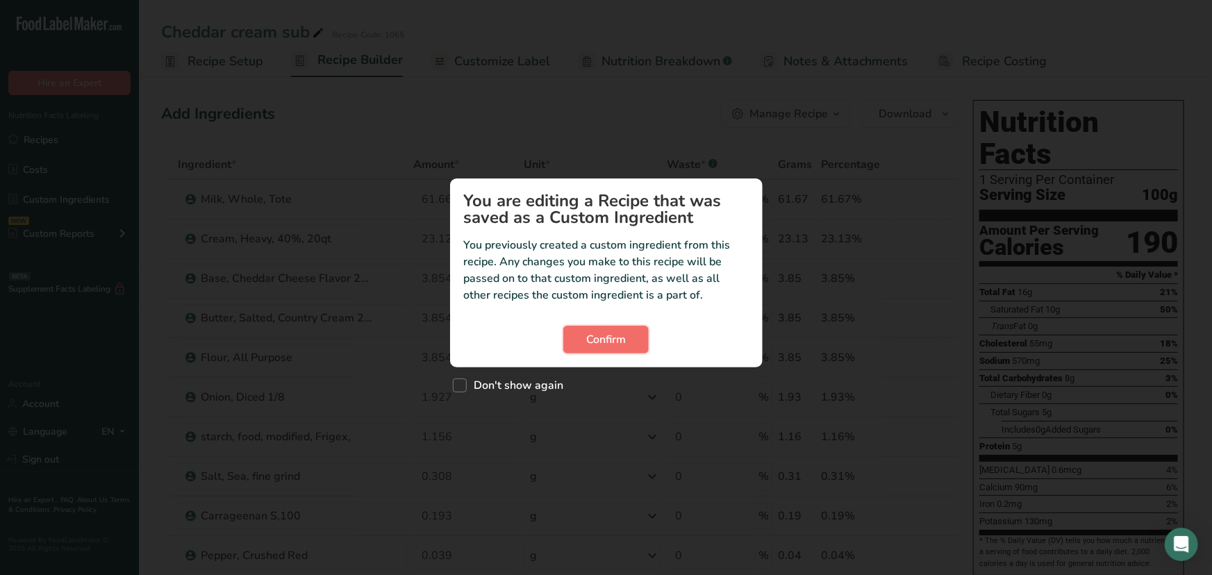
click at [577, 339] on button "Confirm" at bounding box center [605, 340] width 85 height 28
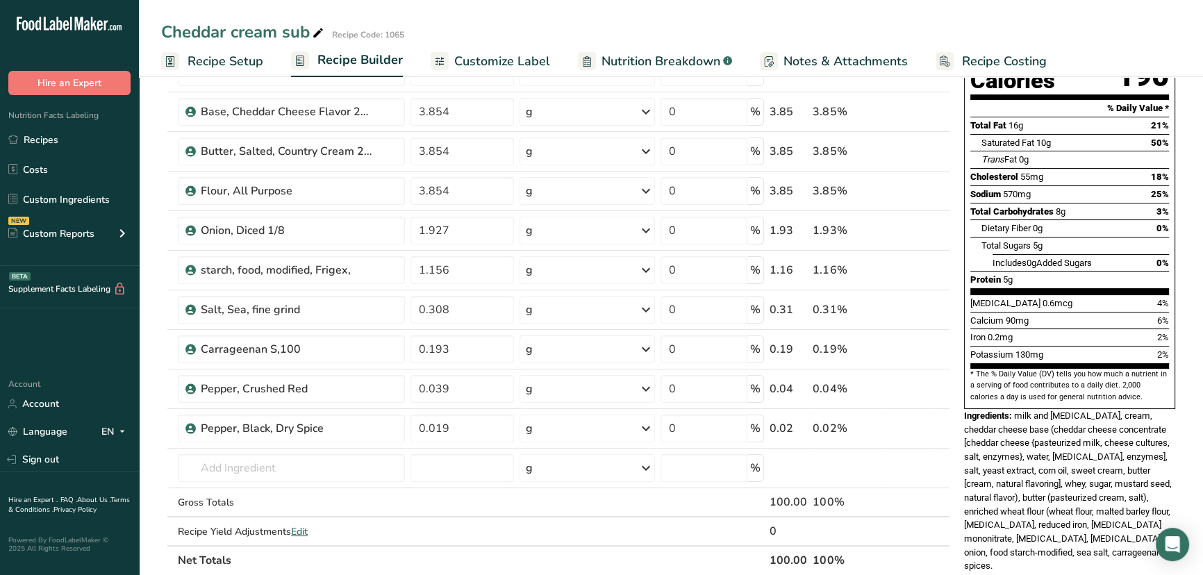
scroll to position [189, 0]
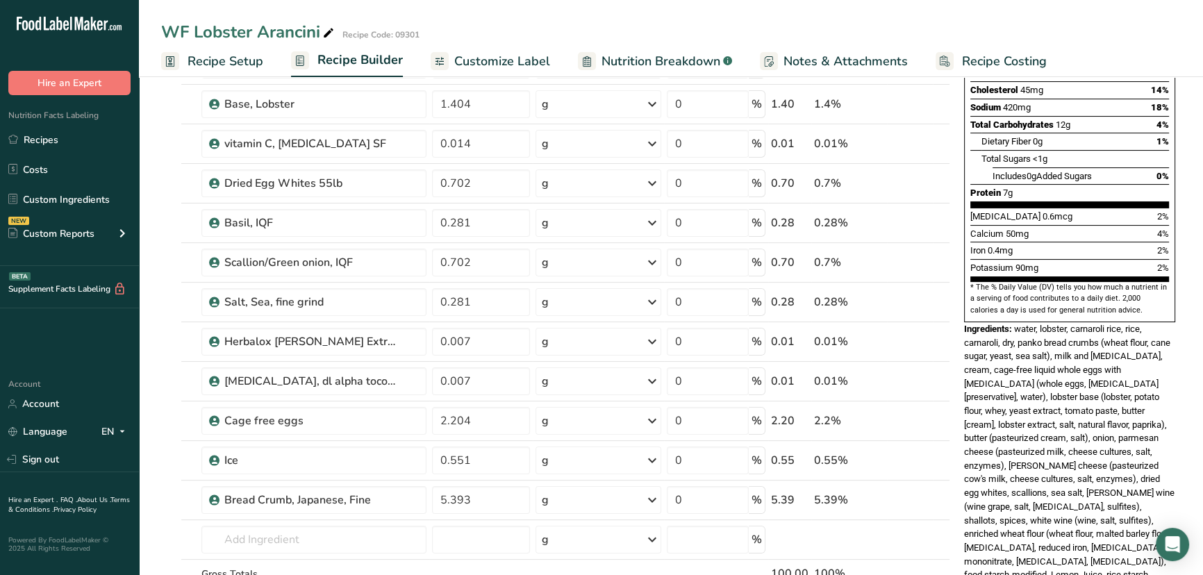
scroll to position [315, 0]
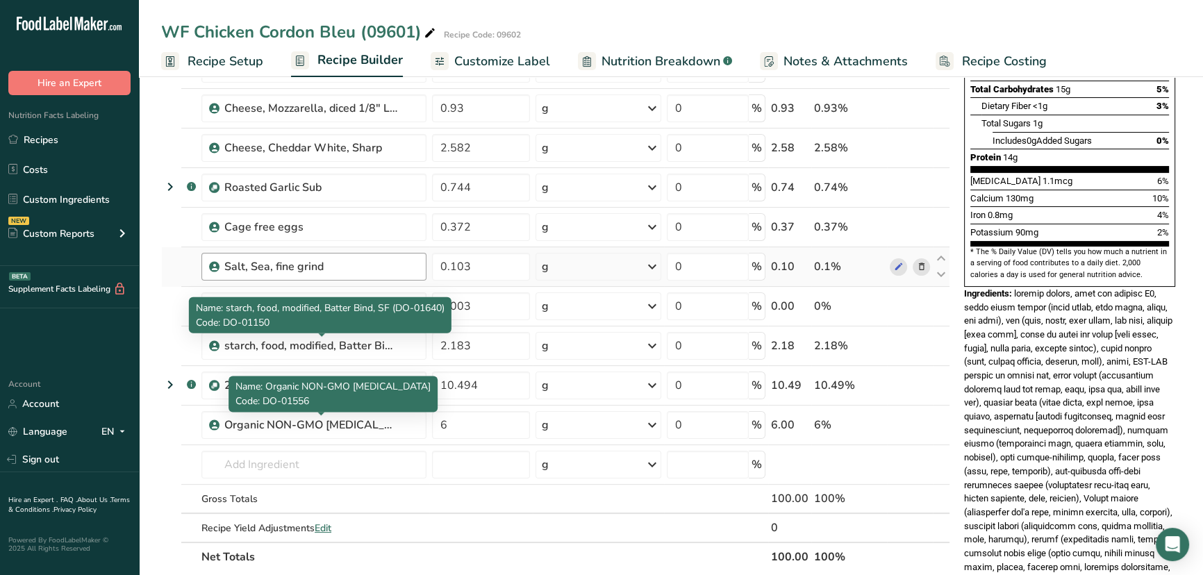
scroll to position [379, 0]
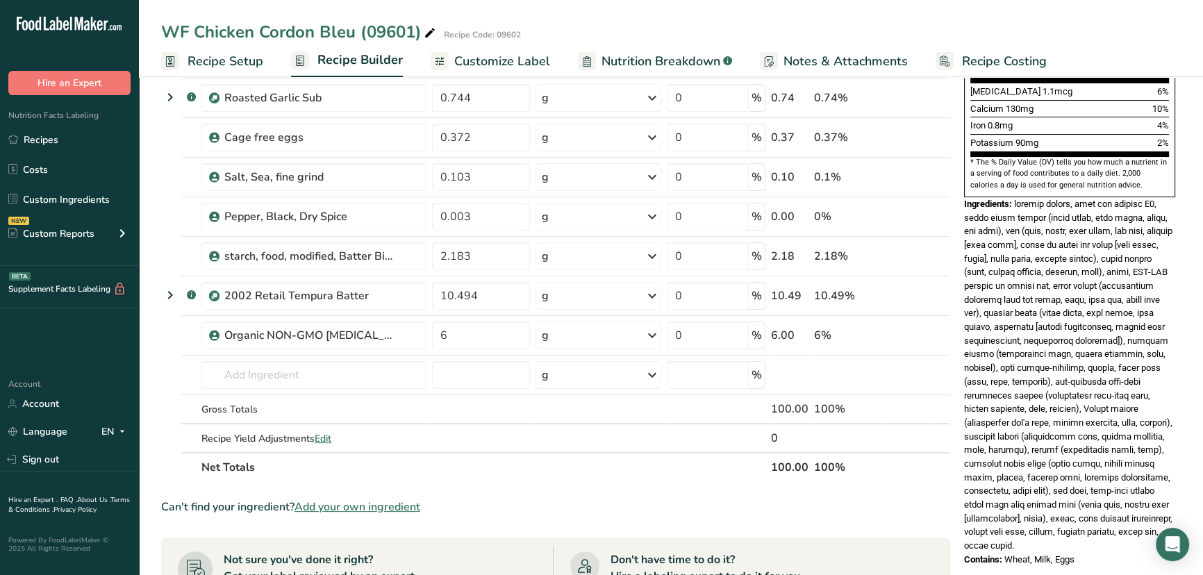
click at [159, 290] on section "Add Ingredients Manage Recipe Delete Recipe Duplicate Recipe Scale Recipe Save …" at bounding box center [671, 345] width 1064 height 1302
click at [162, 293] on icon at bounding box center [170, 295] width 17 height 25
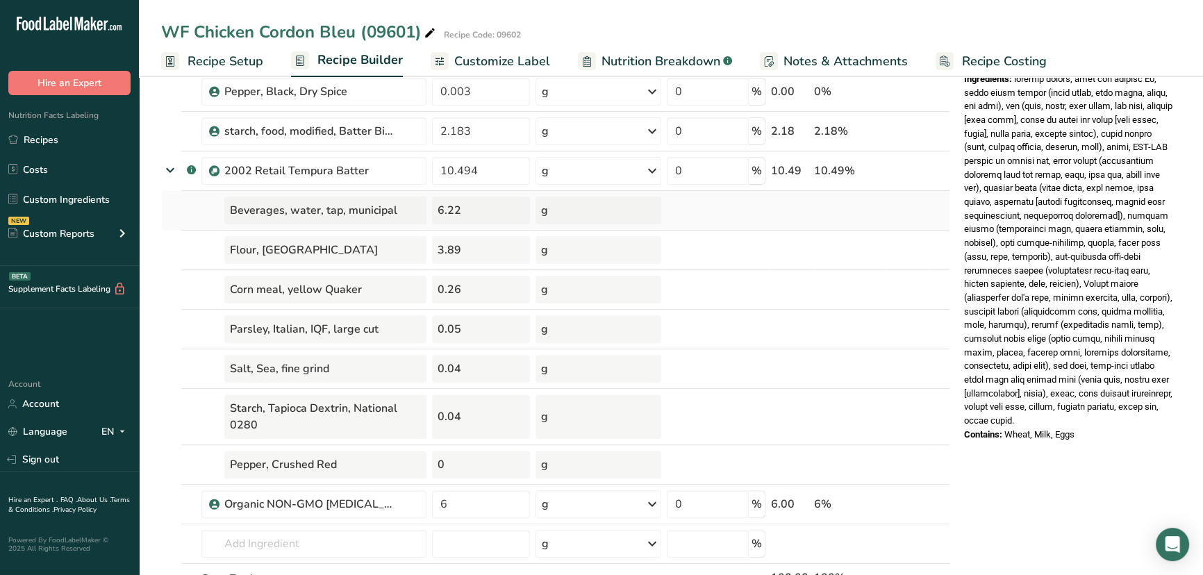
scroll to position [505, 0]
click at [166, 172] on icon at bounding box center [170, 168] width 25 height 17
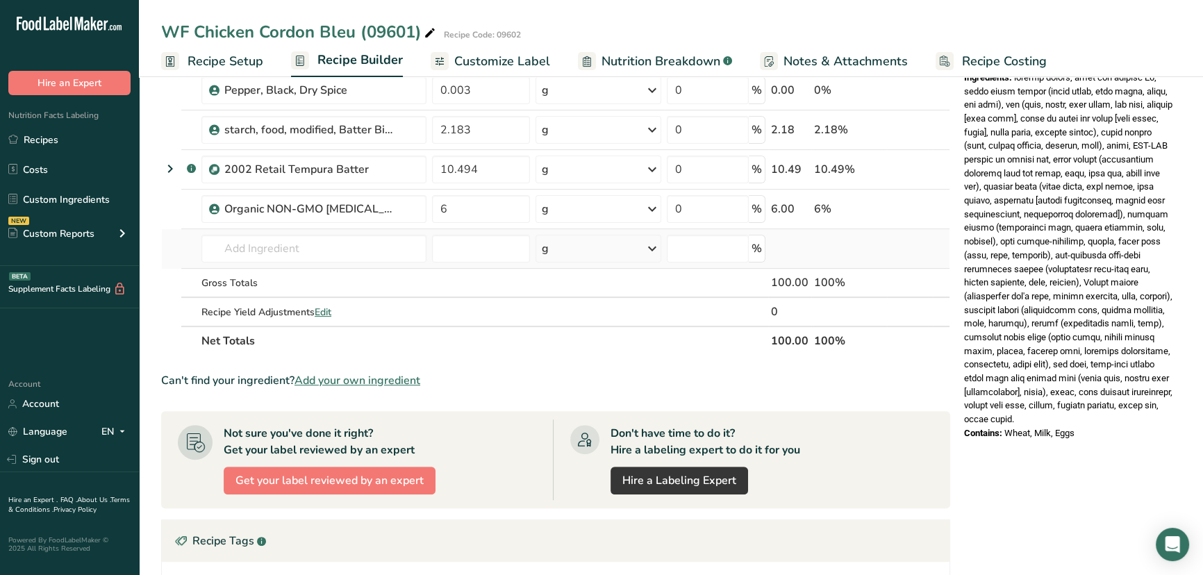
scroll to position [315, 0]
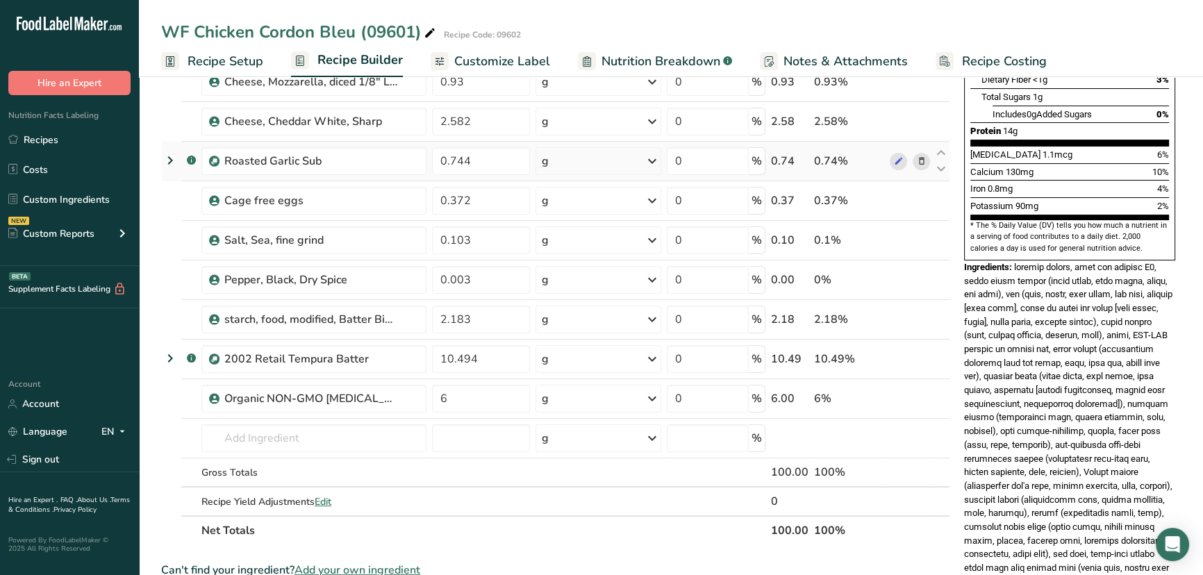
click at [181, 160] on td ".a-a{fill:#347362;}.b-a{fill:#fff;}" at bounding box center [189, 162] width 17 height 40
click at [177, 160] on icon at bounding box center [170, 160] width 17 height 25
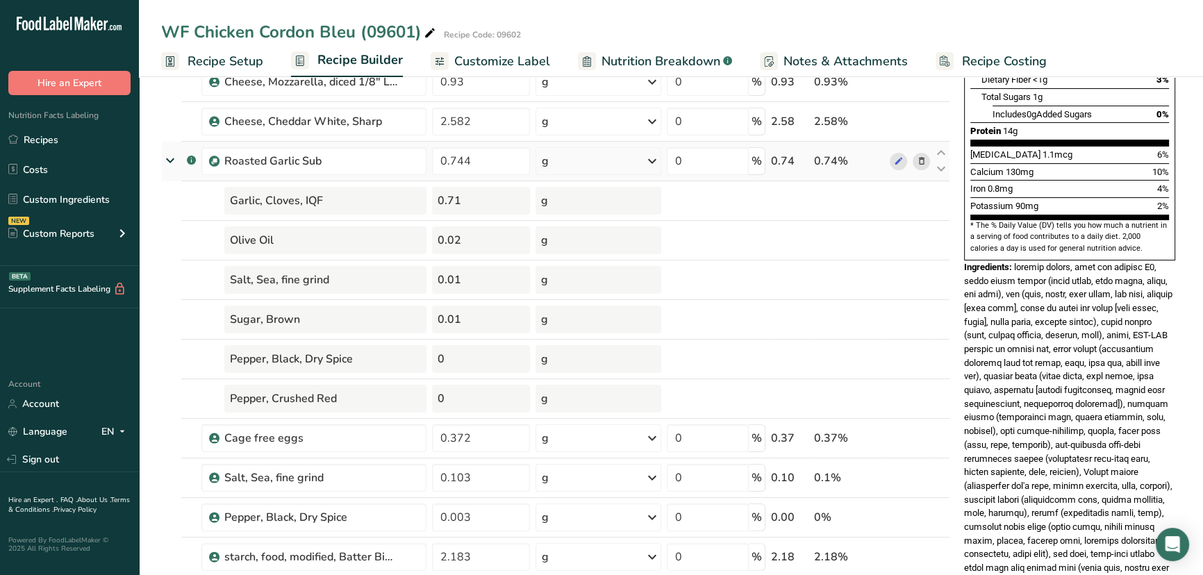
click at [177, 160] on icon at bounding box center [170, 160] width 25 height 17
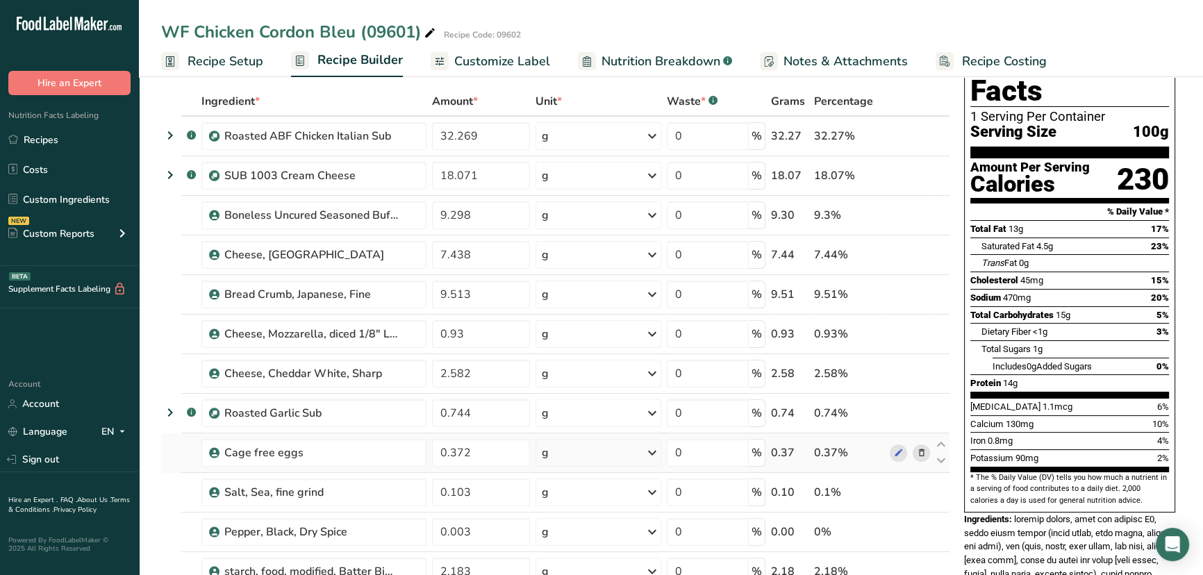
scroll to position [63, 0]
click at [167, 176] on icon at bounding box center [170, 175] width 17 height 25
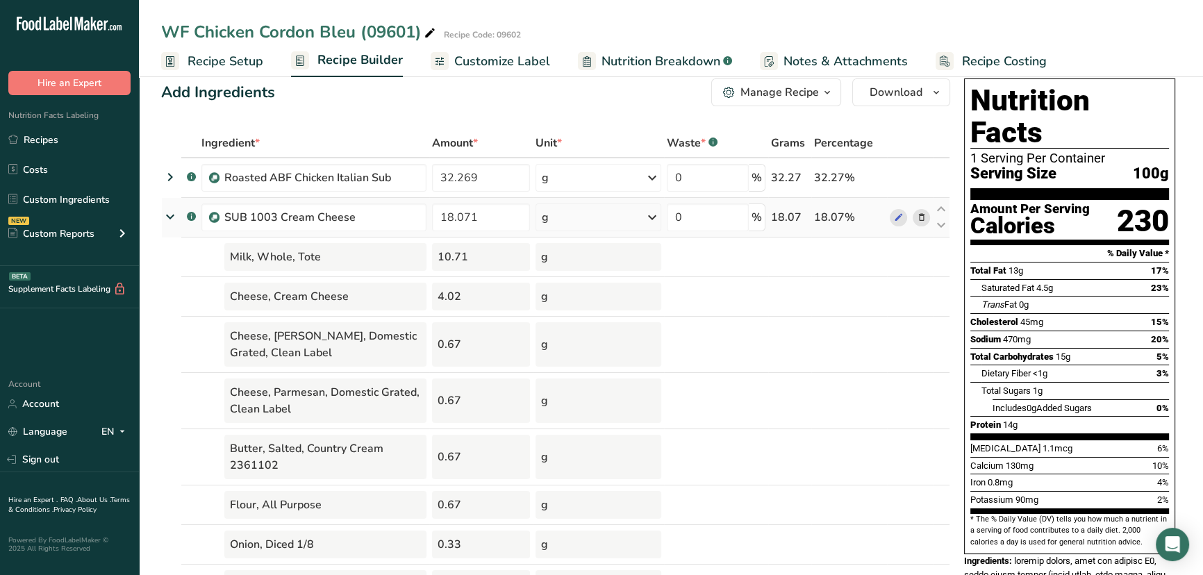
scroll to position [0, 0]
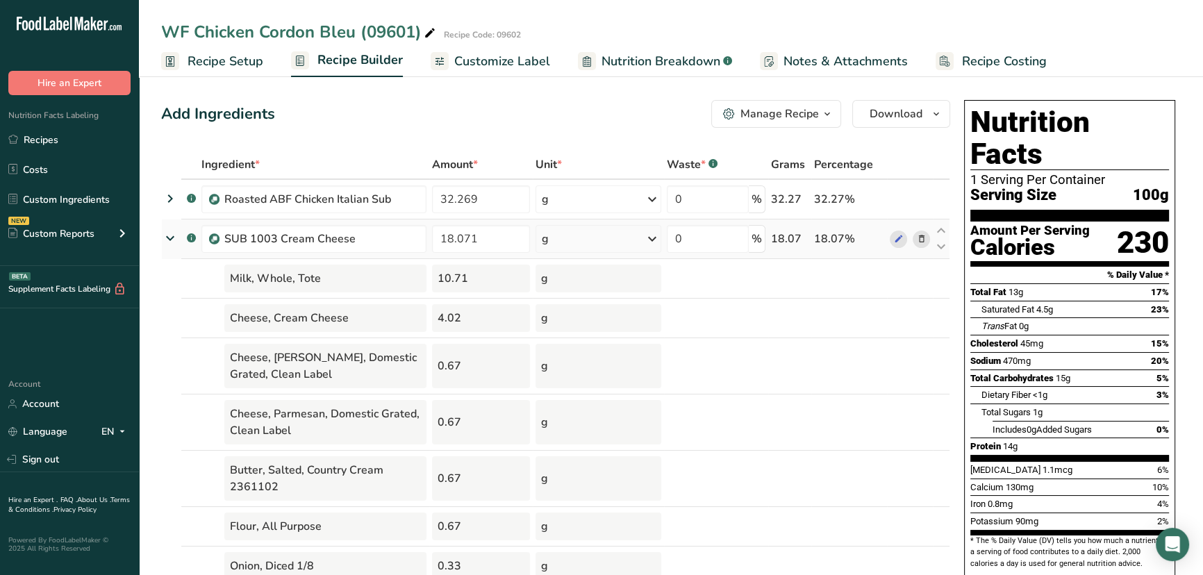
click at [169, 239] on icon at bounding box center [170, 238] width 25 height 17
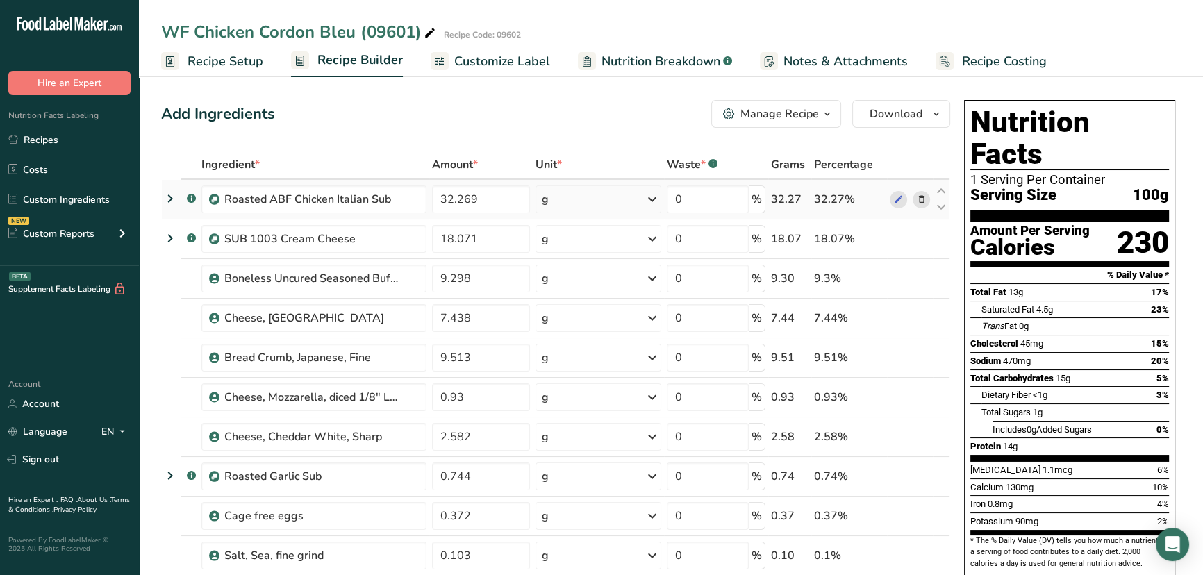
click at [169, 199] on icon at bounding box center [170, 198] width 17 height 25
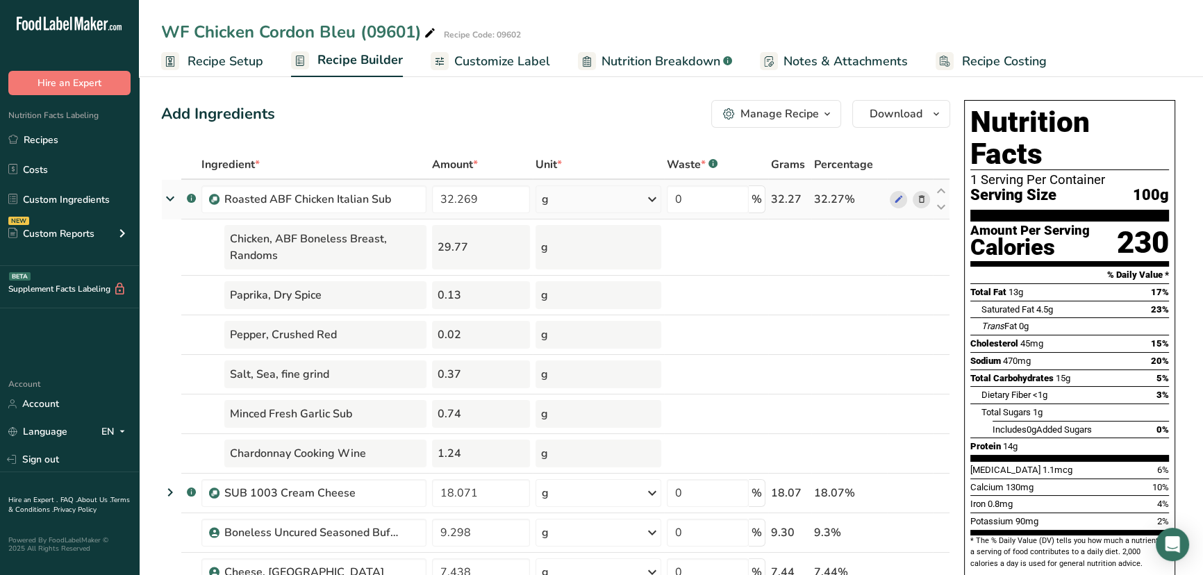
click at [163, 203] on icon at bounding box center [170, 198] width 25 height 17
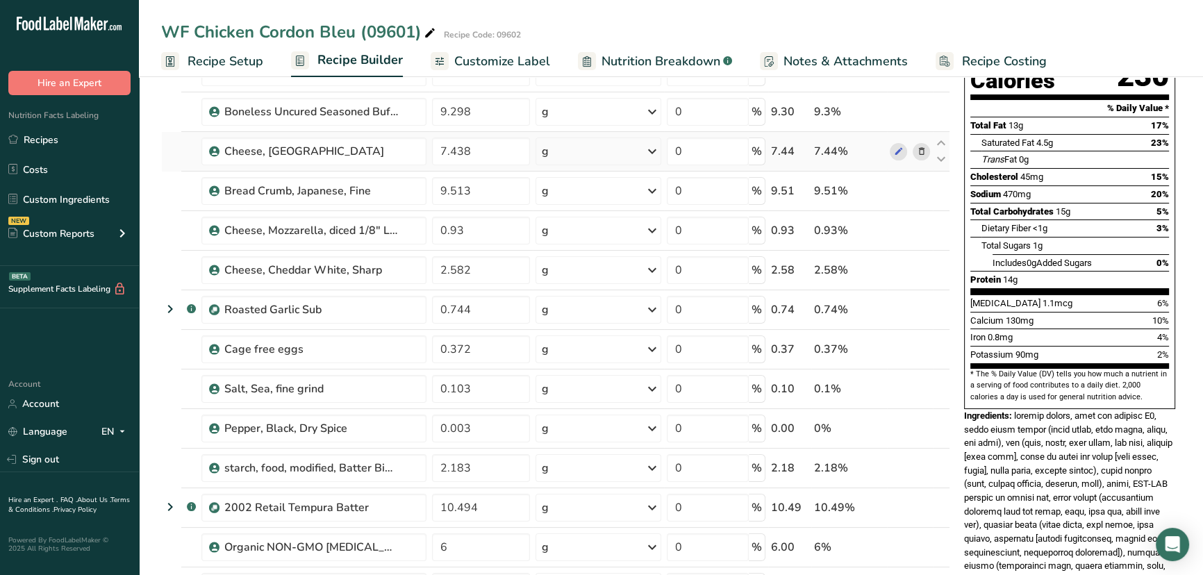
scroll to position [379, 0]
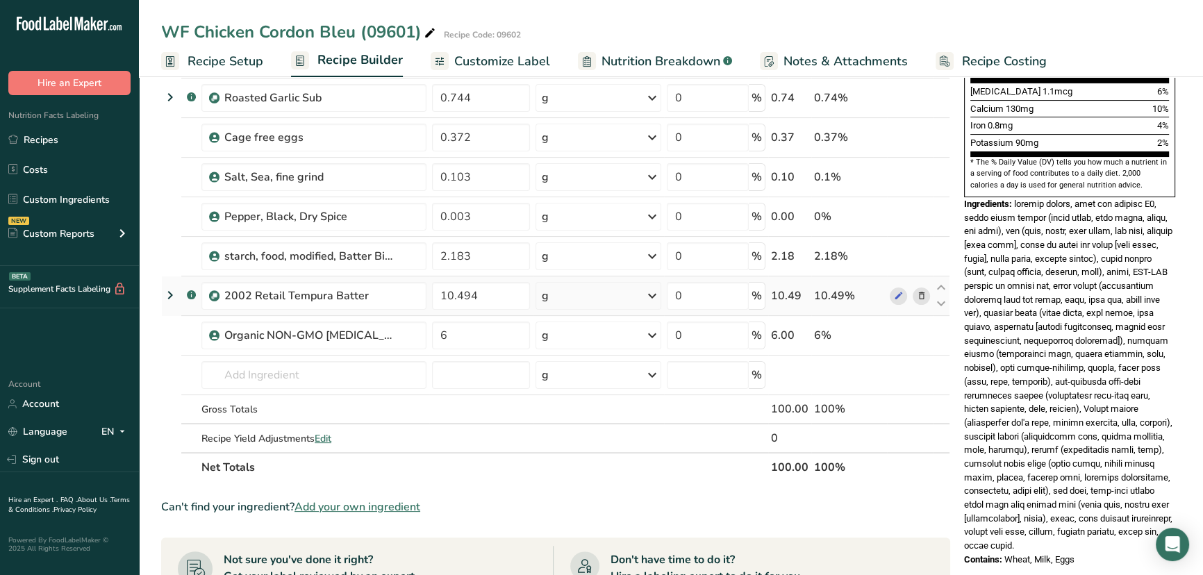
click at [172, 291] on icon at bounding box center [170, 295] width 17 height 25
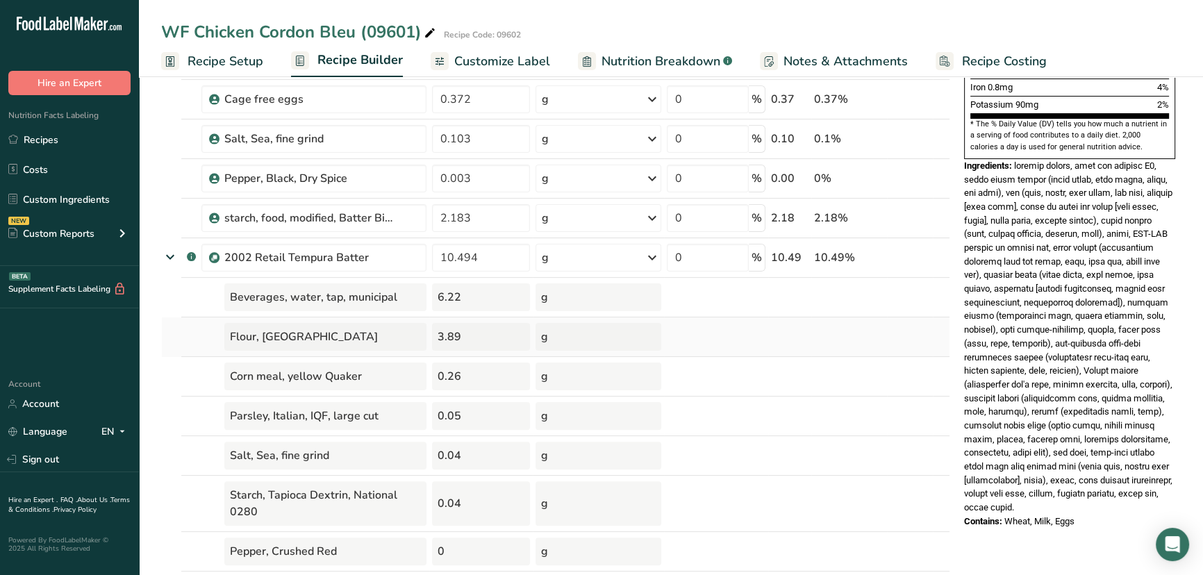
scroll to position [505, 0]
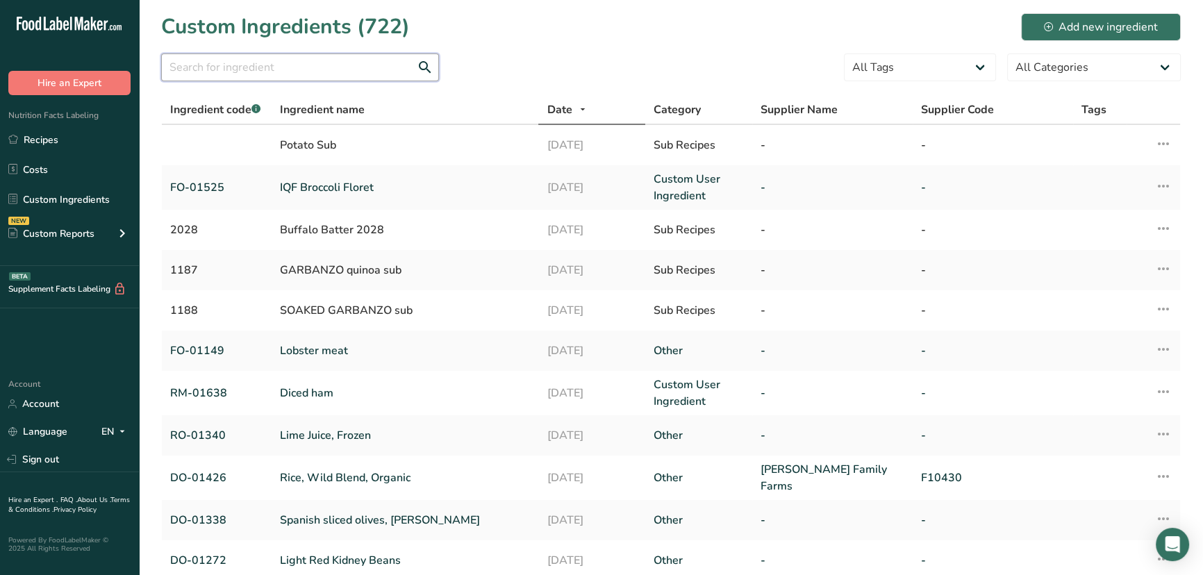
click at [315, 75] on input "text" at bounding box center [300, 67] width 278 height 28
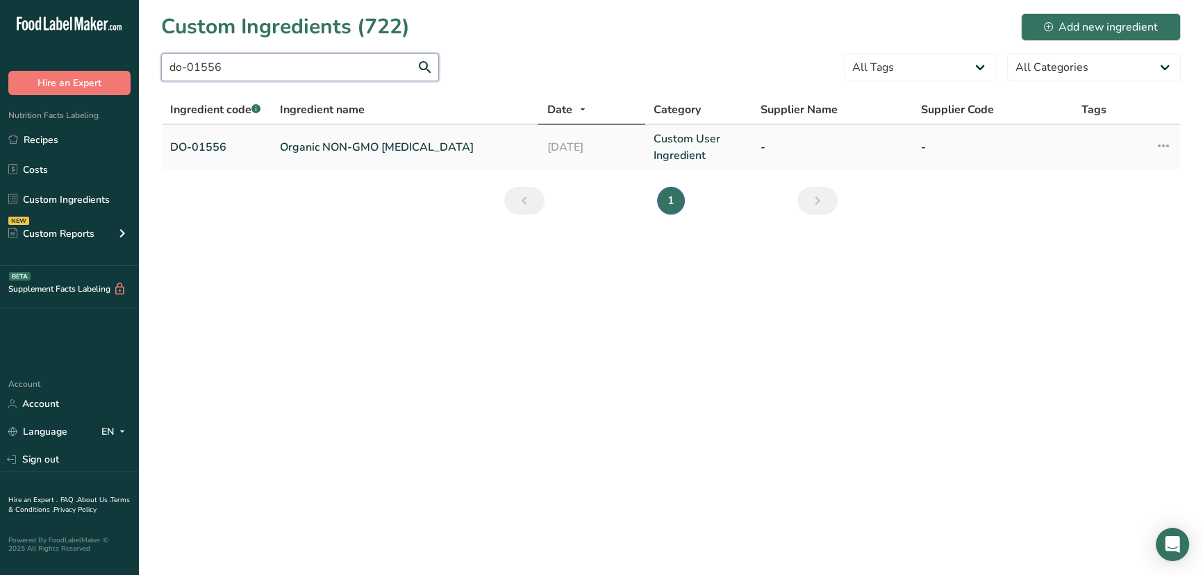
type input "do-01556"
click at [334, 149] on link "Organic NON-GMO [MEDICAL_DATA]" at bounding box center [405, 147] width 251 height 17
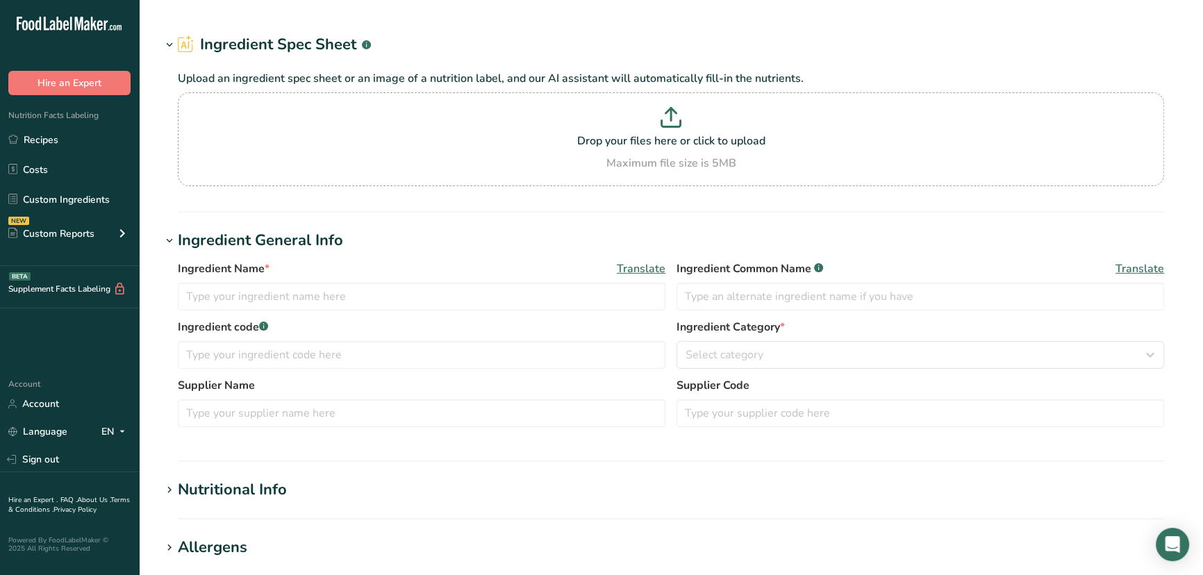
type input "Organic NON-GMO [MEDICAL_DATA]"
type input "NON-GMO soybean or canola oil"
type input "DO-01556"
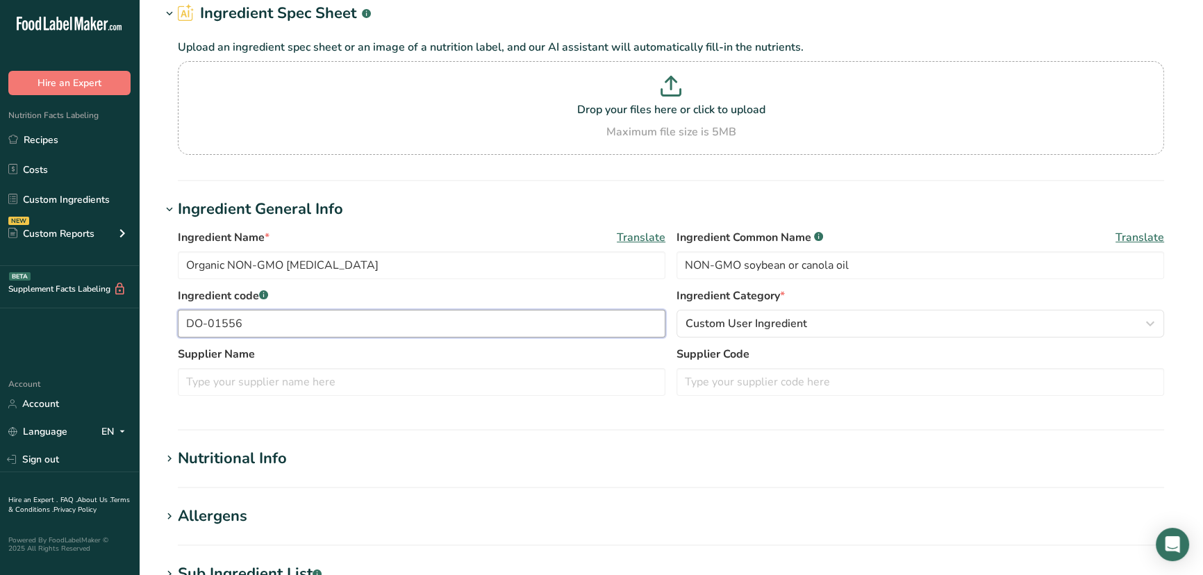
drag, startPoint x: 288, startPoint y: 331, endPoint x: 0, endPoint y: 263, distance: 296.2
click at [0, 263] on div ".a-20{fill:#fff;} Hire an Expert Nutrition Facts Labeling Recipes Costs Custom …" at bounding box center [601, 469] width 1203 height 1065
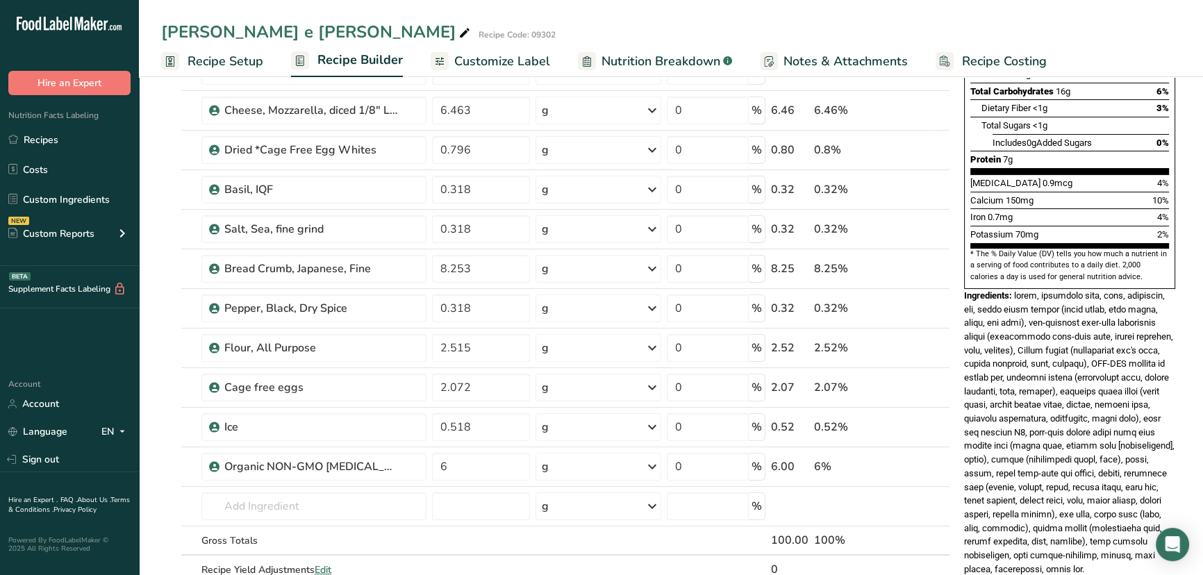
scroll to position [315, 0]
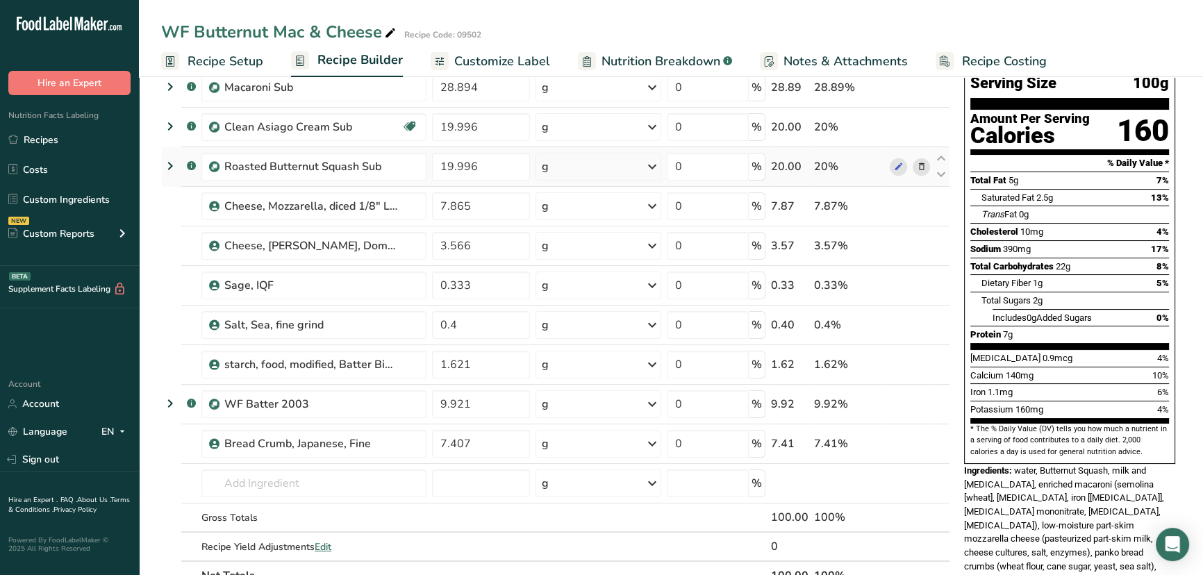
scroll to position [126, 0]
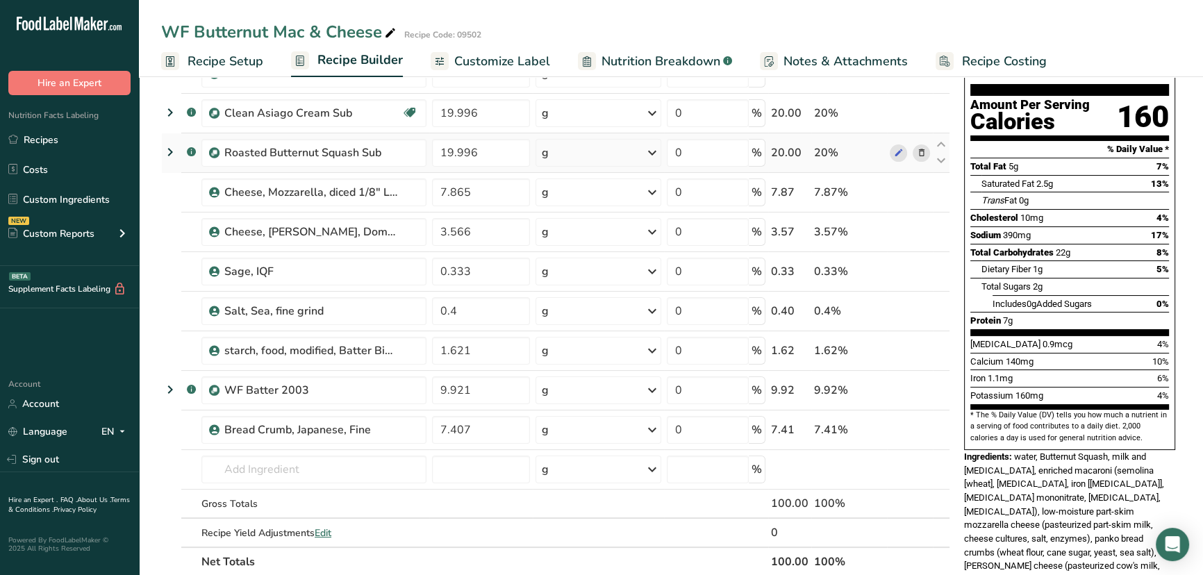
click at [173, 147] on icon at bounding box center [170, 152] width 17 height 25
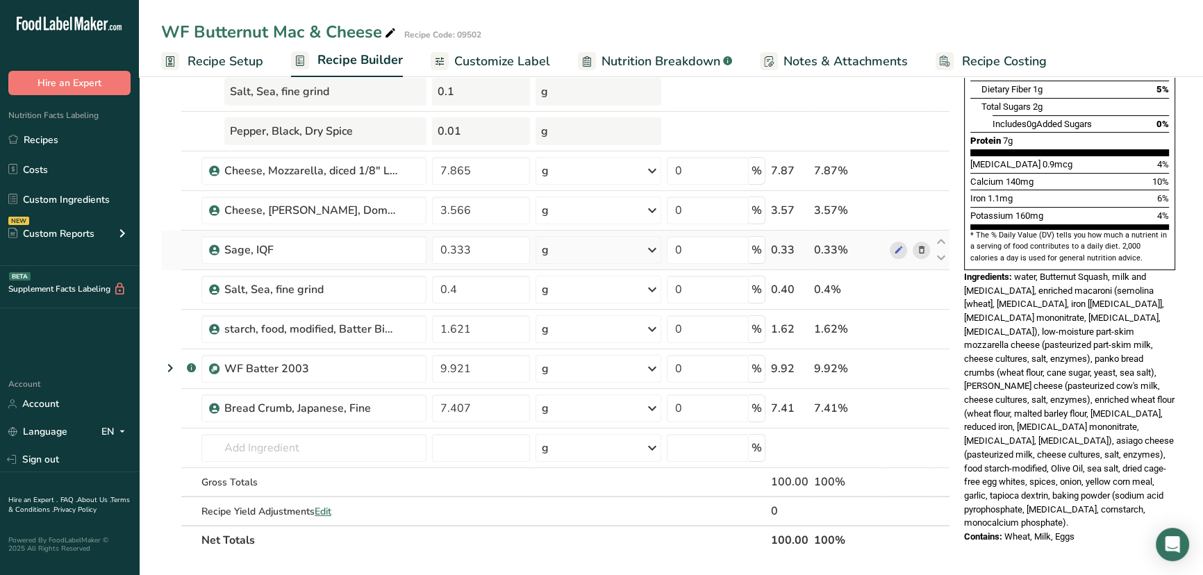
scroll to position [315, 0]
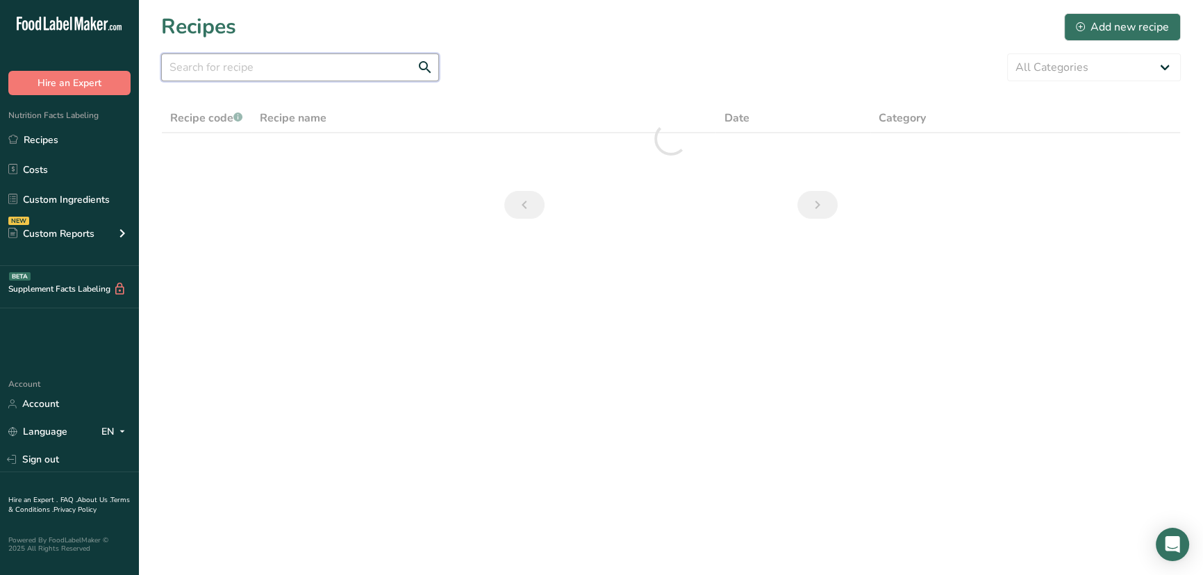
click at [340, 75] on input "text" at bounding box center [300, 67] width 278 height 28
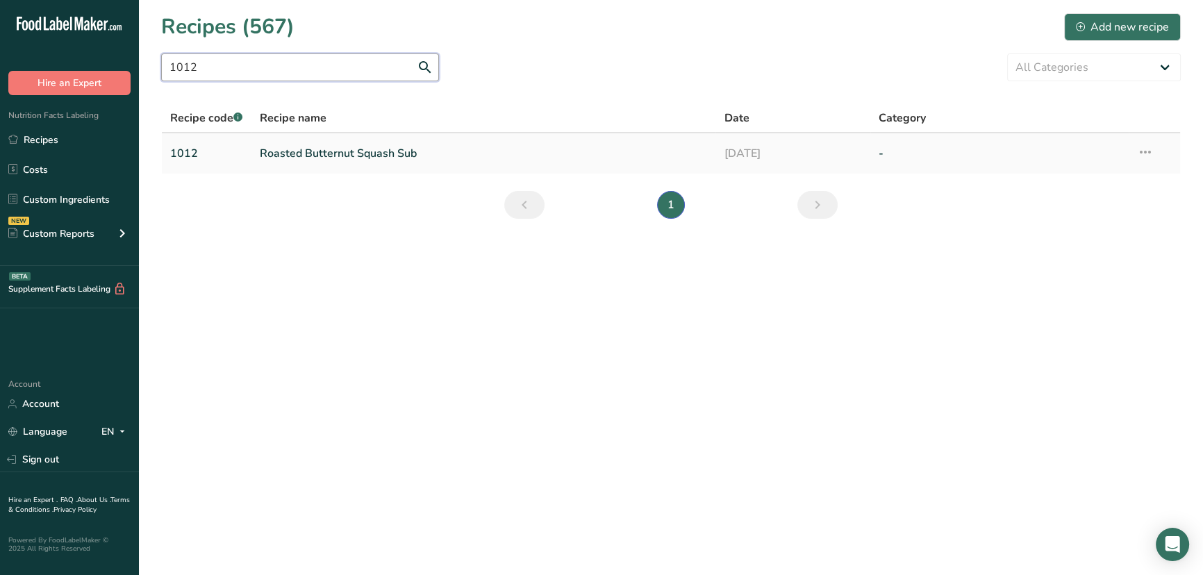
type input "1012"
click at [339, 151] on link "Roasted Butternut Squash Sub" at bounding box center [484, 153] width 448 height 29
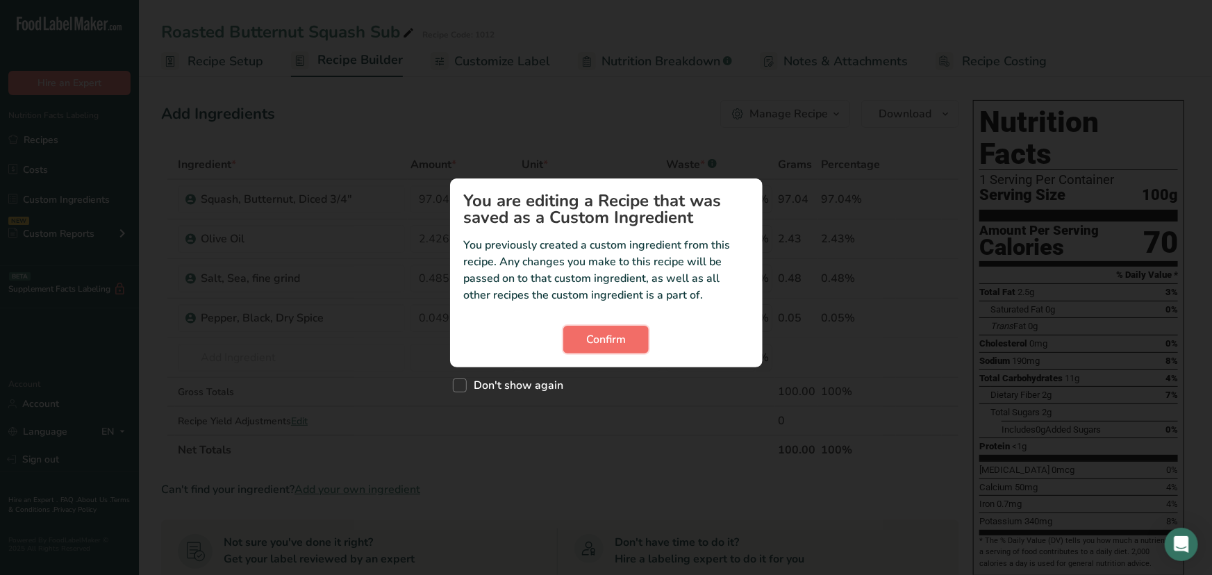
click at [614, 333] on span "Confirm" at bounding box center [606, 339] width 40 height 17
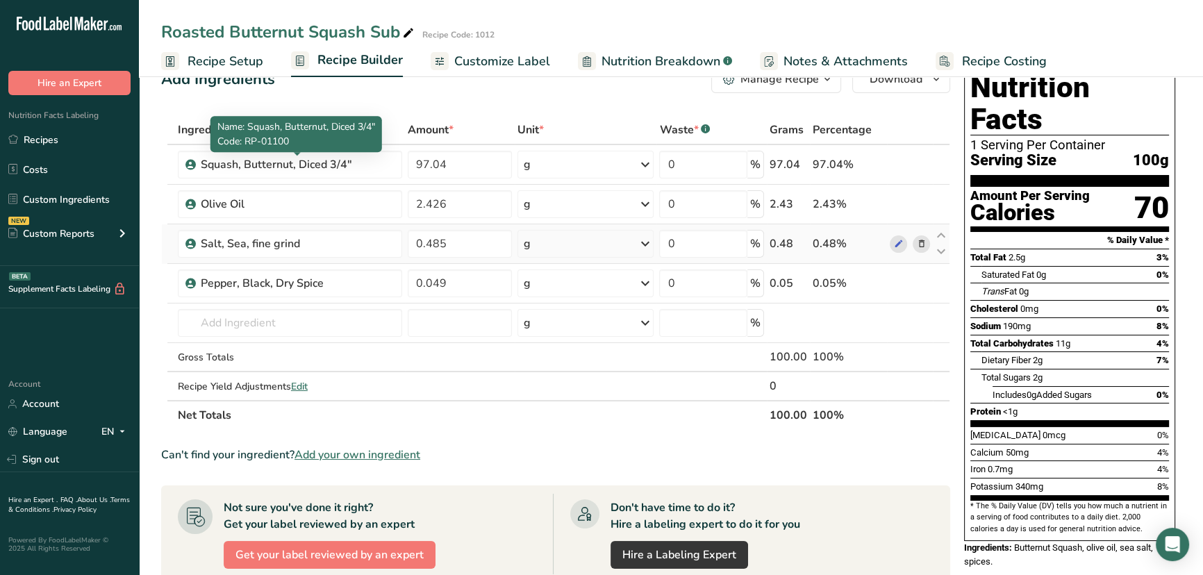
scroll to position [63, 0]
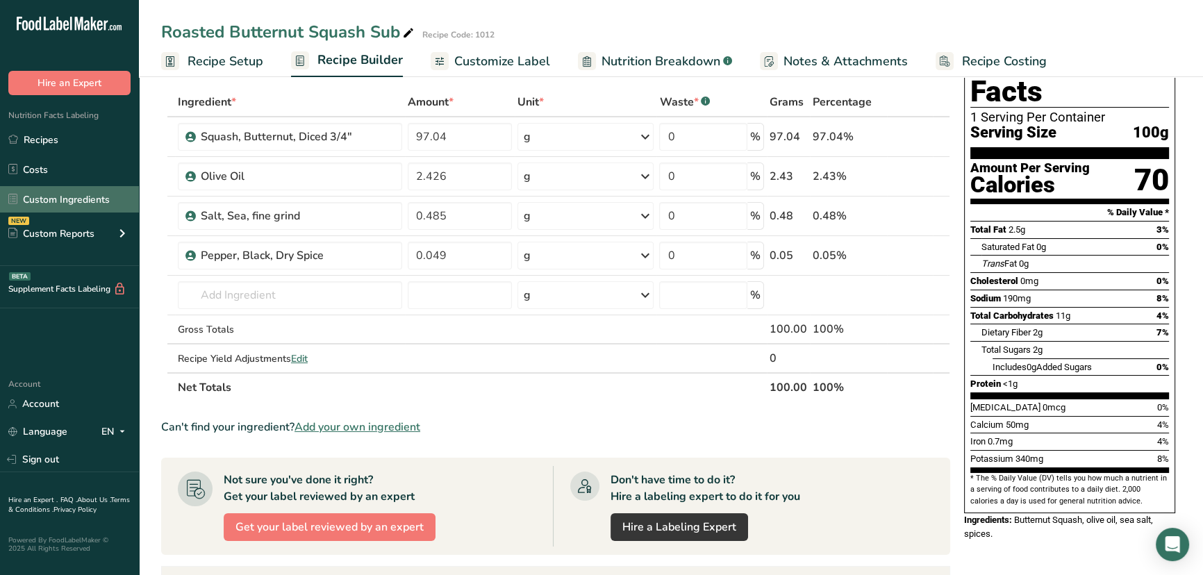
click at [73, 207] on link "Custom Ingredients" at bounding box center [69, 199] width 139 height 26
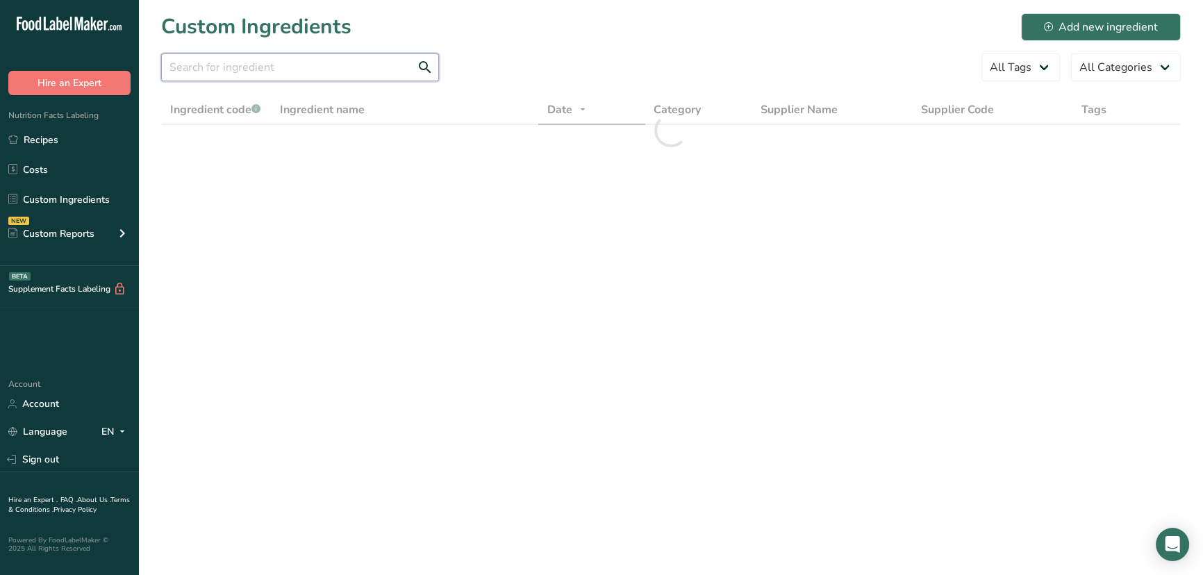
click at [245, 71] on input "text" at bounding box center [300, 67] width 278 height 28
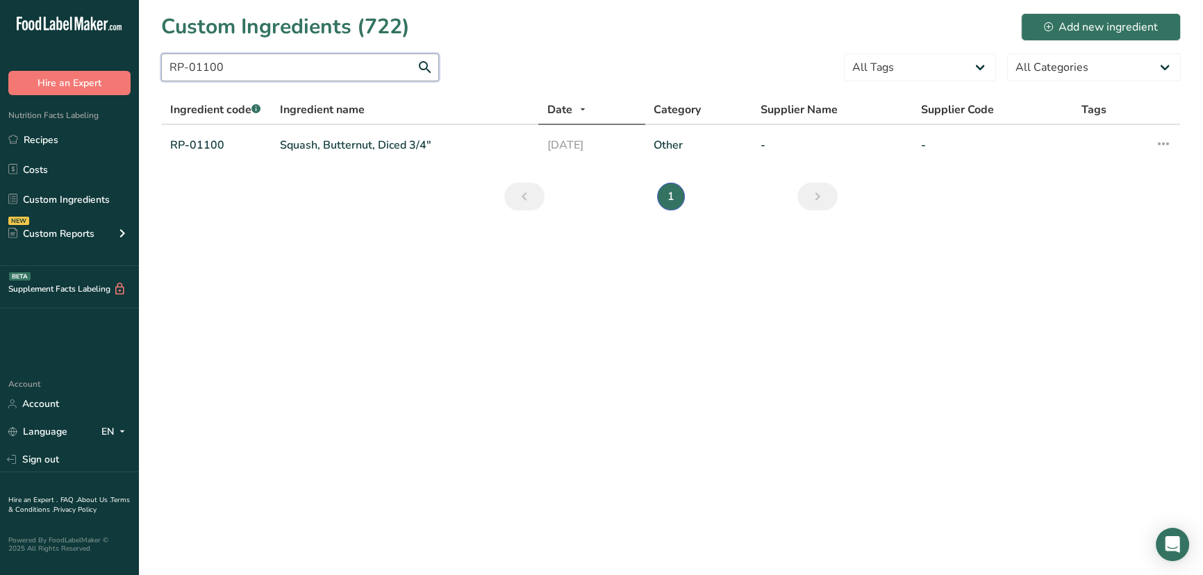
type input "RP-01100"
click at [301, 147] on link "Squash, Butternut, Diced 3/4"" at bounding box center [405, 145] width 251 height 17
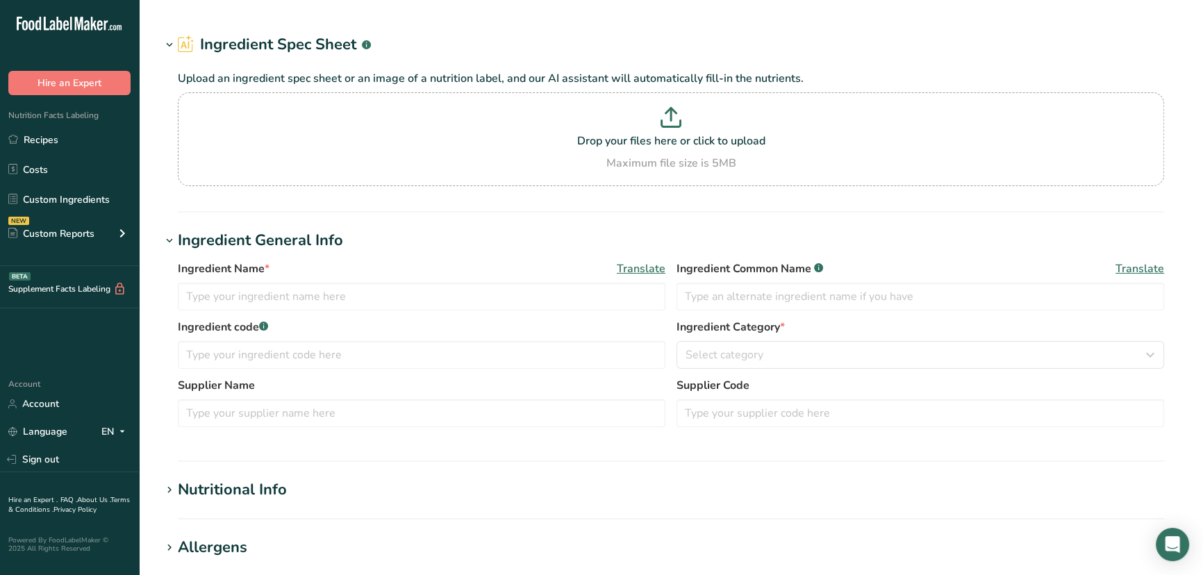
type input "Squash, Butternut, Diced 3/4""
type input "butternut squash"
type input "RP-01100"
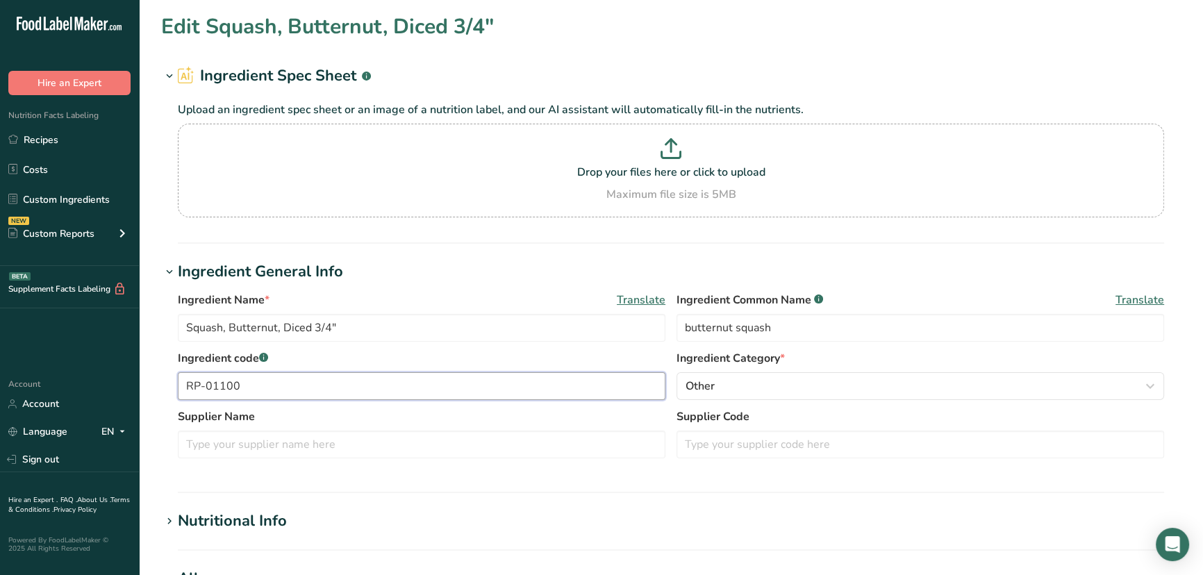
drag, startPoint x: 316, startPoint y: 382, endPoint x: 0, endPoint y: 383, distance: 316.0
click at [0, 383] on div ".a-20{fill:#fff;} Hire an Expert Nutrition Facts Labeling Recipes Costs Custom …" at bounding box center [601, 532] width 1203 height 1065
click at [51, 144] on link "Recipes" at bounding box center [69, 139] width 139 height 26
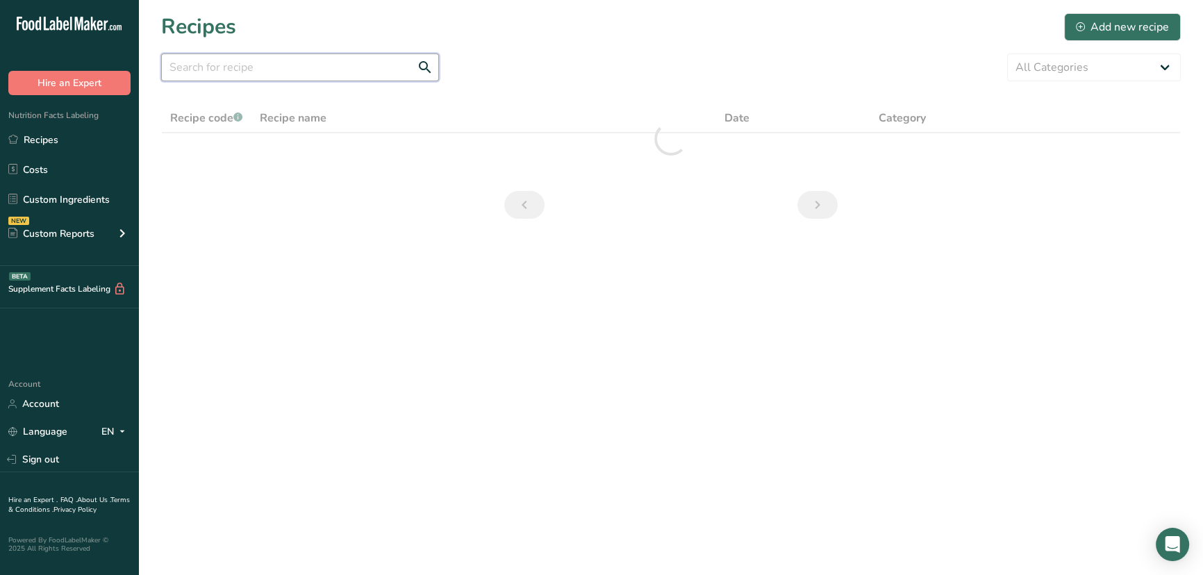
click at [242, 61] on input "text" at bounding box center [300, 67] width 278 height 28
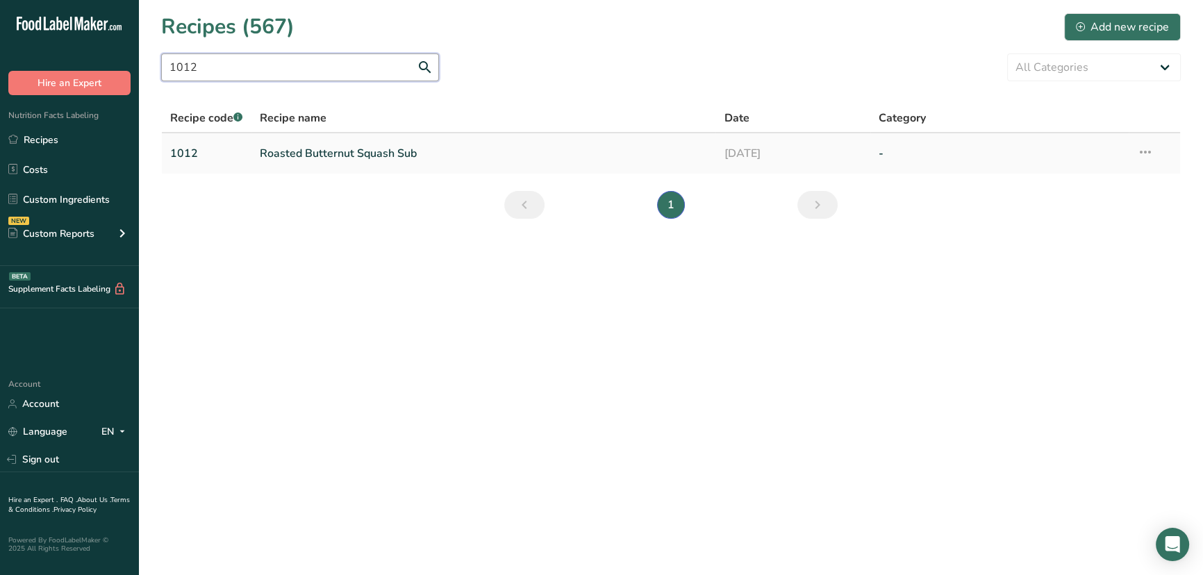
type input "1012"
click at [304, 160] on link "Roasted Butternut Squash Sub" at bounding box center [484, 153] width 448 height 29
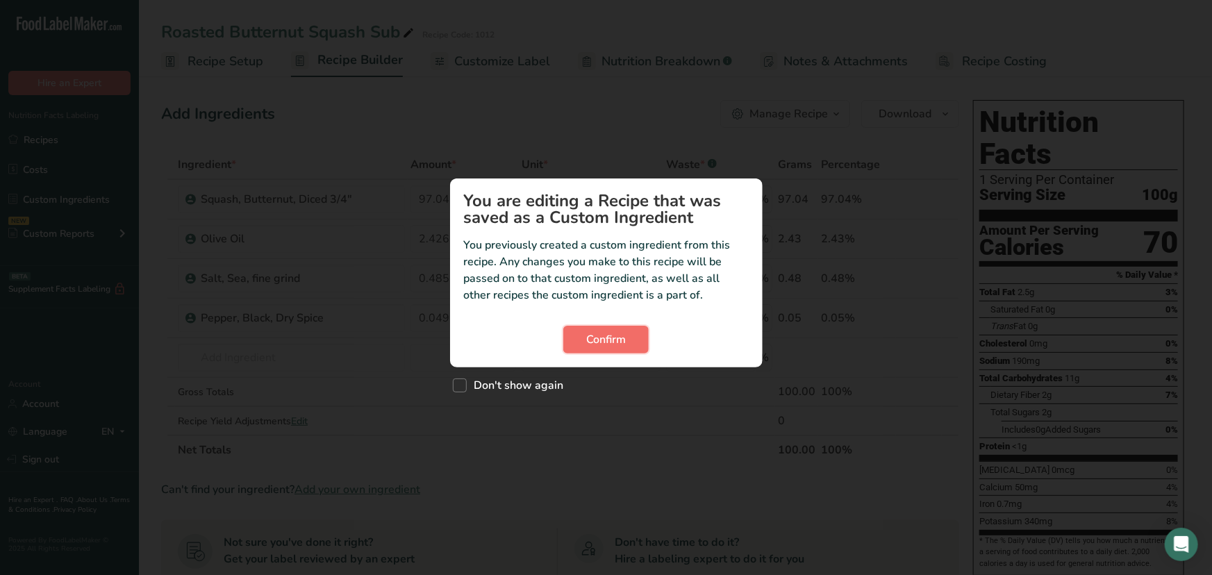
click at [579, 337] on button "Confirm" at bounding box center [605, 340] width 85 height 28
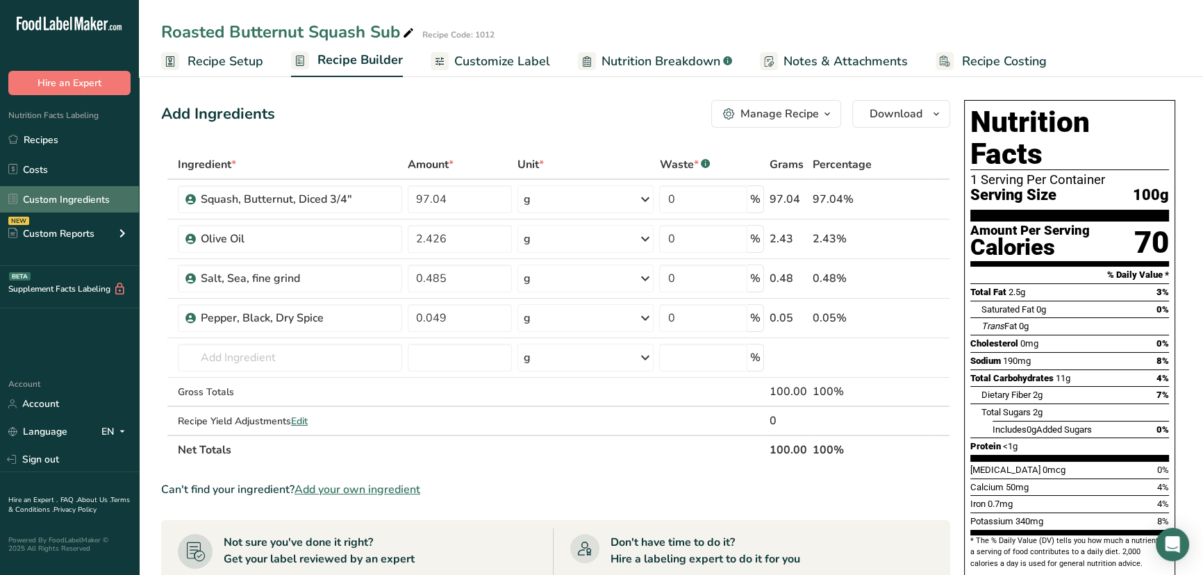
click at [28, 196] on link "Custom Ingredients" at bounding box center [69, 199] width 139 height 26
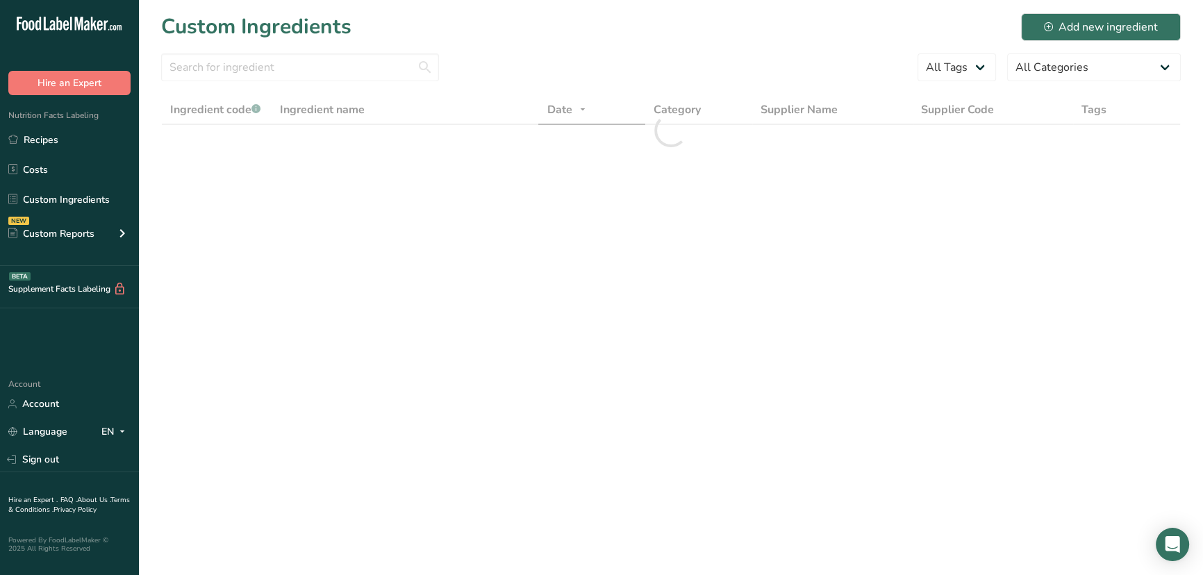
drag, startPoint x: 236, startPoint y: 33, endPoint x: 236, endPoint y: 44, distance: 11.8
click at [236, 37] on h1 "Custom Ingredients" at bounding box center [256, 26] width 190 height 31
click at [243, 59] on input "text" at bounding box center [300, 67] width 278 height 28
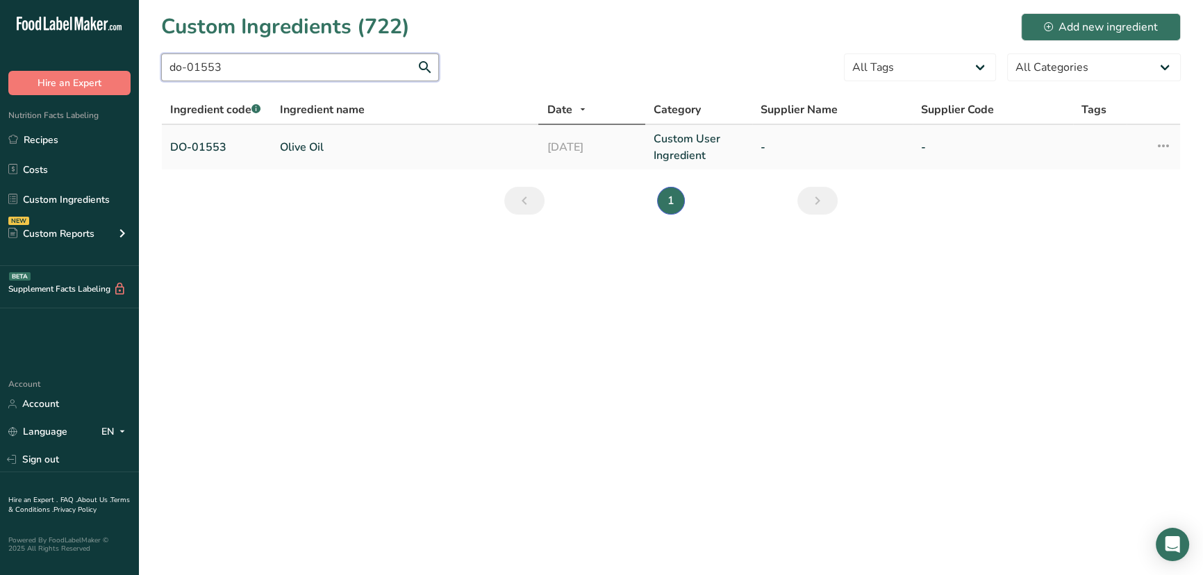
type input "do-01553"
click at [358, 154] on link "Olive Oil" at bounding box center [405, 147] width 251 height 17
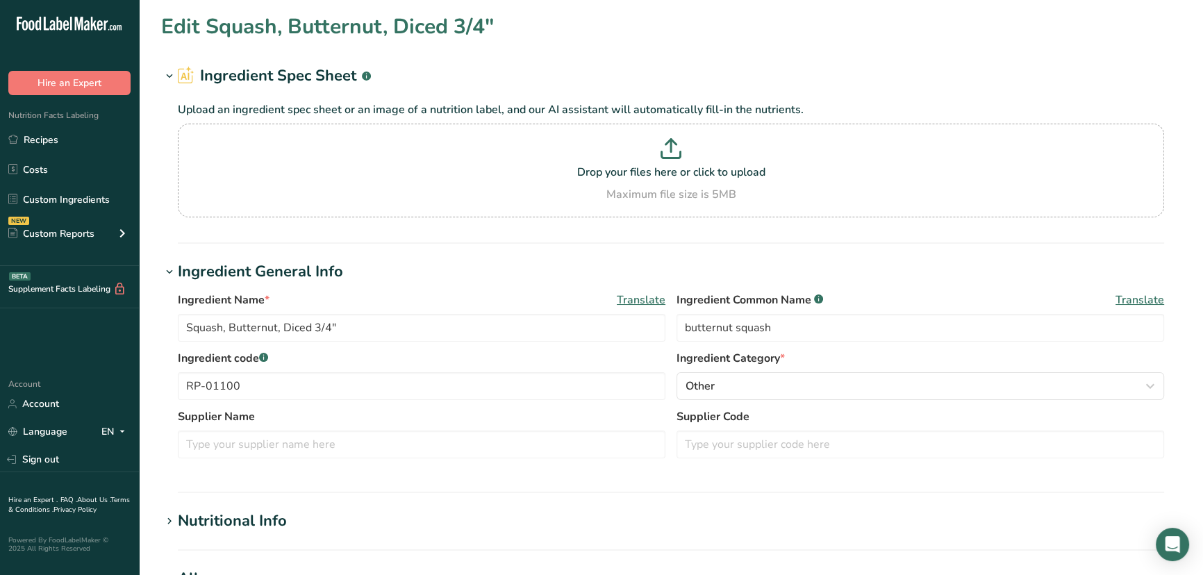
type input "Olive Oil"
type input "olive oil"
type input "DO-01553"
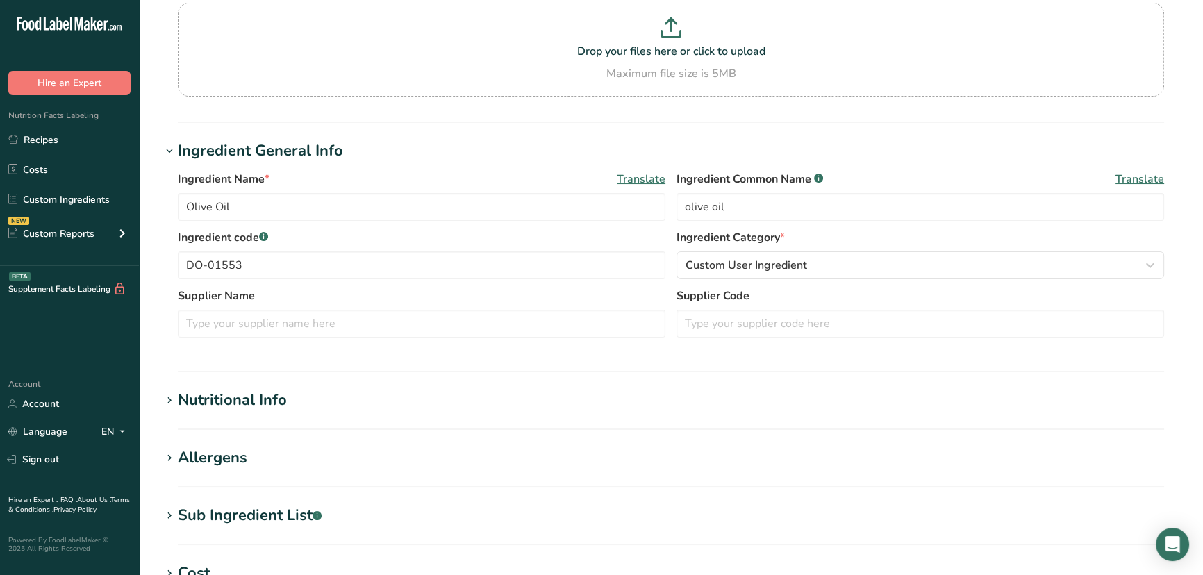
scroll to position [126, 0]
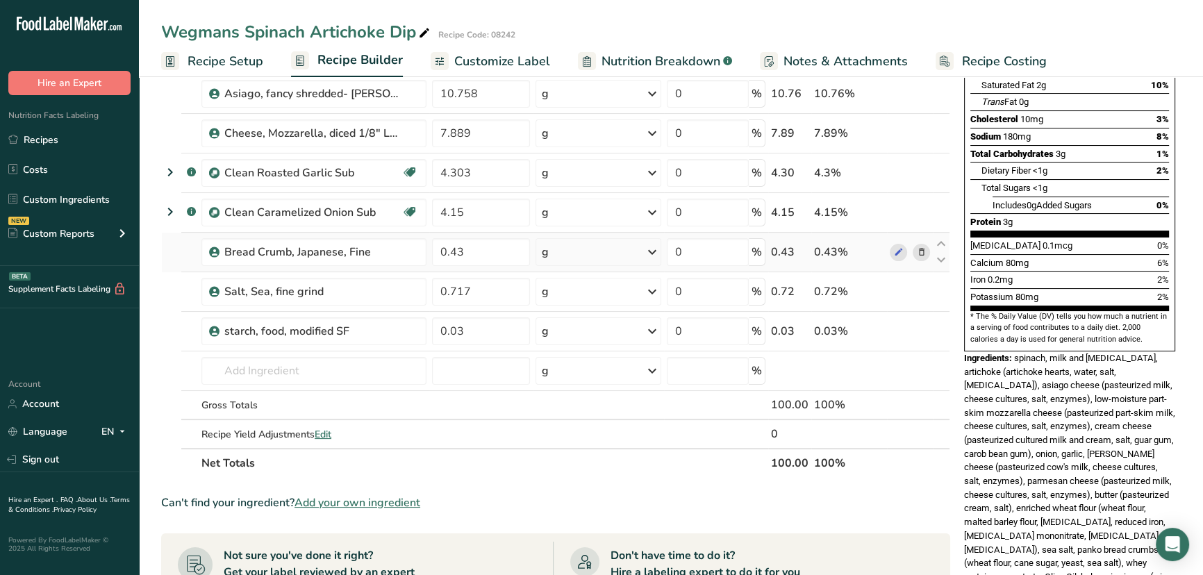
scroll to position [63, 0]
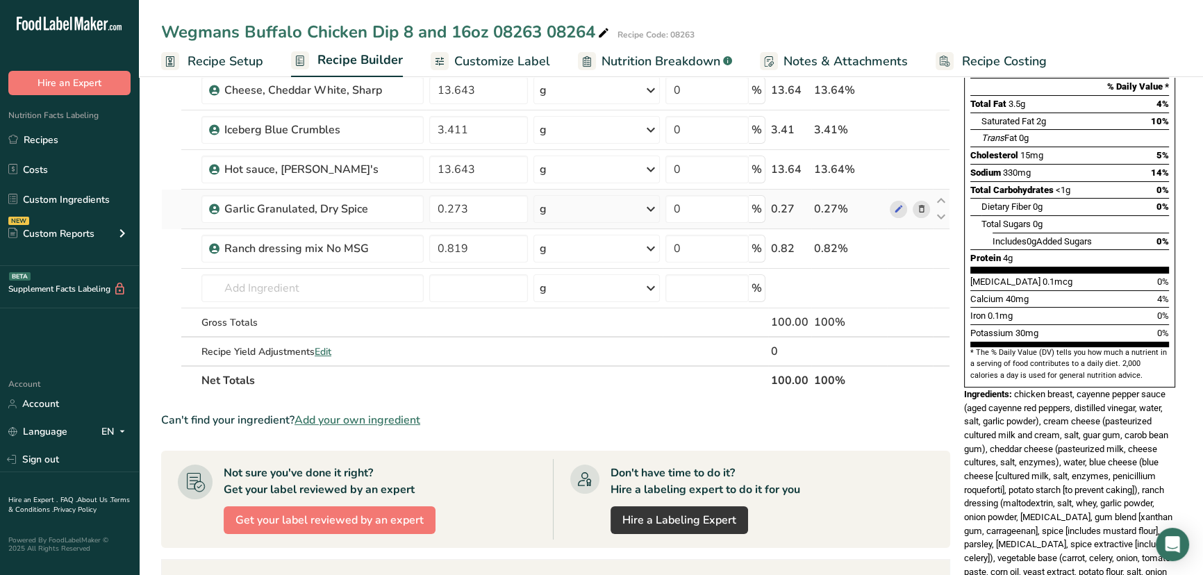
scroll to position [189, 0]
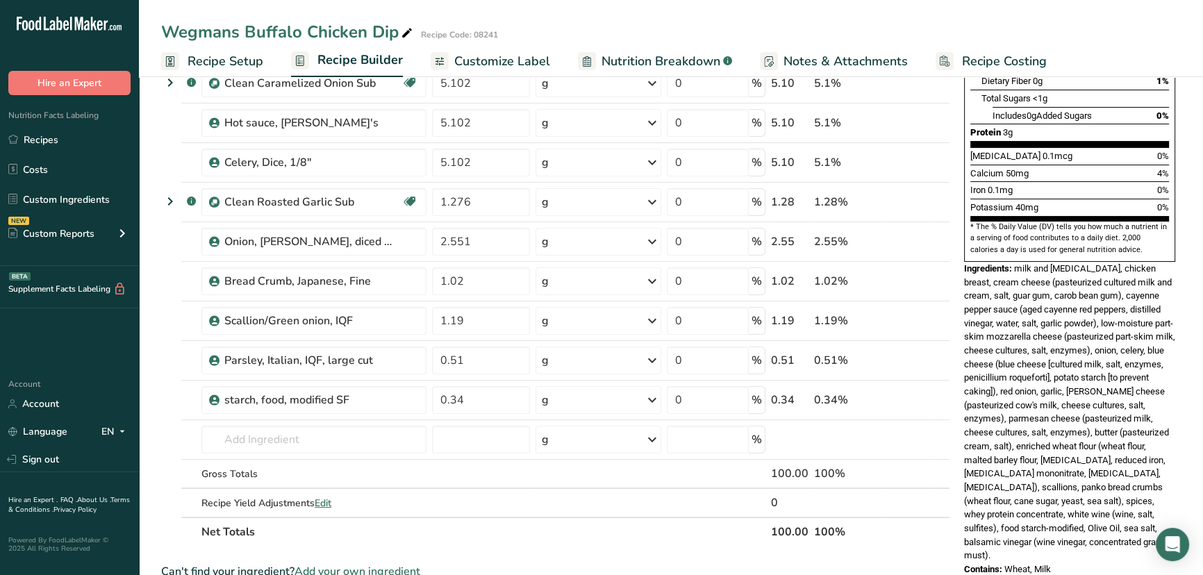
scroll to position [315, 0]
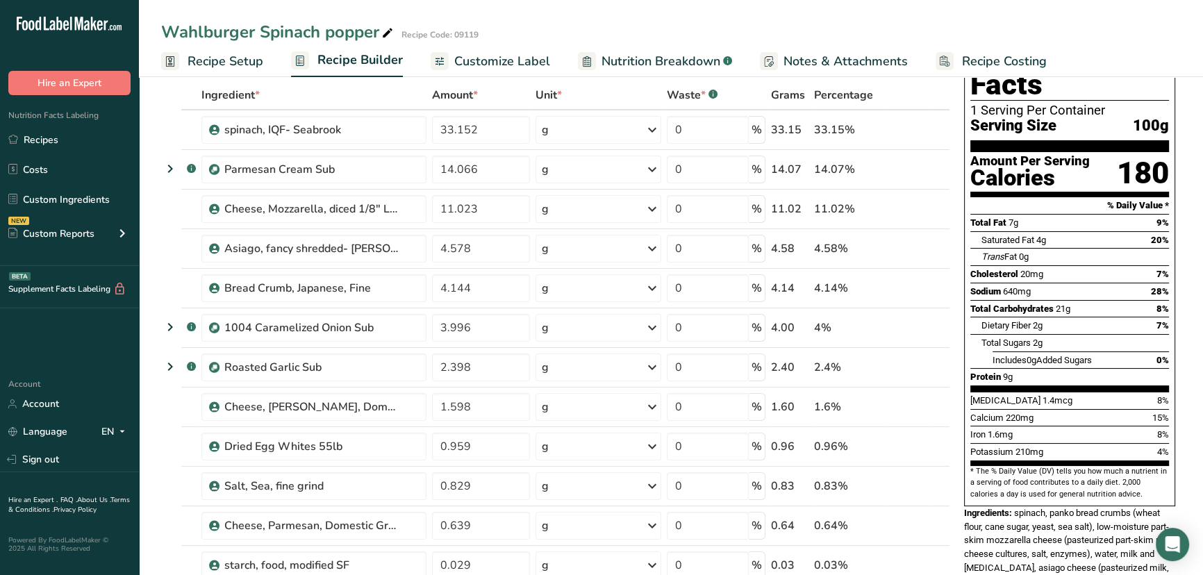
scroll to position [252, 0]
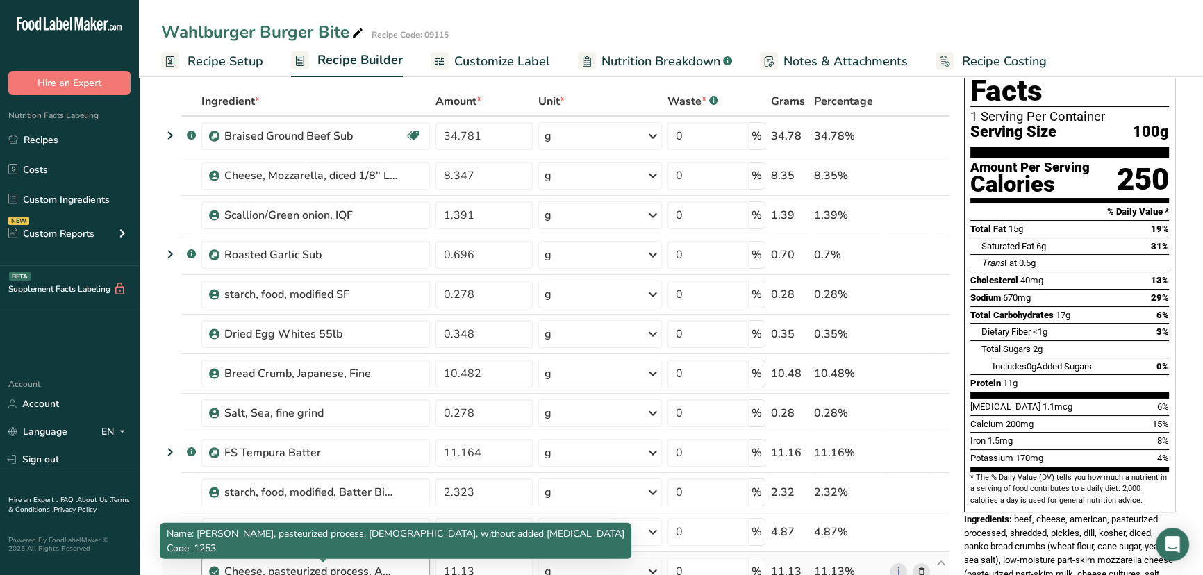
scroll to position [63, 0]
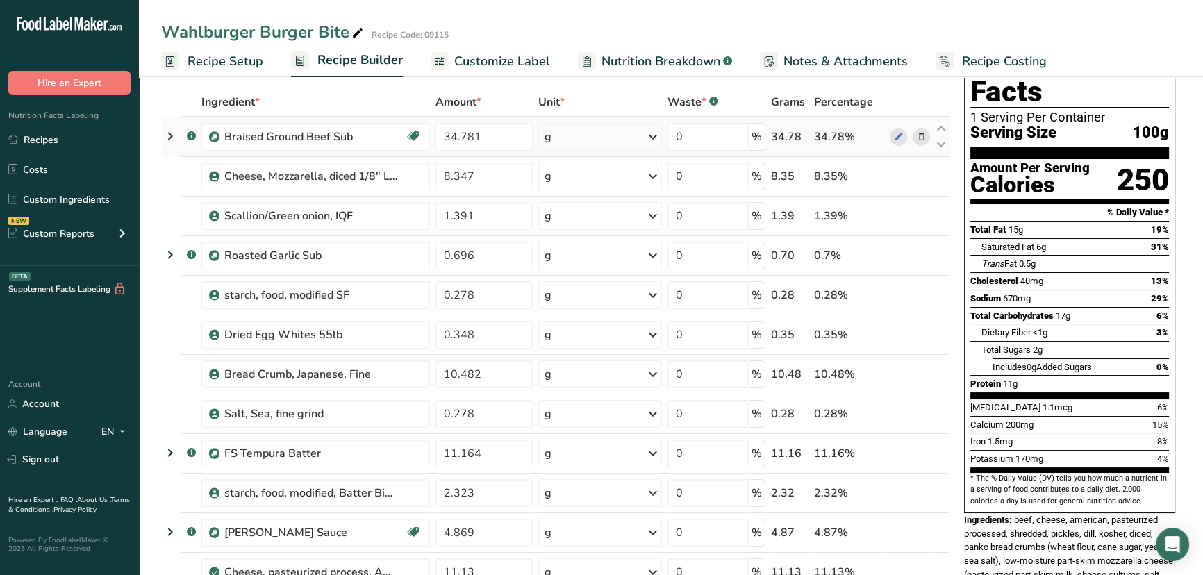
click at [169, 139] on icon at bounding box center [170, 136] width 17 height 25
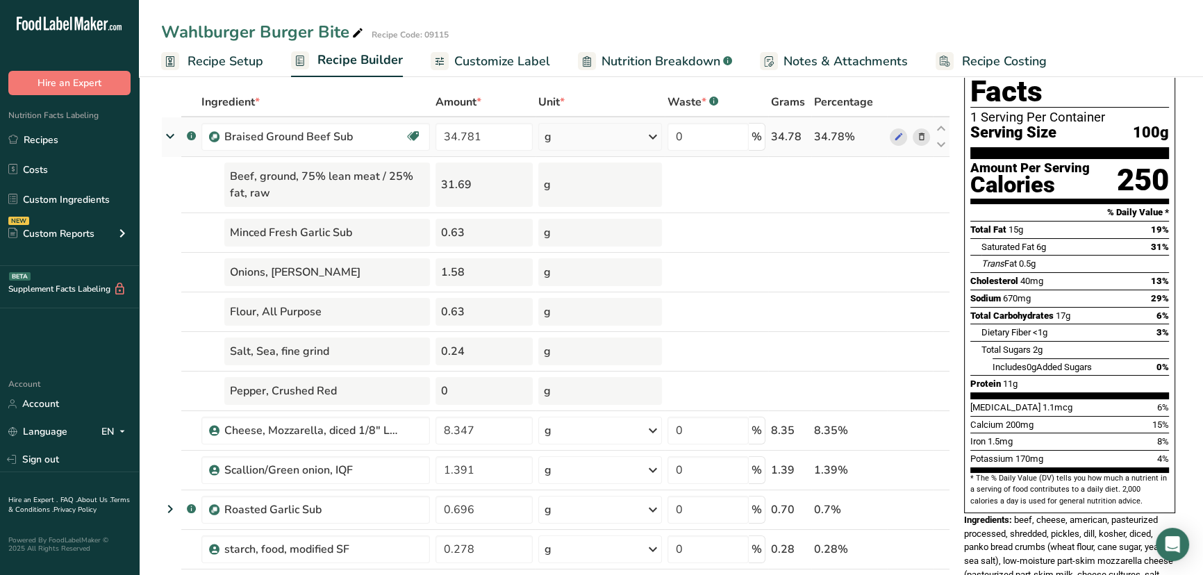
click at [169, 139] on icon at bounding box center [170, 136] width 25 height 17
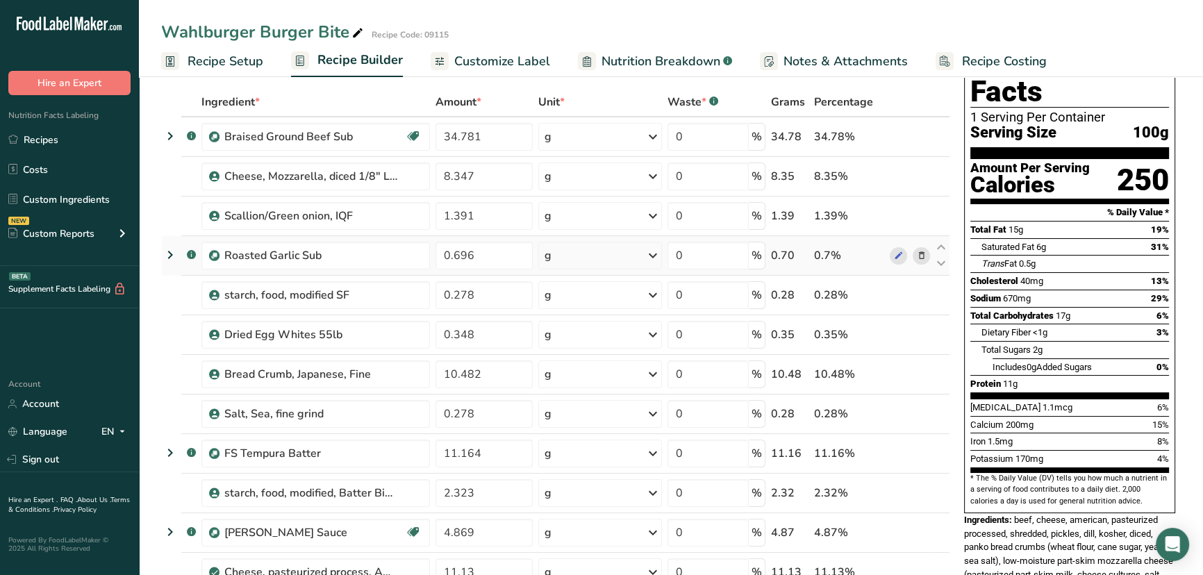
click at [165, 256] on icon at bounding box center [170, 254] width 17 height 25
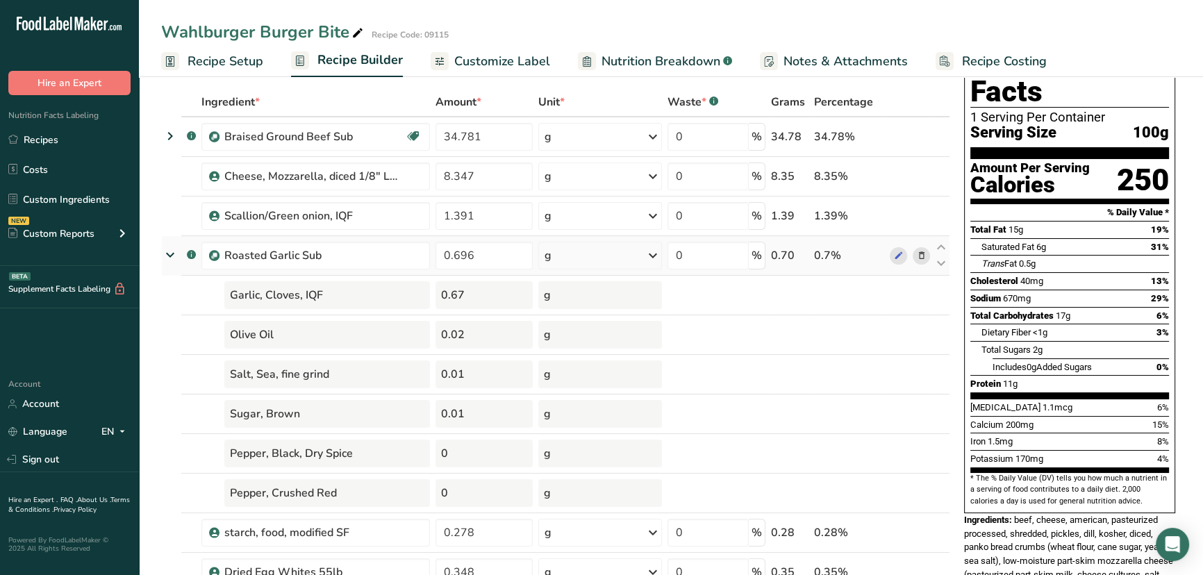
click at [165, 256] on icon at bounding box center [170, 255] width 25 height 17
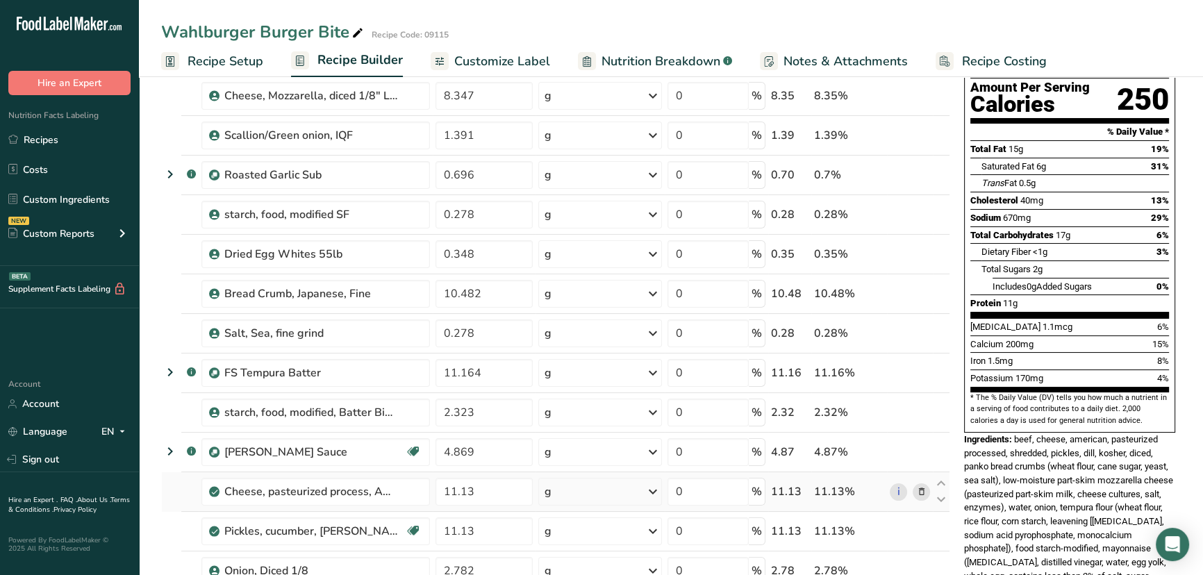
scroll to position [252, 0]
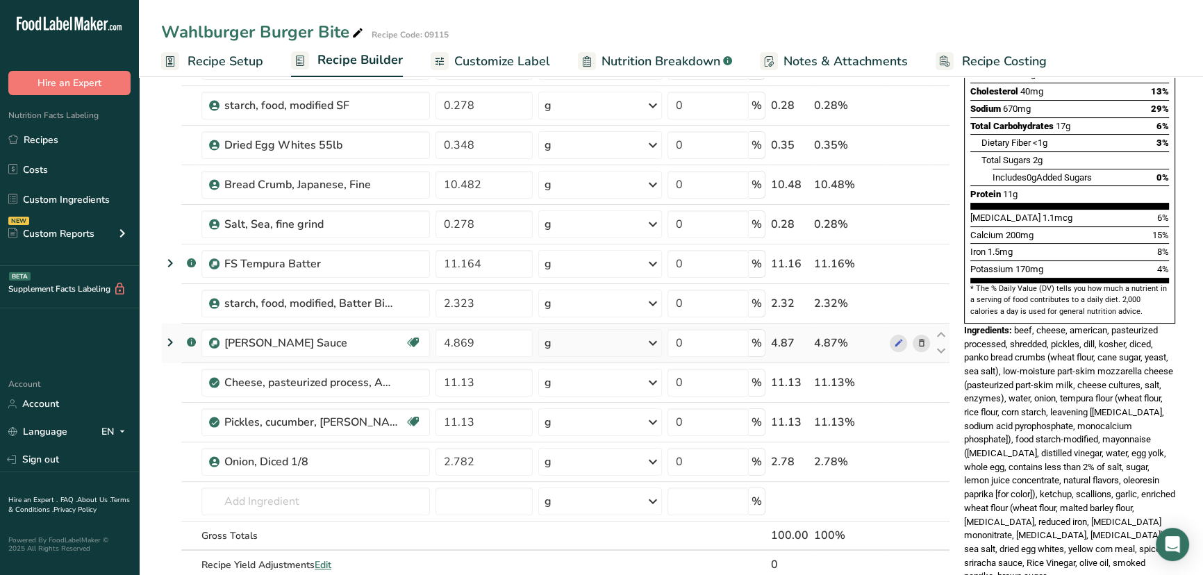
click at [170, 337] on icon at bounding box center [170, 342] width 17 height 25
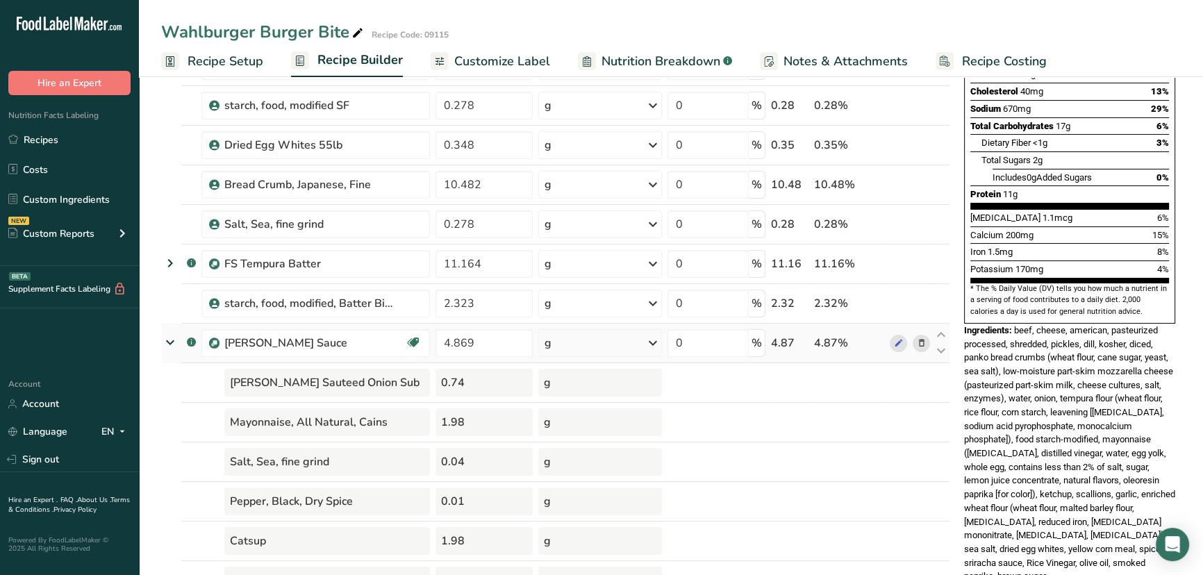
click at [170, 337] on icon at bounding box center [170, 342] width 25 height 17
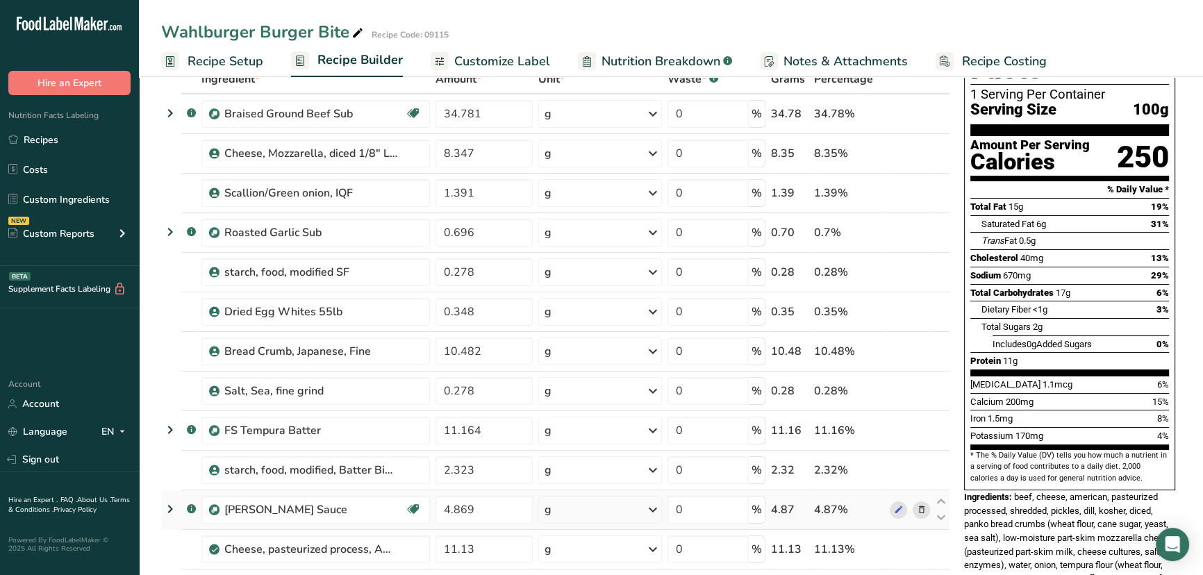
scroll to position [63, 0]
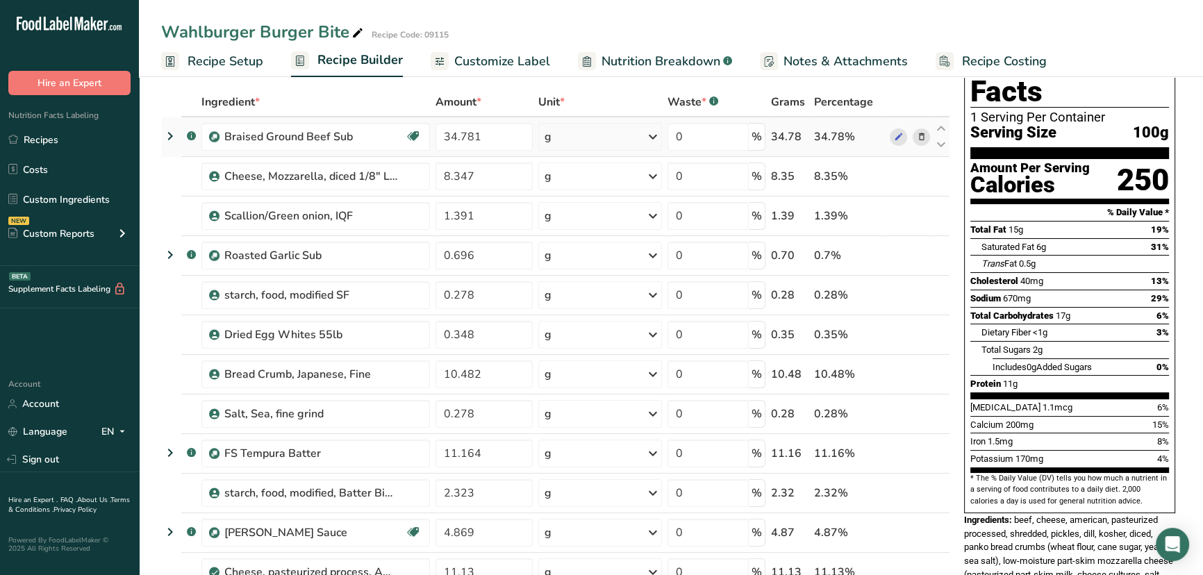
click at [162, 135] on icon at bounding box center [170, 136] width 17 height 25
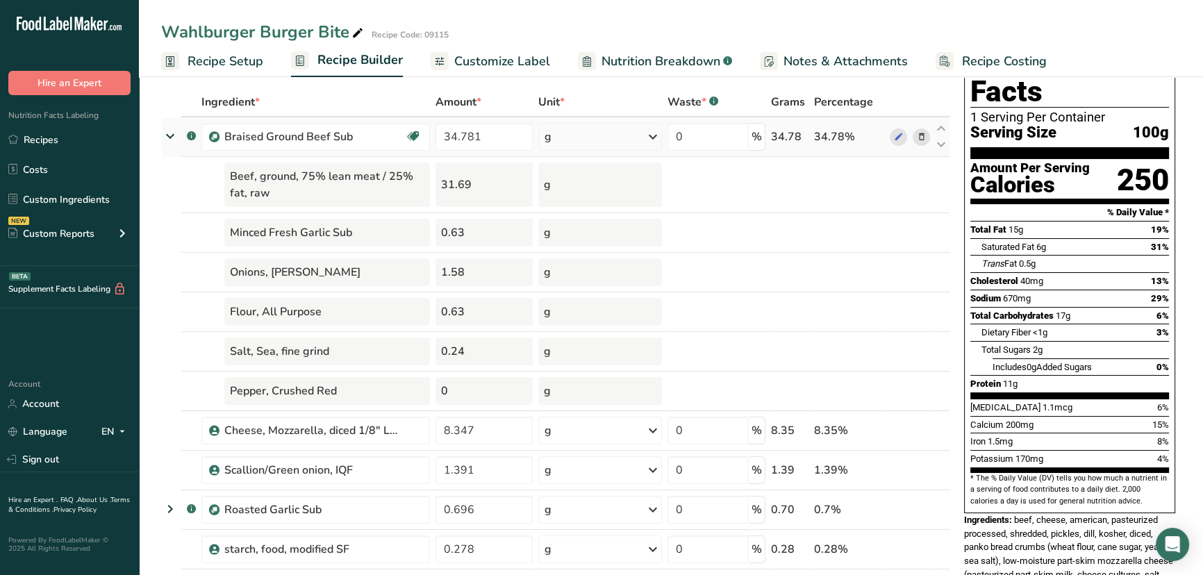
click at [164, 133] on icon at bounding box center [170, 136] width 25 height 17
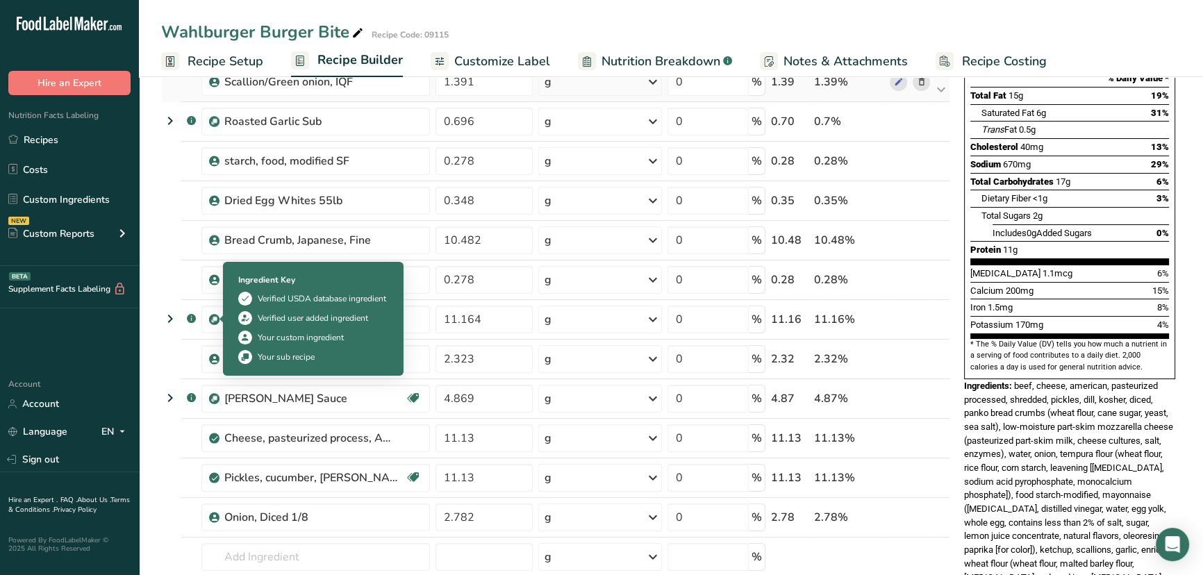
scroll to position [315, 0]
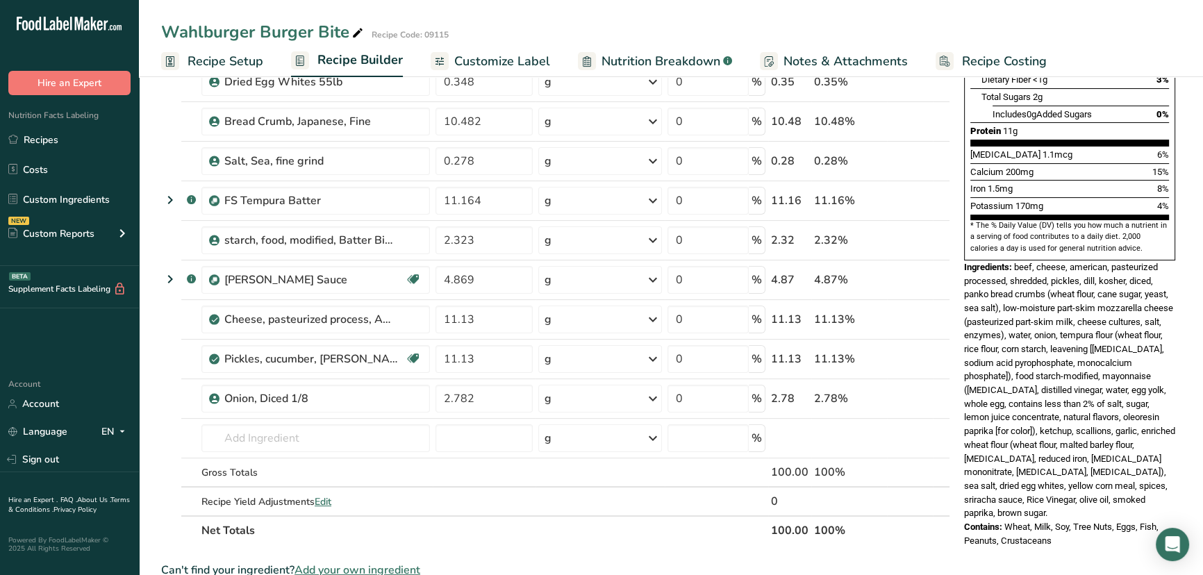
click at [159, 197] on section "Add Ingredients Manage Recipe Delete Recipe Duplicate Recipe Scale Recipe Save …" at bounding box center [671, 408] width 1064 height 1302
click at [179, 185] on td at bounding box center [171, 201] width 19 height 40
click at [174, 195] on icon at bounding box center [170, 200] width 17 height 25
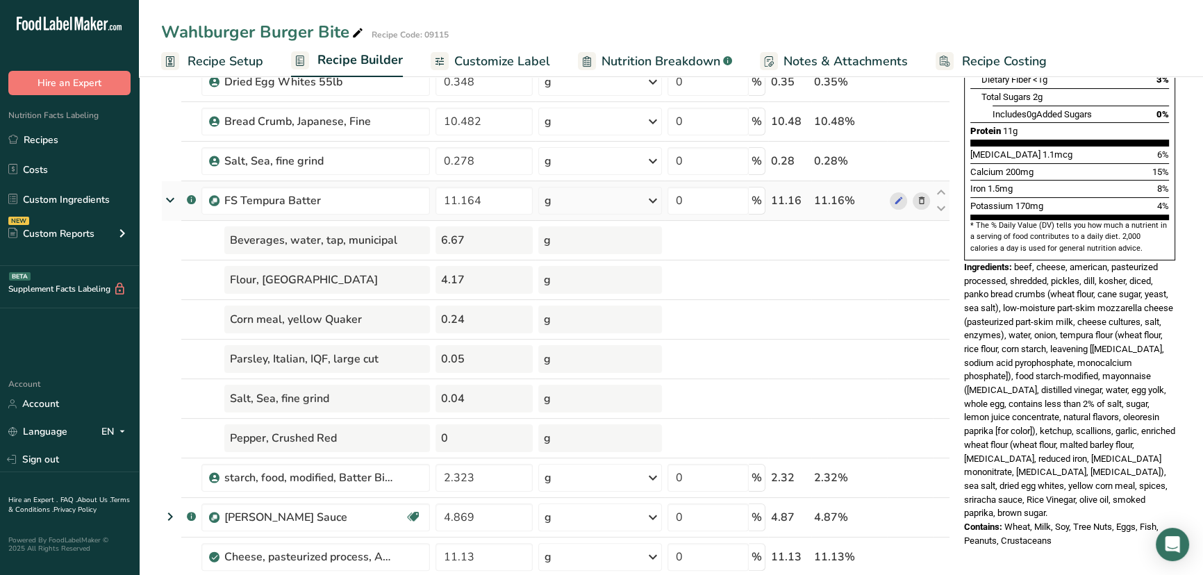
click at [174, 195] on icon at bounding box center [170, 200] width 25 height 17
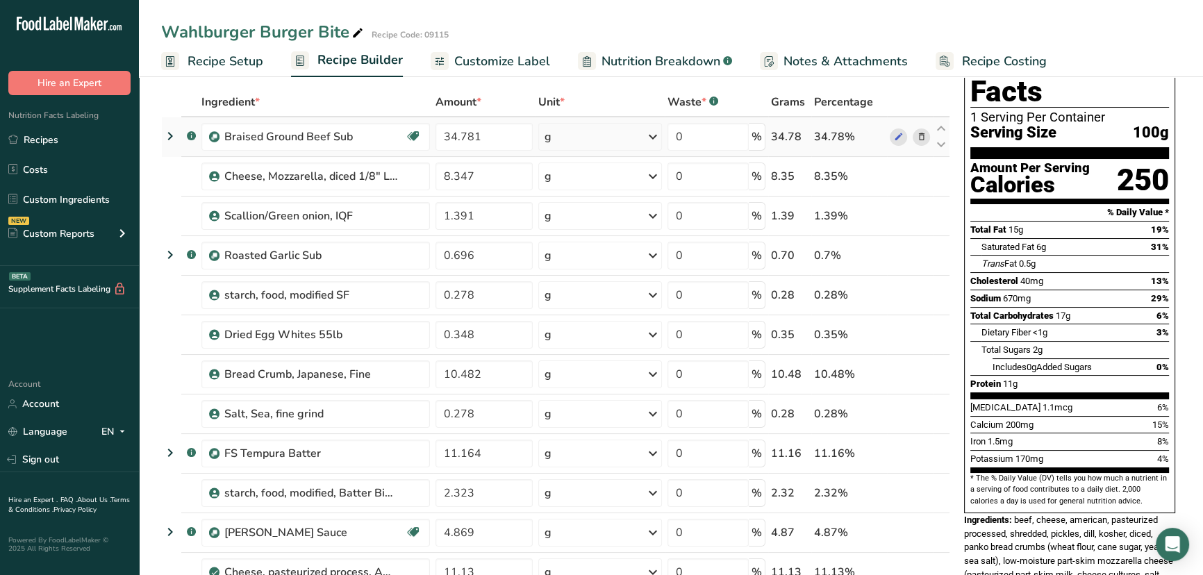
click at [166, 132] on table "Ingredient * Amount * Unit * Waste * .a-a{fill:#347362;}.b-a{fill:#fff;} Grams …" at bounding box center [555, 443] width 789 height 711
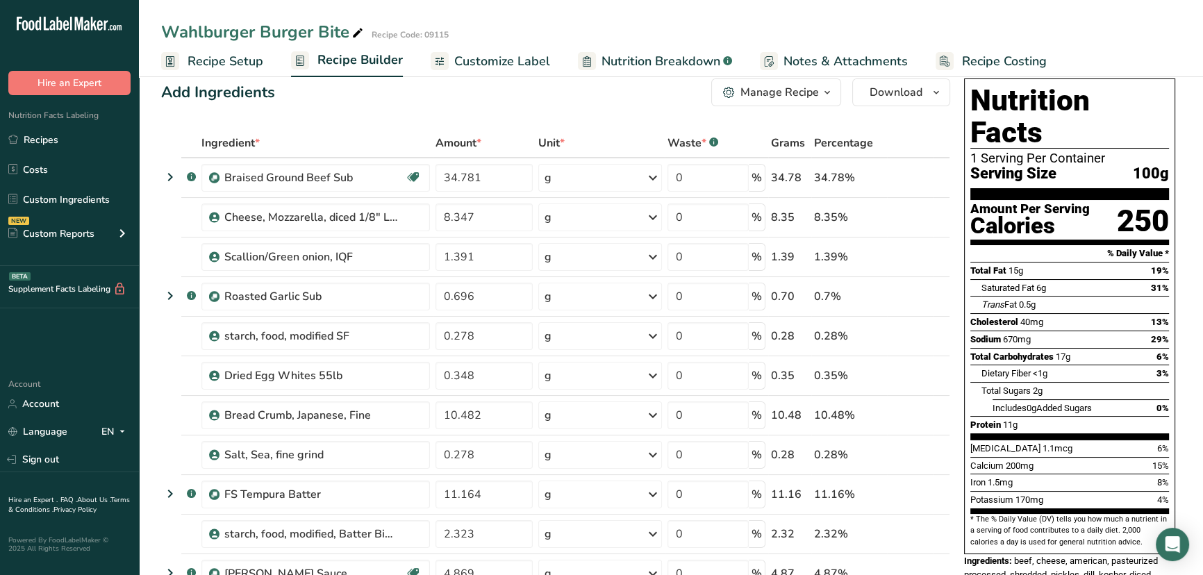
scroll to position [0, 0]
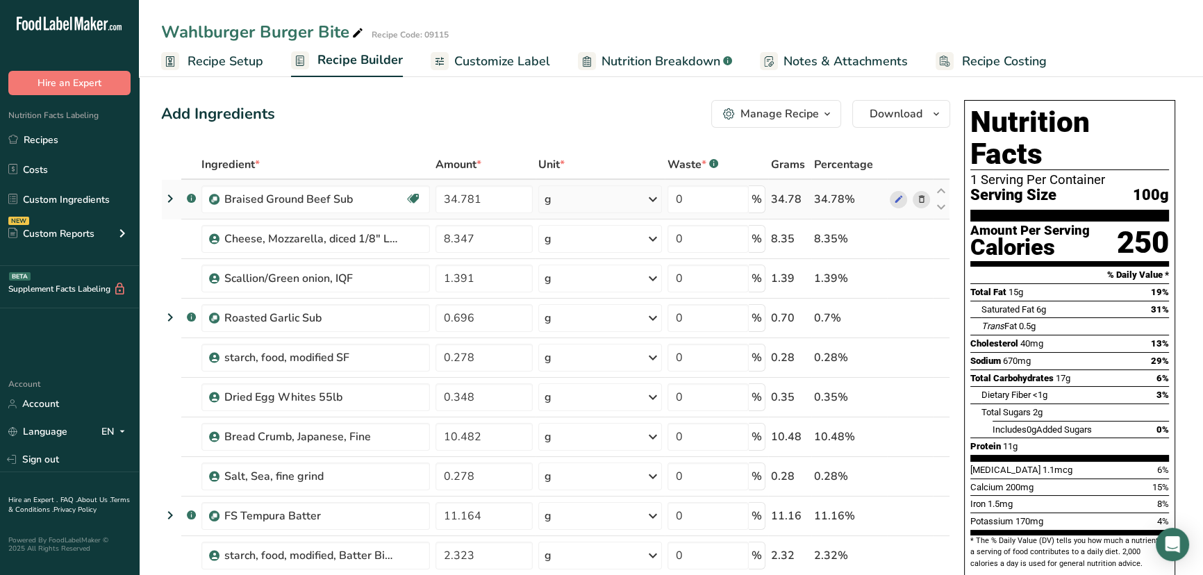
click at [163, 191] on icon at bounding box center [170, 198] width 17 height 25
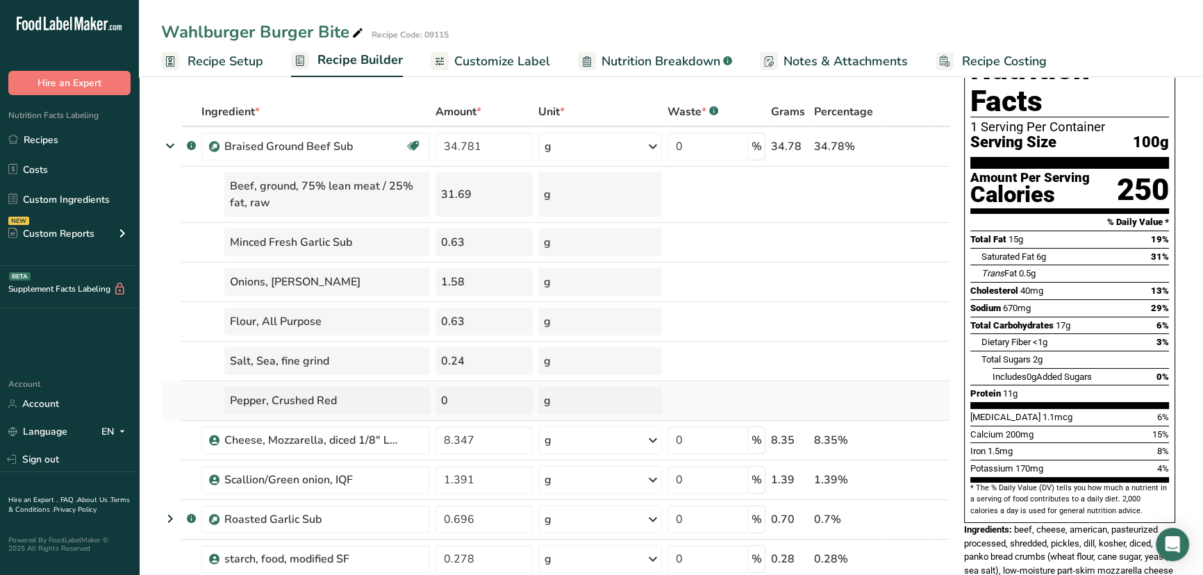
scroll to position [126, 0]
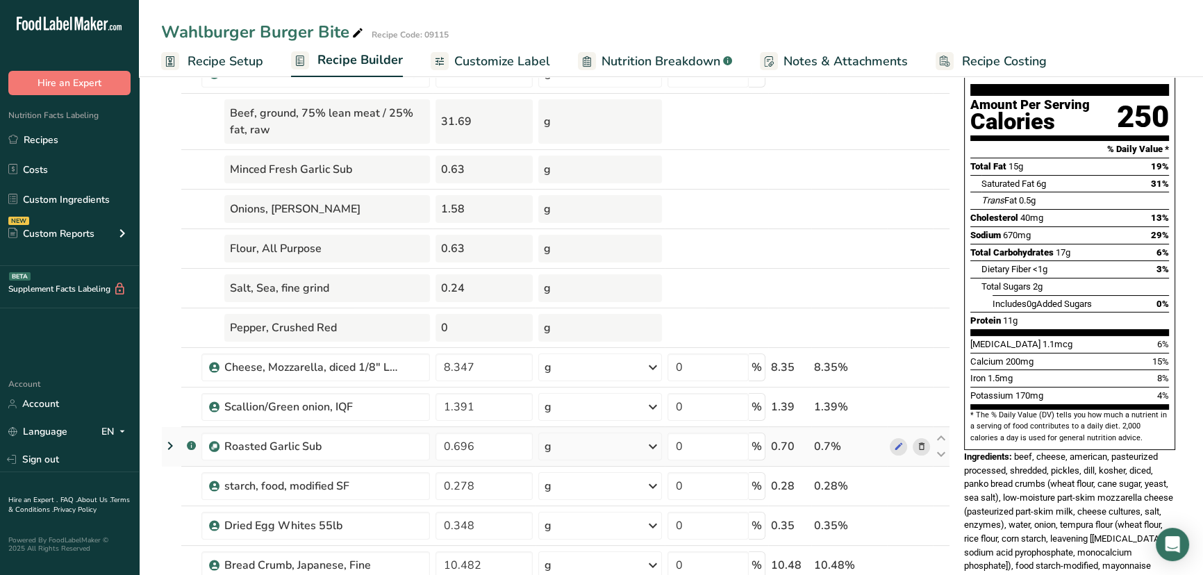
click at [163, 445] on icon at bounding box center [170, 445] width 17 height 25
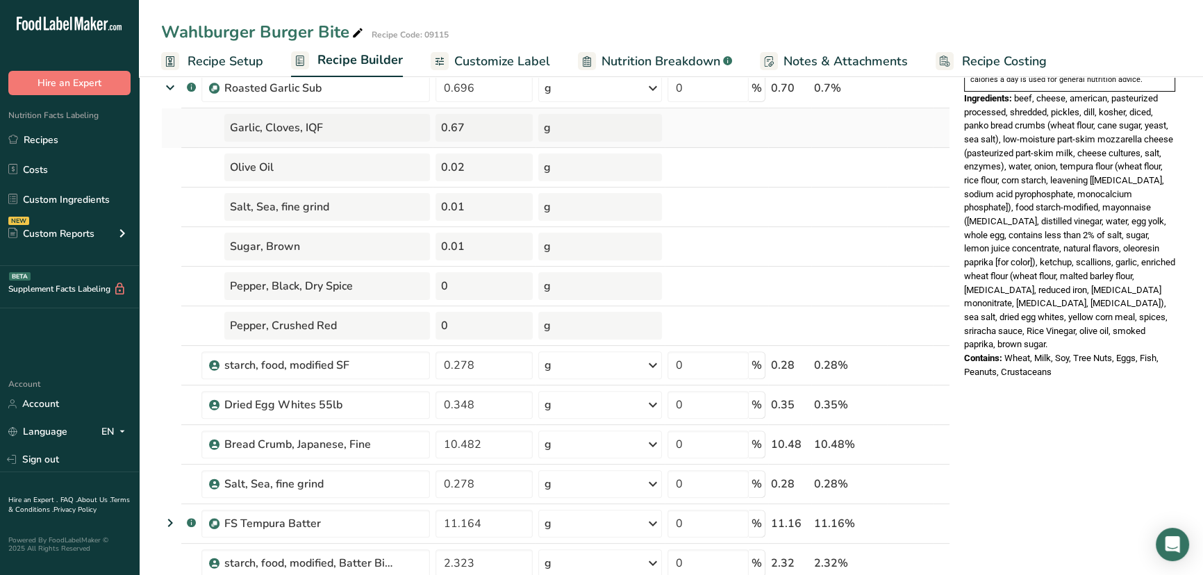
scroll to position [505, 0]
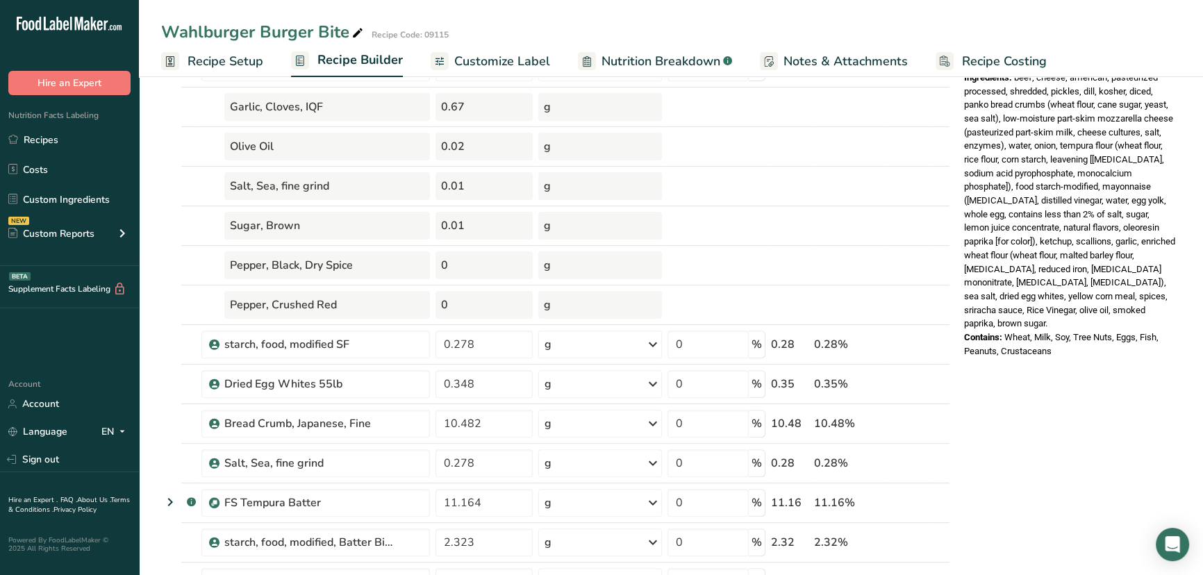
click at [161, 501] on table "Ingredient * Amount * Unit * Waste * .a-a{fill:#347362;}.b-a{fill:#fff;} Grams …" at bounding box center [555, 246] width 789 height 1202
click at [165, 490] on icon at bounding box center [170, 502] width 17 height 25
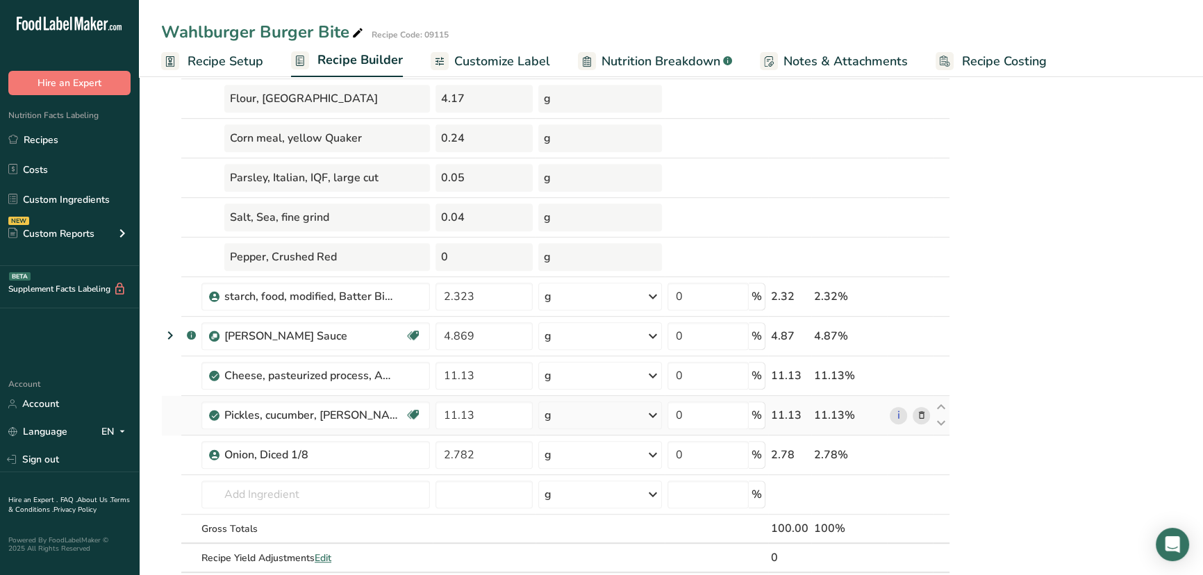
scroll to position [1073, 0]
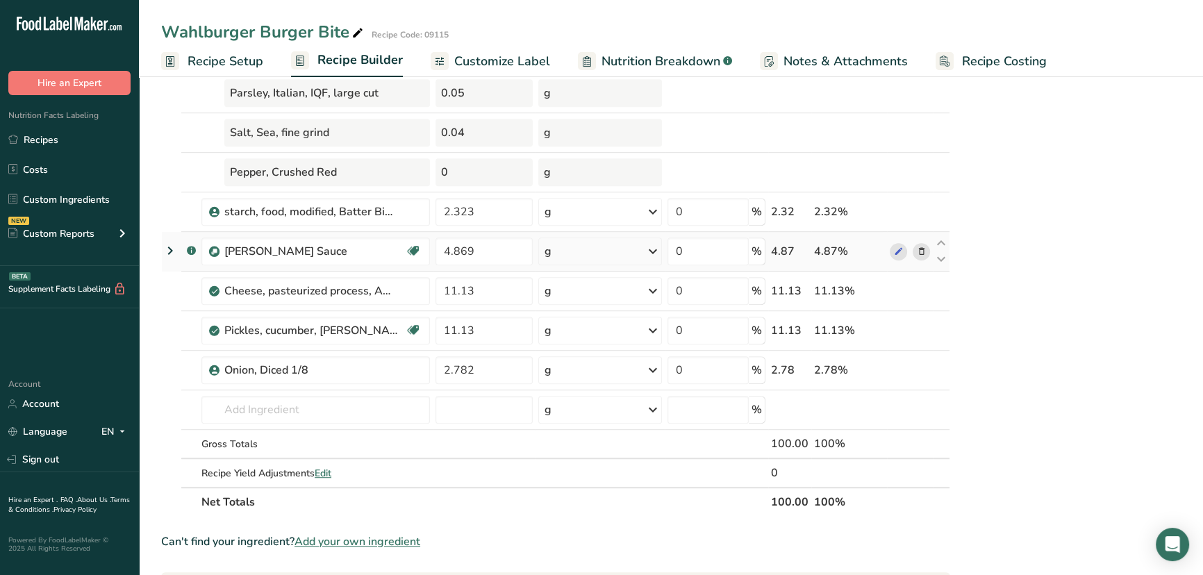
click at [176, 257] on icon at bounding box center [170, 250] width 17 height 25
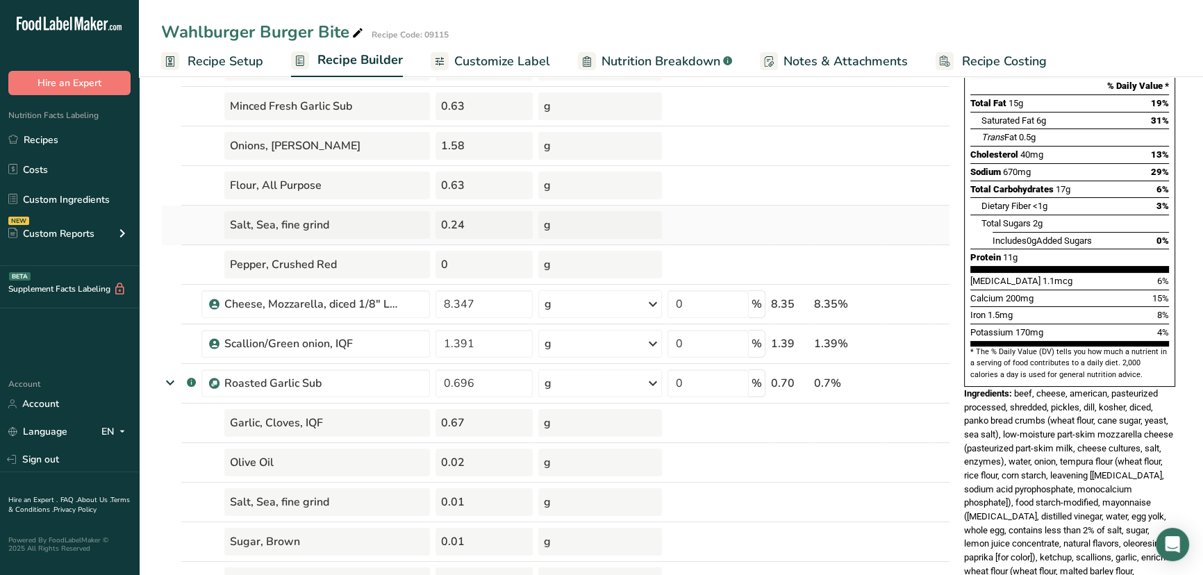
scroll to position [315, 0]
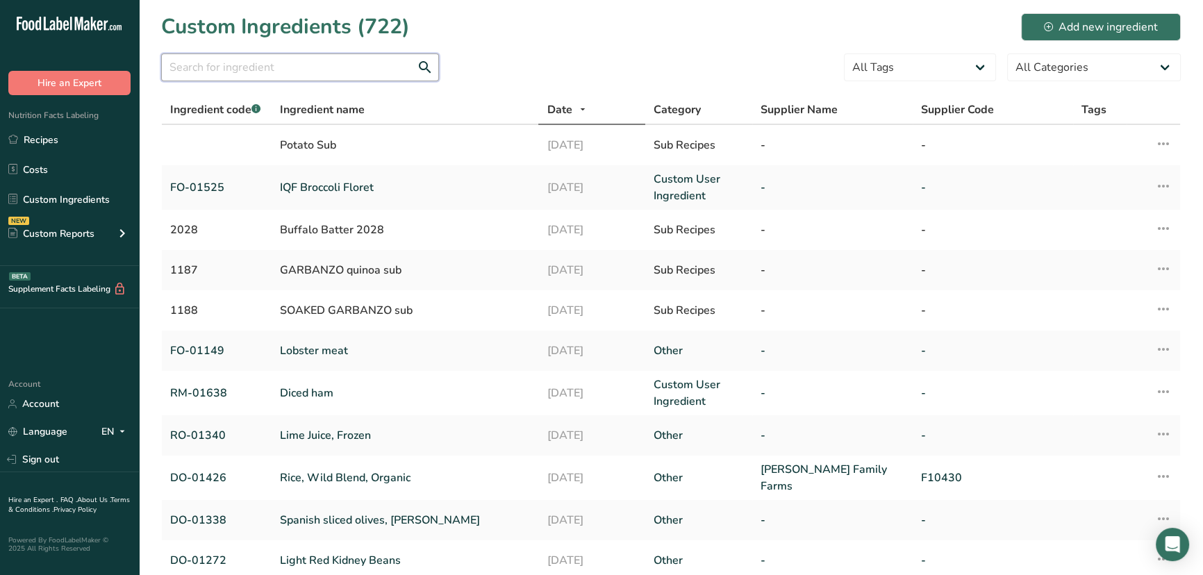
click at [220, 74] on input "text" at bounding box center [300, 67] width 278 height 28
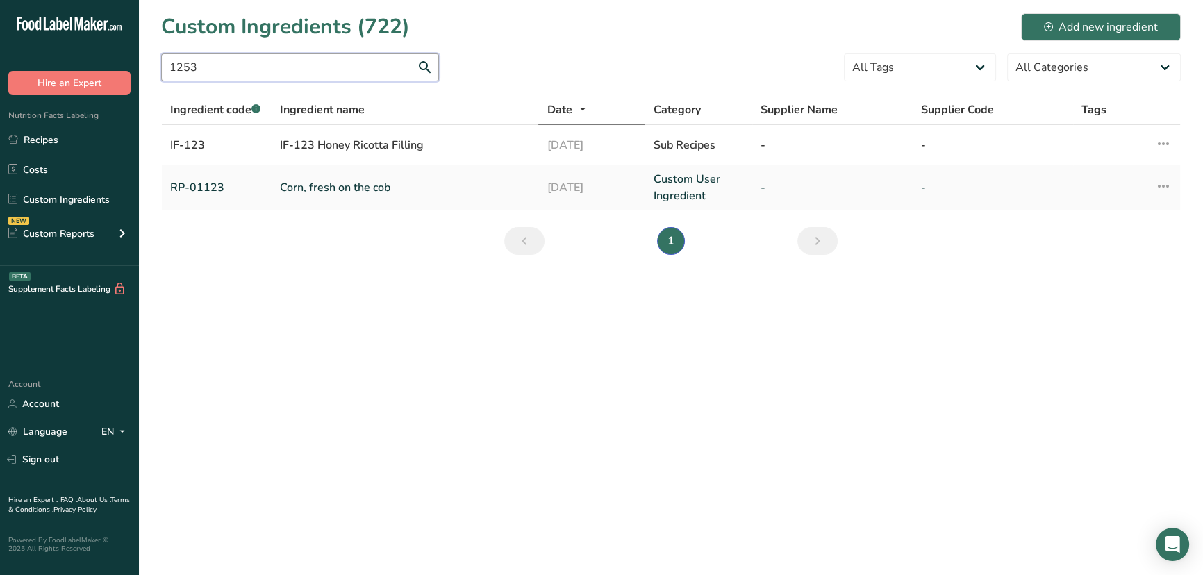
type input "1253"
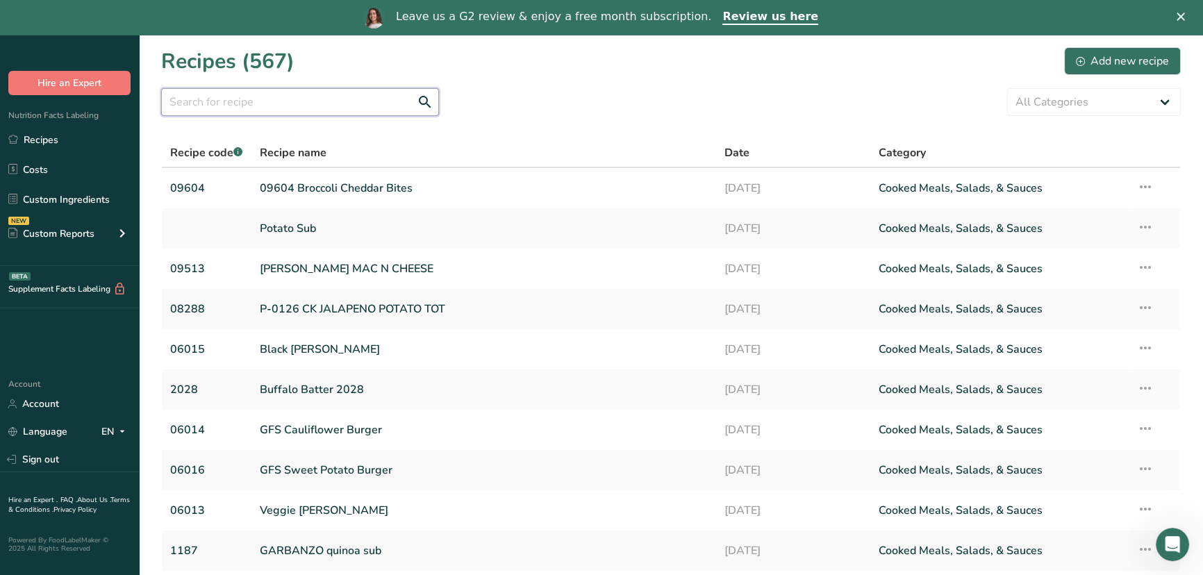
click at [340, 101] on input "text" at bounding box center [300, 102] width 278 height 28
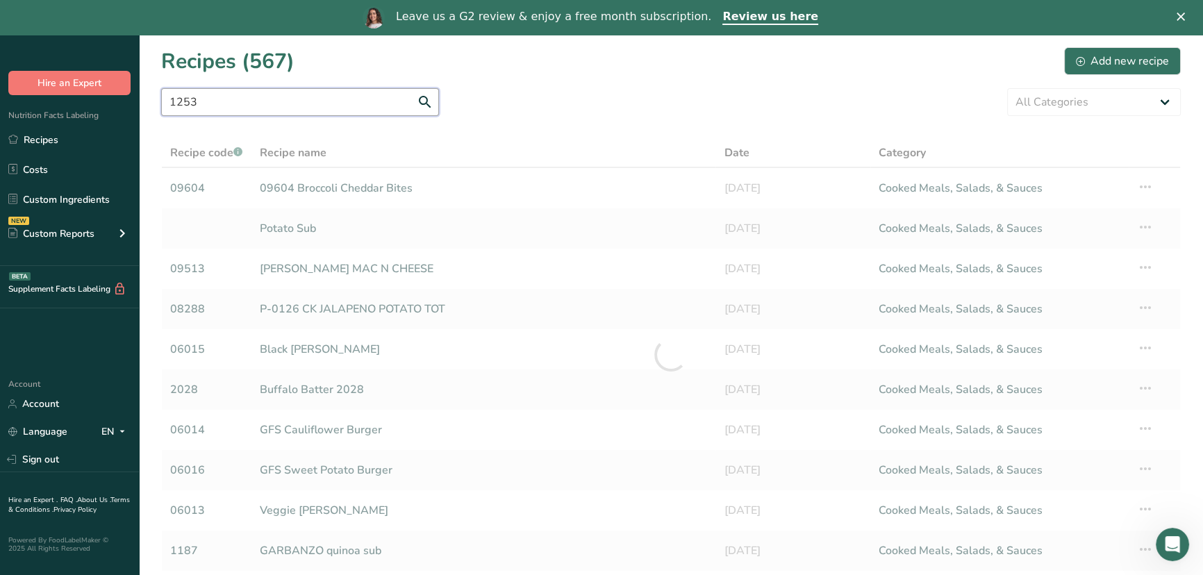
type input "1253"
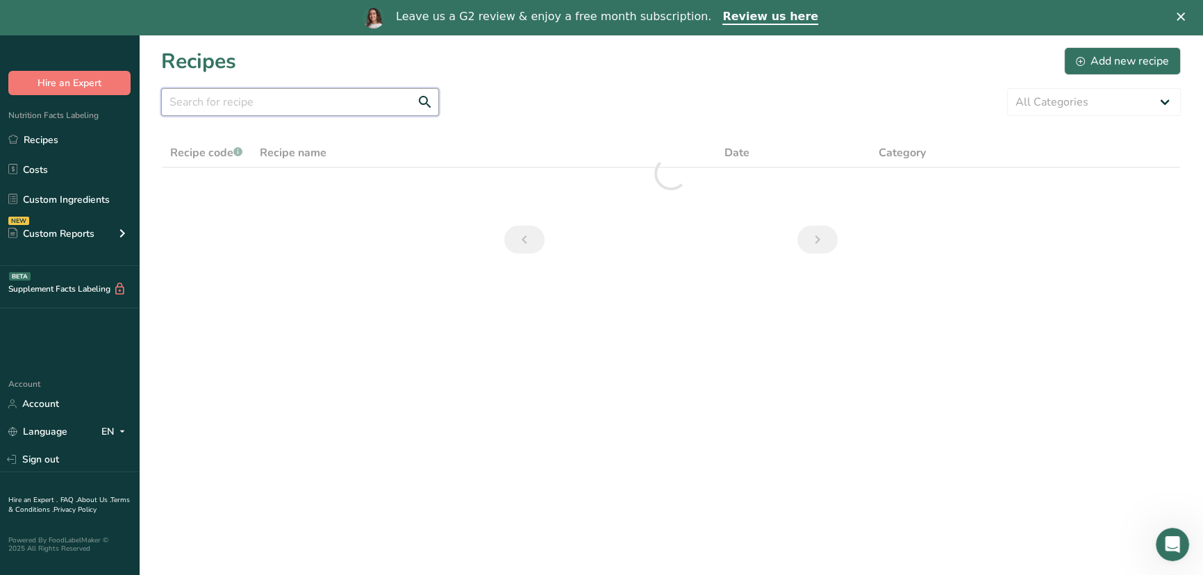
click at [306, 94] on input "text" at bounding box center [300, 102] width 278 height 28
type input "1115"
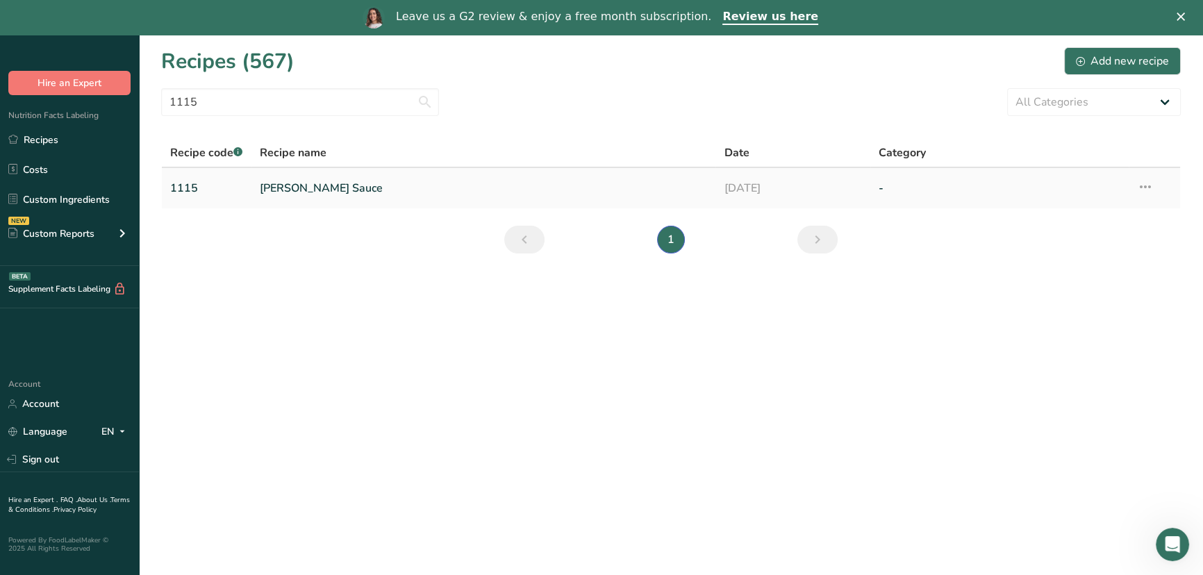
click at [288, 192] on link "Wahl Sauce" at bounding box center [484, 188] width 448 height 29
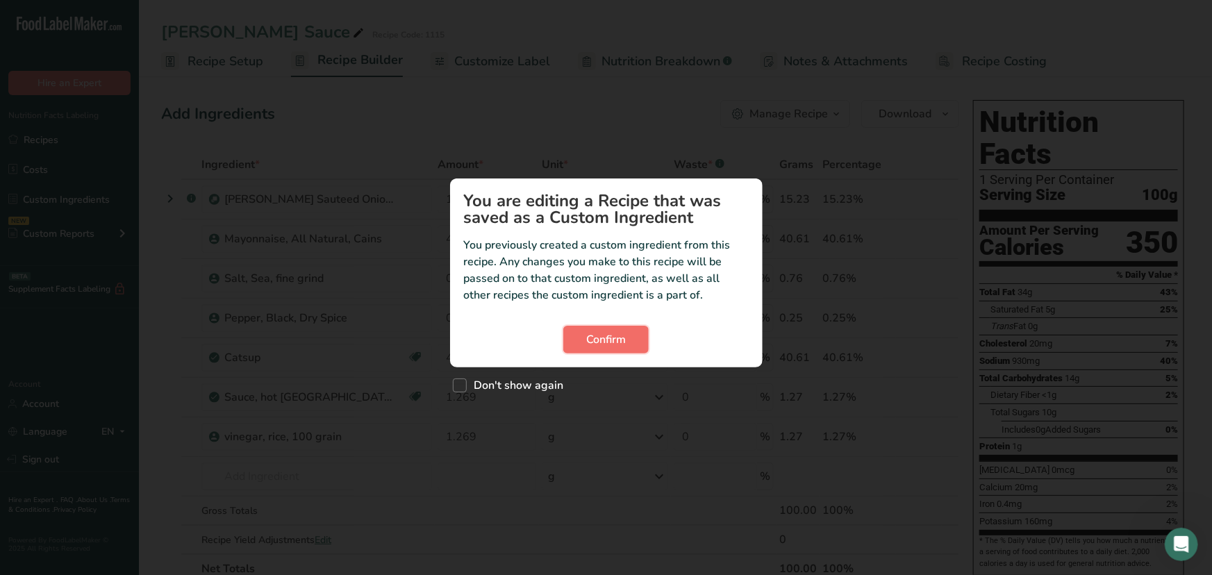
click at [603, 335] on span "Confirm" at bounding box center [606, 339] width 40 height 17
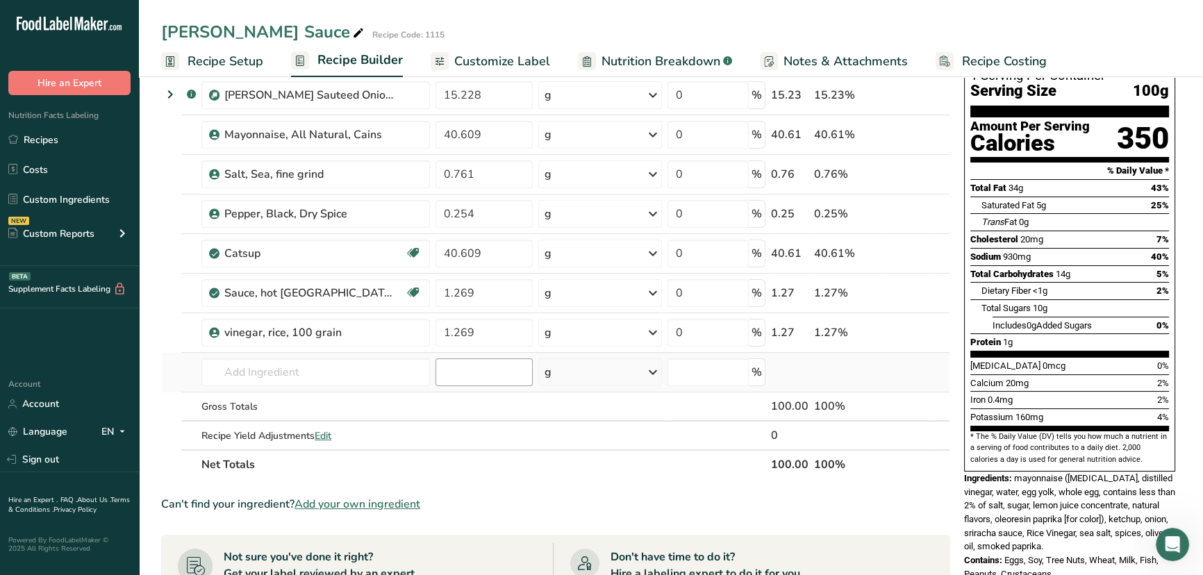
scroll to position [126, 0]
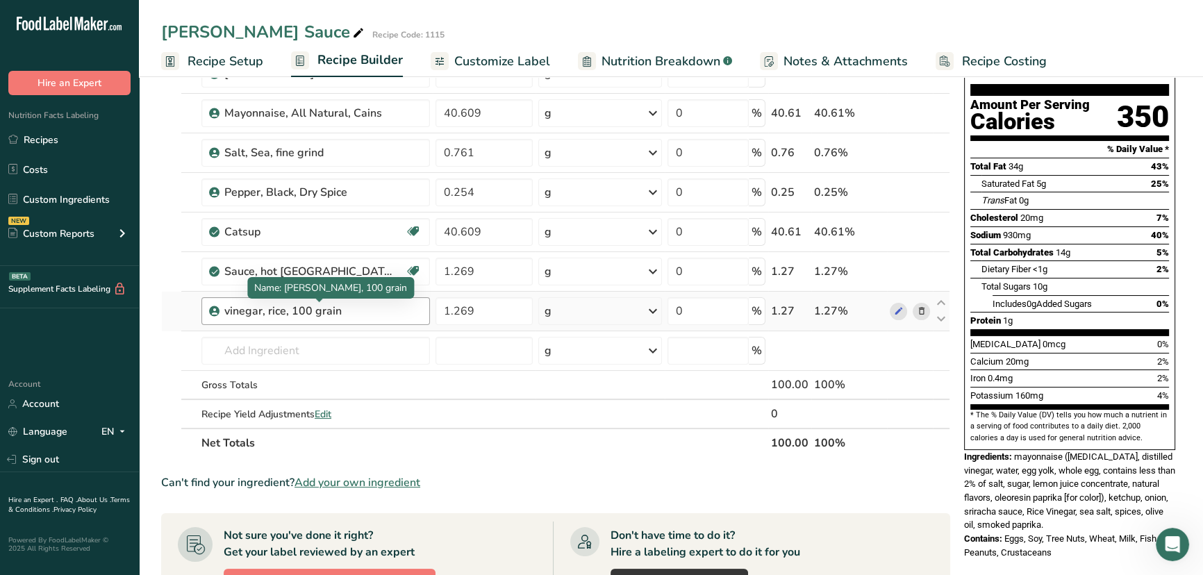
click at [250, 307] on div "vinegar, rice, 100 grain" at bounding box center [311, 311] width 174 height 17
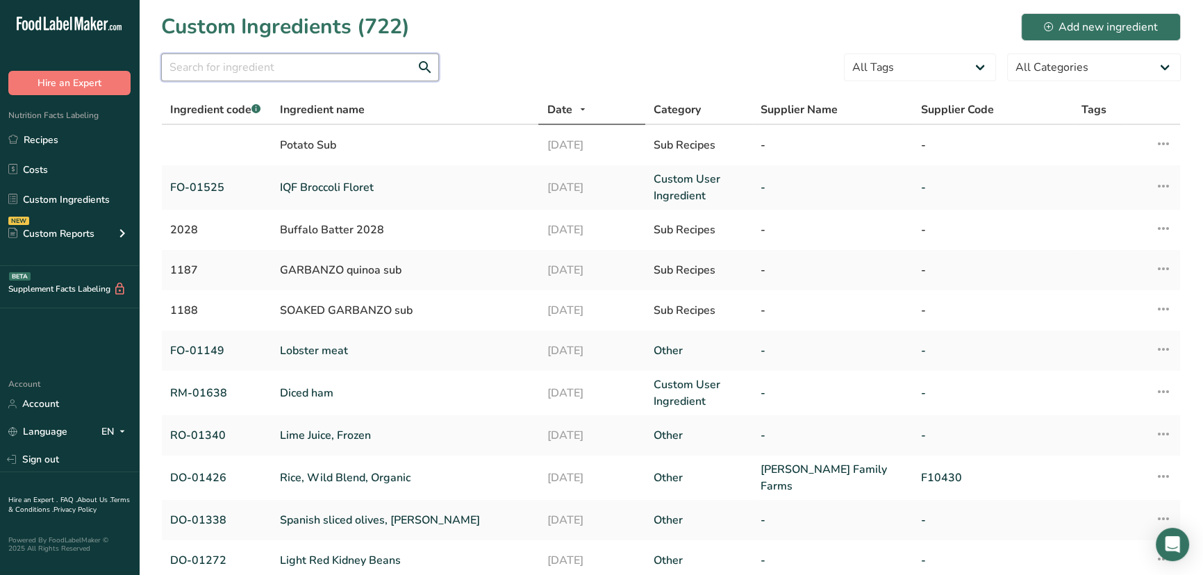
click at [397, 67] on input "text" at bounding box center [300, 67] width 278 height 28
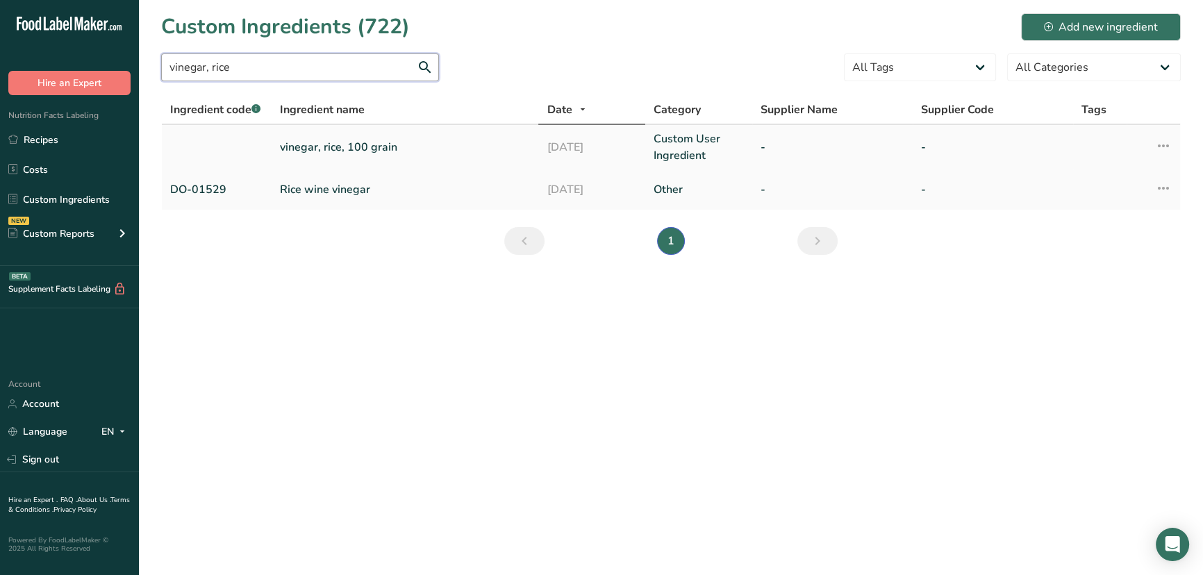
type input "vinegar, rice"
click at [383, 142] on link "vinegar, rice, 100 grain" at bounding box center [405, 147] width 251 height 17
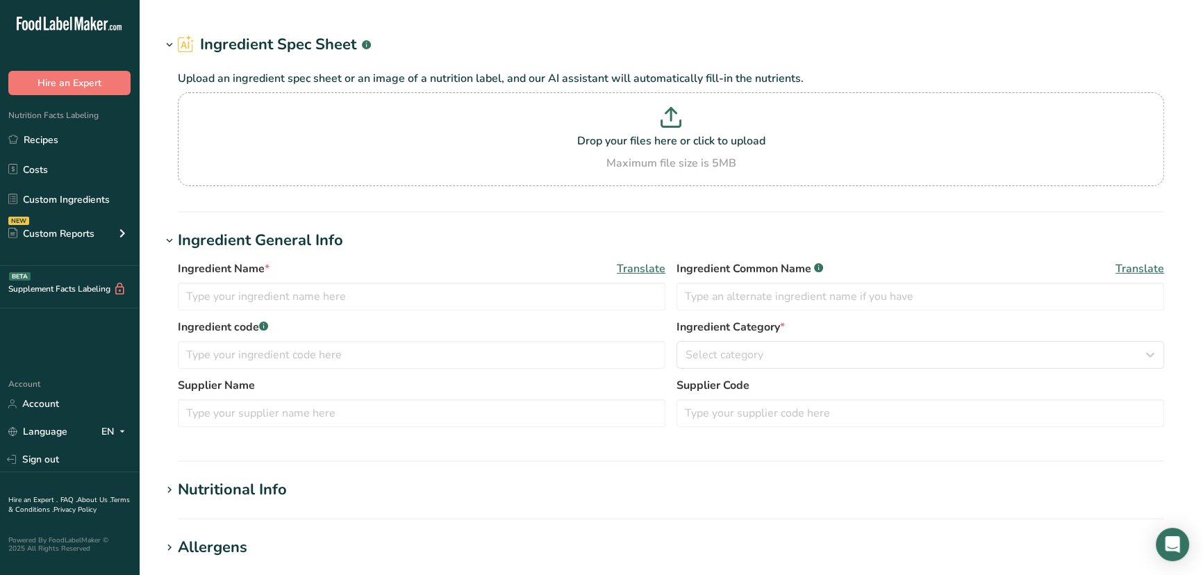
type input "vinegar, rice, 100 grain"
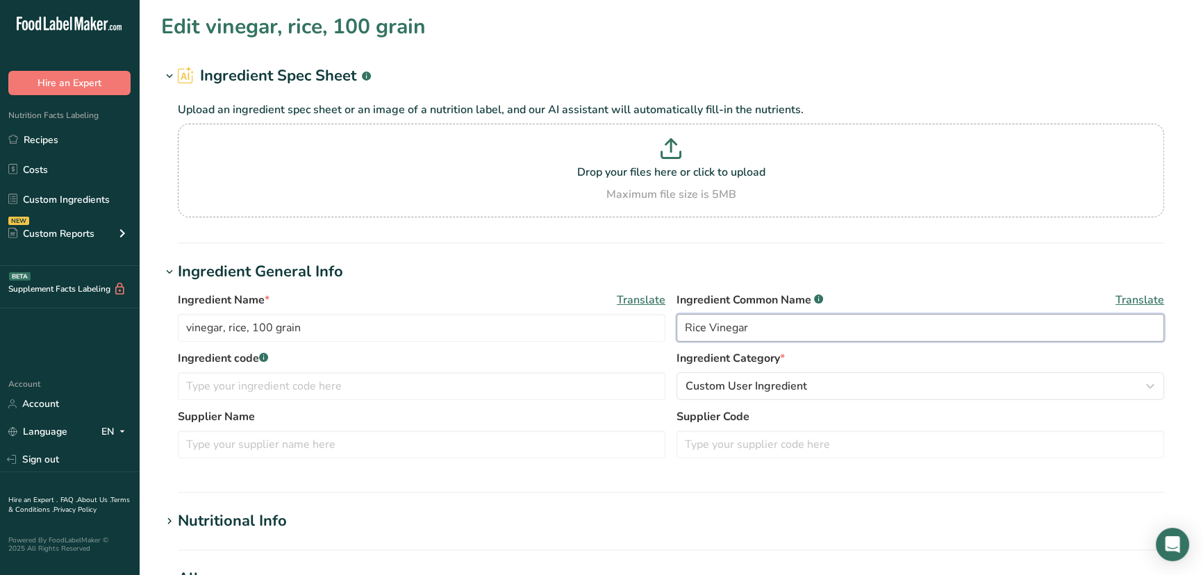
drag, startPoint x: 692, startPoint y: 329, endPoint x: 611, endPoint y: 309, distance: 83.7
click at [608, 309] on div "Ingredient Name * Translate vinegar, rice, 100 grain Ingredient Common Name .a-…" at bounding box center [671, 321] width 986 height 58
drag, startPoint x: 712, startPoint y: 331, endPoint x: 705, endPoint y: 328, distance: 7.8
click at [705, 328] on input "rice Vinegar" at bounding box center [921, 328] width 488 height 28
type input "rice vinegar"
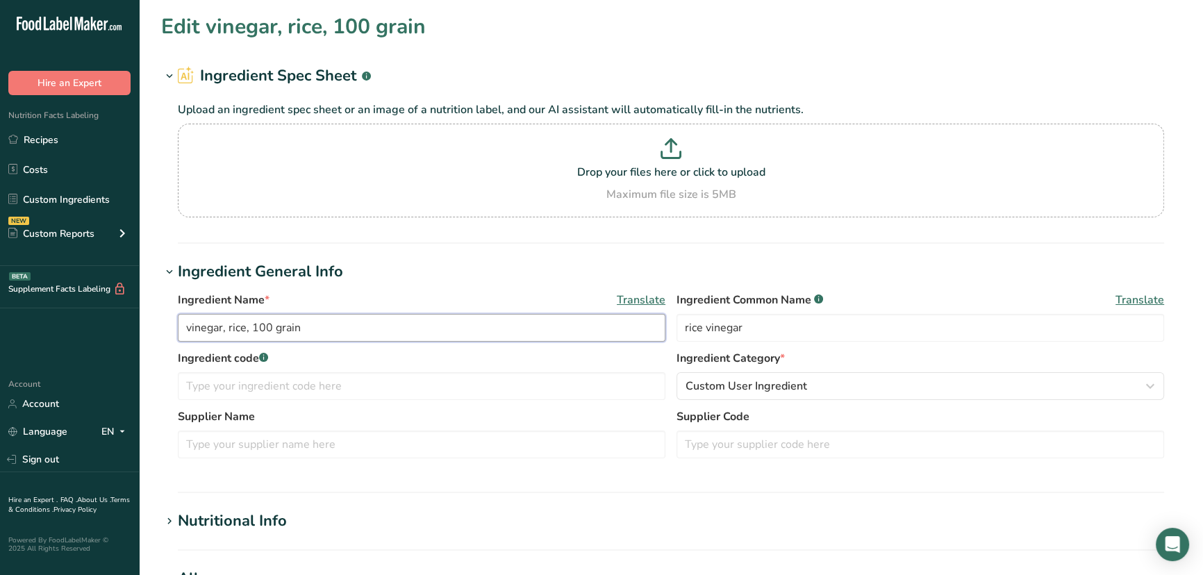
drag, startPoint x: 83, startPoint y: 301, endPoint x: 31, endPoint y: 312, distance: 53.9
click at [0, 299] on div ".a-20{fill:#fff;} Hire an Expert Nutrition Facts Labeling Recipes Costs Custom …" at bounding box center [601, 532] width 1203 height 1065
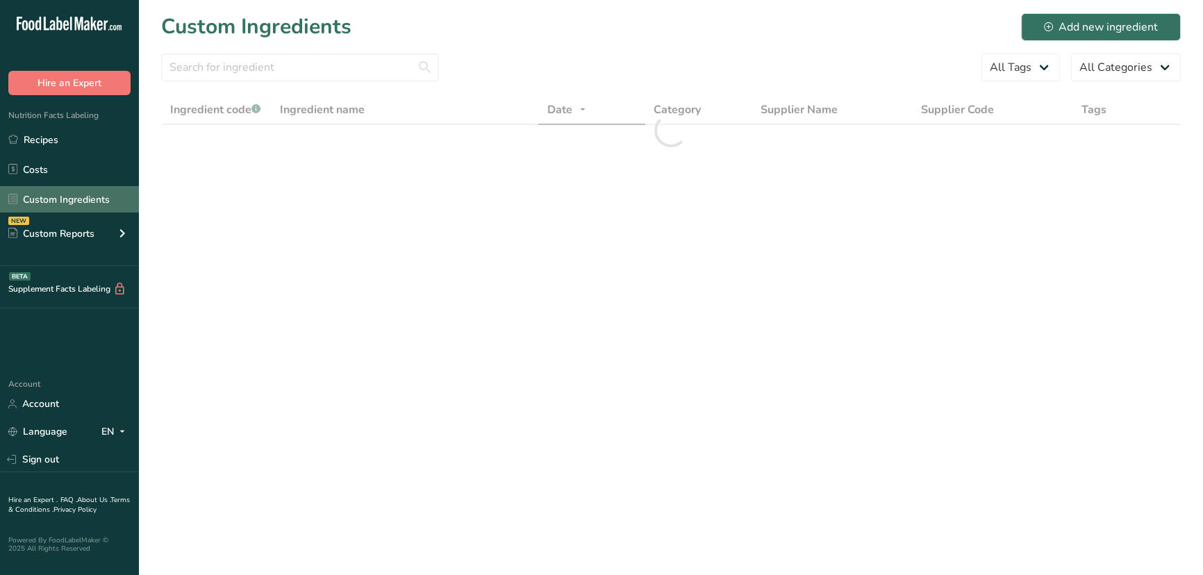
click at [0, 188] on link "Custom Ingredients" at bounding box center [69, 199] width 139 height 26
click at [204, 70] on input "text" at bounding box center [300, 67] width 278 height 28
paste input "vinegar, rice, 100 grain"
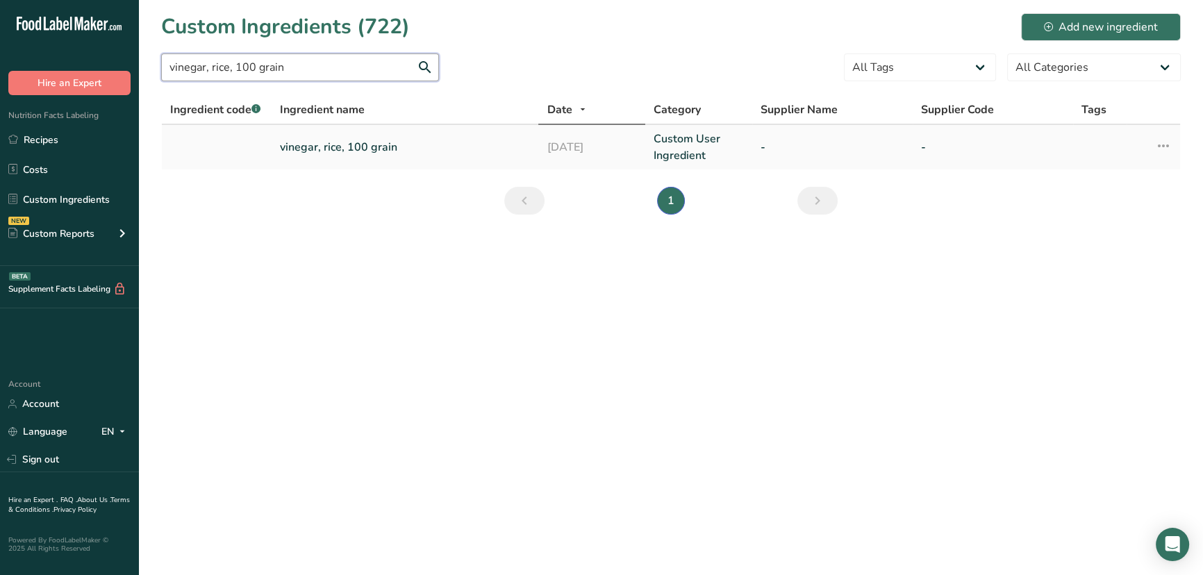
type input "vinegar, rice, 100 grain"
click at [310, 149] on link "vinegar, rice, 100 grain" at bounding box center [405, 147] width 251 height 17
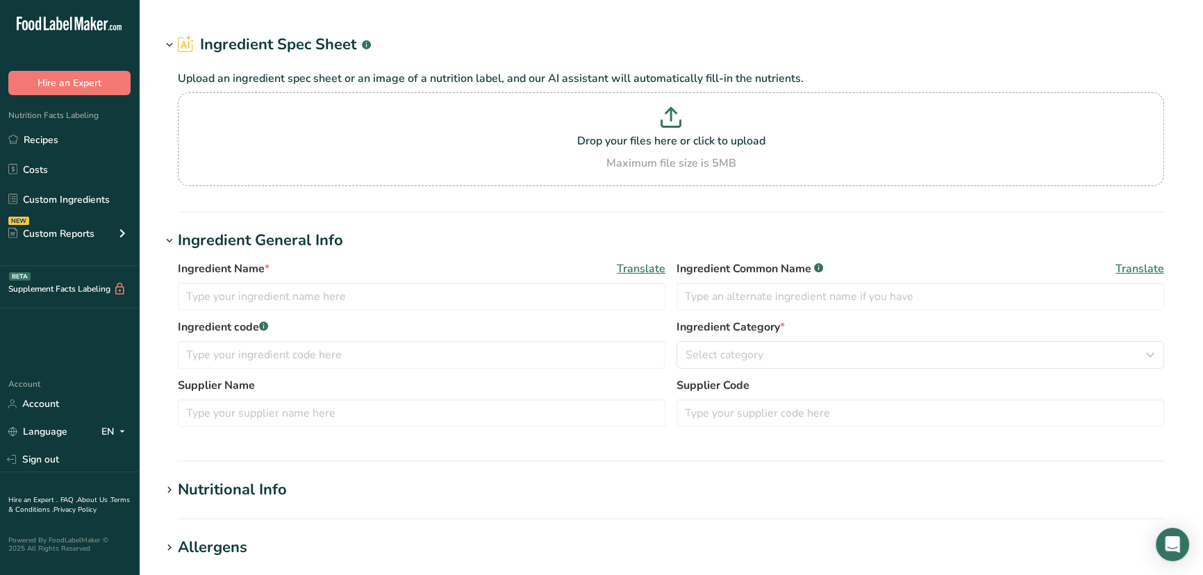
type input "vinegar, rice, 100 grain"
type input "Rice Vinegar"
type input "80000000"
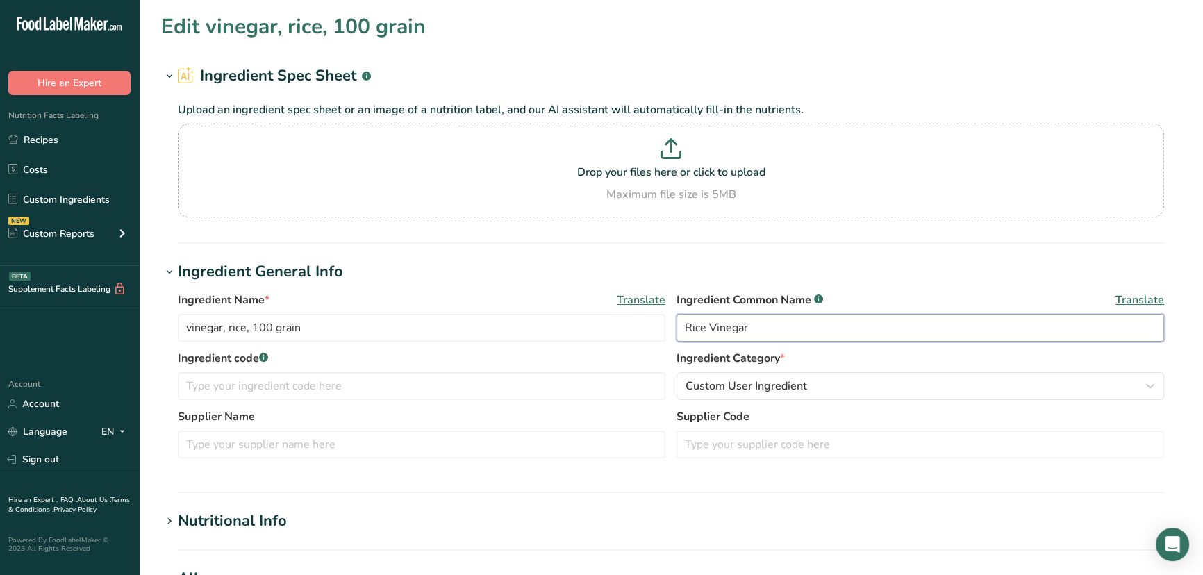
drag, startPoint x: 692, startPoint y: 326, endPoint x: 658, endPoint y: 308, distance: 38.9
click at [641, 308] on div "Ingredient Name * Translate vinegar, rice, 100 grain Ingredient Common Name .a-…" at bounding box center [671, 321] width 986 height 58
click at [708, 326] on input "rice Vinegar" at bounding box center [921, 328] width 488 height 28
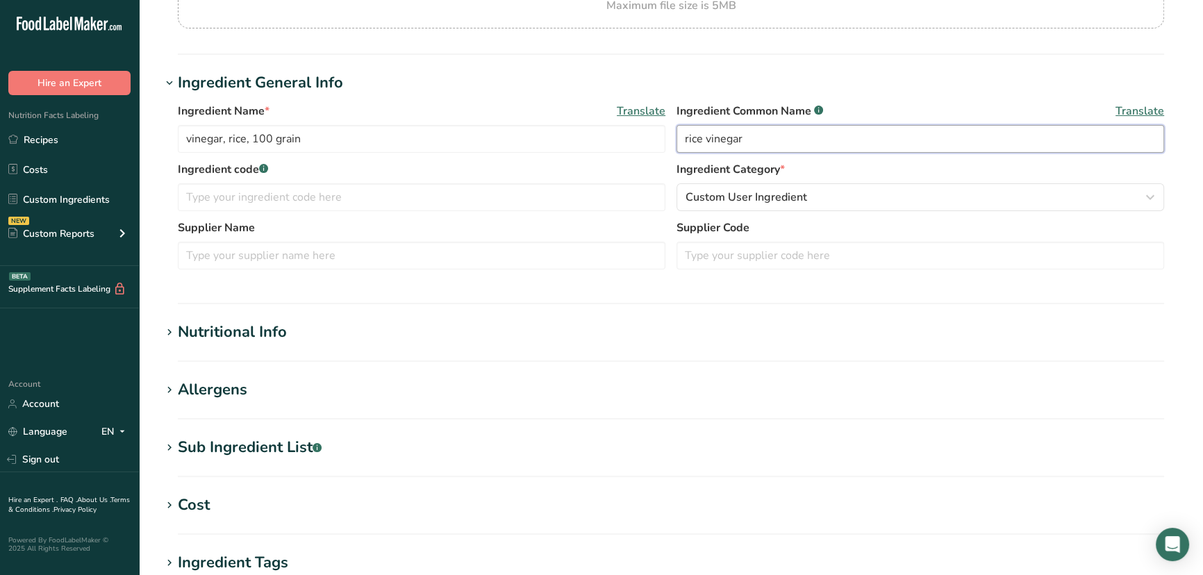
type input "rice vinegar"
click at [242, 327] on div "Nutritional Info" at bounding box center [232, 332] width 109 height 23
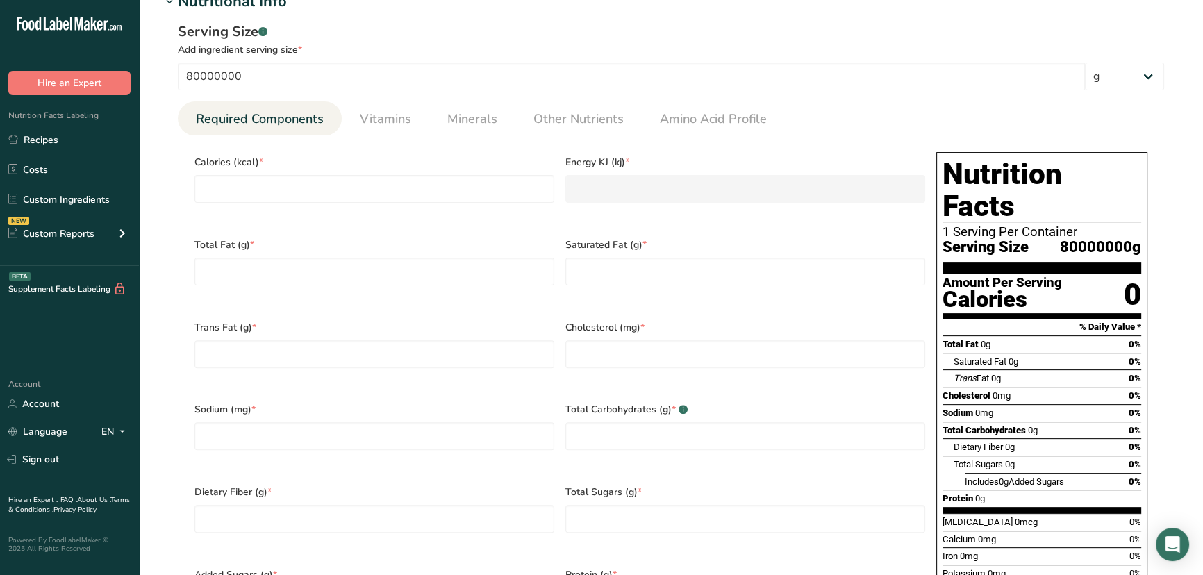
scroll to position [631, 0]
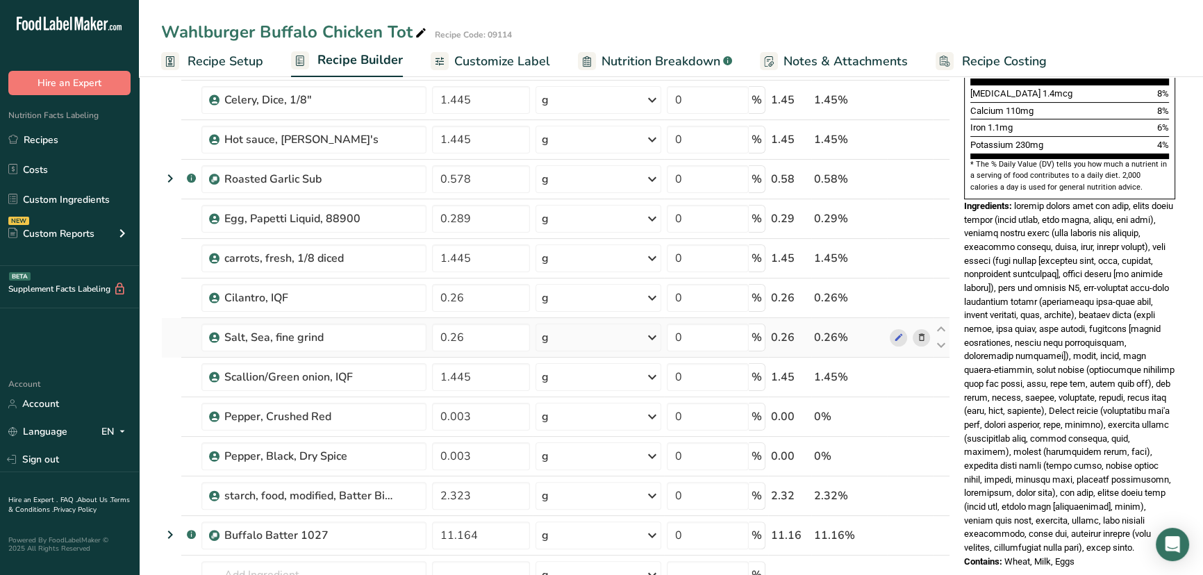
scroll to position [379, 0]
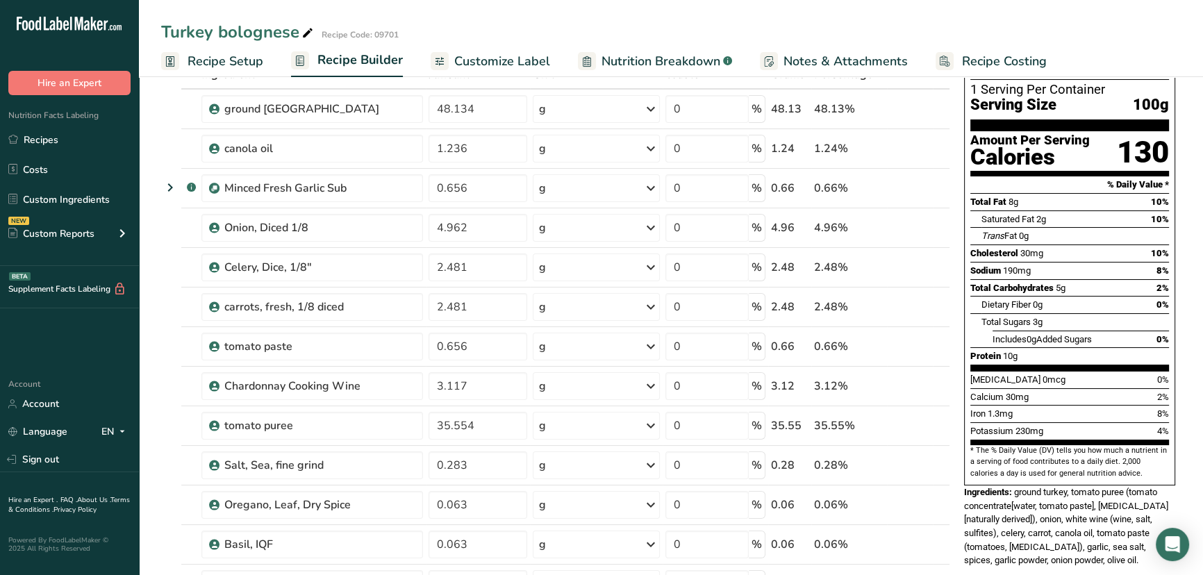
scroll to position [189, 0]
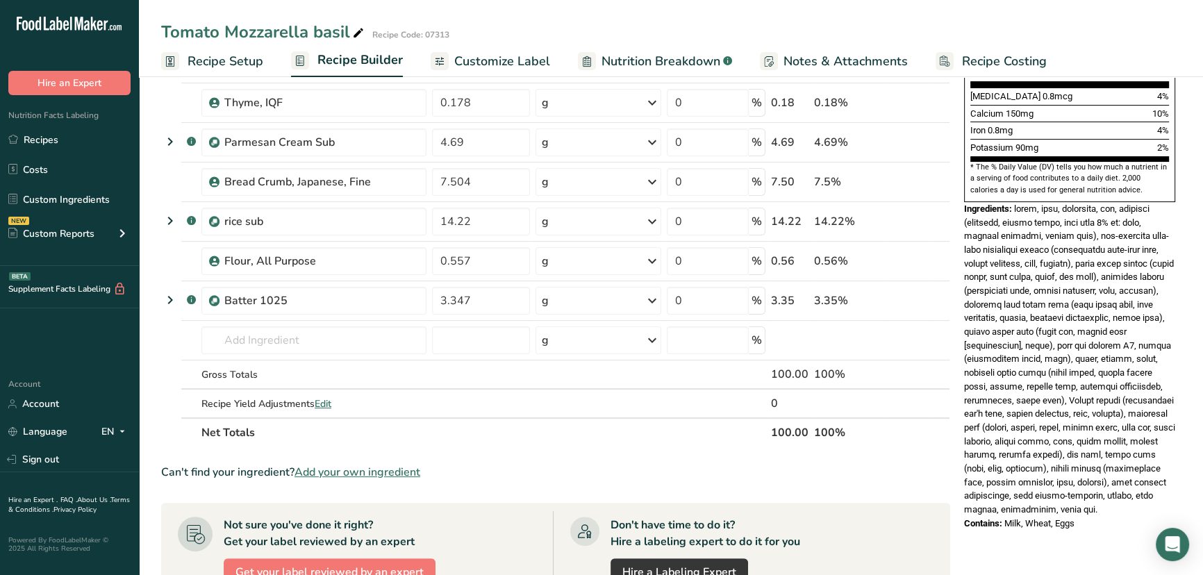
scroll to position [379, 0]
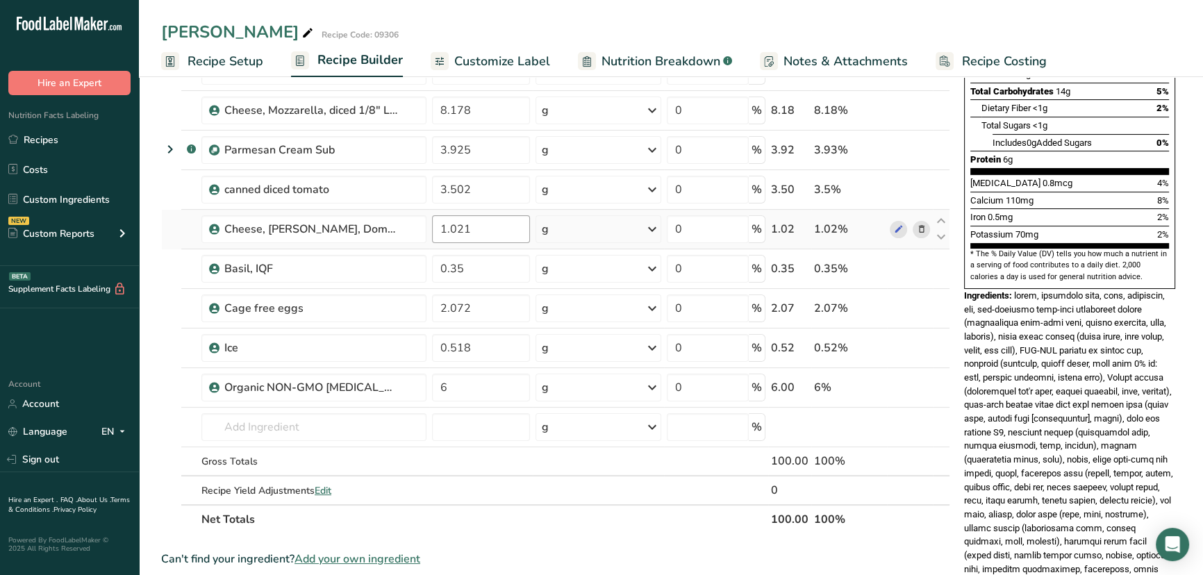
scroll to position [252, 0]
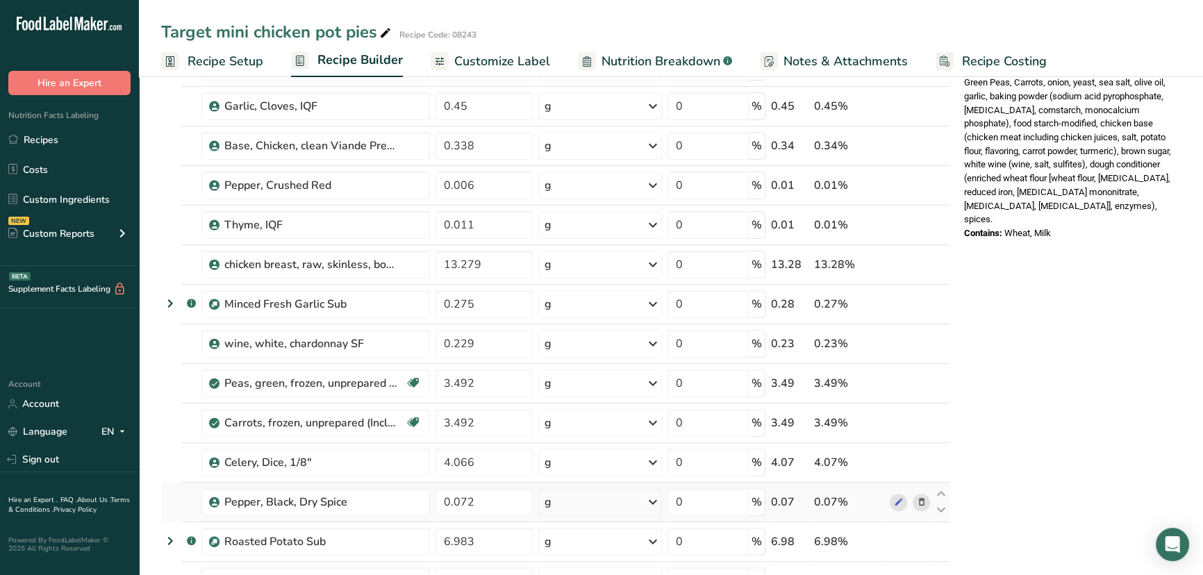
scroll to position [757, 0]
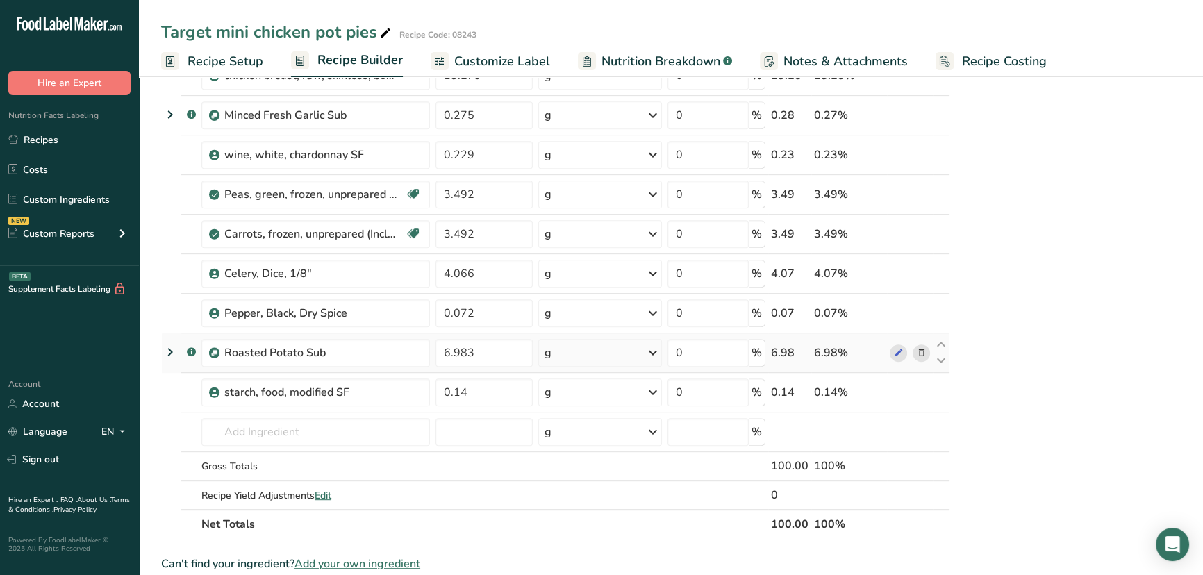
click at [172, 354] on icon at bounding box center [170, 352] width 17 height 25
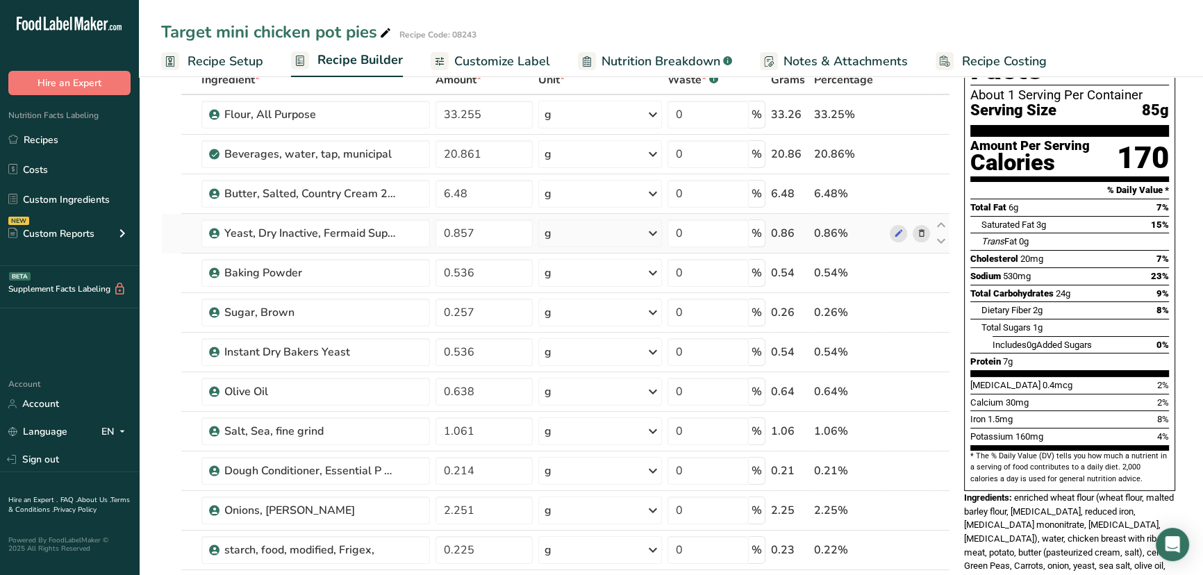
scroll to position [0, 0]
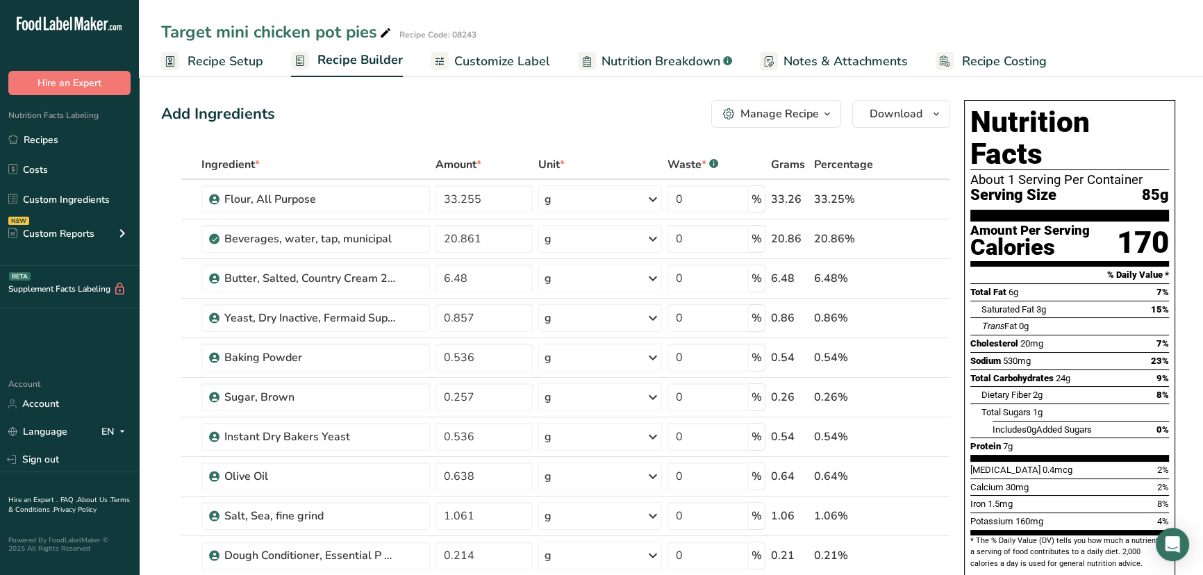
drag, startPoint x: 166, startPoint y: 25, endPoint x: 373, endPoint y: 27, distance: 207.0
click at [373, 27] on div "Target mini chicken pot pies" at bounding box center [277, 31] width 233 height 25
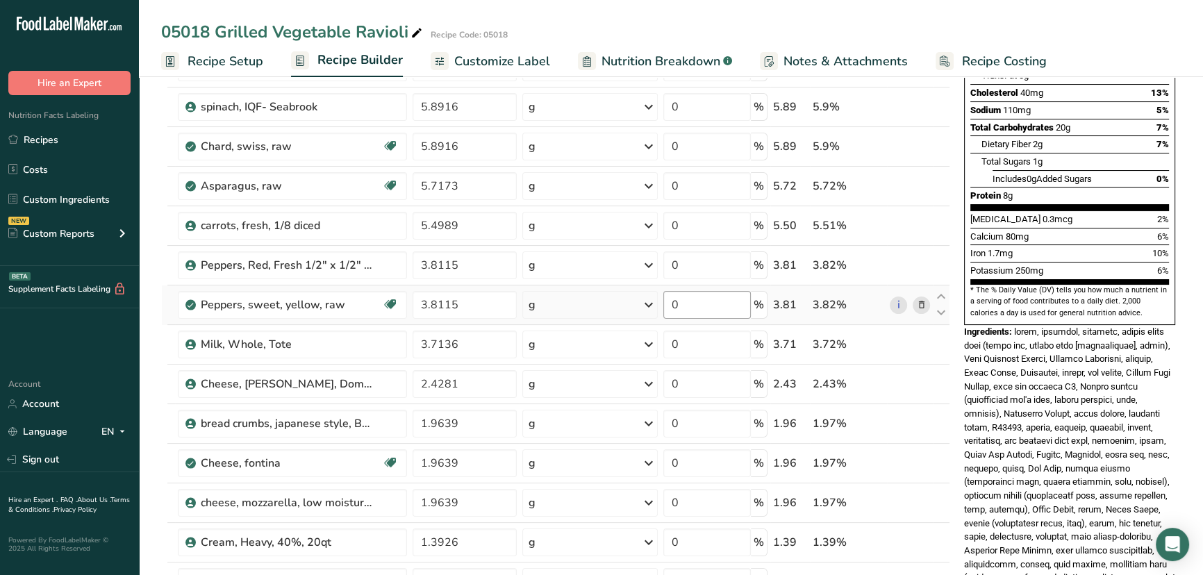
scroll to position [252, 0]
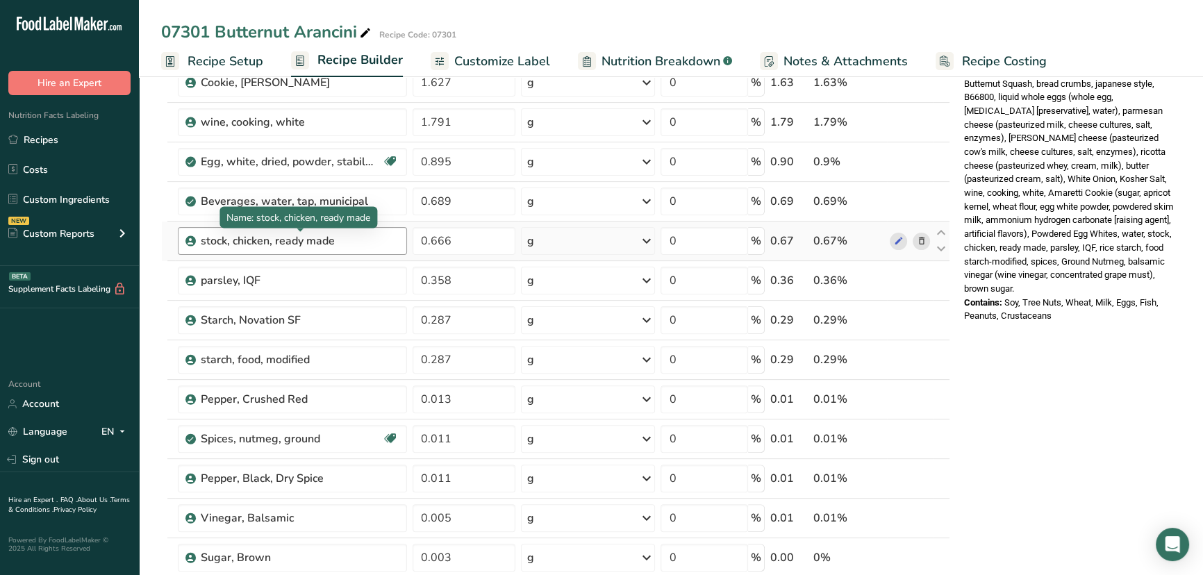
scroll to position [568, 0]
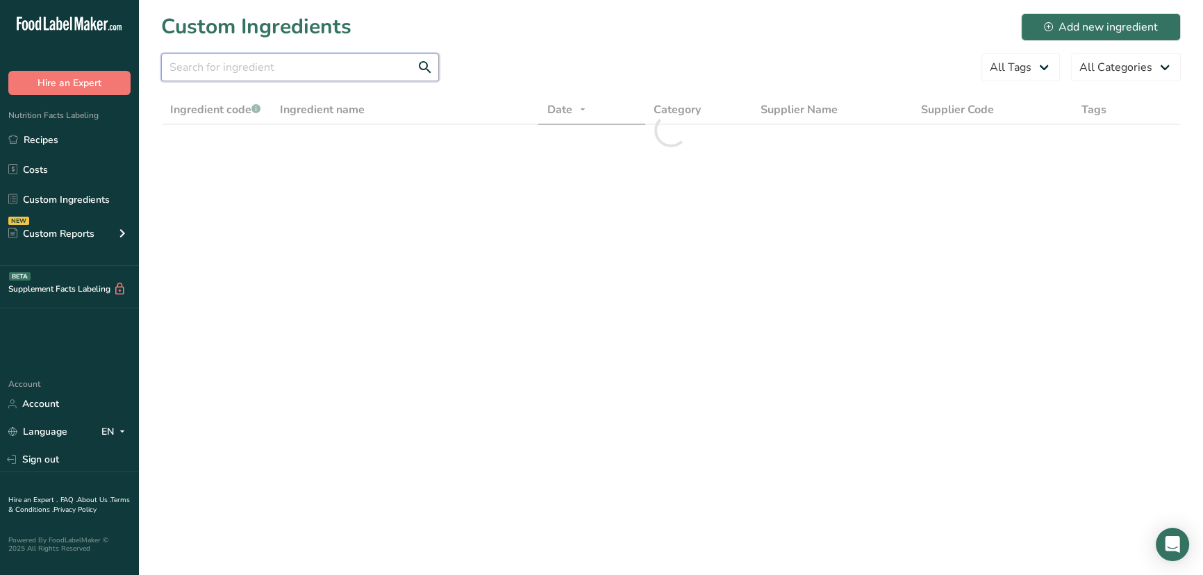
drag, startPoint x: 351, startPoint y: 70, endPoint x: 359, endPoint y: 53, distance: 18.3
click at [351, 70] on input "text" at bounding box center [300, 67] width 278 height 28
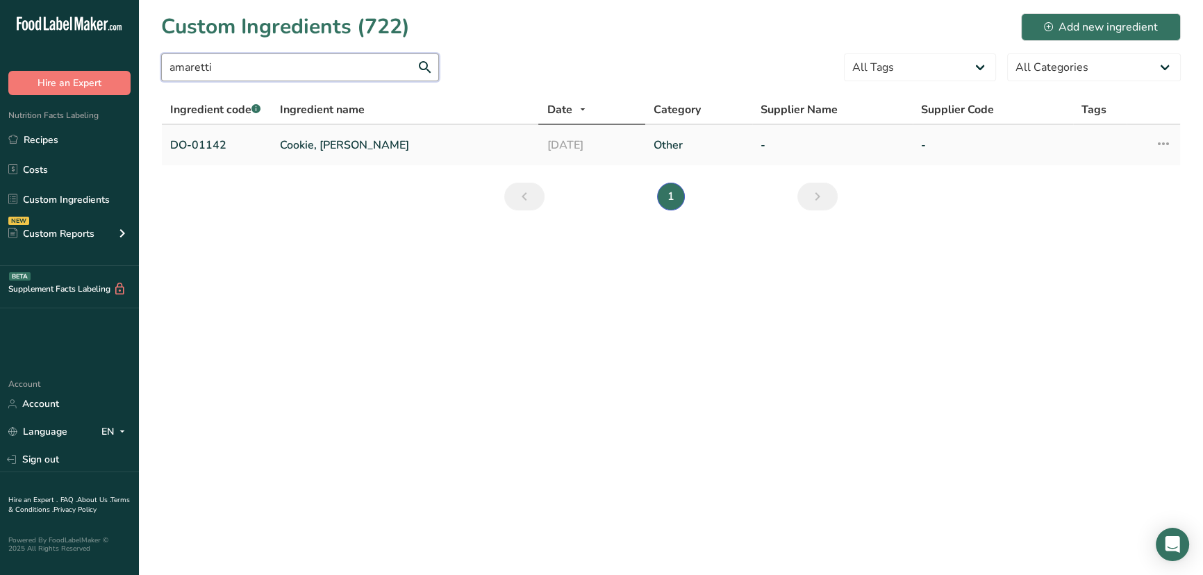
type input "amaretti"
click at [347, 141] on link "Cookie, [PERSON_NAME]" at bounding box center [405, 145] width 251 height 17
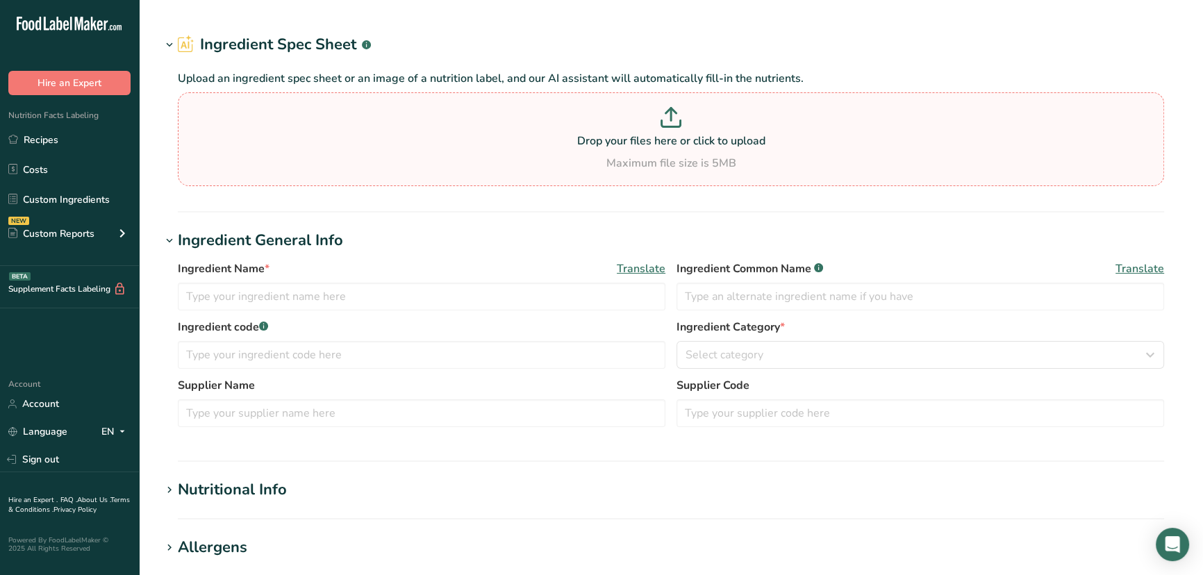
type input "Cookie, [PERSON_NAME]"
type input "amaretti cookie"
type input "DO-01142"
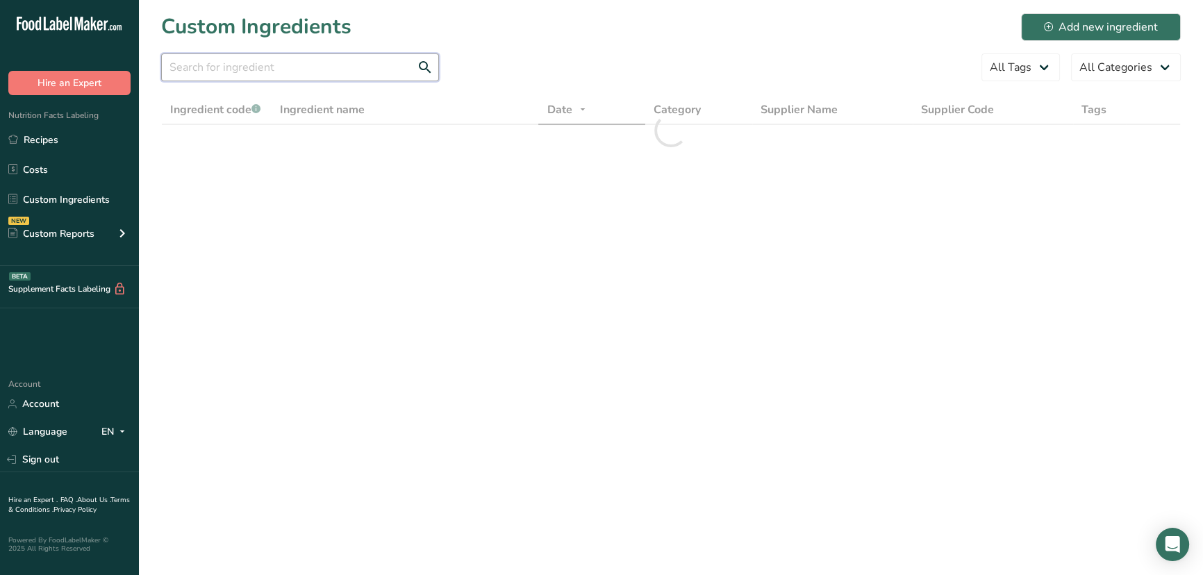
click at [242, 74] on input "text" at bounding box center [300, 67] width 278 height 28
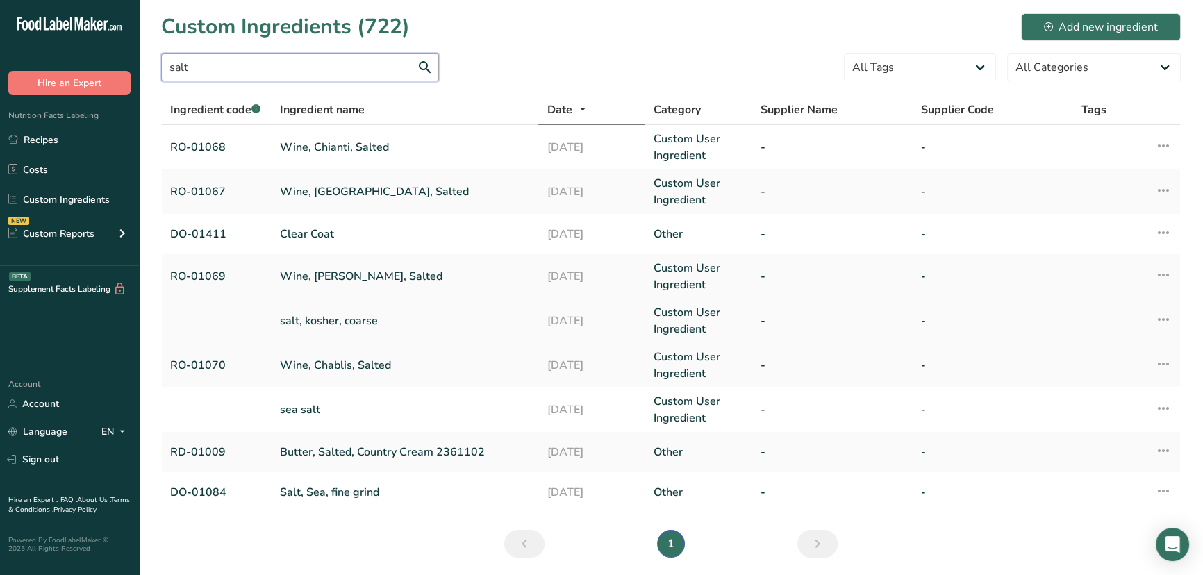
type input "salt"
click at [376, 312] on td "salt, kosher, coarse" at bounding box center [405, 321] width 267 height 44
click at [374, 313] on link "salt, kosher, coarse" at bounding box center [405, 321] width 251 height 17
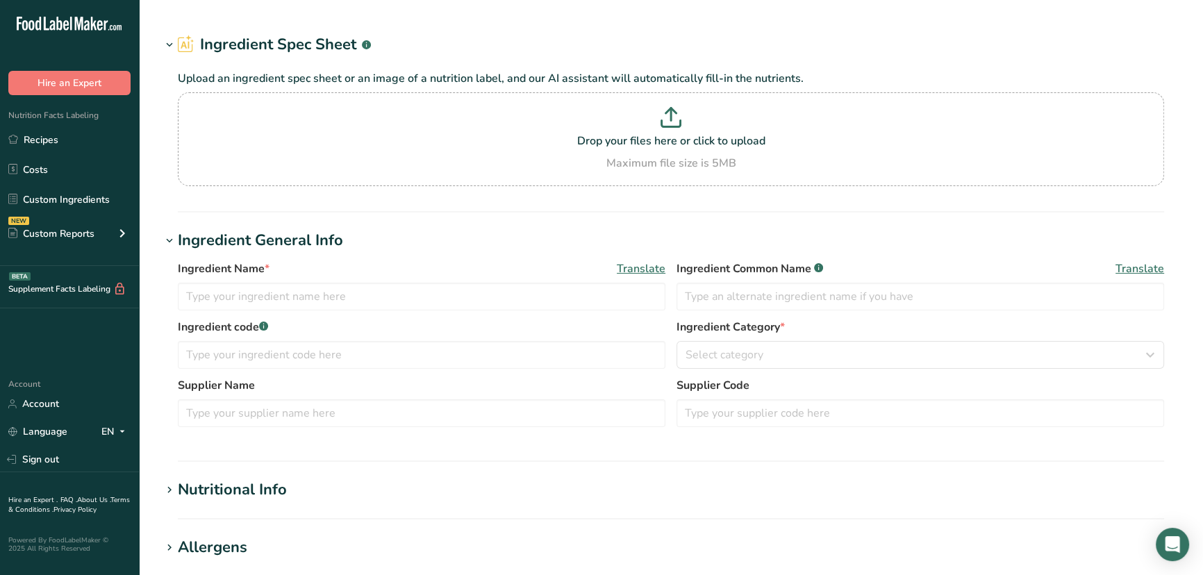
type input "salt, kosher, coarse"
type input "Kosher Salt"
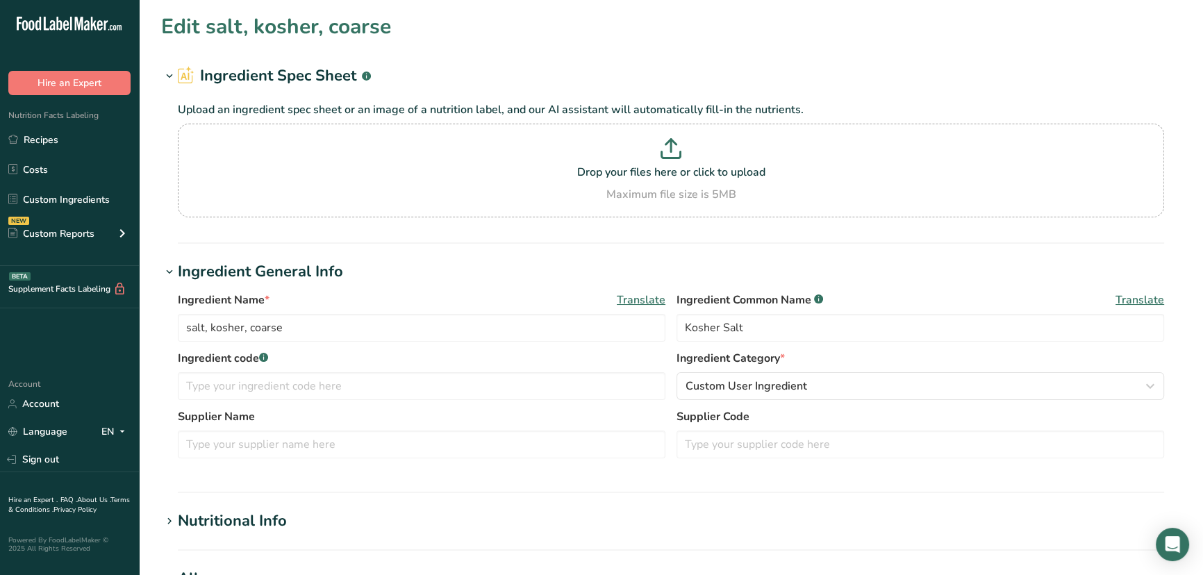
click at [215, 522] on div "Nutritional Info" at bounding box center [232, 521] width 109 height 23
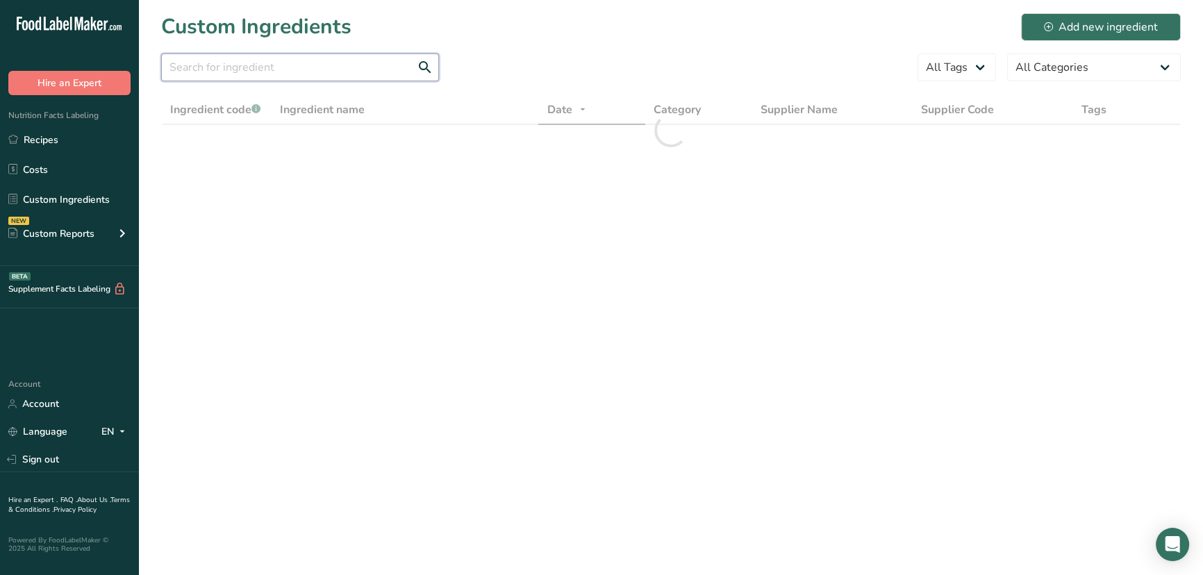
click at [250, 55] on input "text" at bounding box center [300, 67] width 278 height 28
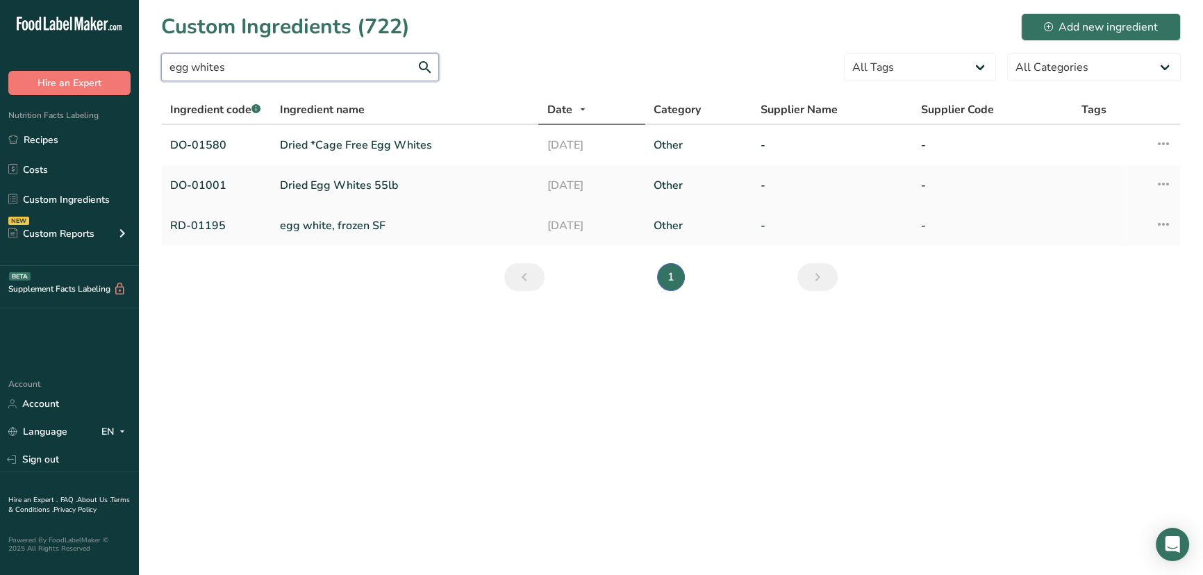
type input "egg whites"
click at [352, 223] on link "egg white, frozen SF" at bounding box center [405, 225] width 251 height 17
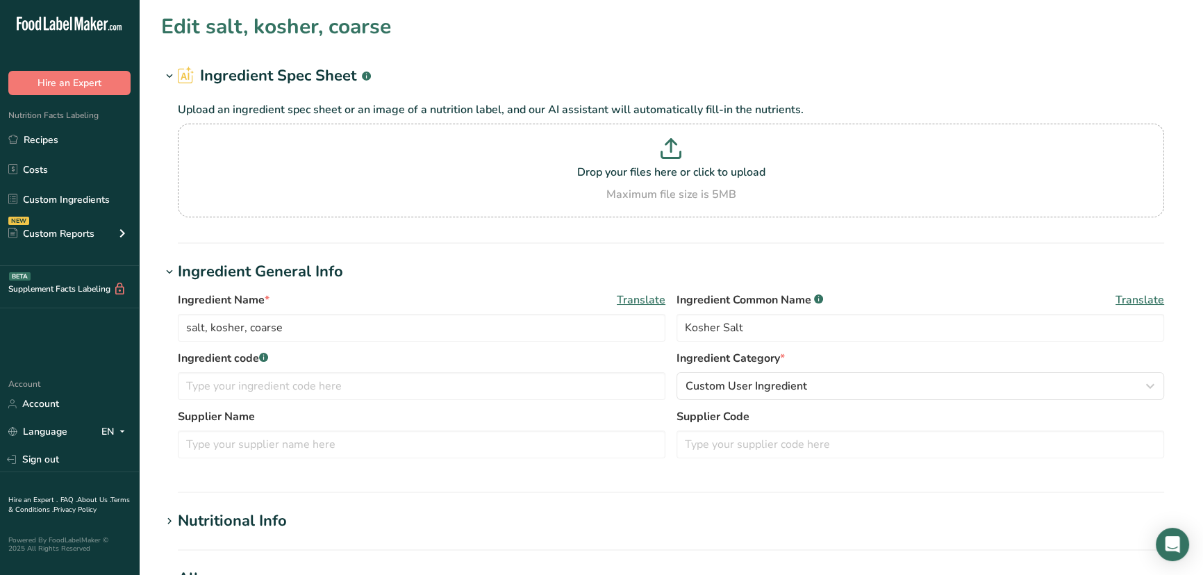
type input "egg white, frozen SF"
type input "egg whites"
type input "RD-01195"
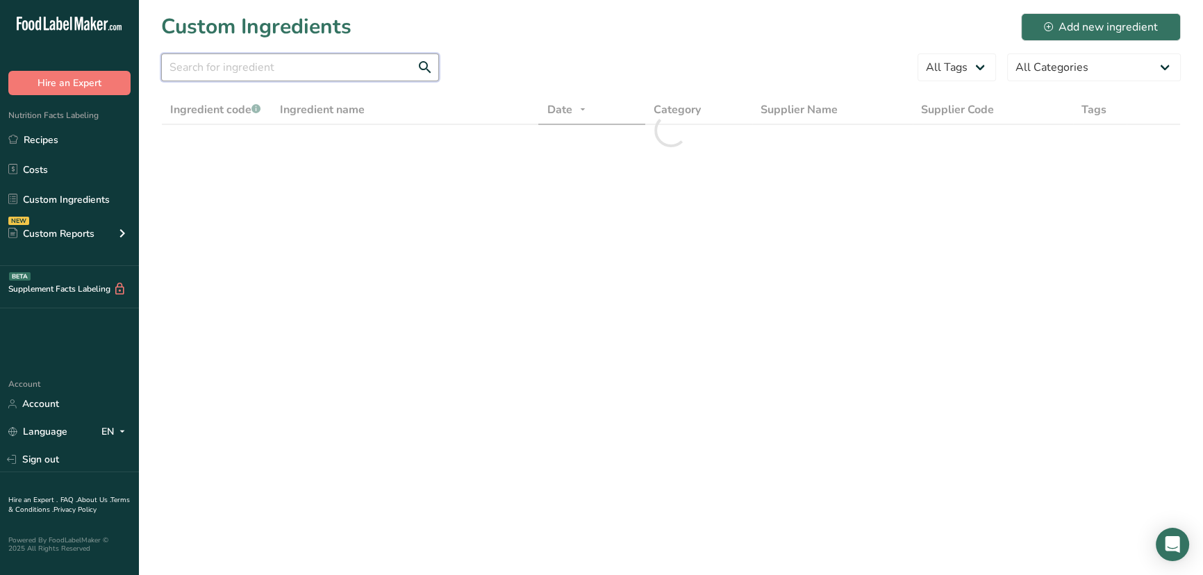
click at [244, 59] on input "text" at bounding box center [300, 67] width 278 height 28
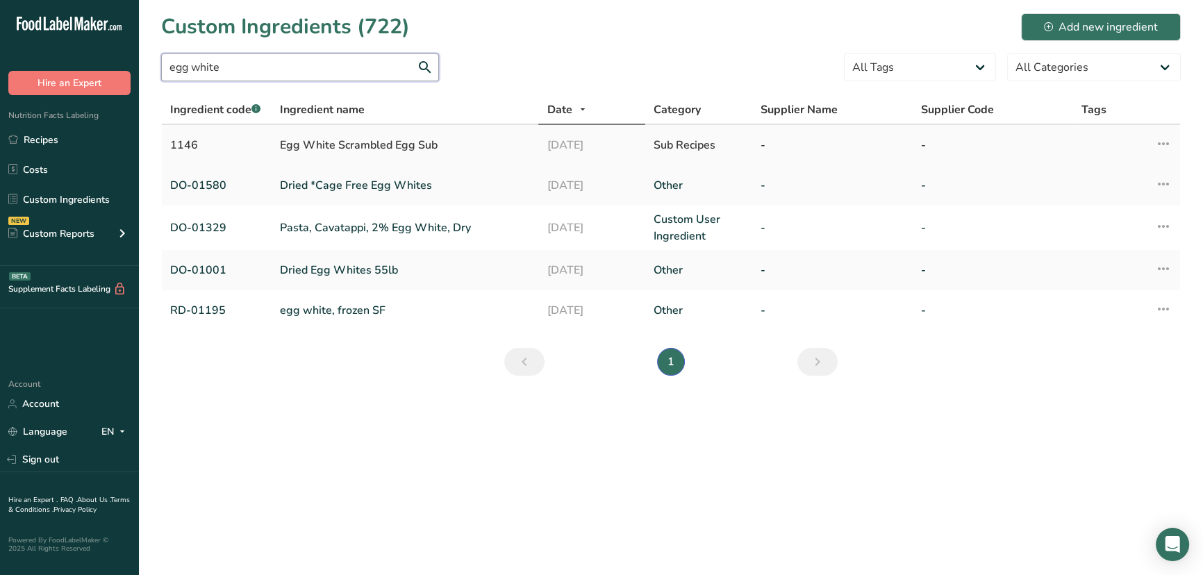
type input "egg white"
click at [324, 149] on div "Egg White Scrambled Egg Sub" at bounding box center [405, 145] width 251 height 17
click at [320, 187] on link "Dried *Cage Free Egg Whites" at bounding box center [405, 185] width 251 height 17
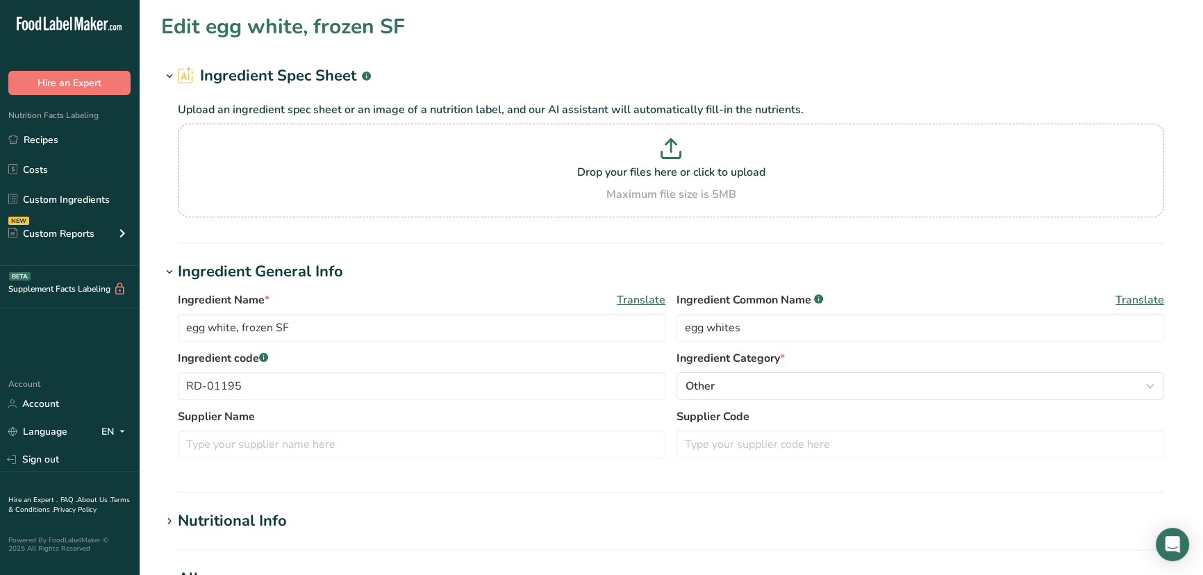
type input "Dried *Cage Free Egg Whites"
type input "dried cage-free egg whites"
type input "DO-01580"
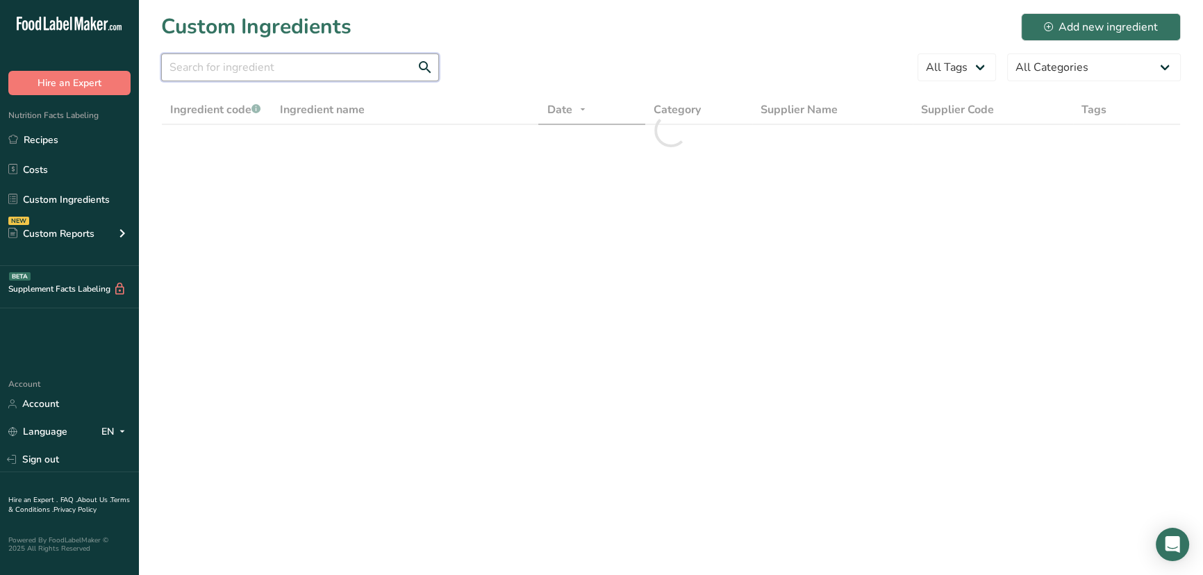
click at [229, 60] on input "text" at bounding box center [300, 67] width 278 height 28
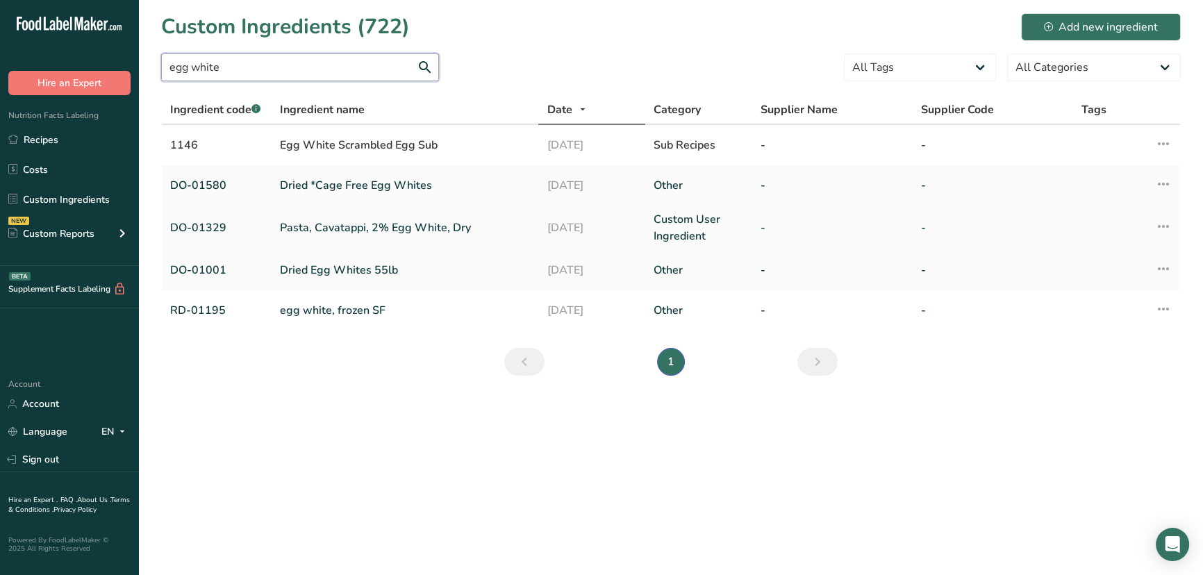
type input "egg white"
click at [324, 219] on link "Pasta, Cavatappi, 2% Egg White, Dry" at bounding box center [405, 227] width 251 height 17
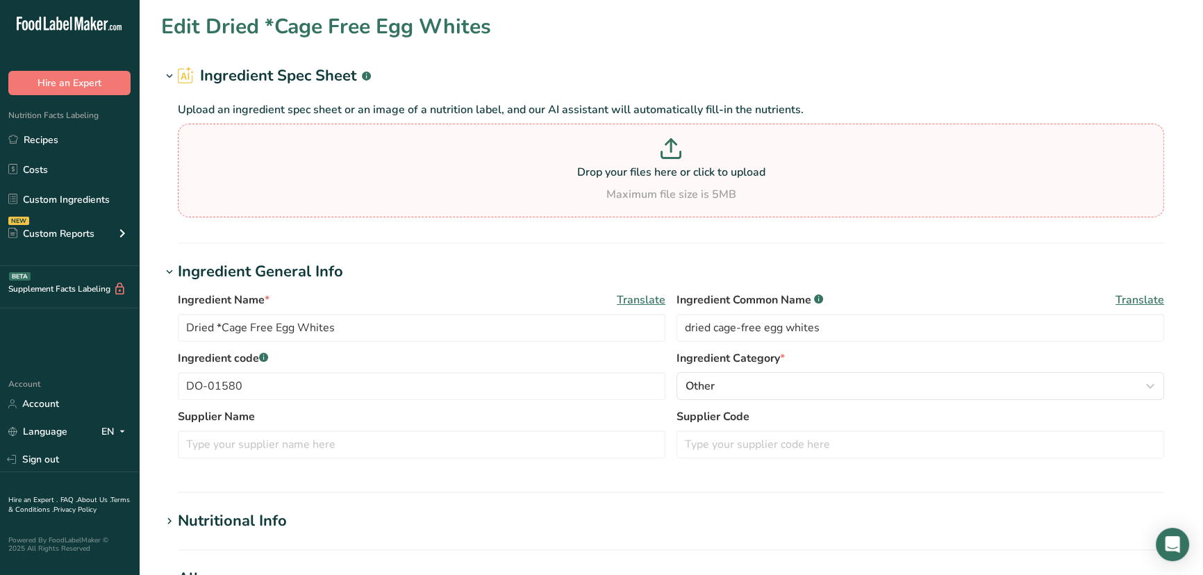
type input "Pasta, Cavatappi, 2% Egg White, Dry"
type input "enriched cavatappi"
type input "DO-01329"
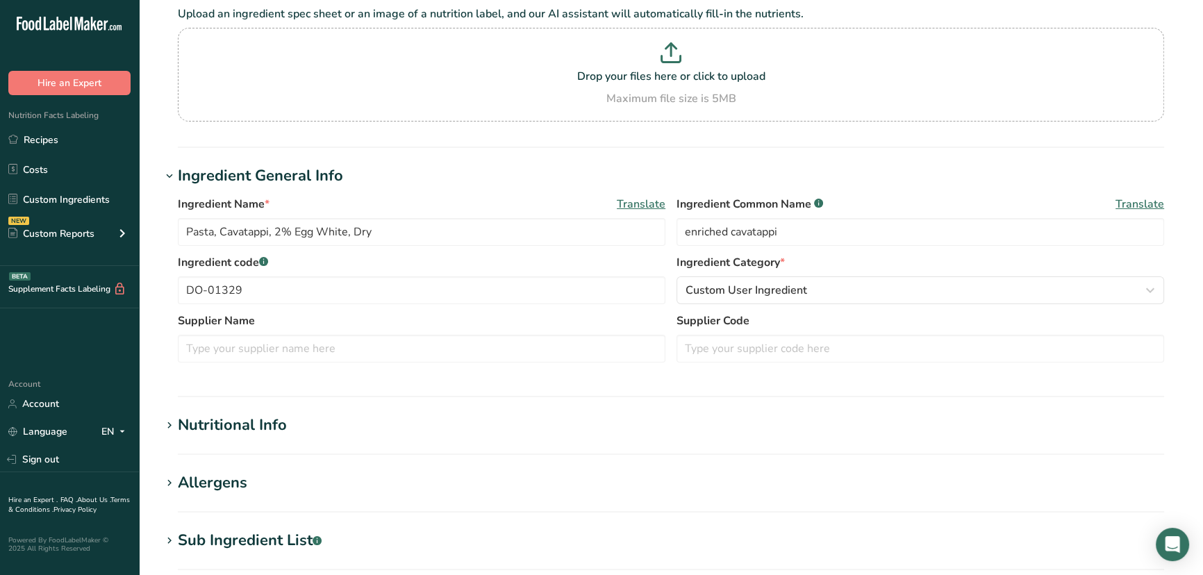
scroll to position [189, 0]
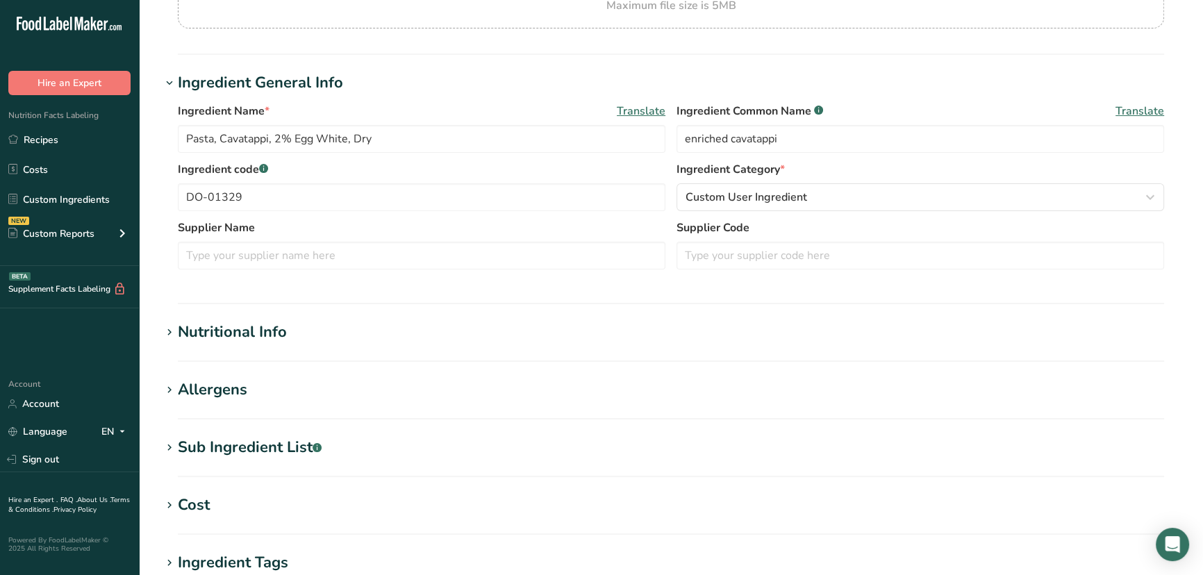
click at [258, 426] on section "Edit Pasta, Cavatappi, 2% Egg White, Dry Ingredient Spec Sheet .a-a{fill:#34736…" at bounding box center [671, 321] width 1064 height 1020
click at [271, 444] on div "Sub Ingredient List .a-a{fill:#347362;}.b-a{fill:#fff;}" at bounding box center [250, 447] width 144 height 23
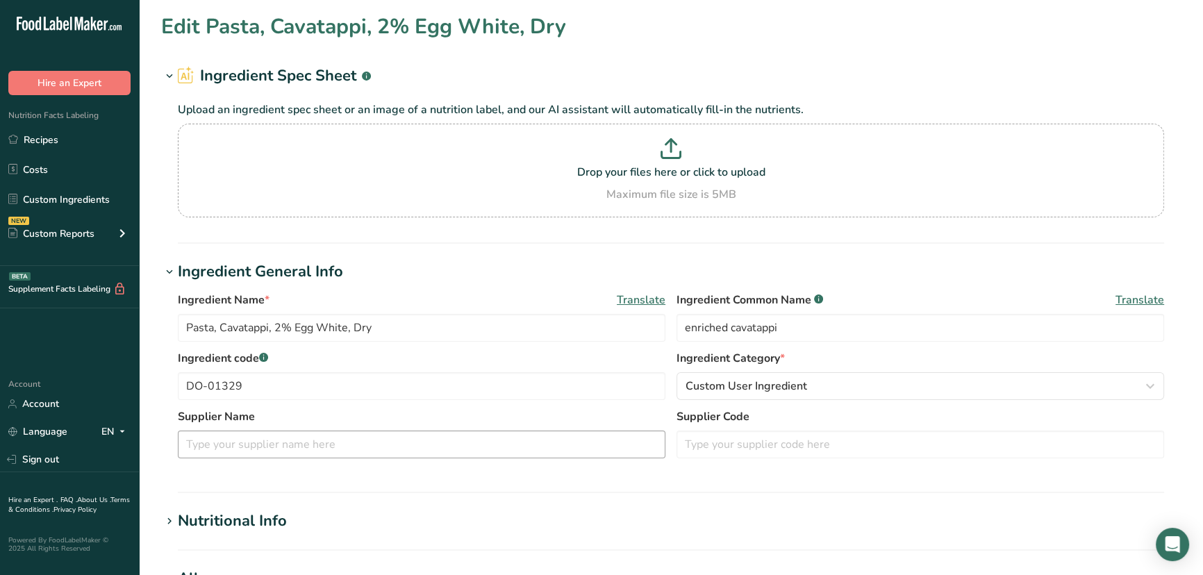
scroll to position [315, 0]
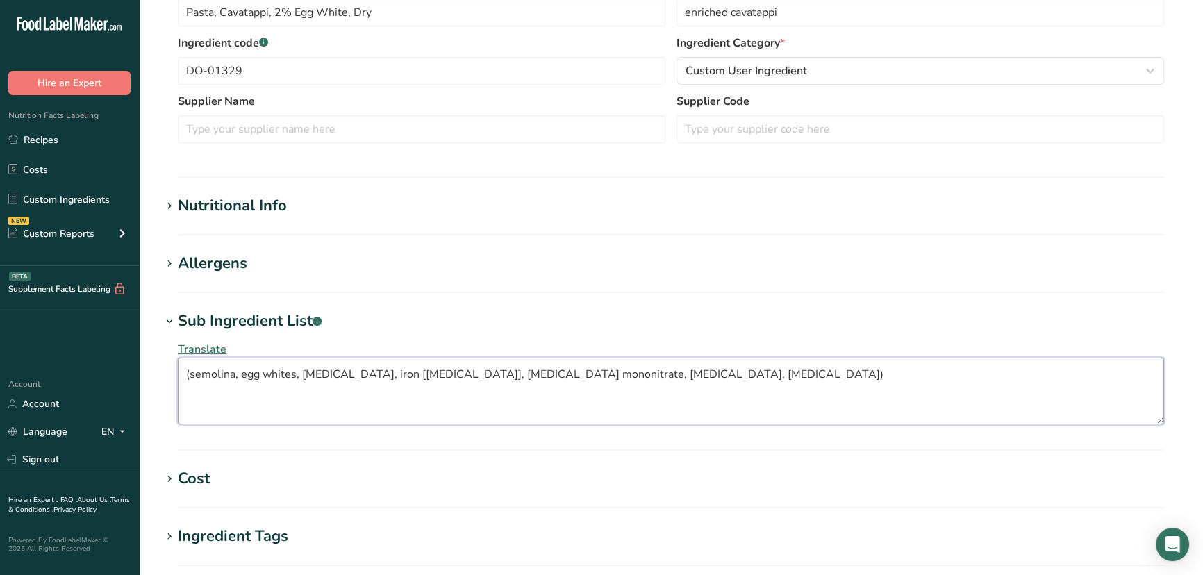
click at [683, 382] on textarea "(semolina, egg whites, niacin, iron [ferrous sulfate], thiamin mononitrate, rib…" at bounding box center [671, 391] width 986 height 67
click at [229, 215] on div "Nutritional Info" at bounding box center [232, 205] width 109 height 23
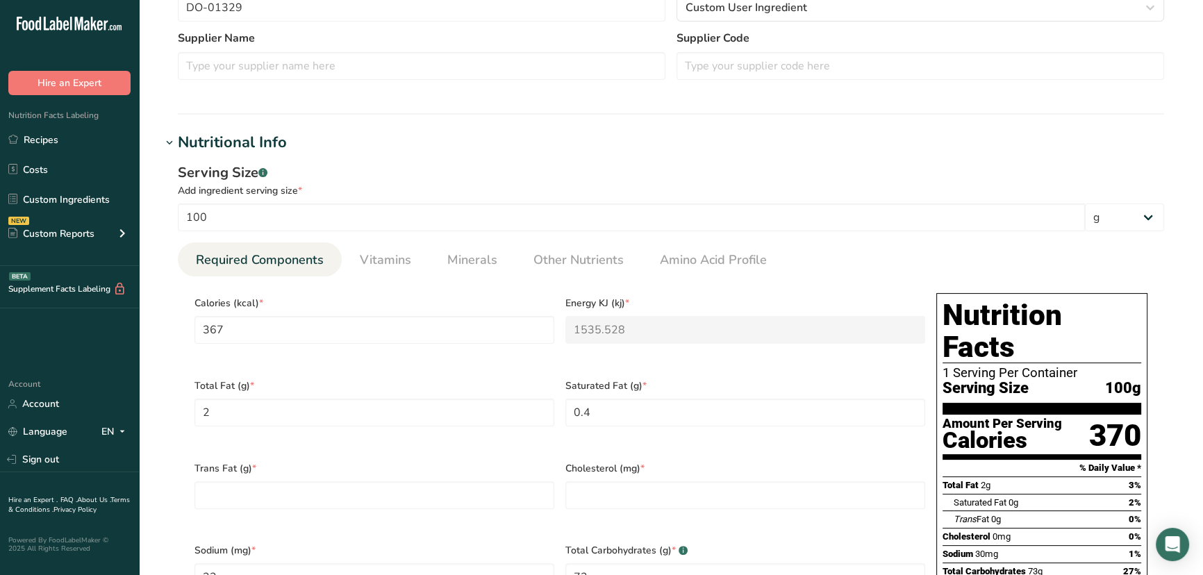
scroll to position [0, 0]
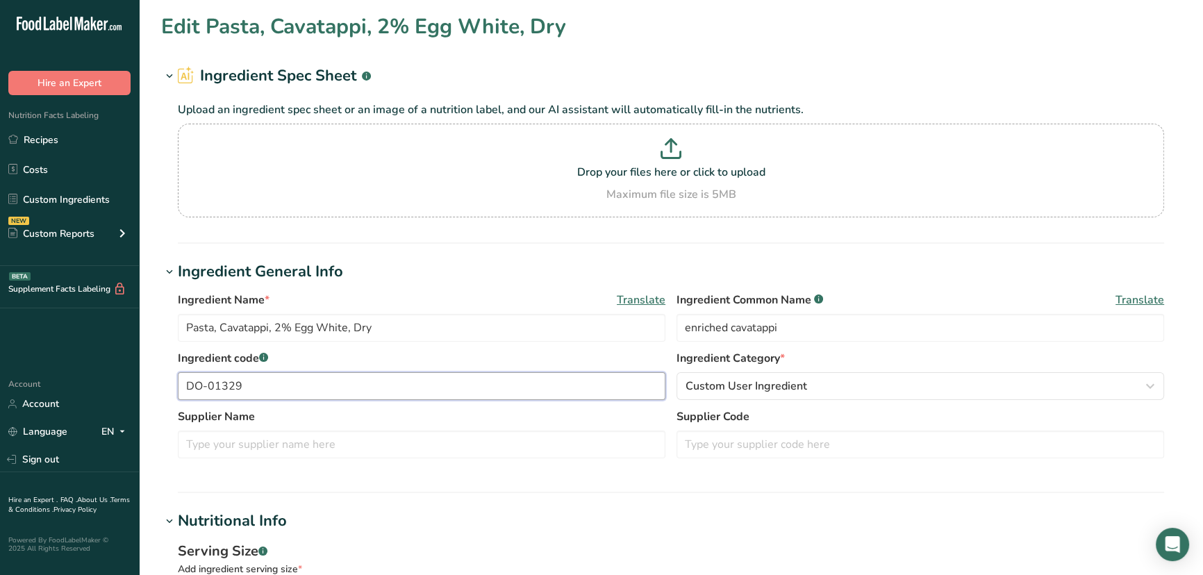
drag, startPoint x: 274, startPoint y: 379, endPoint x: 0, endPoint y: 375, distance: 273.7
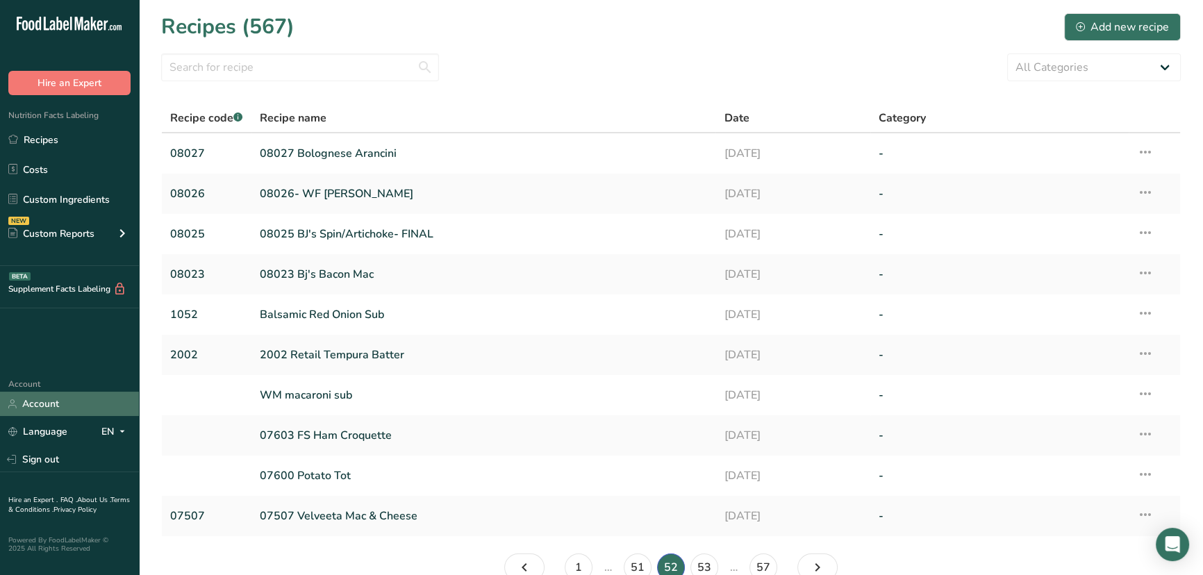
drag, startPoint x: 35, startPoint y: 468, endPoint x: 131, endPoint y: 394, distance: 121.8
click at [35, 468] on link "Sign out" at bounding box center [69, 459] width 139 height 24
